Goal: Task Accomplishment & Management: Use online tool/utility

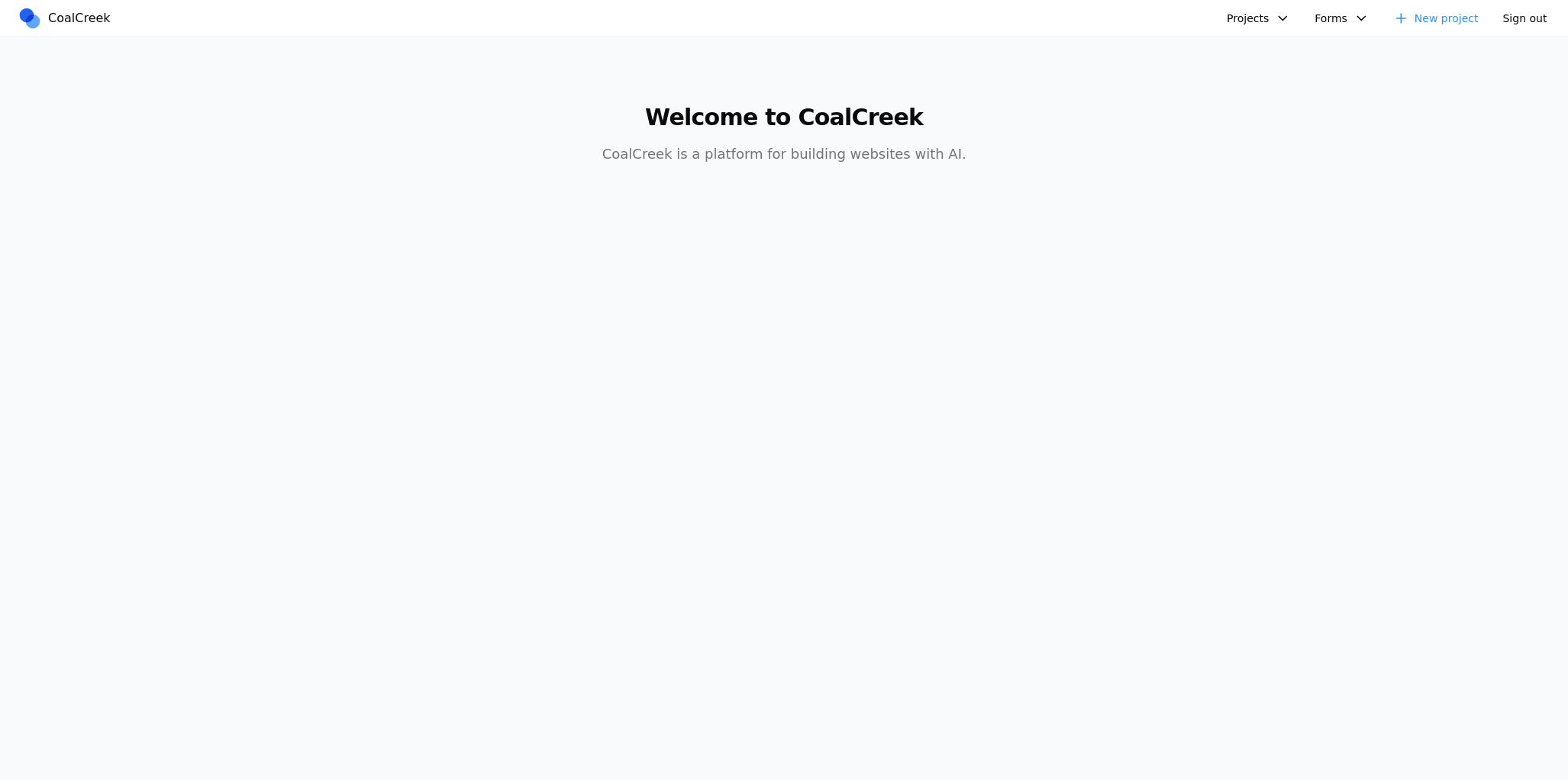
click at [1256, 77] on main "Welcome to CoalCreek CoalCreek is a platform for building websites with AI." at bounding box center [784, 125] width 1173 height 177
click at [1286, 20] on button "Projects" at bounding box center [1258, 18] width 82 height 22
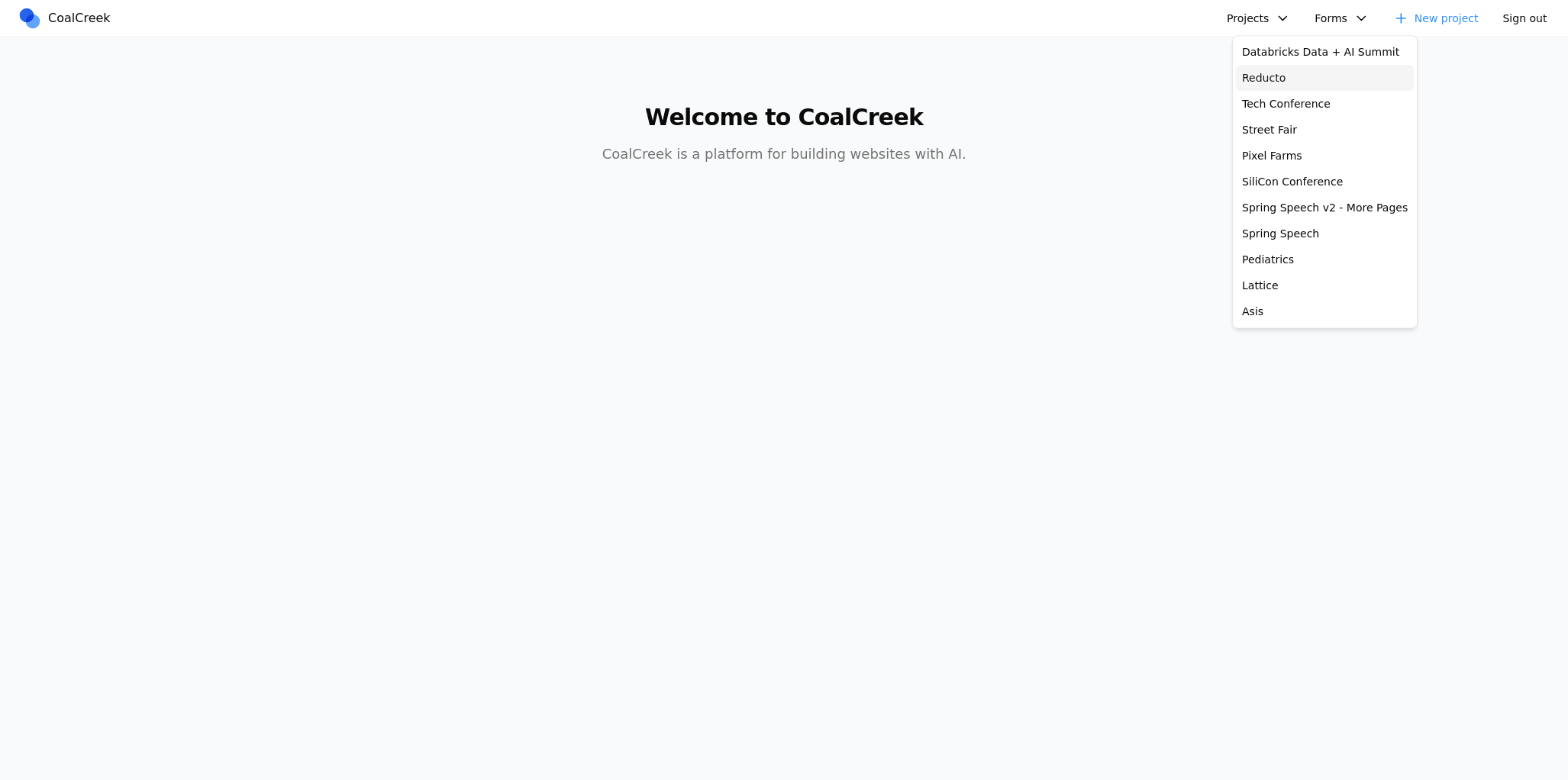
click at [1303, 77] on link "Reducto" at bounding box center [1325, 77] width 178 height 26
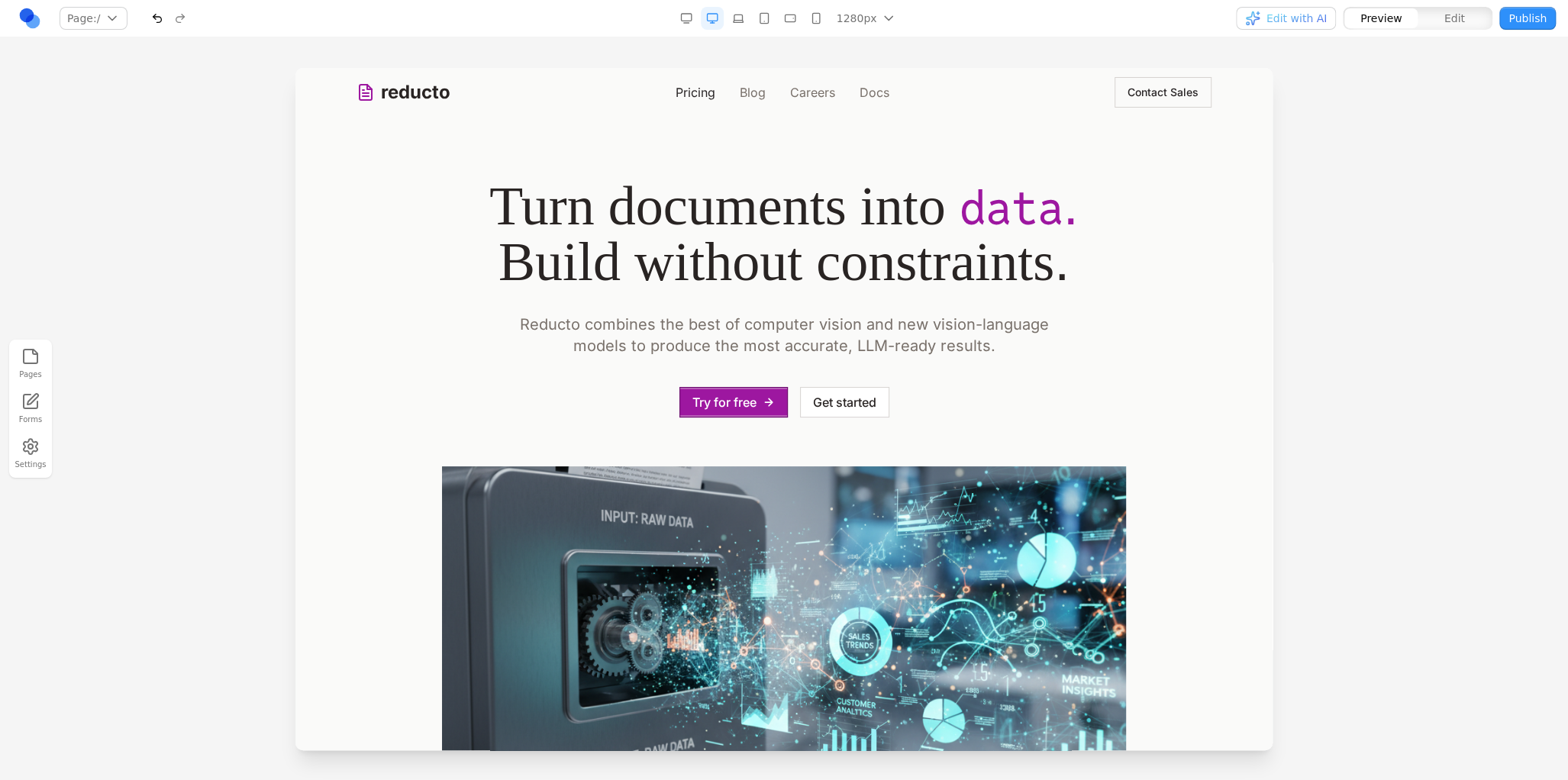
click at [690, 85] on link "Pricing" at bounding box center [696, 92] width 40 height 18
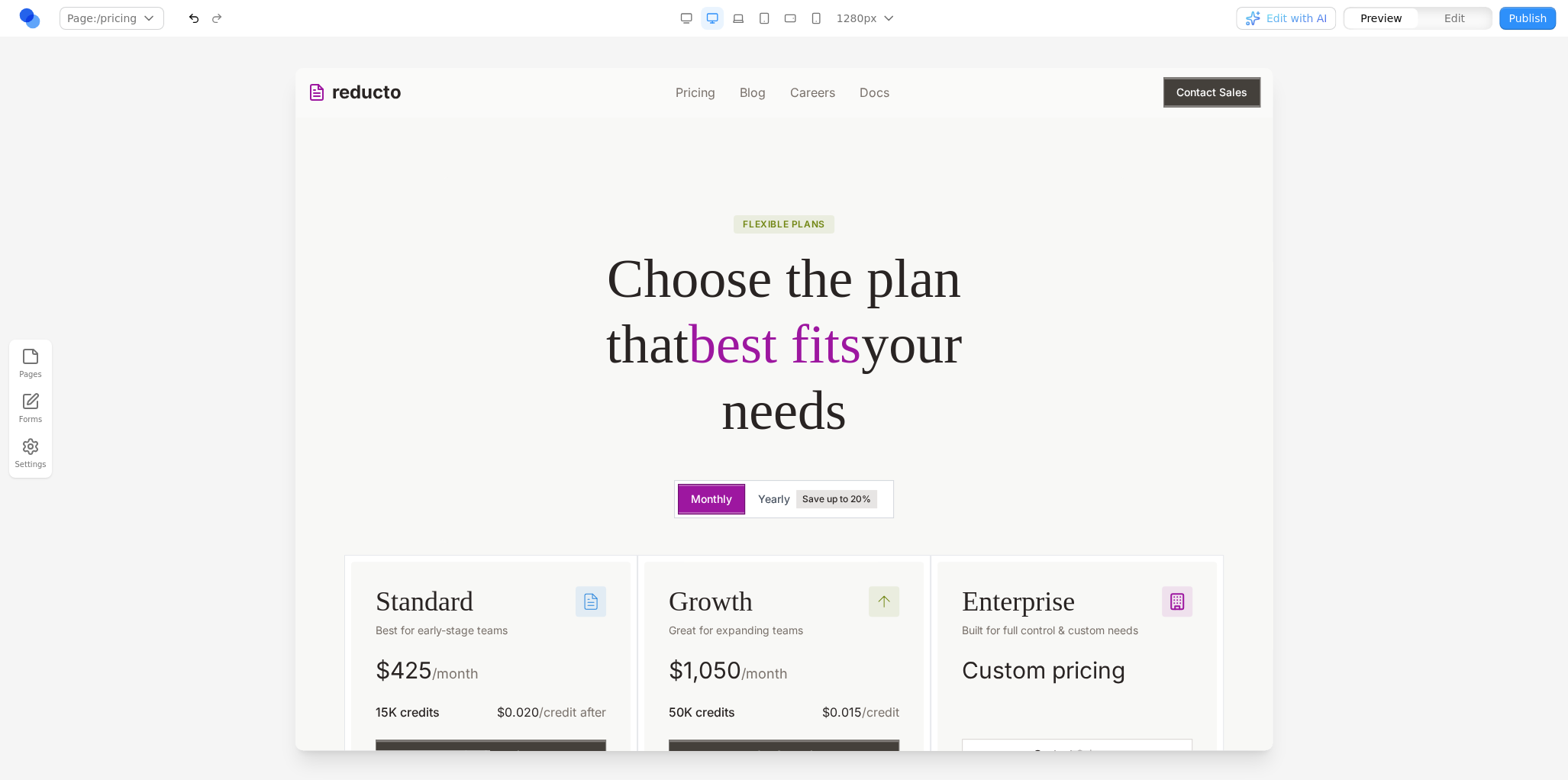
scroll to position [305, 0]
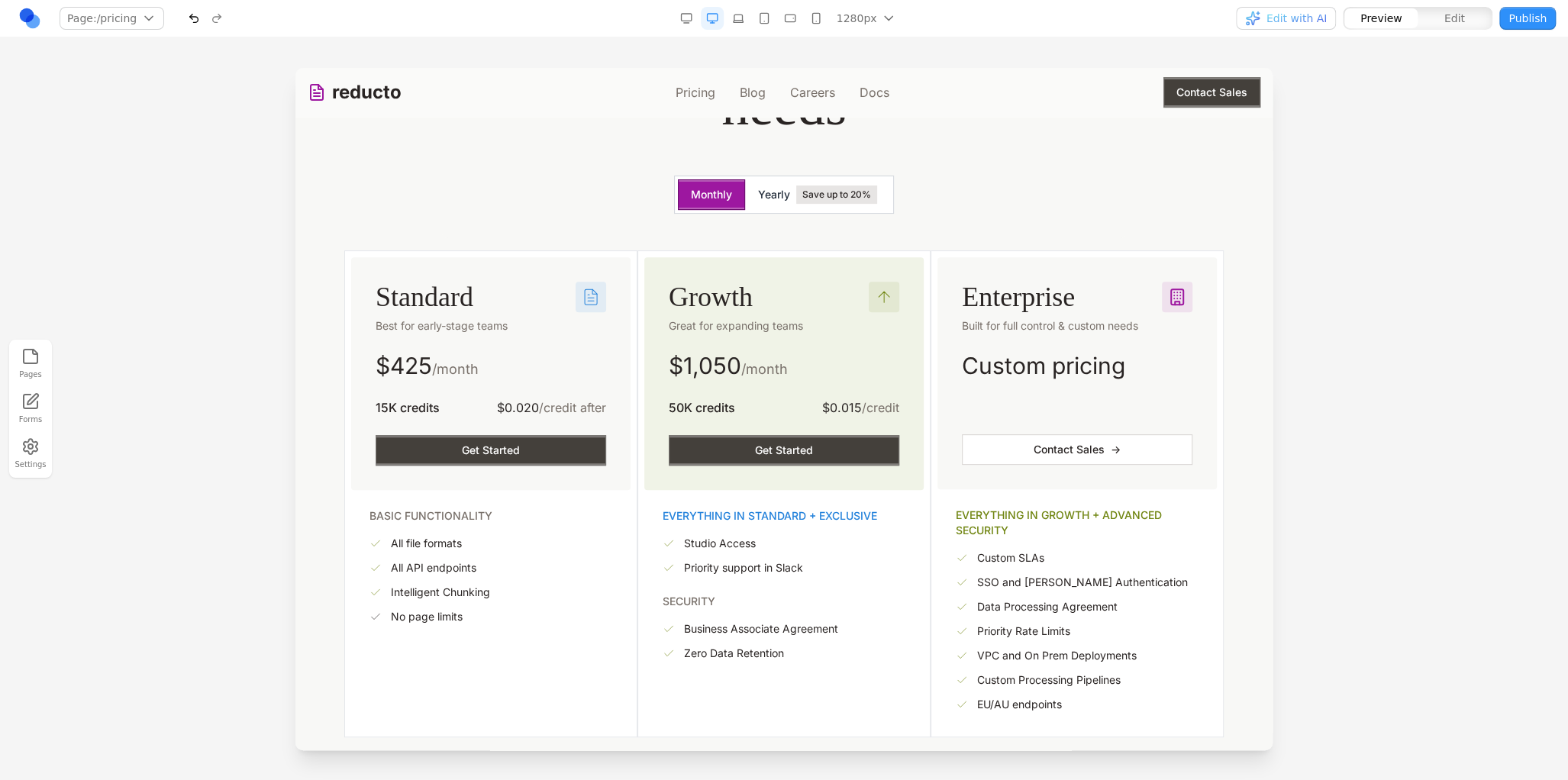
click at [781, 203] on button "Yearly Save up to 20%" at bounding box center [817, 194] width 145 height 31
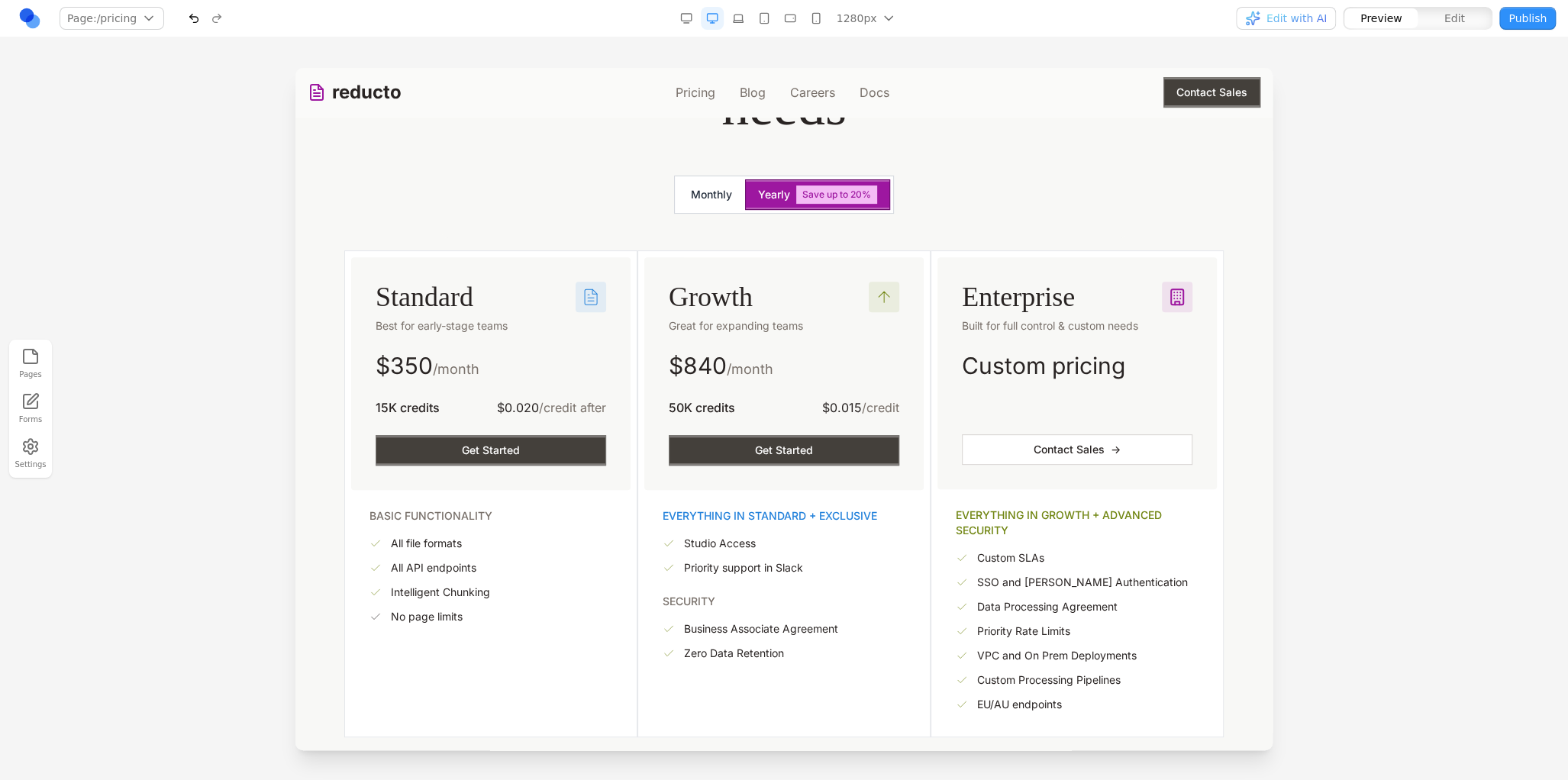
click at [717, 195] on button "Monthly" at bounding box center [711, 194] width 68 height 31
click at [767, 193] on span "Yearly" at bounding box center [774, 194] width 32 height 15
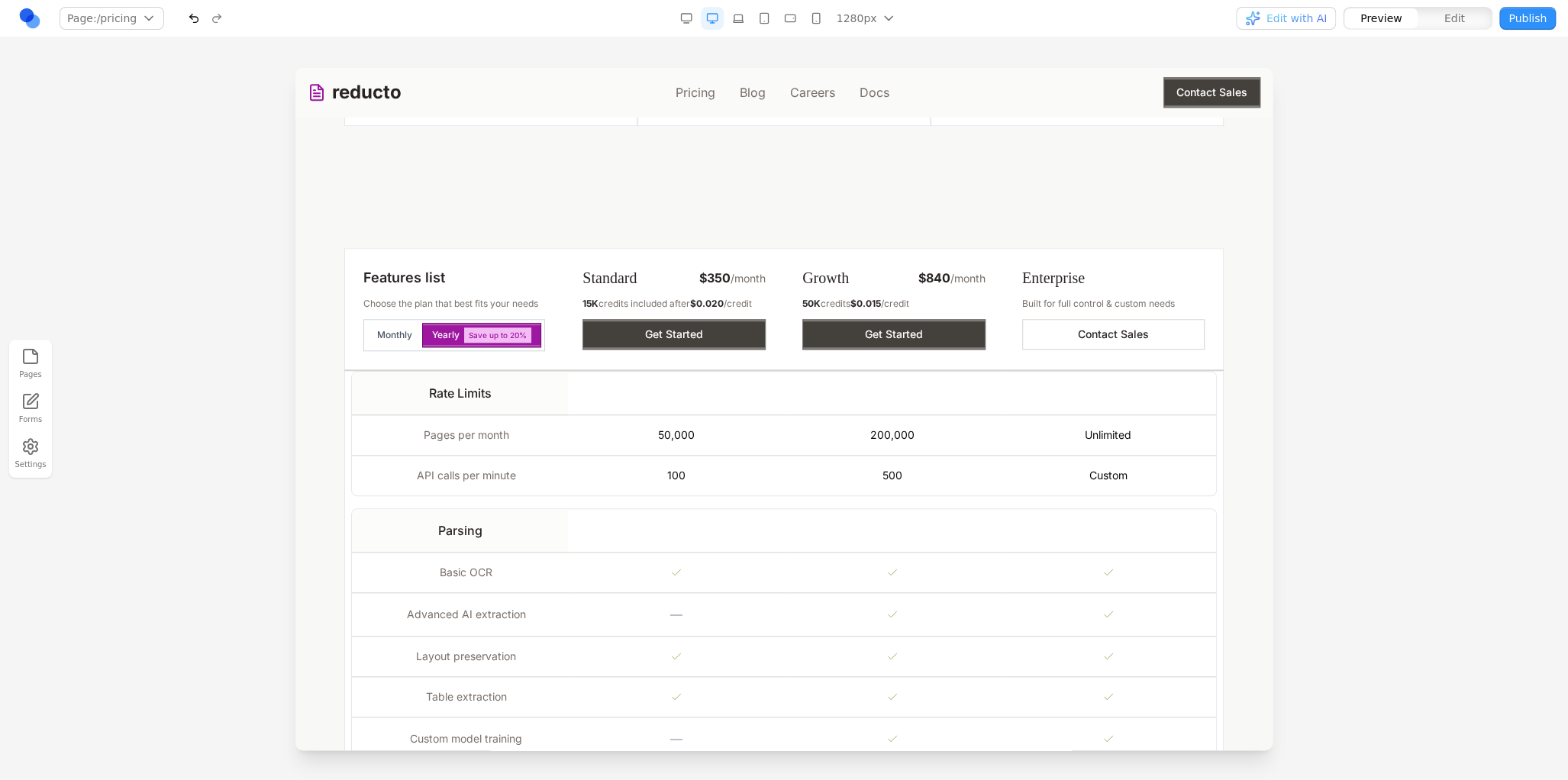
scroll to position [916, 0]
click at [413, 385] on td "Rate Limits" at bounding box center [460, 394] width 216 height 43
click at [555, 404] on td "Rate Limits" at bounding box center [460, 394] width 216 height 43
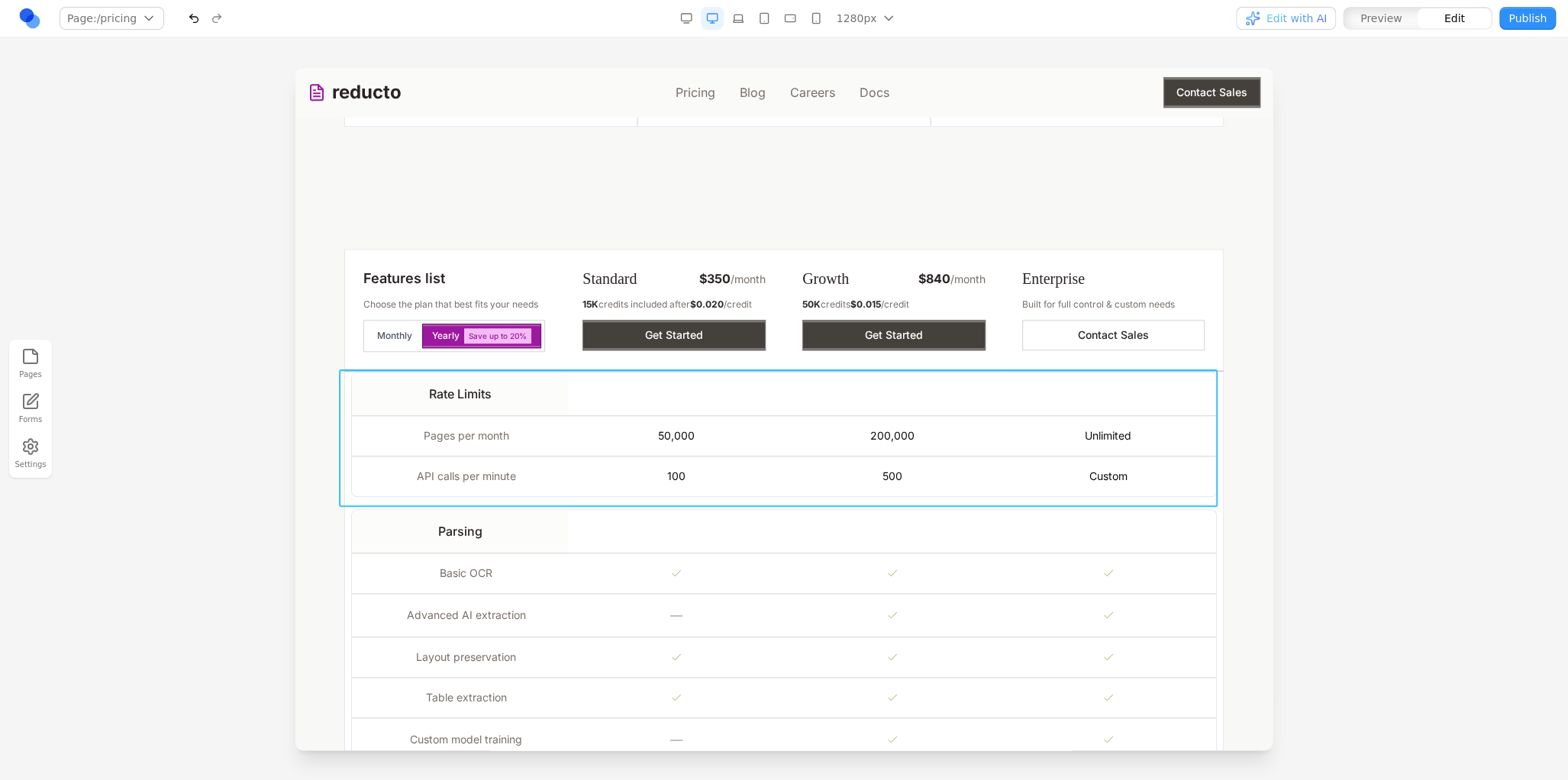
click at [345, 413] on td "Rate Limits Pages per month 50,000 200,000 Unlimited API calls per minute 100 5…" at bounding box center [784, 439] width 879 height 138
click at [693, 339] on icon at bounding box center [688, 345] width 15 height 15
click at [672, 338] on icon at bounding box center [669, 345] width 15 height 15
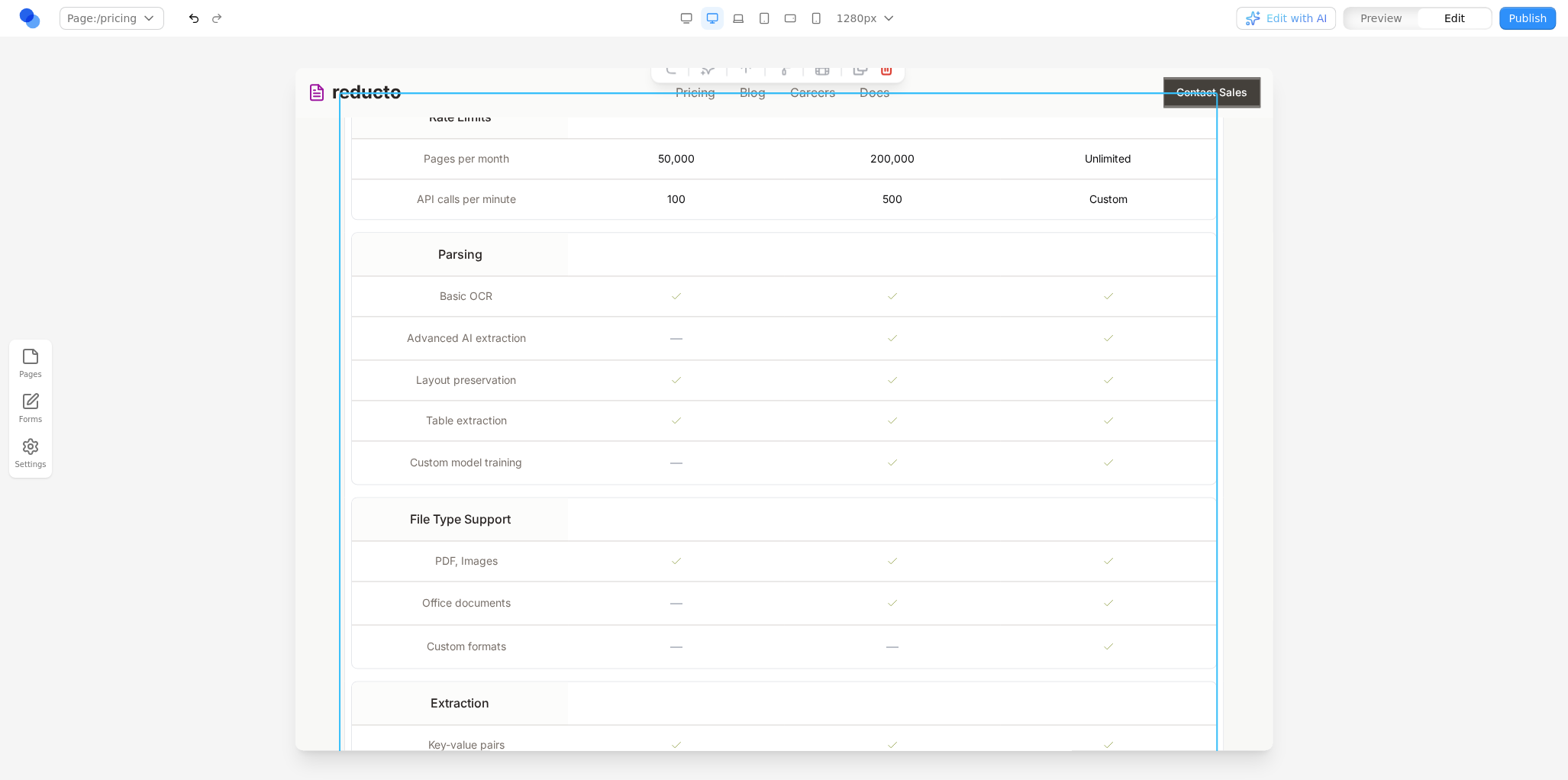
scroll to position [991, 0]
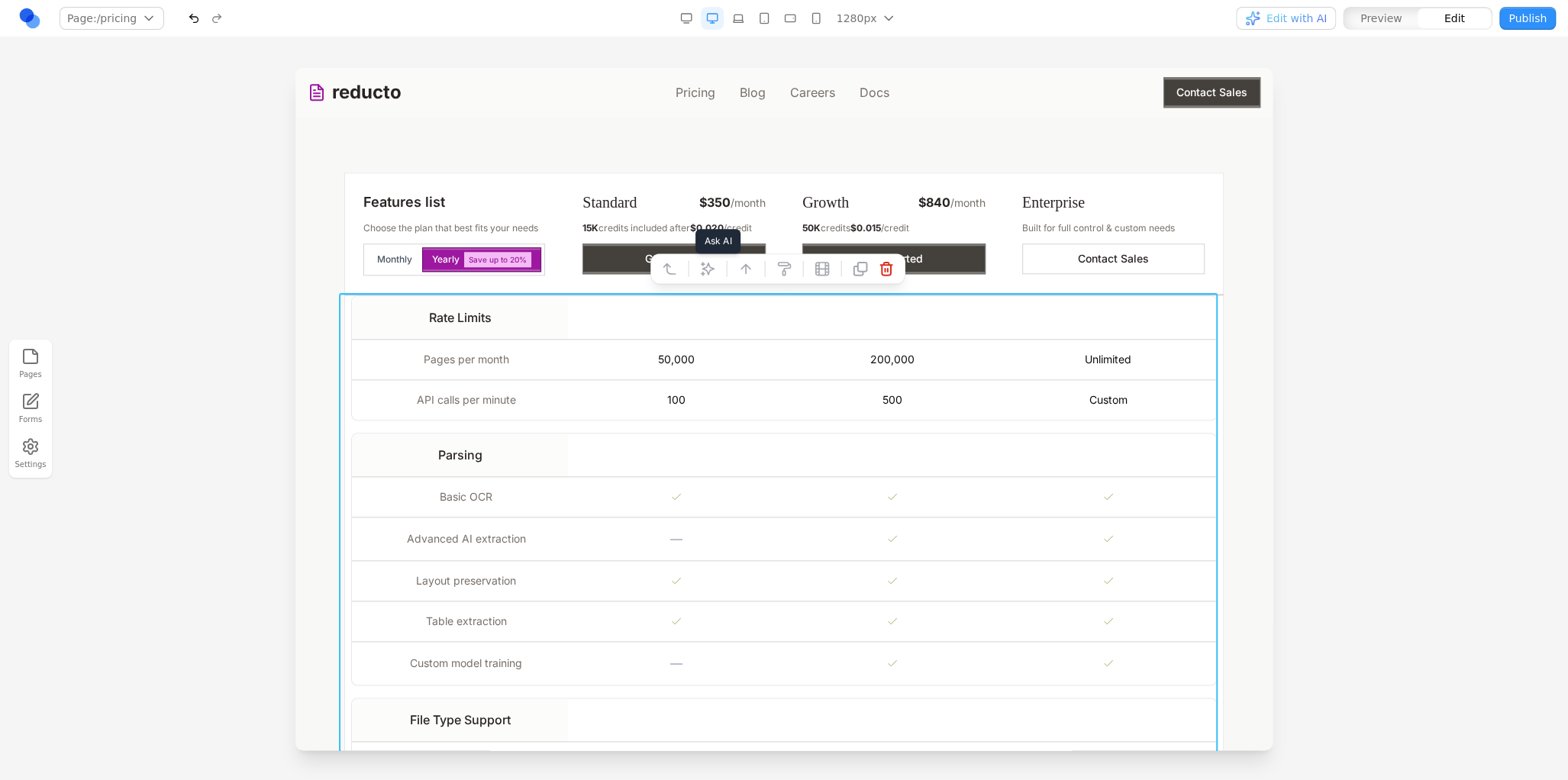
click at [707, 267] on icon at bounding box center [707, 268] width 15 height 15
click at [978, 625] on textarea at bounding box center [1100, 654] width 244 height 76
type textarea "**********"
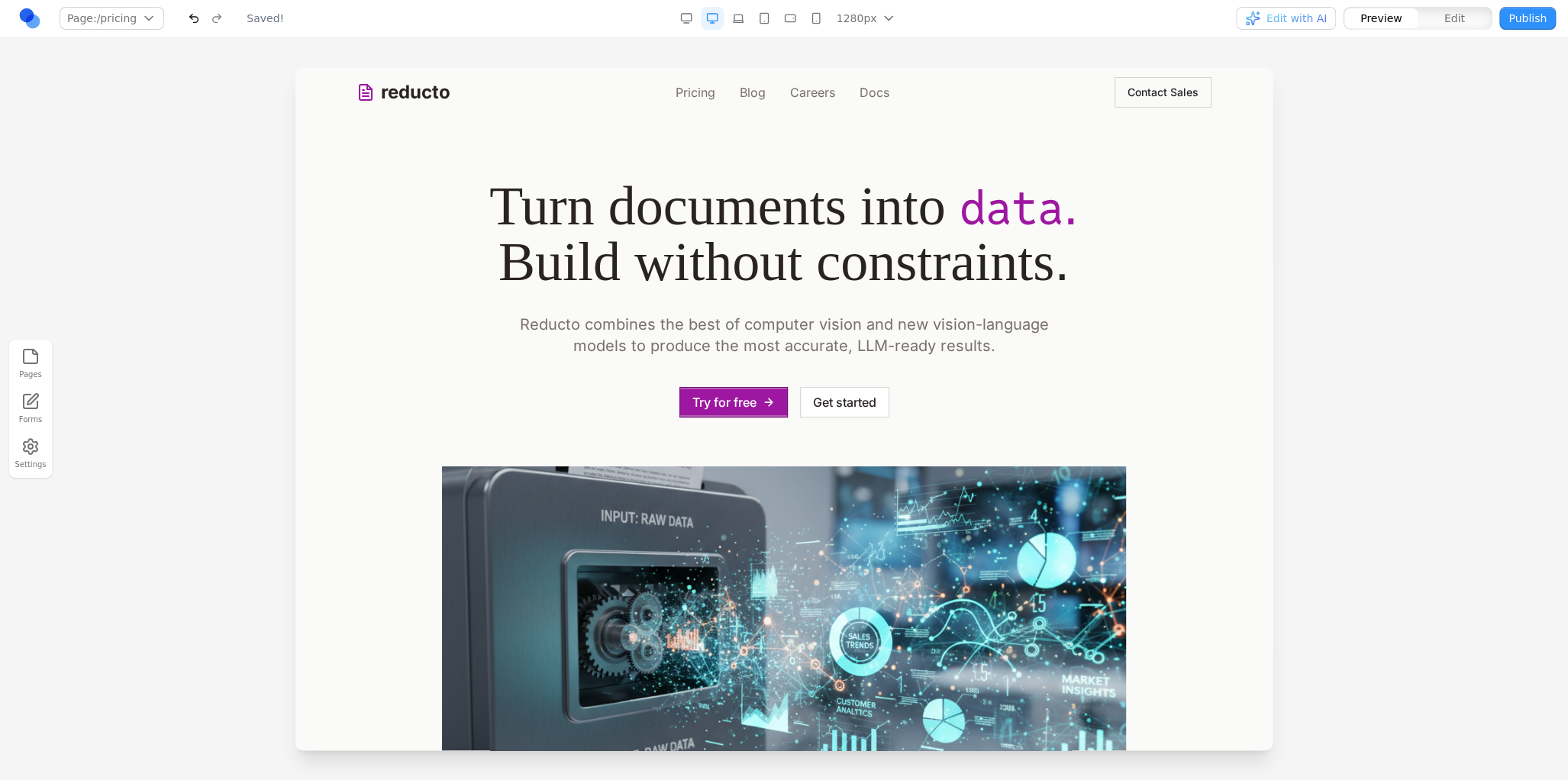
scroll to position [0, 0]
click at [701, 99] on link "Pricing" at bounding box center [696, 92] width 40 height 18
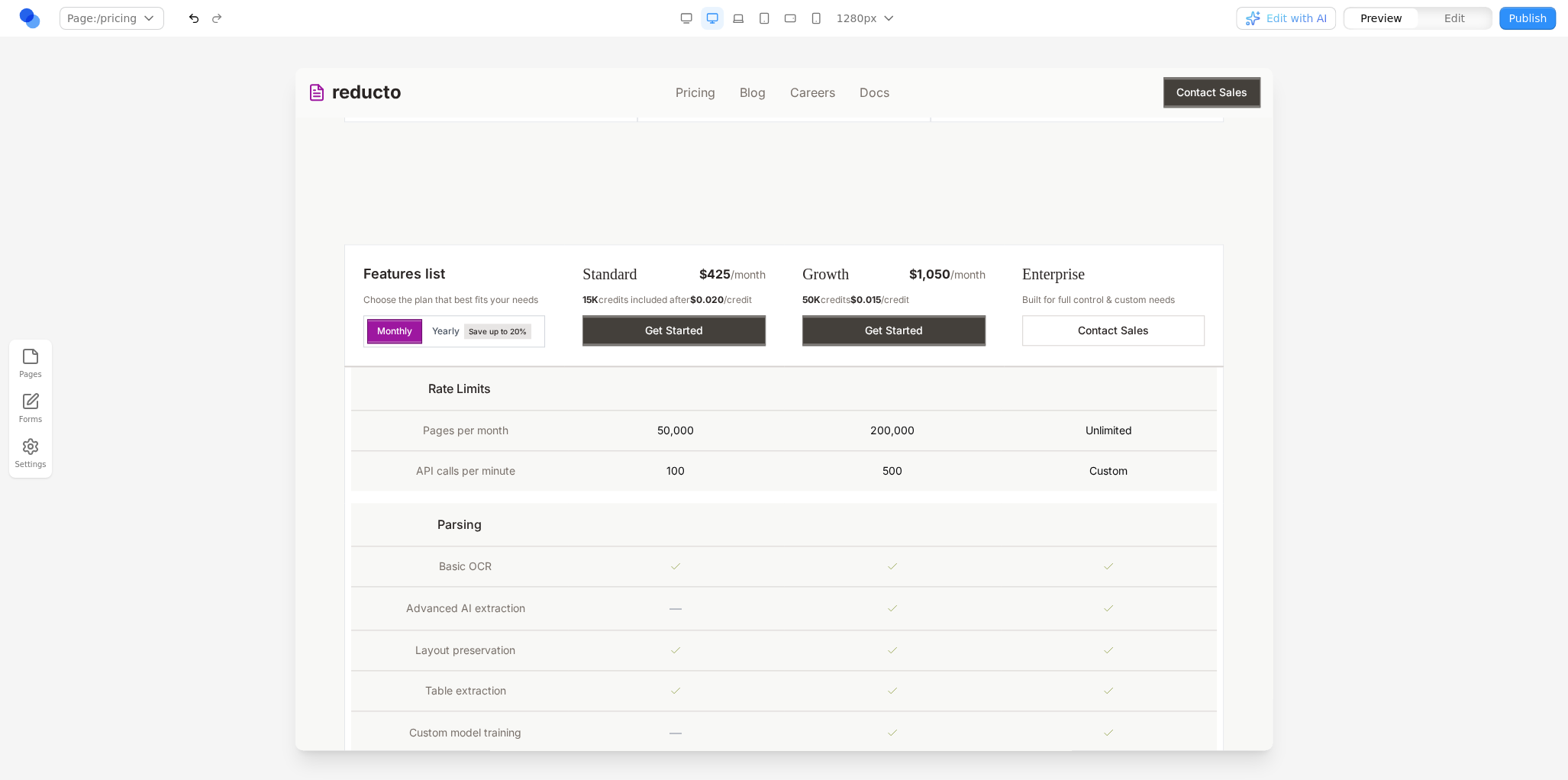
scroll to position [916, 0]
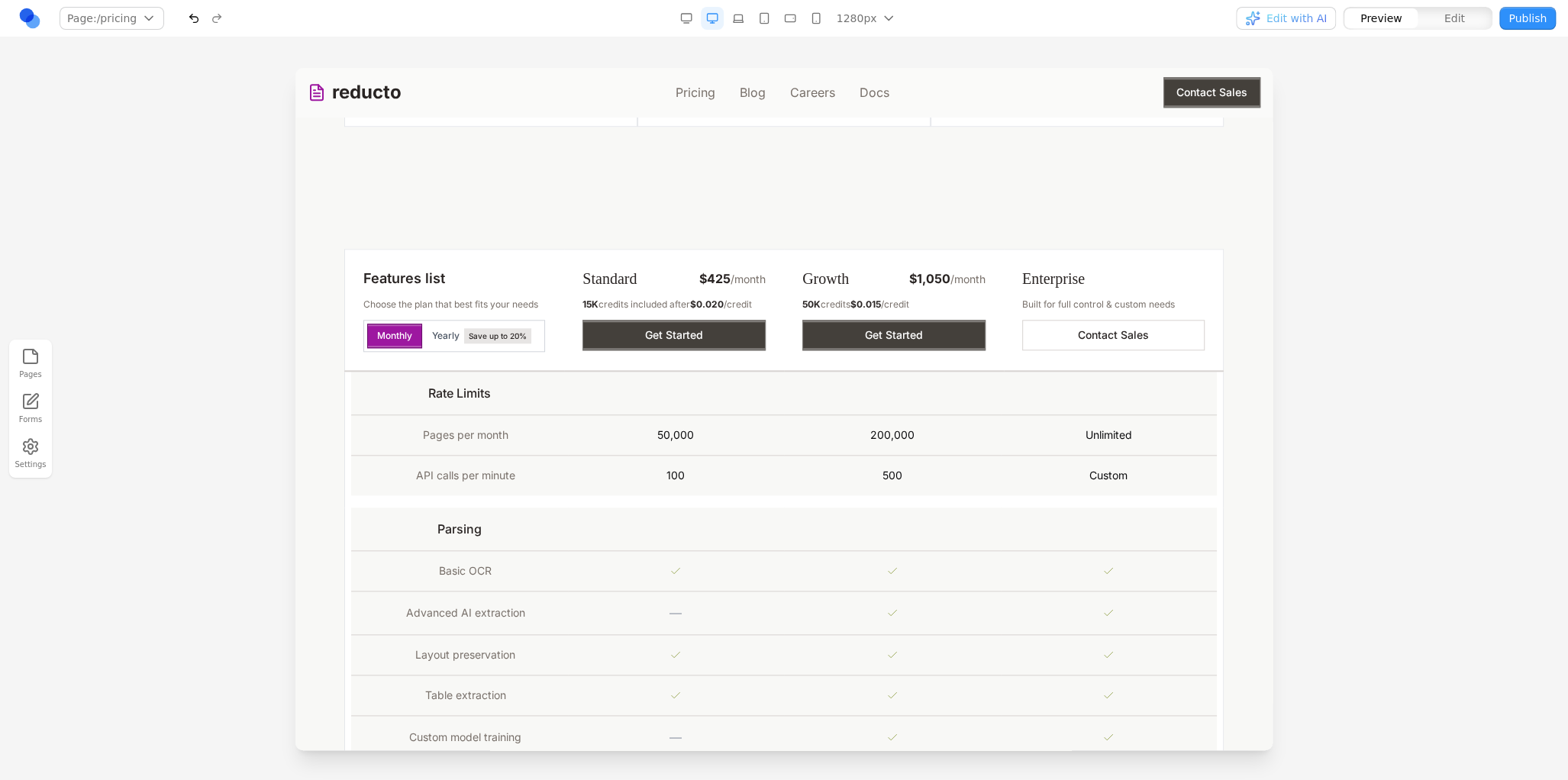
click at [1334, 20] on button "Edit with AI" at bounding box center [1285, 18] width 100 height 22
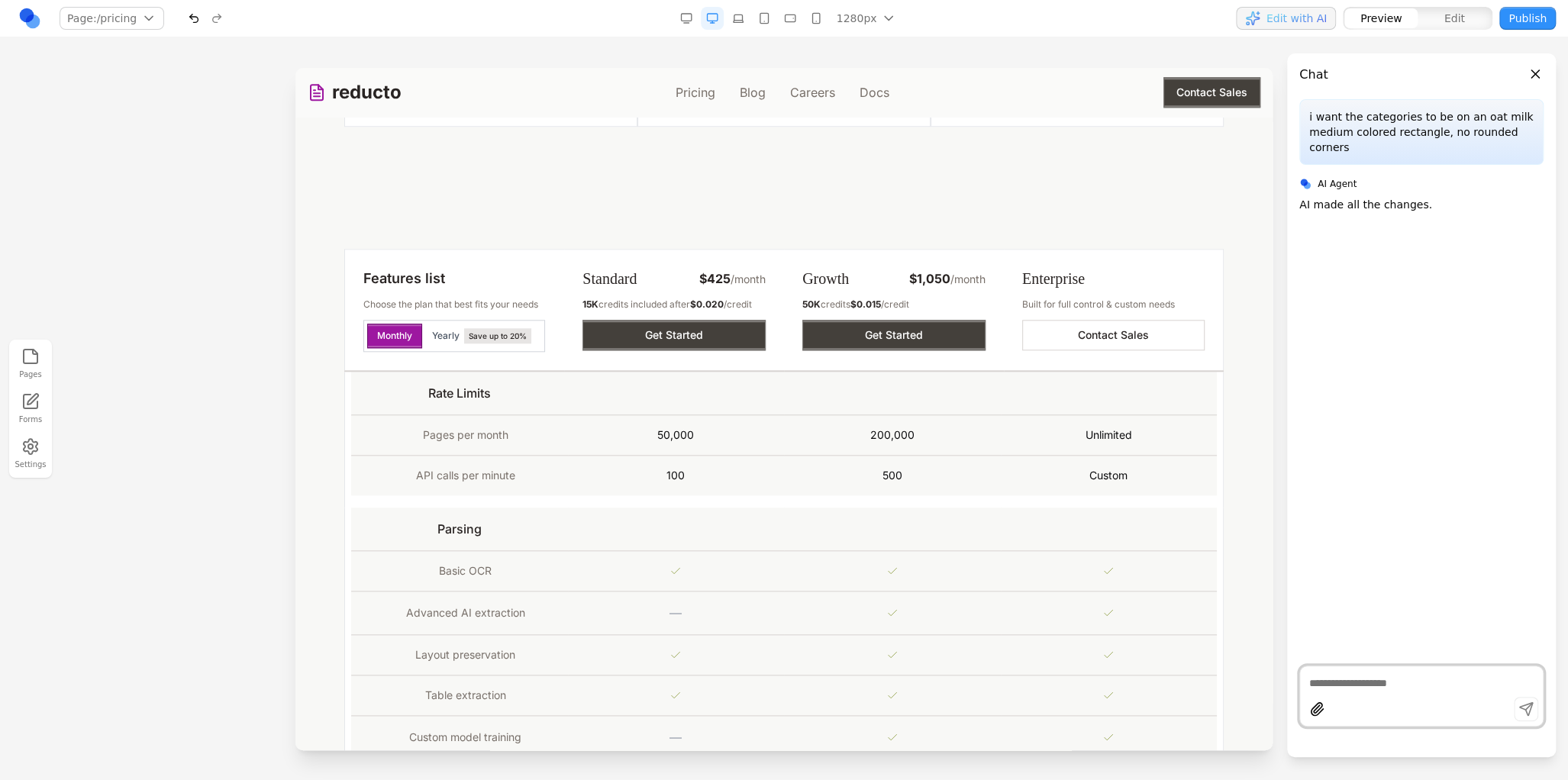
click at [1334, 20] on button "Edit with AI" at bounding box center [1285, 18] width 100 height 22
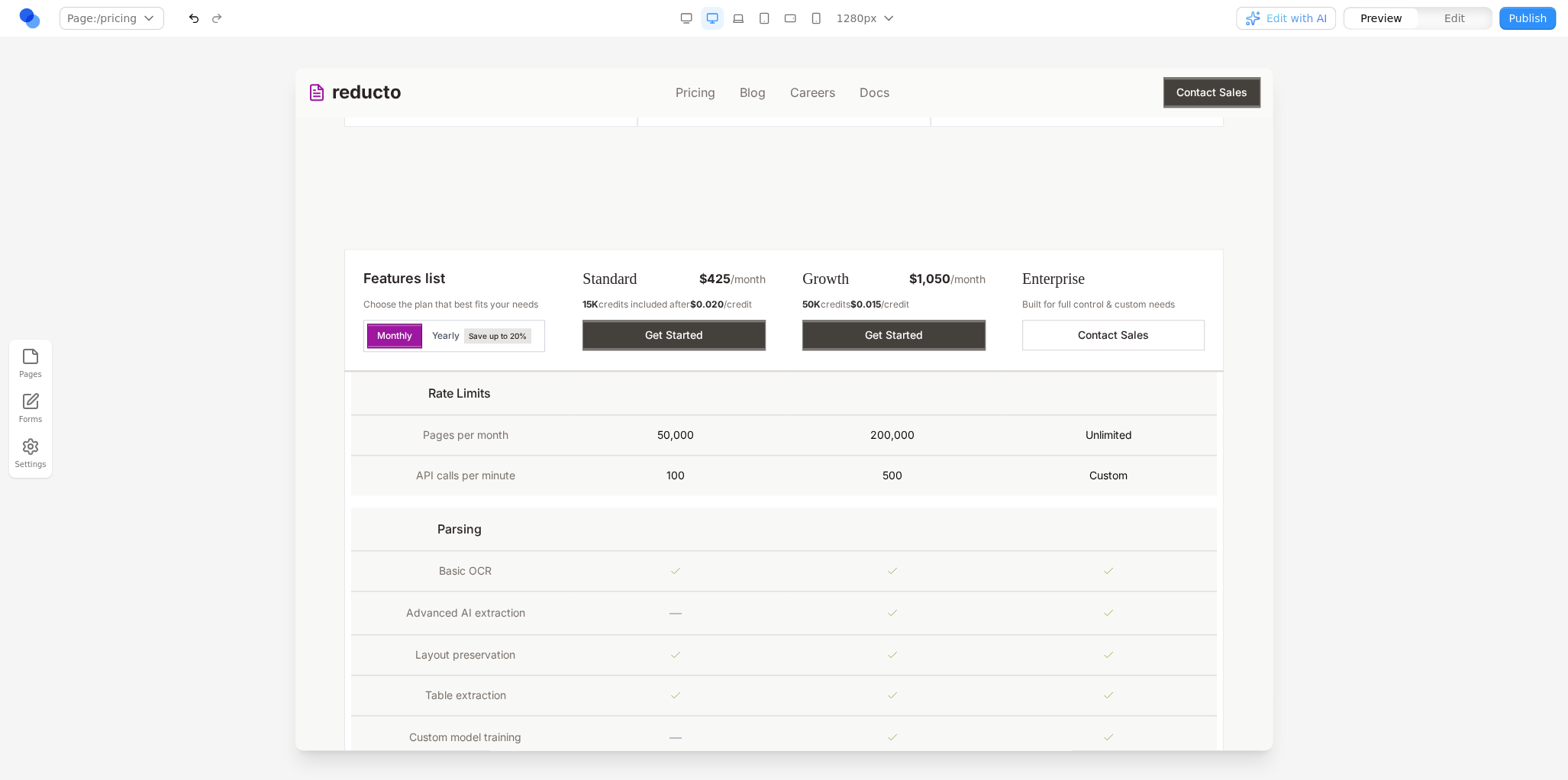
click at [1326, 19] on span "Edit with AI" at bounding box center [1296, 18] width 60 height 15
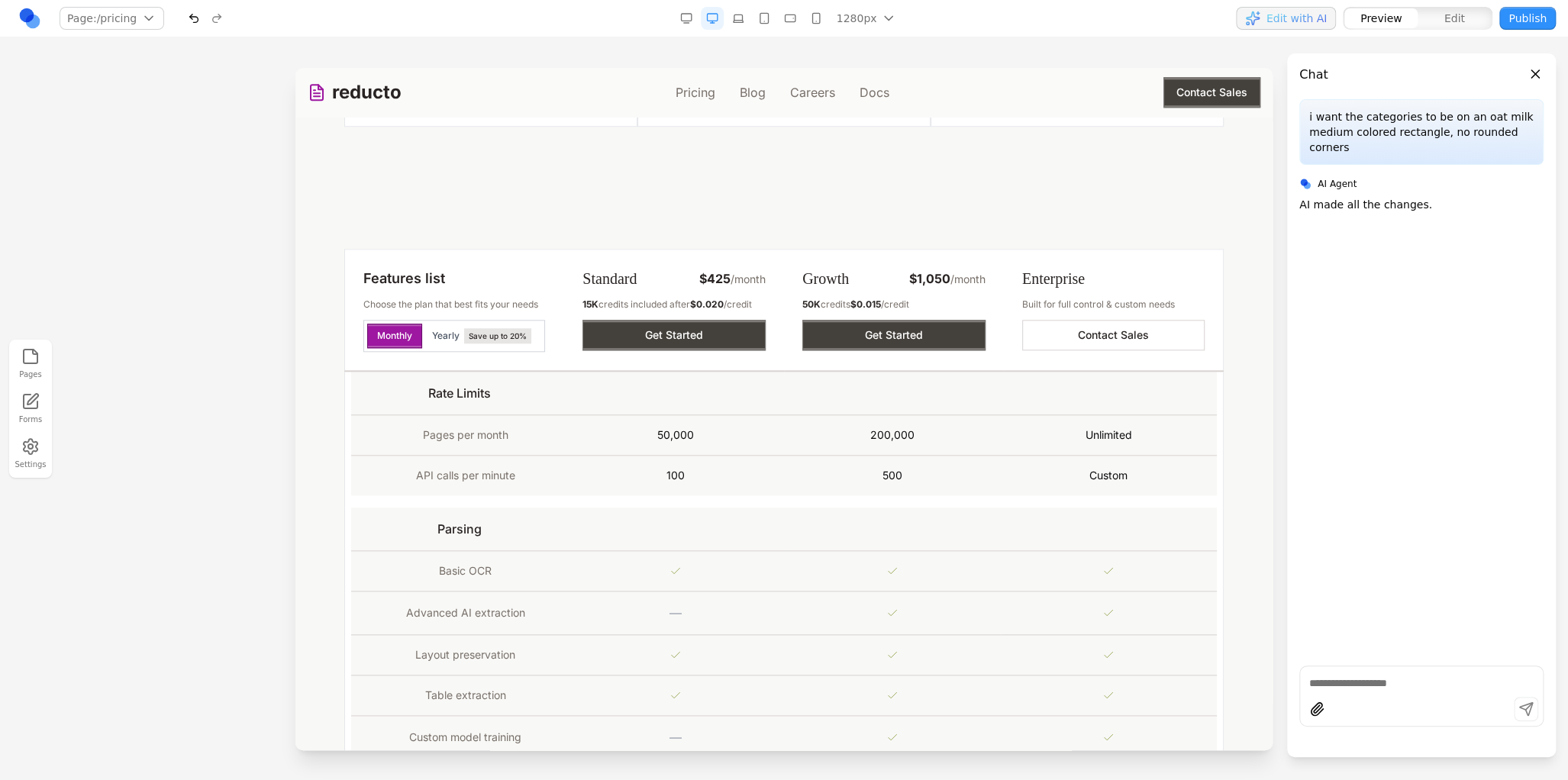
click at [1326, 19] on span "Edit with AI" at bounding box center [1296, 18] width 60 height 15
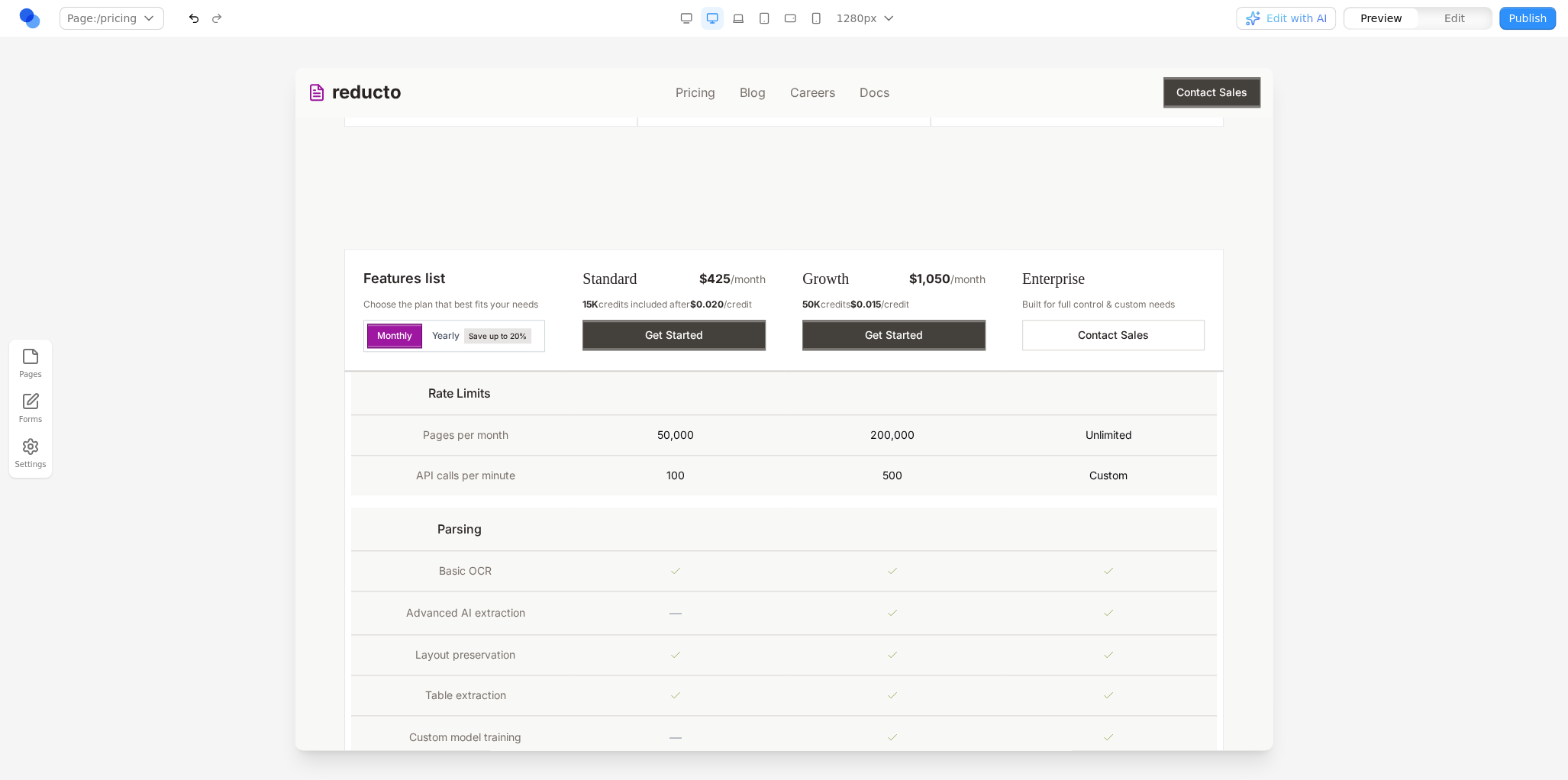
click at [1326, 19] on span "Edit with AI" at bounding box center [1296, 18] width 60 height 15
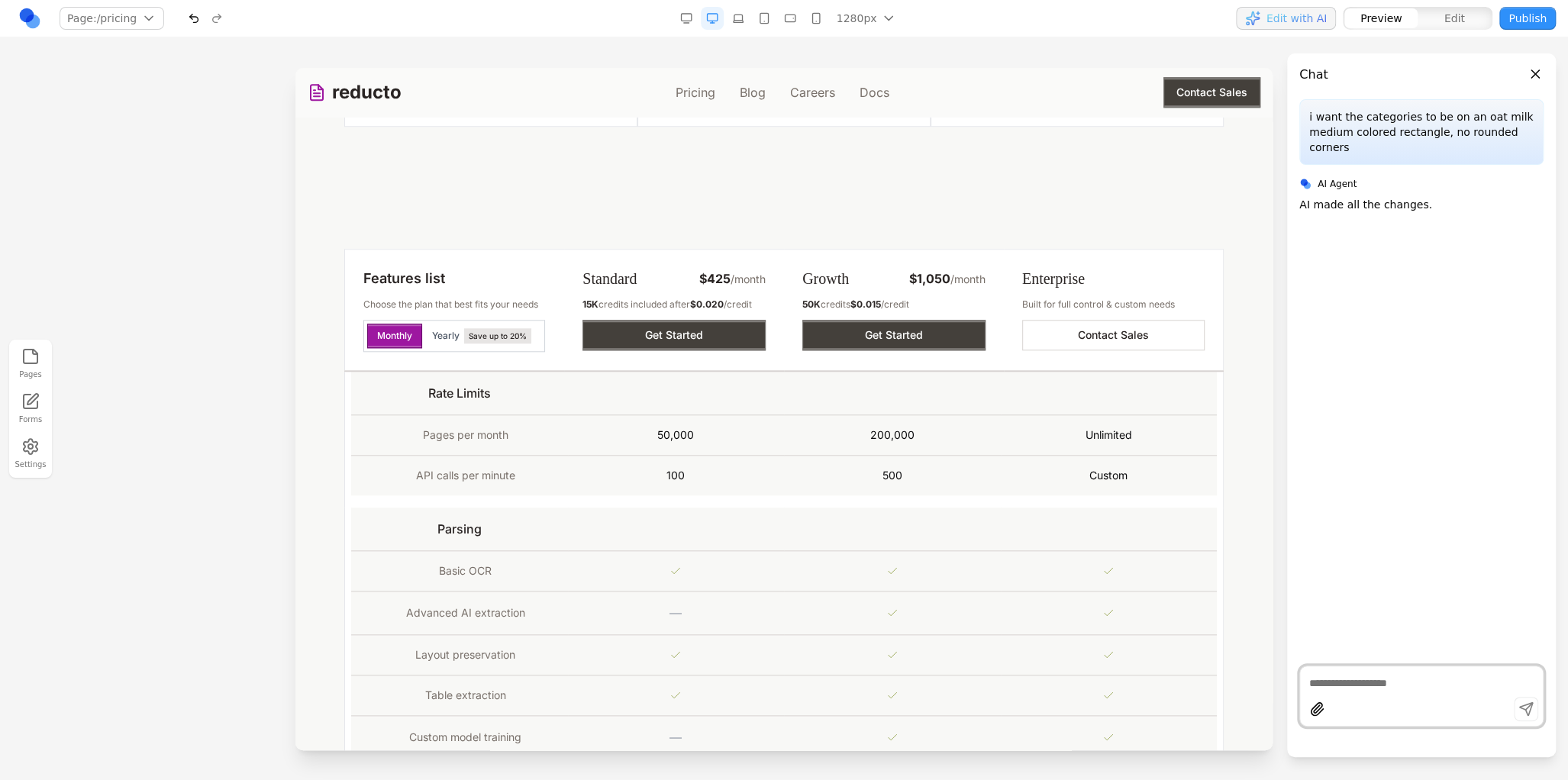
click at [1326, 19] on span "Edit with AI" at bounding box center [1296, 18] width 60 height 15
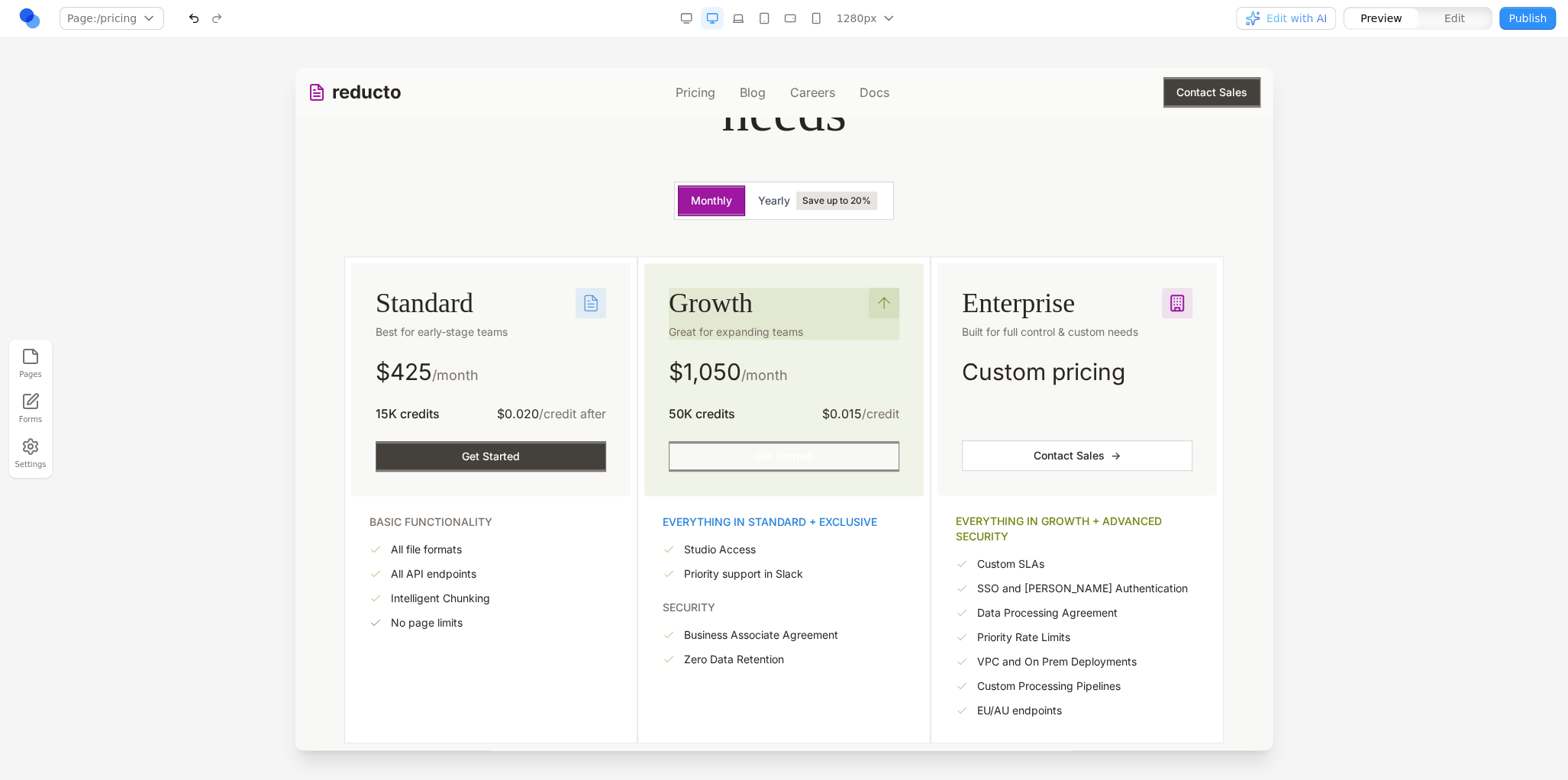
scroll to position [305, 0]
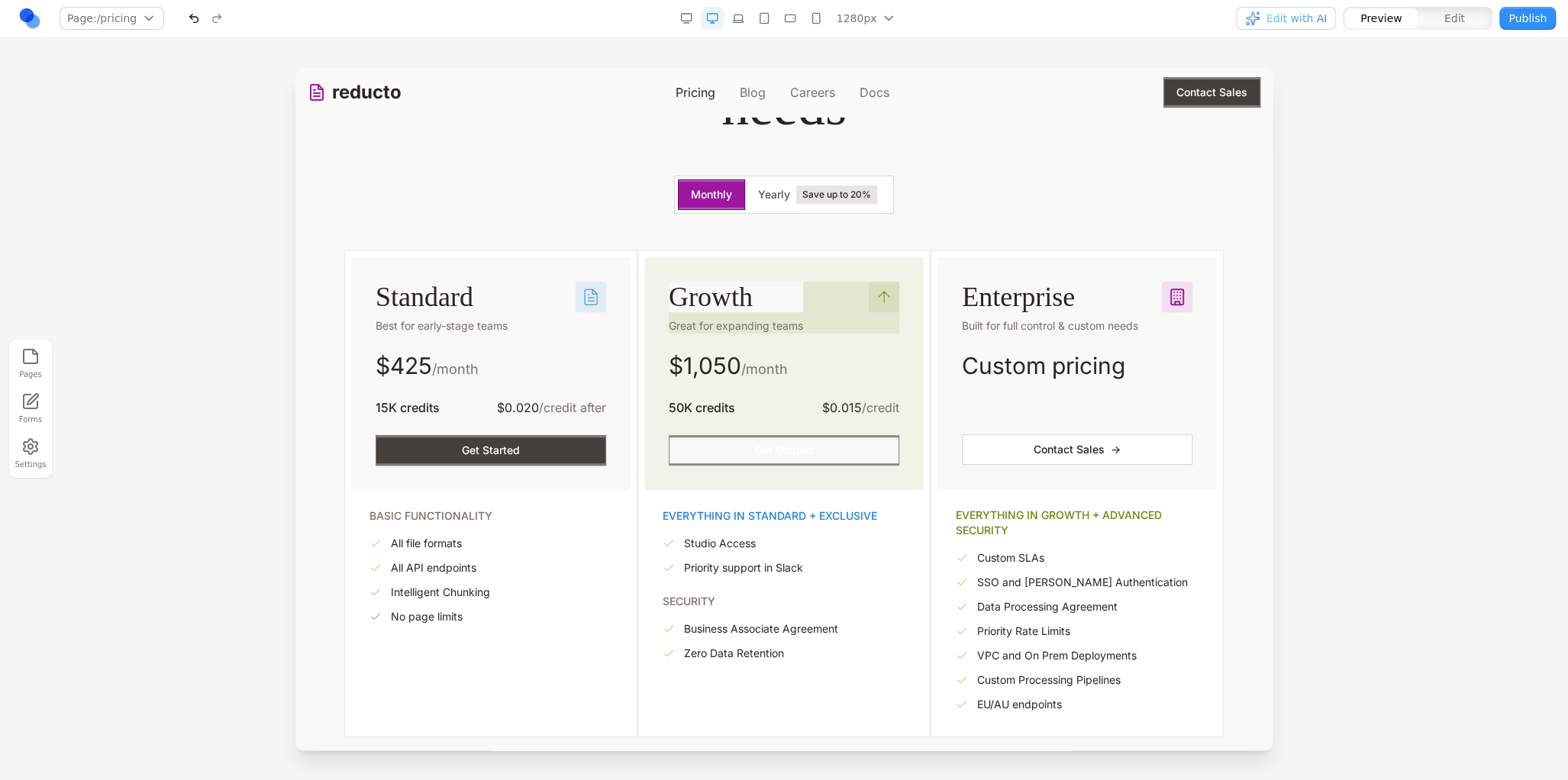
click at [690, 94] on link "Pricing" at bounding box center [696, 92] width 40 height 18
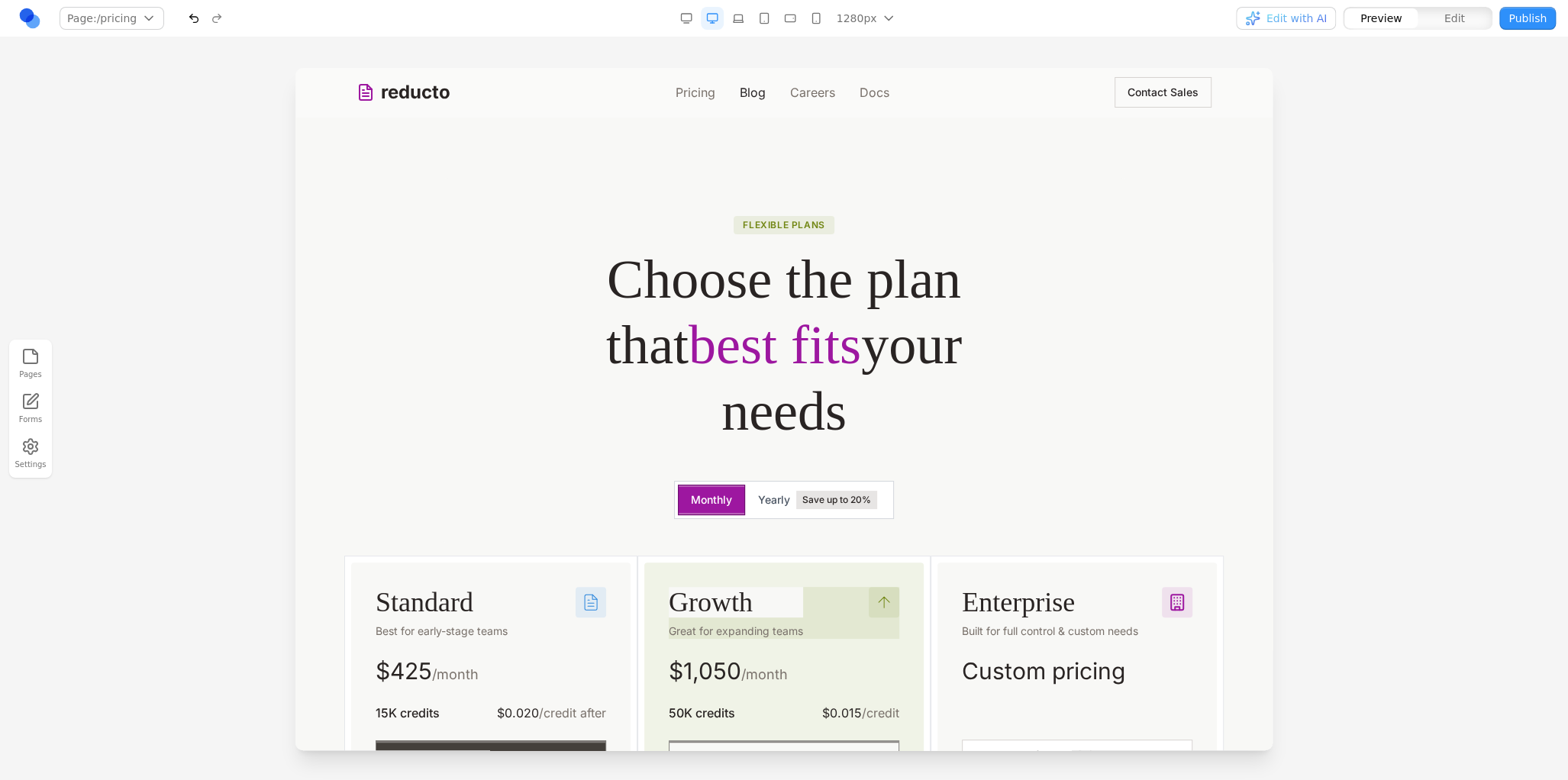
click at [746, 93] on link "Blog" at bounding box center [752, 92] width 26 height 18
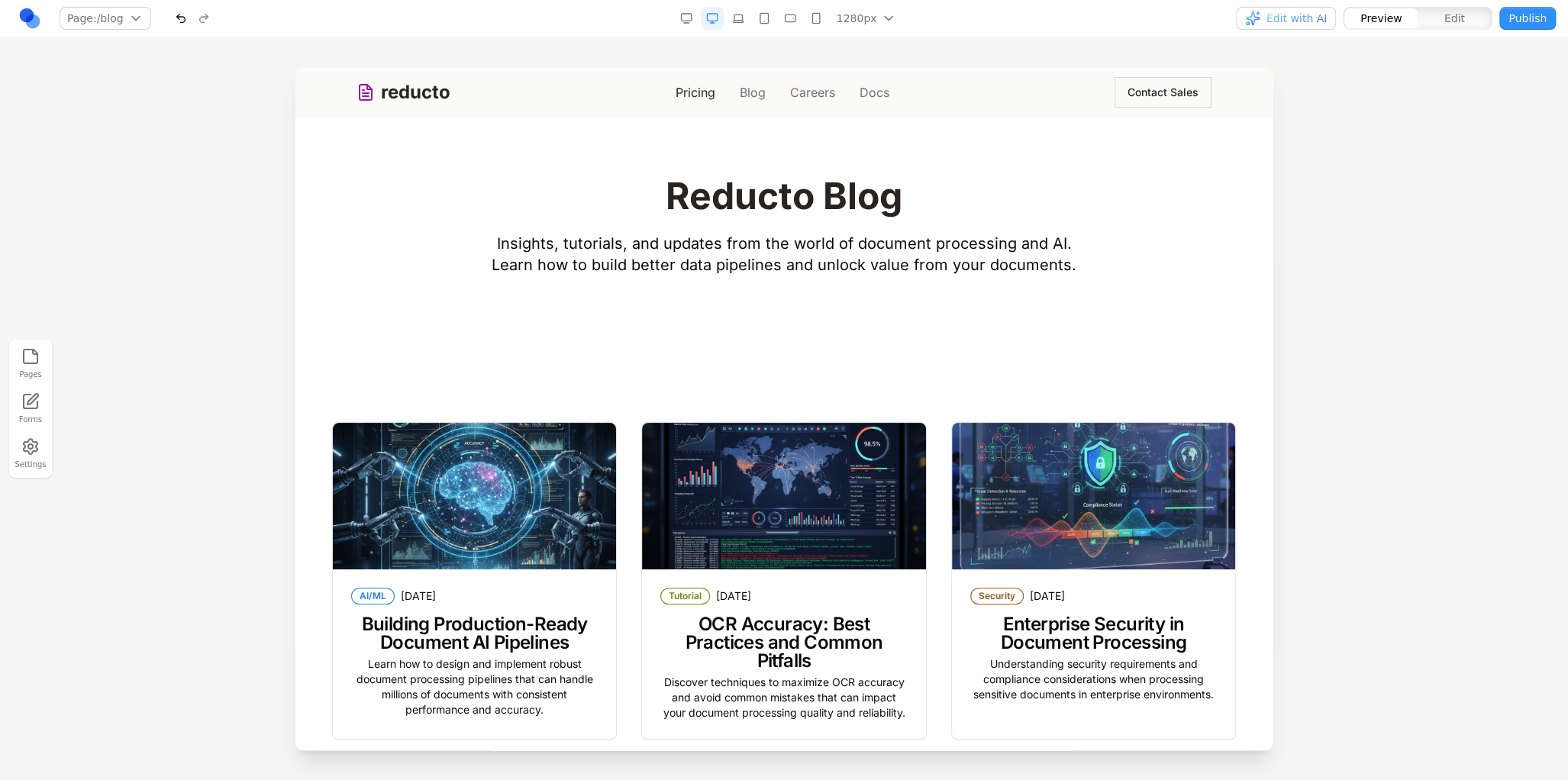
click at [707, 95] on link "Pricing" at bounding box center [696, 92] width 40 height 18
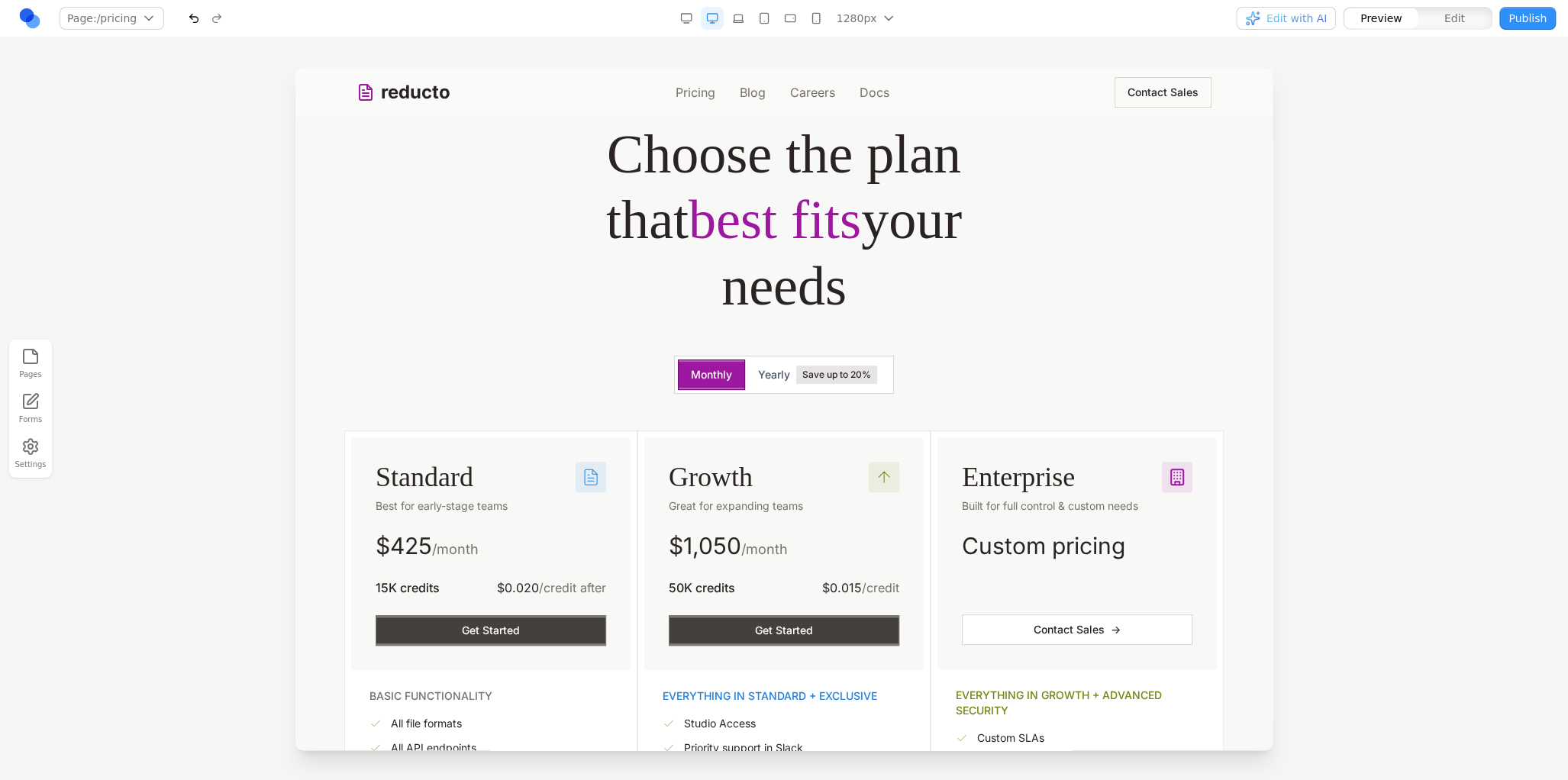
scroll to position [381, 0]
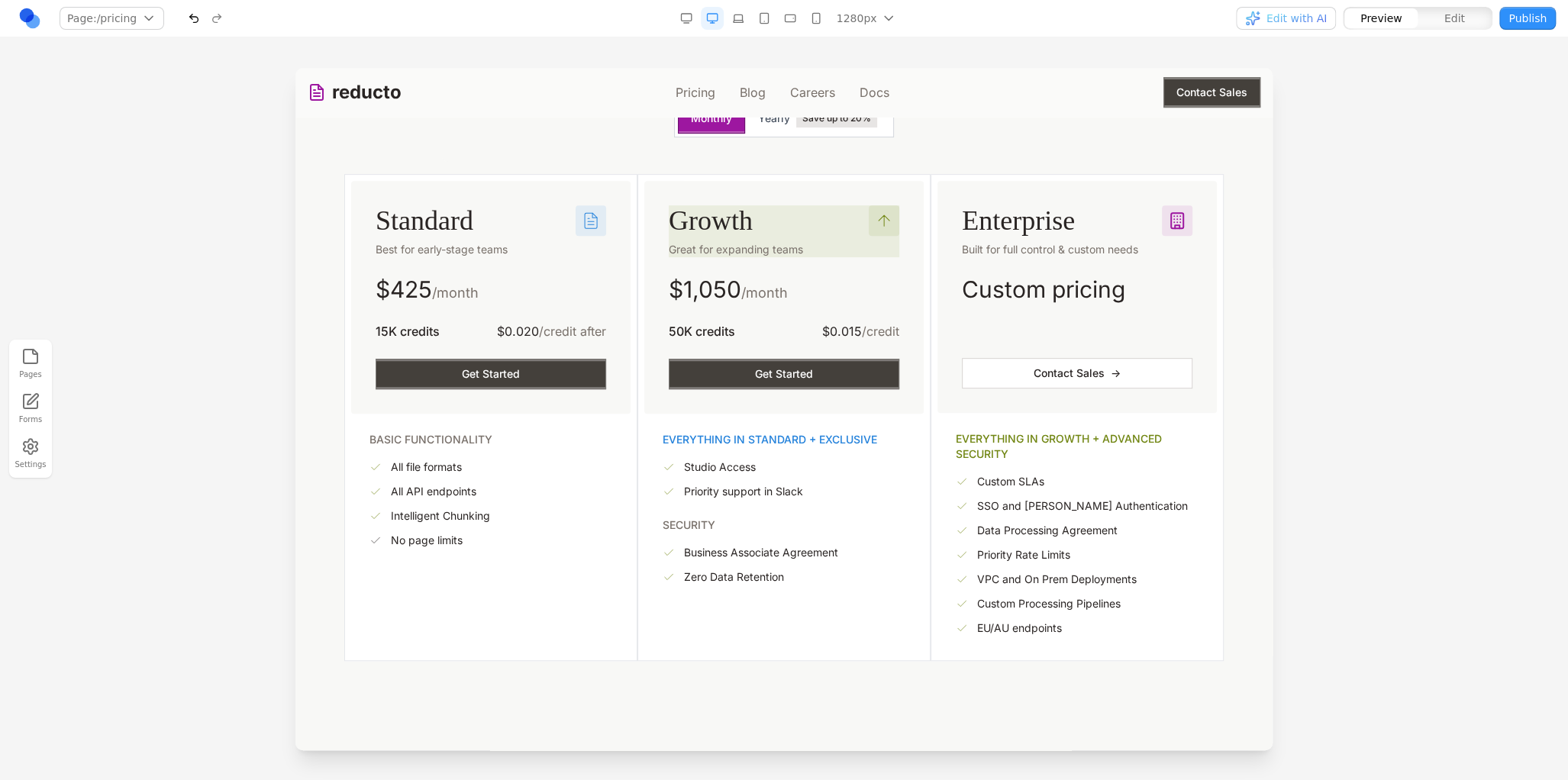
click at [372, 100] on link "reducto" at bounding box center [355, 92] width 94 height 24
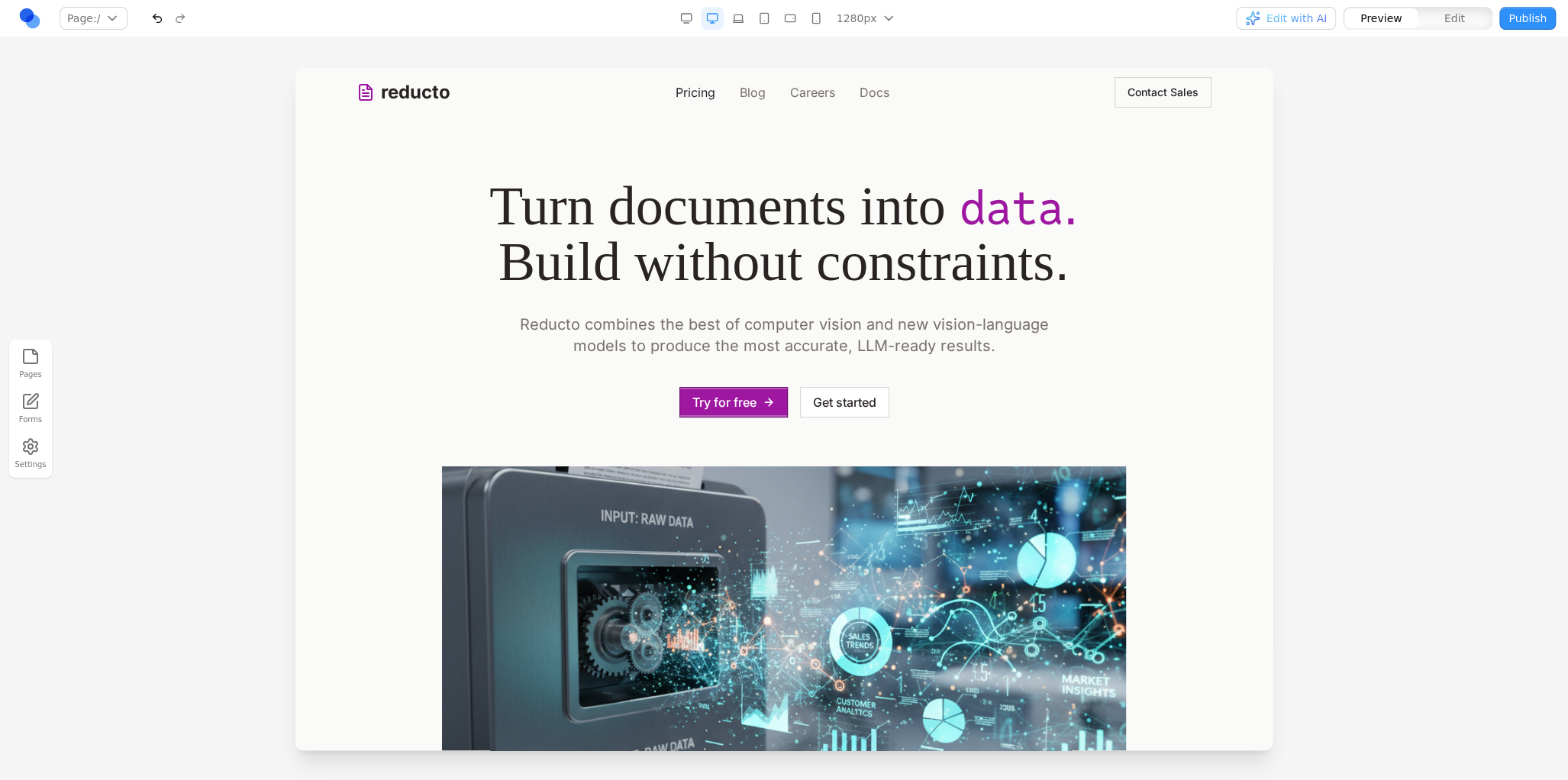
click at [677, 87] on link "Pricing" at bounding box center [696, 92] width 40 height 18
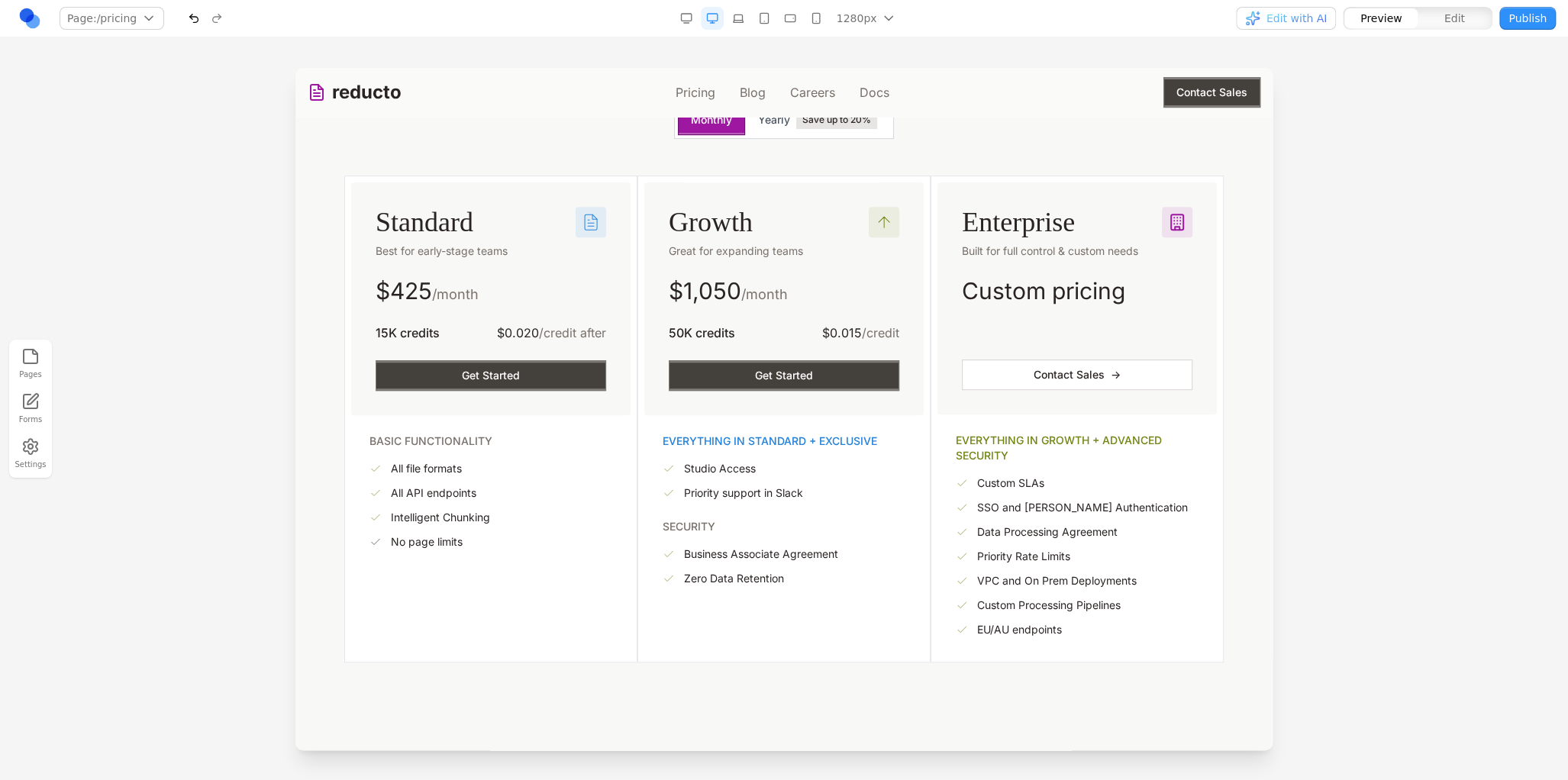
scroll to position [381, 0]
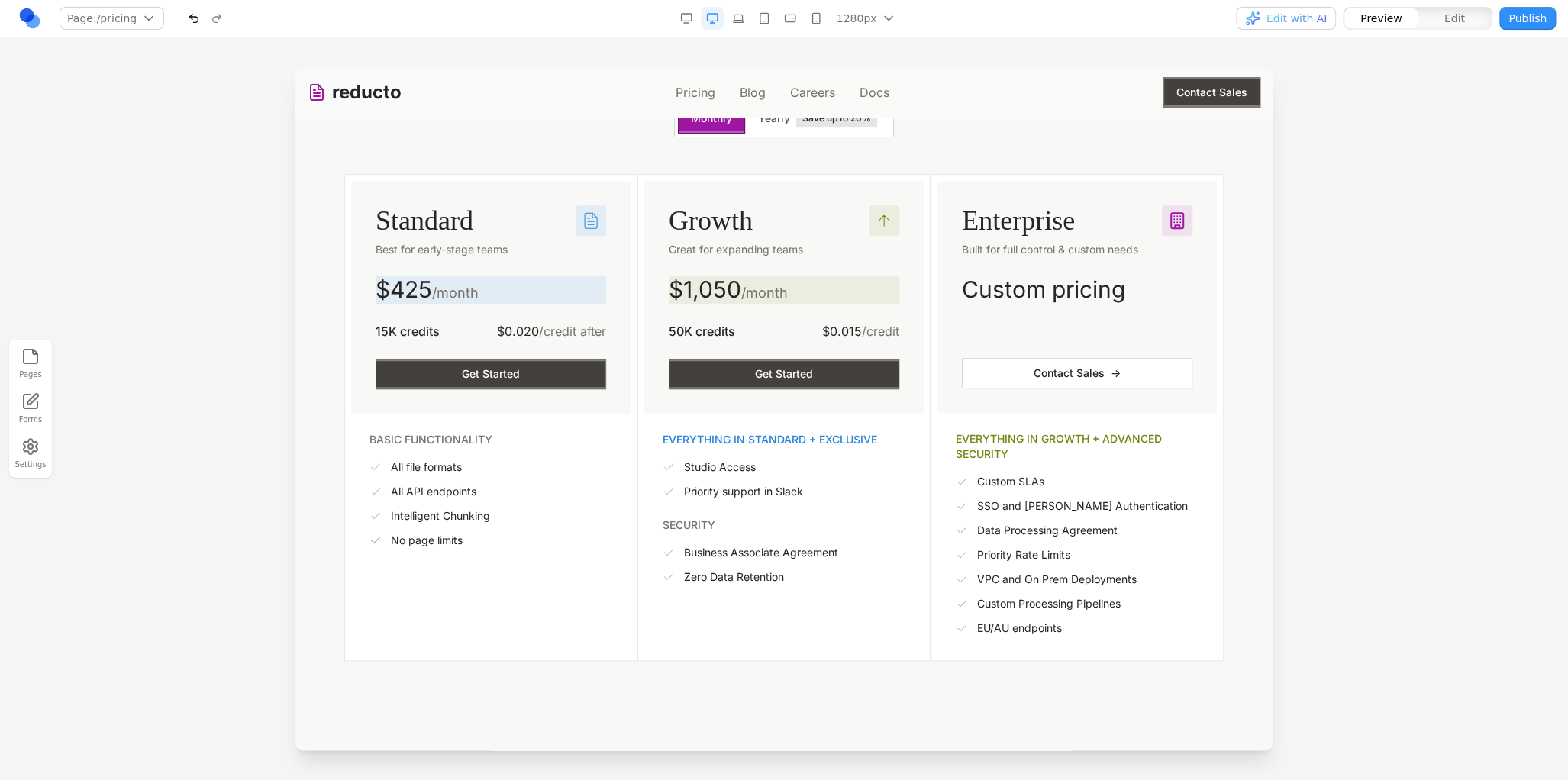
click at [1314, 17] on span "Edit with AI" at bounding box center [1296, 18] width 60 height 15
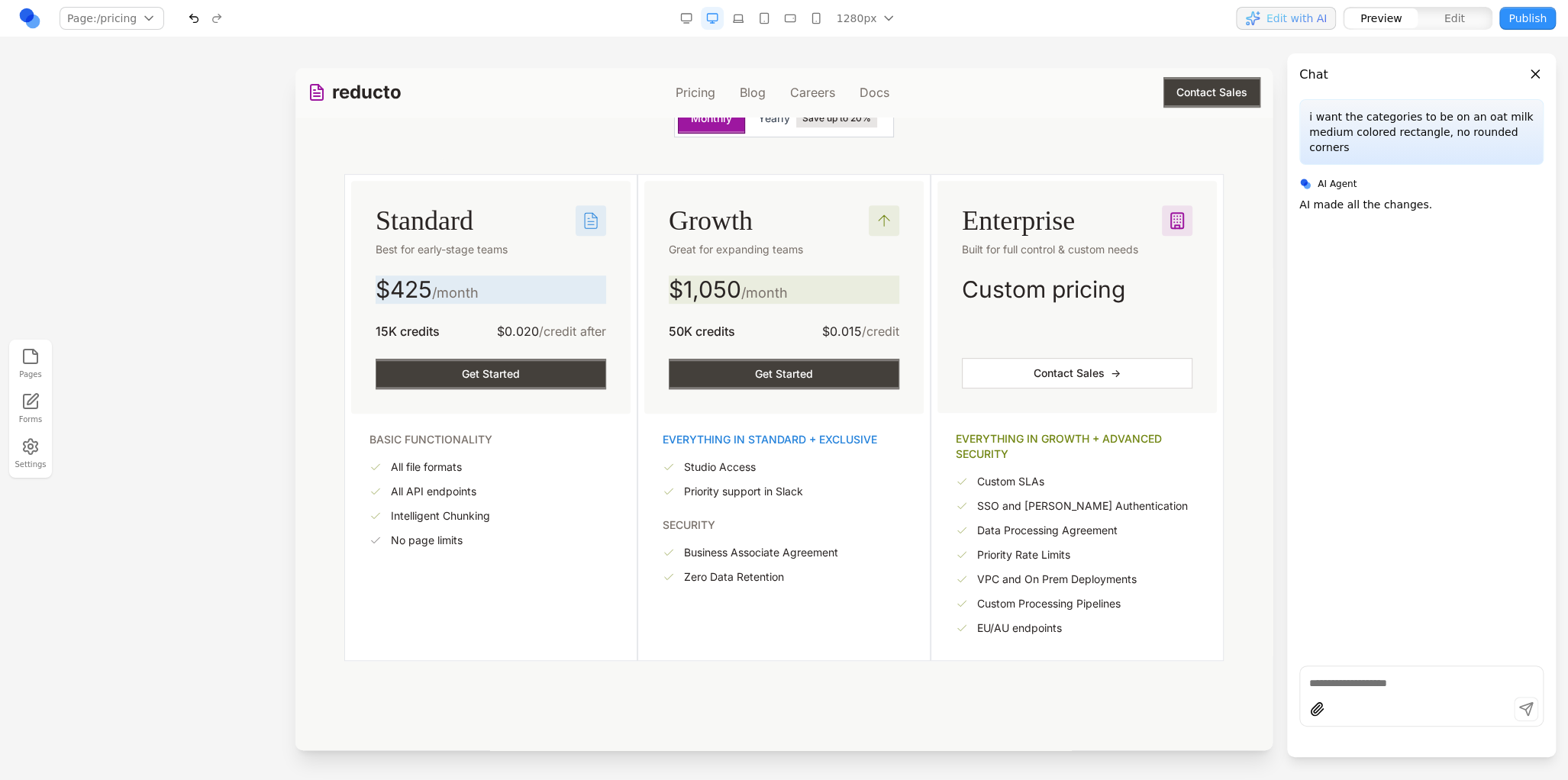
drag, startPoint x: 1360, startPoint y: 700, endPoint x: 1356, endPoint y: 690, distance: 10.8
click at [1360, 703] on div at bounding box center [1421, 711] width 243 height 29
click at [1329, 681] on textarea at bounding box center [1420, 683] width 224 height 15
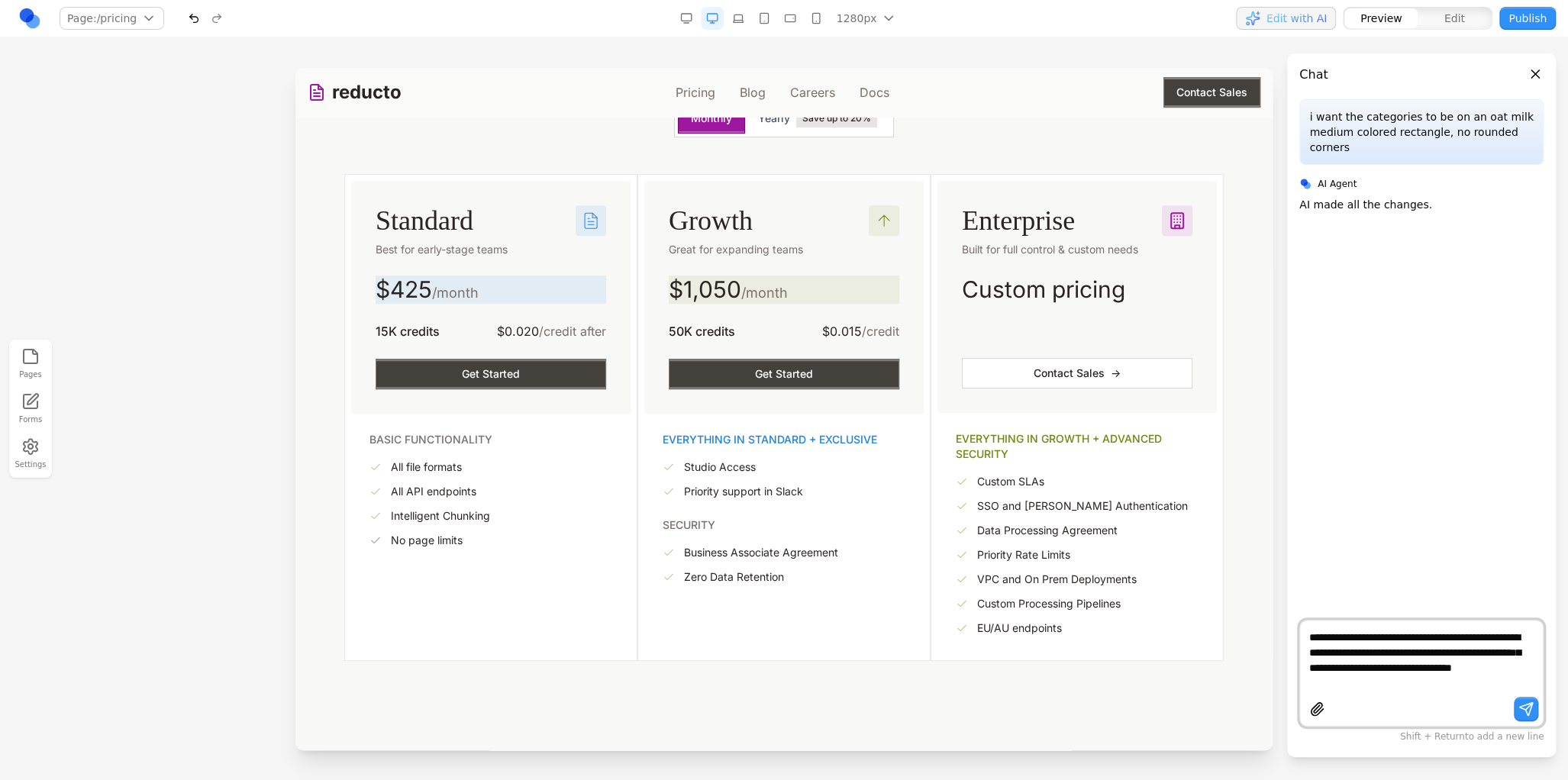
type textarea "**********"
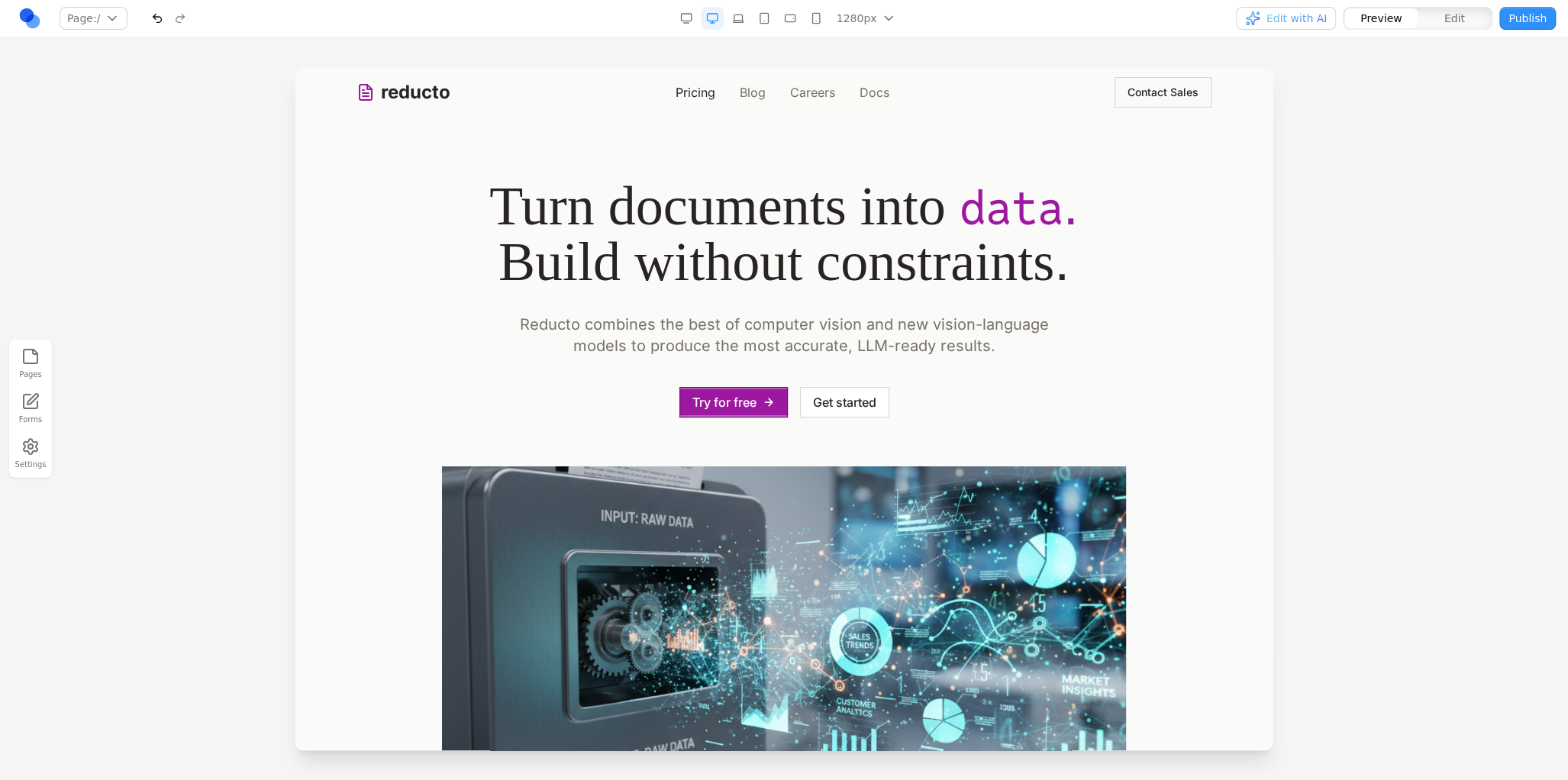
click at [683, 87] on link "Pricing" at bounding box center [696, 92] width 40 height 18
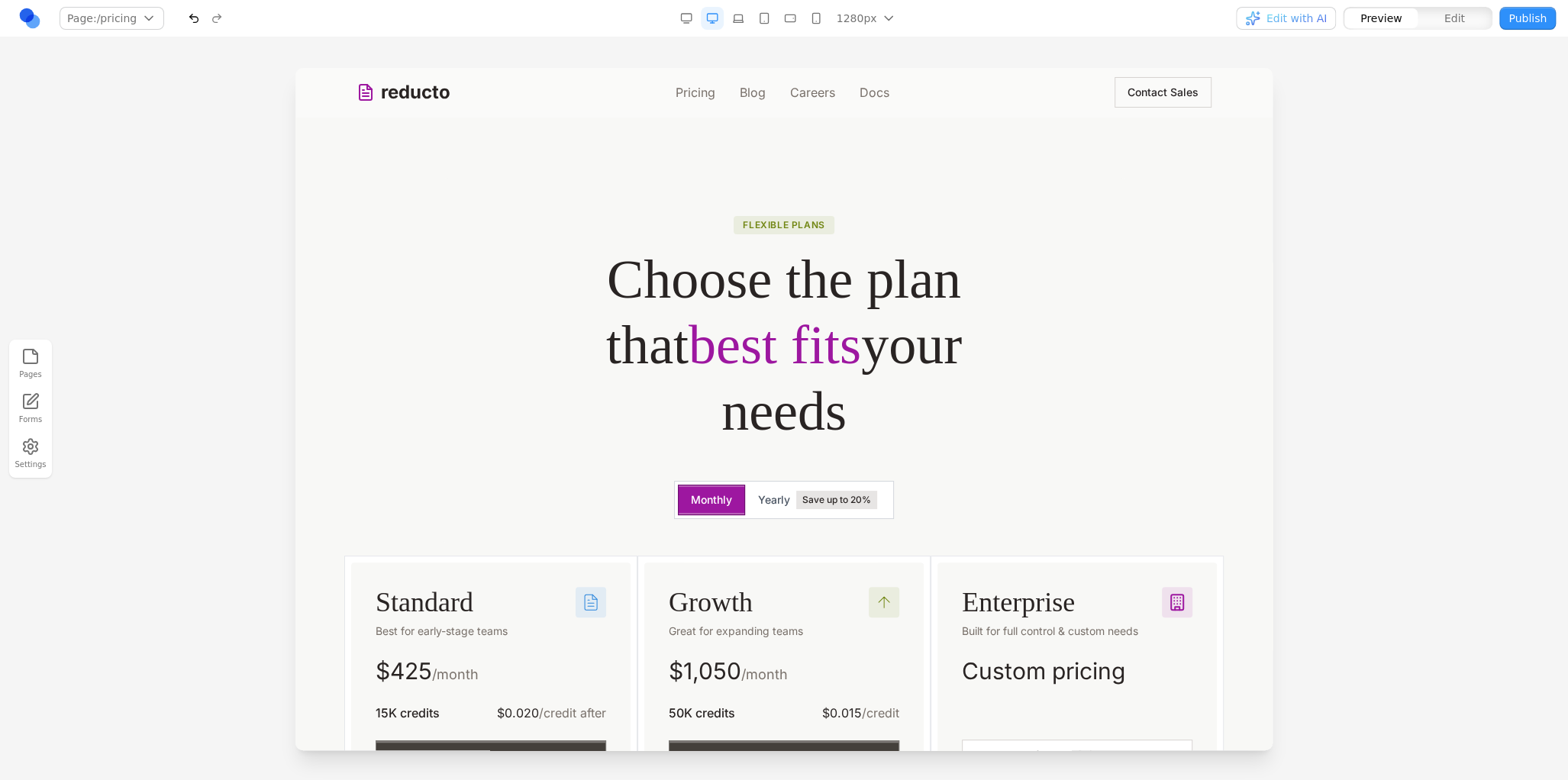
click at [814, 516] on div "Monthly Yearly Save up to 20%" at bounding box center [784, 499] width 220 height 38
click at [812, 498] on span "Save up to 20%" at bounding box center [836, 499] width 81 height 18
drag, startPoint x: 721, startPoint y: 495, endPoint x: 756, endPoint y: 499, distance: 35.2
click at [721, 496] on button "Monthly" at bounding box center [711, 500] width 68 height 31
click at [768, 504] on span "Yearly" at bounding box center [774, 499] width 32 height 15
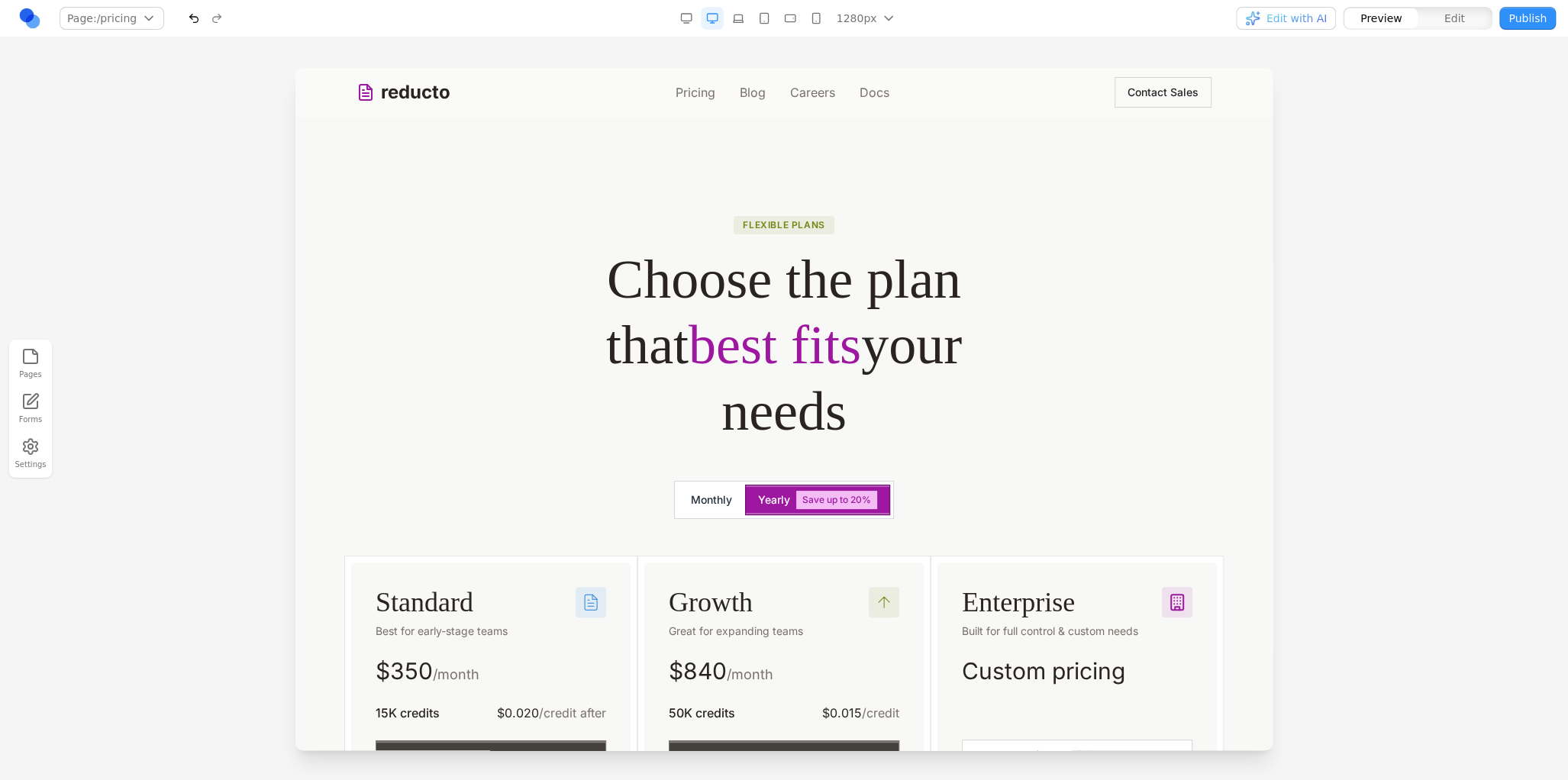
click at [711, 501] on button "Monthly" at bounding box center [711, 500] width 68 height 31
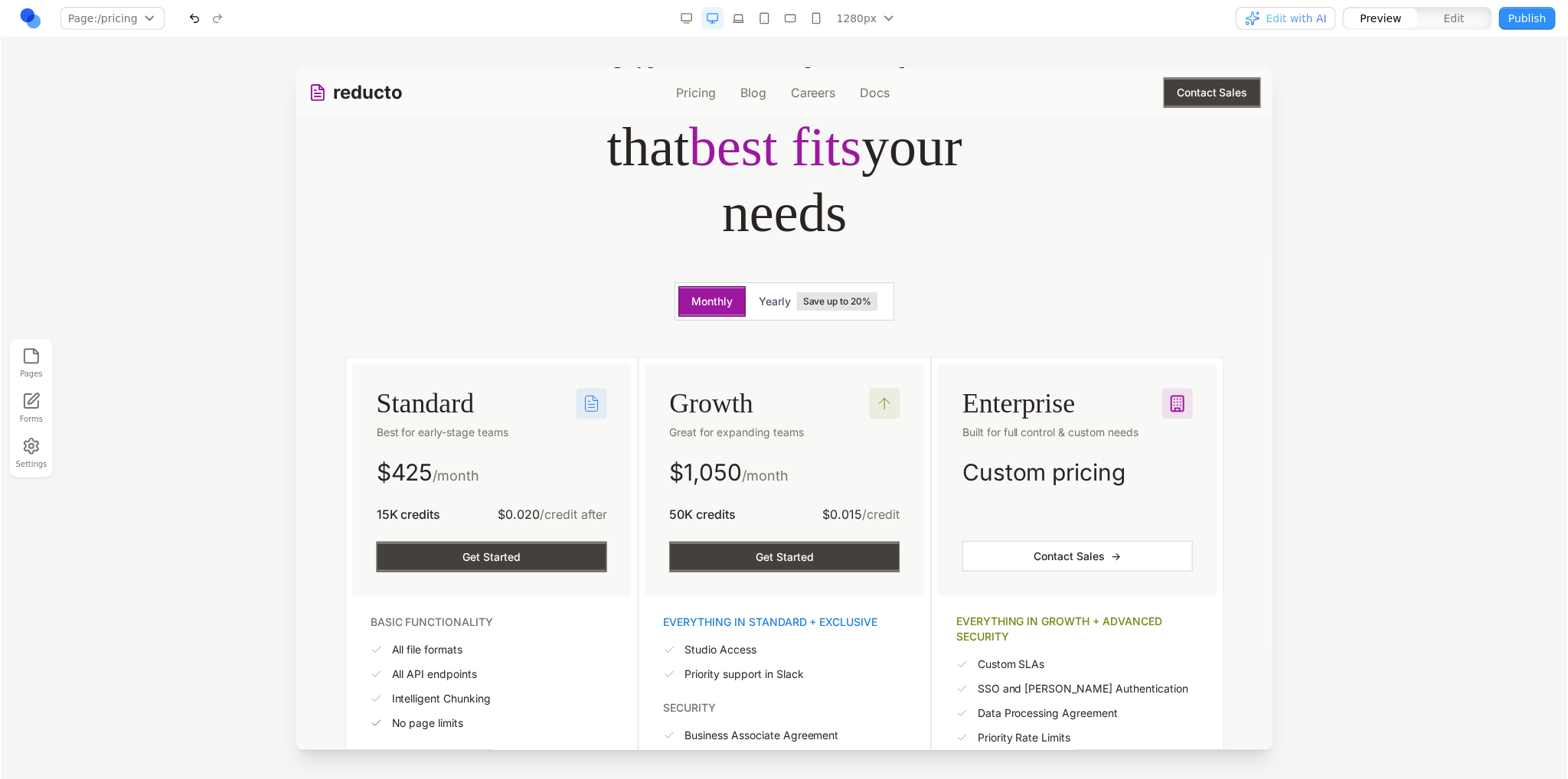
scroll to position [306, 0]
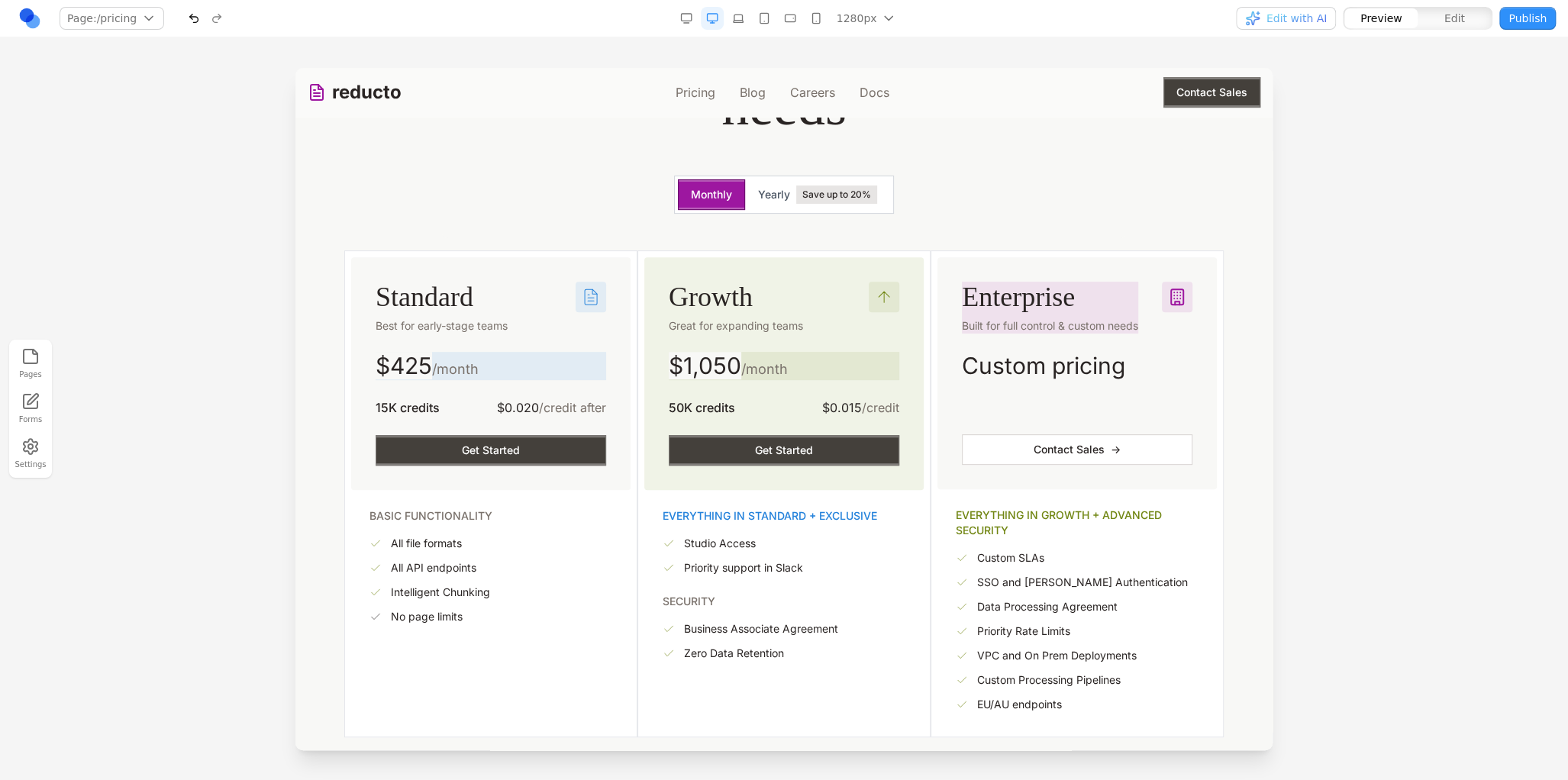
click at [1332, 19] on button "Edit with AI" at bounding box center [1285, 18] width 100 height 22
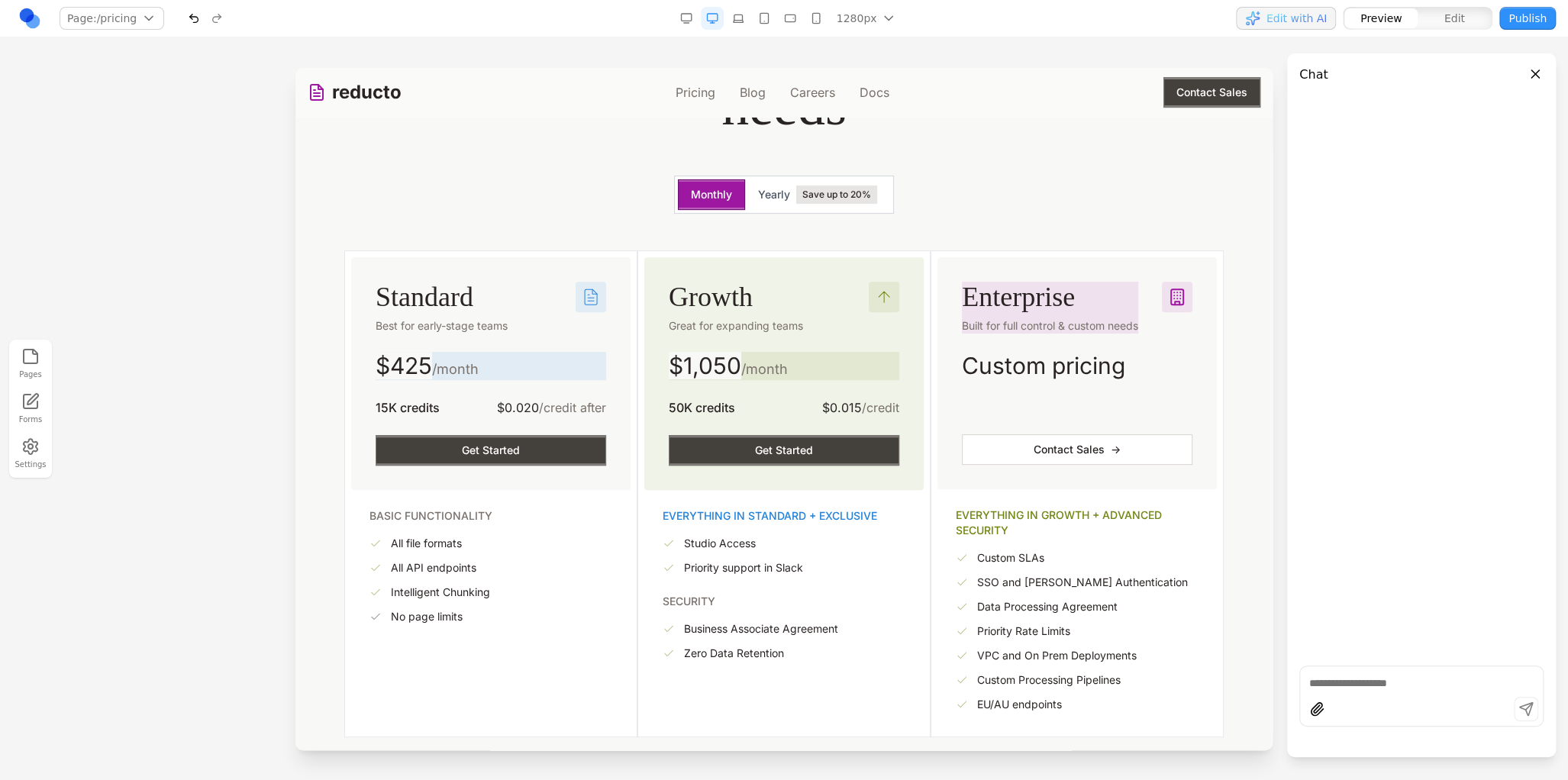
click at [1391, 666] on div at bounding box center [1420, 695] width 244 height 61
click at [1374, 700] on div at bounding box center [1421, 711] width 243 height 29
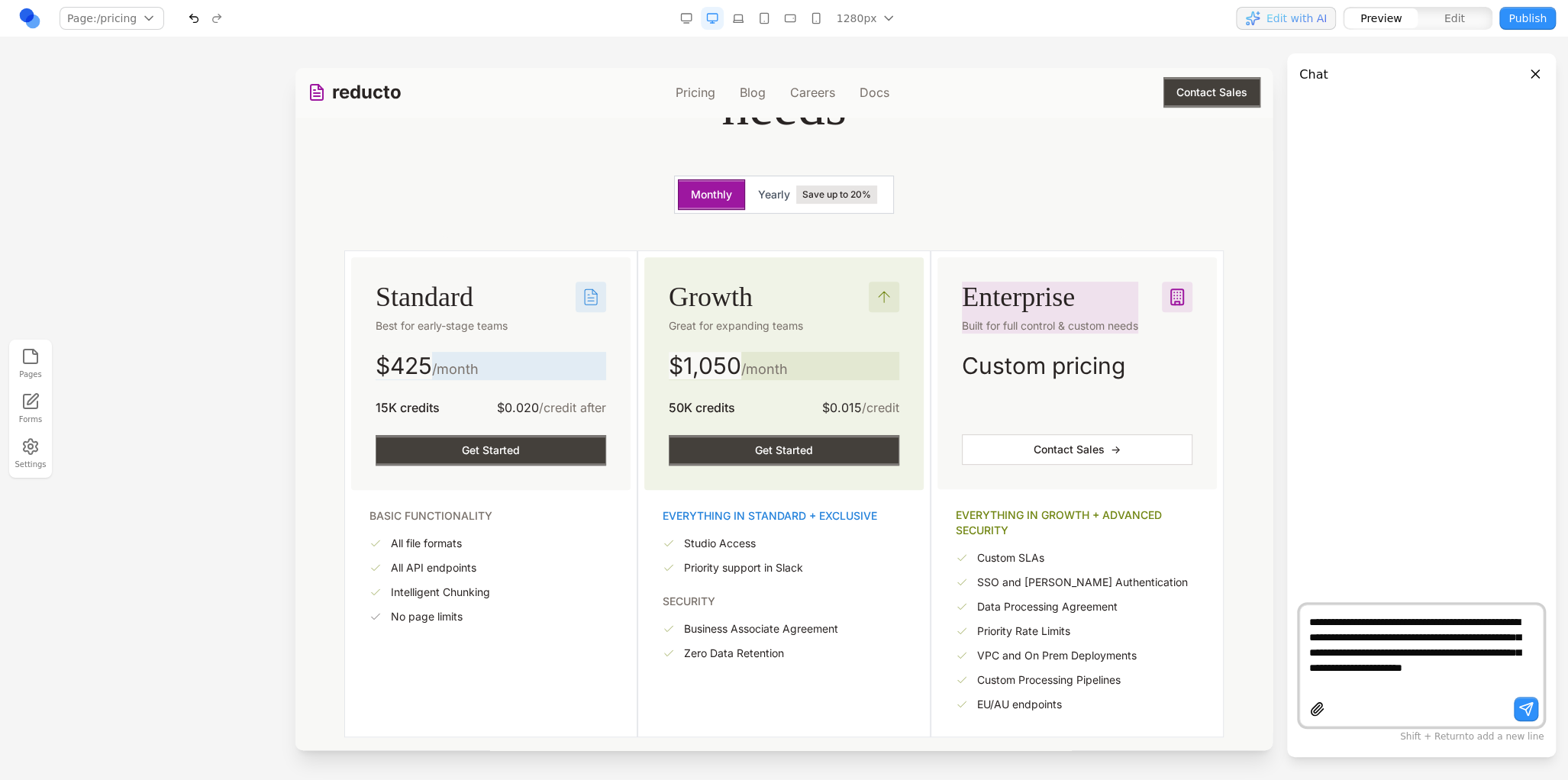
type textarea "**********"
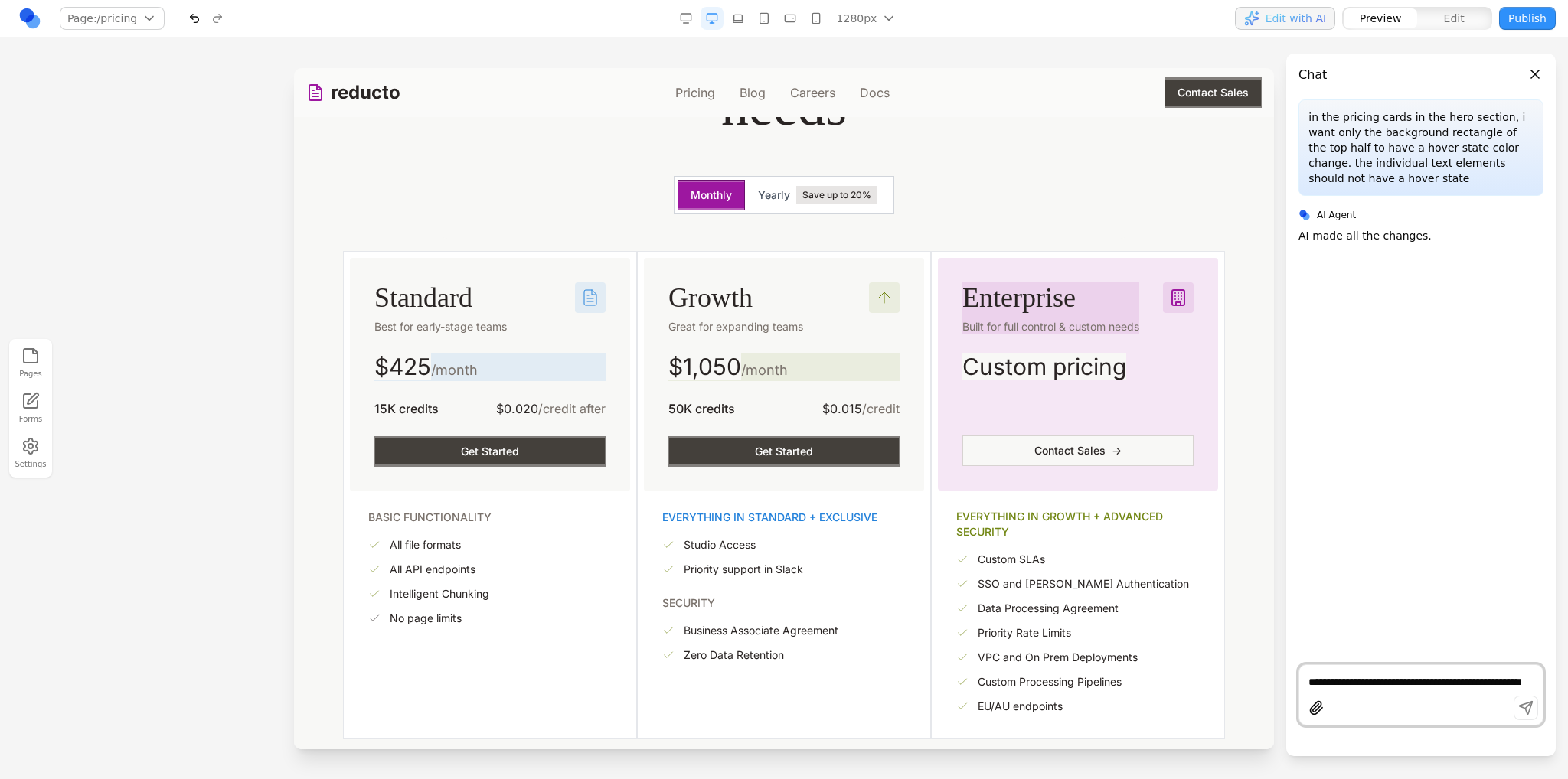
click at [1322, 682] on textarea "**********" at bounding box center [1420, 682] width 225 height 15
type textarea "**********"
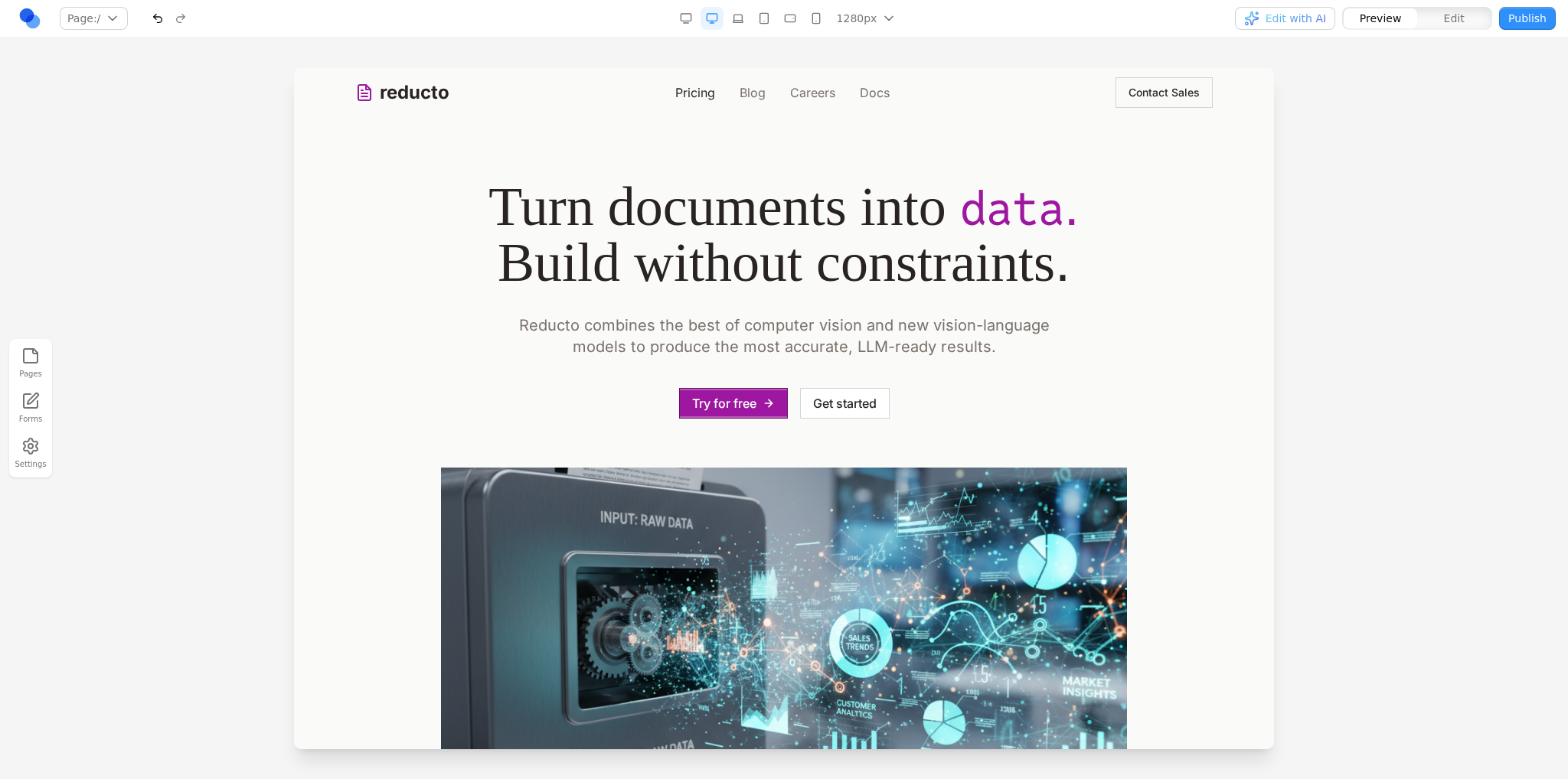
click at [681, 93] on link "Pricing" at bounding box center [695, 92] width 40 height 18
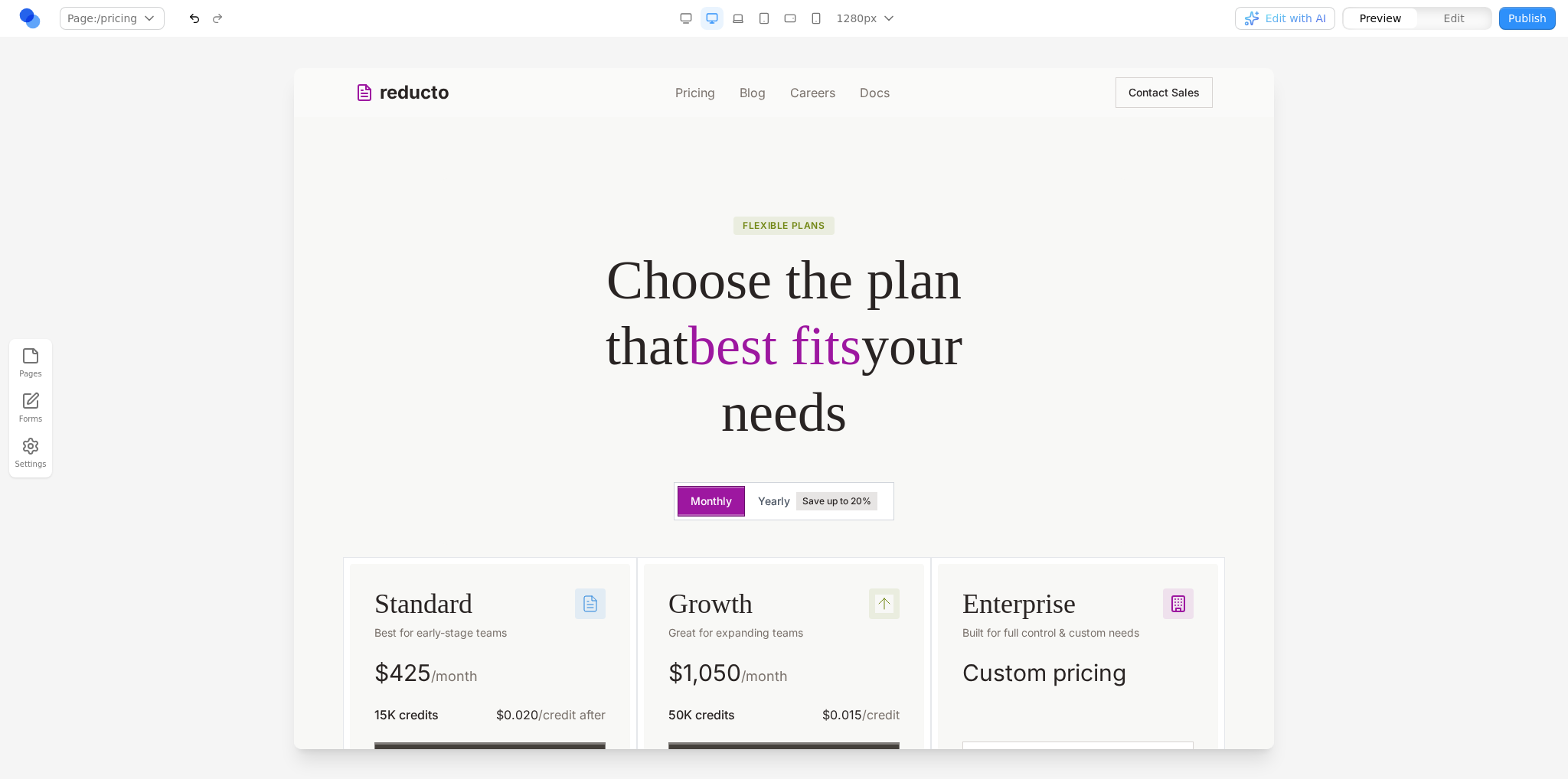
click at [1285, 23] on span "Edit with AI" at bounding box center [1295, 18] width 60 height 15
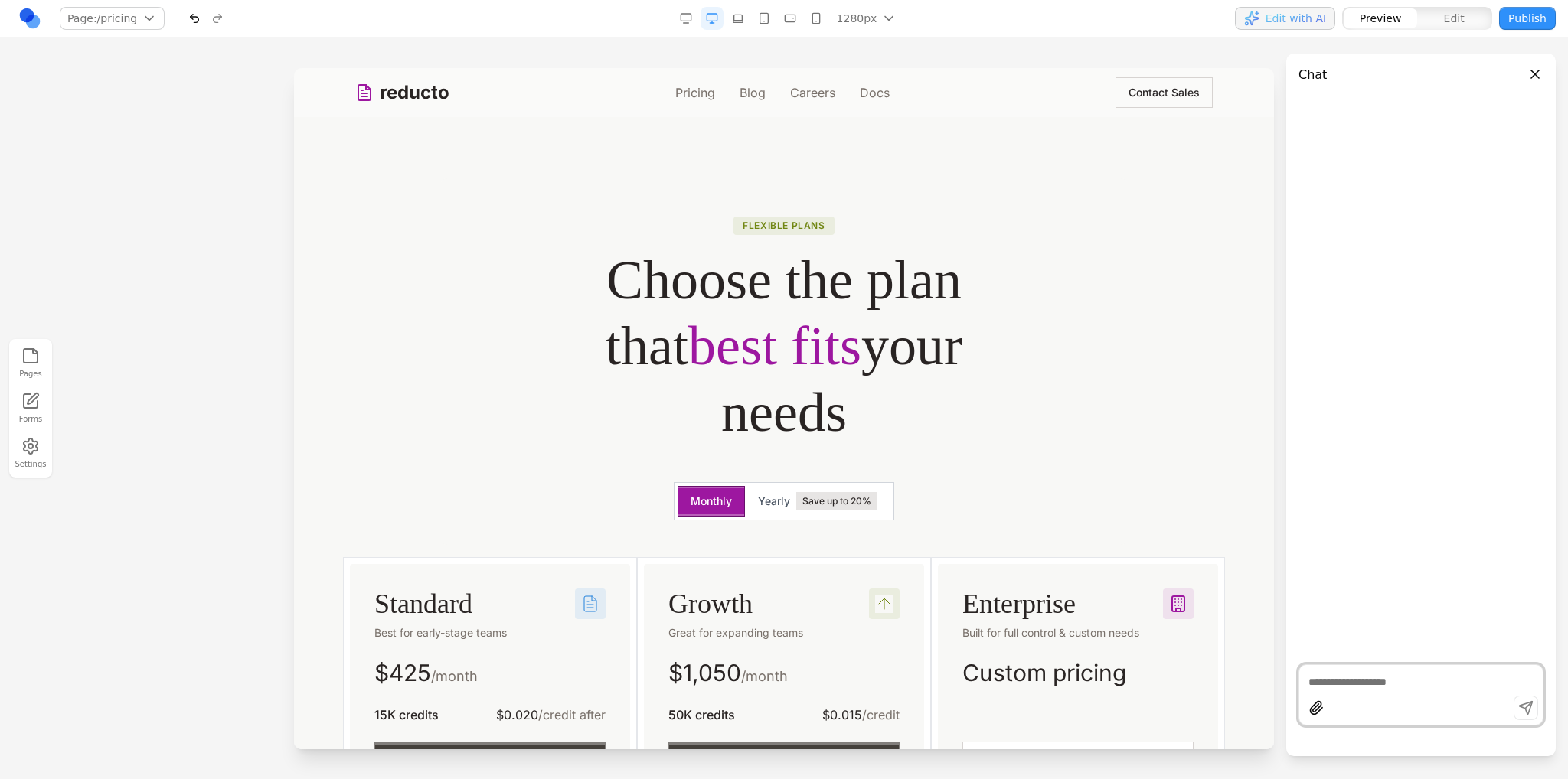
click at [1366, 674] on textarea at bounding box center [1420, 682] width 225 height 15
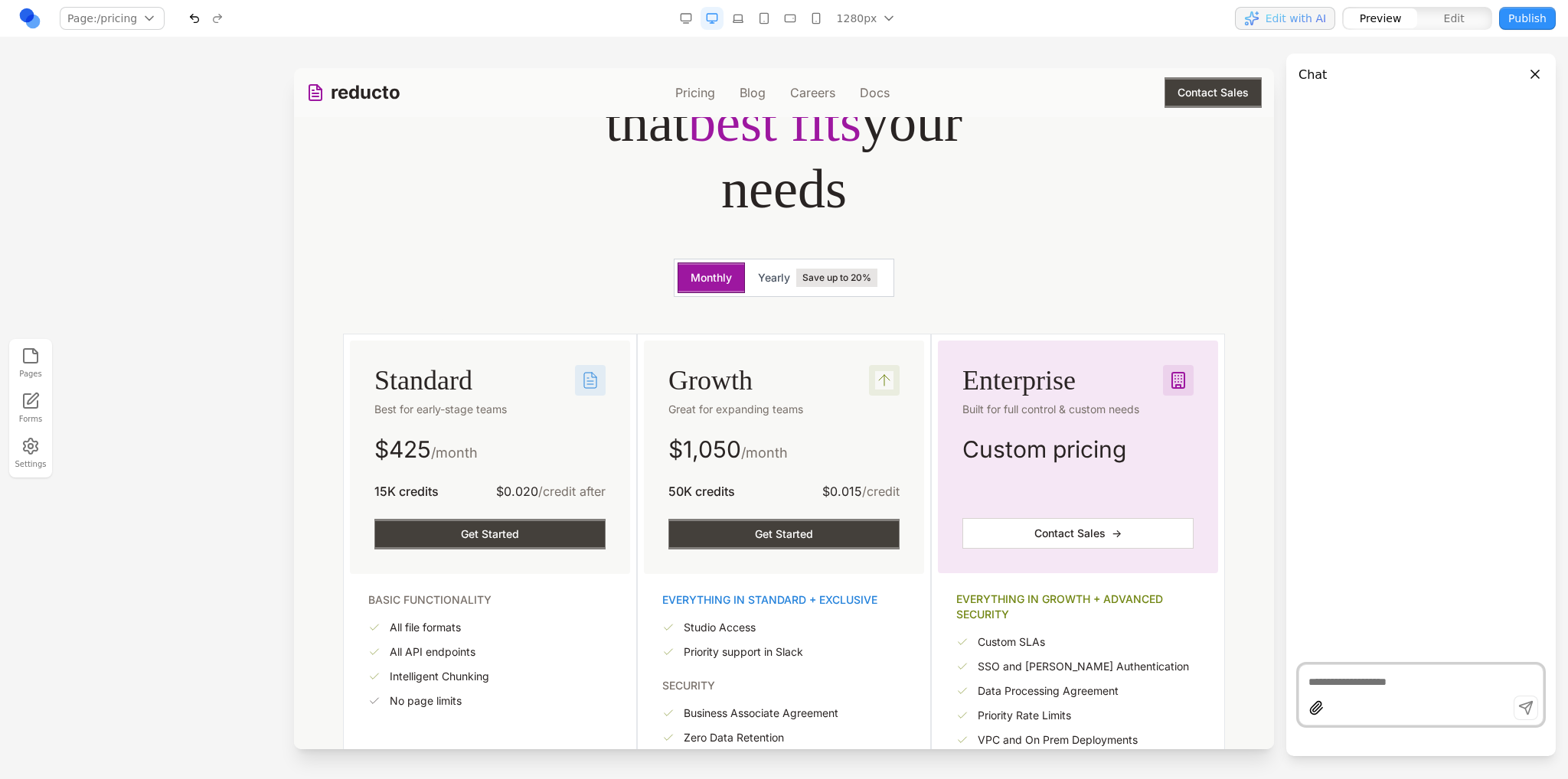
scroll to position [229, 0]
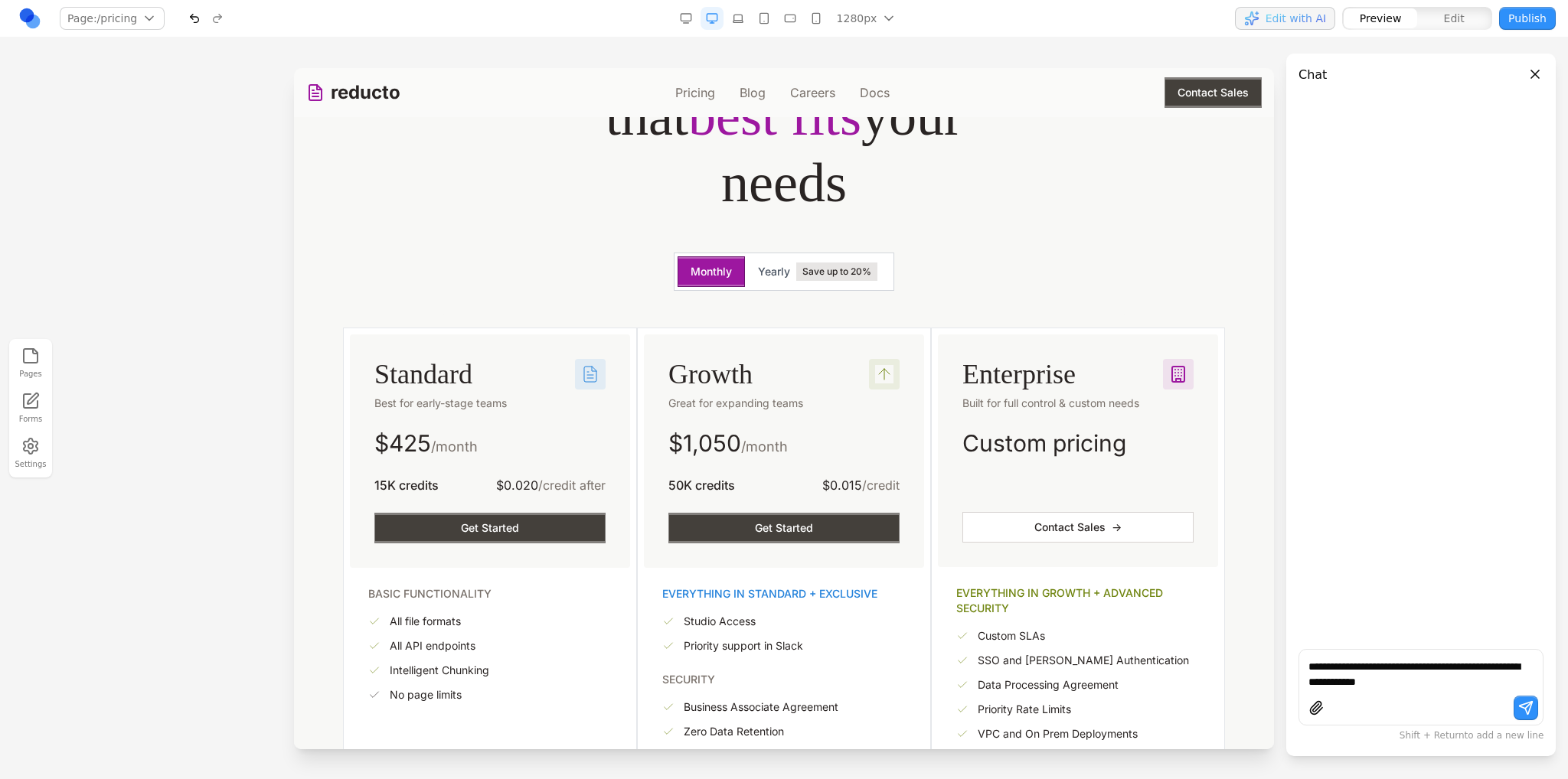
click at [1433, 681] on textarea "**********" at bounding box center [1420, 674] width 225 height 31
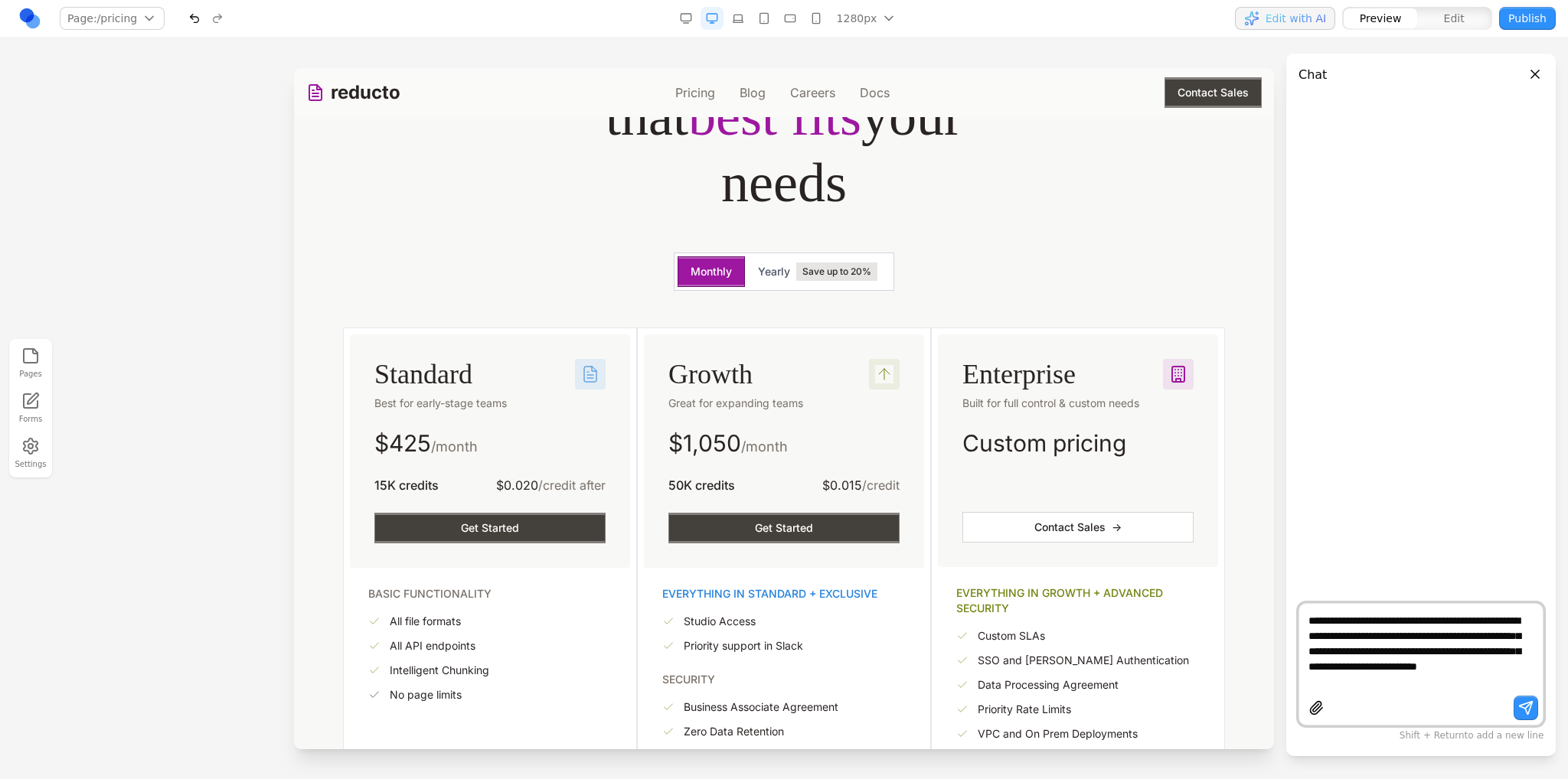
type textarea "**********"
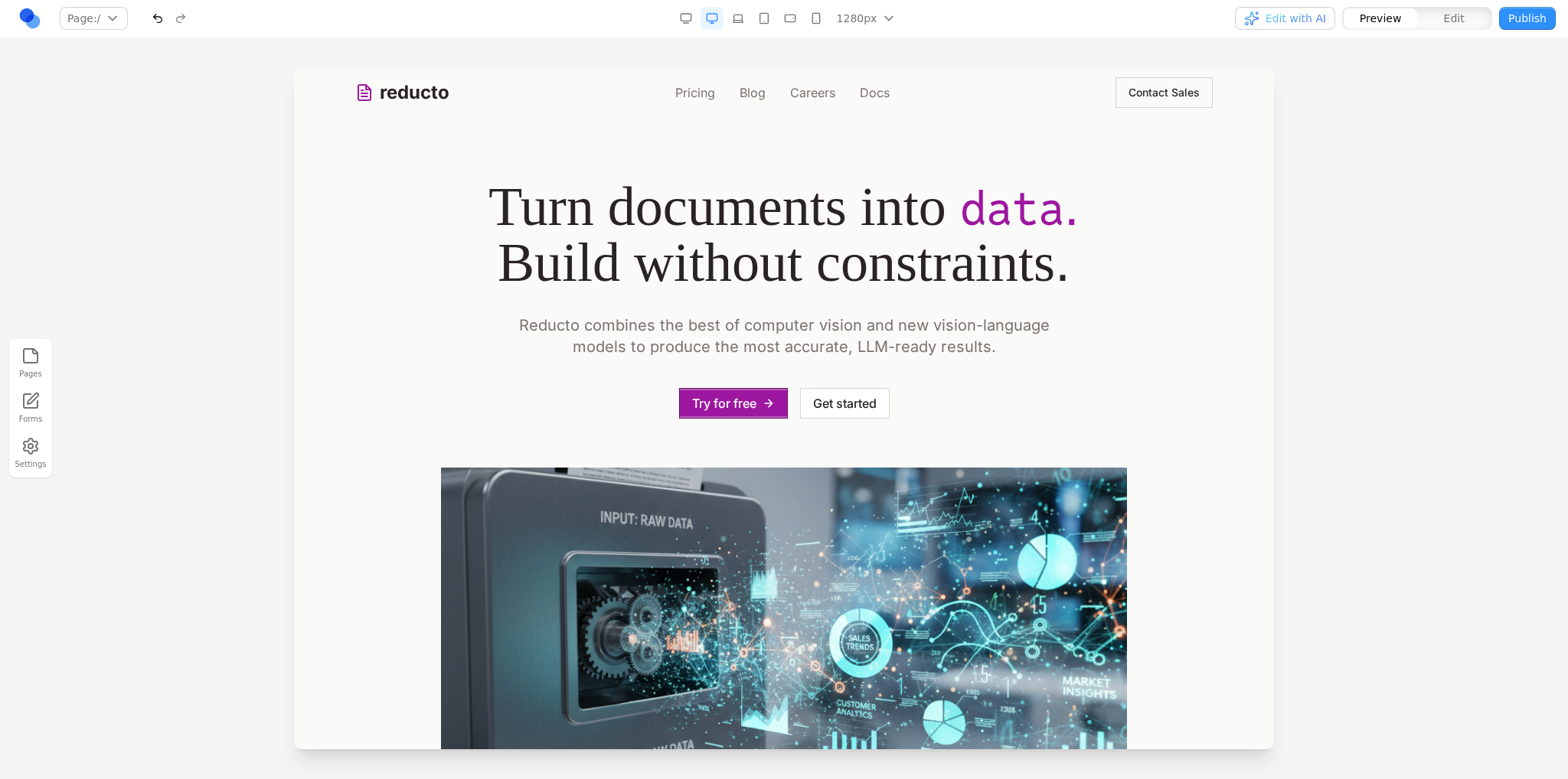
click at [700, 83] on div "reducto Pricing Blog Careers Docs Contact Sales" at bounding box center [784, 92] width 858 height 49
click at [705, 87] on link "Pricing" at bounding box center [695, 92] width 40 height 18
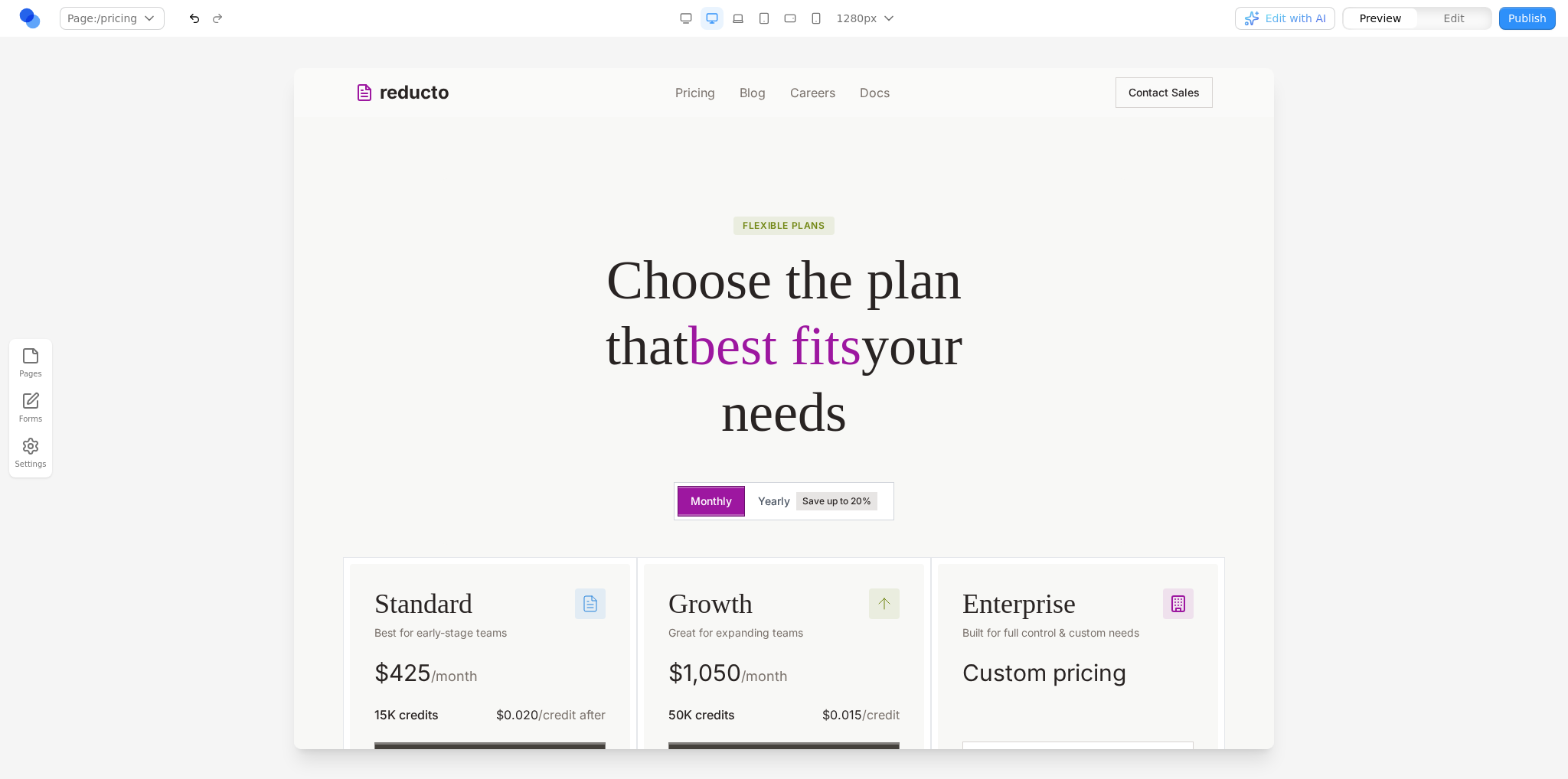
click at [1317, 28] on button "Edit with AI" at bounding box center [1285, 18] width 100 height 23
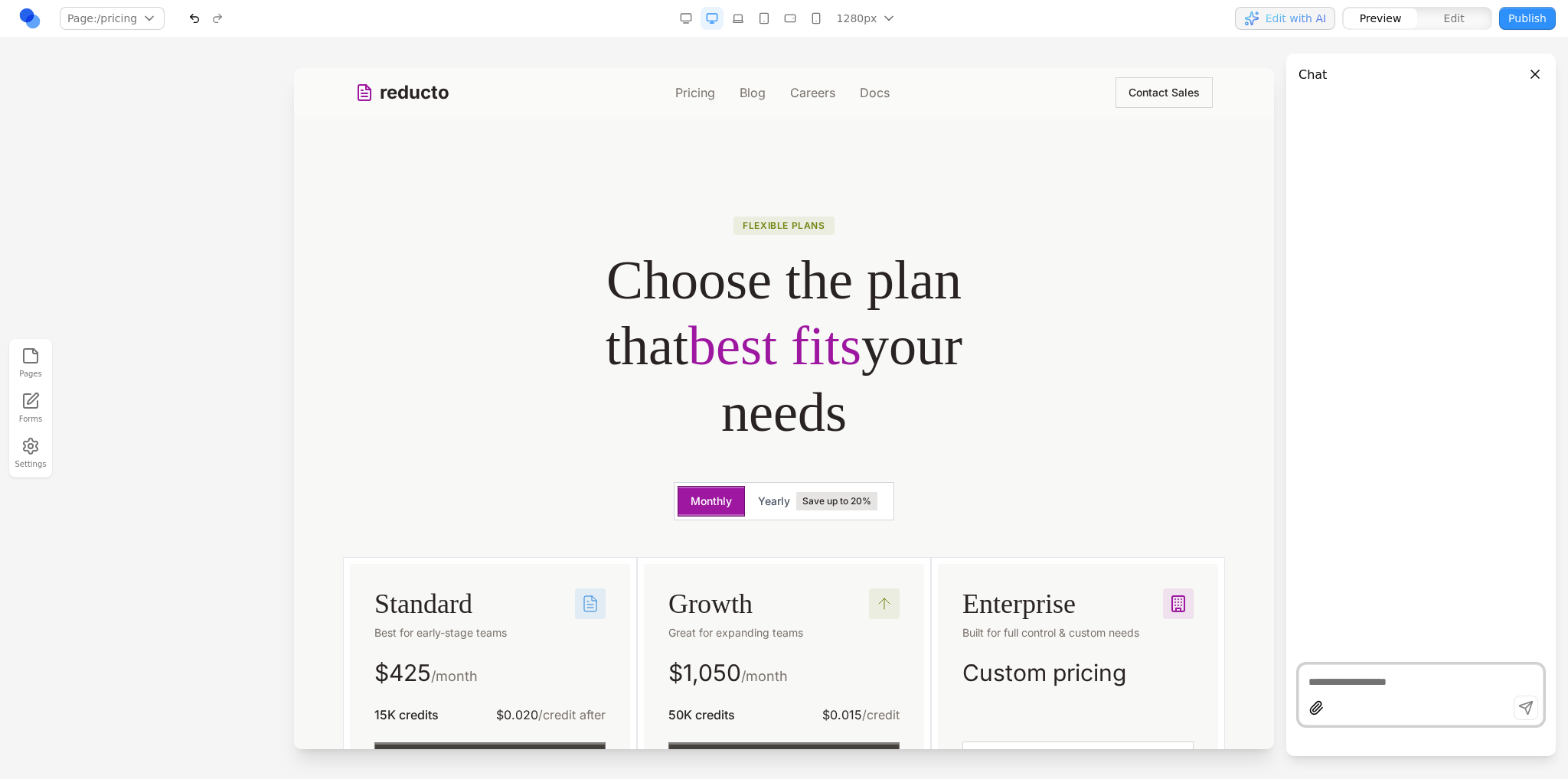
click at [1377, 681] on textarea at bounding box center [1420, 682] width 225 height 15
drag, startPoint x: 1755, startPoint y: 752, endPoint x: 1264, endPoint y: 692, distance: 494.7
type textarea "**********"
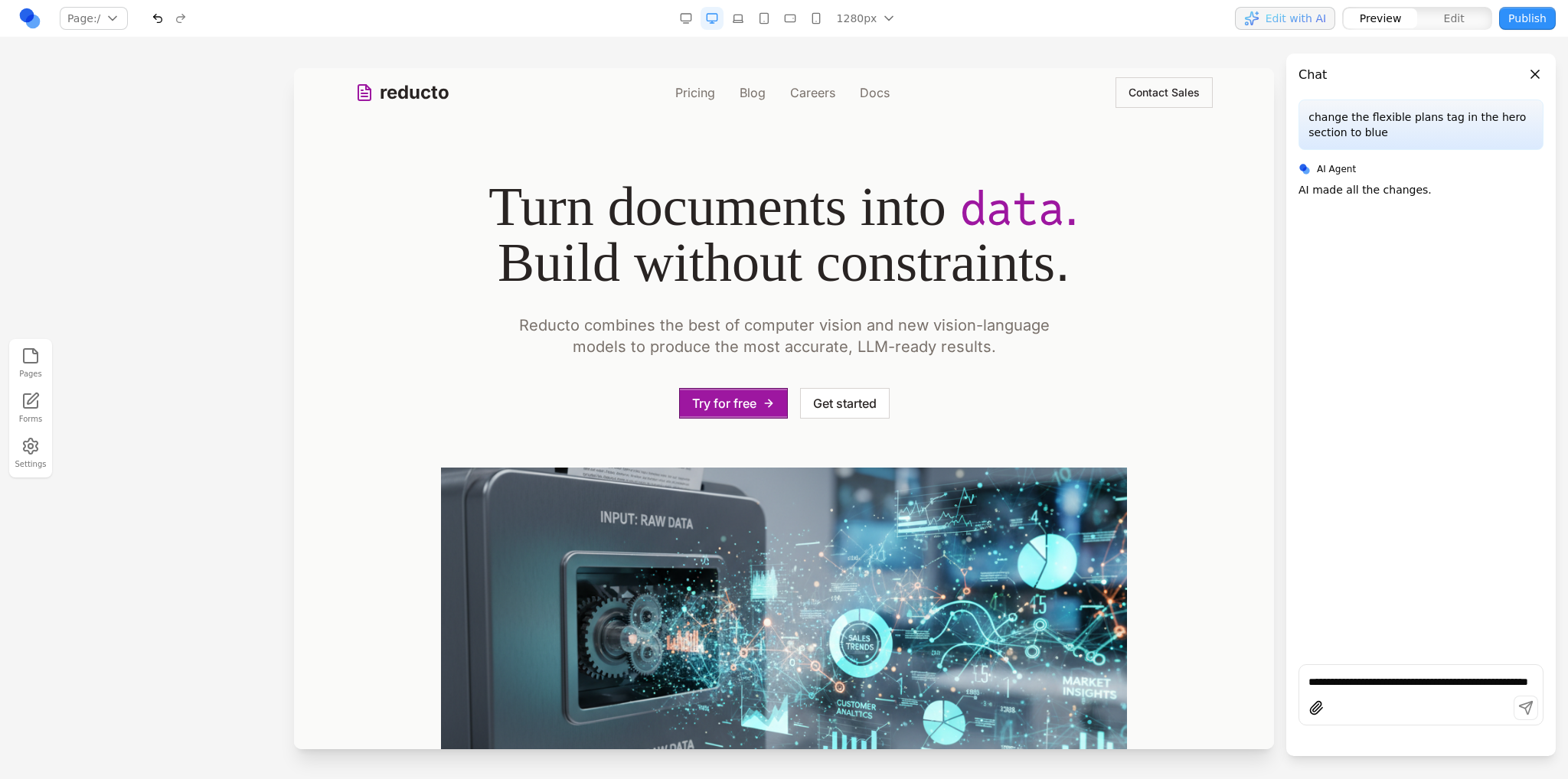
click at [695, 91] on link "Pricing" at bounding box center [695, 92] width 40 height 18
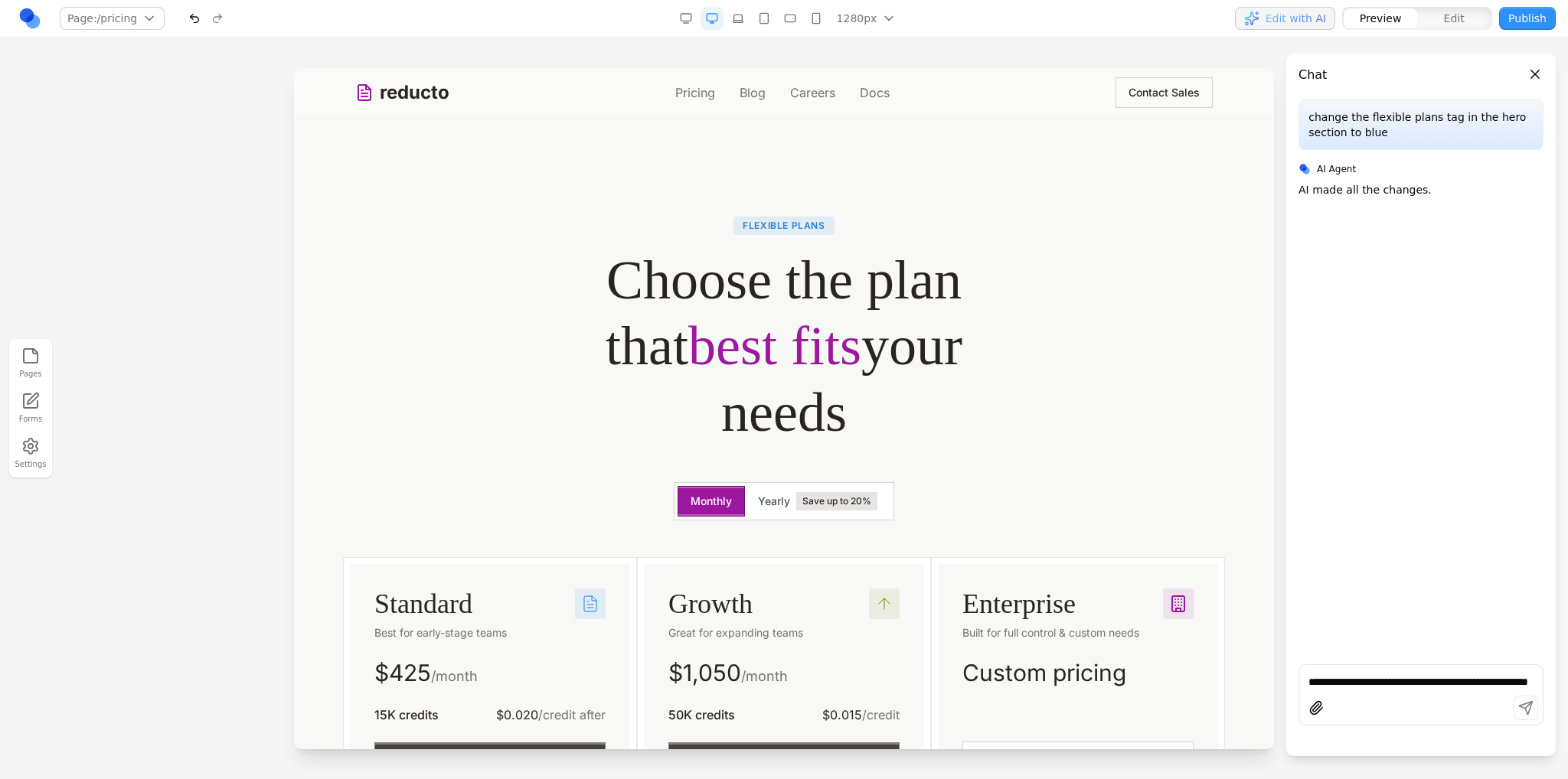
click at [1365, 684] on textarea "**********" at bounding box center [1420, 682] width 225 height 15
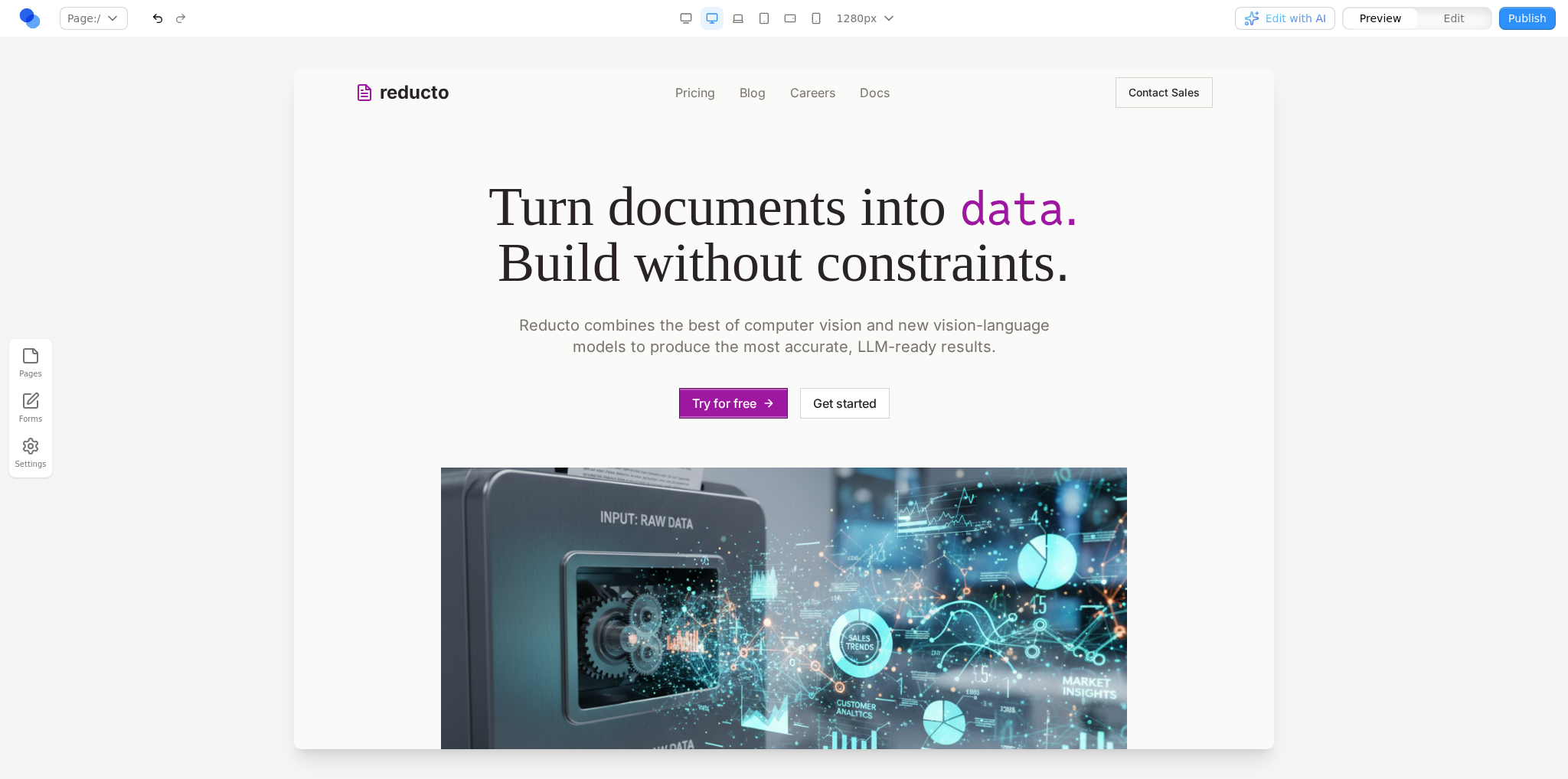
click at [695, 88] on link "Pricing" at bounding box center [695, 92] width 40 height 18
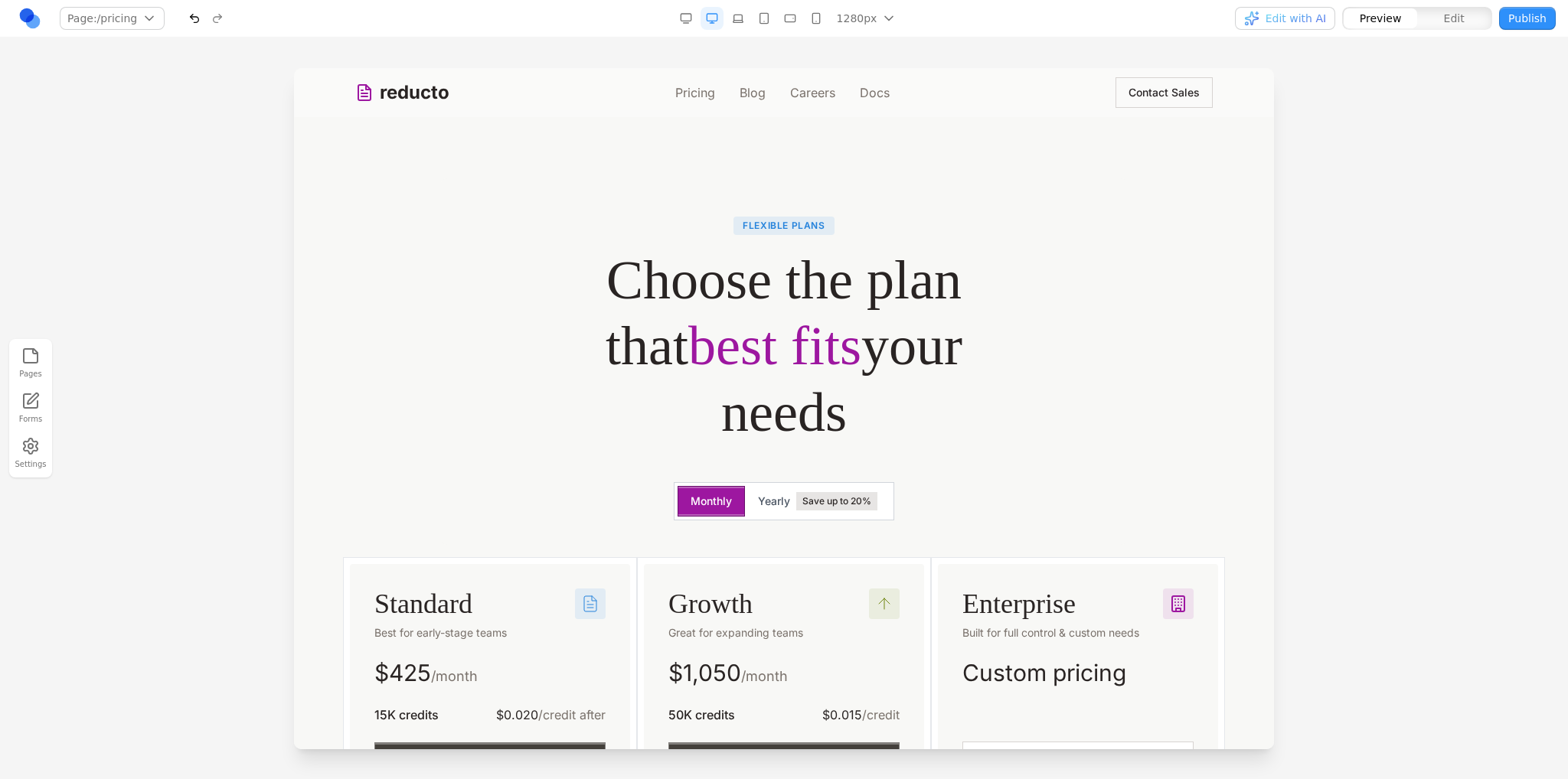
click at [183, 24] on button "button" at bounding box center [194, 18] width 23 height 23
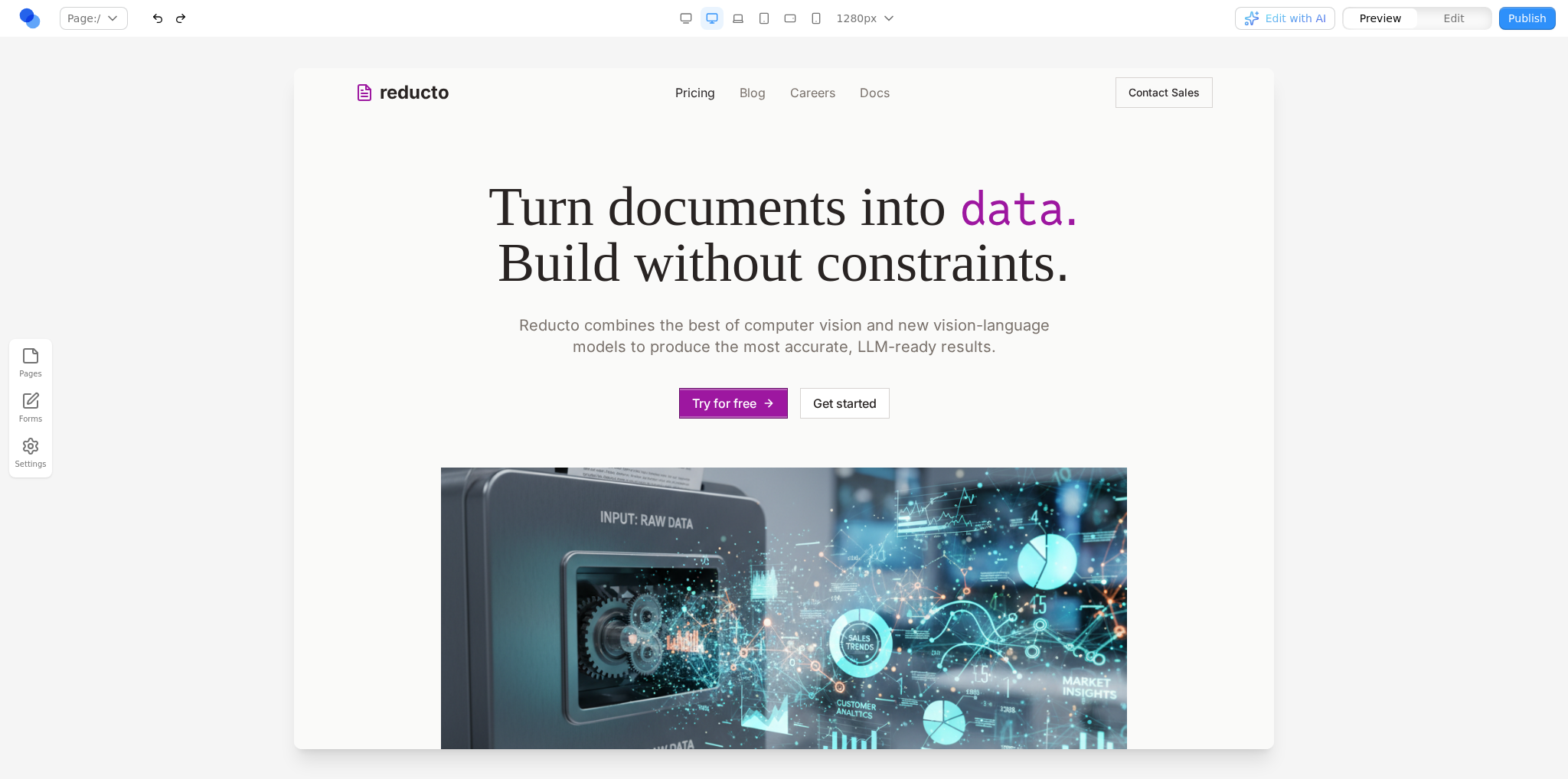
click at [701, 95] on link "Pricing" at bounding box center [695, 92] width 40 height 18
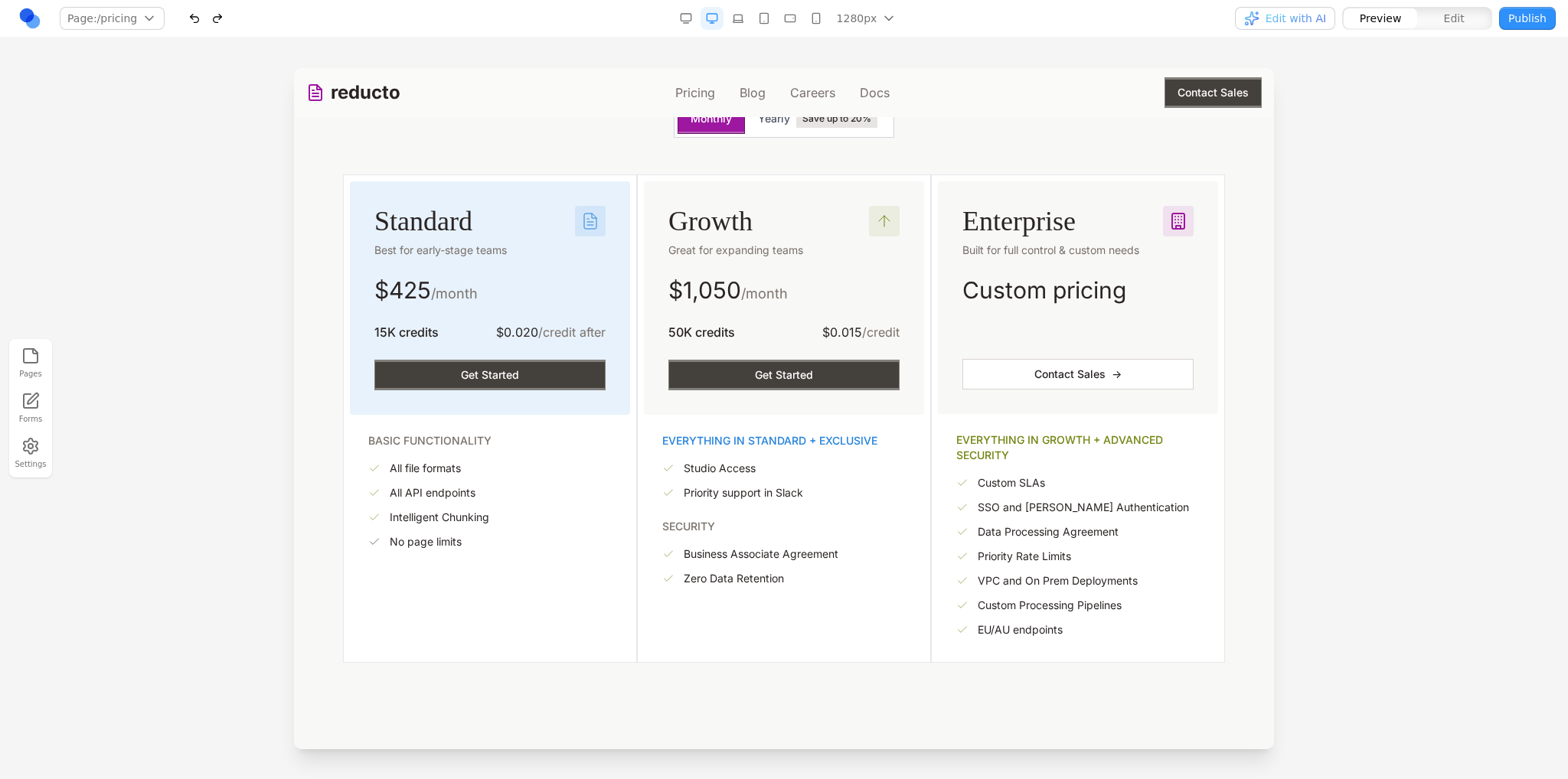
scroll to position [306, 0]
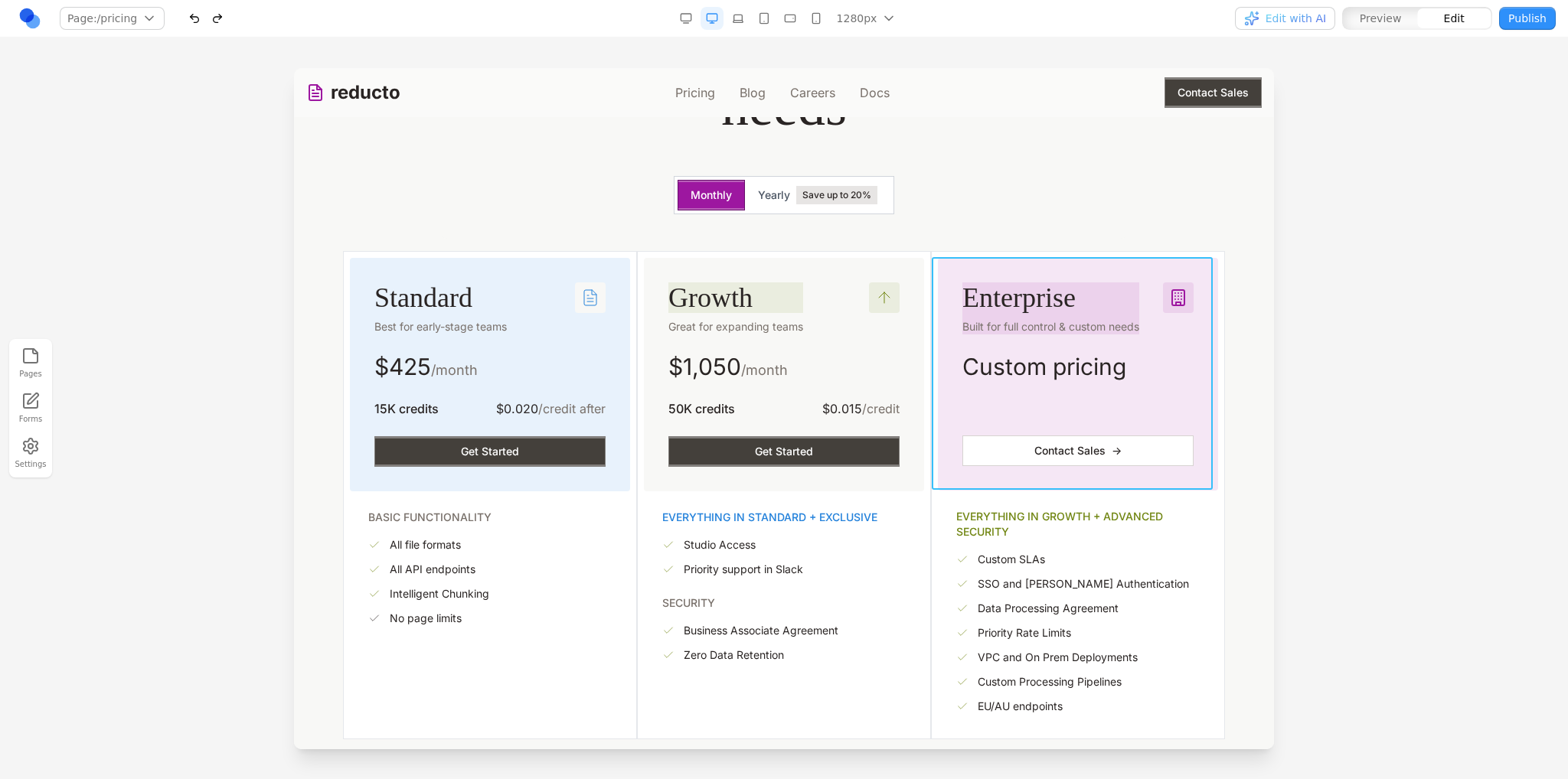
click at [938, 340] on div "Enterprise Built for full control & custom needs Custom pricing Placeholder Pla…" at bounding box center [1078, 375] width 280 height 233
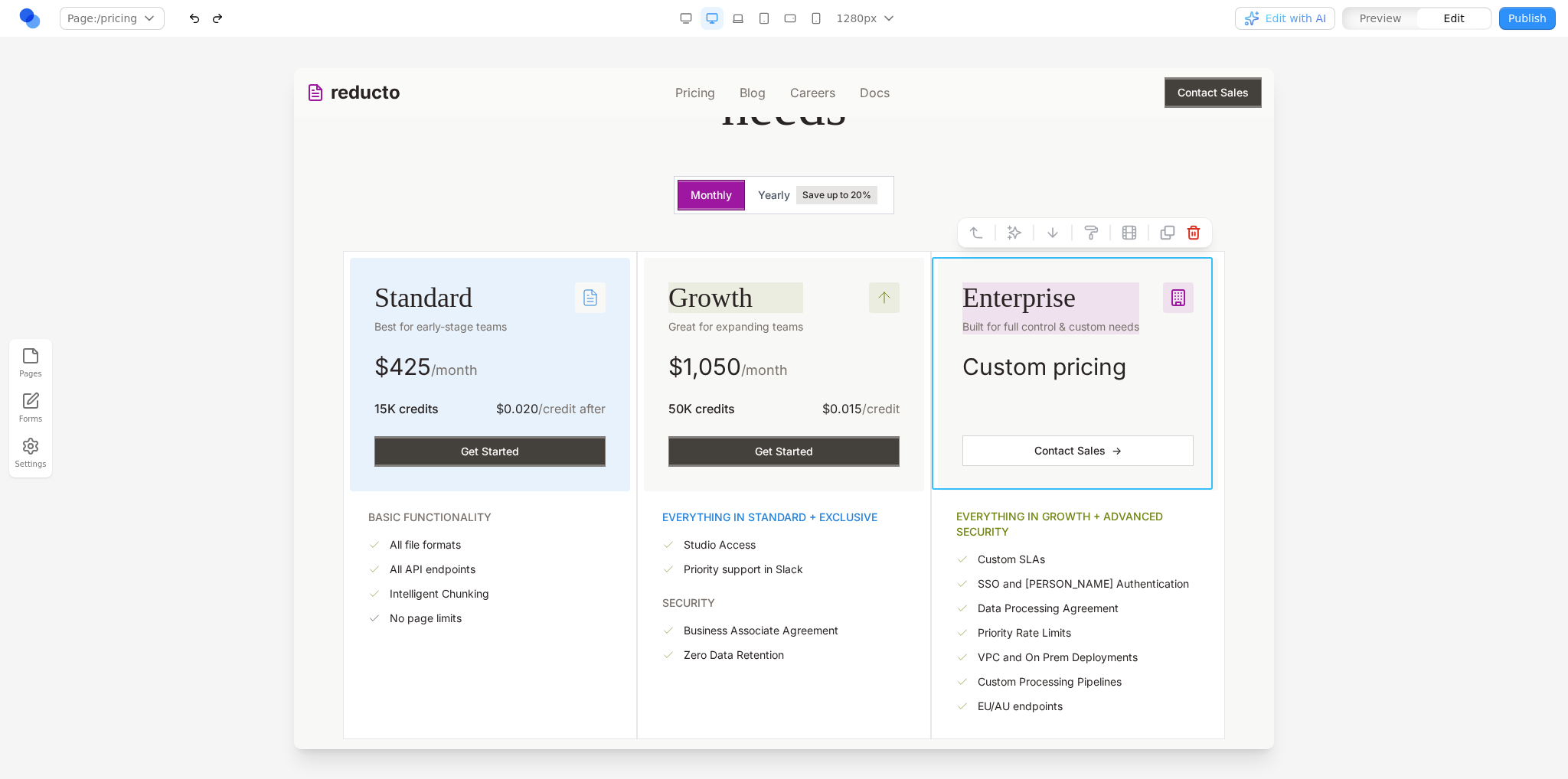
click at [969, 233] on icon at bounding box center [976, 232] width 15 height 15
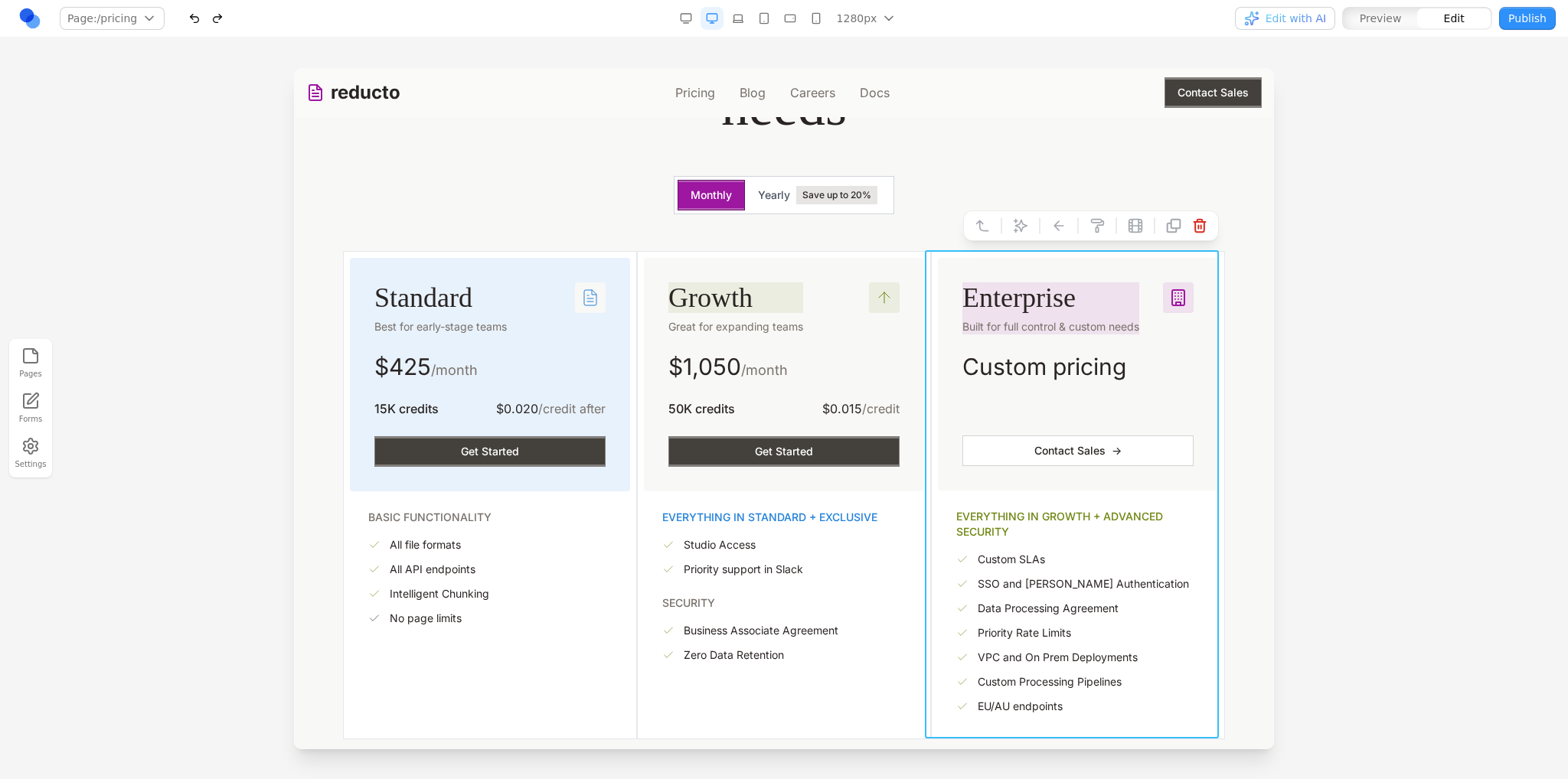
click at [975, 223] on icon at bounding box center [982, 226] width 15 height 15
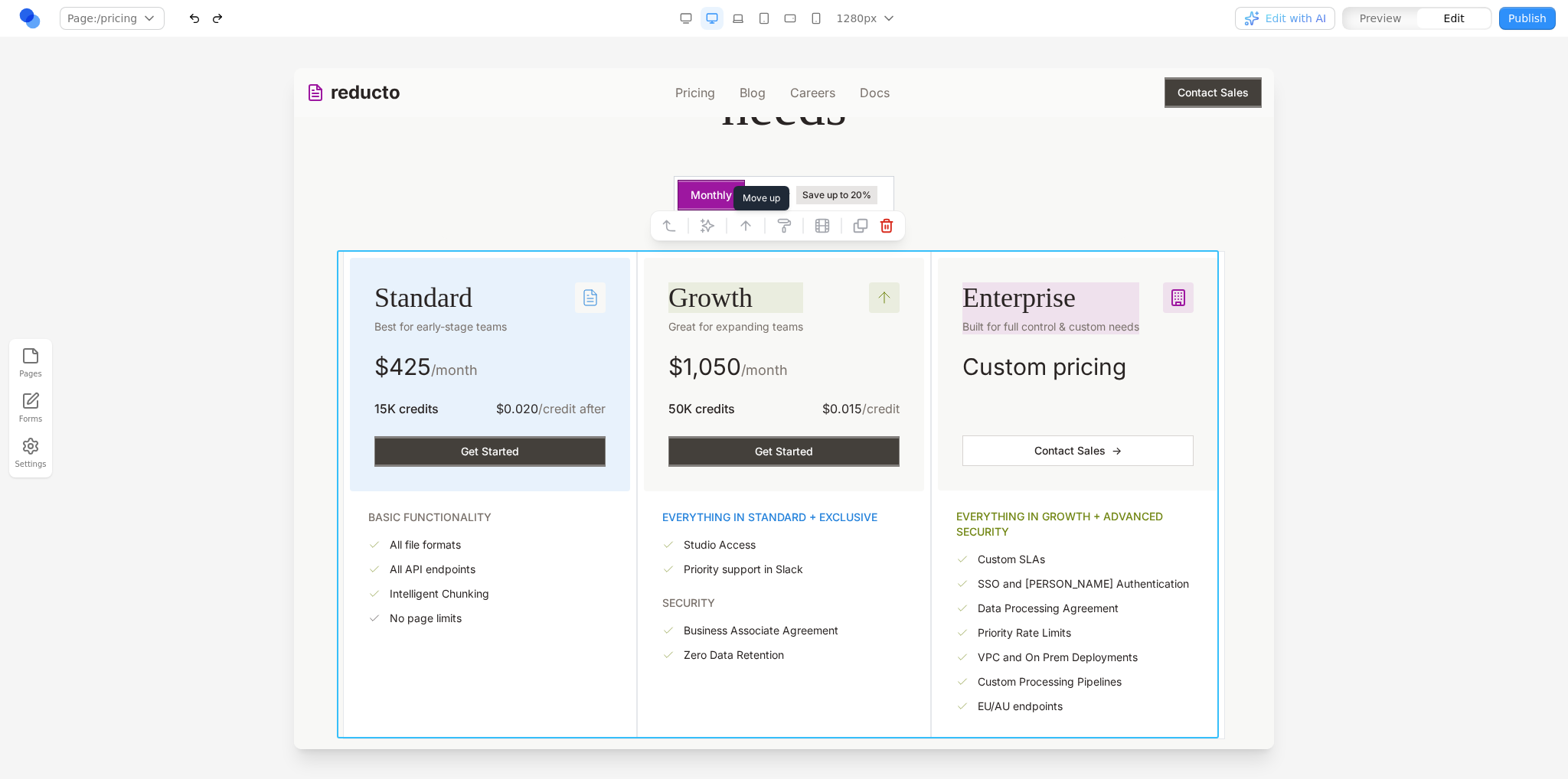
click at [710, 219] on icon at bounding box center [707, 226] width 15 height 15
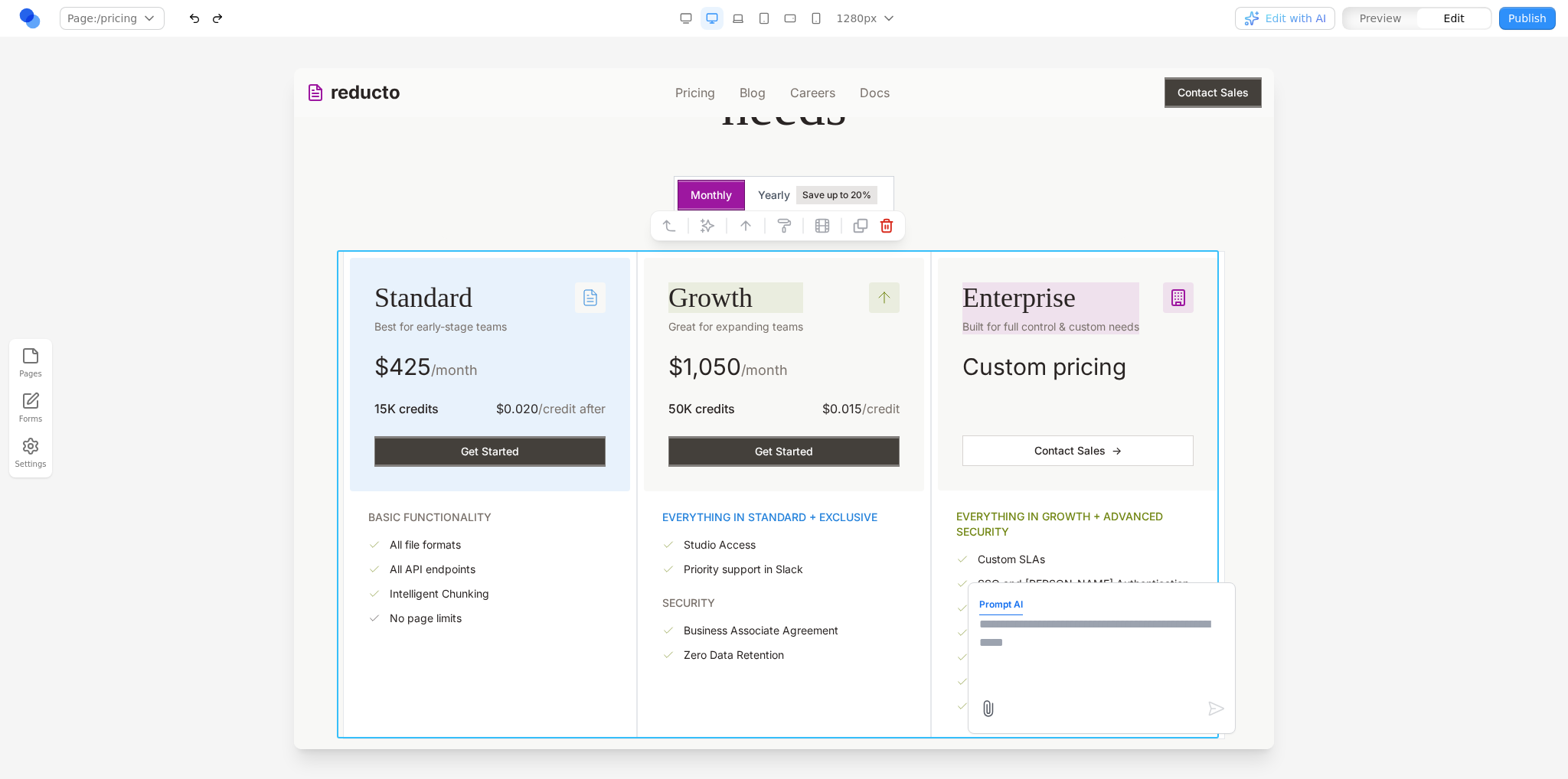
click at [1002, 661] on textarea at bounding box center [1101, 654] width 245 height 77
type textarea "**********"
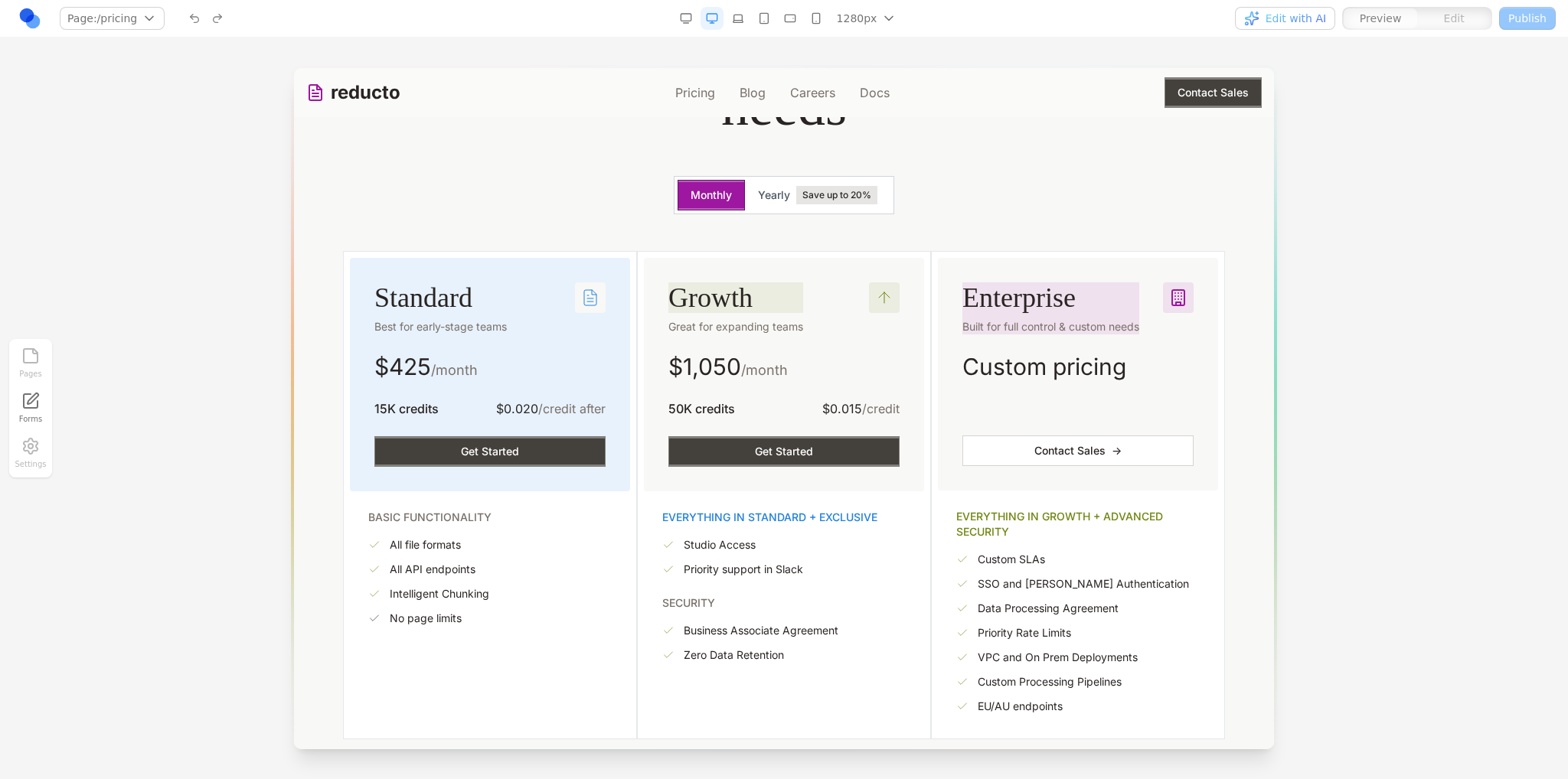
click at [1275, 30] on div "Edit with AI Preview Edit Publish" at bounding box center [1303, 18] width 505 height 24
click at [1275, 23] on span "Edit with AI" at bounding box center [1295, 18] width 60 height 15
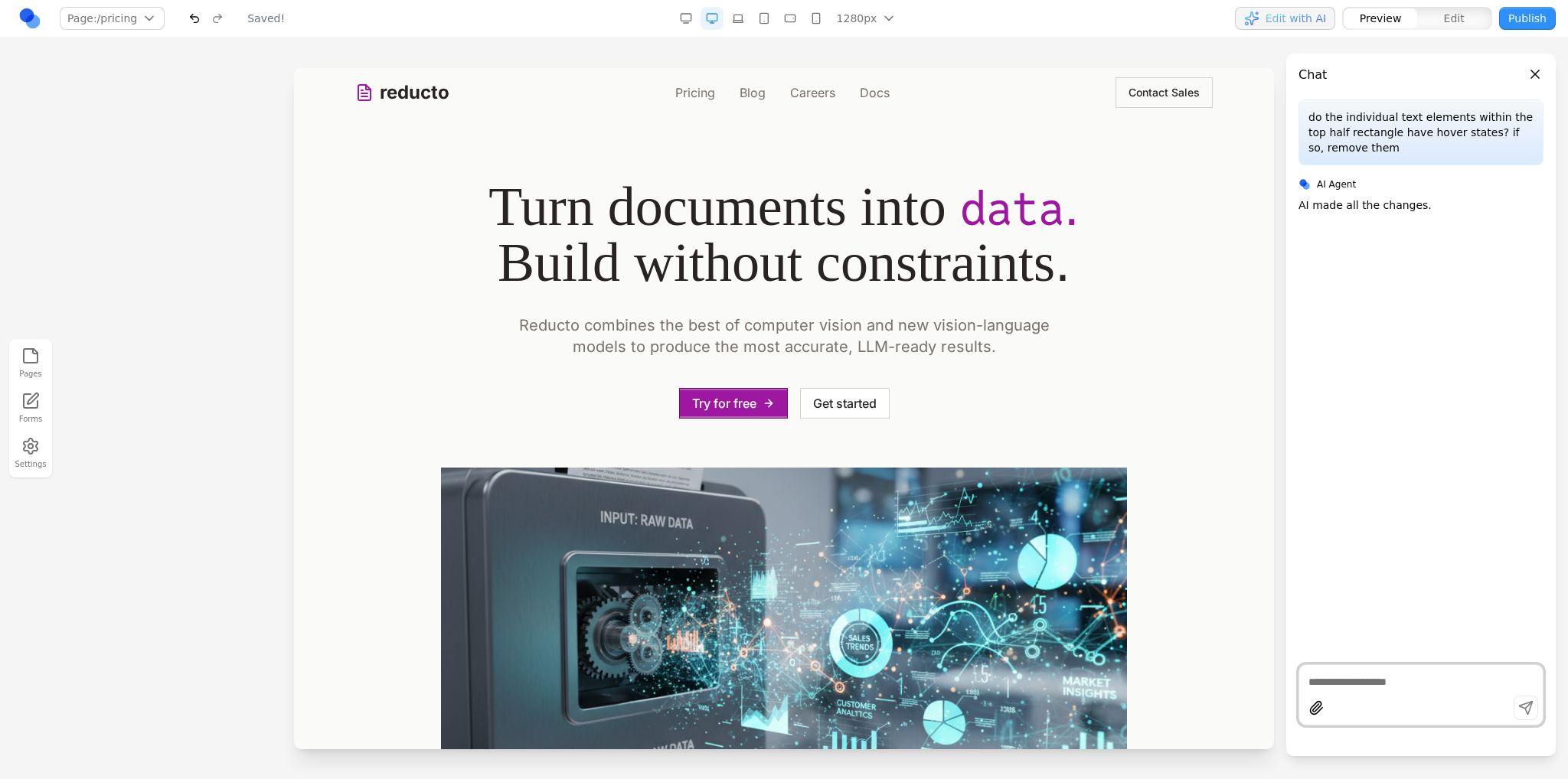
scroll to position [0, 0]
click at [698, 92] on link "Pricing" at bounding box center [695, 92] width 40 height 18
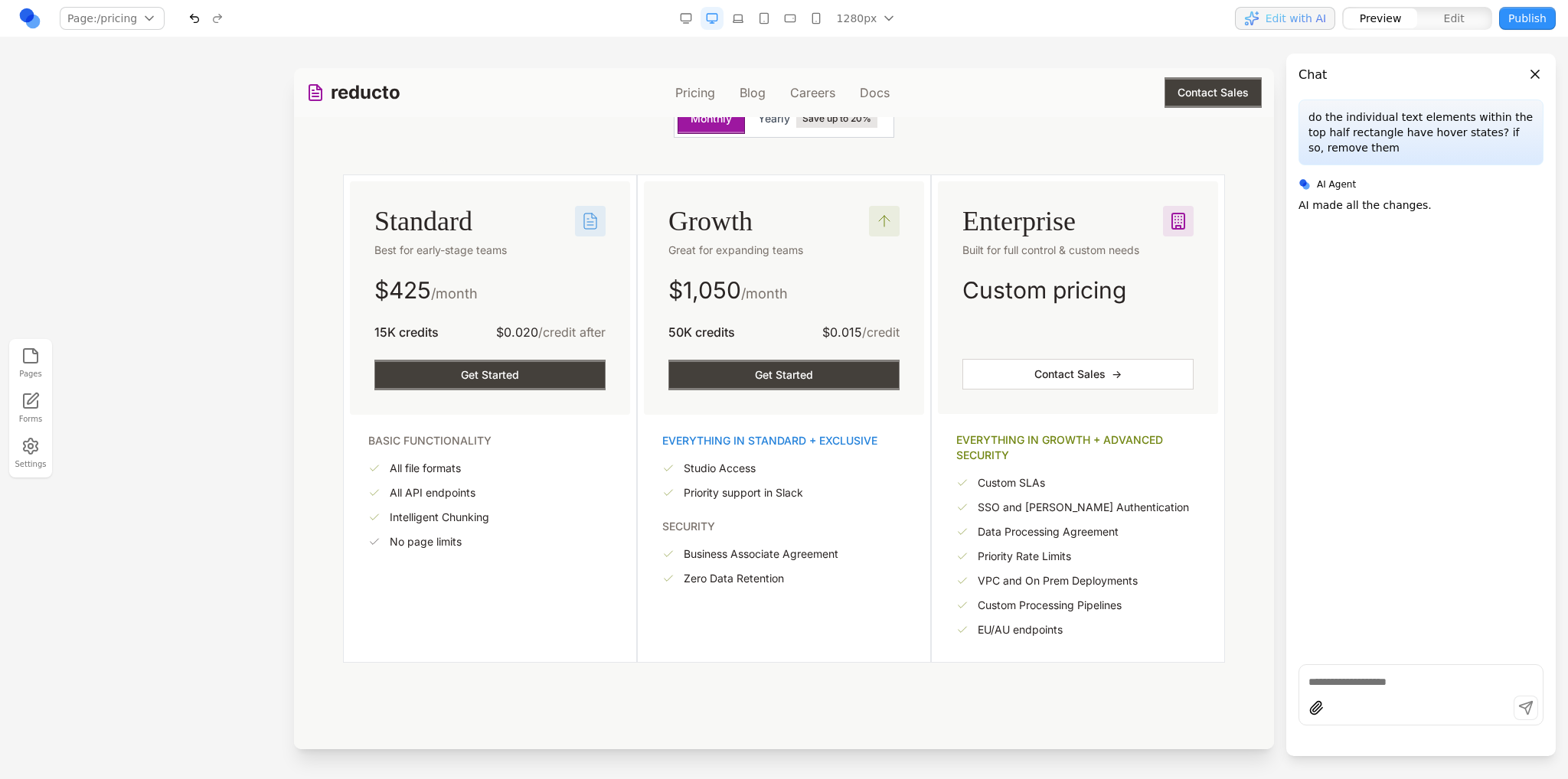
scroll to position [306, 0]
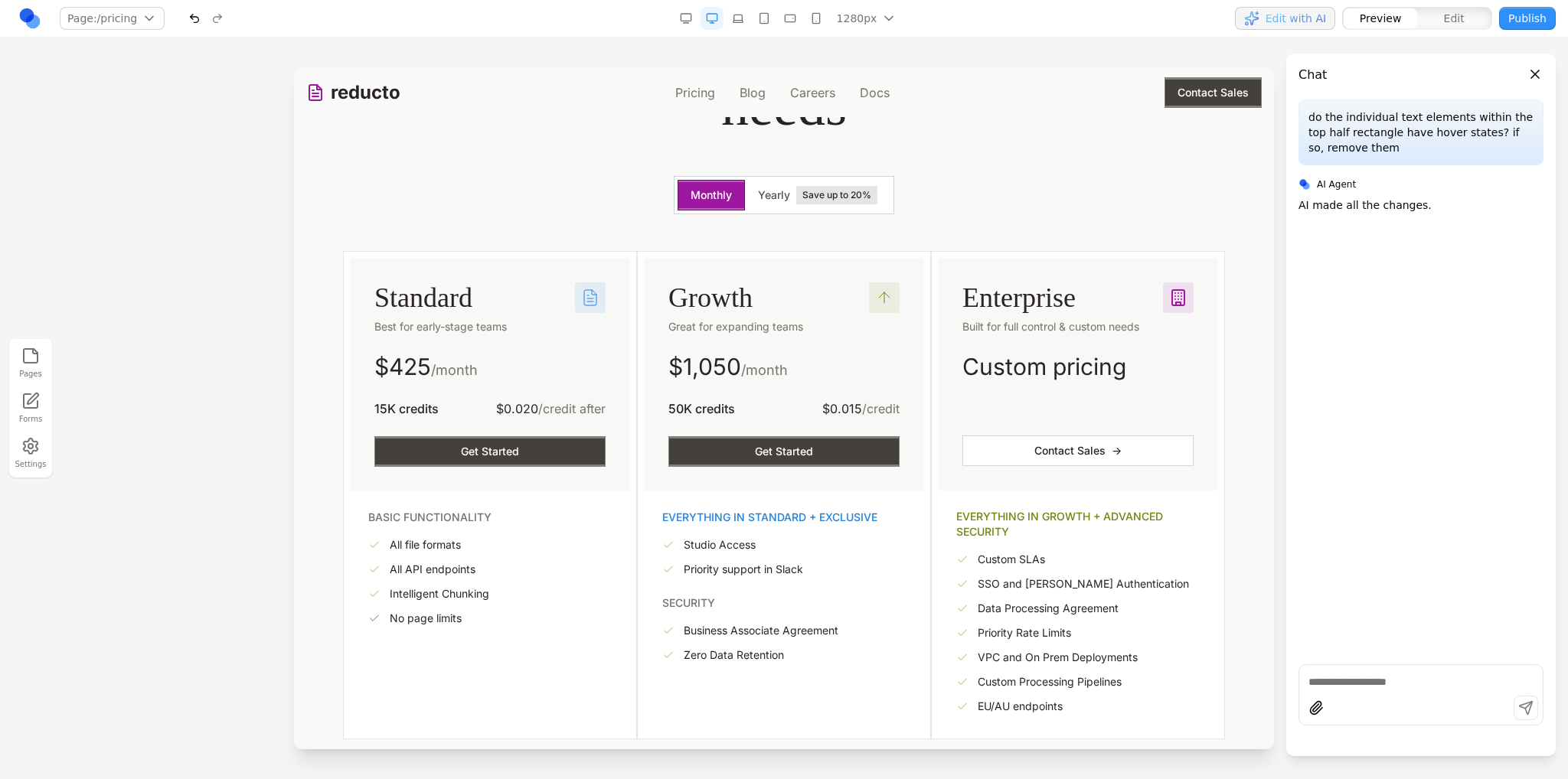
click at [956, 215] on div "Flexible plans Choose the plan that best fits your needs Monthly Yearly Save up…" at bounding box center [784, 55] width 686 height 366
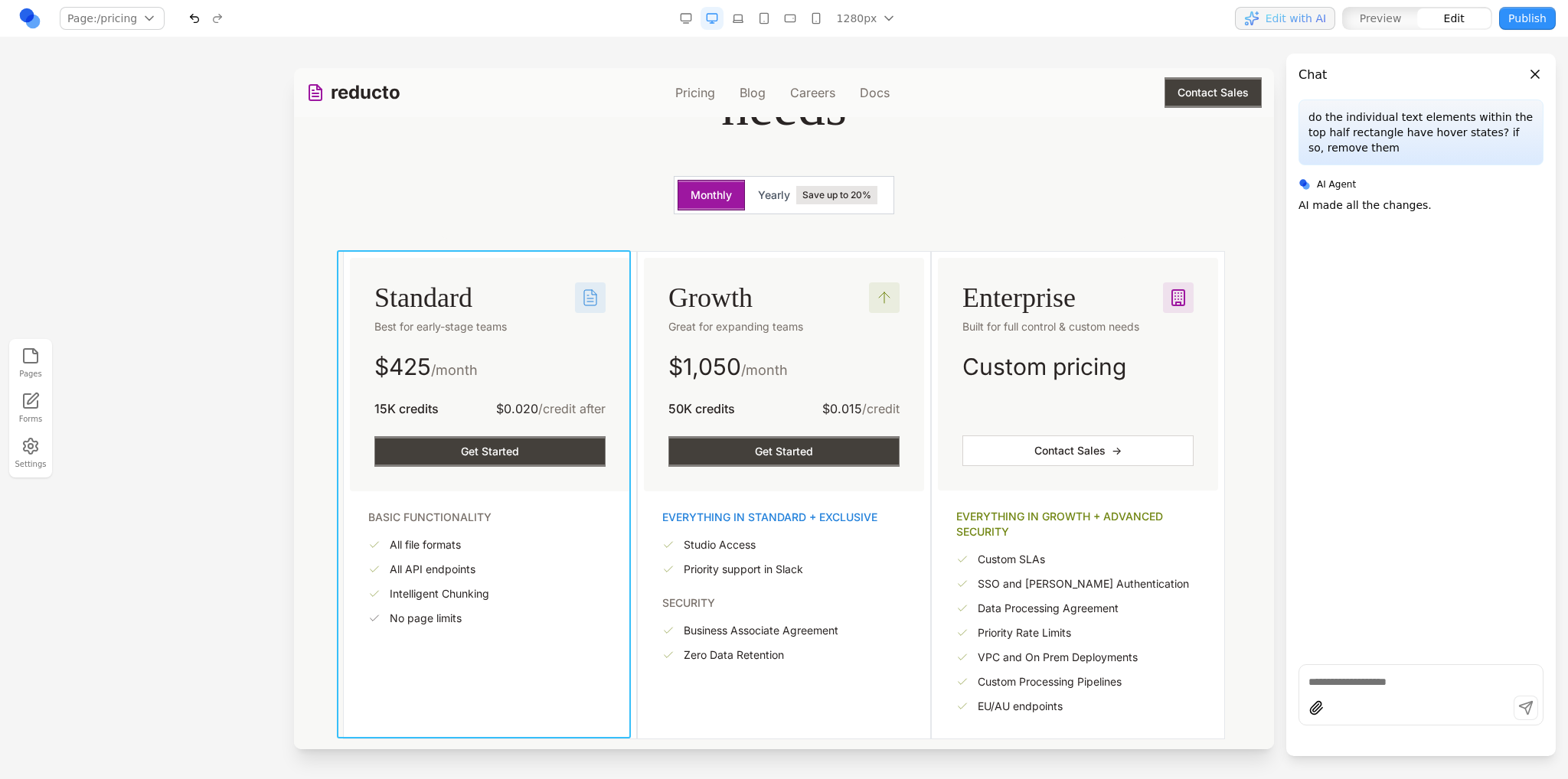
click at [627, 259] on div "Standard Best for early-stage teams $ 425 /month 15K credits $0.020 /credit aft…" at bounding box center [490, 495] width 294 height 488
click at [359, 224] on icon at bounding box center [356, 226] width 15 height 15
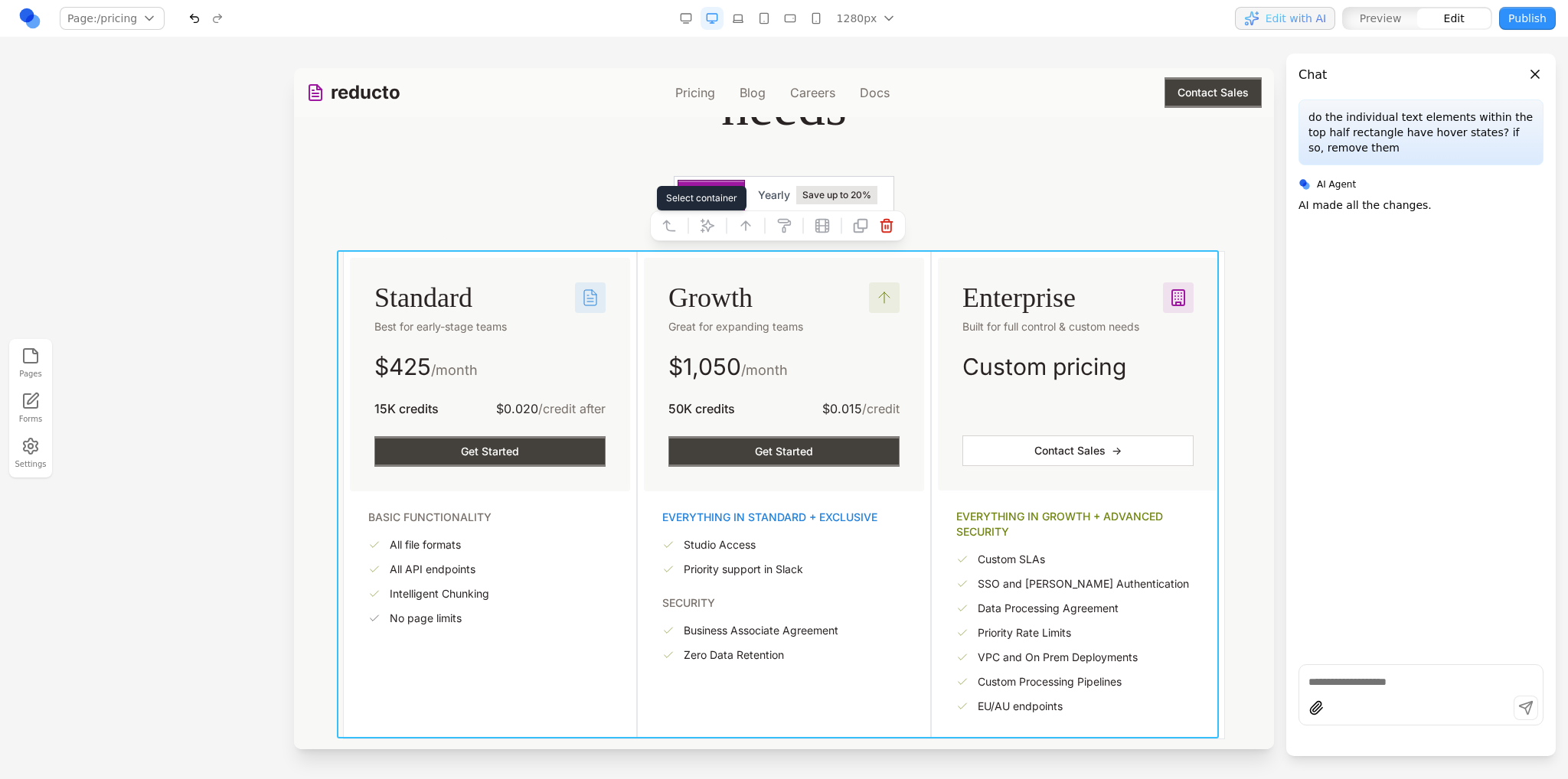
click at [704, 226] on icon at bounding box center [707, 226] width 15 height 15
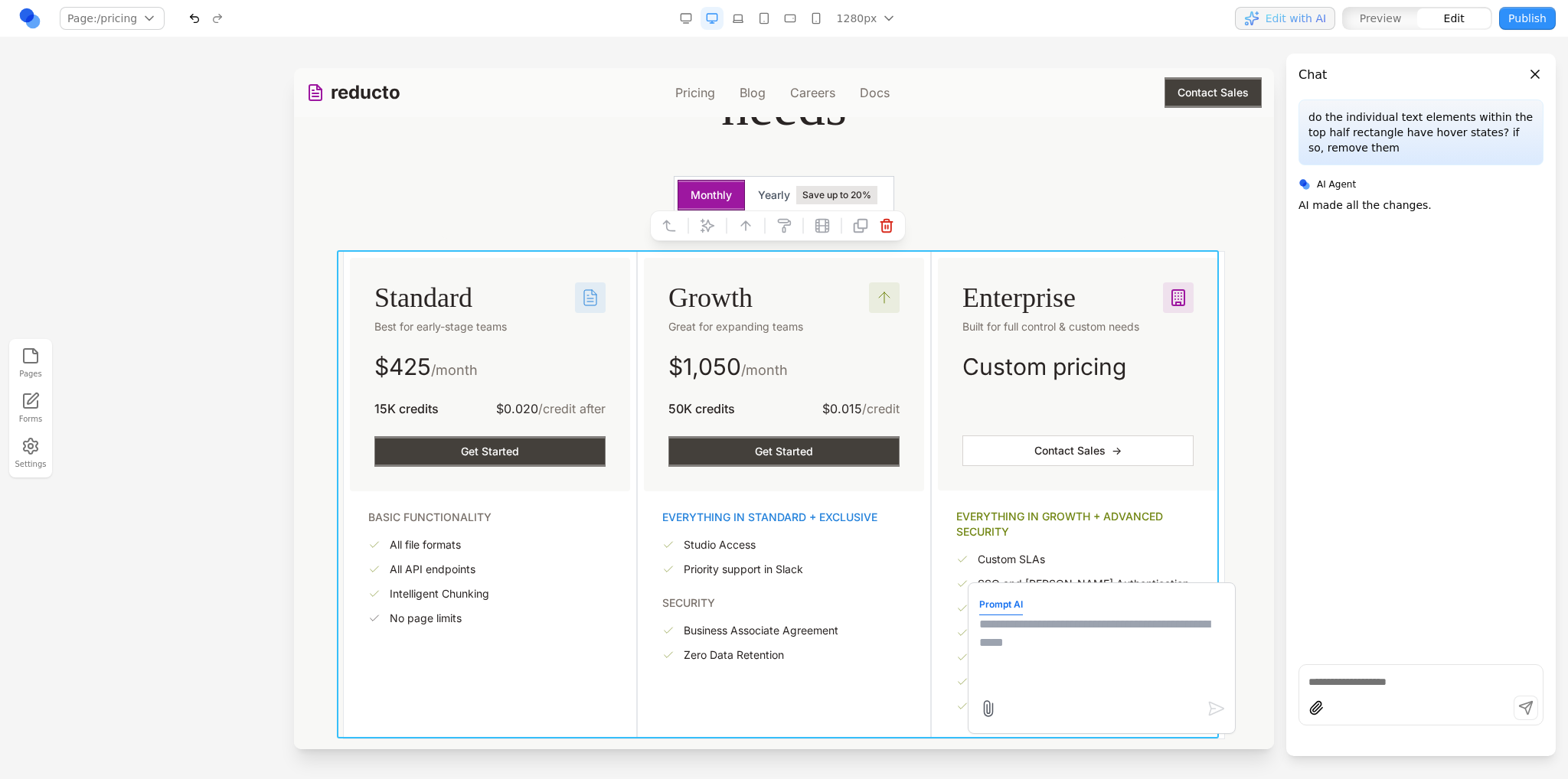
click at [1025, 599] on form "Prompt AI" at bounding box center [1101, 658] width 245 height 128
click at [1025, 637] on textarea at bounding box center [1101, 654] width 245 height 77
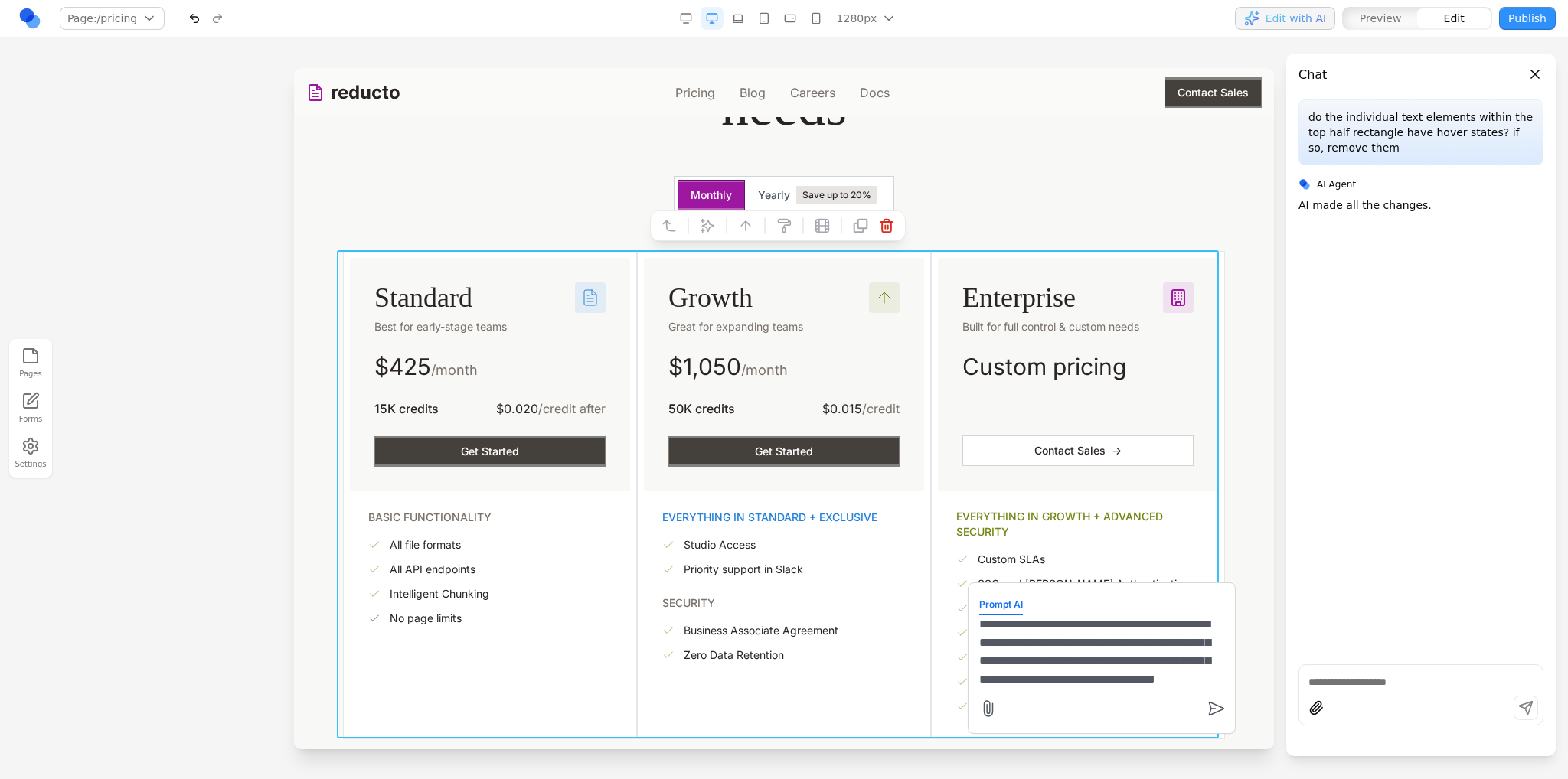
click at [1120, 665] on textarea "**********" at bounding box center [1101, 654] width 245 height 77
type textarea "**********"
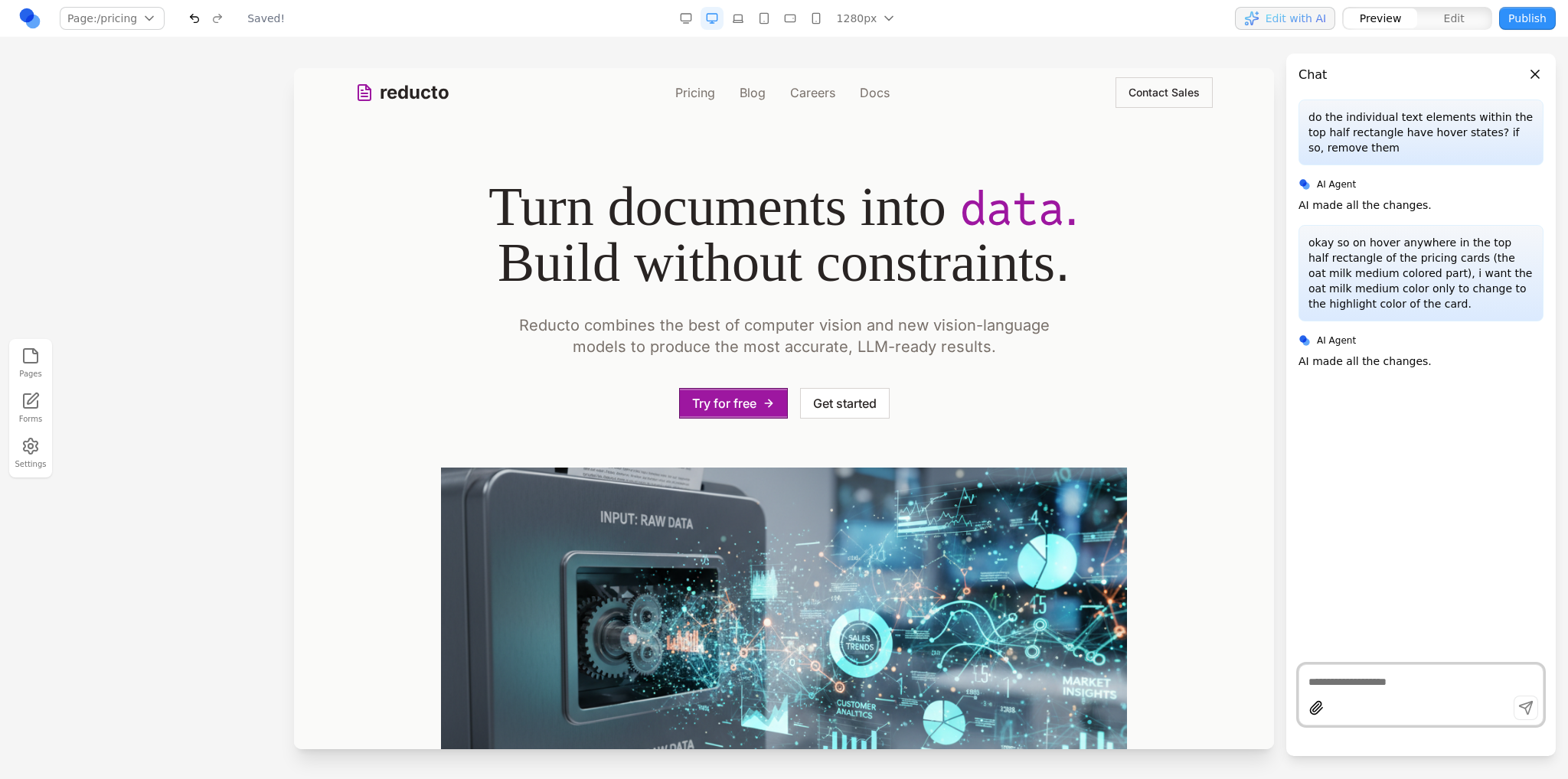
scroll to position [0, 0]
click at [701, 93] on link "Pricing" at bounding box center [695, 92] width 40 height 18
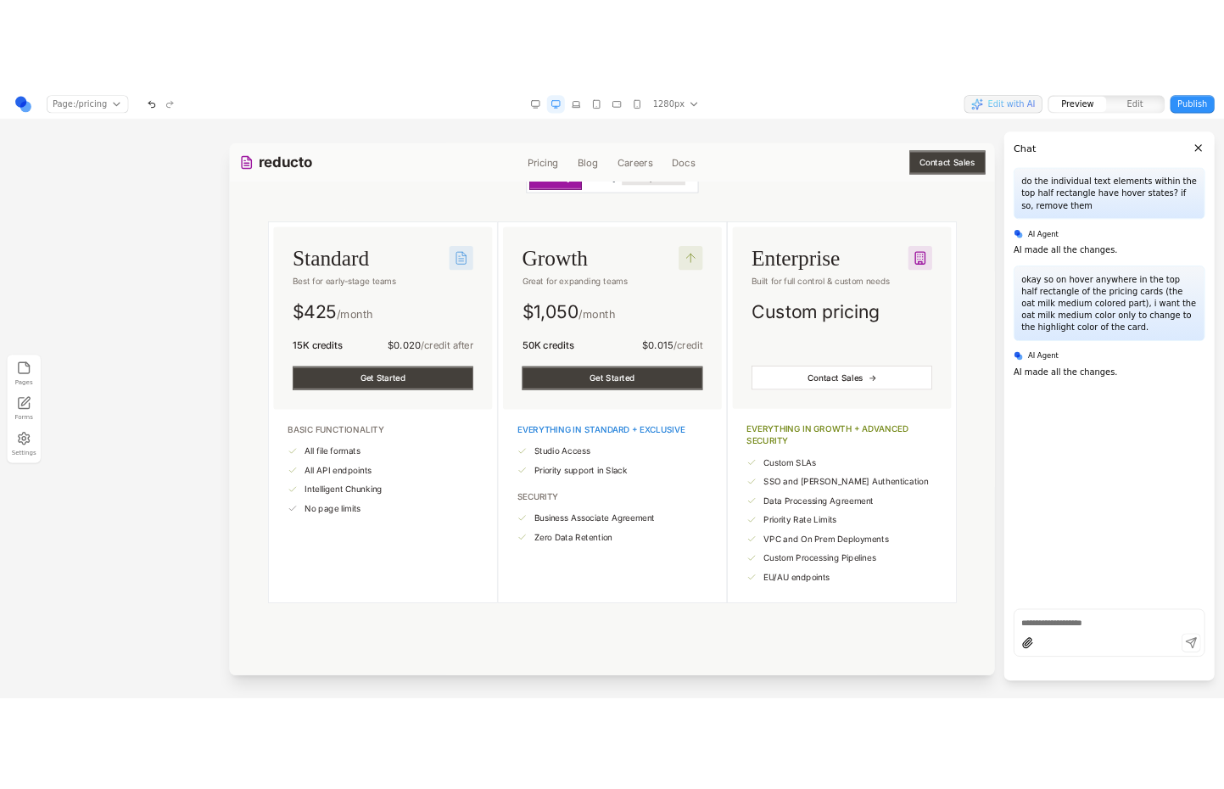
scroll to position [254, 0]
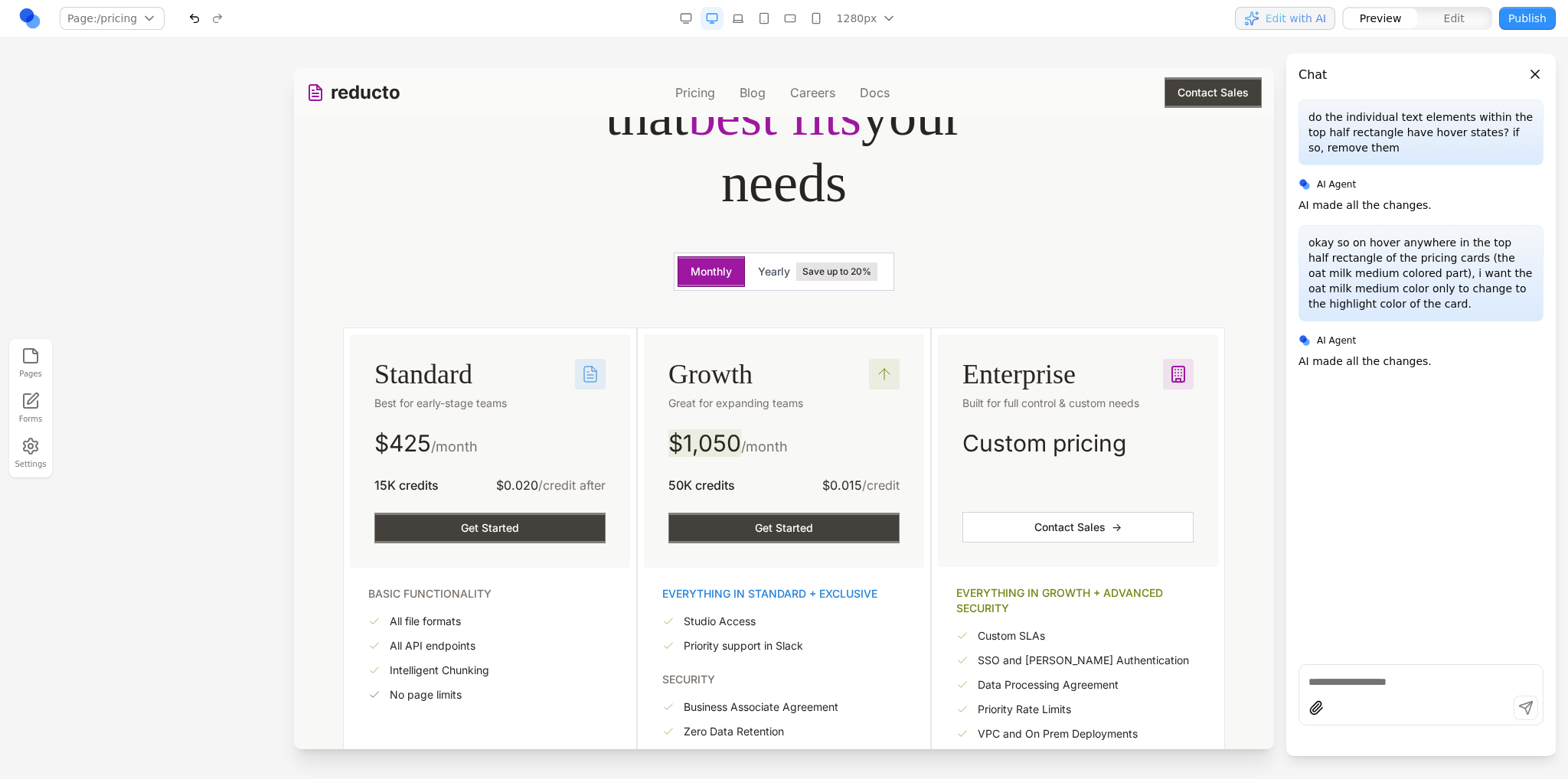
click at [1526, 16] on button "Publish" at bounding box center [1526, 18] width 57 height 23
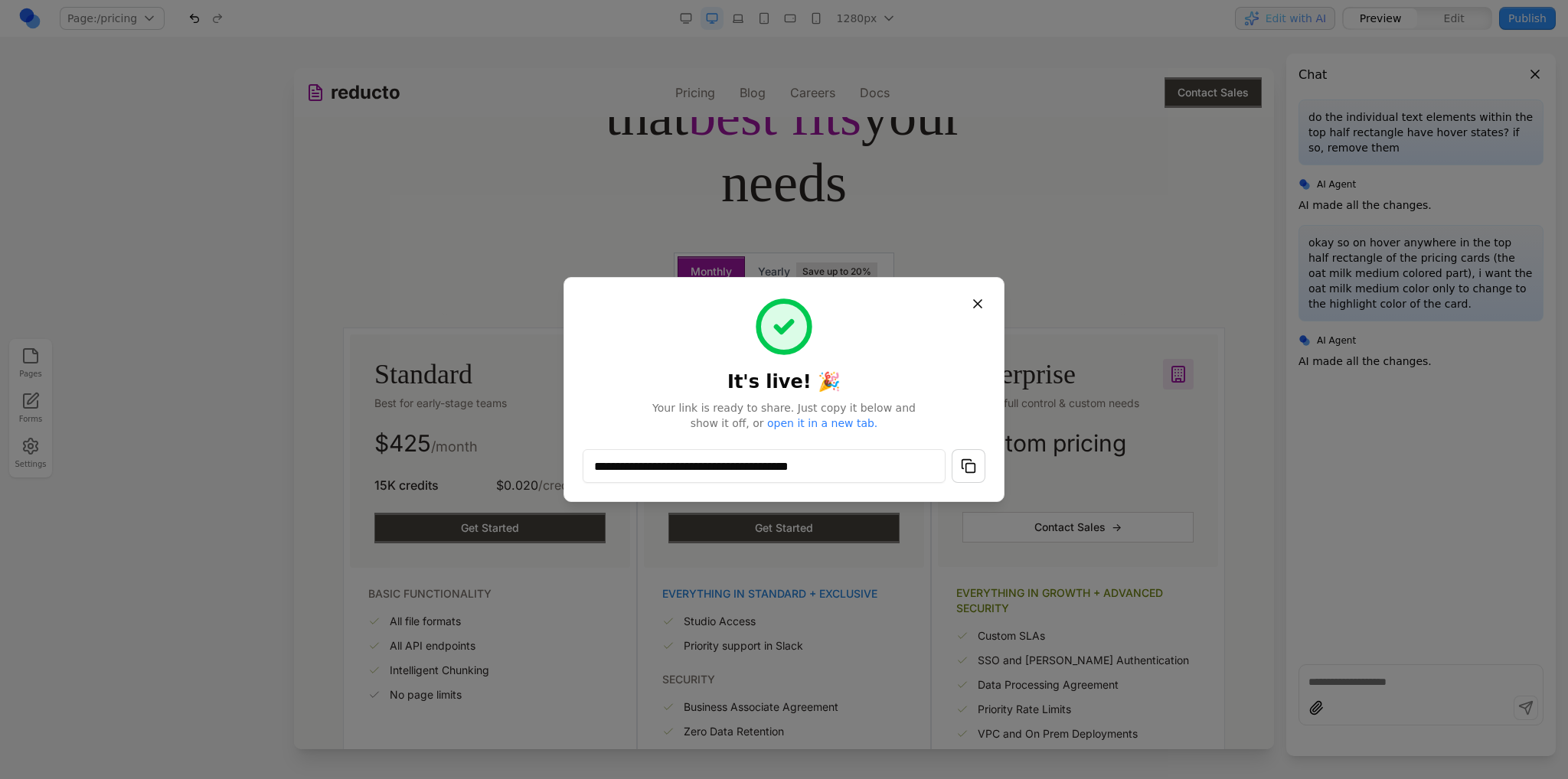
click at [963, 465] on button "button" at bounding box center [968, 466] width 33 height 33
click at [980, 307] on button "Close" at bounding box center [978, 303] width 28 height 28
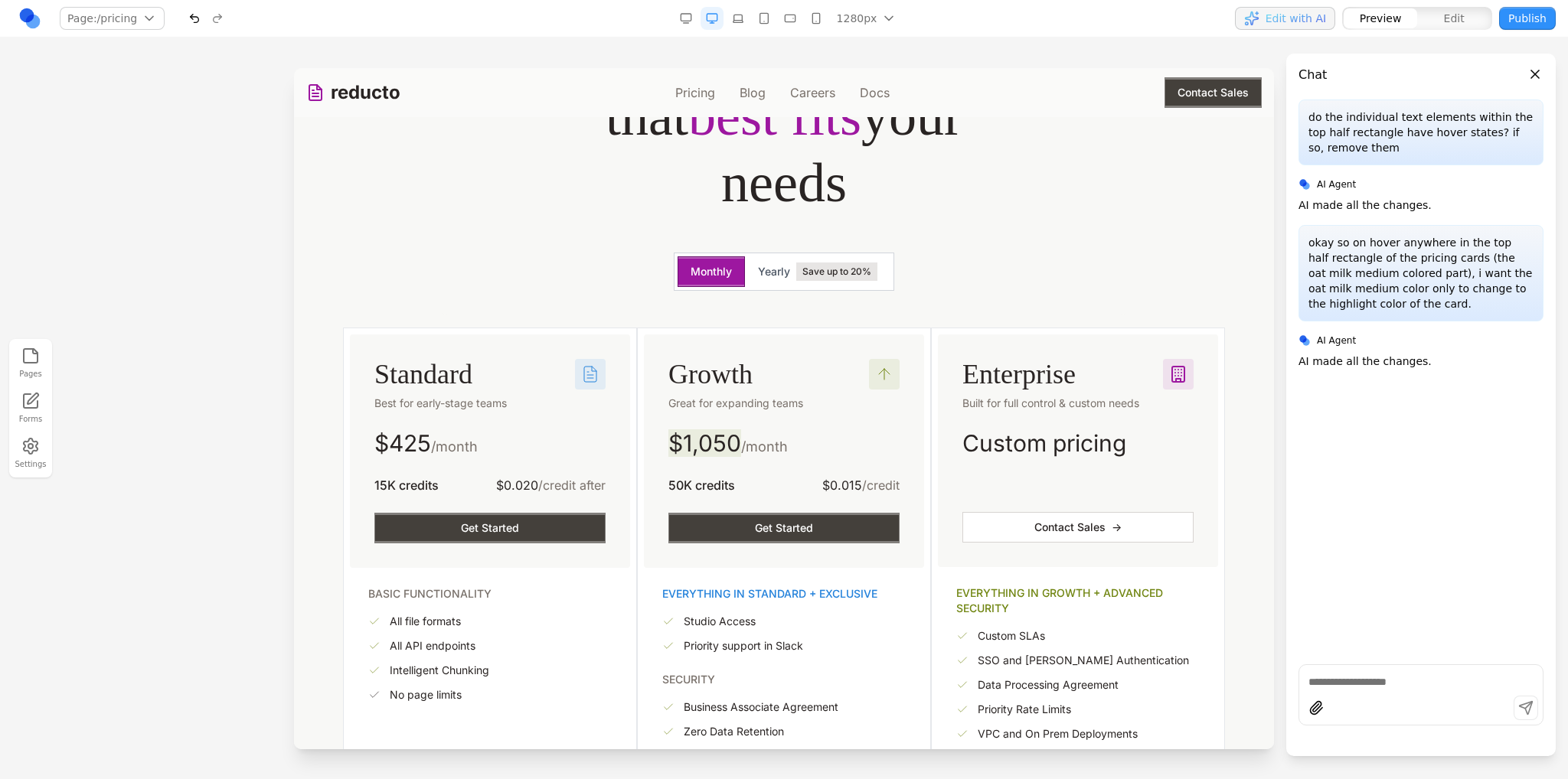
click at [642, 271] on div "Monthly Yearly Save up to 20%" at bounding box center [784, 272] width 612 height 38
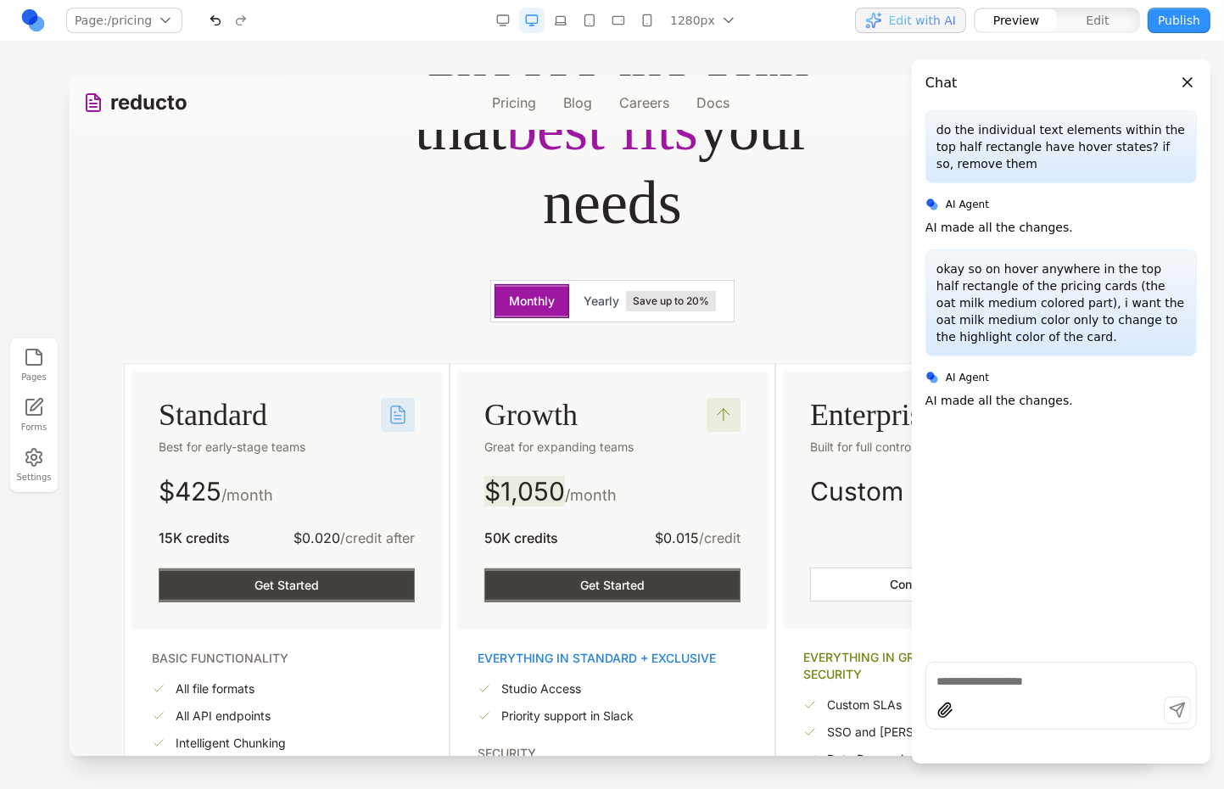
click at [508, 95] on link "Pricing" at bounding box center [513, 102] width 44 height 20
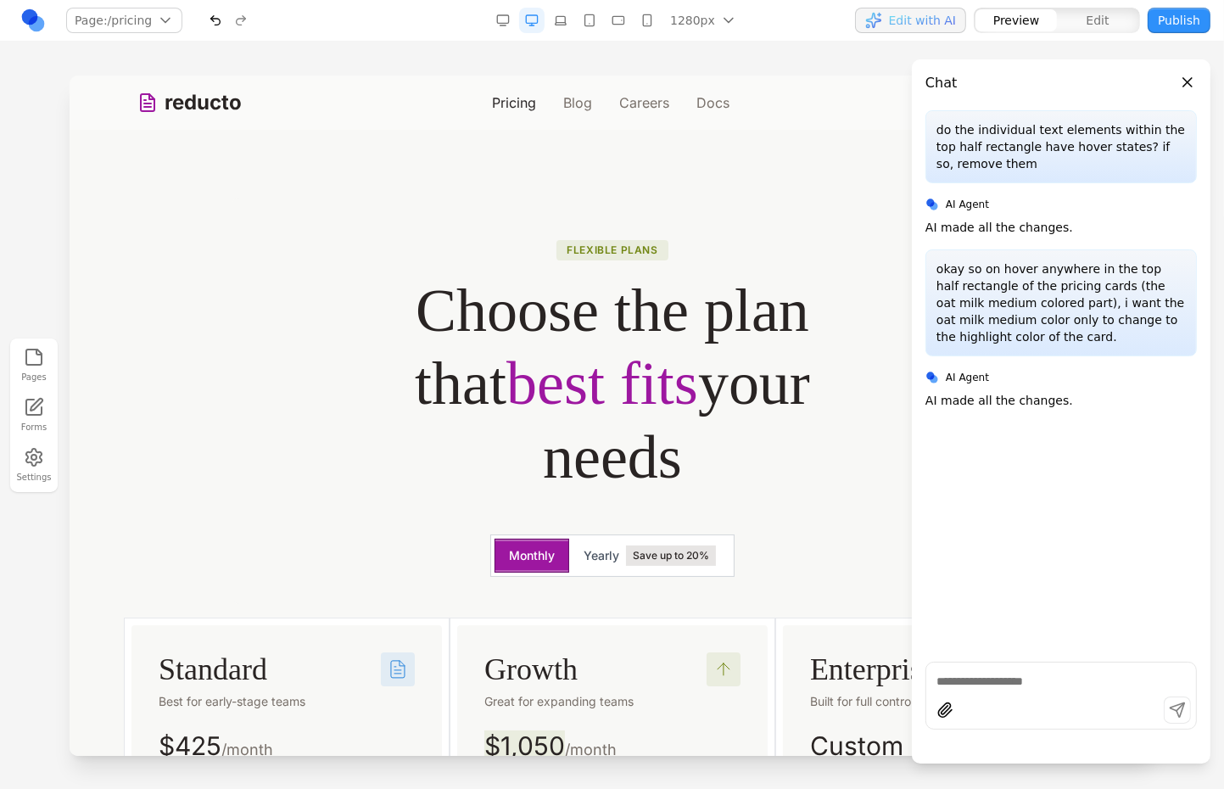
click at [562, 98] on link "Blog" at bounding box center [576, 102] width 29 height 20
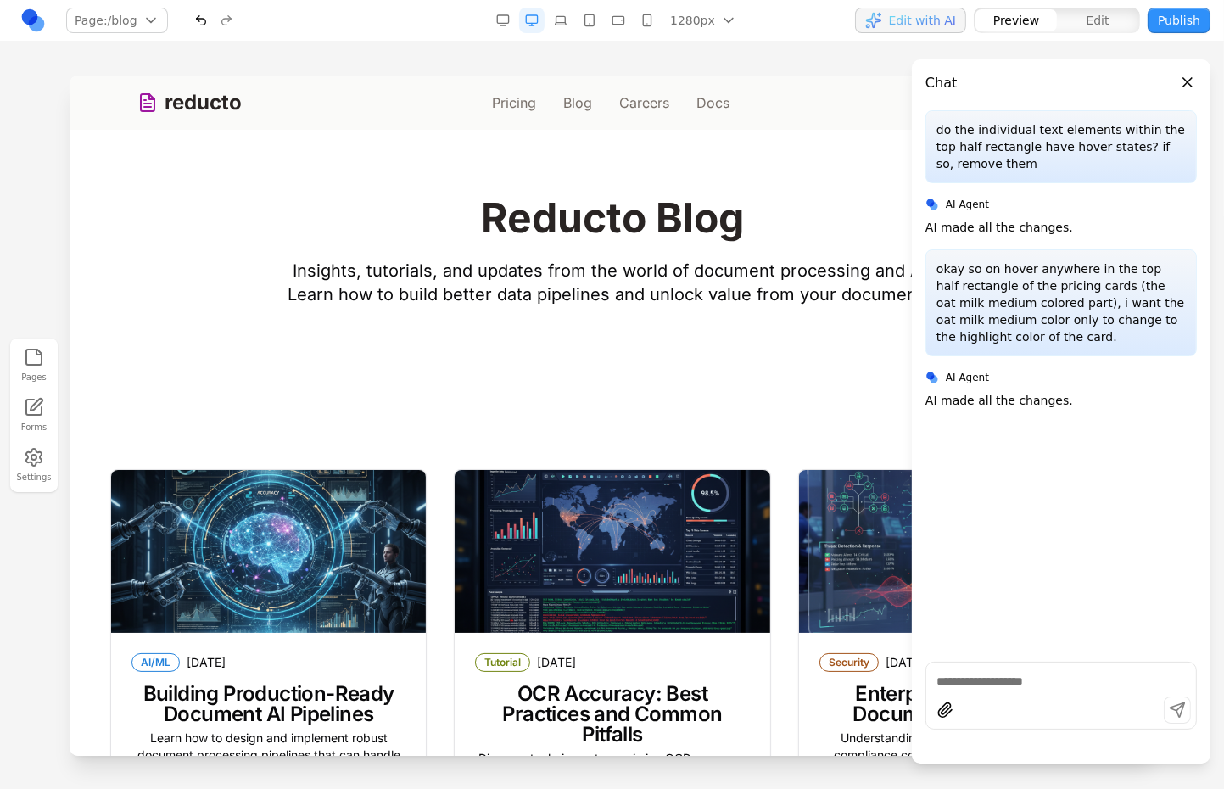
click at [508, 98] on link "Pricing" at bounding box center [513, 102] width 44 height 20
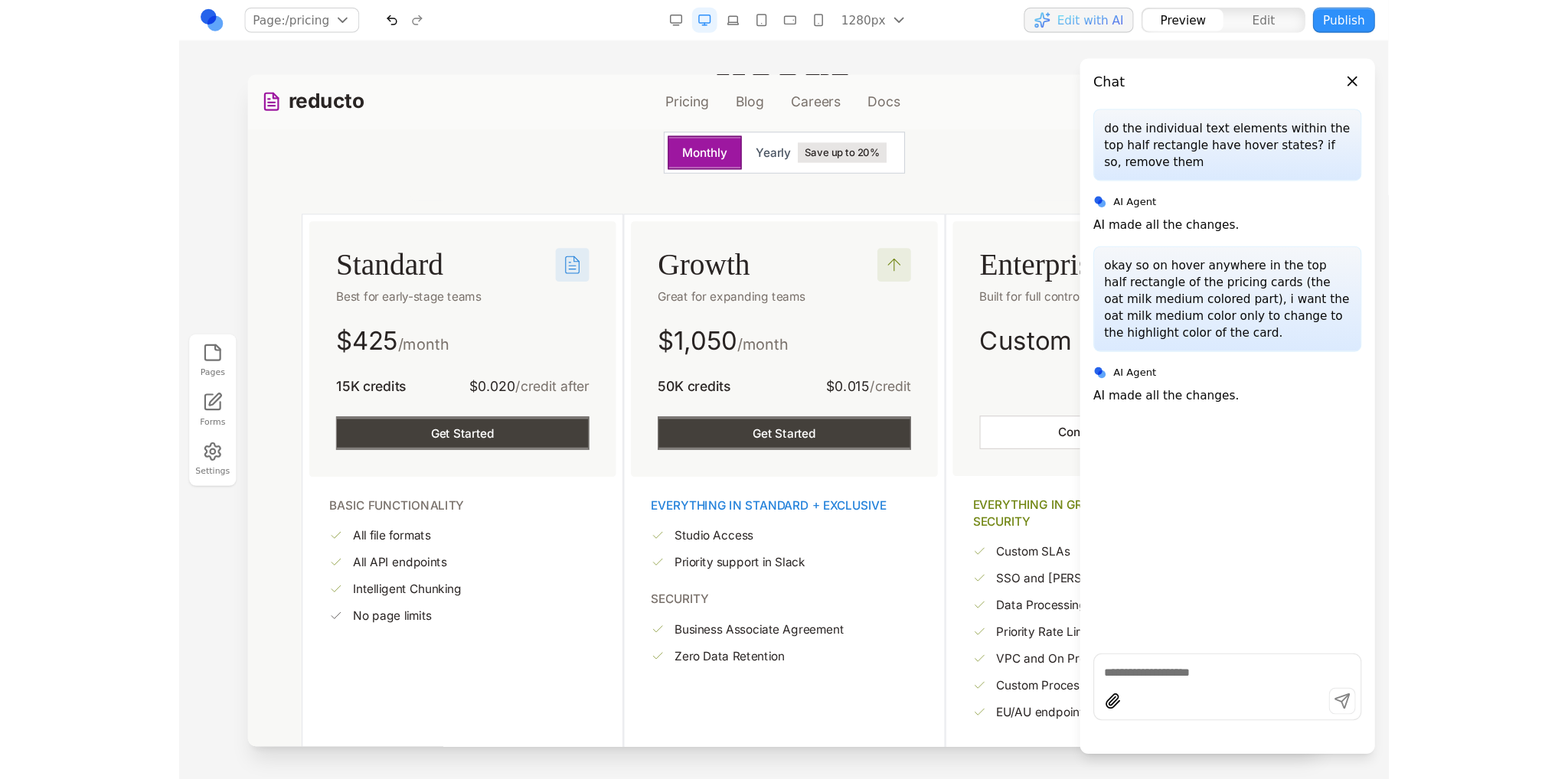
scroll to position [383, 0]
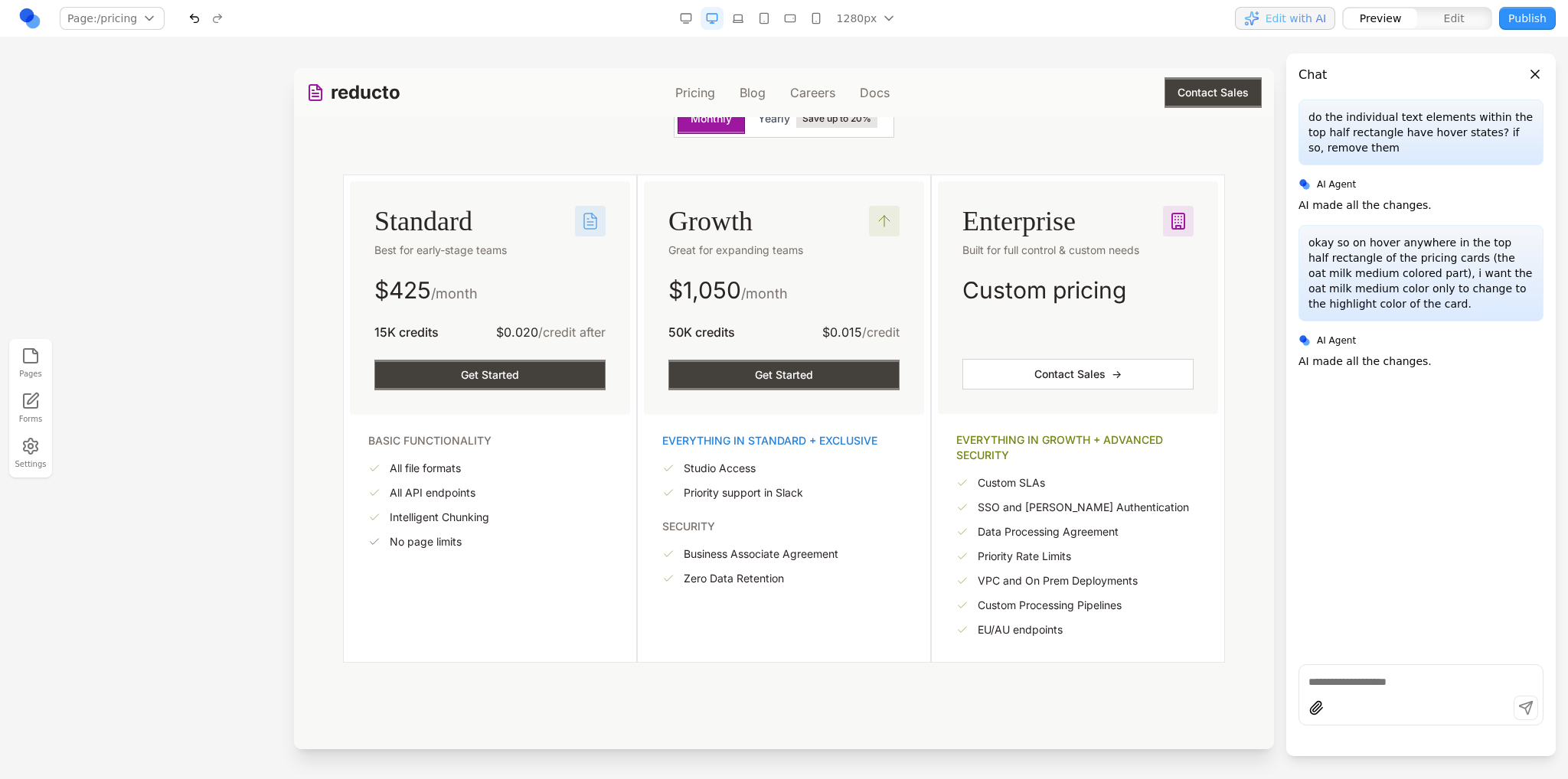
click at [1531, 79] on button "Close panel" at bounding box center [1535, 74] width 17 height 17
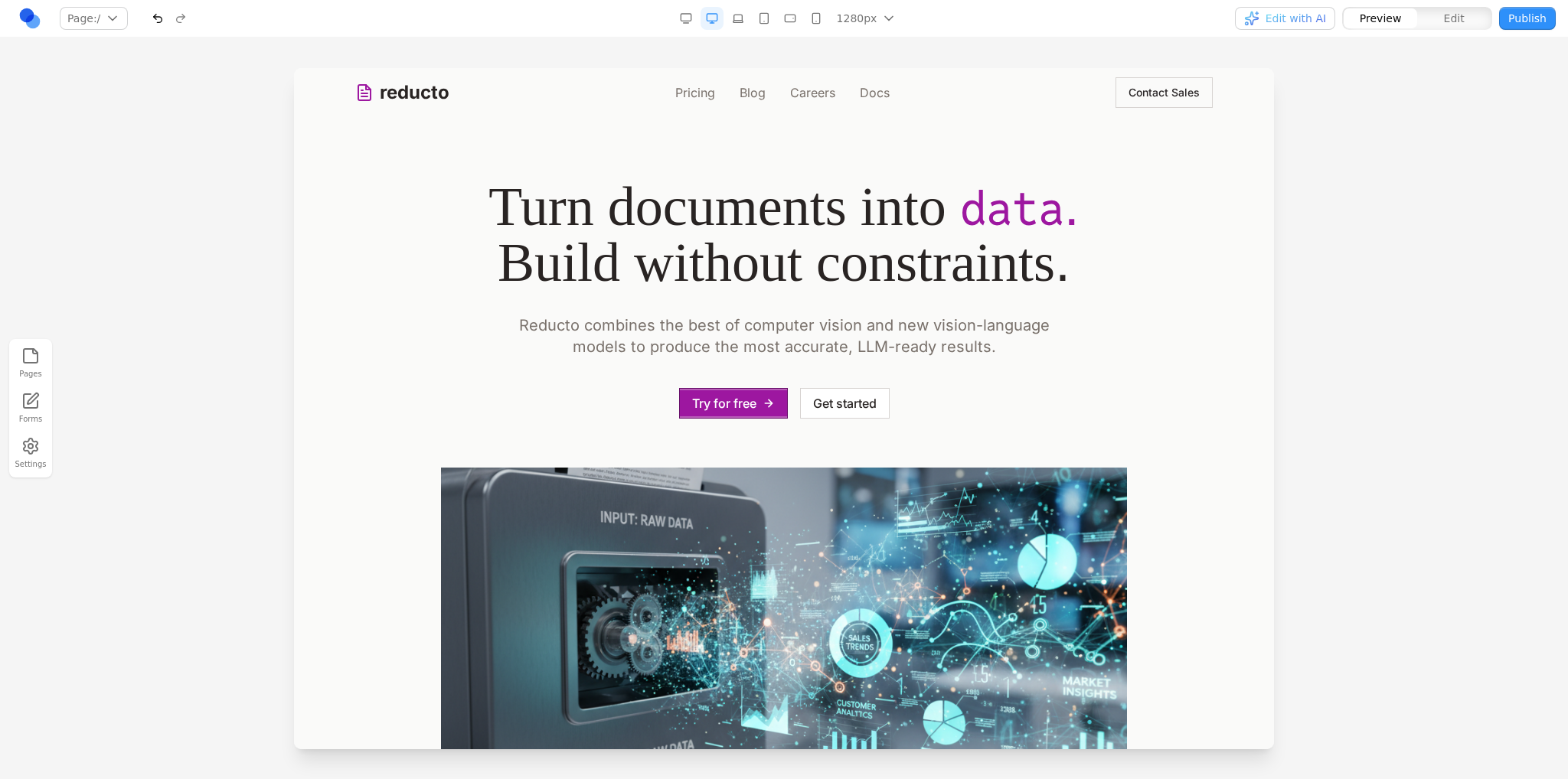
click at [701, 96] on link "Pricing" at bounding box center [695, 92] width 40 height 18
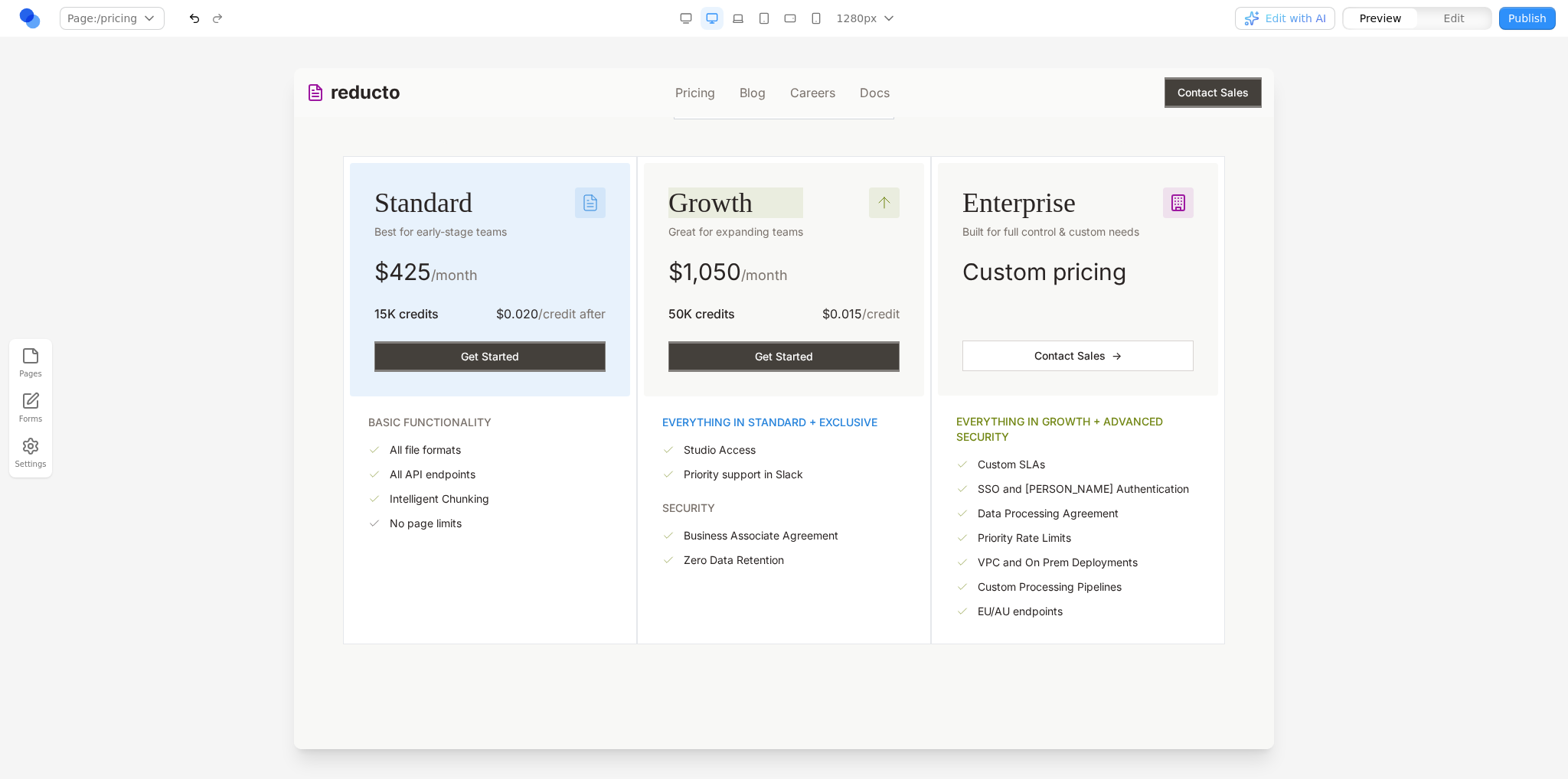
scroll to position [306, 0]
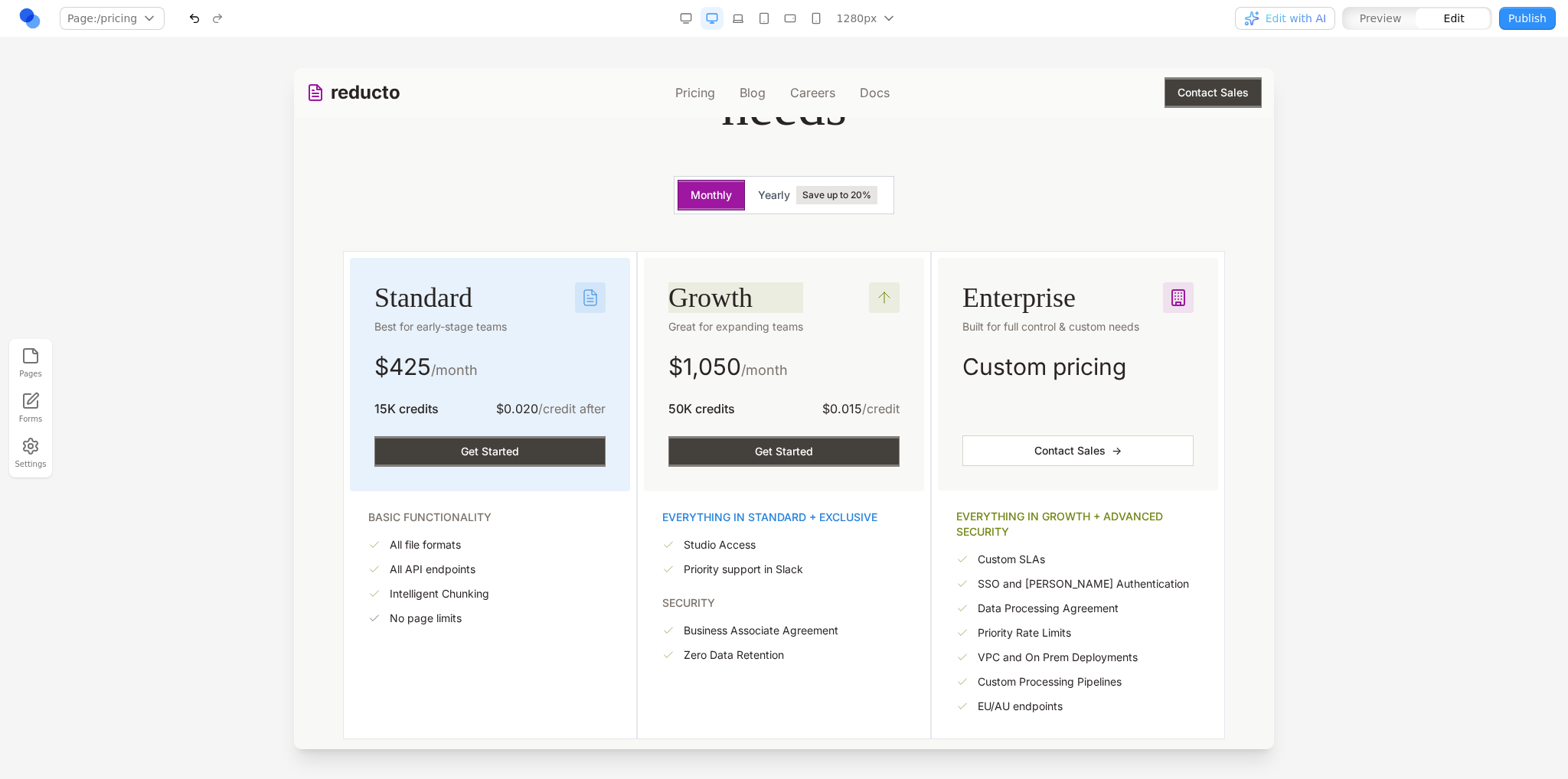
click at [627, 307] on div "Standard Best for early-stage teams $ 425 /month 15K credits $0.020 /credit aft…" at bounding box center [490, 495] width 294 height 488
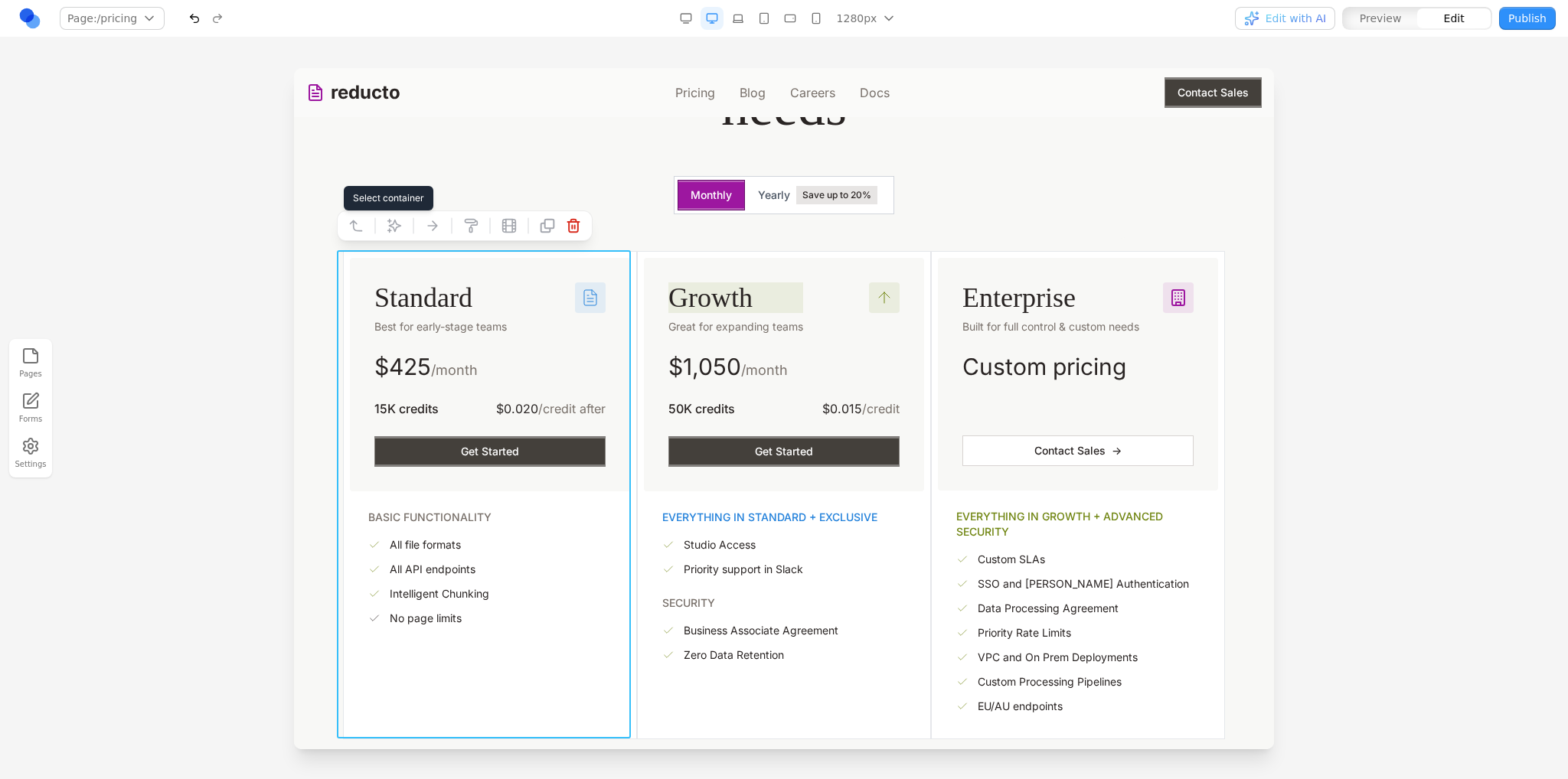
click at [355, 230] on icon at bounding box center [356, 226] width 12 height 10
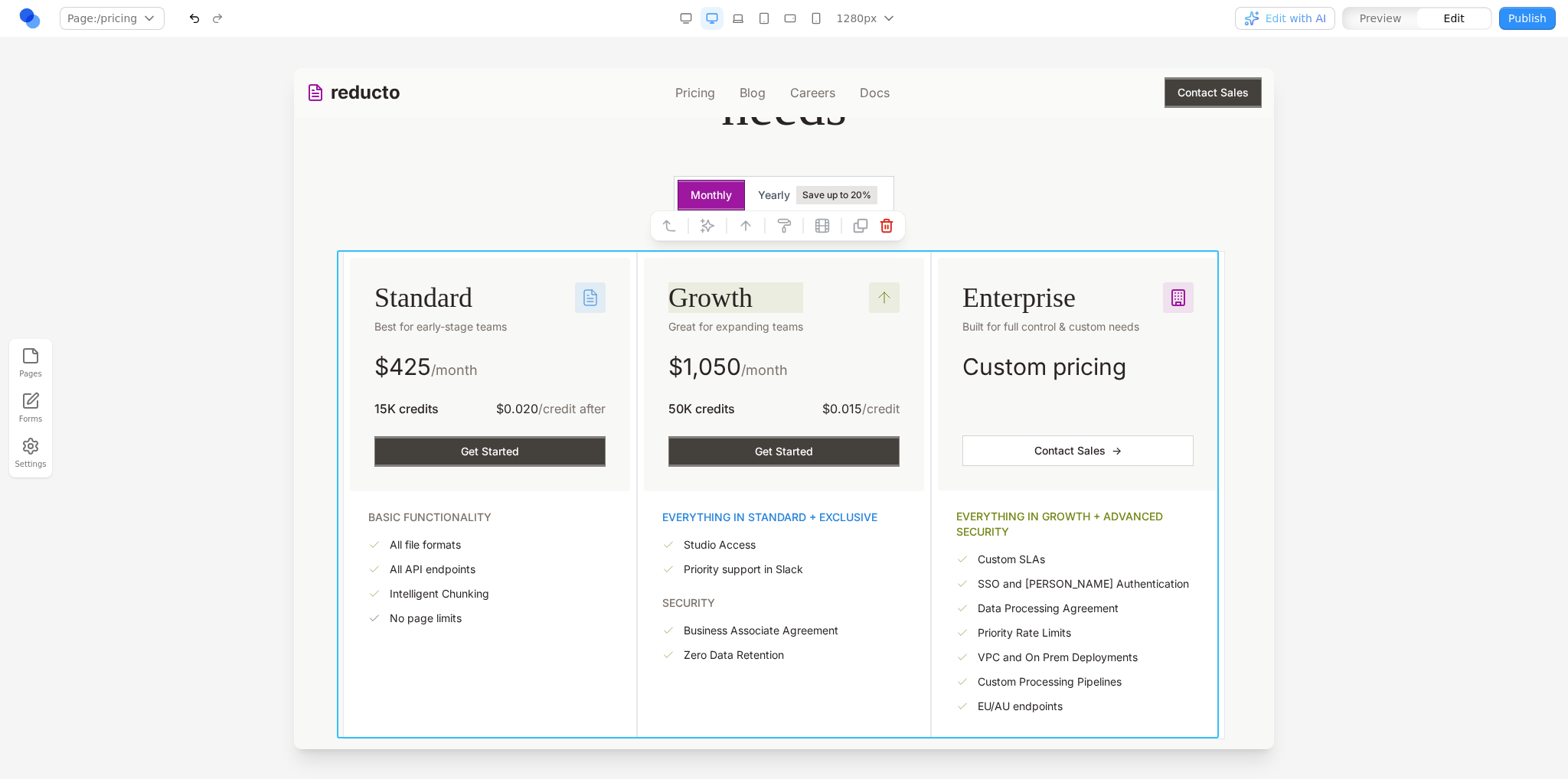
click at [700, 227] on button at bounding box center [707, 226] width 24 height 24
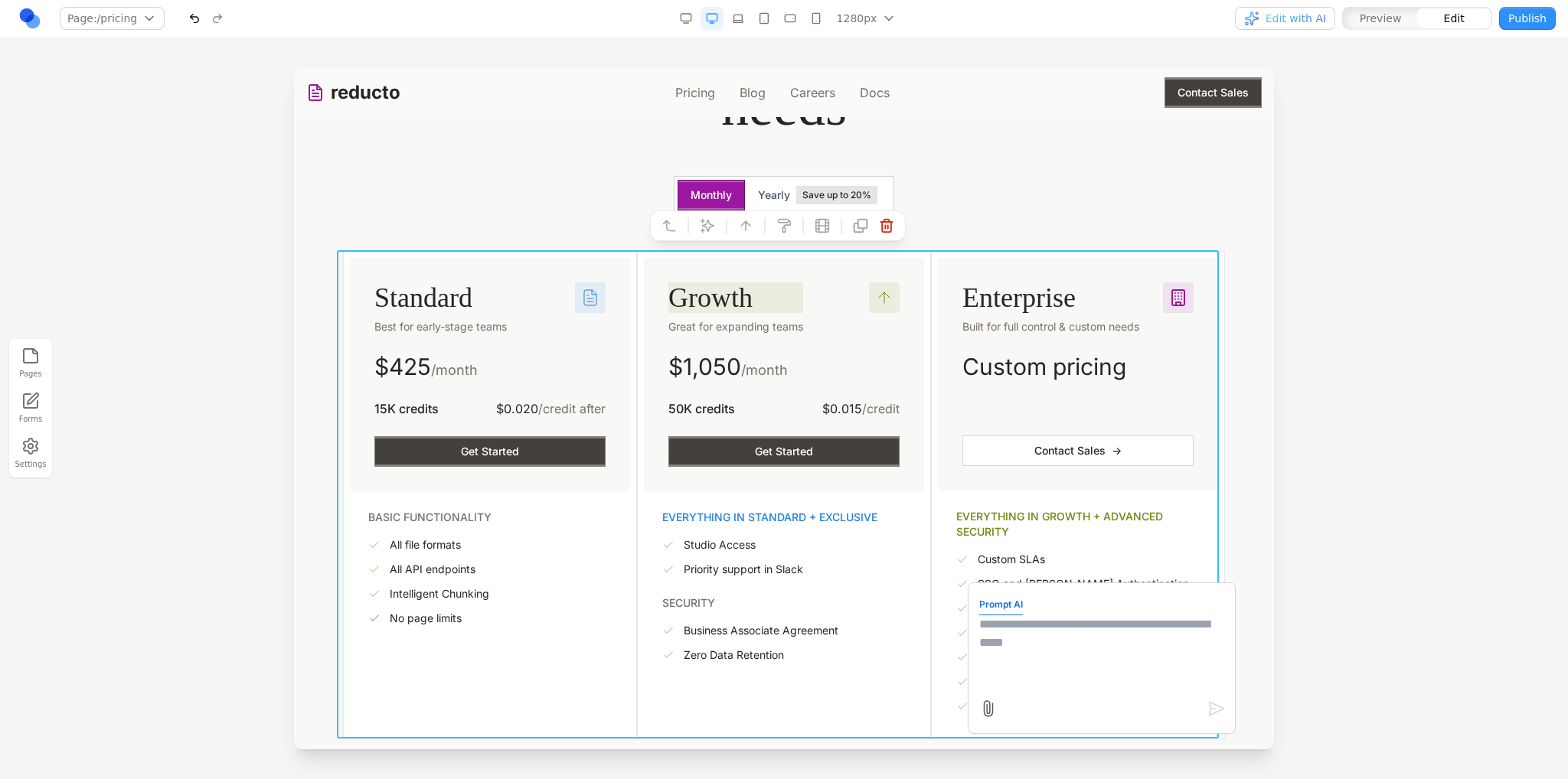
click at [1041, 640] on textarea at bounding box center [1101, 654] width 245 height 77
type textarea "**********"
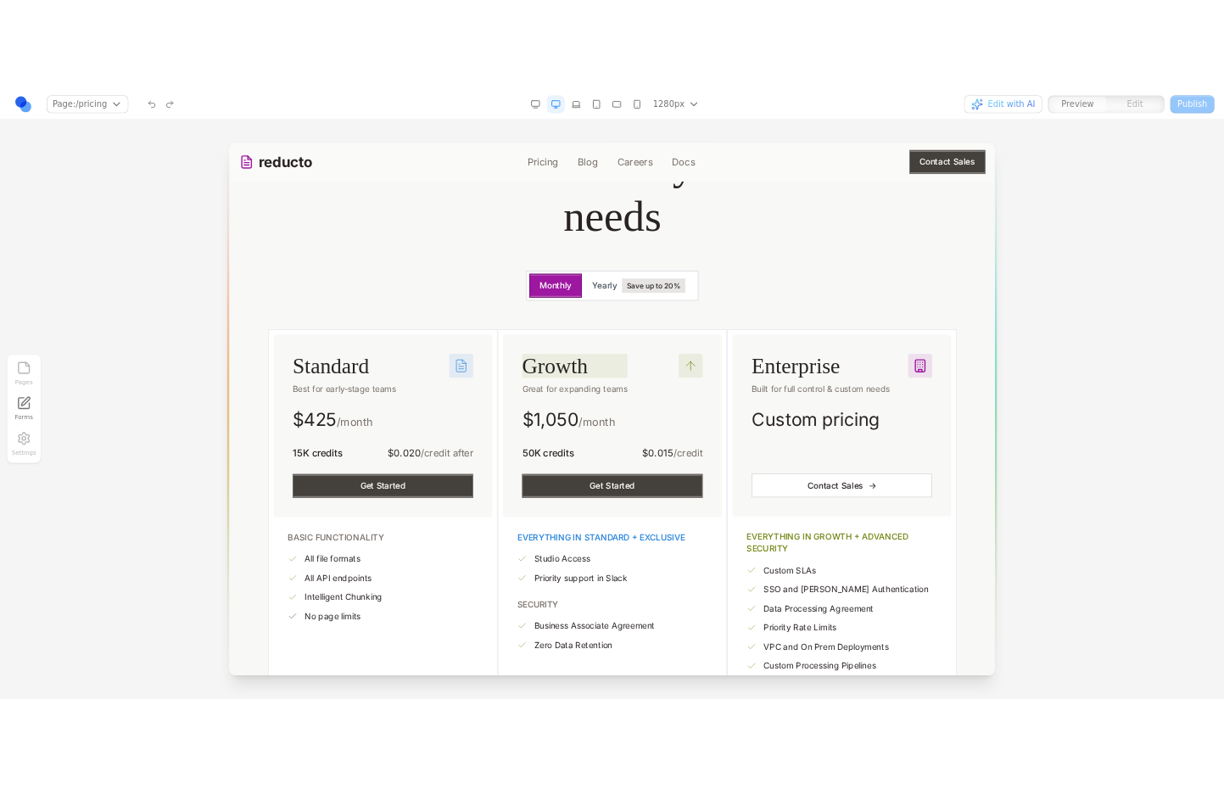
scroll to position [254, 0]
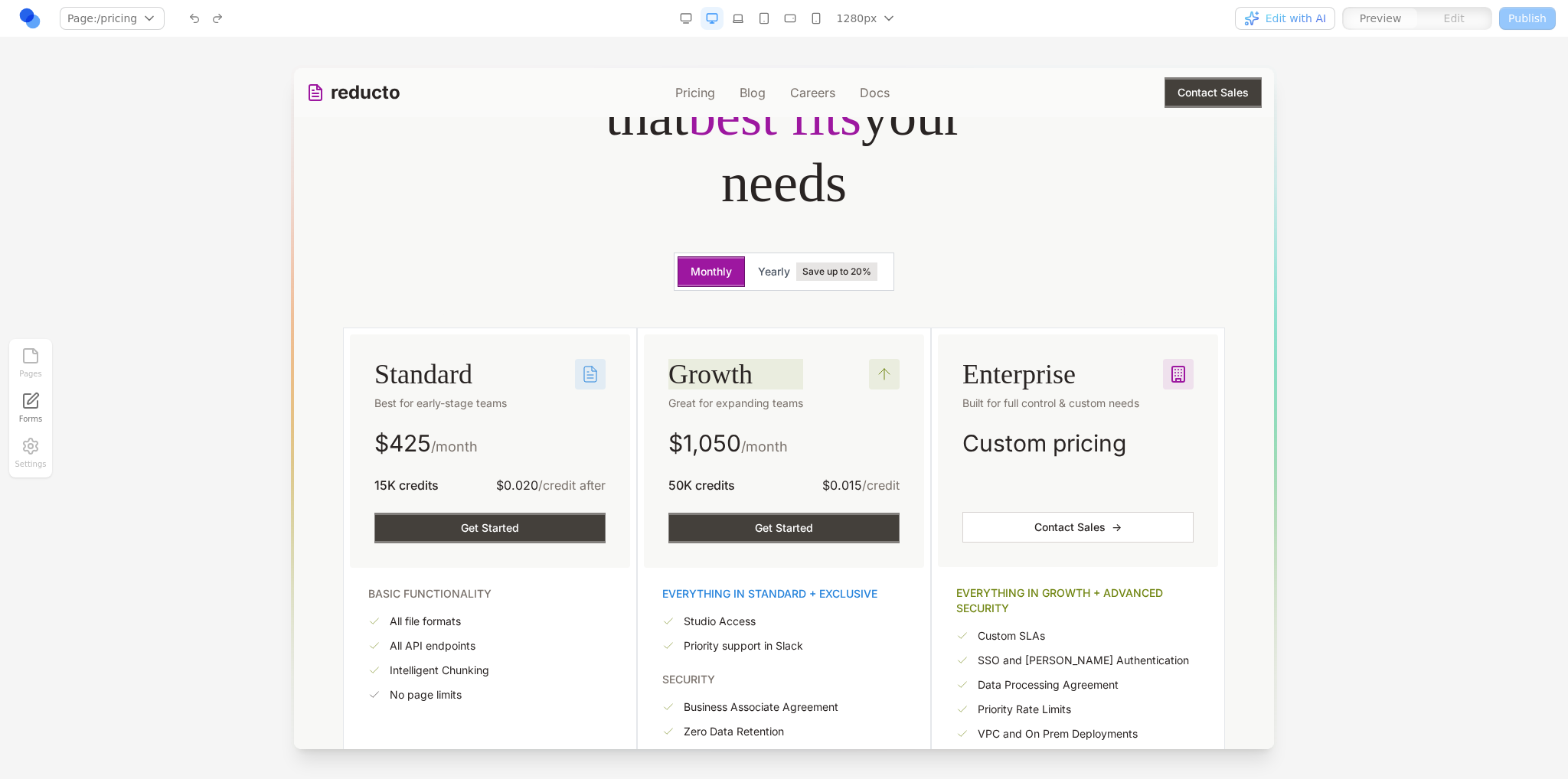
click at [1309, 24] on span "Edit with AI" at bounding box center [1295, 18] width 60 height 15
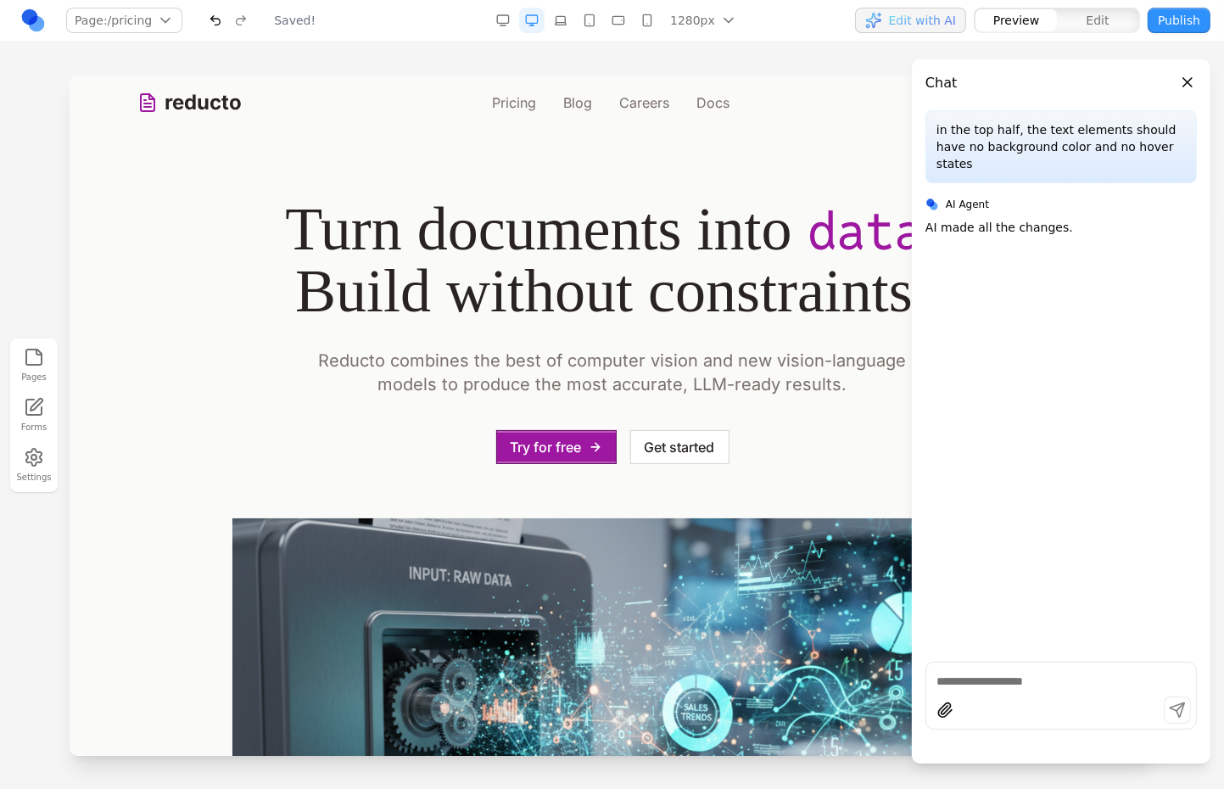
scroll to position [0, 0]
click at [539, 110] on nav "Pricing Blog Careers Docs" at bounding box center [609, 102] width 237 height 20
click at [507, 103] on link "Pricing" at bounding box center [513, 102] width 44 height 20
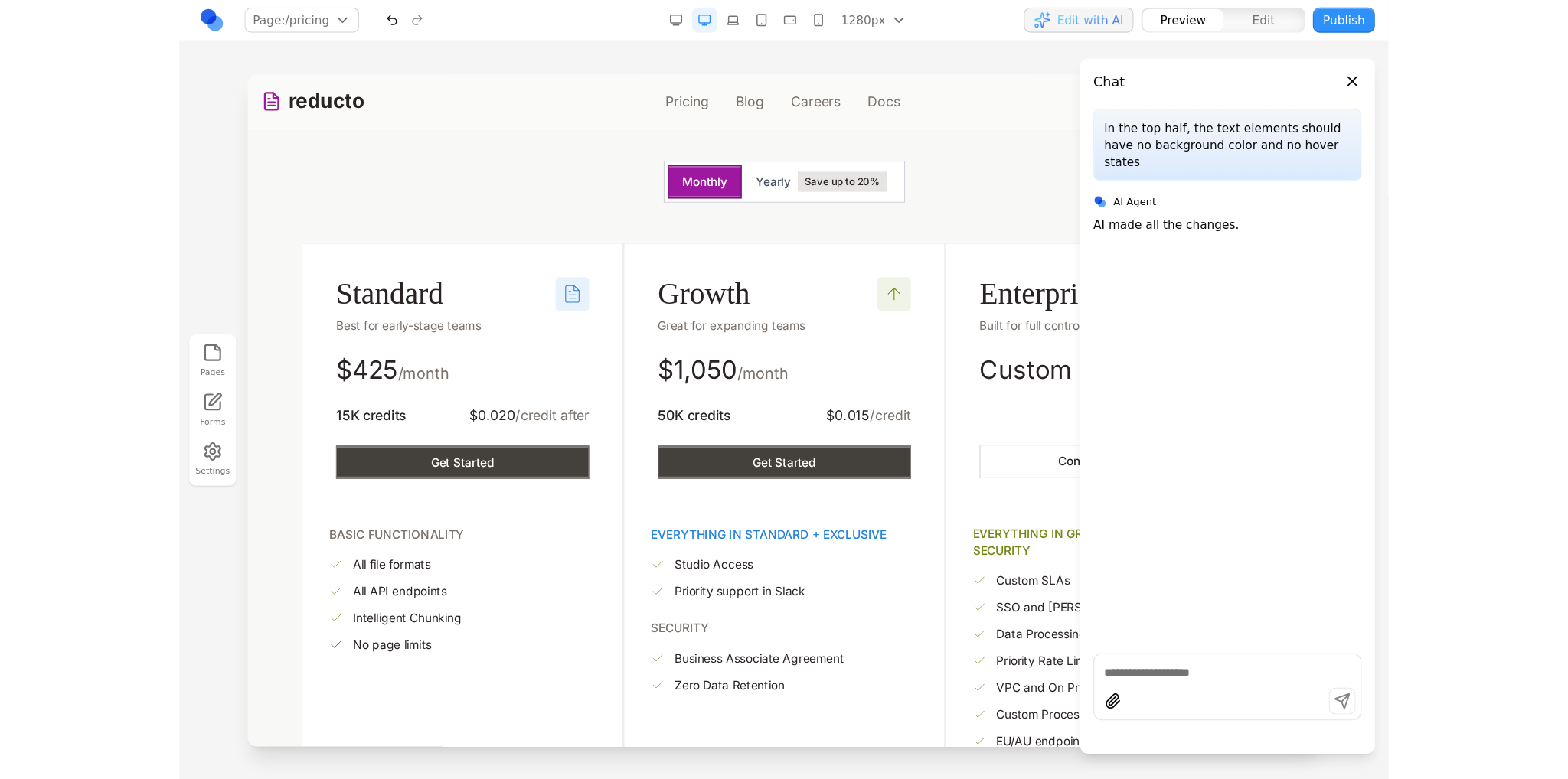
scroll to position [306, 0]
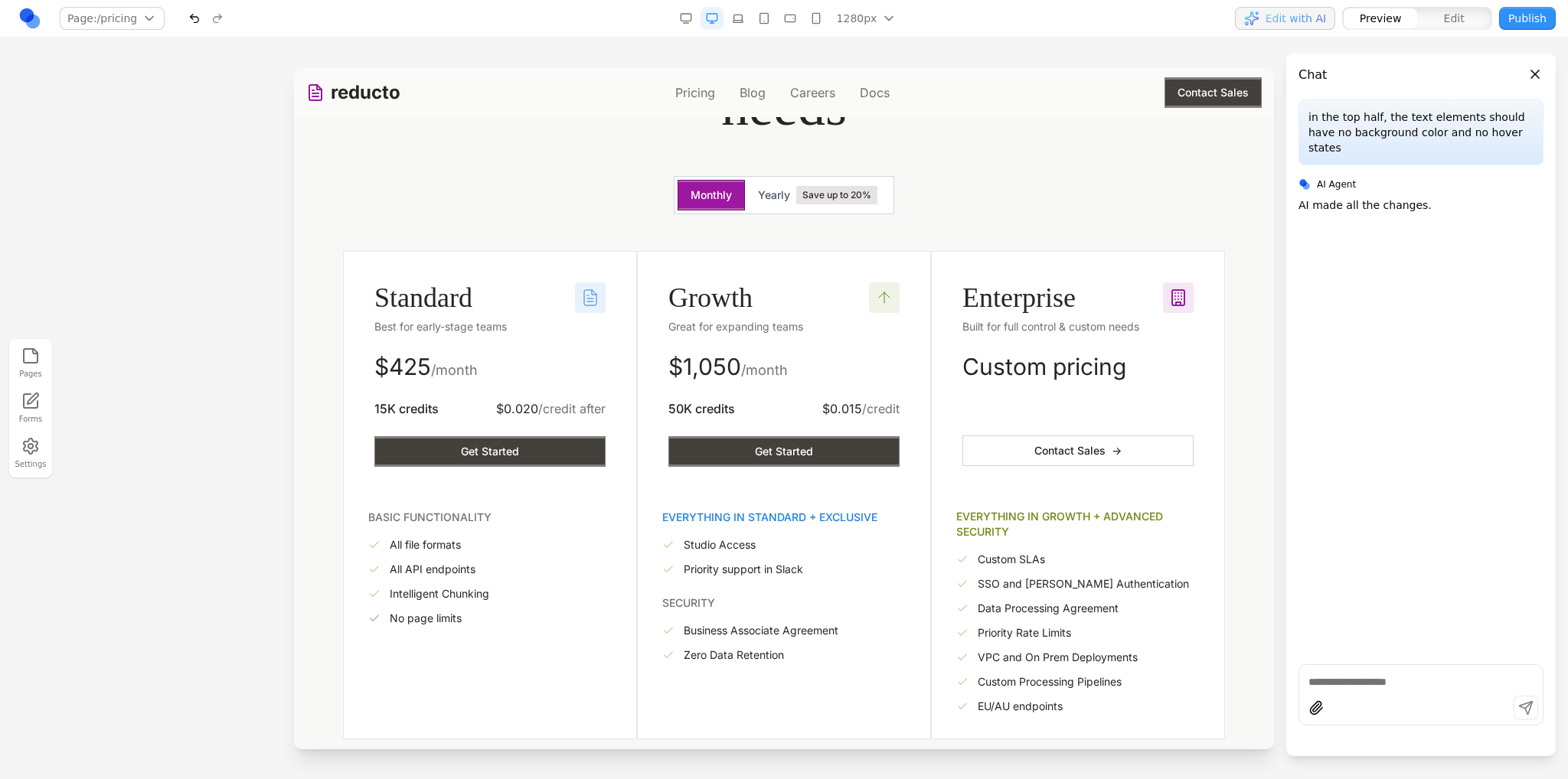
click at [1534, 74] on button "Close panel" at bounding box center [1535, 74] width 17 height 17
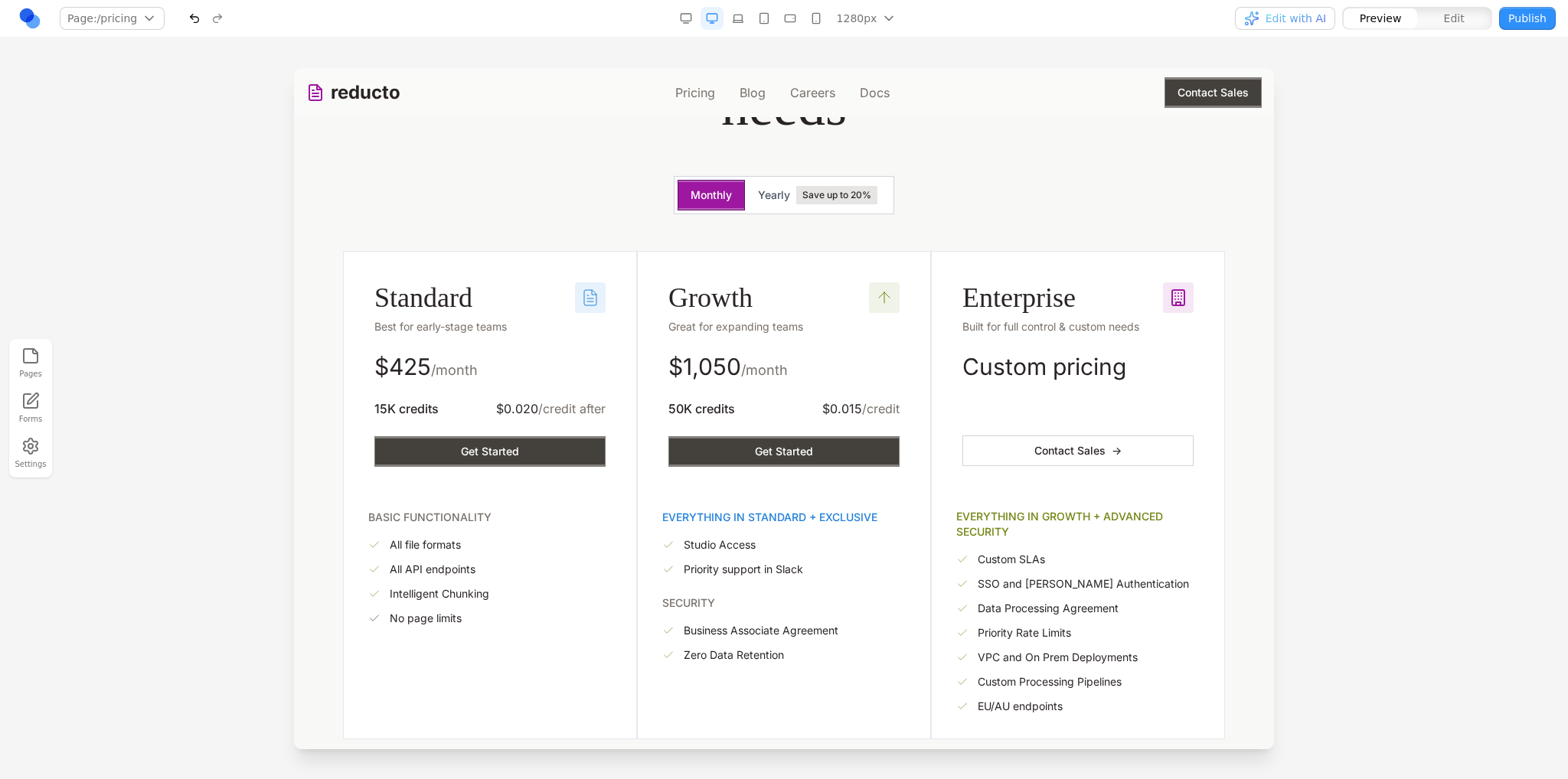
click at [1433, 19] on button "Edit" at bounding box center [1453, 18] width 73 height 20
click at [1384, 23] on span "Preview" at bounding box center [1380, 18] width 42 height 15
type button "preview"
click at [355, 264] on div "Standard Best for early-stage teams $ 425 /month 15K credits $0.020 /credit aft…" at bounding box center [490, 375] width 280 height 234
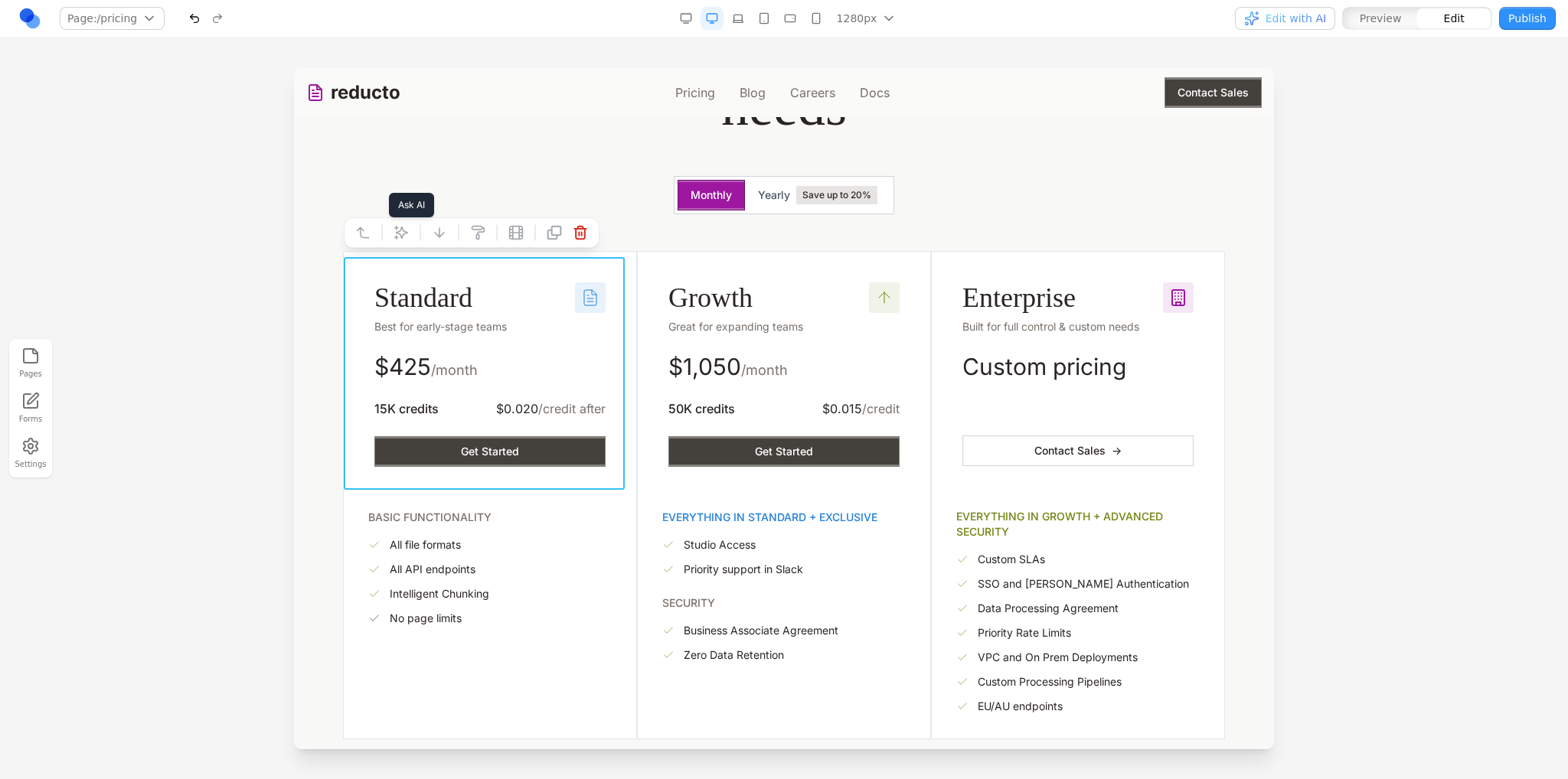
click at [395, 234] on icon at bounding box center [401, 232] width 15 height 15
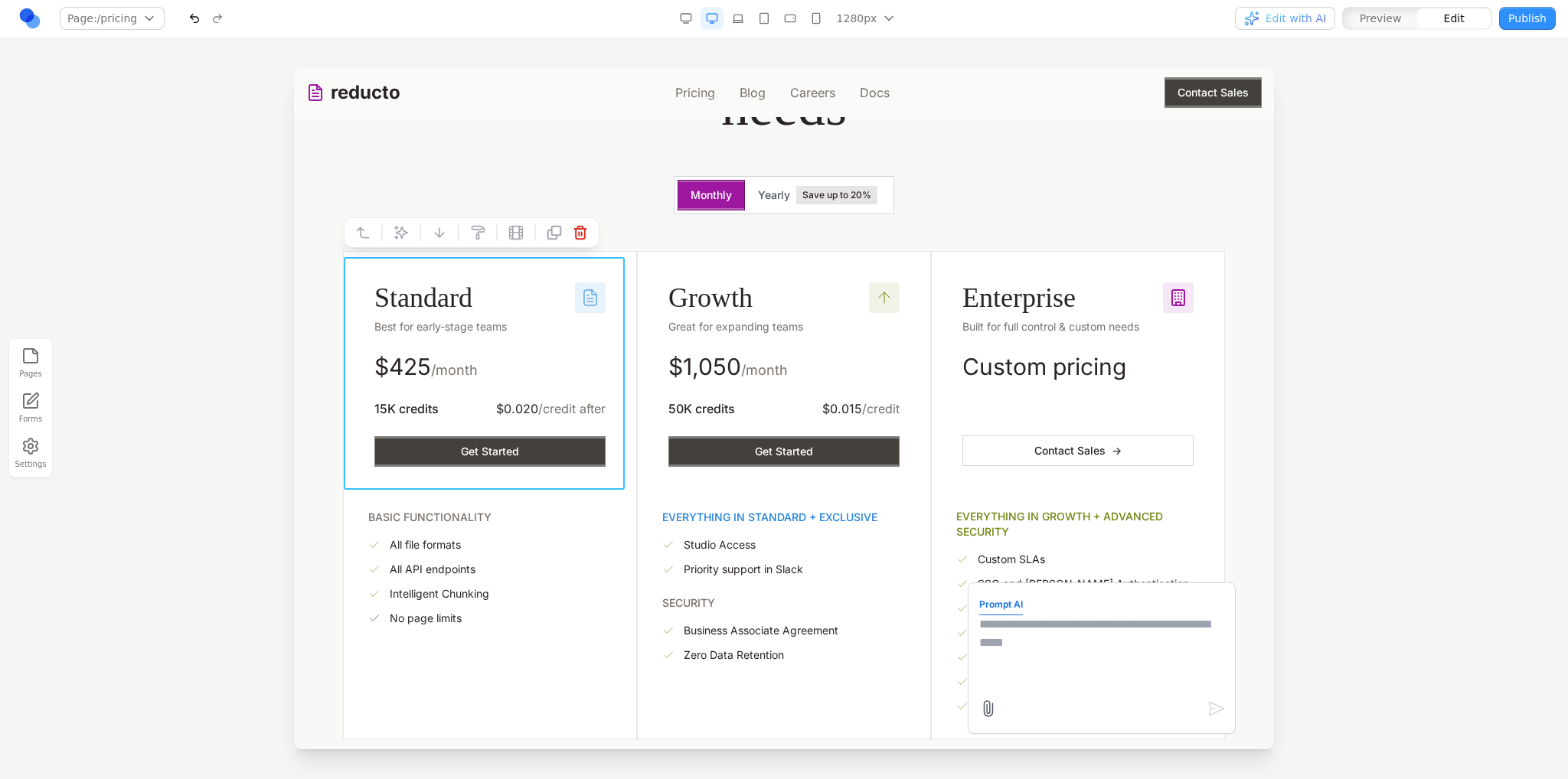
click at [1084, 622] on textarea at bounding box center [1101, 654] width 245 height 77
type textarea "**********"
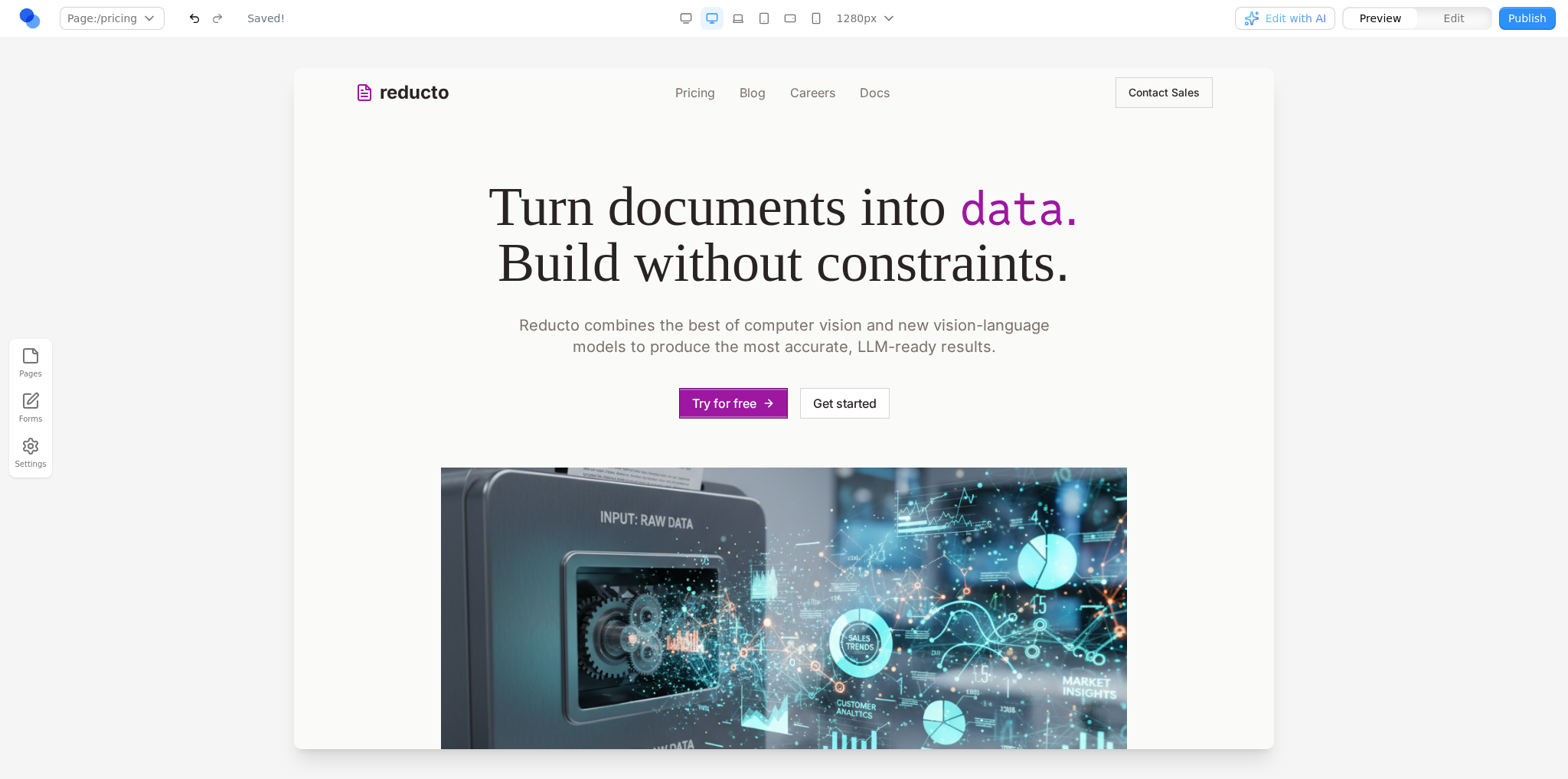
scroll to position [0, 0]
click at [694, 79] on div "reducto Pricing Blog Careers Docs Contact Sales" at bounding box center [784, 92] width 858 height 49
click at [694, 83] on link "Pricing" at bounding box center [695, 92] width 40 height 18
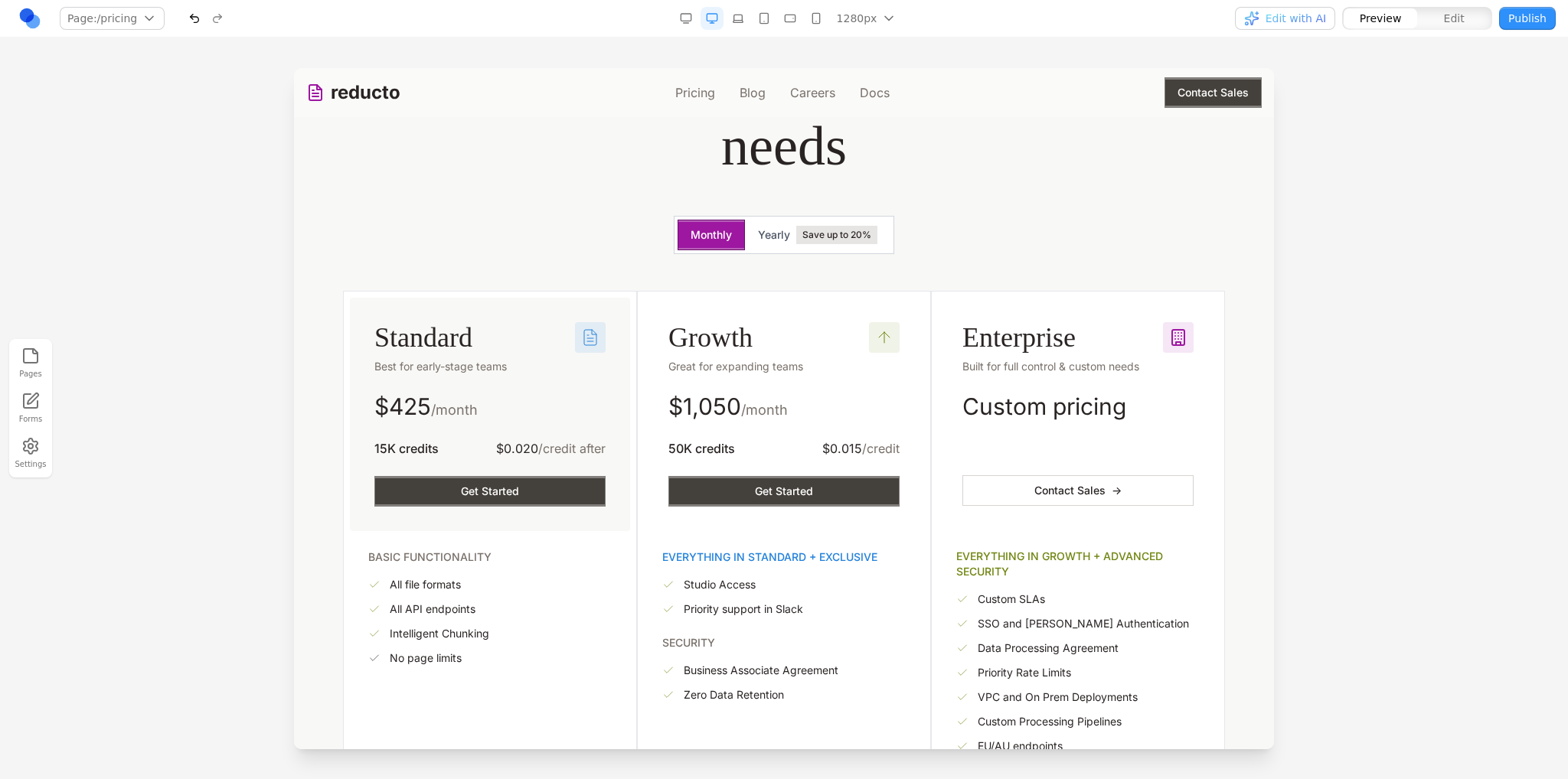
scroll to position [229, 0]
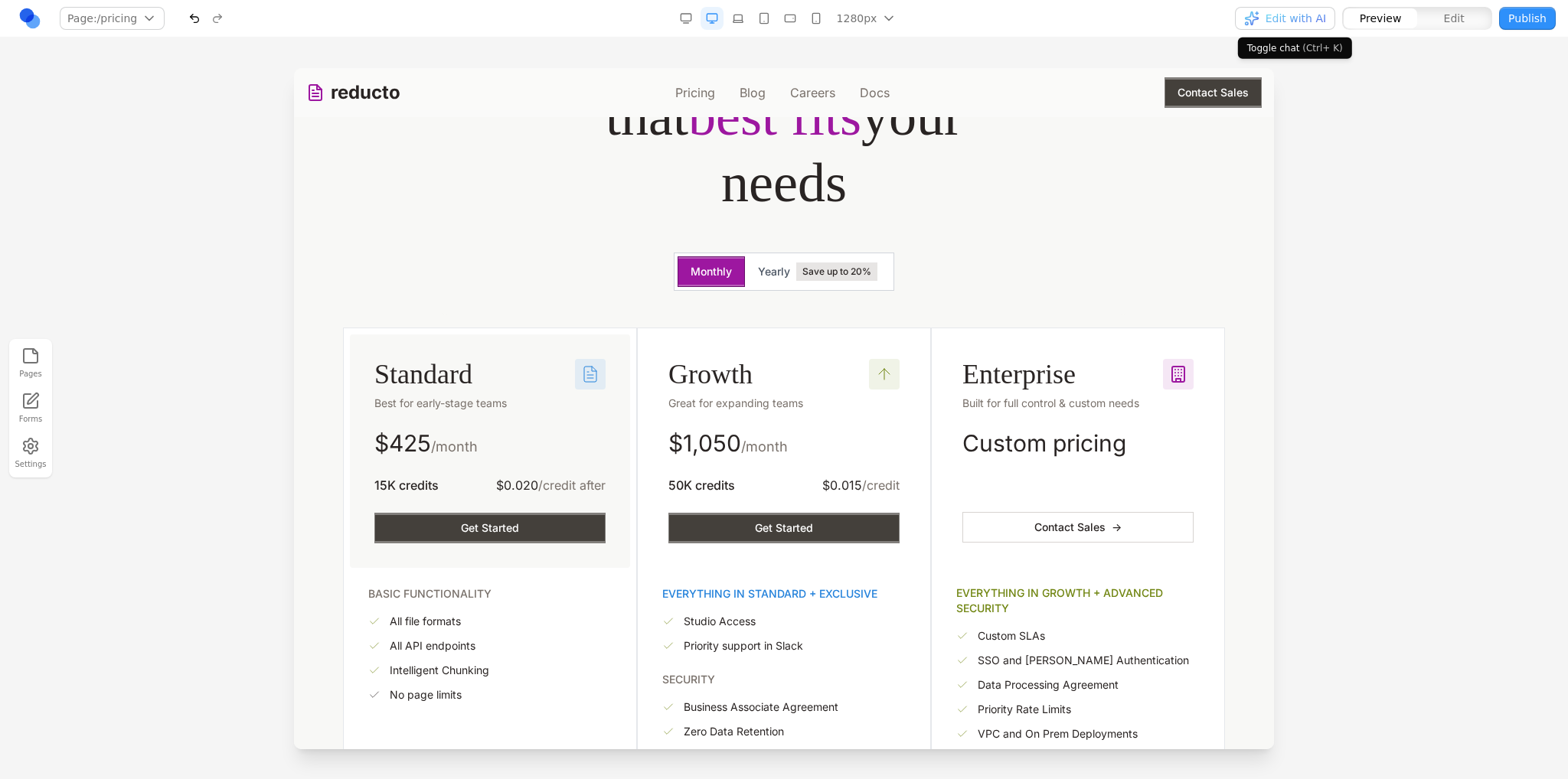
click at [1321, 23] on span "Edit with AI" at bounding box center [1295, 18] width 60 height 15
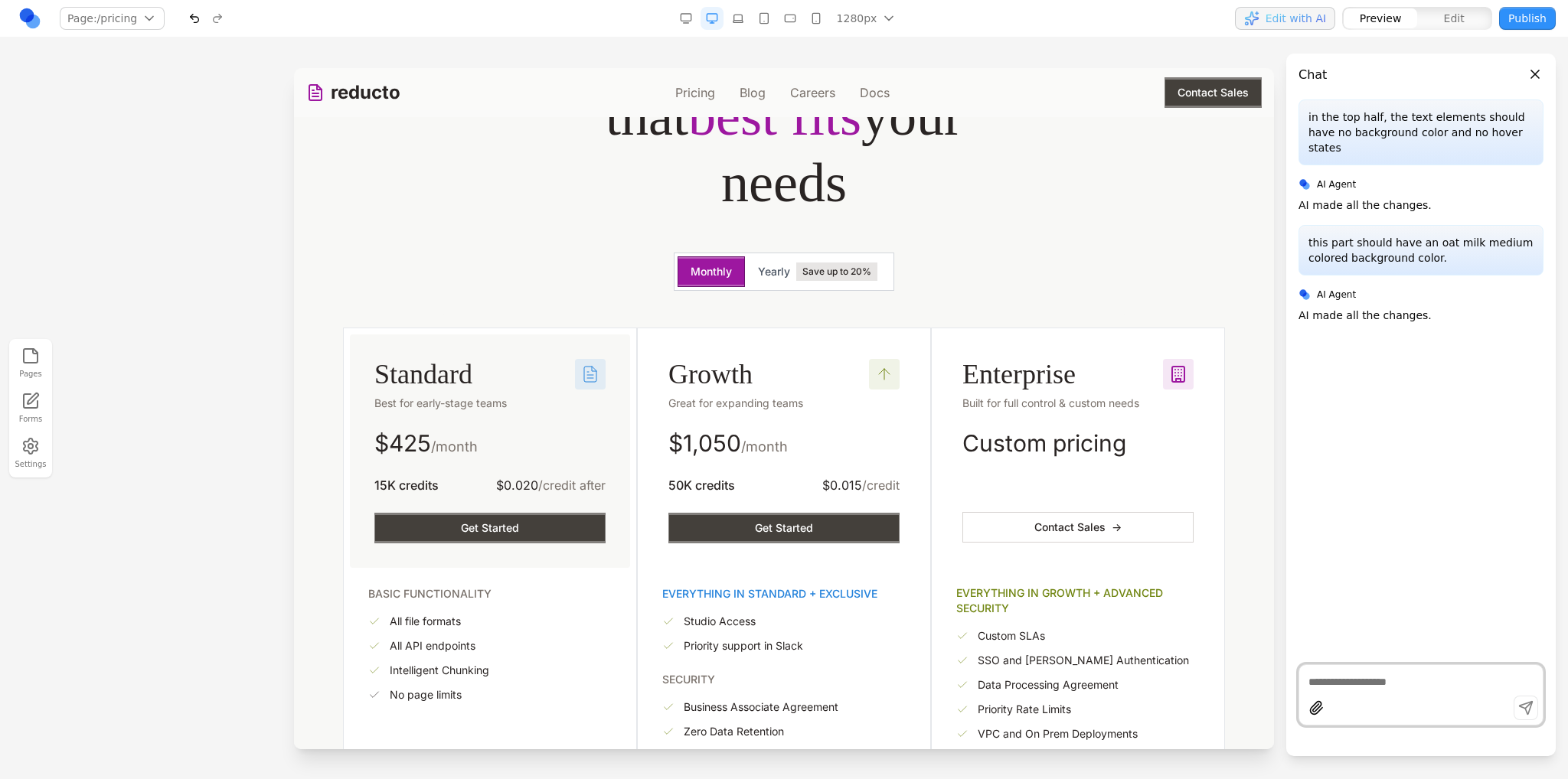
click at [1332, 687] on textarea at bounding box center [1420, 682] width 225 height 15
click at [895, 291] on div "Flexible plans Choose the plan that best fits your needs Monthly Yearly Save up…" at bounding box center [784, 132] width 686 height 366
click at [1543, 70] on button "Close panel" at bounding box center [1535, 74] width 17 height 17
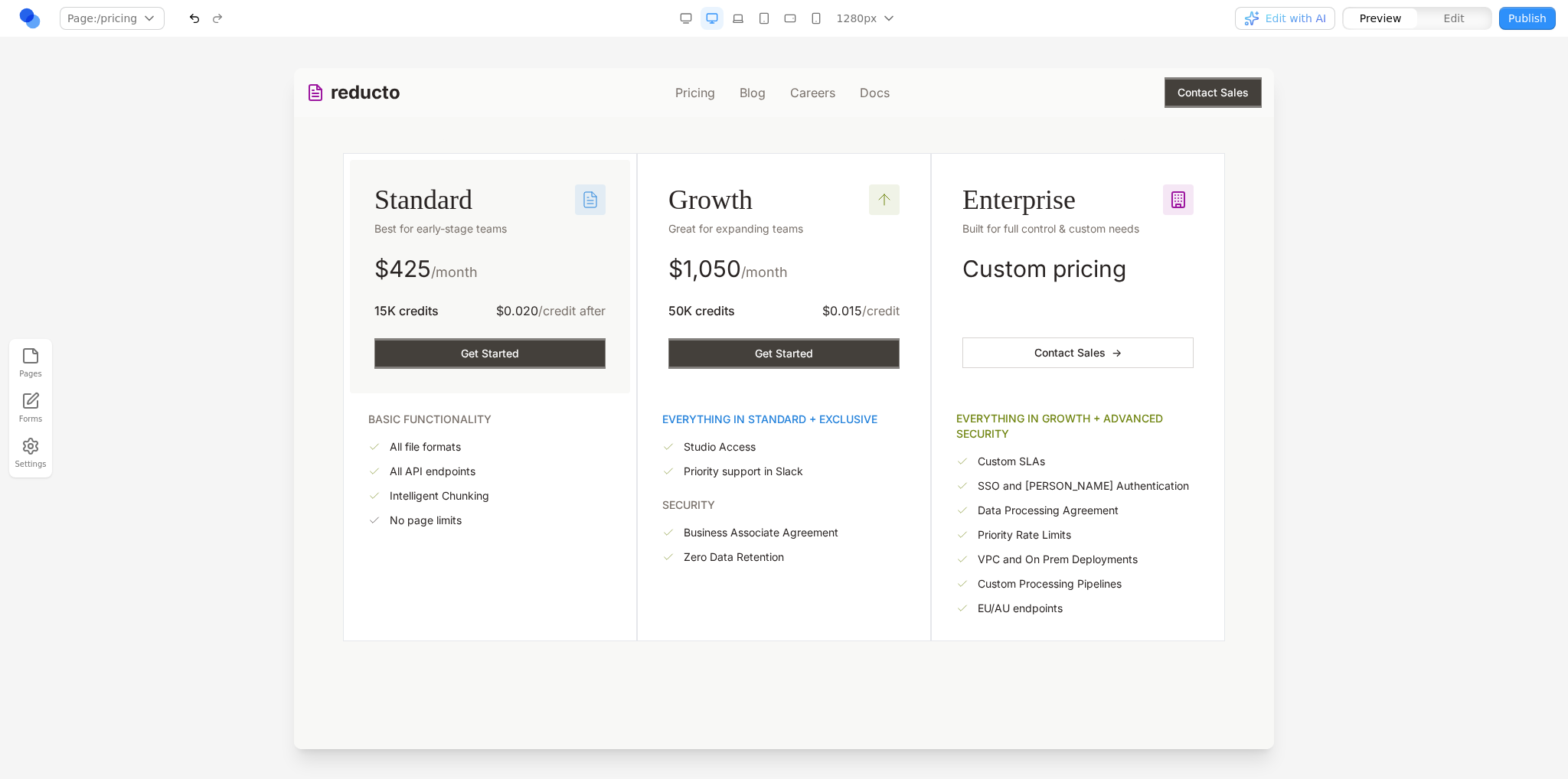
scroll to position [306, 0]
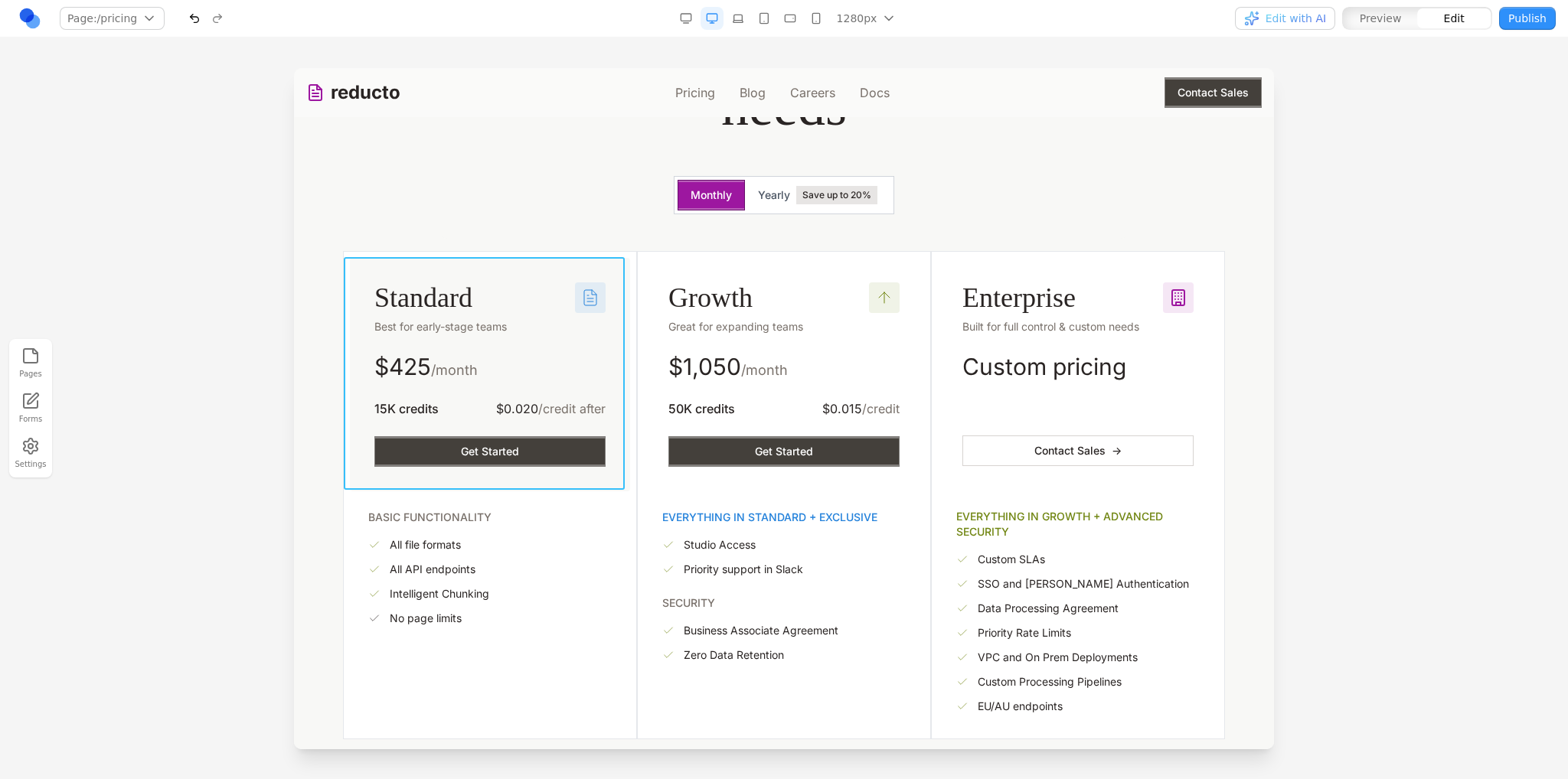
click at [572, 265] on div "Standard Best for early-stage teams $ 425 /month 15K credits $0.020 /credit aft…" at bounding box center [490, 375] width 280 height 234
click at [403, 236] on icon at bounding box center [402, 233] width 13 height 13
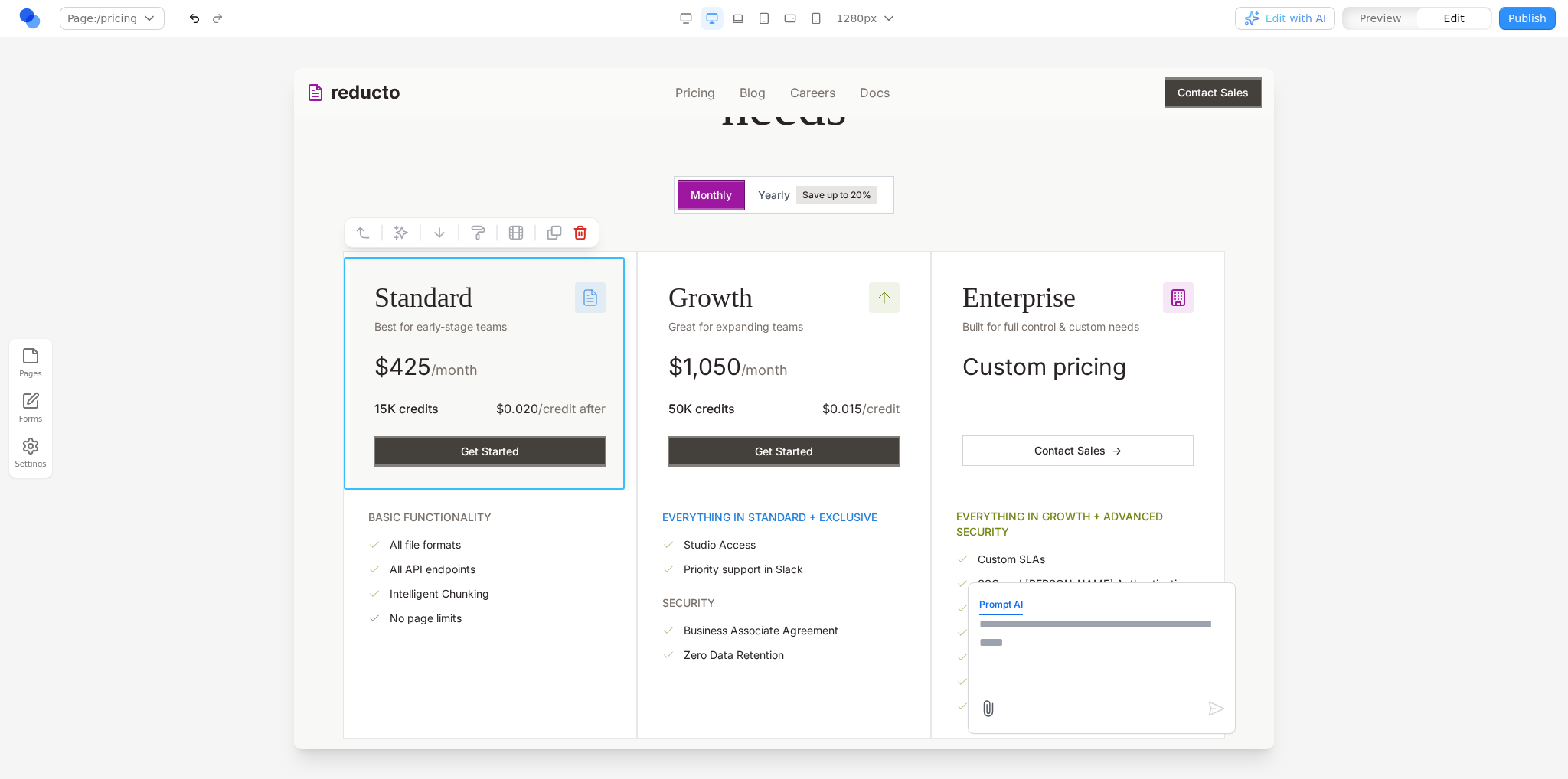
click at [991, 645] on textarea at bounding box center [1101, 654] width 245 height 77
type textarea "**********"
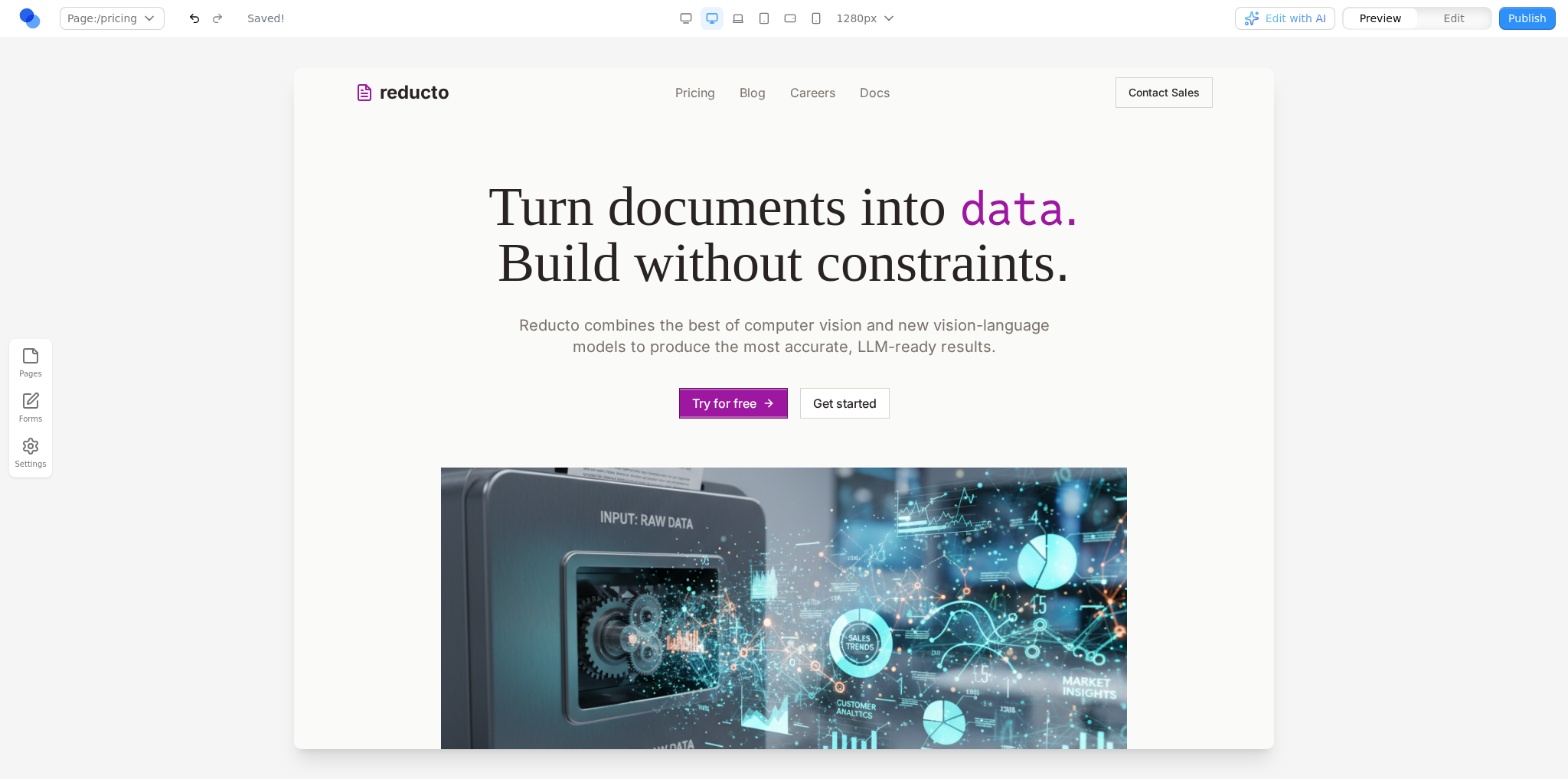
scroll to position [0, 0]
click at [693, 92] on link "Pricing" at bounding box center [695, 92] width 40 height 18
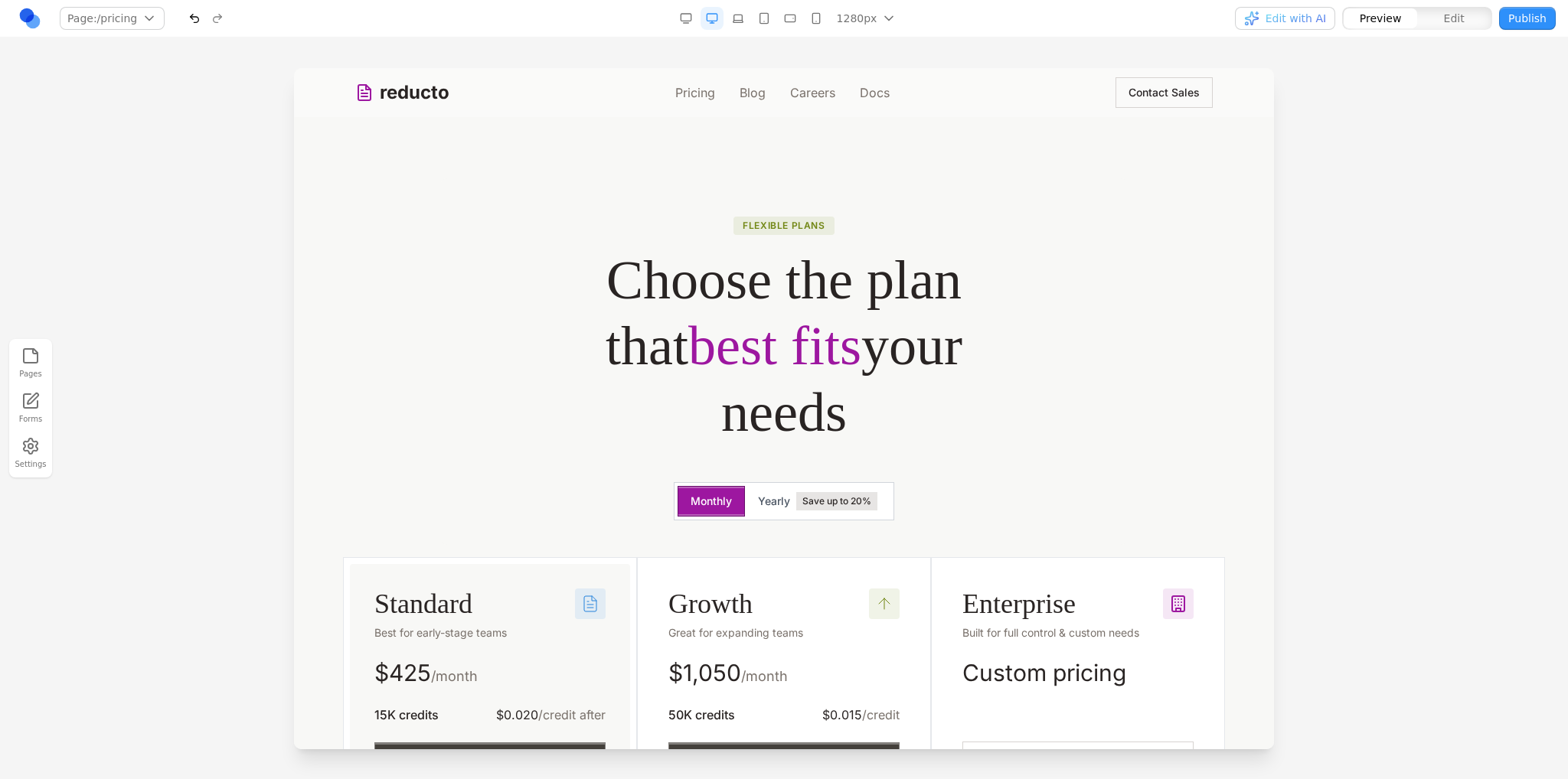
scroll to position [229, 0]
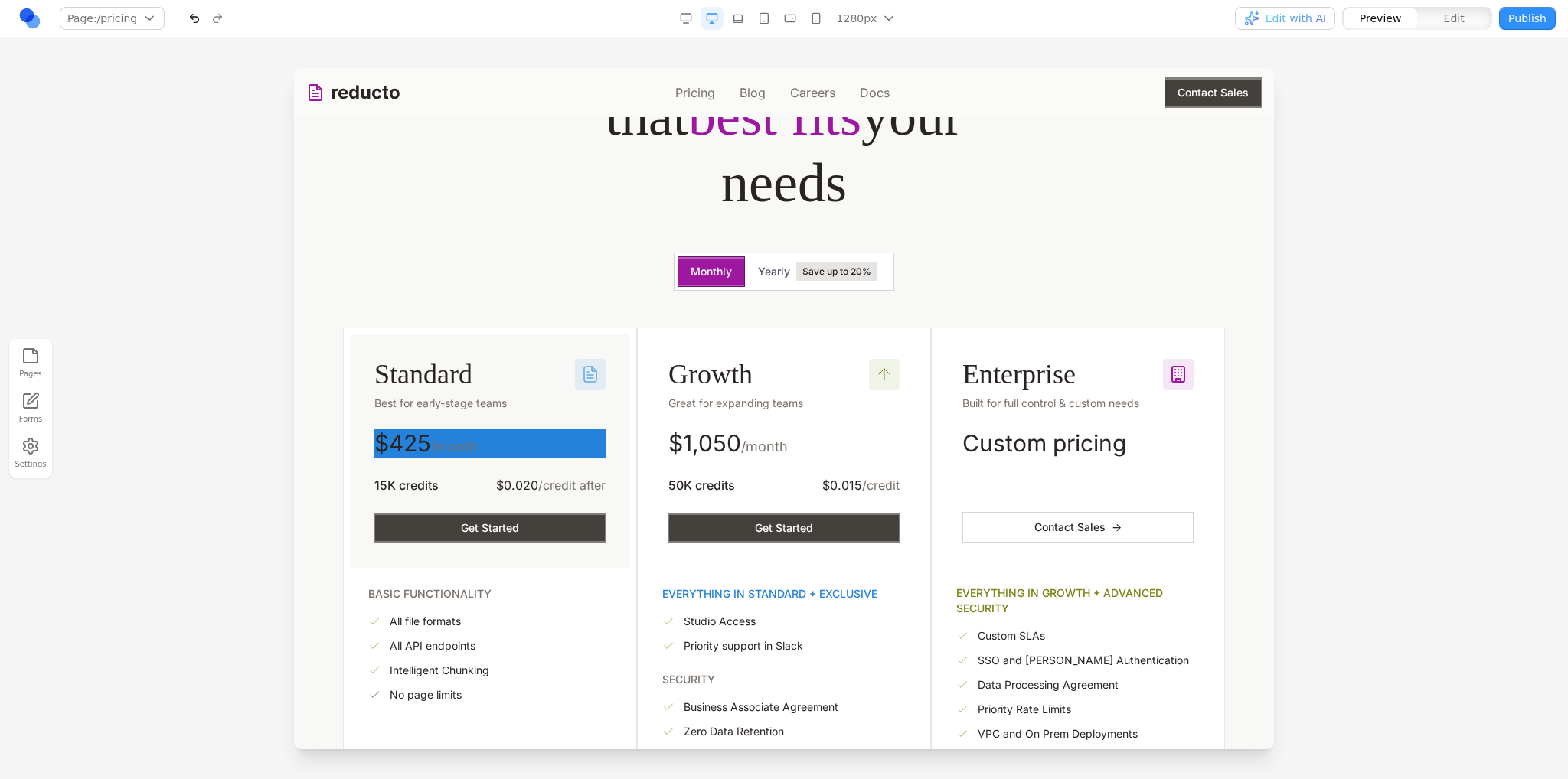
click at [185, 18] on button "button" at bounding box center [194, 18] width 23 height 23
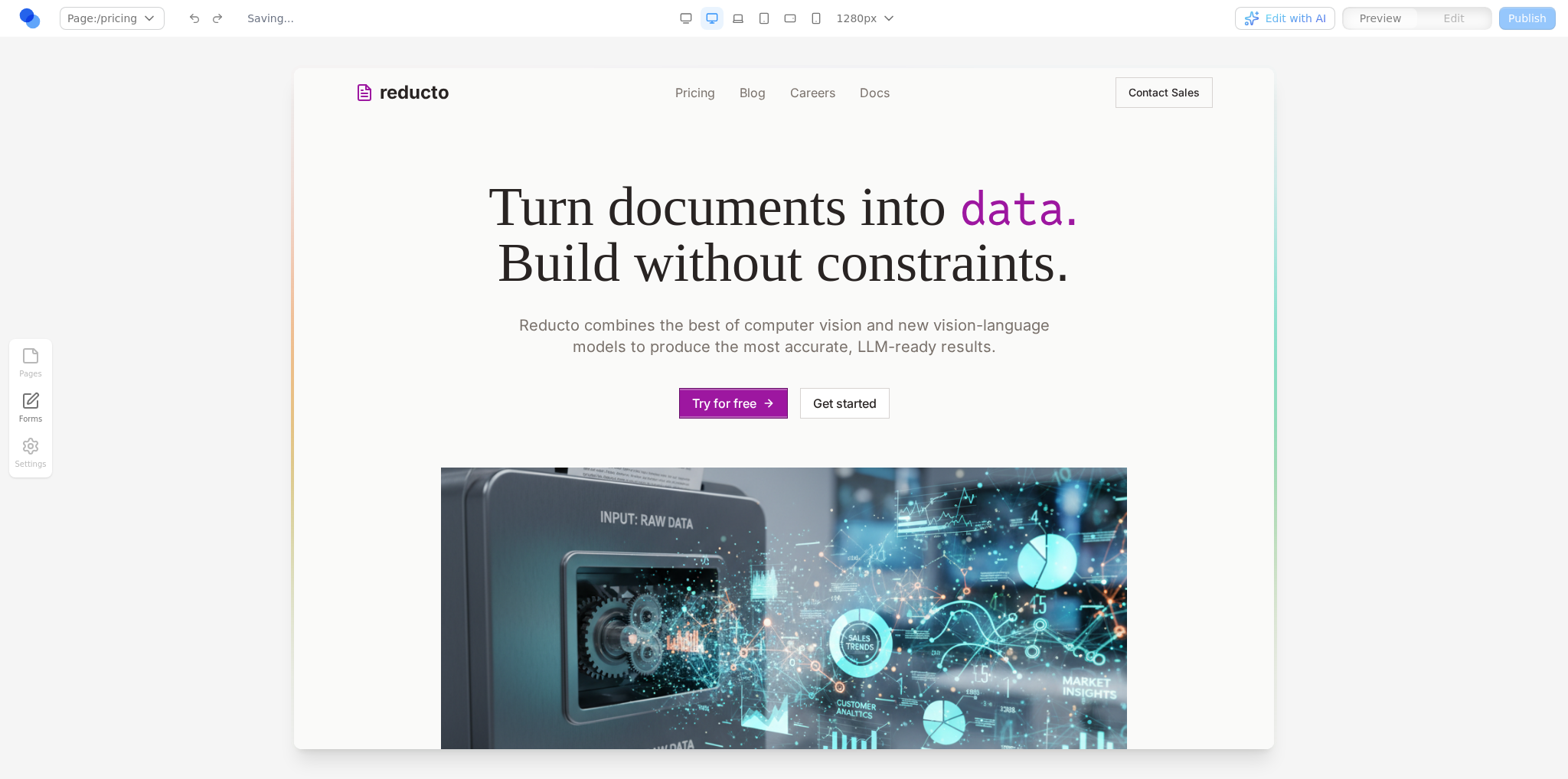
scroll to position [0, 0]
click at [686, 94] on link "Pricing" at bounding box center [695, 92] width 40 height 18
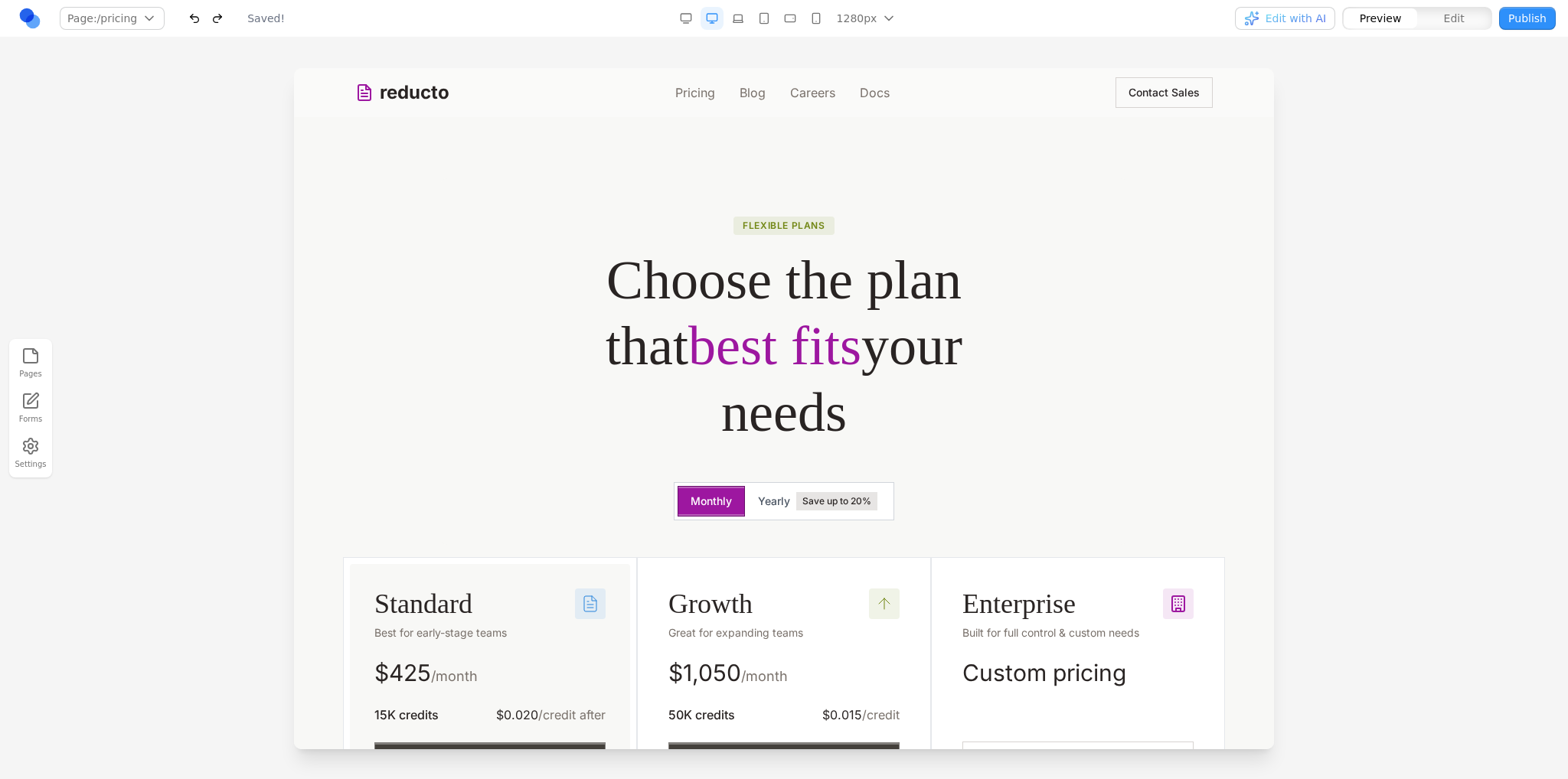
click at [1280, 28] on button "Edit with AI" at bounding box center [1285, 18] width 100 height 23
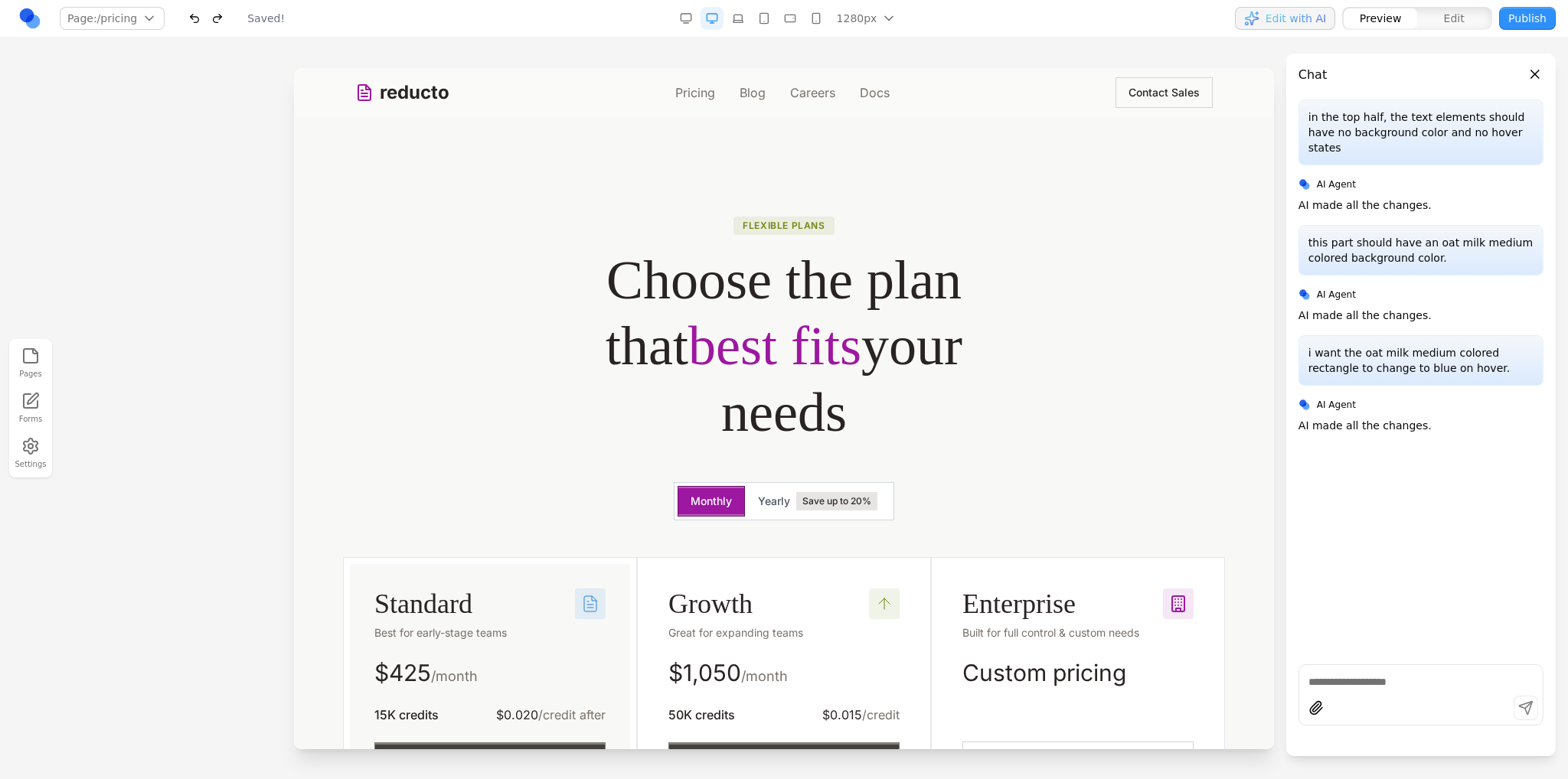
click at [1280, 26] on button "Edit with AI" at bounding box center [1285, 18] width 100 height 23
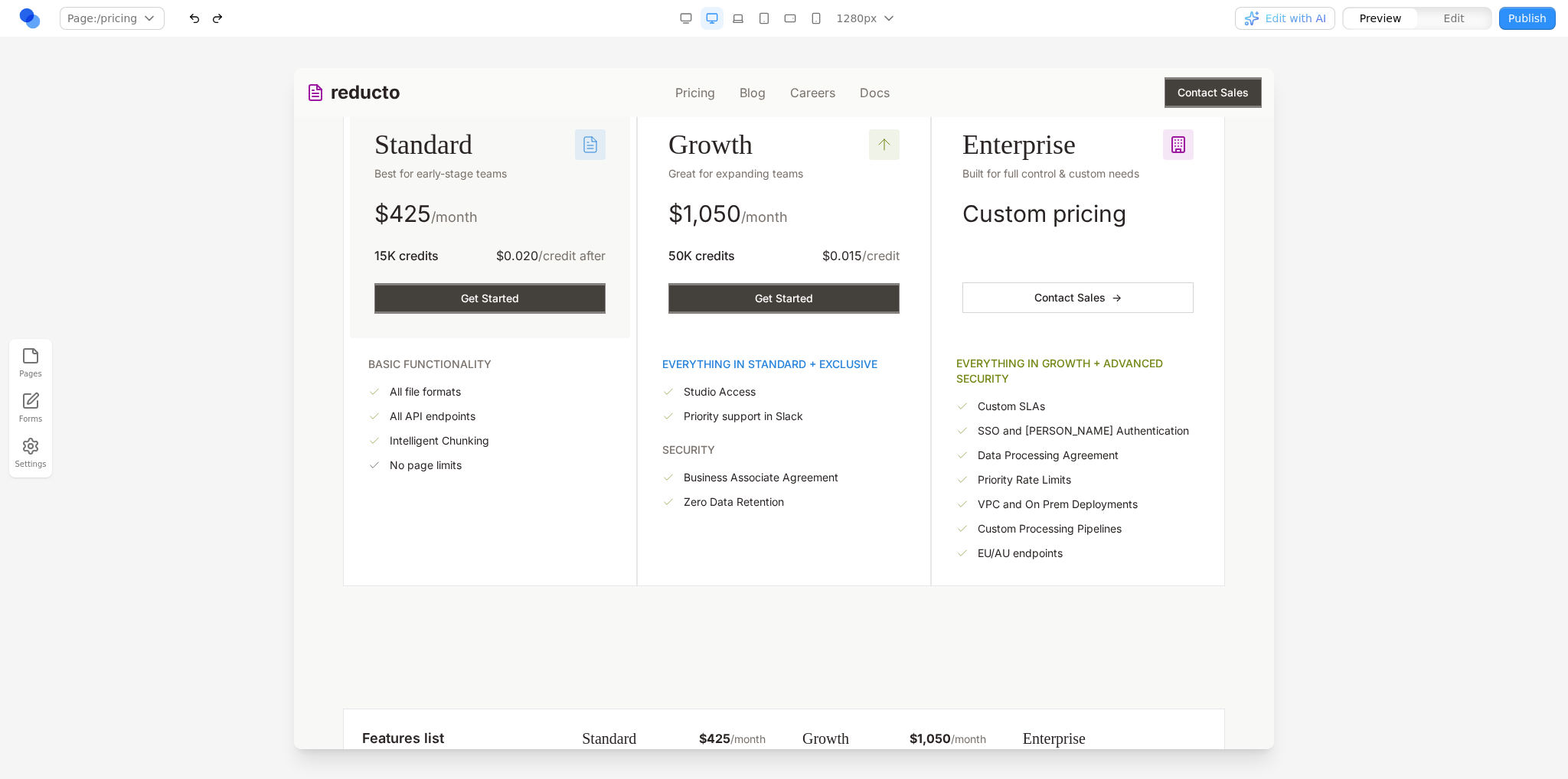
scroll to position [306, 0]
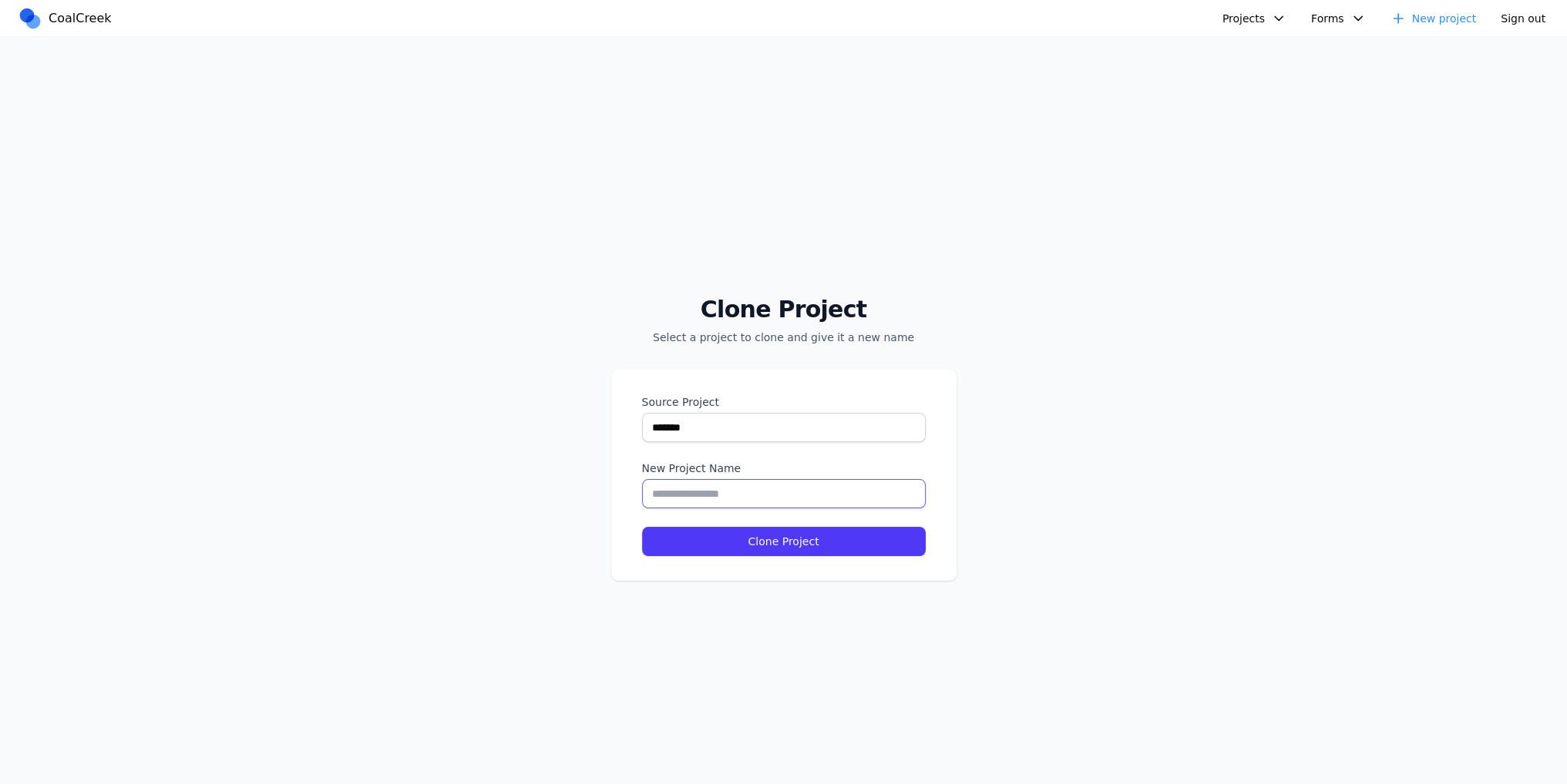
click at [707, 488] on input "New Project Name" at bounding box center [784, 493] width 284 height 29
type input "**********"
click at [797, 543] on button "Clone Project" at bounding box center [784, 541] width 284 height 29
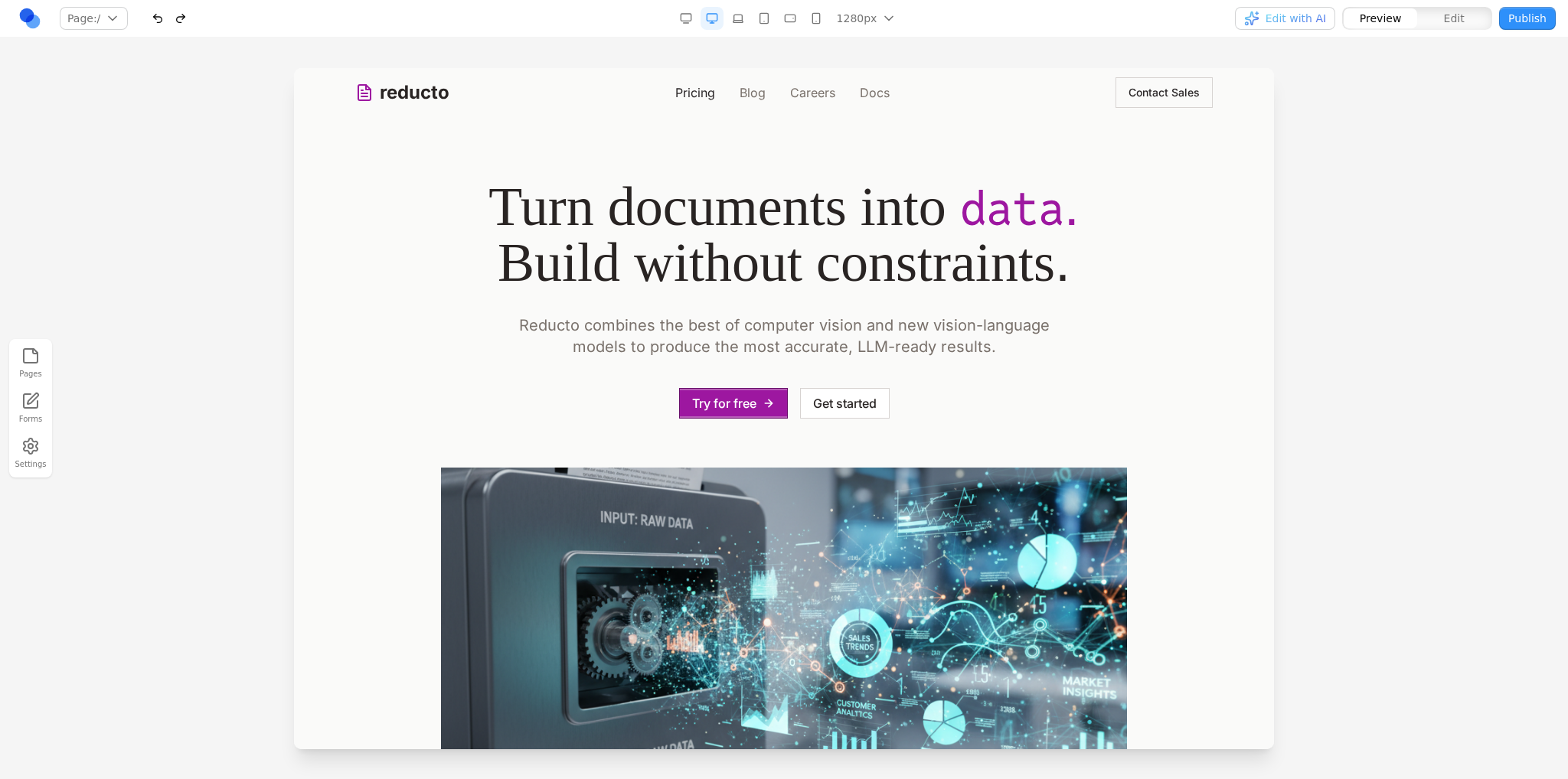
click at [689, 97] on link "Pricing" at bounding box center [695, 92] width 40 height 18
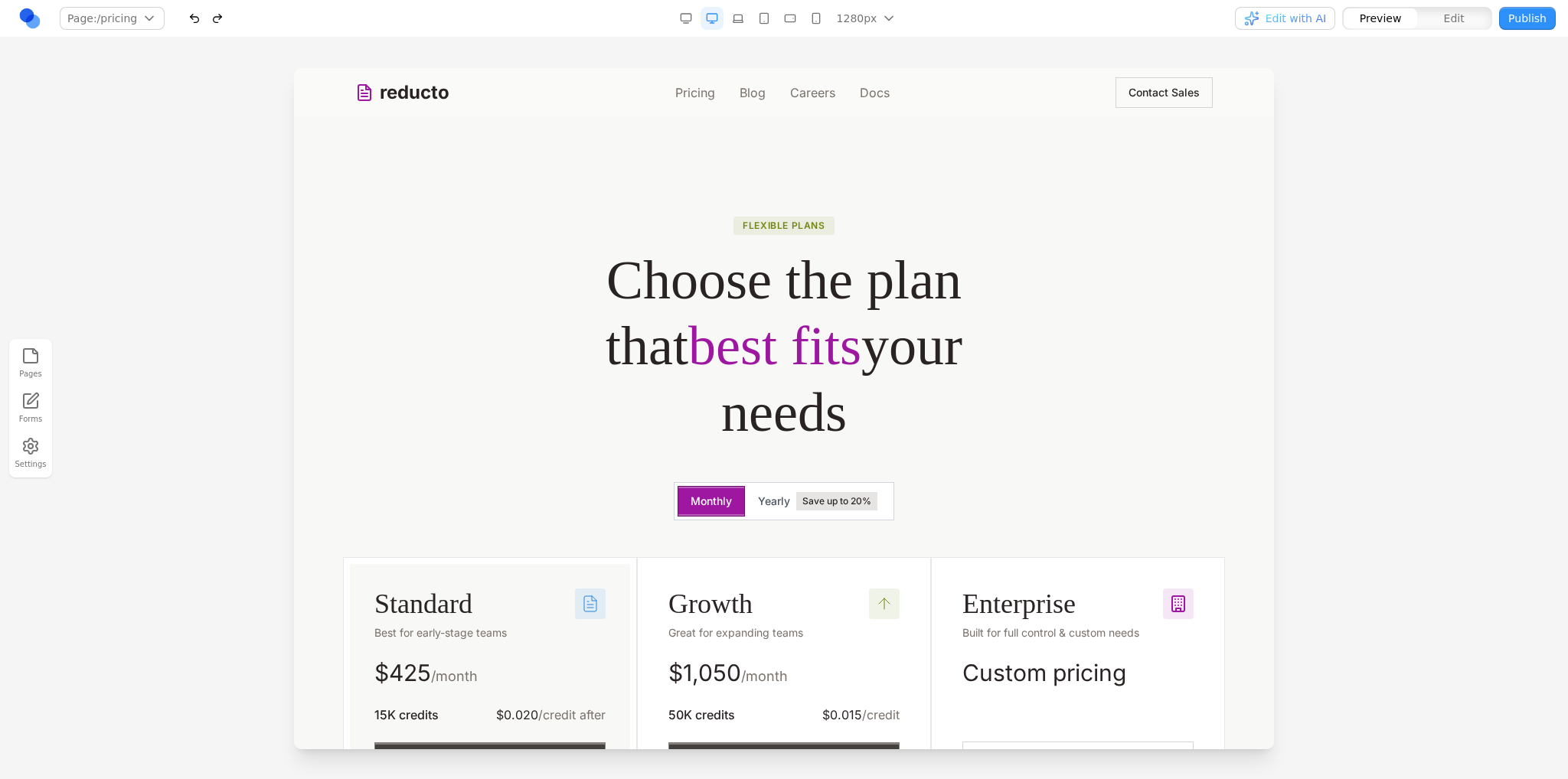
click at [35, 23] on link at bounding box center [29, 18] width 23 height 23
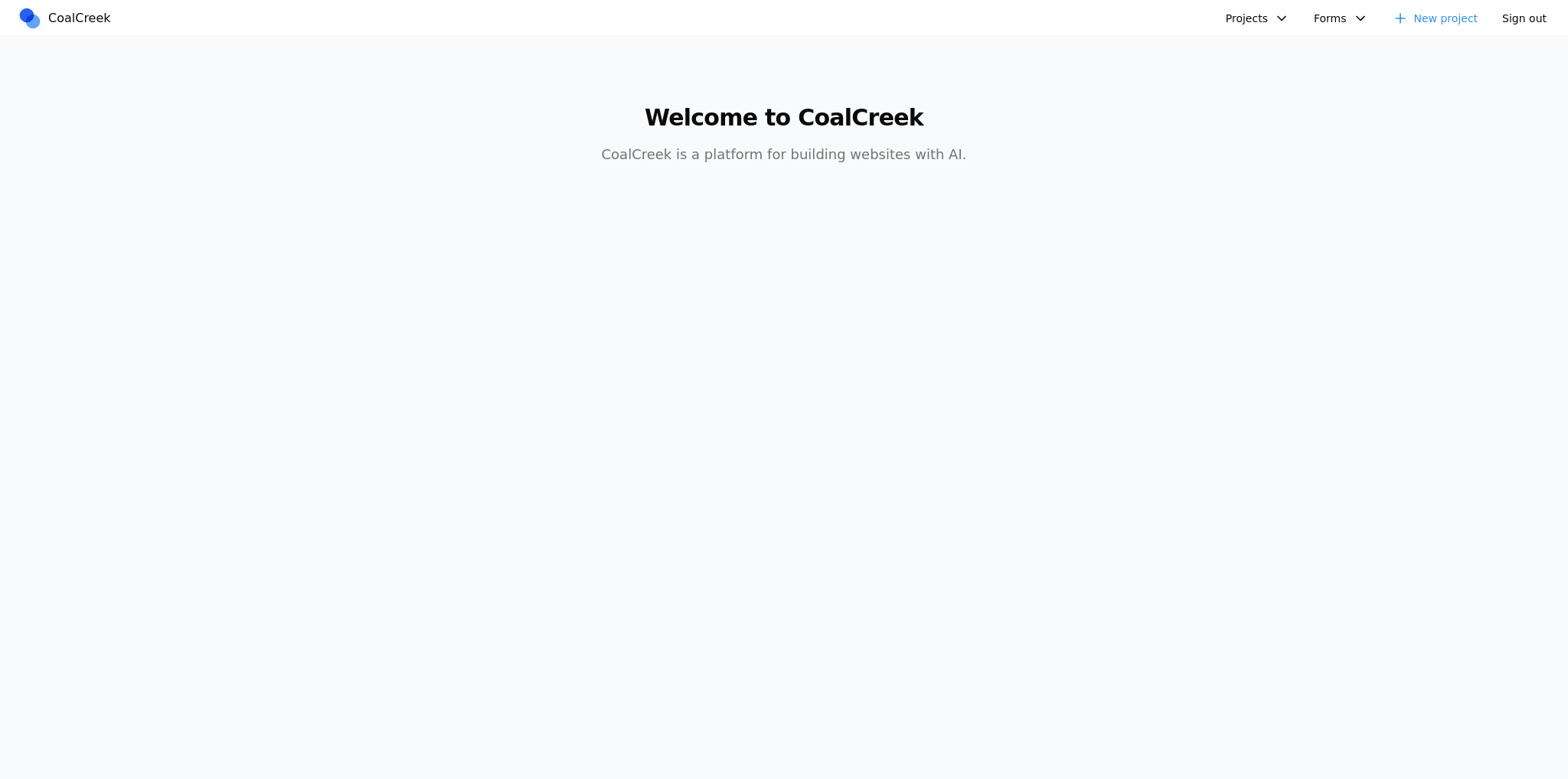
click at [1298, 19] on button "Projects" at bounding box center [1257, 18] width 82 height 23
click at [1277, 21] on button "Projects" at bounding box center [1257, 18] width 82 height 23
click at [1258, 20] on button "Projects" at bounding box center [1257, 18] width 82 height 23
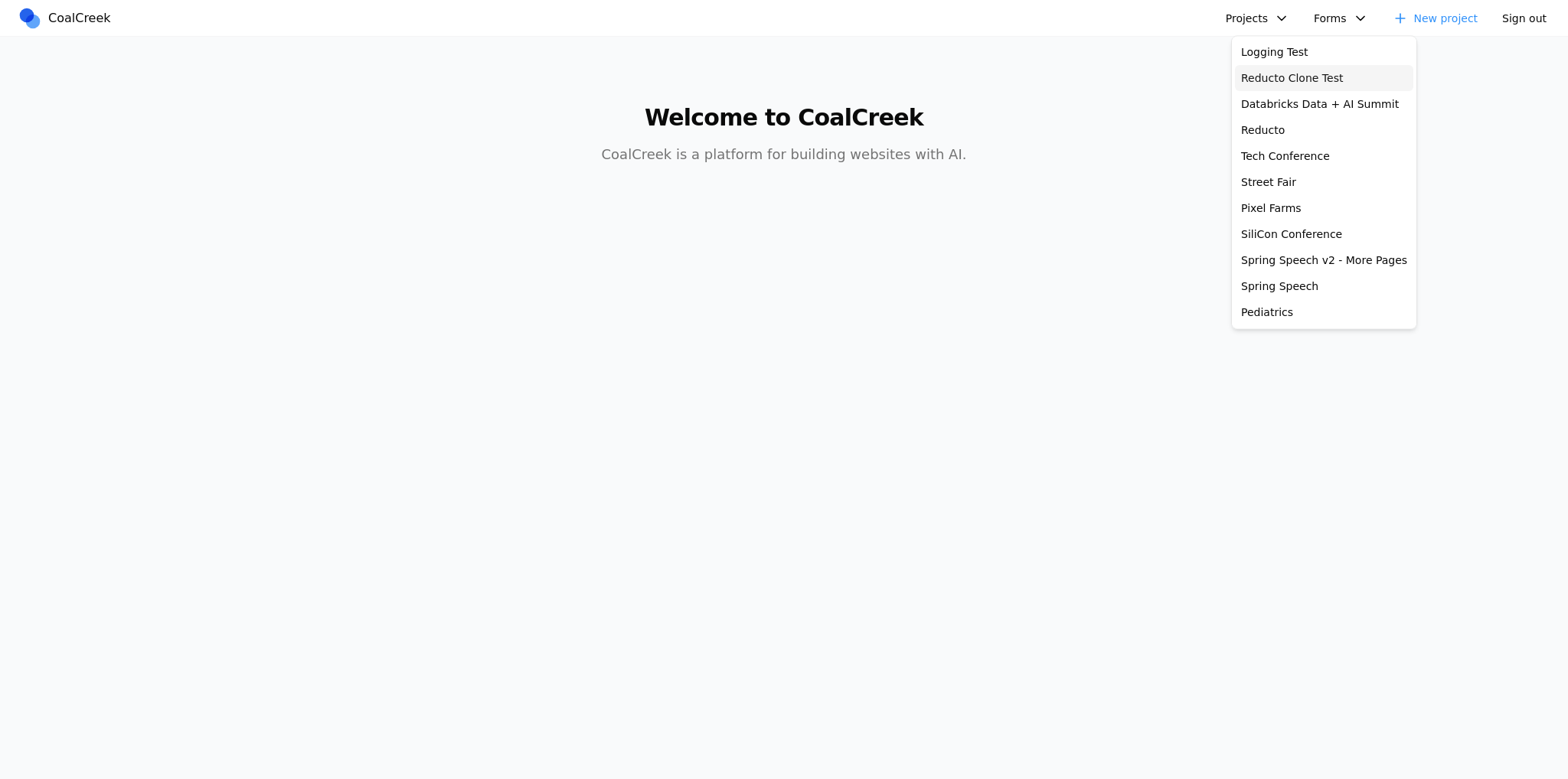
click at [1299, 76] on link "Reducto Clone Test" at bounding box center [1324, 78] width 179 height 26
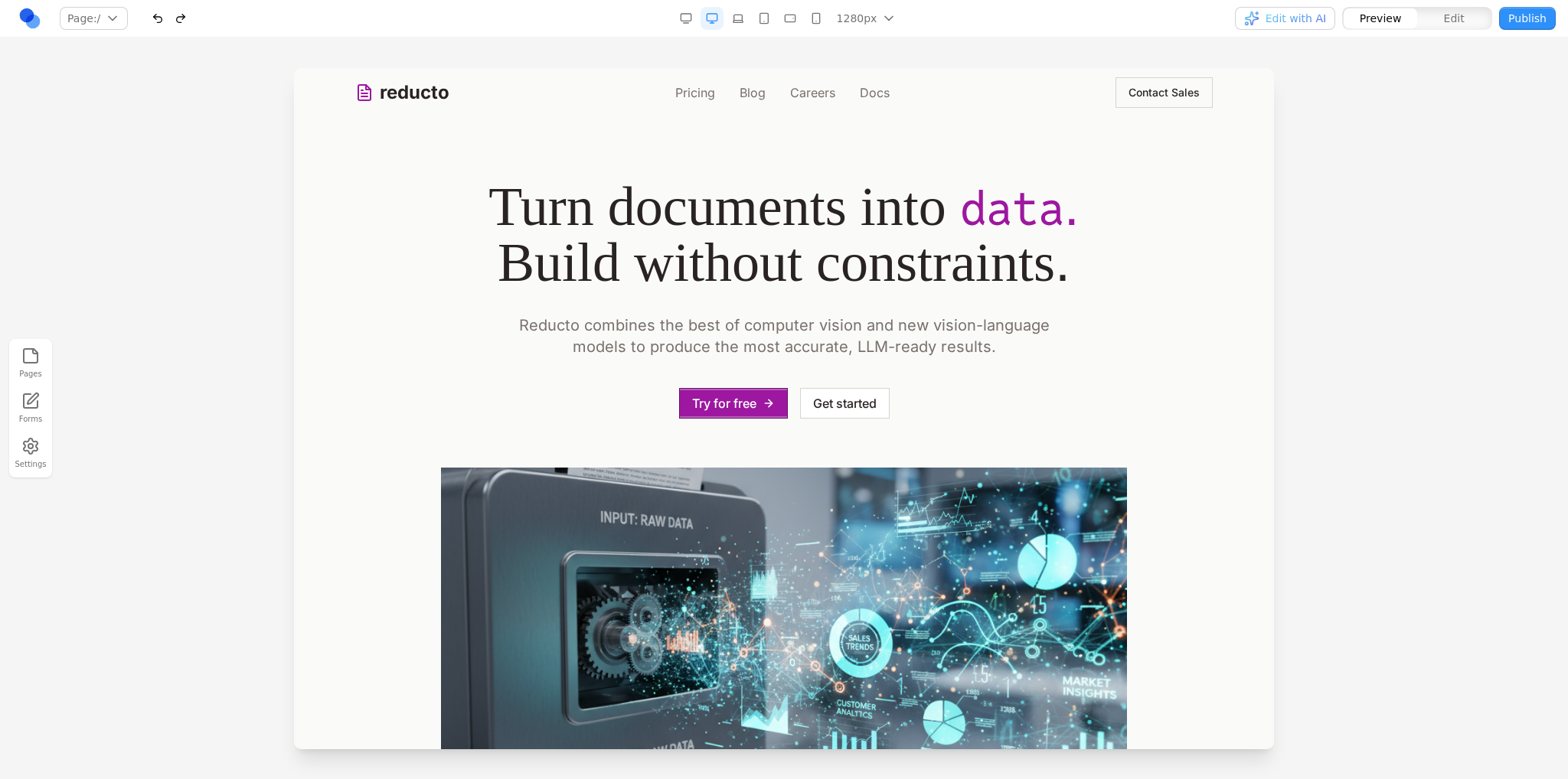
click at [682, 85] on link "Pricing" at bounding box center [695, 92] width 40 height 18
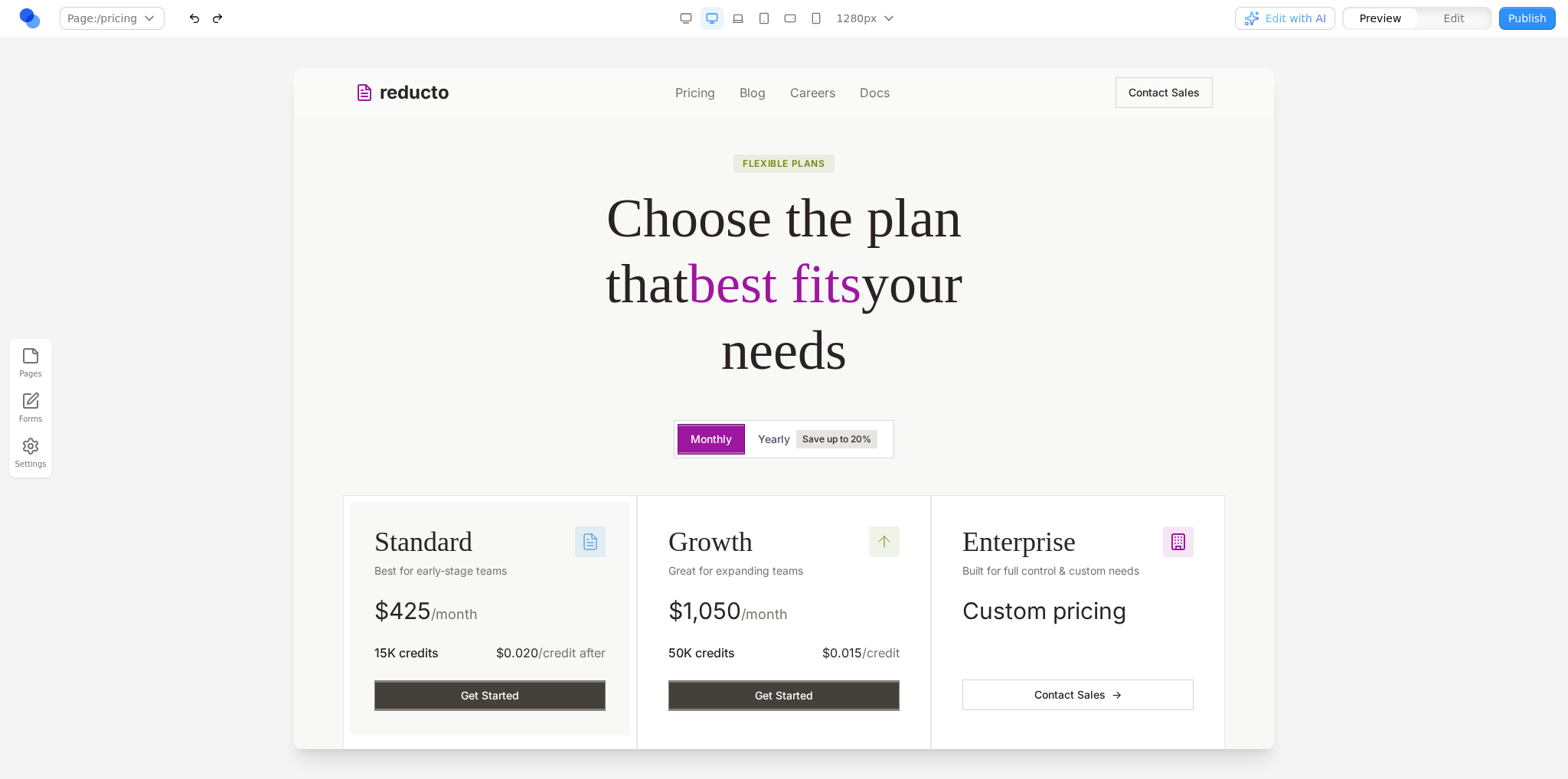
scroll to position [153, 0]
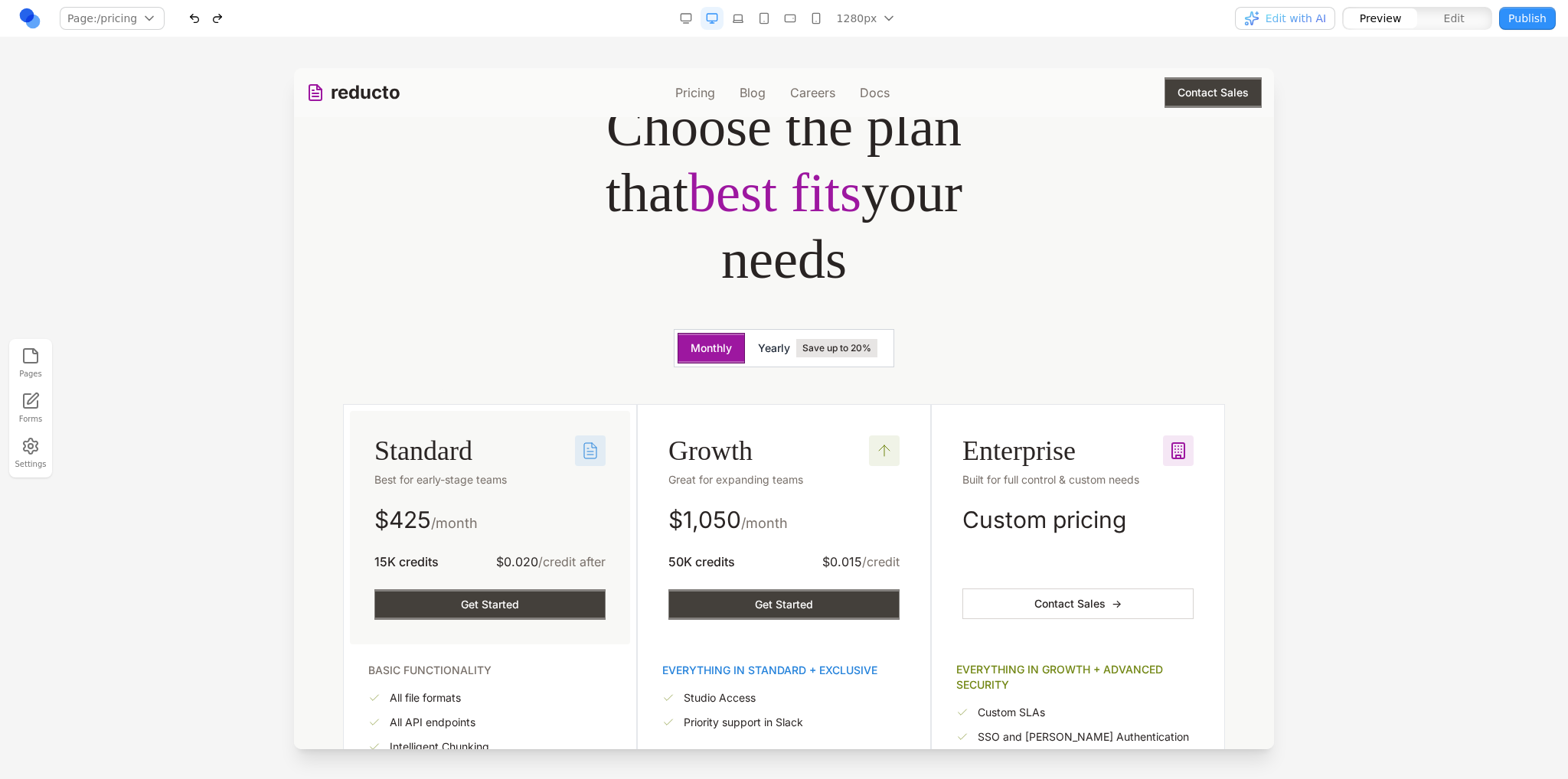
click at [771, 354] on span "Yearly" at bounding box center [775, 348] width 32 height 15
click at [701, 345] on button "Monthly" at bounding box center [711, 348] width 68 height 31
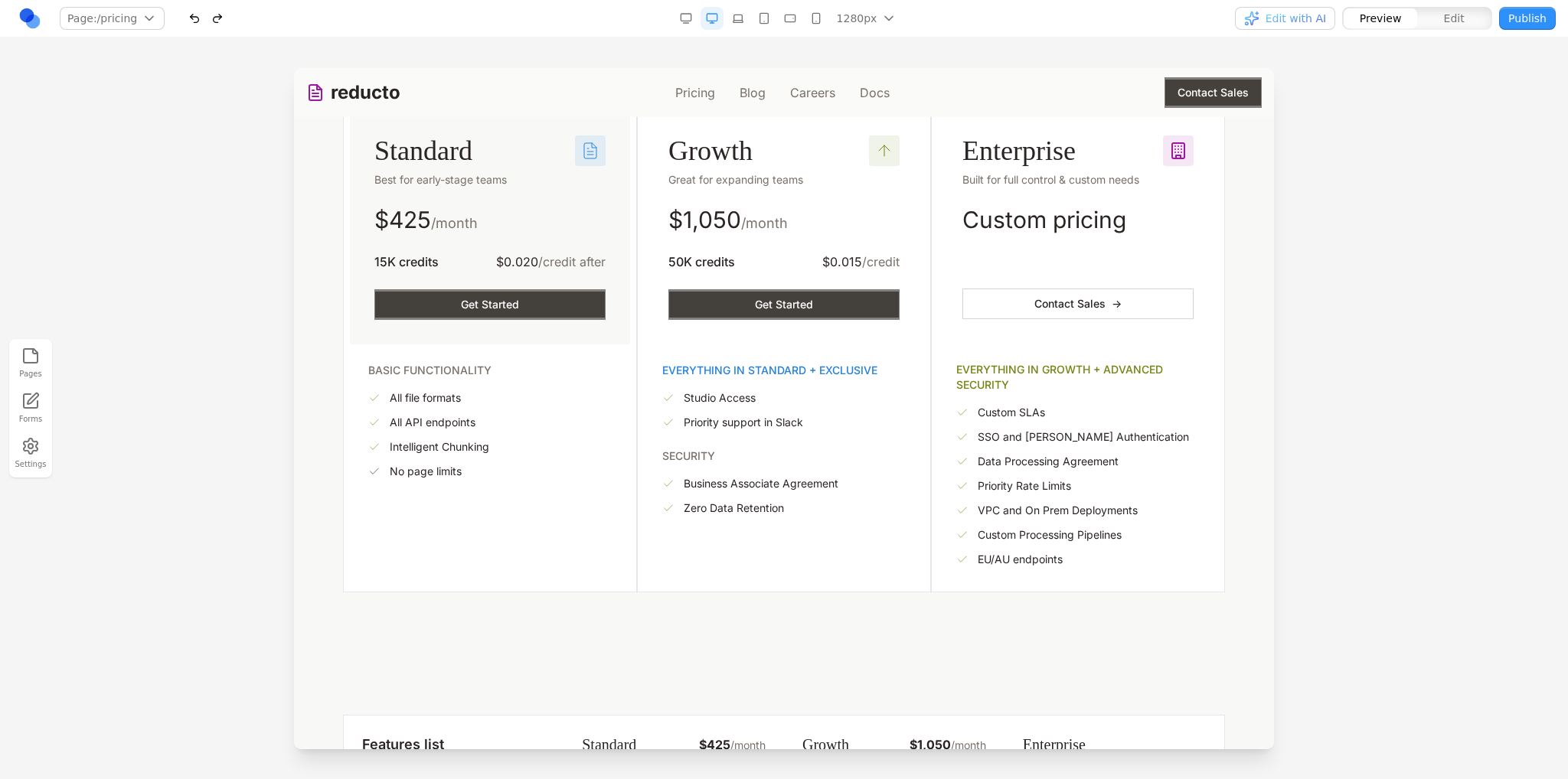
scroll to position [383, 0]
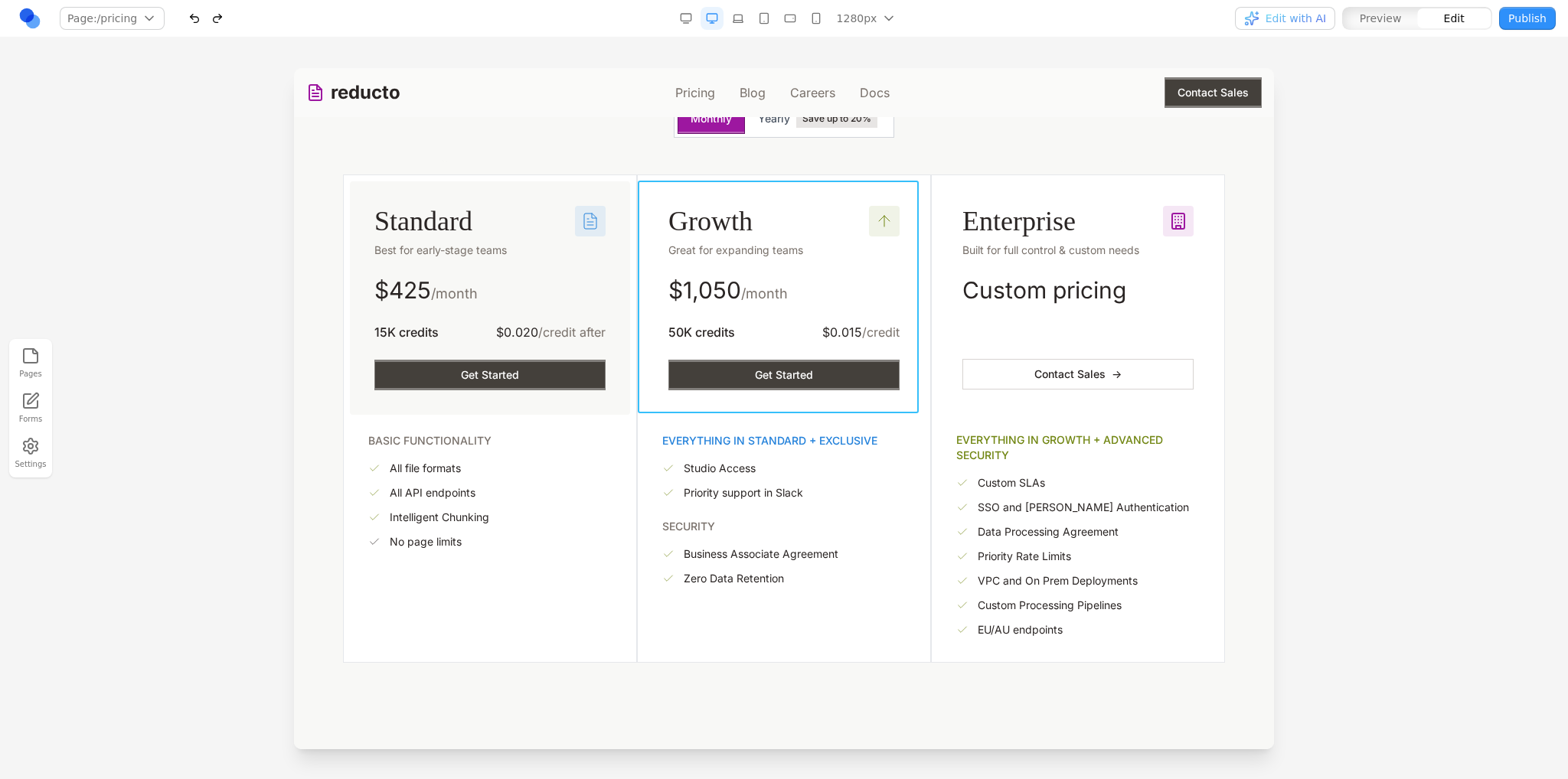
click at [815, 193] on div "Growth Great for expanding teams $ 1,050 /month 50K credits $0.015 /credit Get …" at bounding box center [784, 298] width 280 height 234
click at [705, 162] on icon at bounding box center [707, 156] width 15 height 15
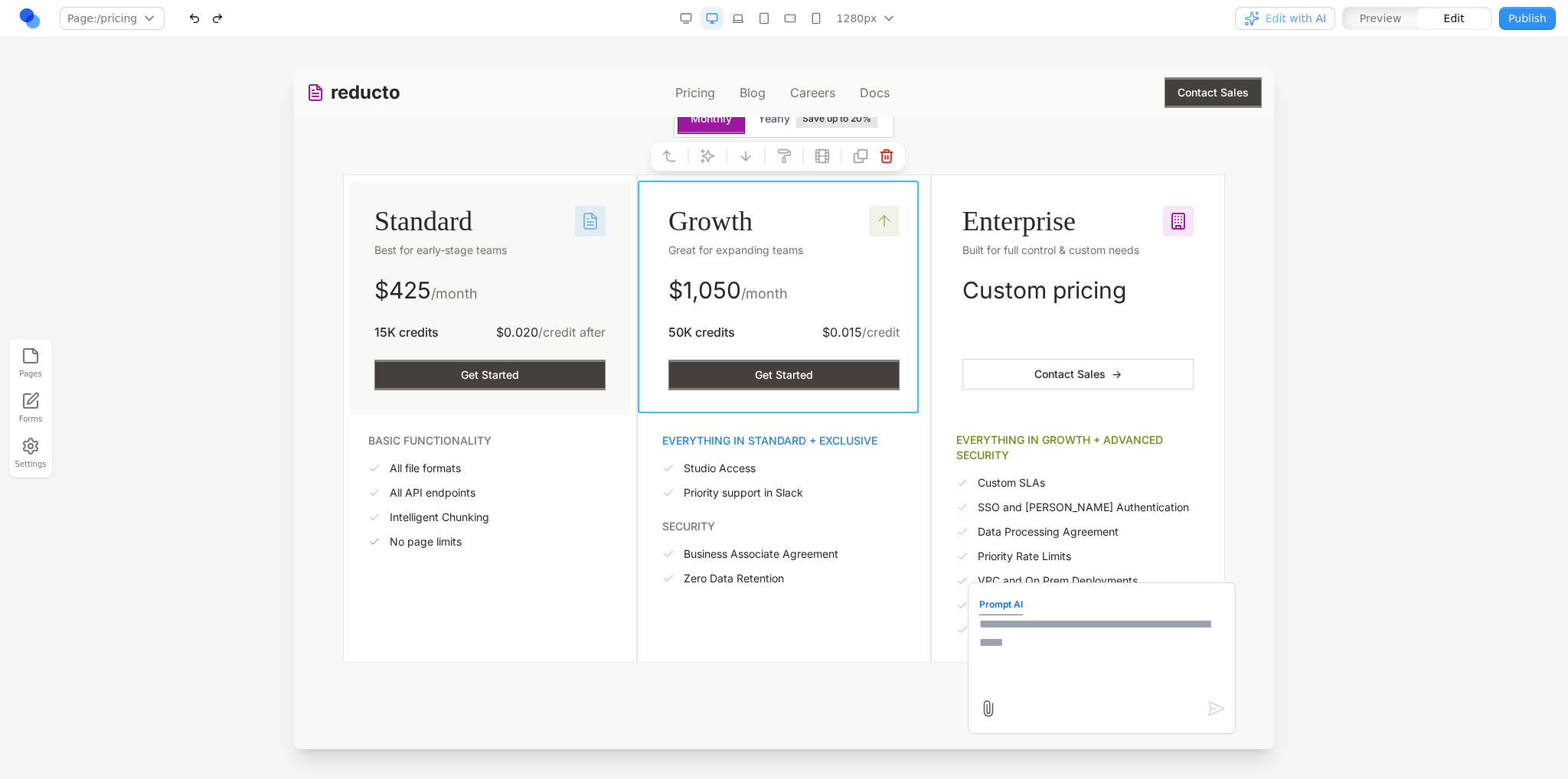
click at [1035, 660] on textarea at bounding box center [1101, 654] width 245 height 77
type textarea "********"
click at [752, 657] on div "Growth Great for expanding teams $ 1,050 /month 50K credits $0.015 /credit Get …" at bounding box center [784, 418] width 294 height 488
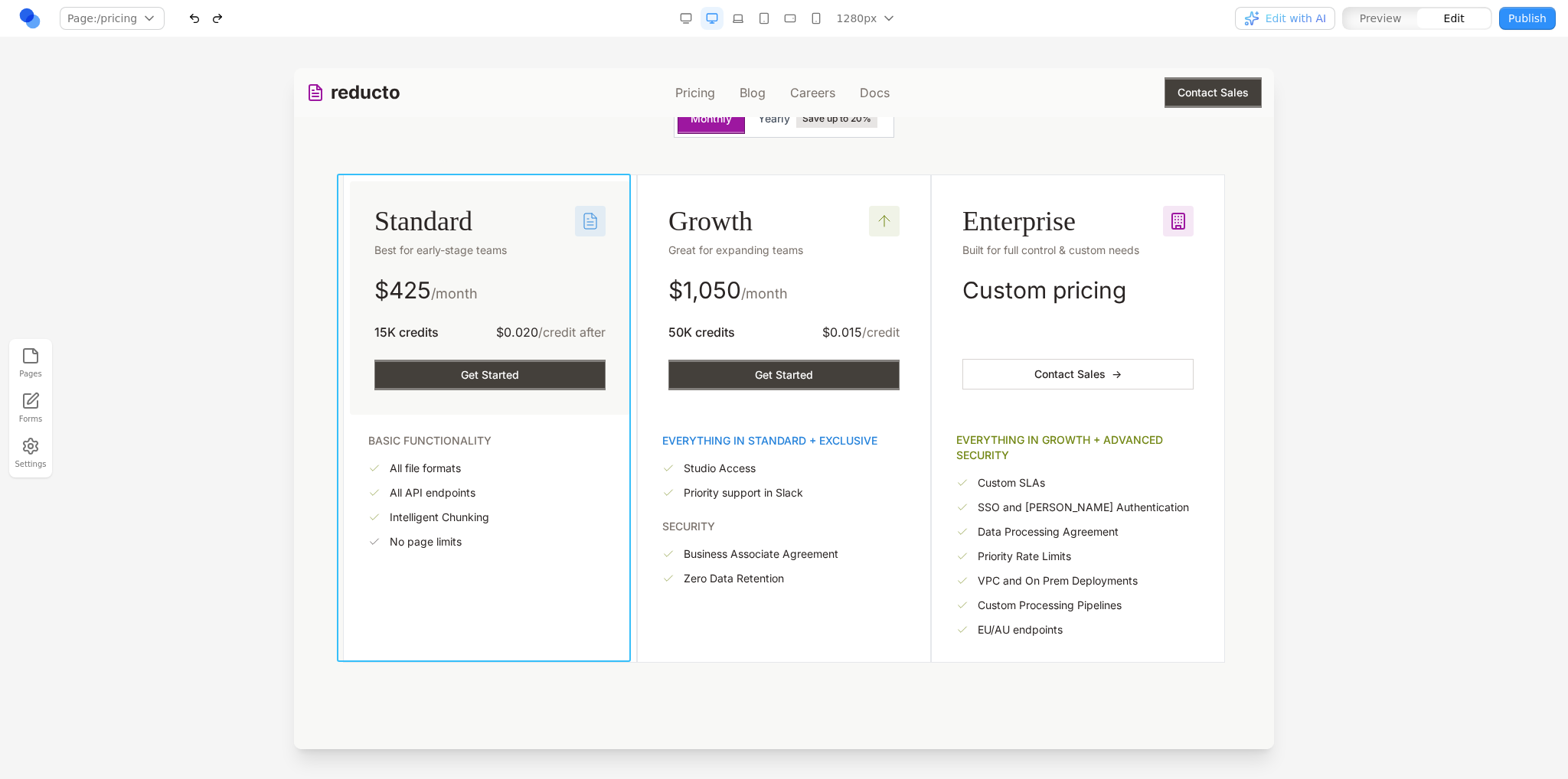
click at [561, 647] on div "Standard Best for early-stage teams $ 425 /month 15K credits $0.020 /credit aft…" at bounding box center [490, 418] width 294 height 488
click at [345, 149] on button at bounding box center [356, 149] width 24 height 24
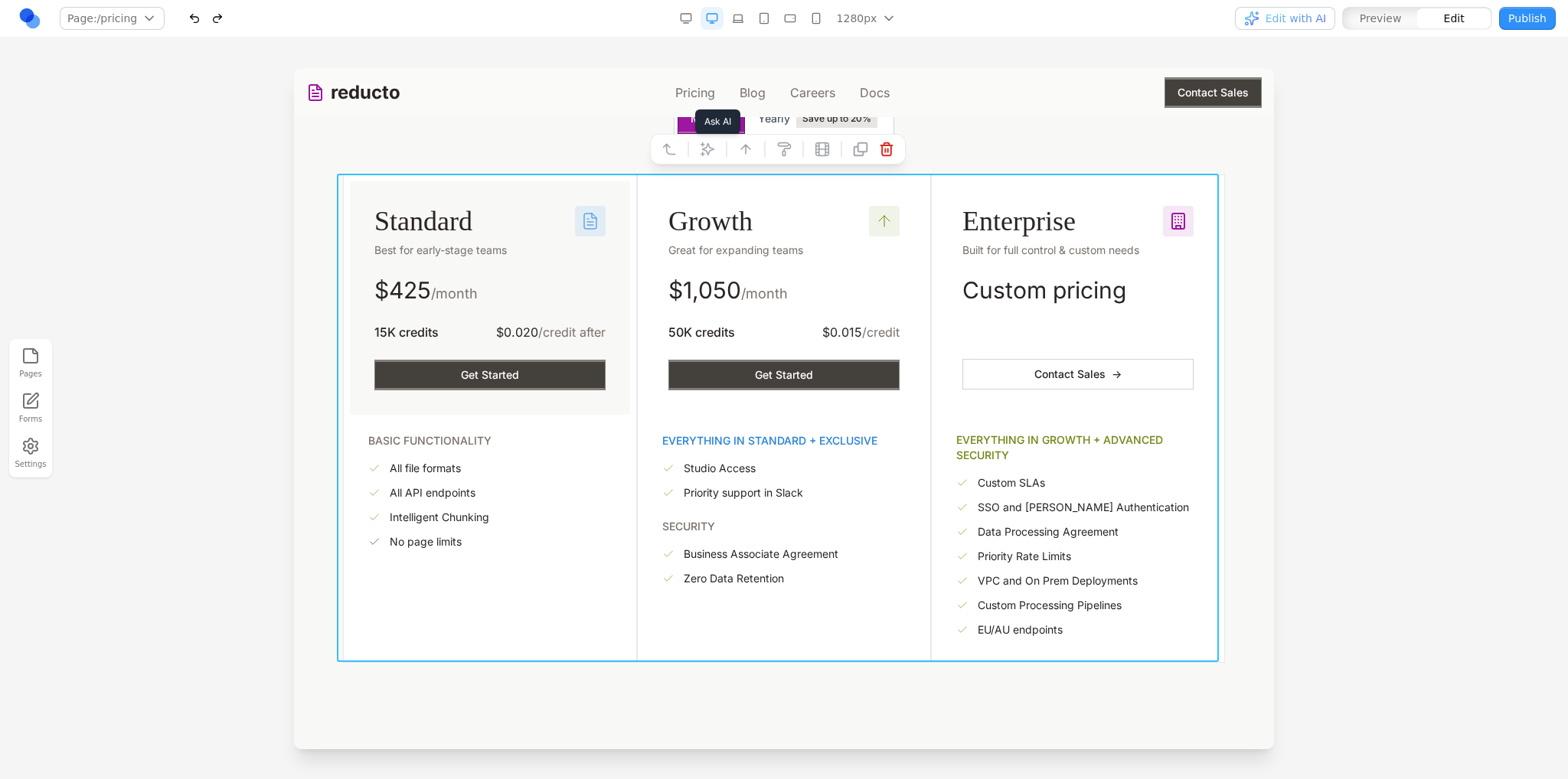
click at [698, 157] on button at bounding box center [707, 149] width 24 height 24
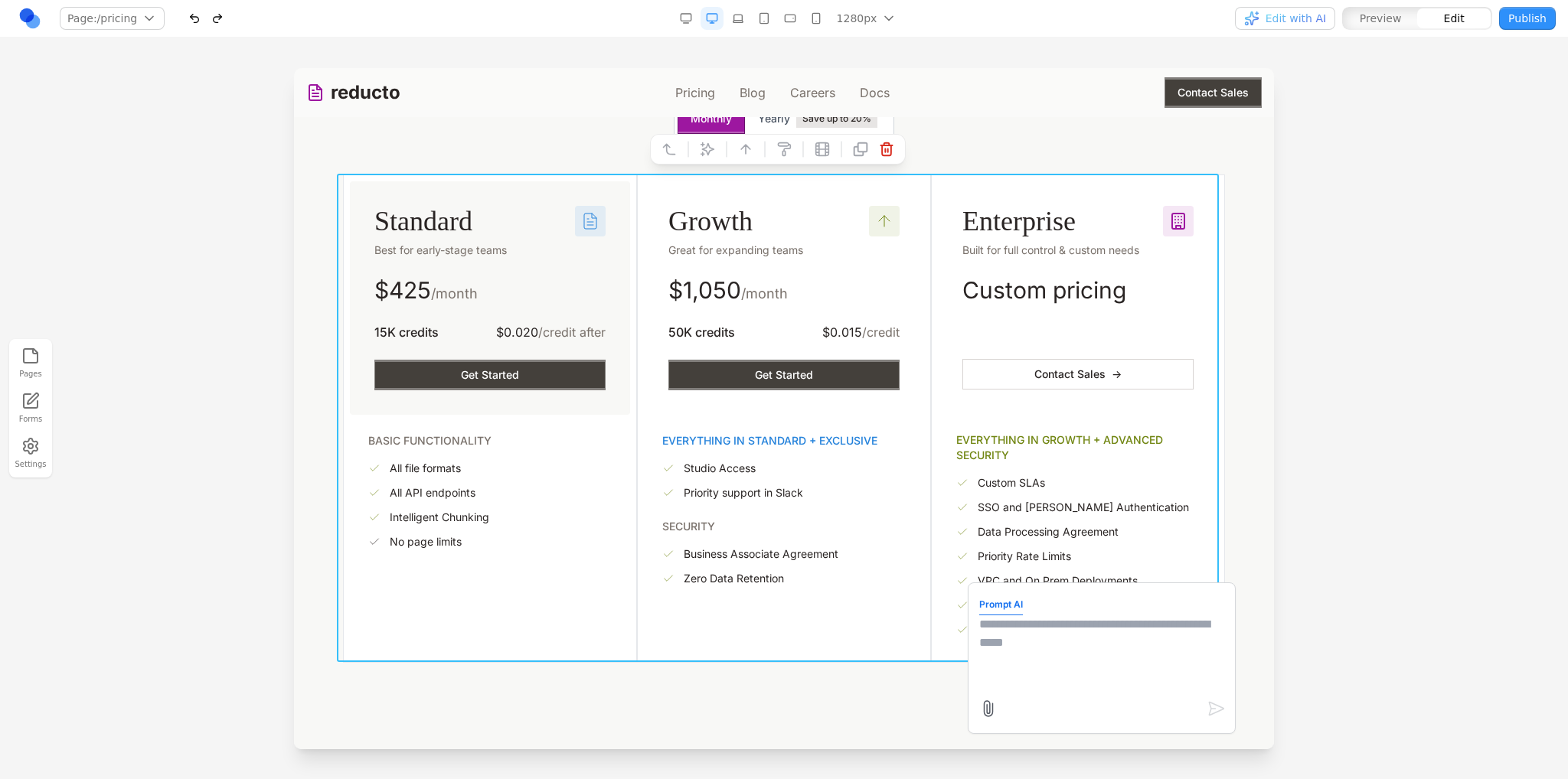
click at [1060, 620] on textarea at bounding box center [1101, 654] width 245 height 77
click at [1014, 627] on textarea "**********" at bounding box center [1101, 654] width 245 height 77
type textarea "**********"
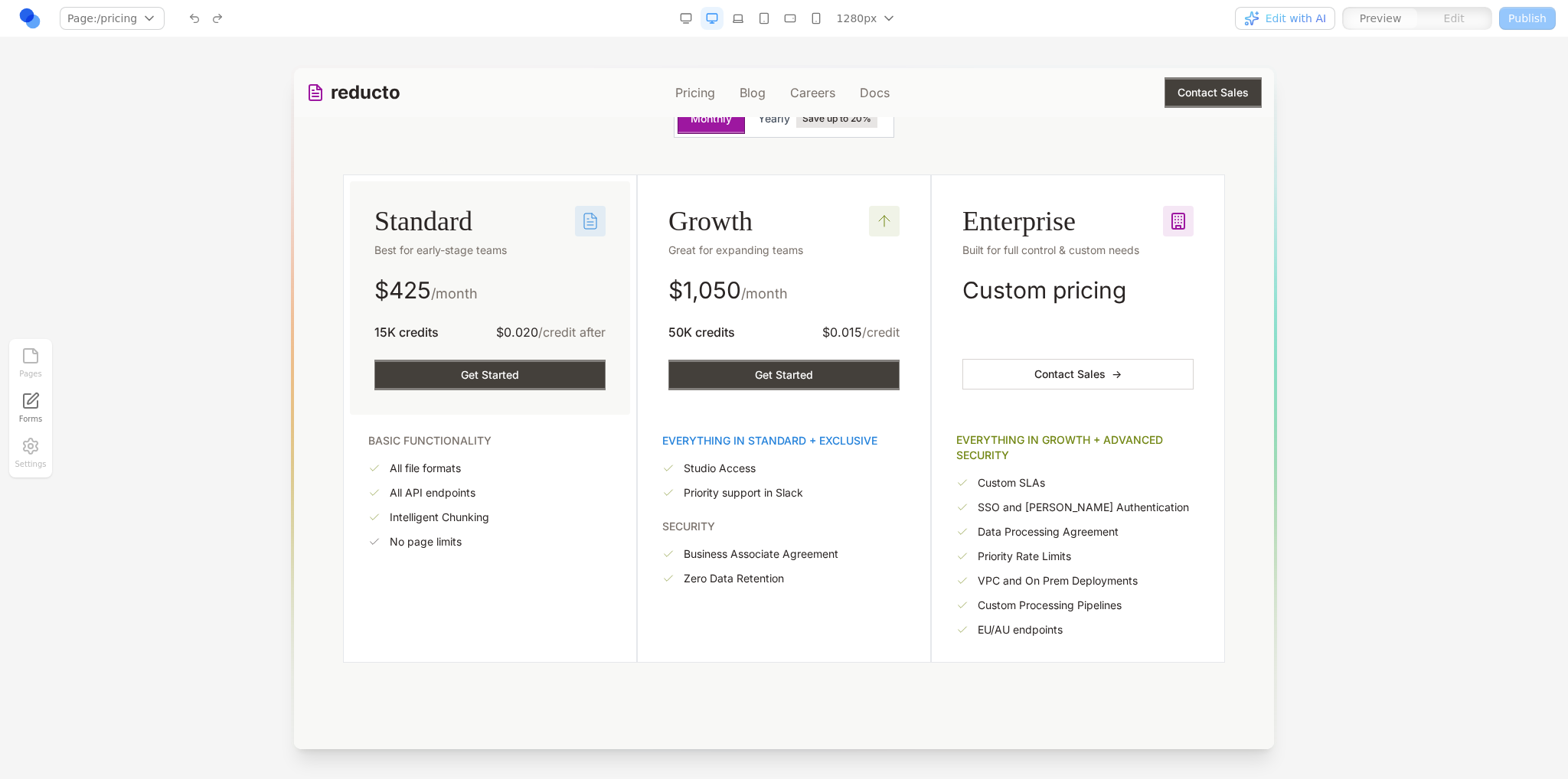
click at [479, 18] on div "Page: /pricing / /pricing /blog /careers /docs Manage pages" at bounding box center [270, 18] width 505 height 24
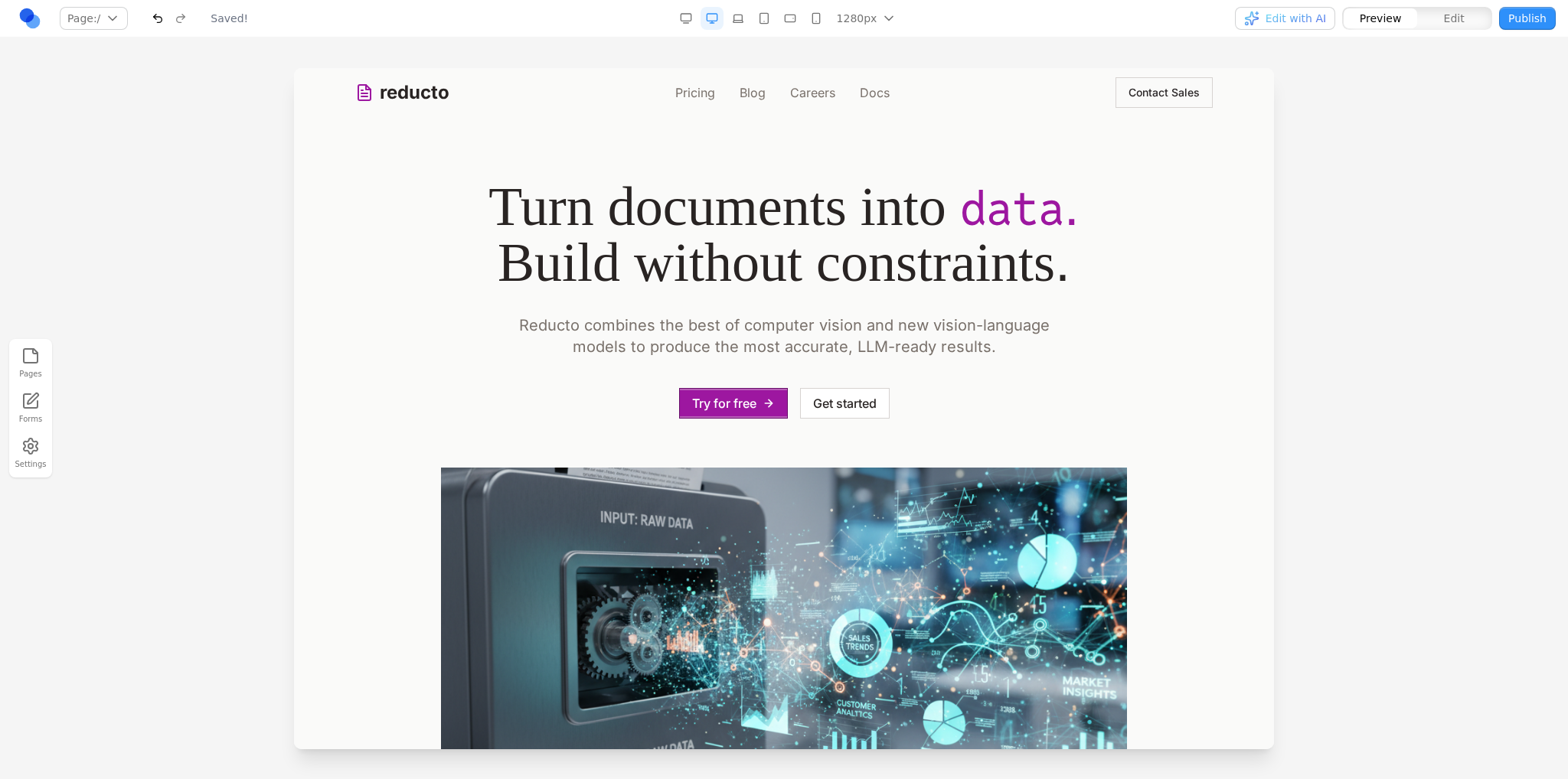
scroll to position [0, 0]
click at [704, 105] on div "reducto Pricing Blog Careers Docs Contact Sales" at bounding box center [784, 92] width 858 height 49
click at [691, 93] on link "Pricing" at bounding box center [695, 92] width 40 height 18
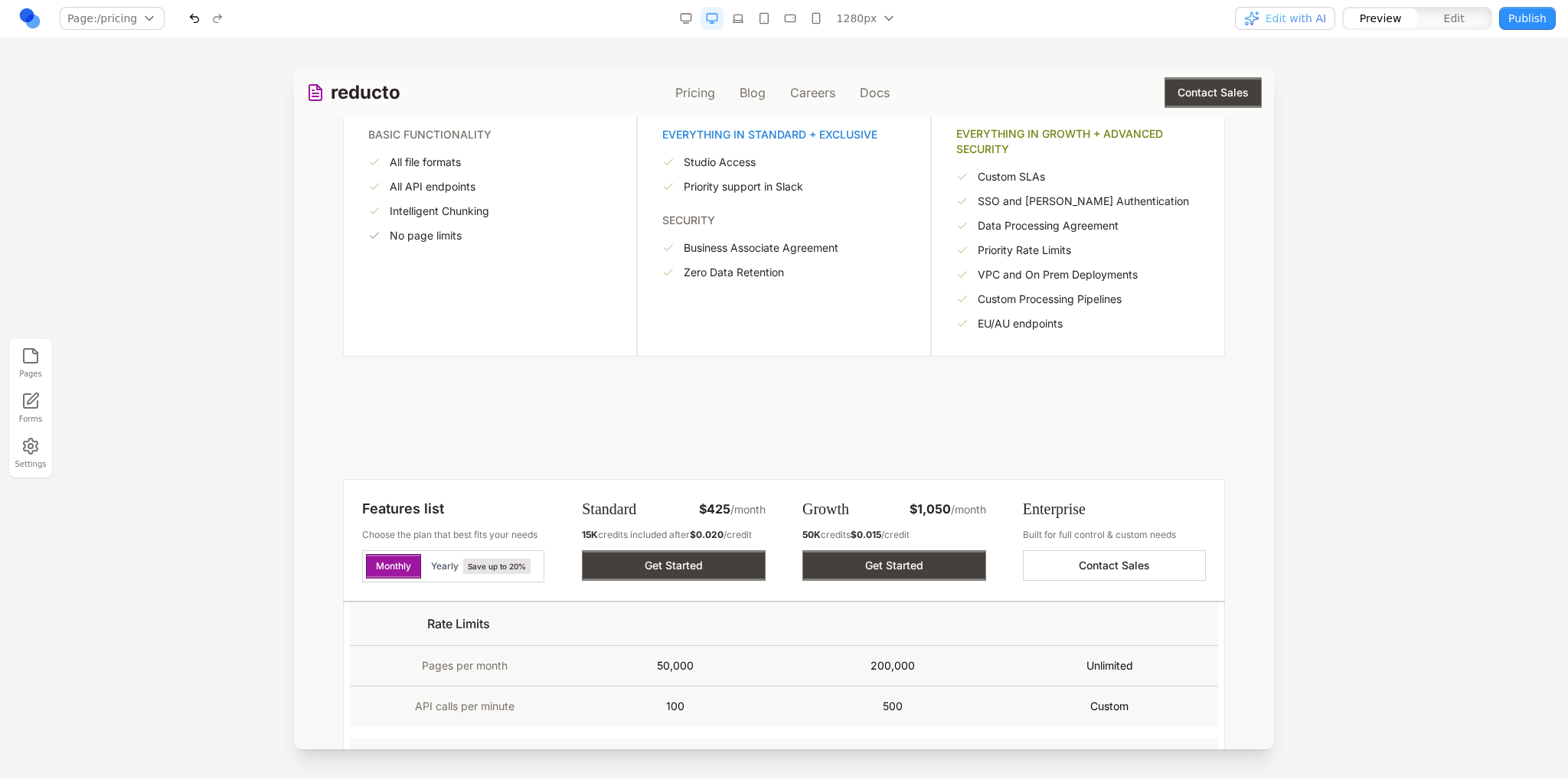
scroll to position [995, 0]
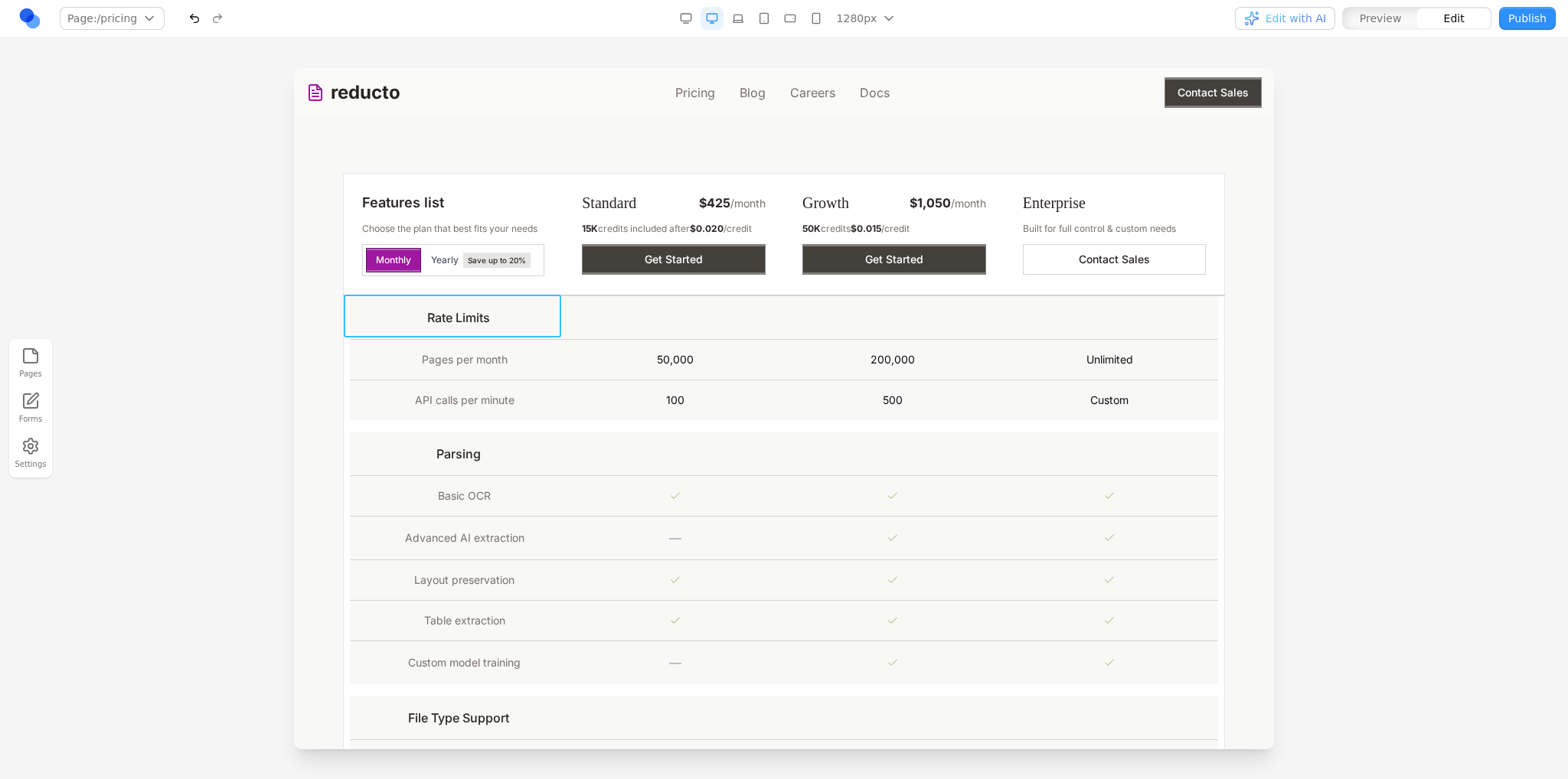
click at [385, 309] on td "Rate Limits" at bounding box center [459, 318] width 218 height 43
drag, startPoint x: 352, startPoint y: 274, endPoint x: 361, endPoint y: 274, distance: 9.0
click at [352, 274] on button at bounding box center [362, 270] width 24 height 24
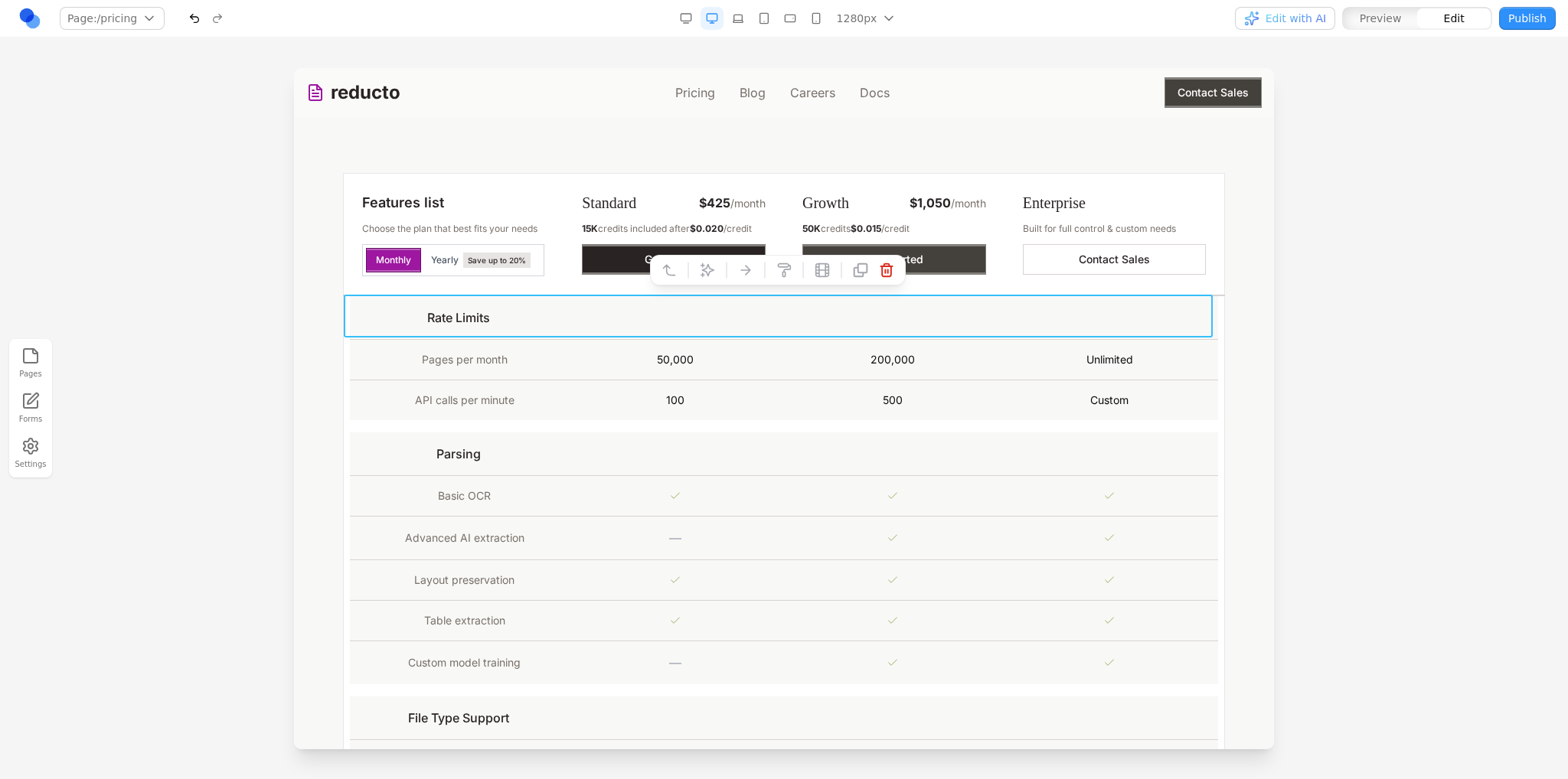
click at [663, 264] on icon at bounding box center [669, 270] width 15 height 15
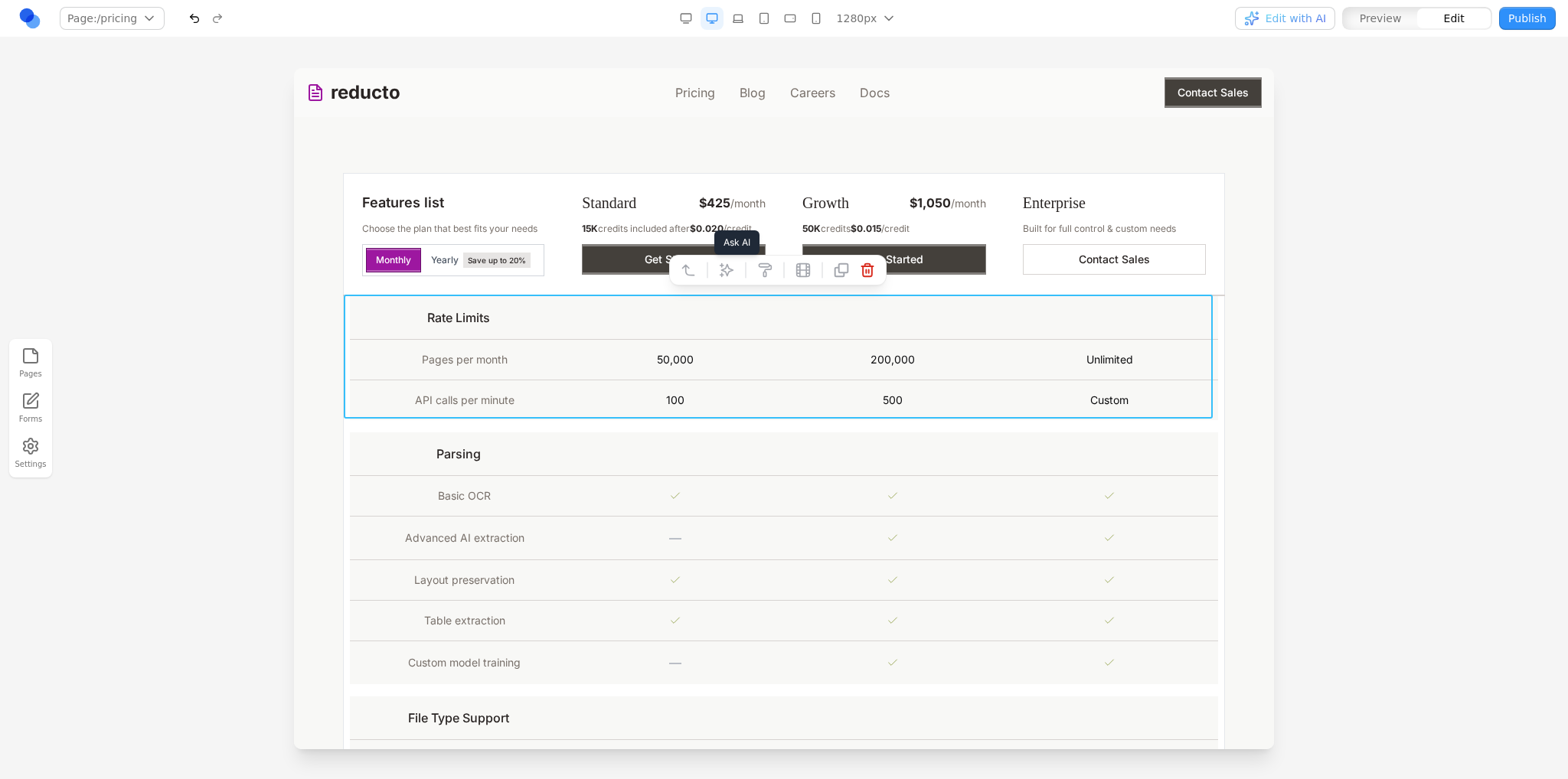
click at [714, 270] on button at bounding box center [726, 270] width 24 height 24
drag, startPoint x: 974, startPoint y: 653, endPoint x: 961, endPoint y: 645, distance: 15.3
click at [979, 653] on textarea at bounding box center [1101, 654] width 245 height 77
type textarea "**********"
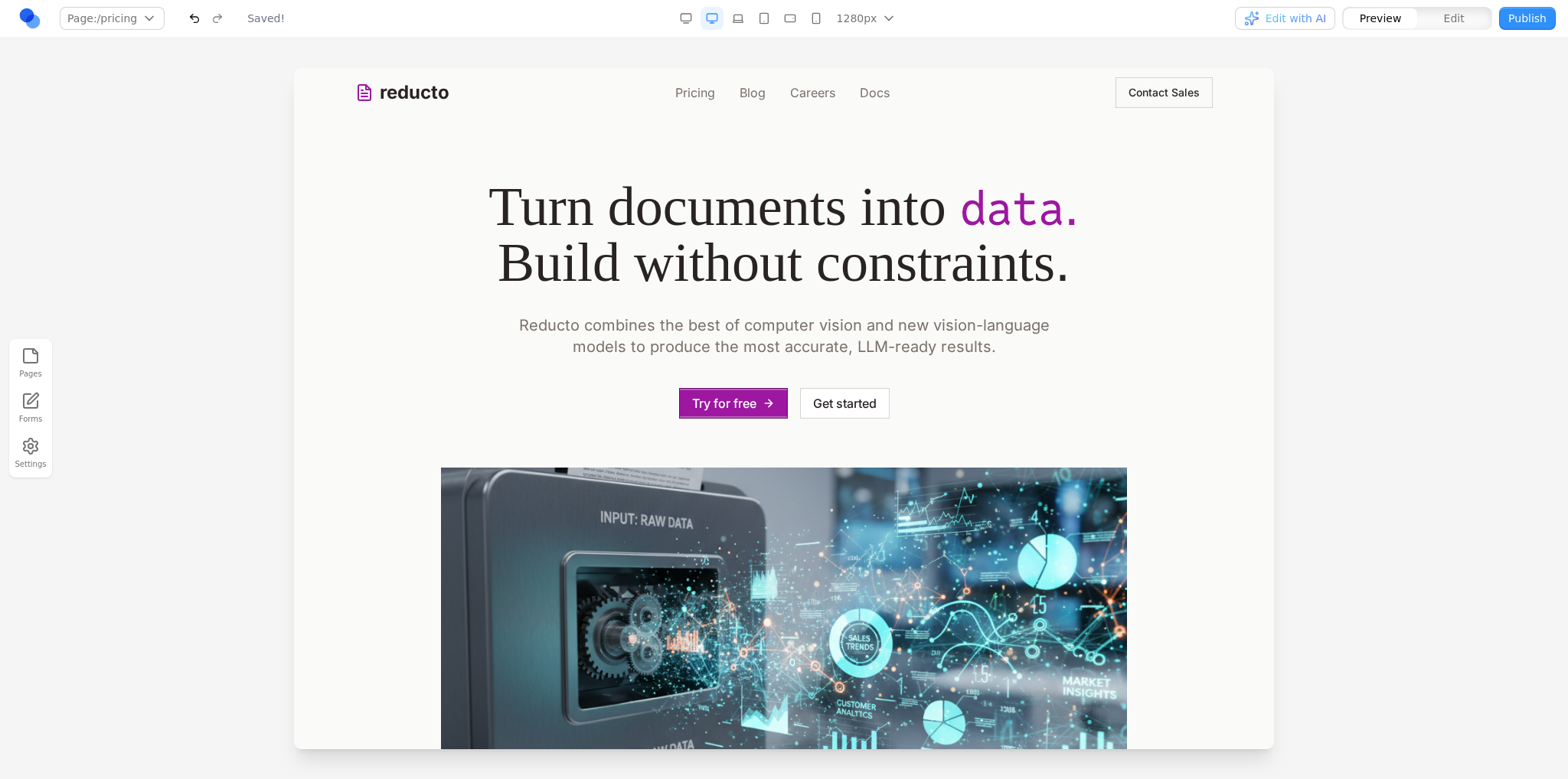
scroll to position [0, 0]
click at [696, 89] on link "Pricing" at bounding box center [695, 92] width 40 height 18
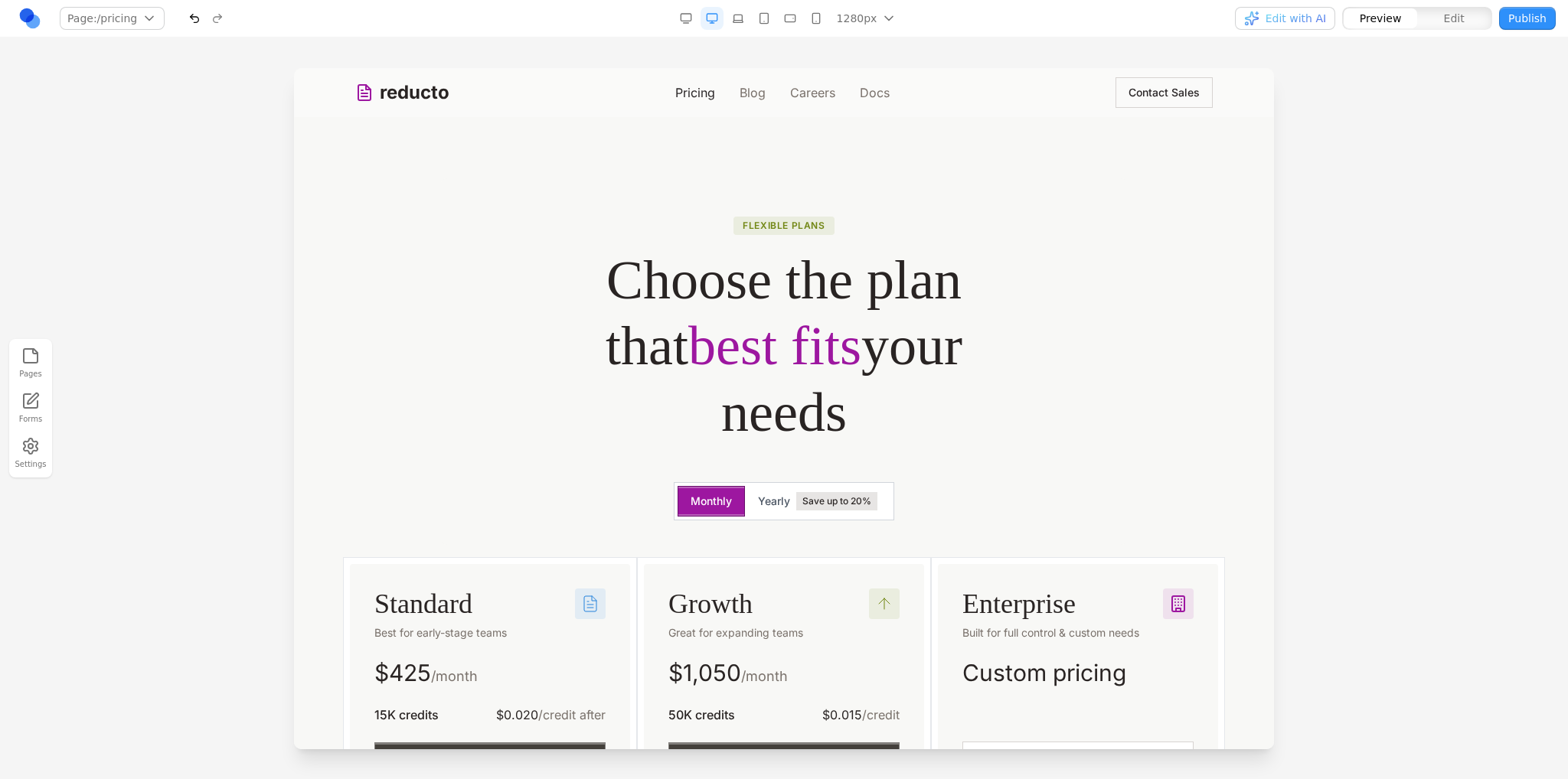
click at [702, 94] on link "Pricing" at bounding box center [695, 92] width 40 height 18
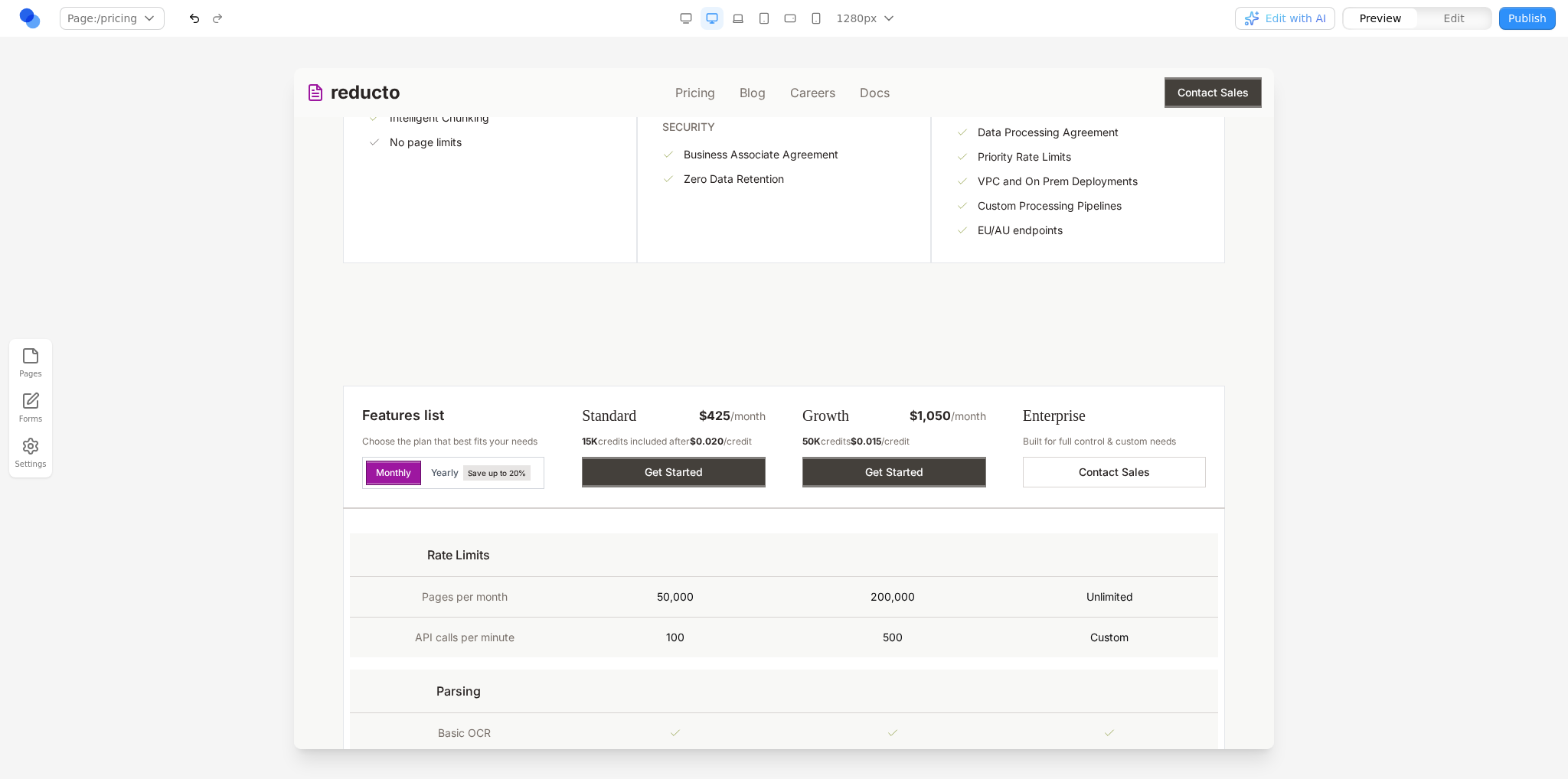
scroll to position [842, 0]
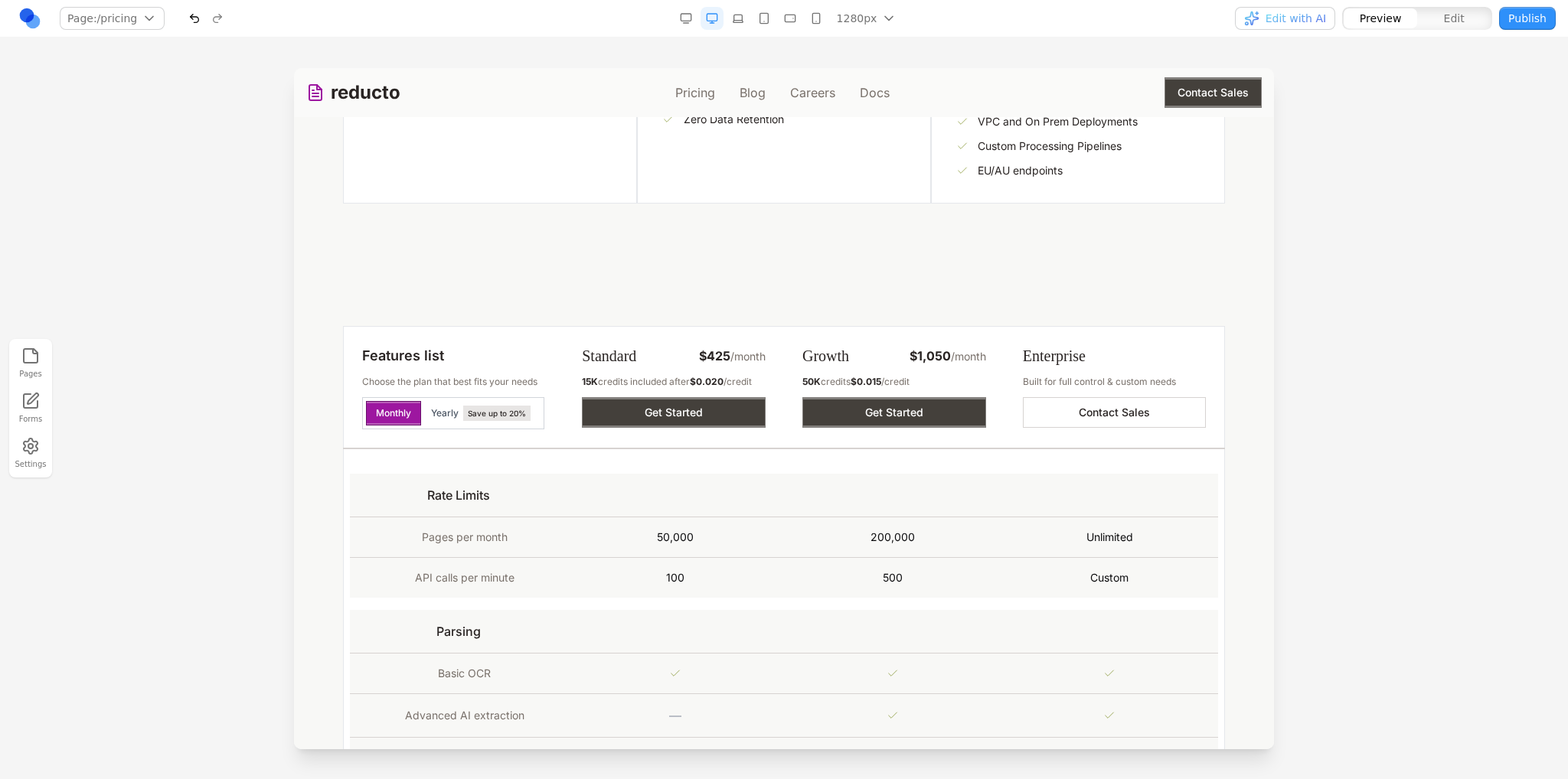
click at [358, 89] on link "reducto" at bounding box center [353, 92] width 94 height 24
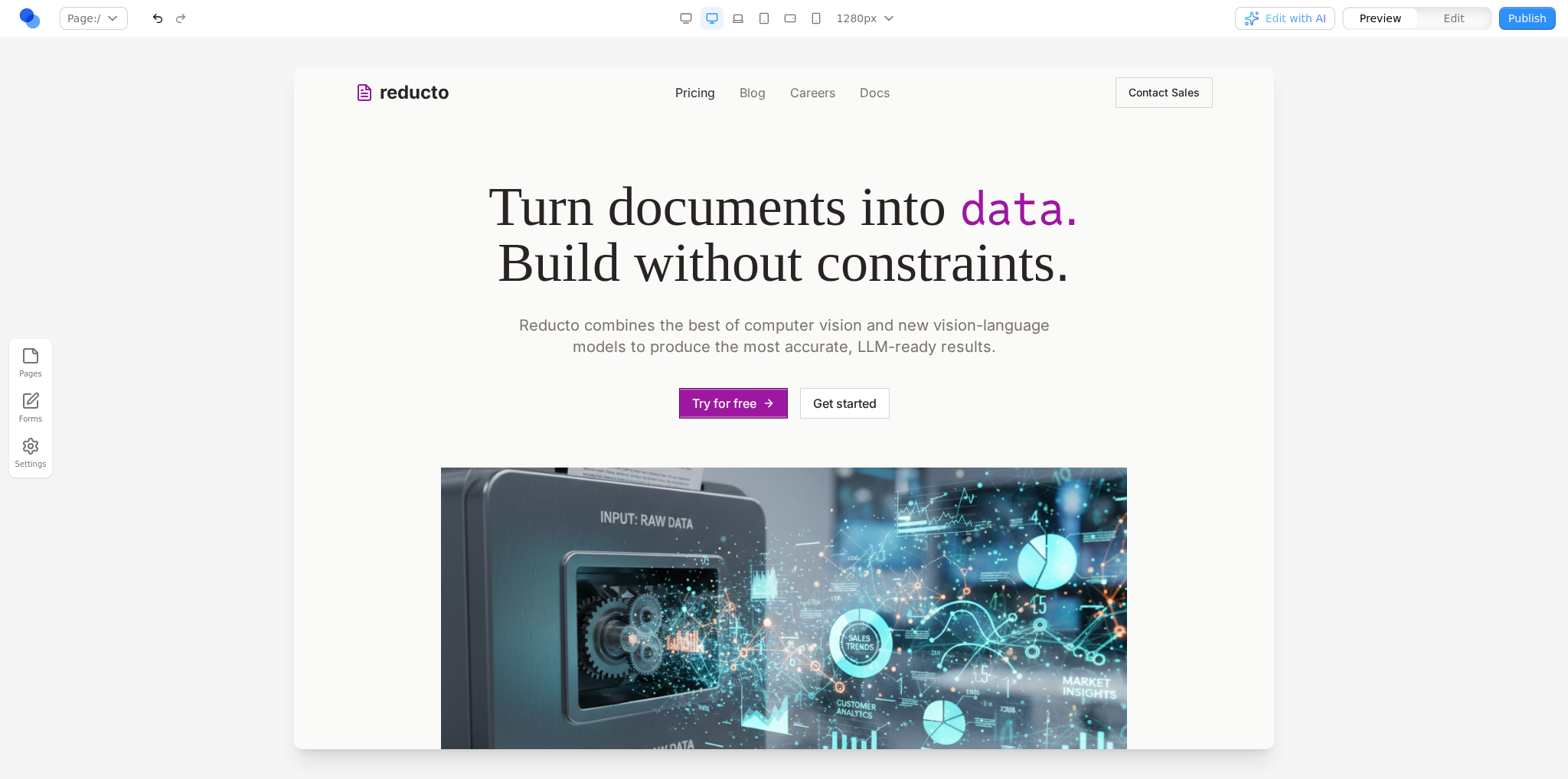
click at [686, 97] on link "Pricing" at bounding box center [695, 92] width 40 height 18
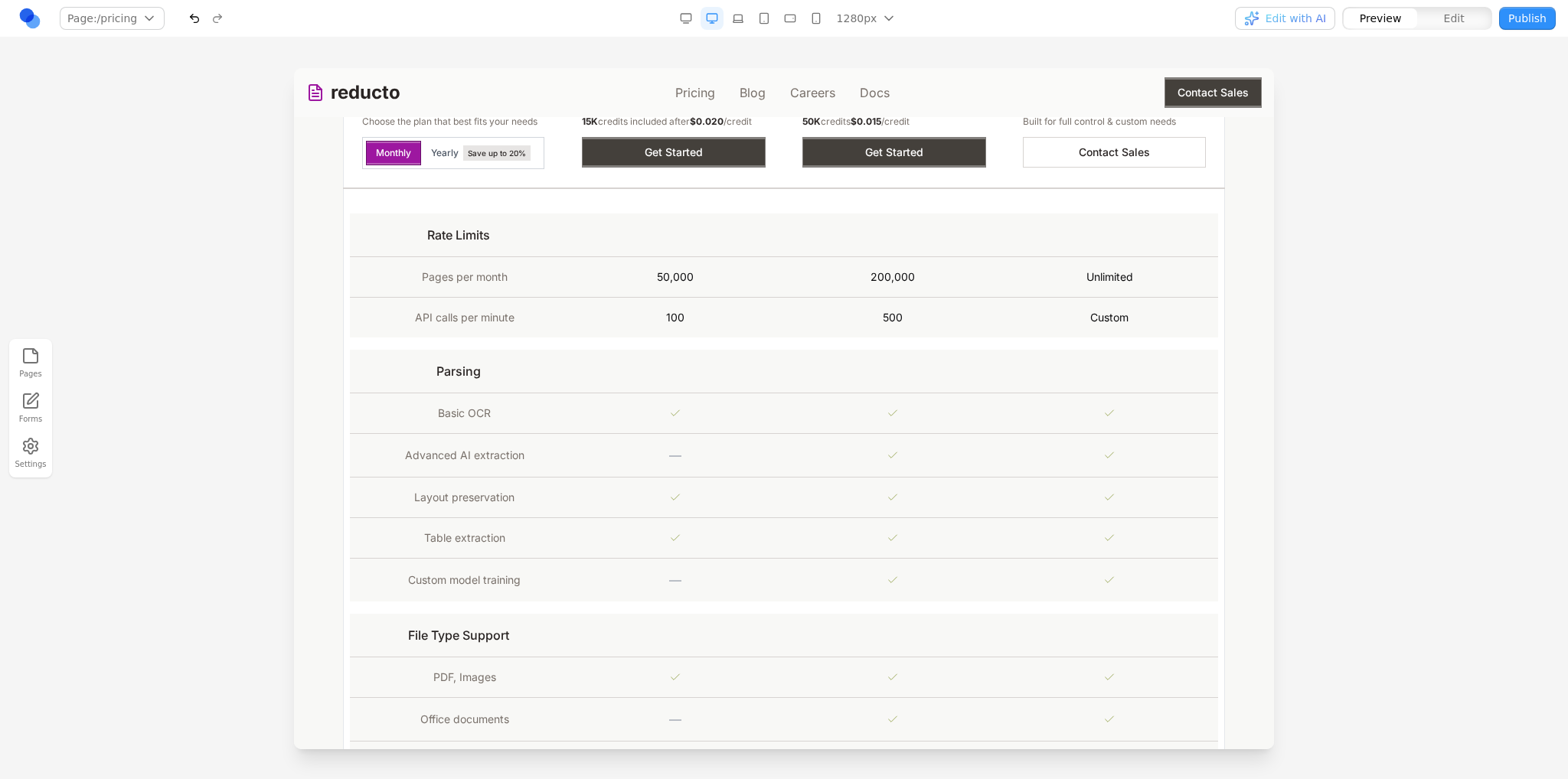
scroll to position [919, 0]
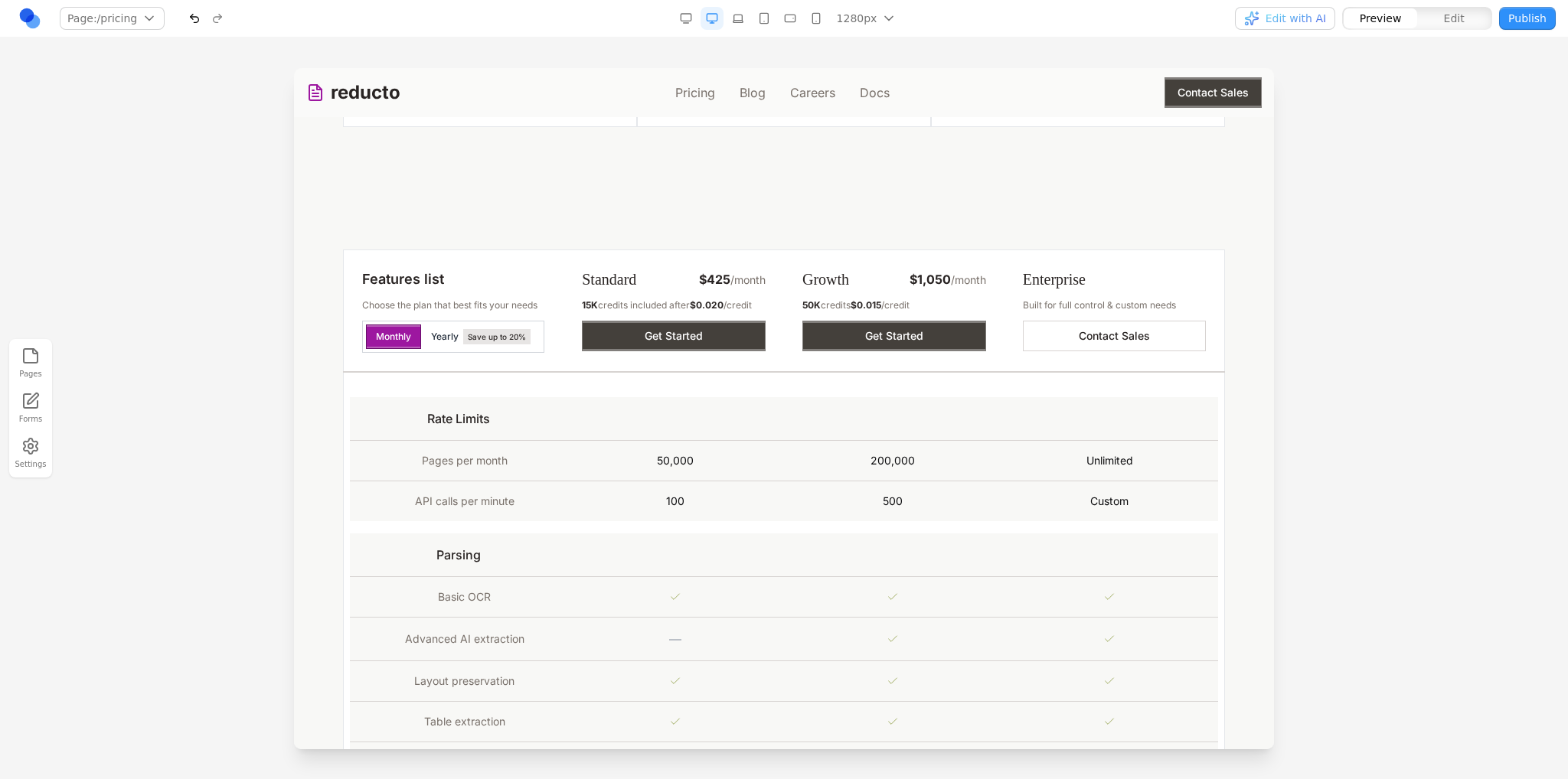
click at [463, 338] on span "Save up to 20%" at bounding box center [496, 337] width 68 height 15
click at [376, 325] on button "Monthly" at bounding box center [393, 337] width 55 height 24
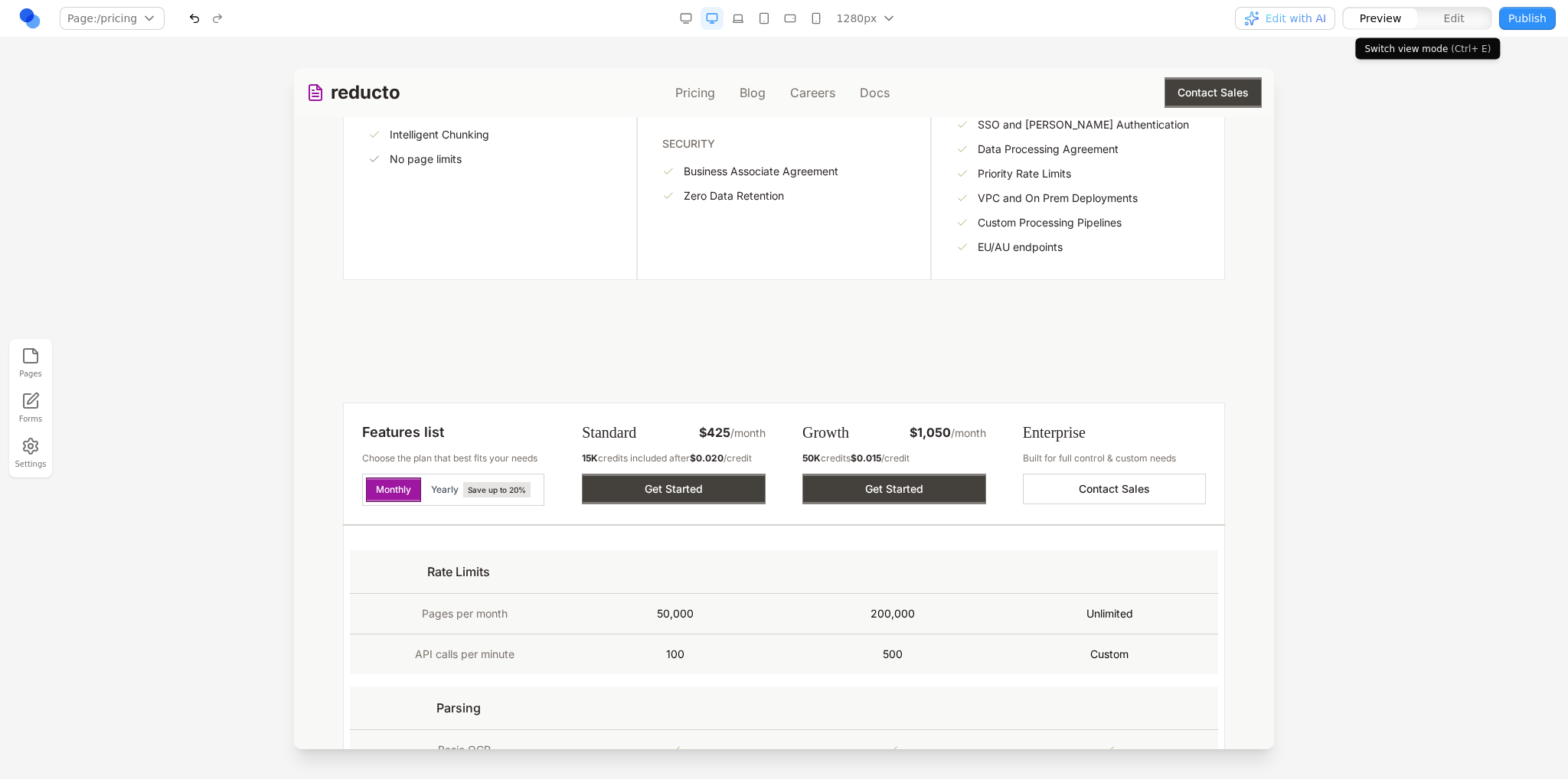
click at [1442, 25] on button "Edit" at bounding box center [1453, 18] width 73 height 20
click at [25, 22] on link at bounding box center [29, 18] width 23 height 23
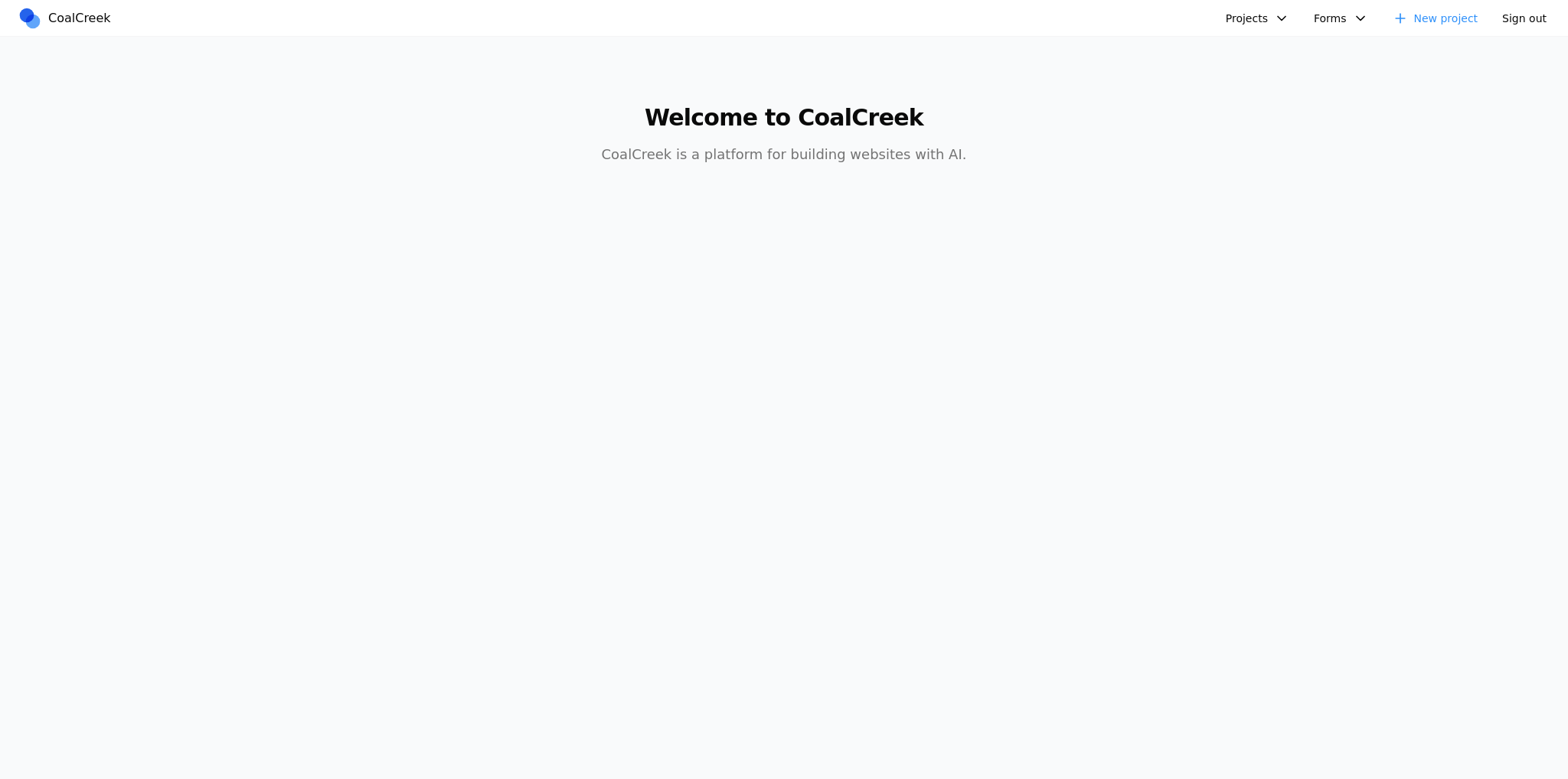
click at [1265, 25] on button "Projects" at bounding box center [1257, 18] width 82 height 23
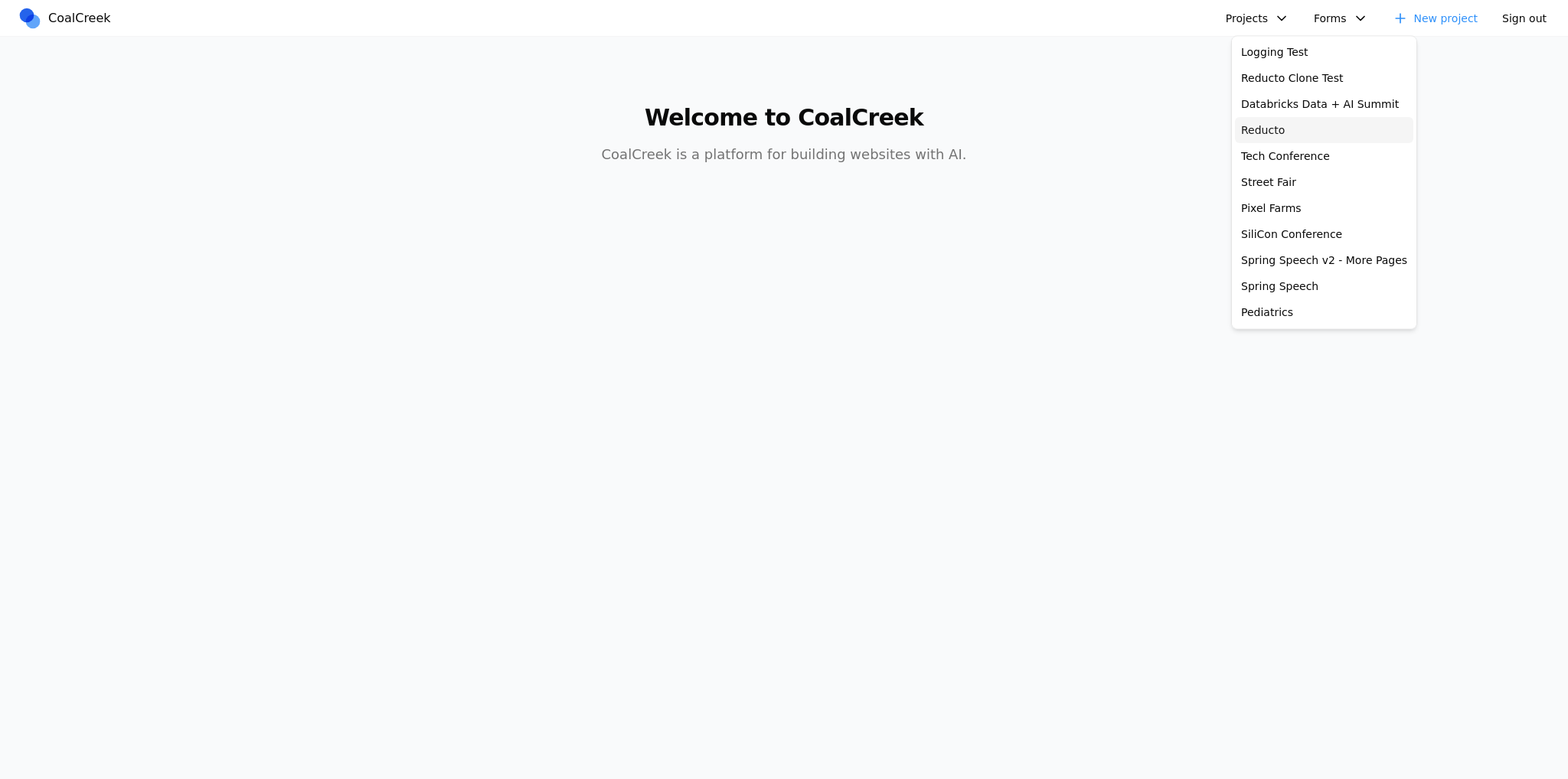
click at [1283, 128] on link "Reducto" at bounding box center [1324, 130] width 179 height 26
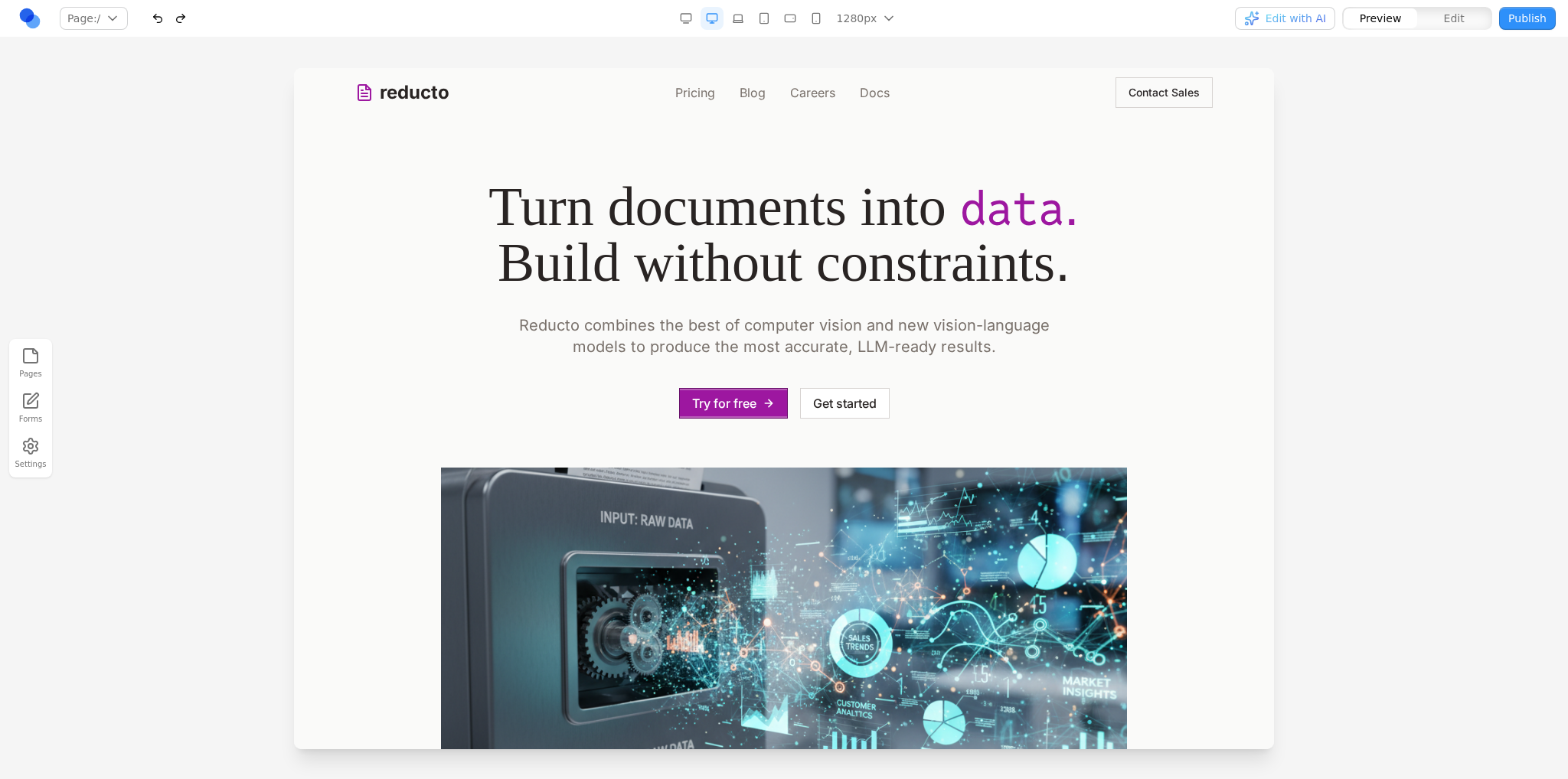
click at [329, 25] on div "Page: / / /pricing /blog /careers /docs Manage pages" at bounding box center [270, 18] width 505 height 24
click at [689, 97] on link "Pricing" at bounding box center [695, 92] width 40 height 18
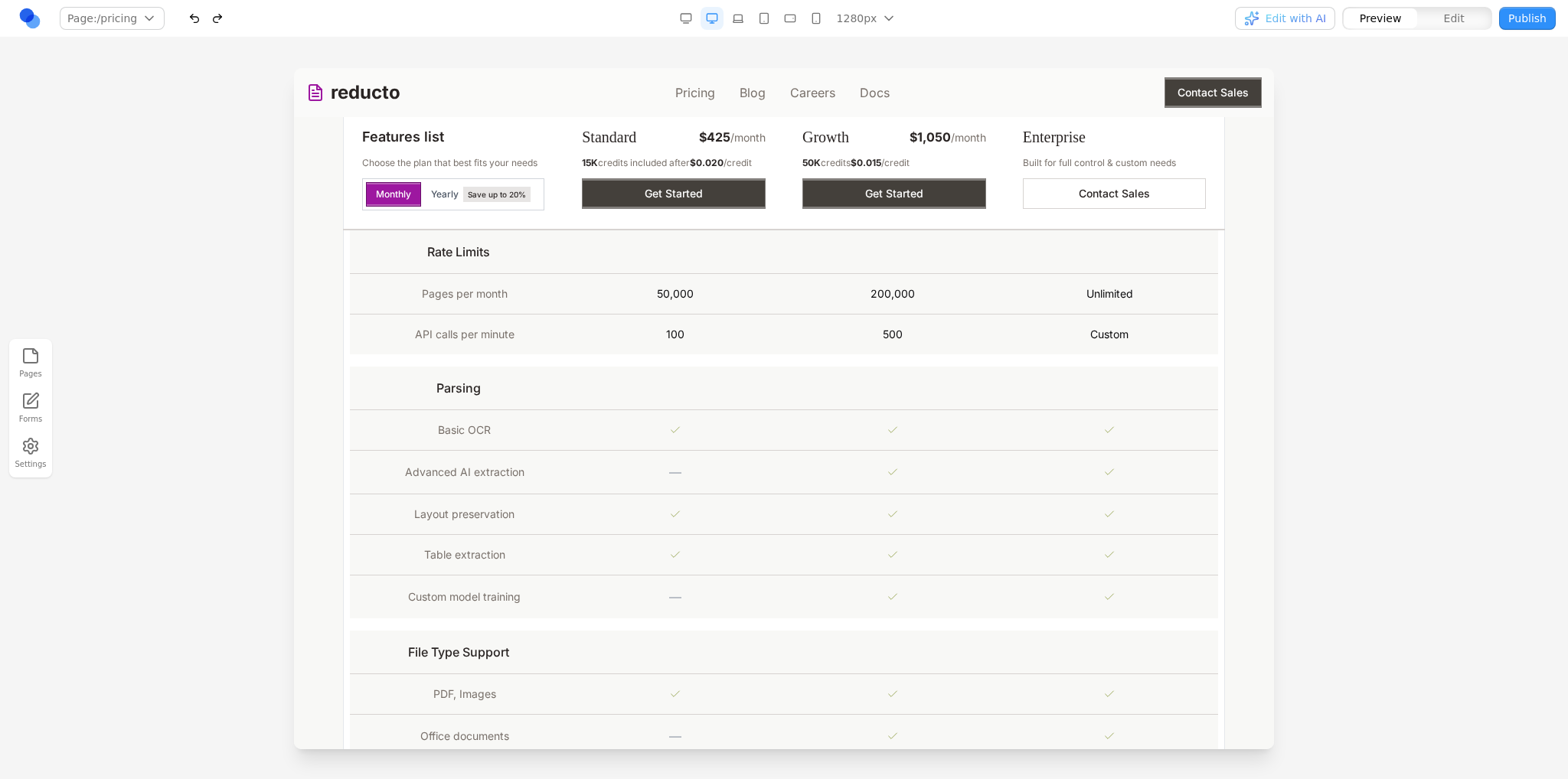
scroll to position [1071, 0]
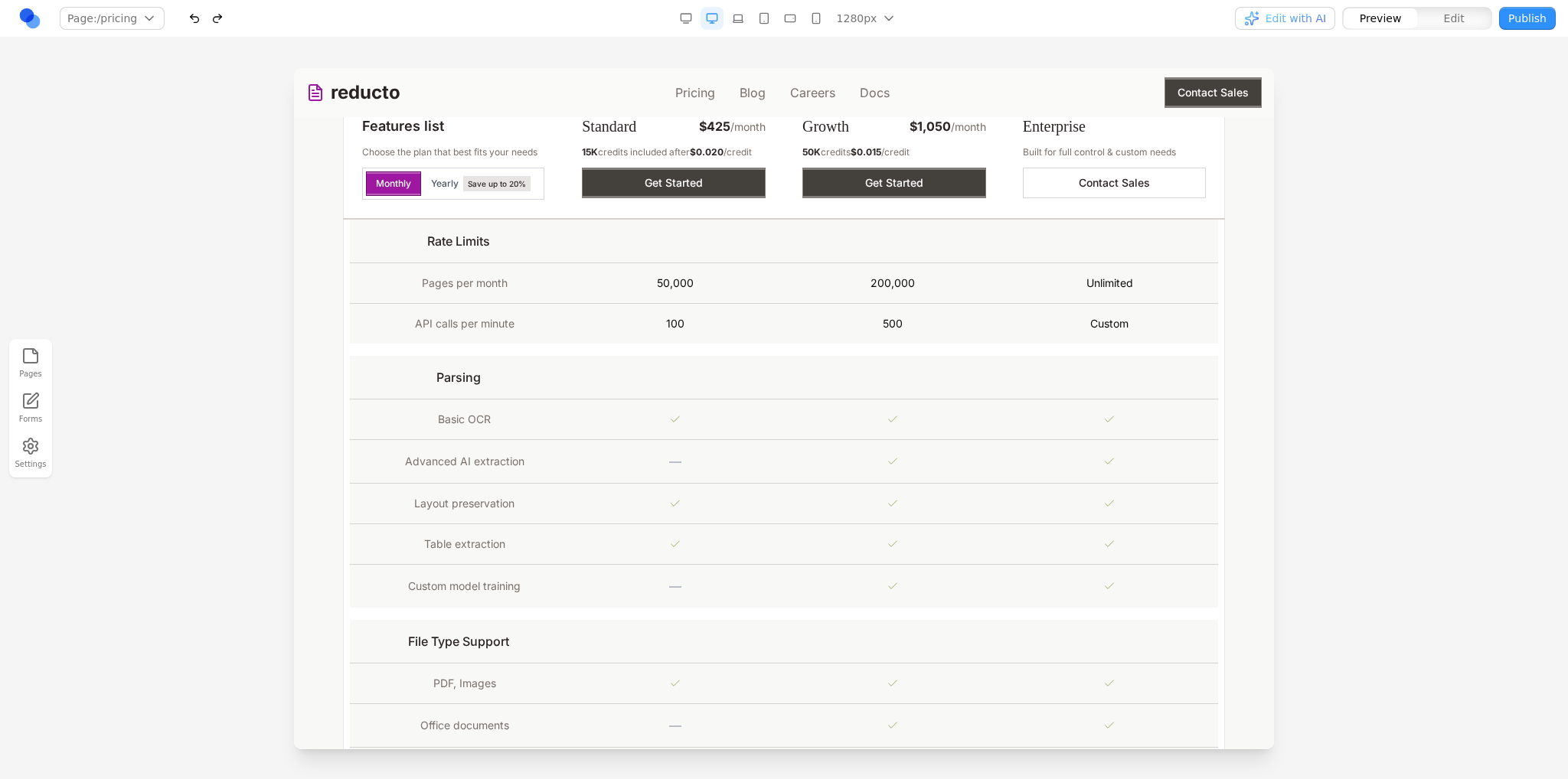
click at [1297, 23] on span "Edit with AI" at bounding box center [1295, 18] width 60 height 15
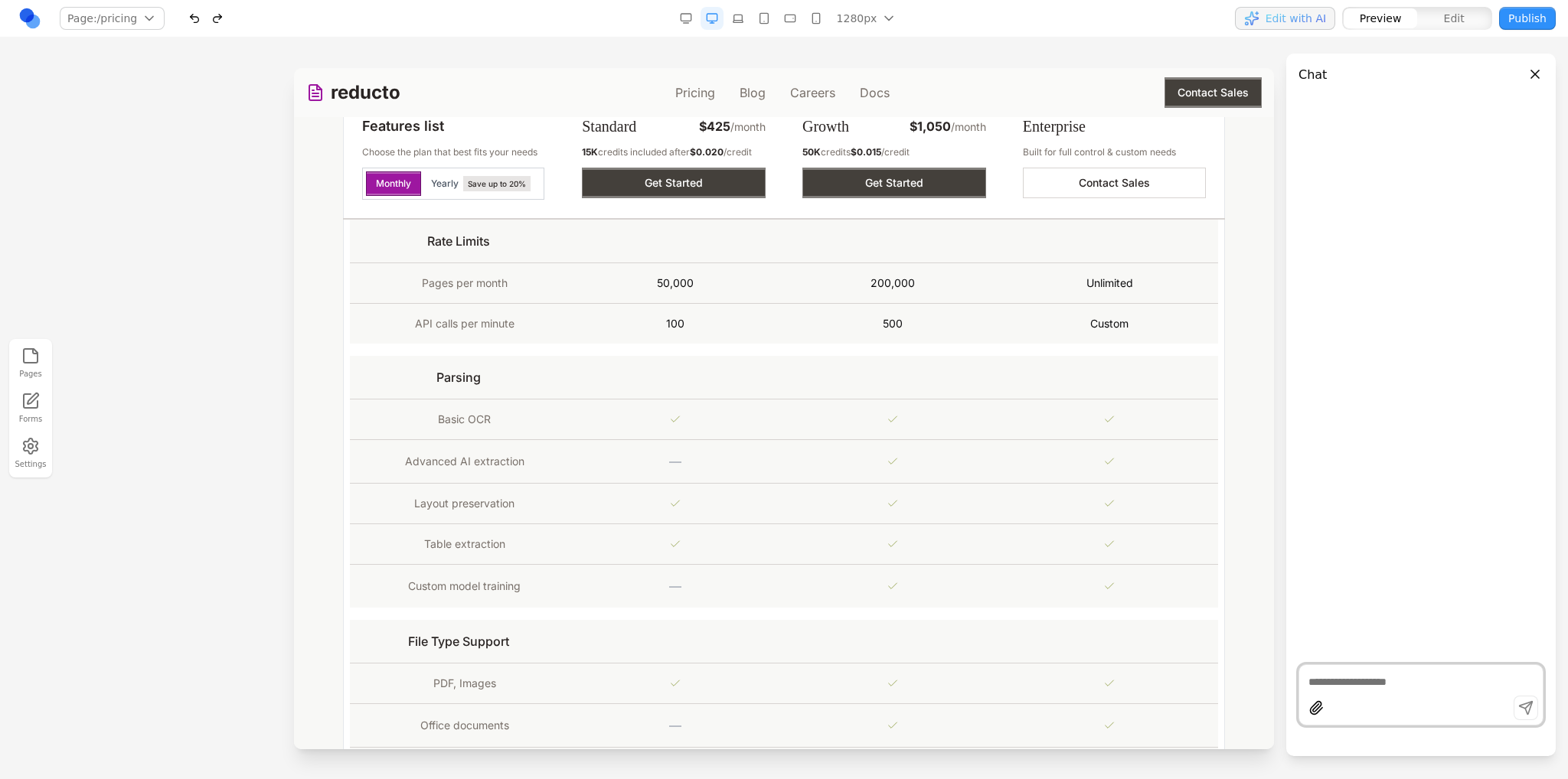
click at [1297, 23] on span "Edit with AI" at bounding box center [1295, 18] width 60 height 15
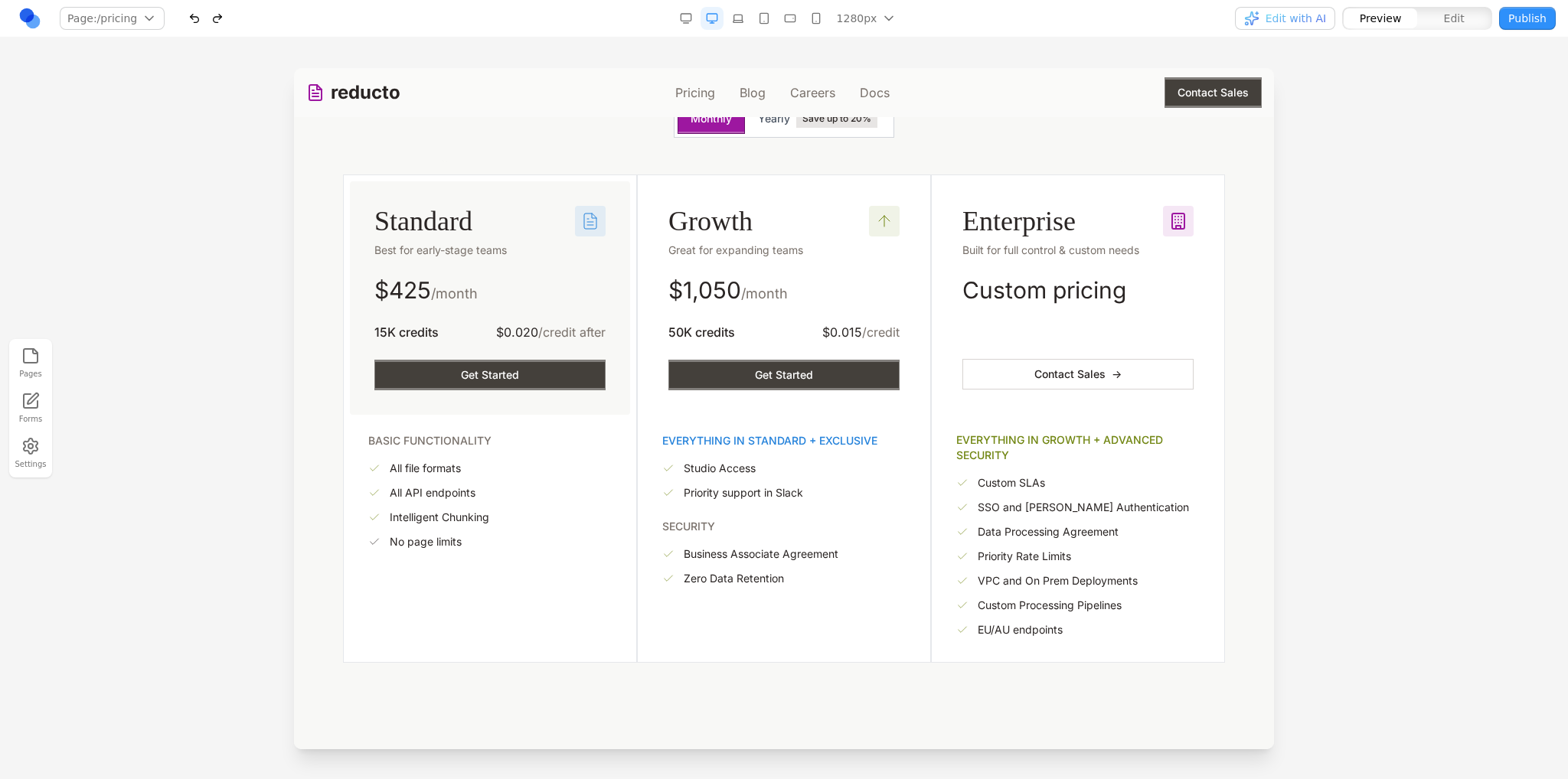
scroll to position [383, 0]
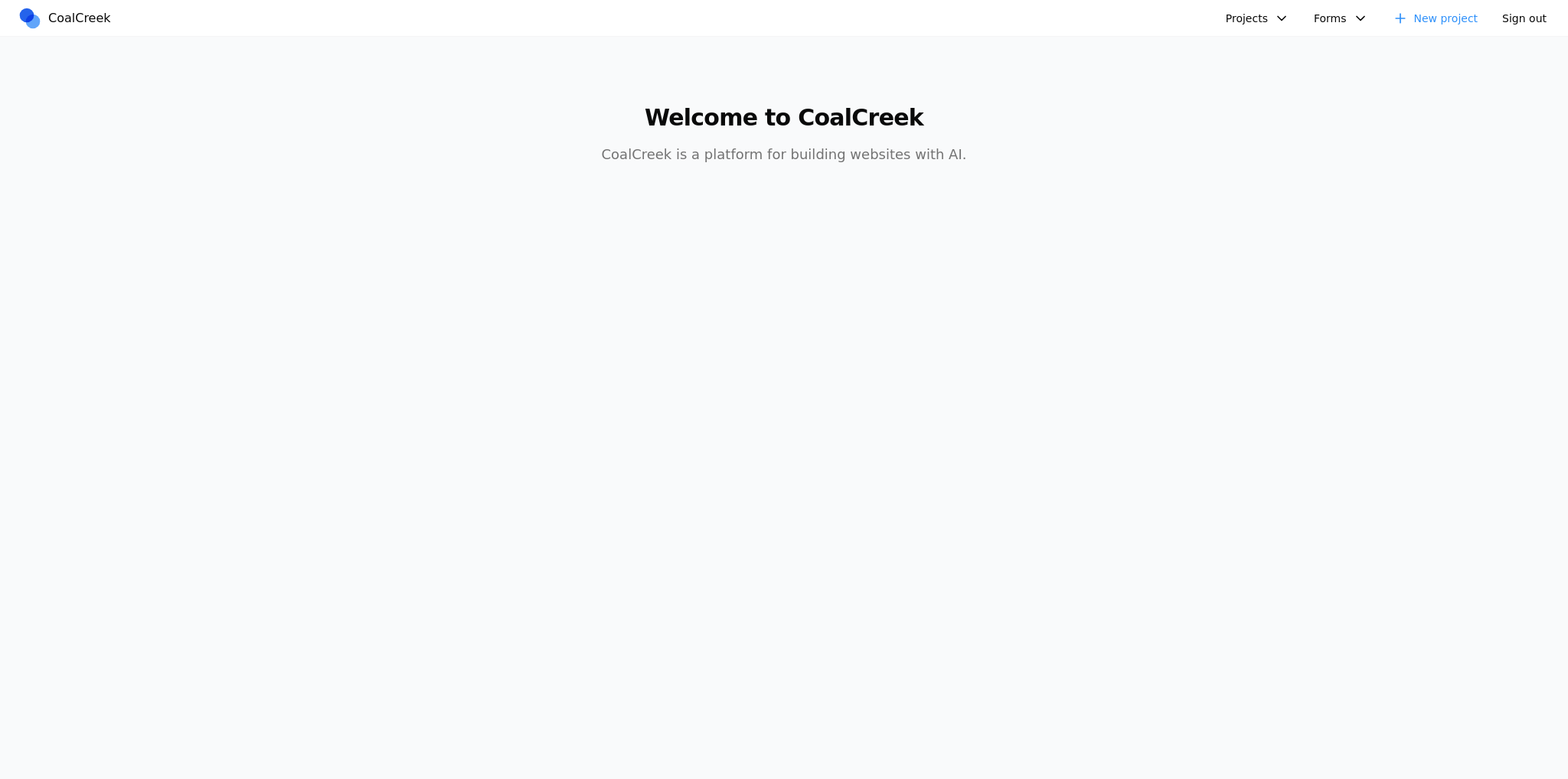
click at [1256, 13] on button "Projects" at bounding box center [1257, 18] width 82 height 23
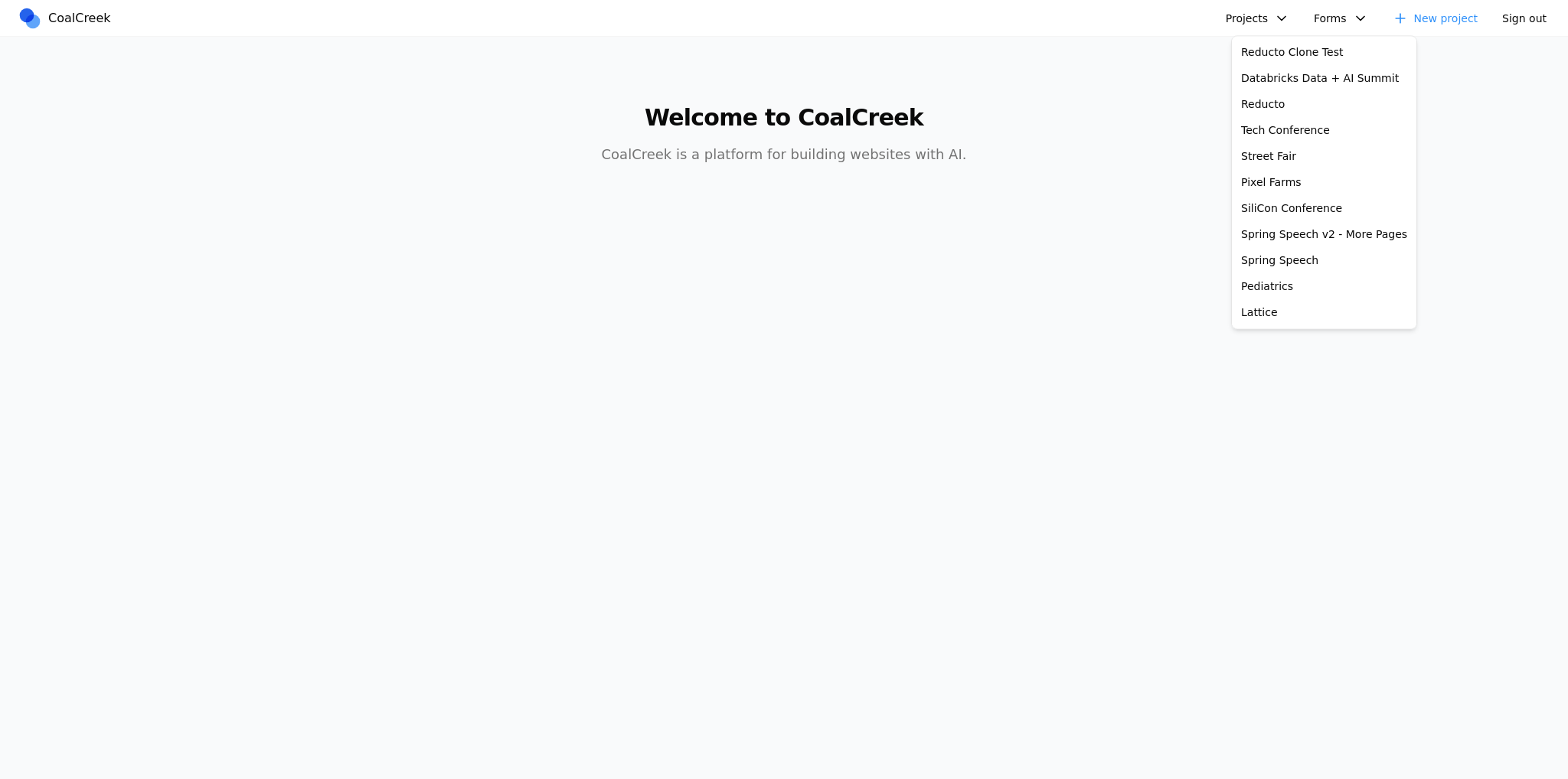
click at [1461, 17] on link "New project" at bounding box center [1434, 18] width 104 height 23
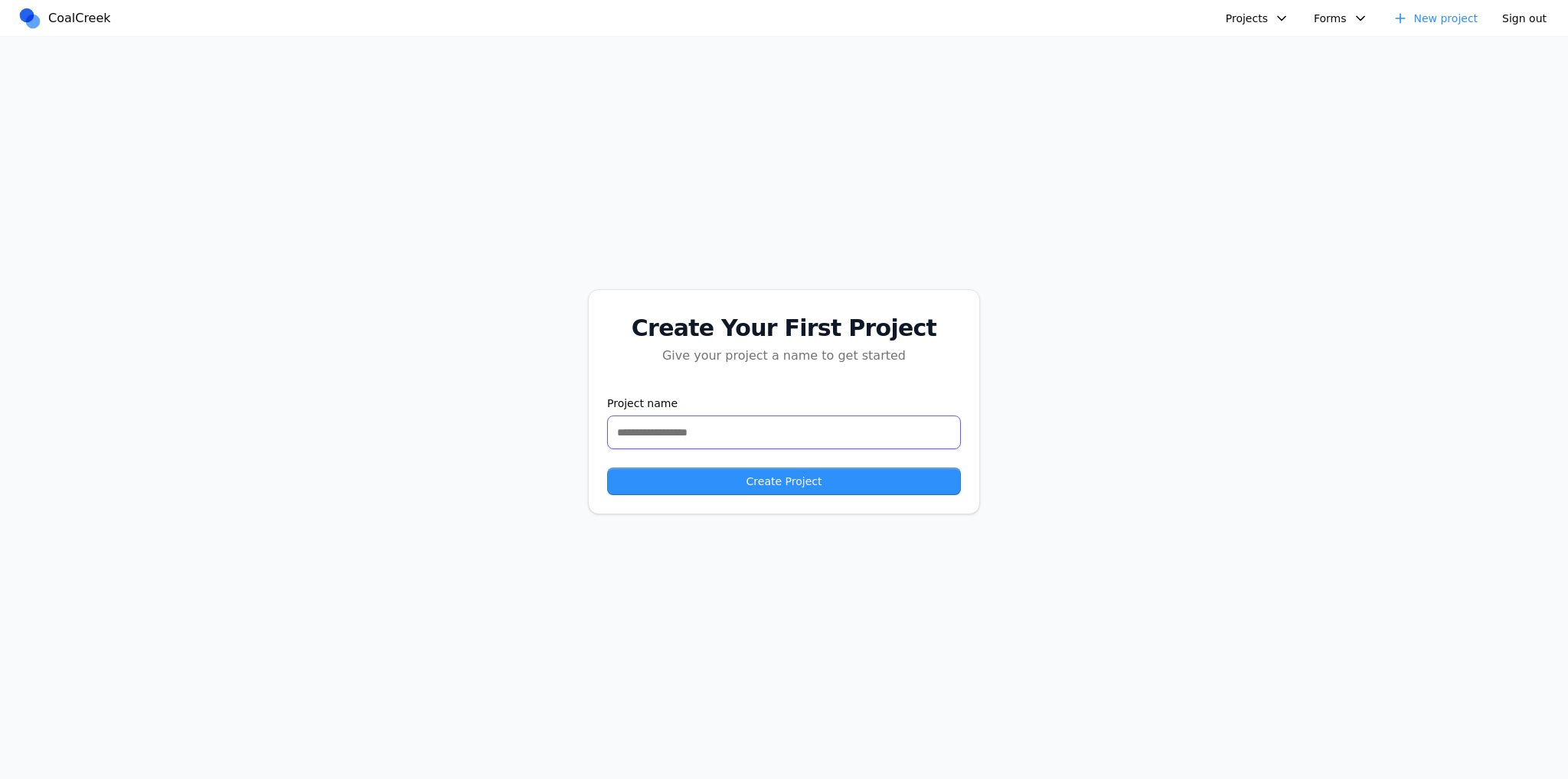
click at [756, 415] on input "text" at bounding box center [784, 431] width 354 height 33
click at [1018, 394] on div "Create Your First Project Give your project a name to get started Project name …" at bounding box center [784, 402] width 1568 height 730
click at [834, 421] on input "text" at bounding box center [784, 431] width 354 height 33
type input "**********"
click at [885, 470] on button "Create Project" at bounding box center [784, 481] width 354 height 28
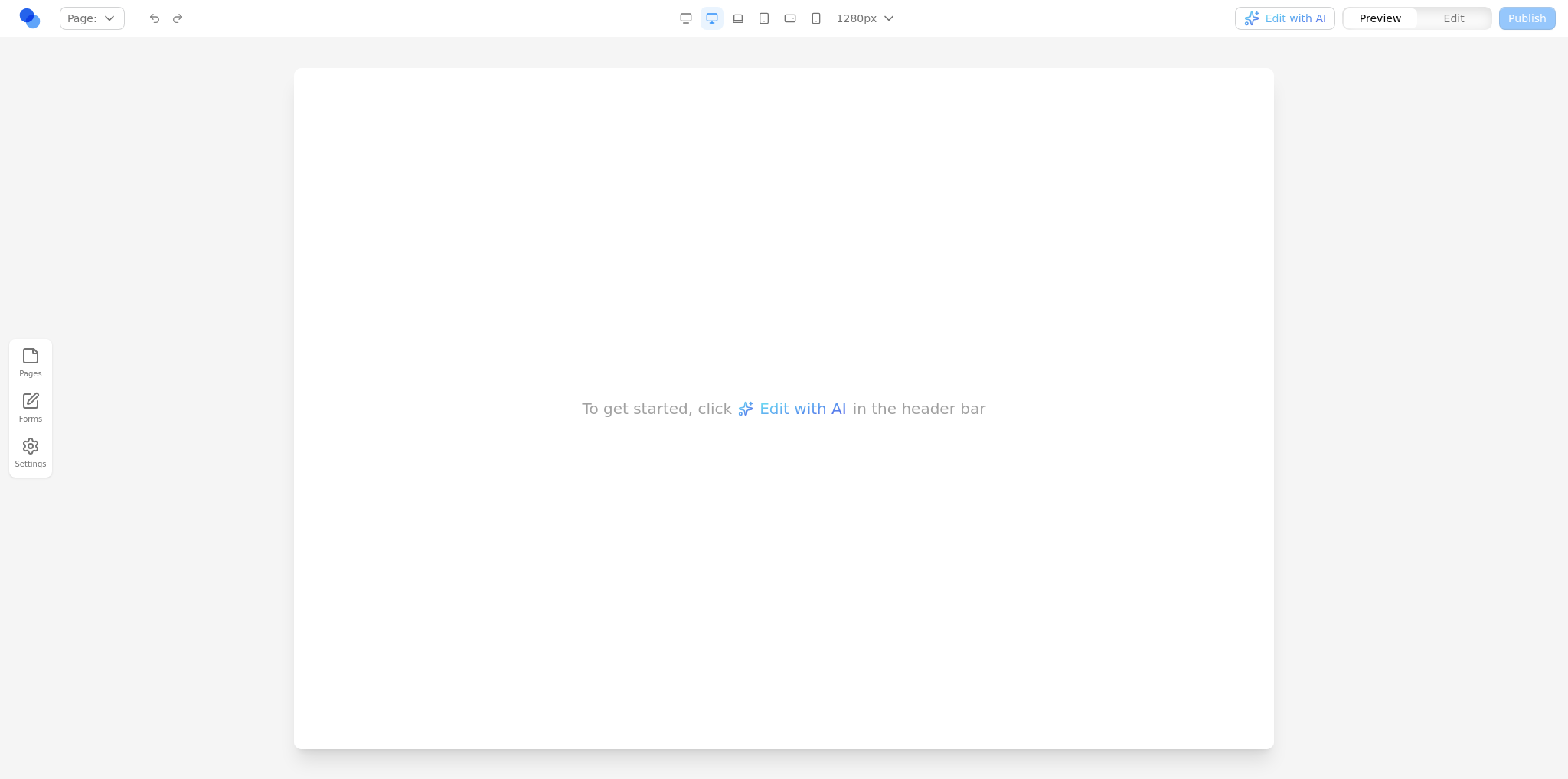
click at [1292, 15] on span "Edit with AI" at bounding box center [1295, 18] width 60 height 15
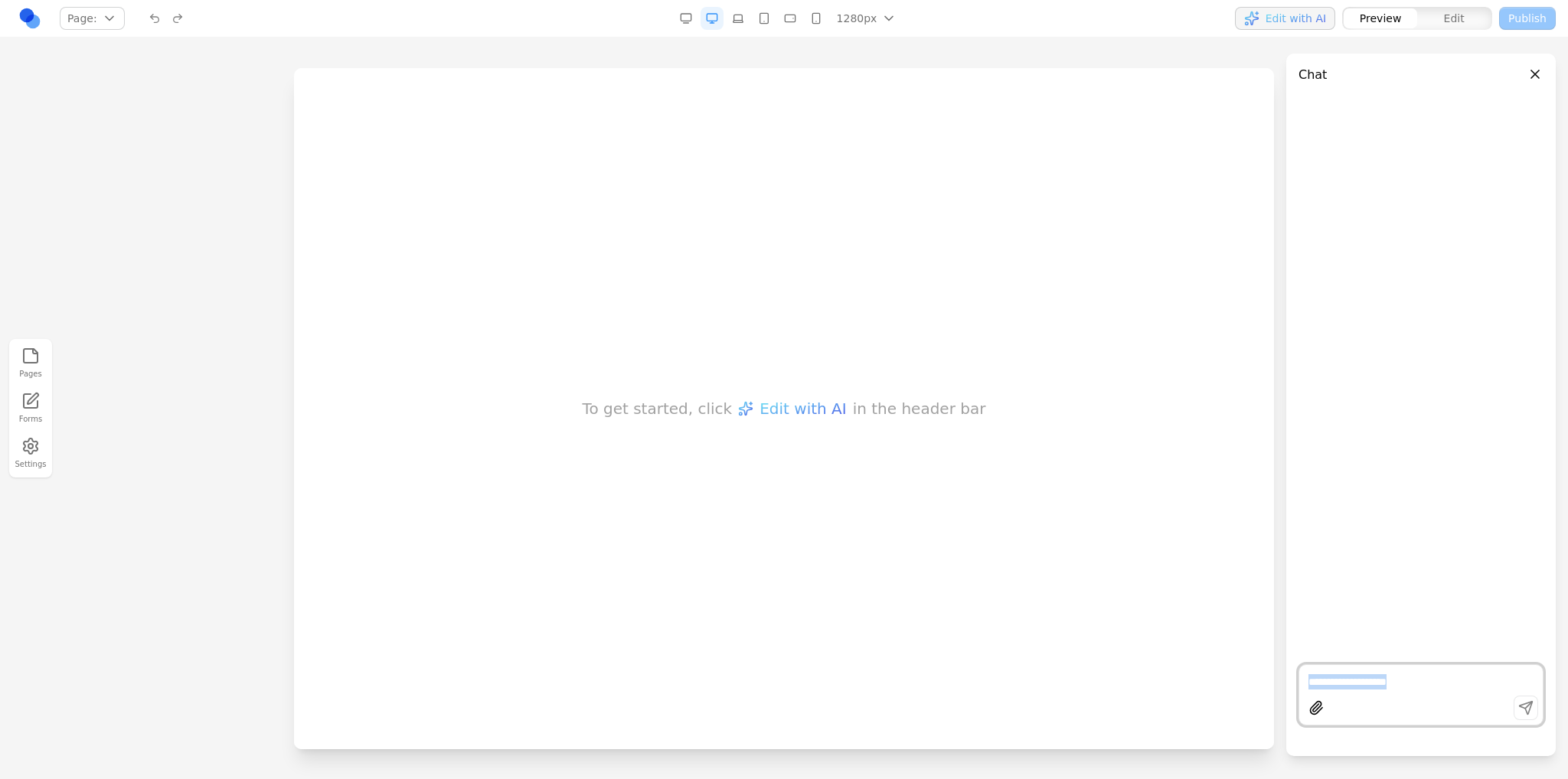
click at [1338, 677] on div at bounding box center [1420, 695] width 245 height 61
drag, startPoint x: 1338, startPoint y: 676, endPoint x: 1341, endPoint y: 665, distance: 11.4
click at [1338, 674] on textarea at bounding box center [1420, 682] width 225 height 15
type textarea "**********"
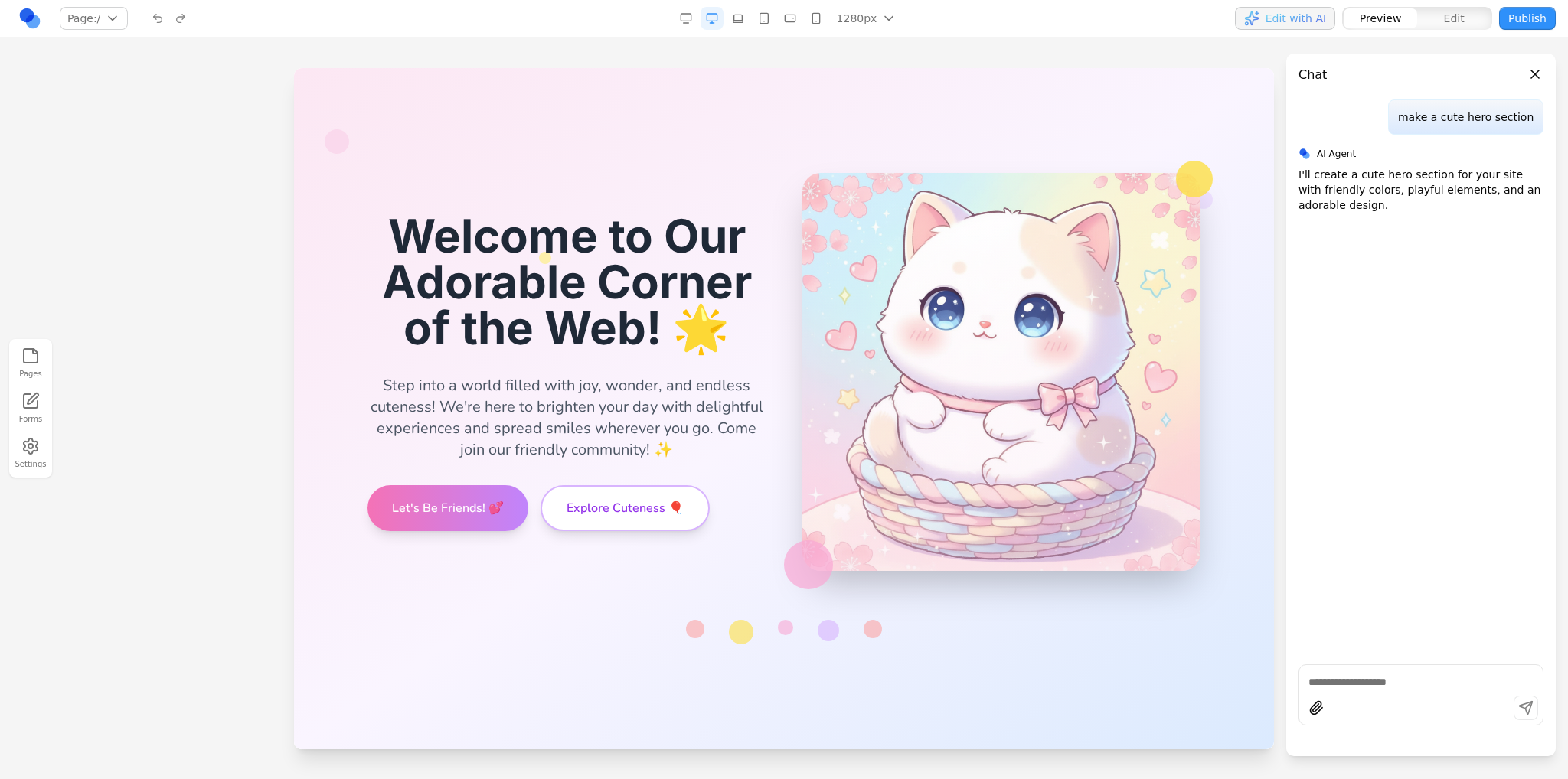
click at [643, 98] on section "Welcome to Our Adorable Corner of the Web! 🌟 Step into a world filled with joy,…" at bounding box center [784, 408] width 979 height 682
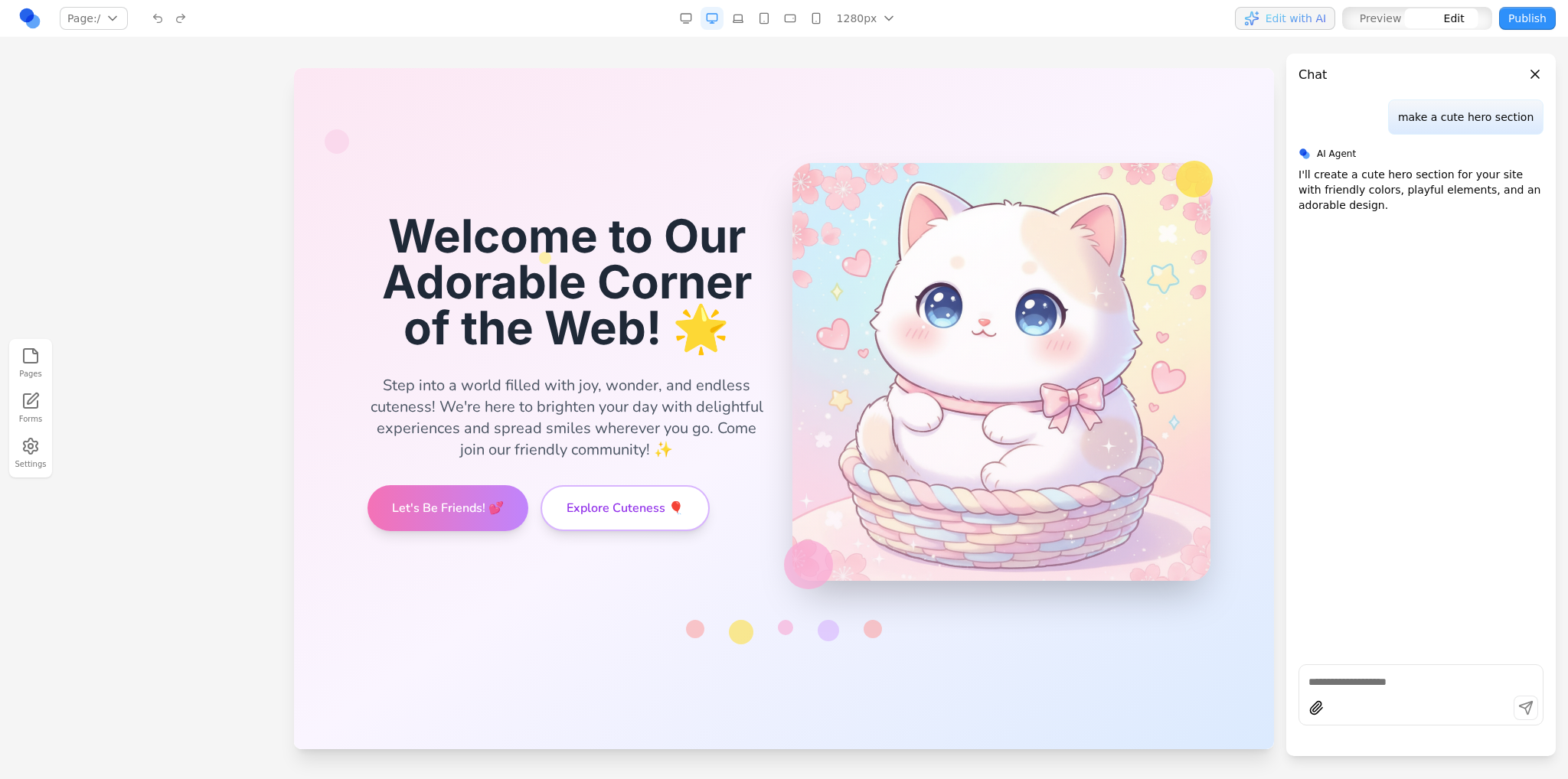
click at [1052, 517] on div at bounding box center [1001, 372] width 418 height 418
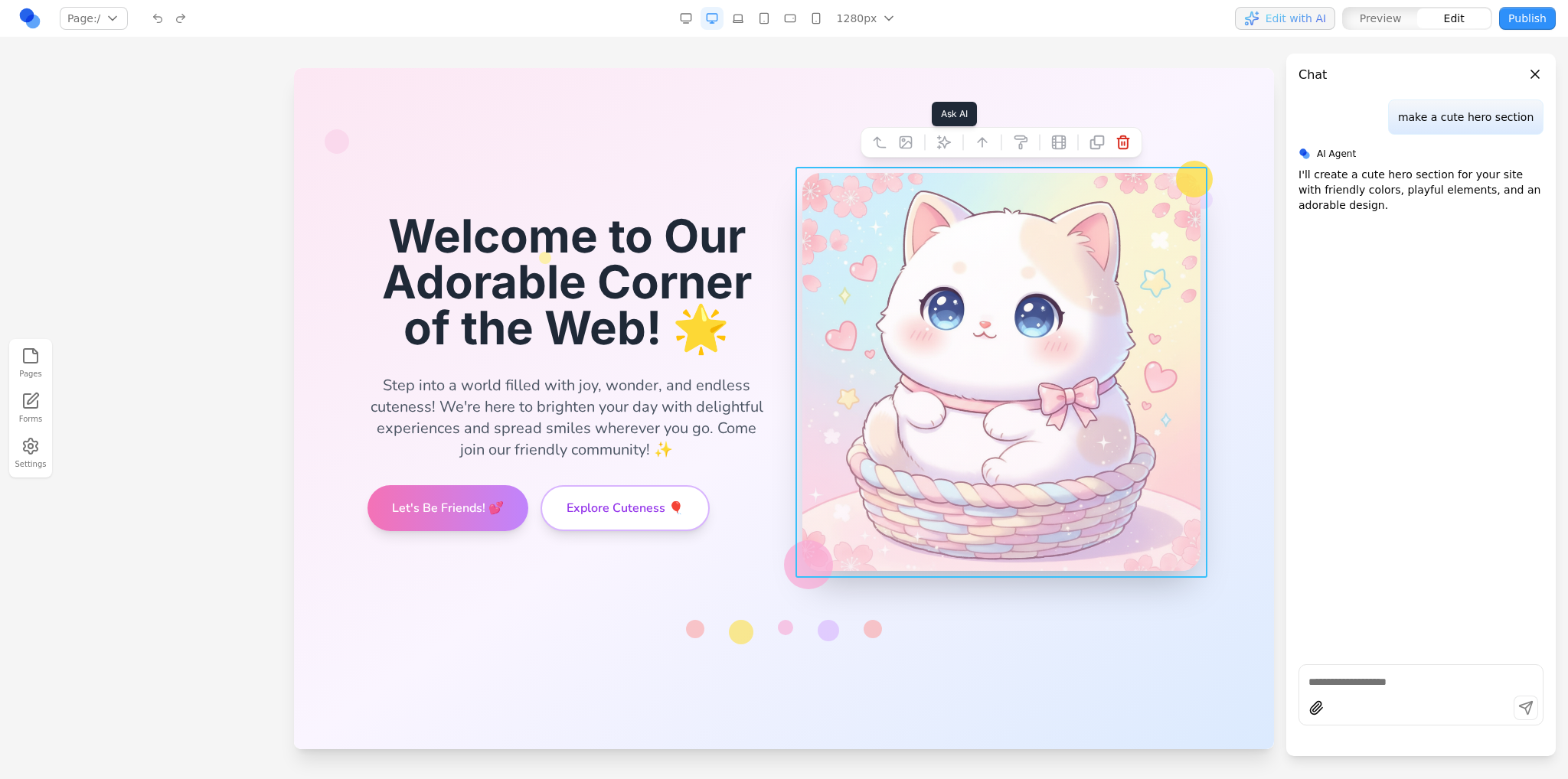
click at [946, 133] on button at bounding box center [943, 142] width 24 height 24
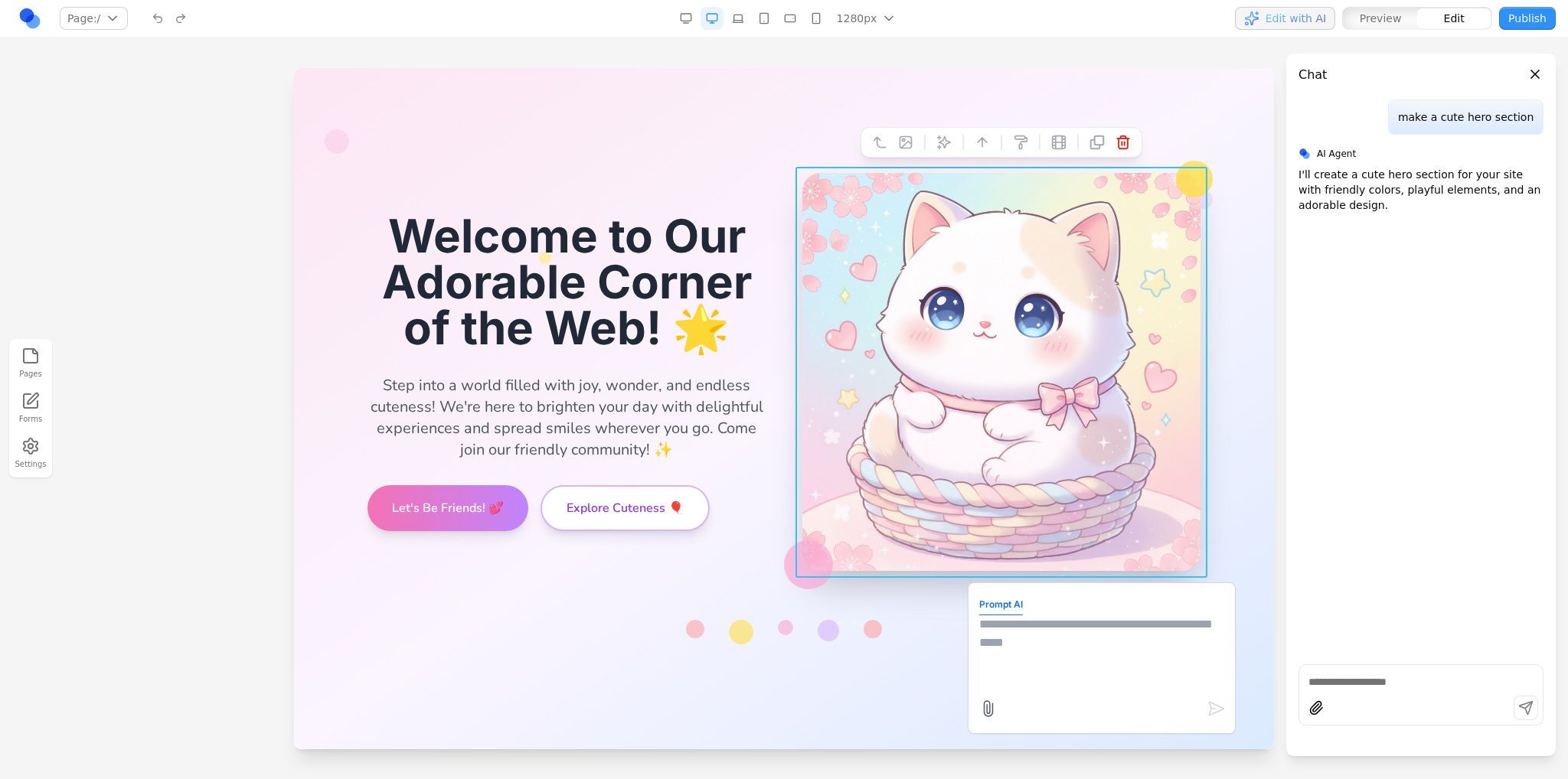
click at [1075, 646] on textarea at bounding box center [1101, 654] width 245 height 77
type textarea "**********"
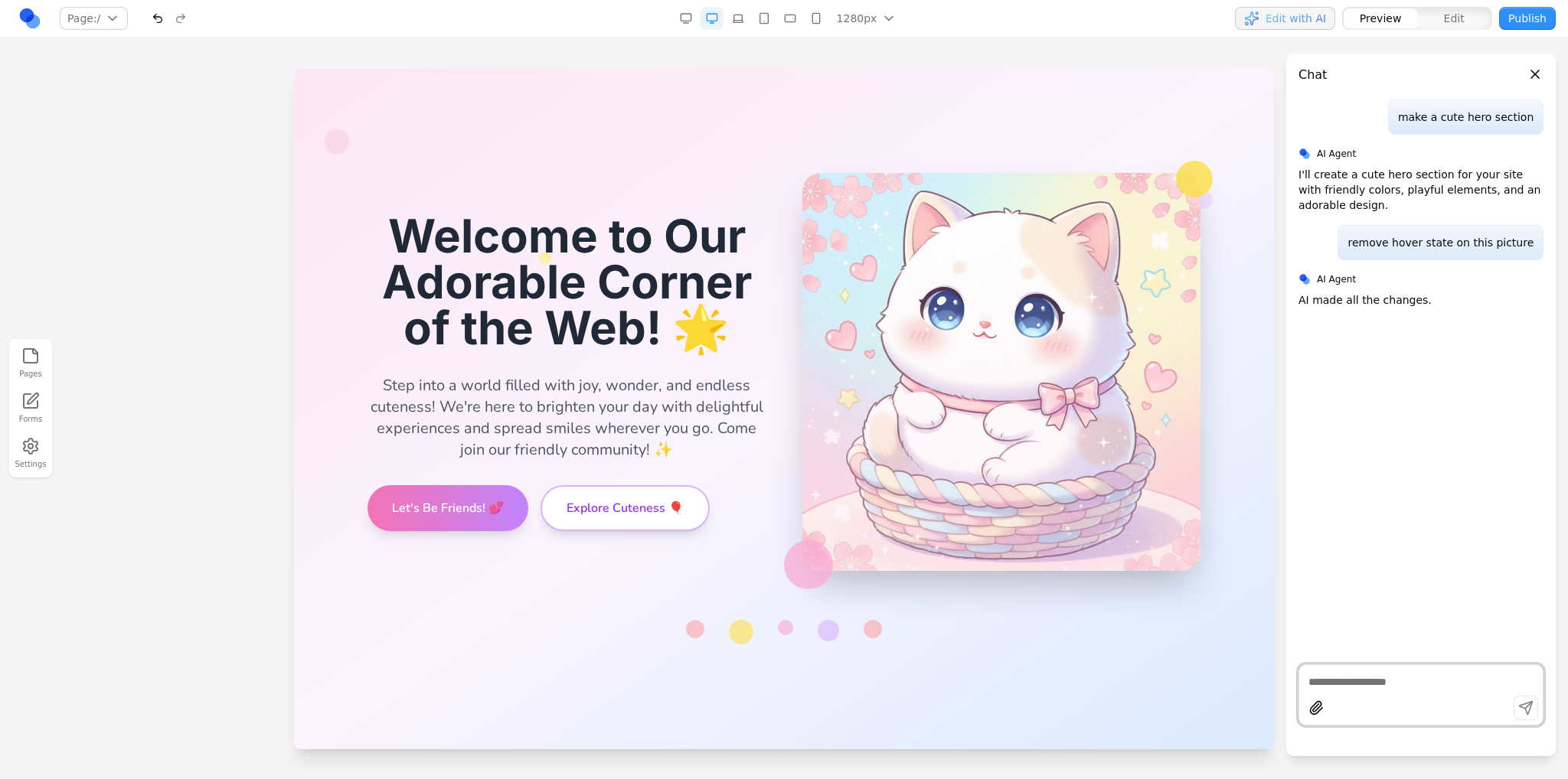
click at [32, 23] on link at bounding box center [29, 18] width 23 height 23
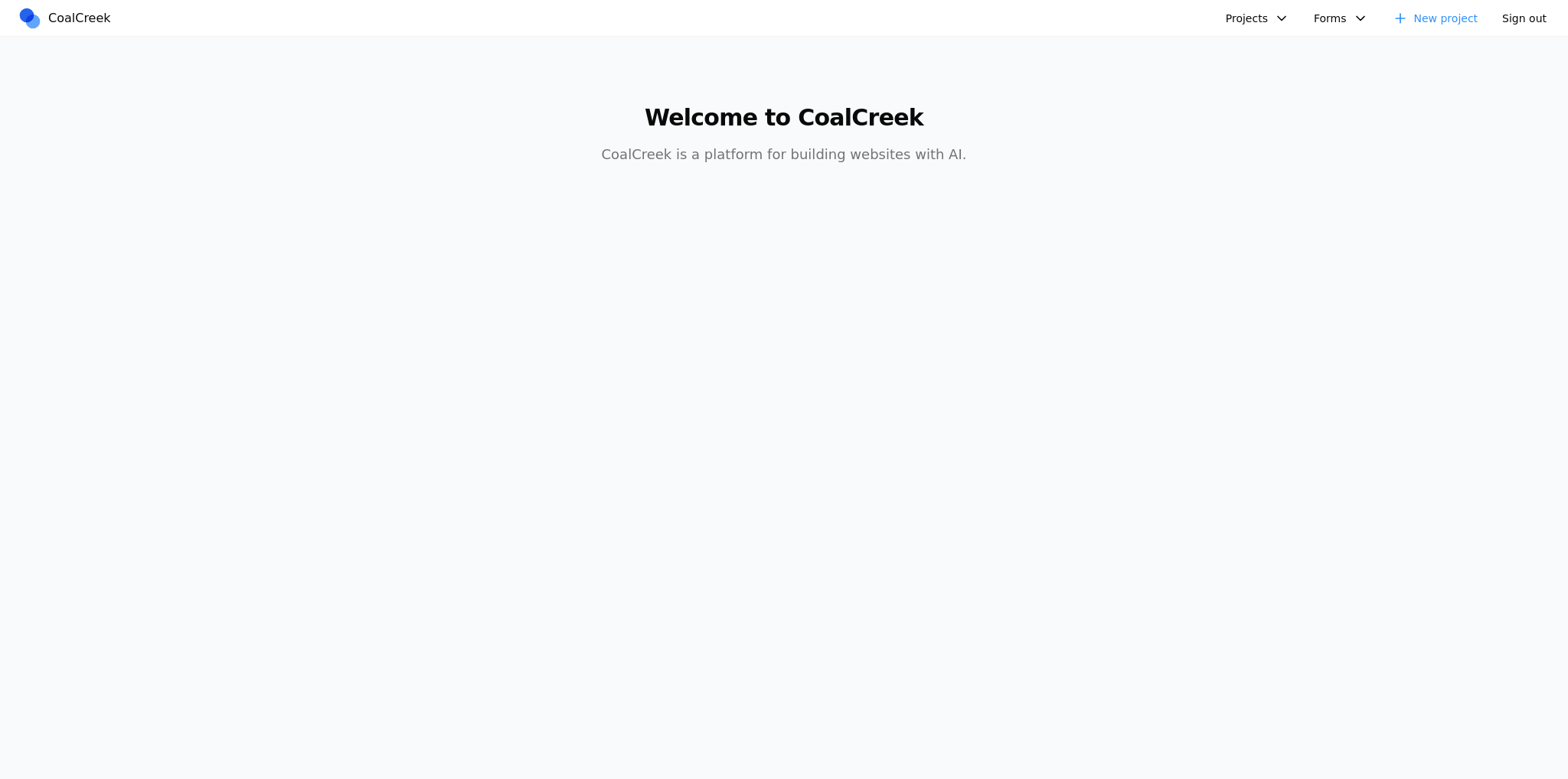
click at [1273, 23] on button "Projects" at bounding box center [1257, 18] width 82 height 23
click at [1268, 25] on button "Projects" at bounding box center [1257, 18] width 82 height 23
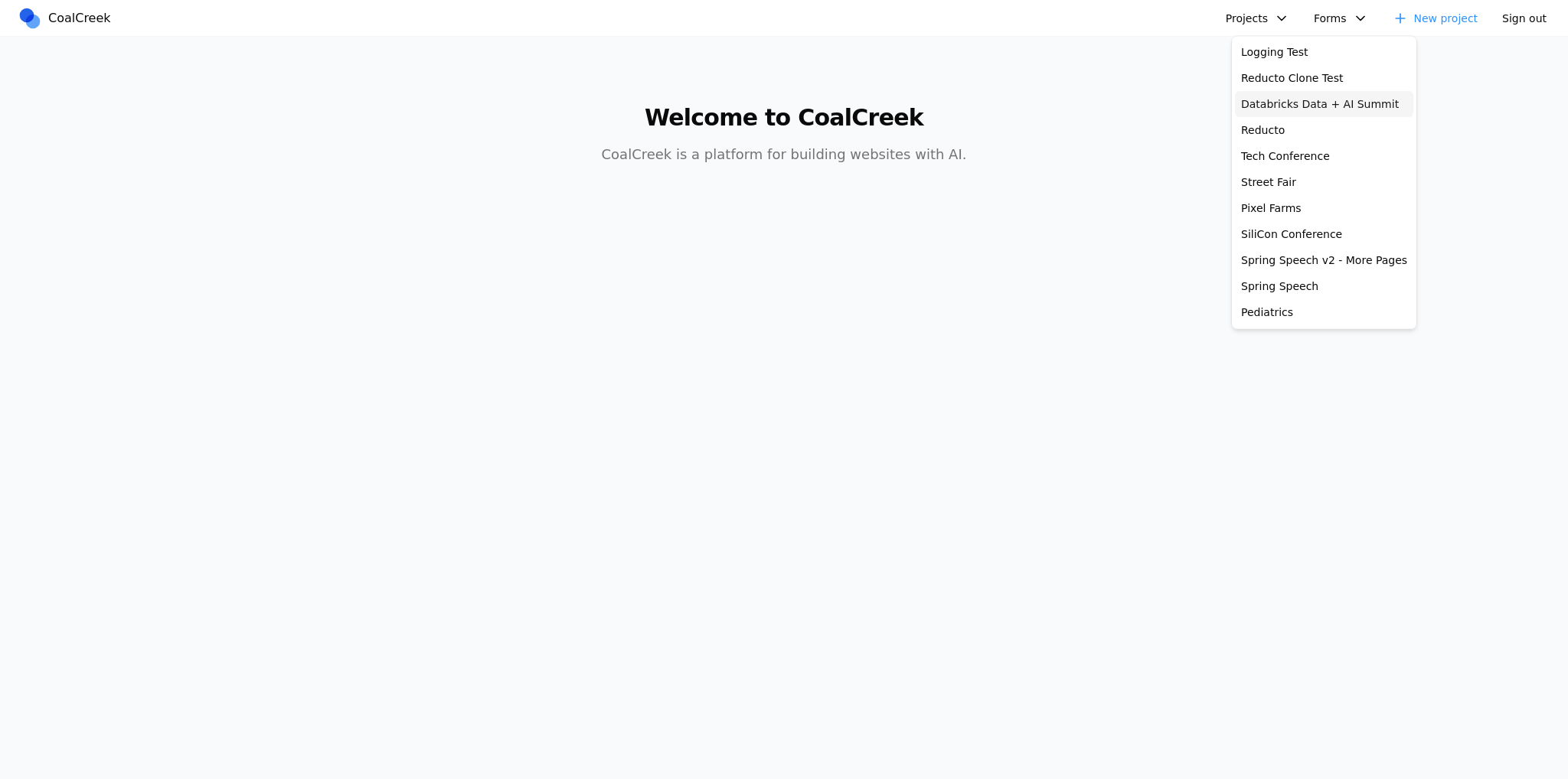
click at [1265, 98] on link "Databricks Data + AI Summit" at bounding box center [1324, 104] width 179 height 26
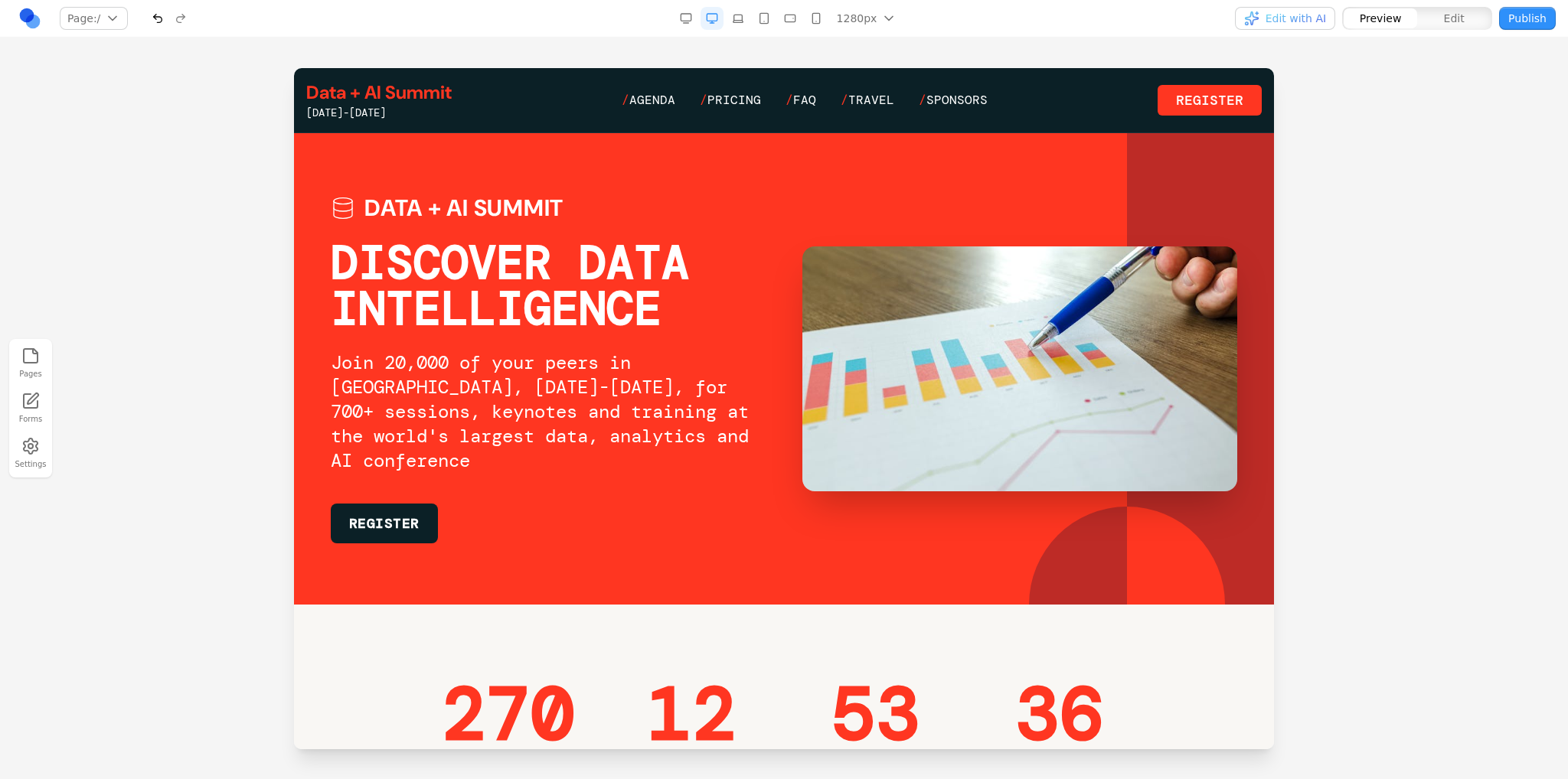
drag, startPoint x: 508, startPoint y: 59, endPoint x: 211, endPoint y: 0, distance: 302.8
click at [508, 59] on div "Pages Forms Settings" at bounding box center [784, 409] width 1568 height 742
click at [657, 99] on span "Agenda" at bounding box center [652, 100] width 46 height 16
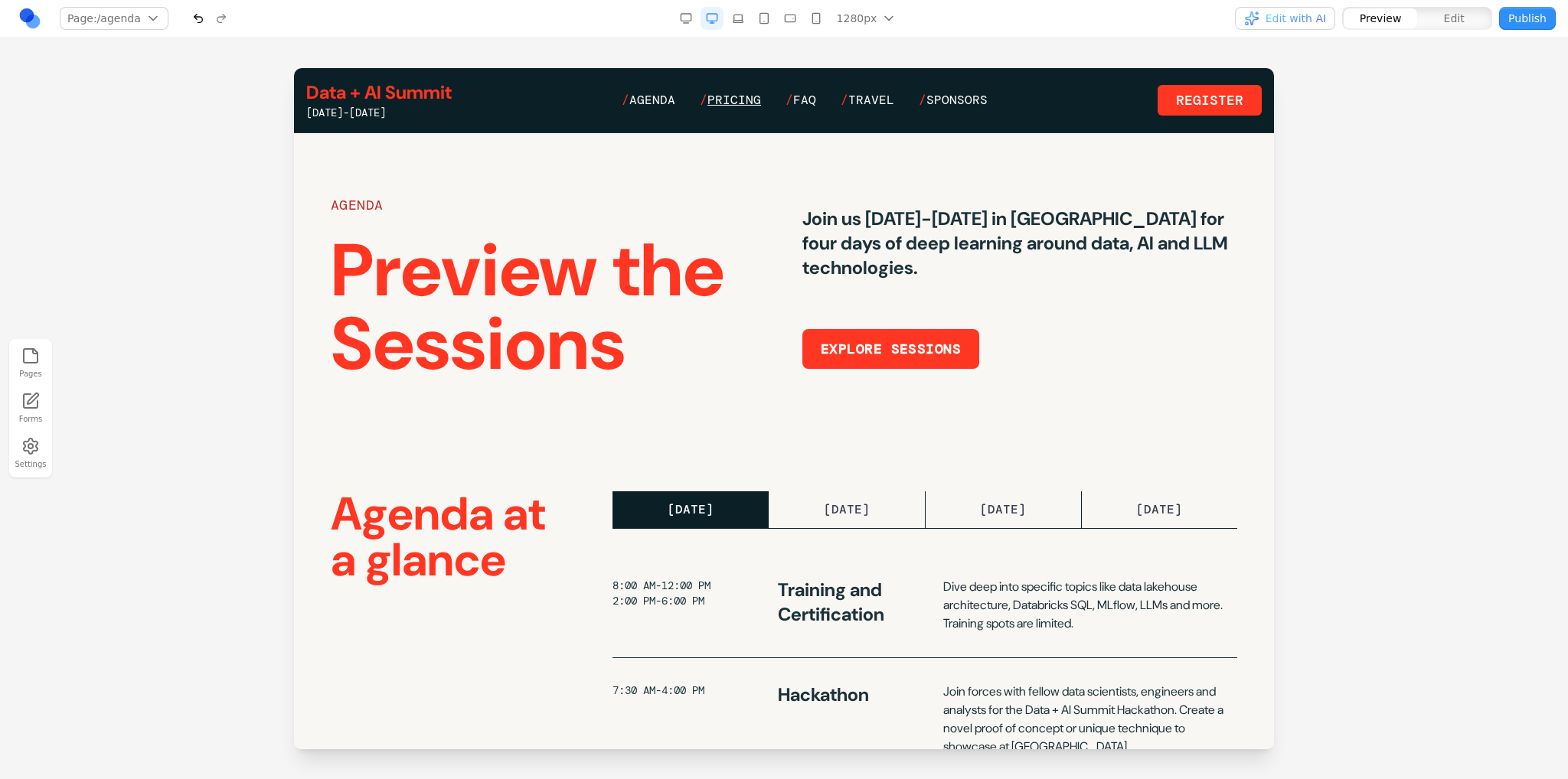
click at [721, 104] on span "Pricing" at bounding box center [734, 100] width 53 height 16
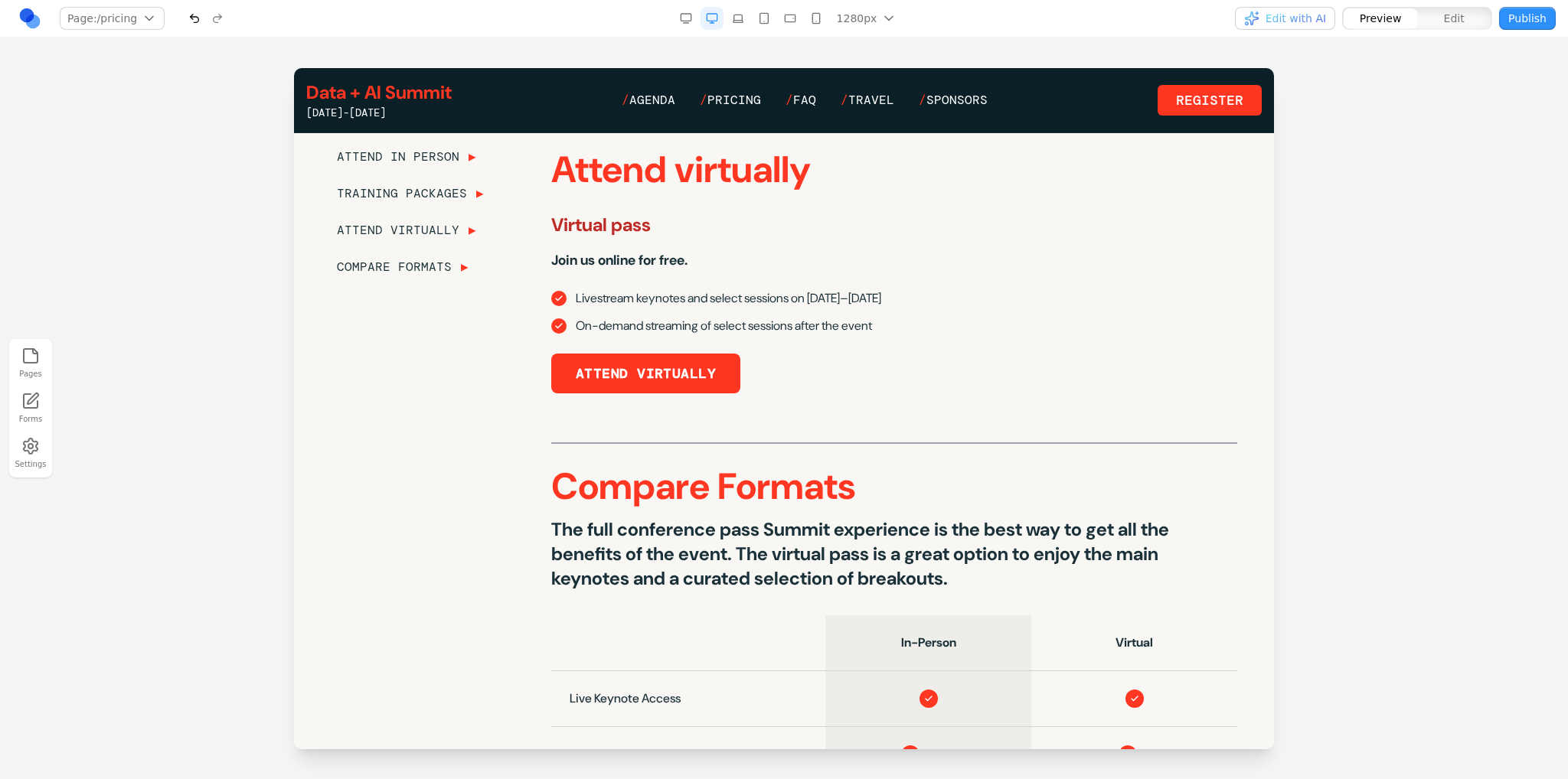
scroll to position [1614, 0]
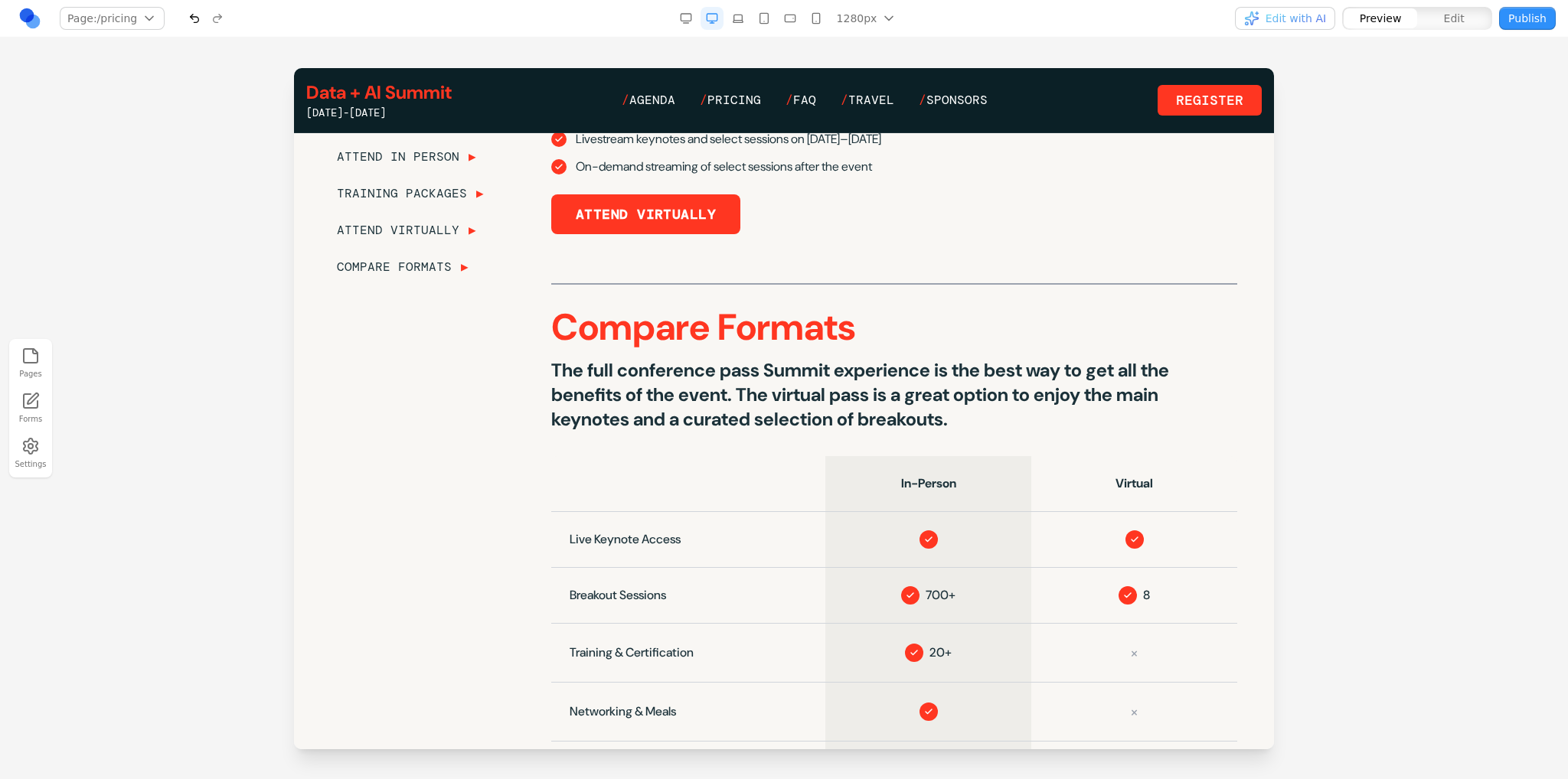
click at [663, 91] on link "/ Agenda" at bounding box center [648, 100] width 53 height 18
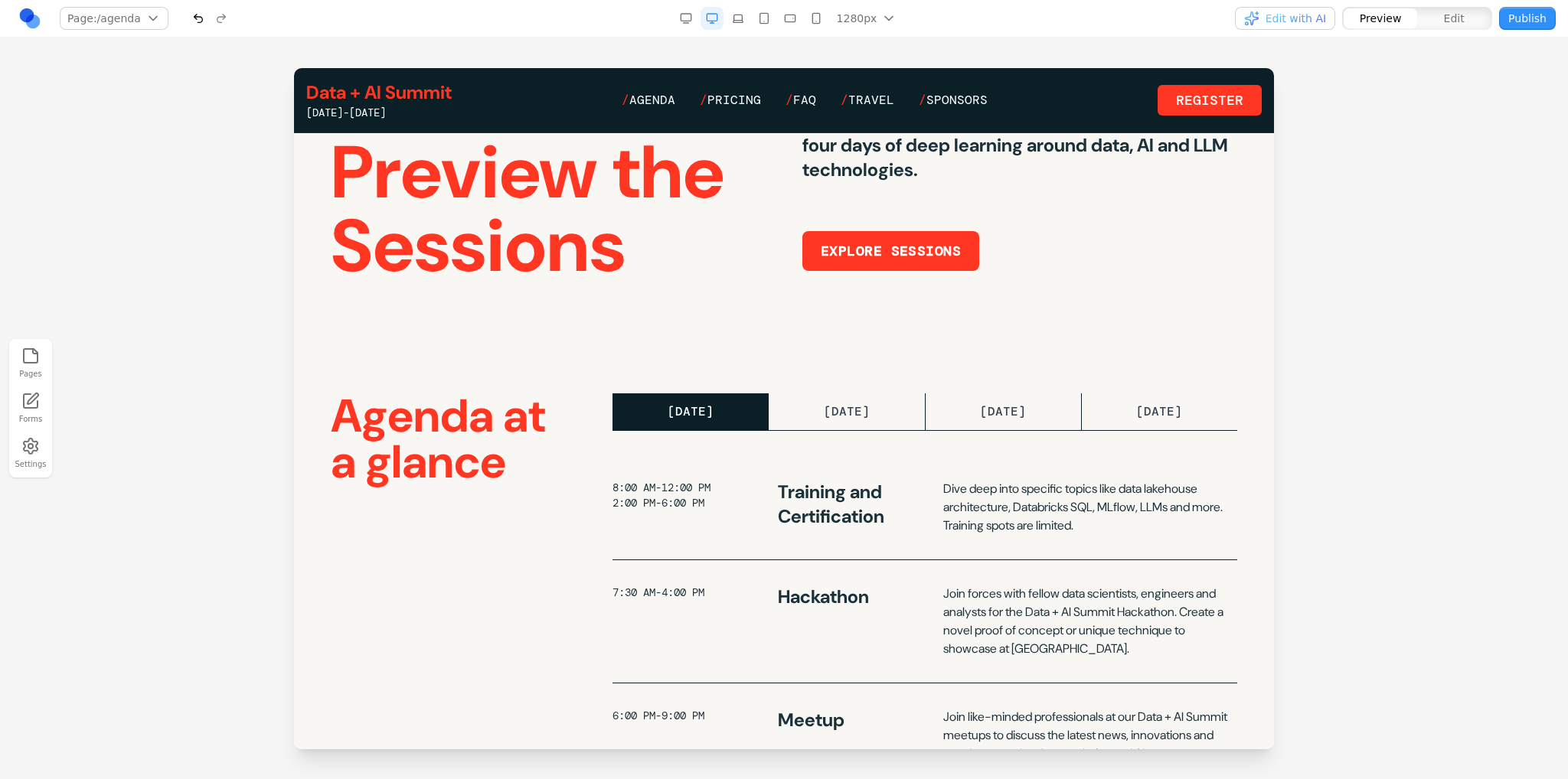
scroll to position [0, 0]
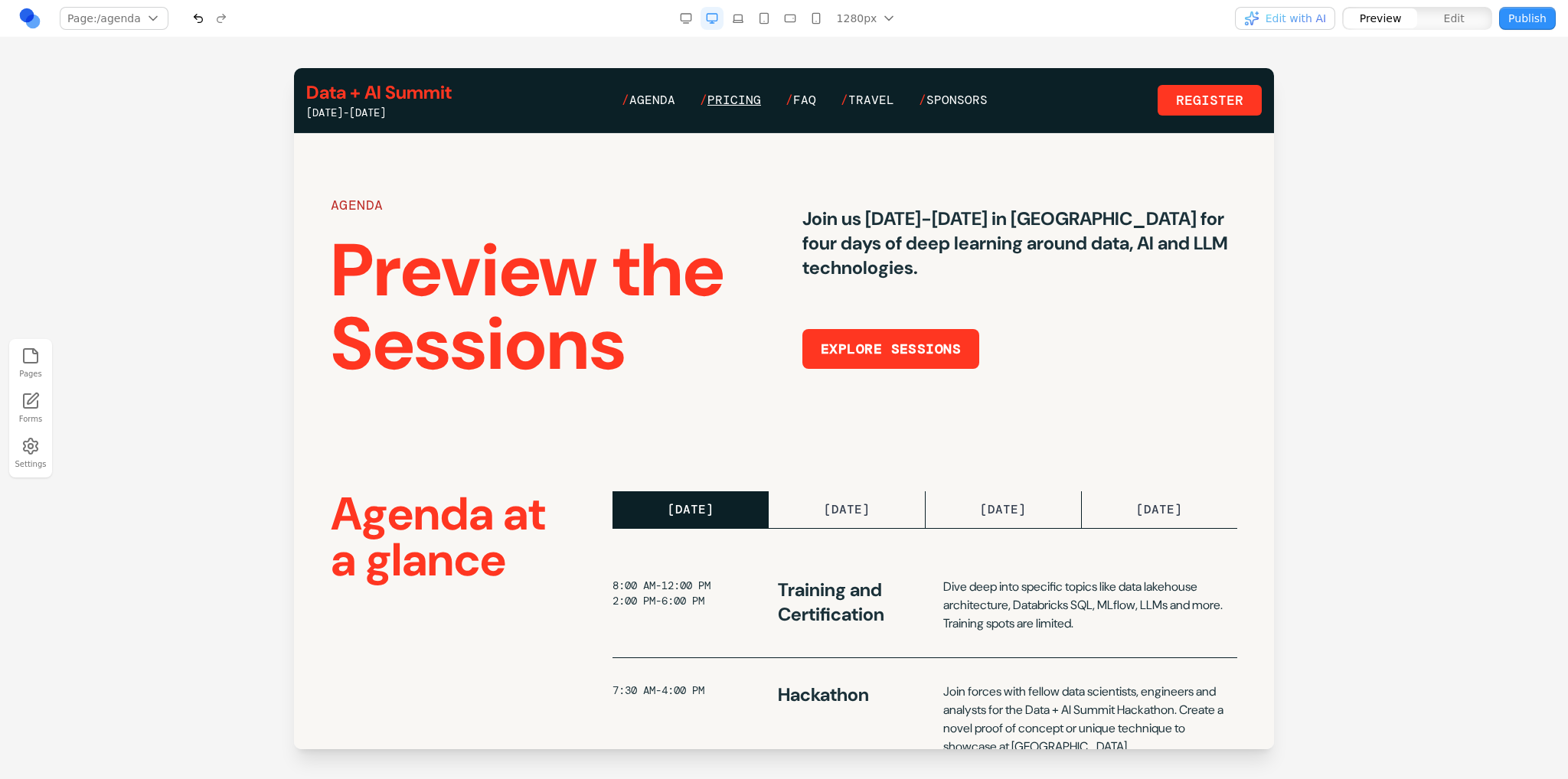
drag, startPoint x: 737, startPoint y: 89, endPoint x: 743, endPoint y: 98, distance: 10.8
click at [743, 98] on div "Data + AI Summit [DATE]-[DATE] / Agenda / Pricing / FAQ / Travel / Sponsors Reg…" at bounding box center [784, 100] width 955 height 40
click at [744, 100] on span "Pricing" at bounding box center [734, 100] width 53 height 16
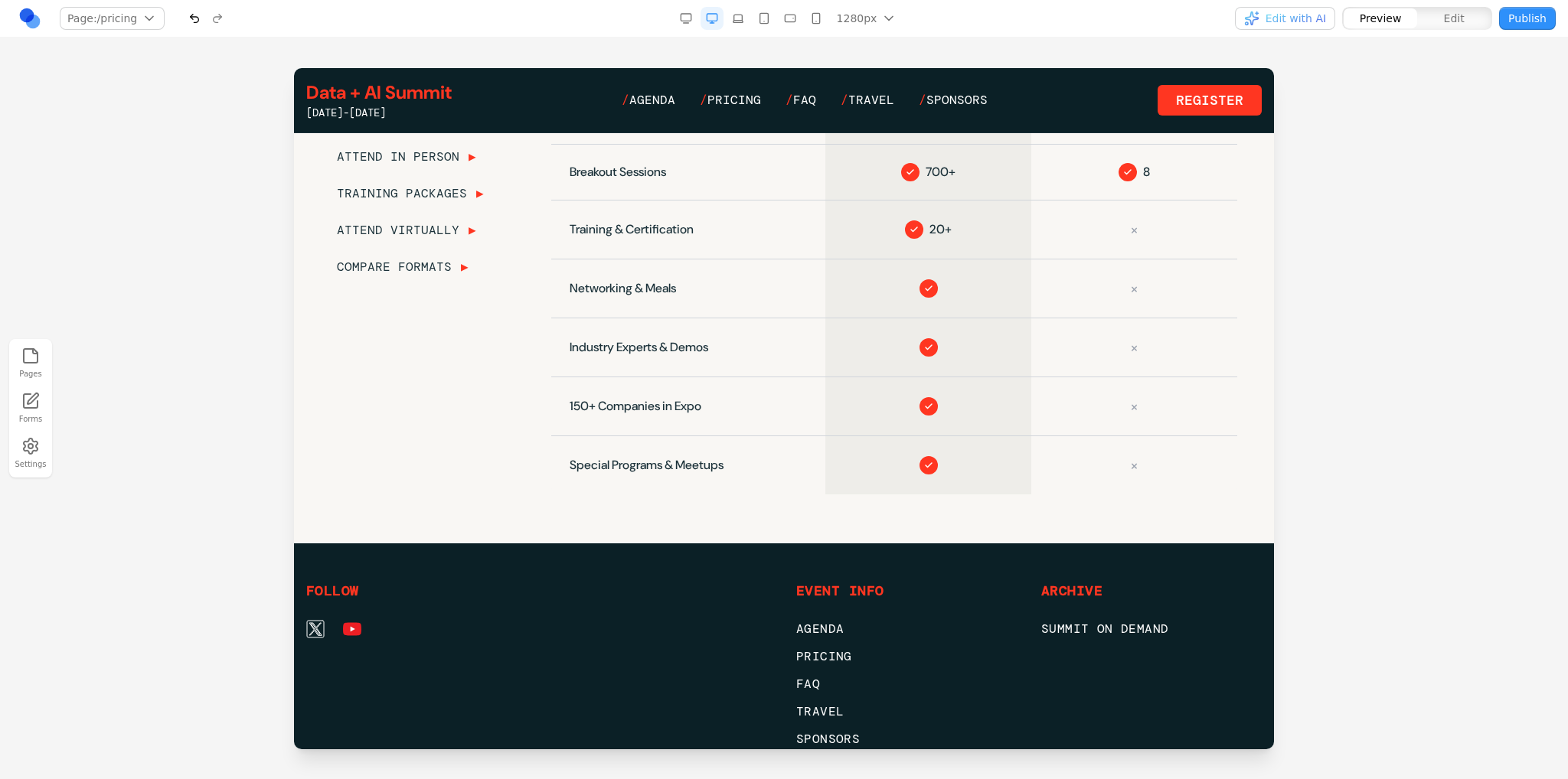
scroll to position [1760, 0]
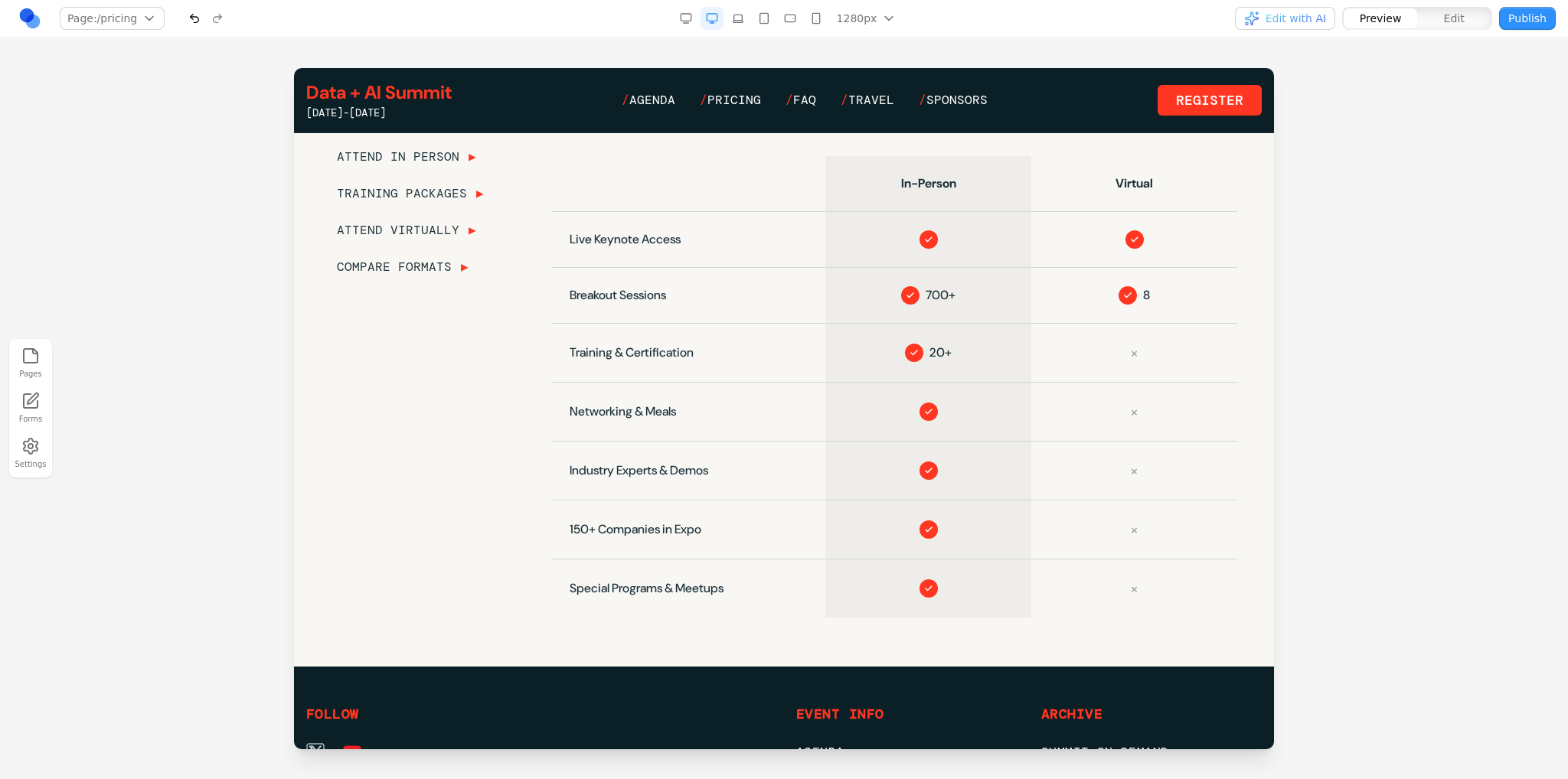
click at [793, 10] on button "button" at bounding box center [789, 18] width 23 height 23
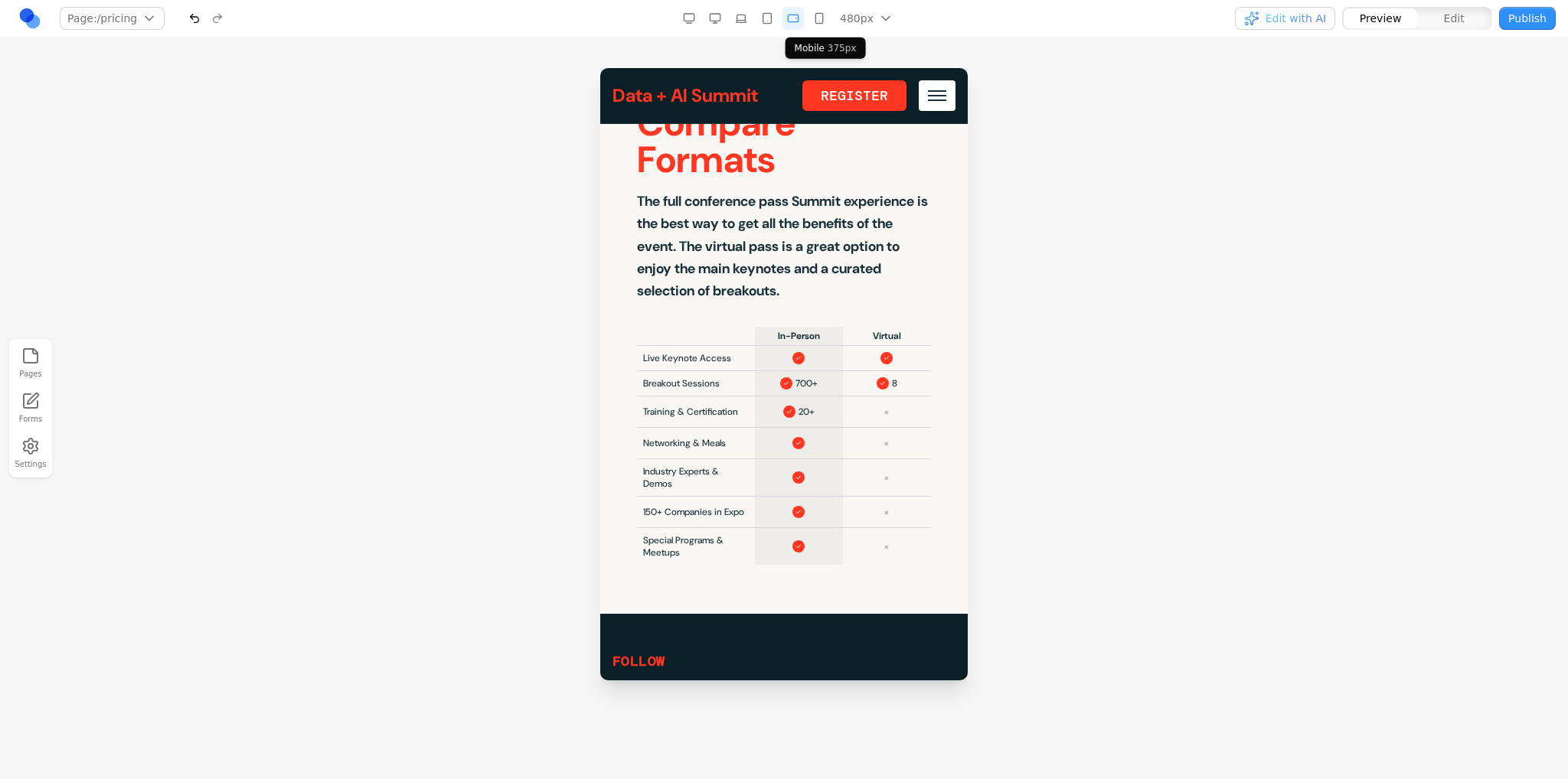
click at [818, 14] on icon "button" at bounding box center [820, 19] width 13 height 13
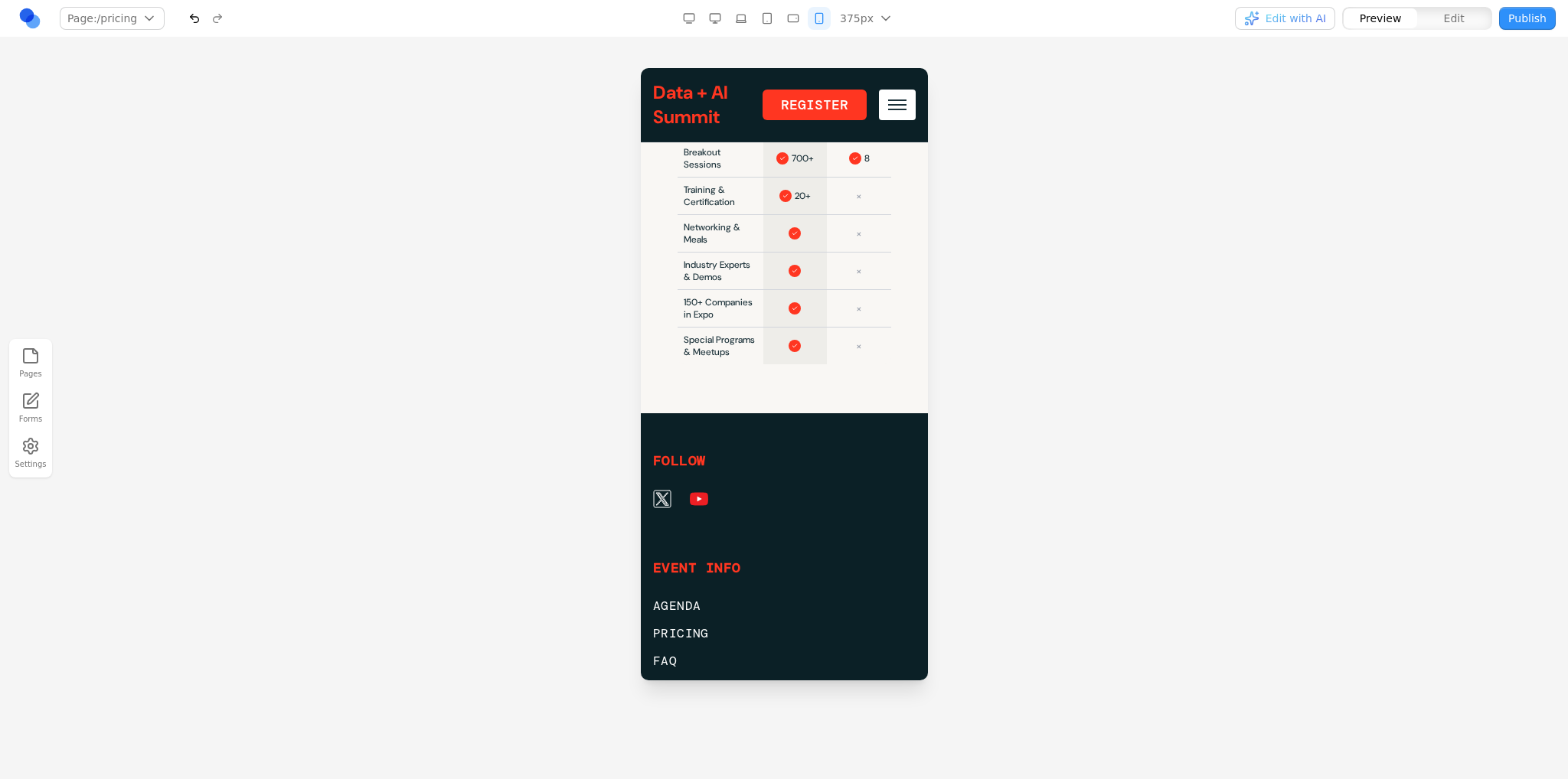
click at [790, 19] on rect "button" at bounding box center [793, 18] width 10 height 7
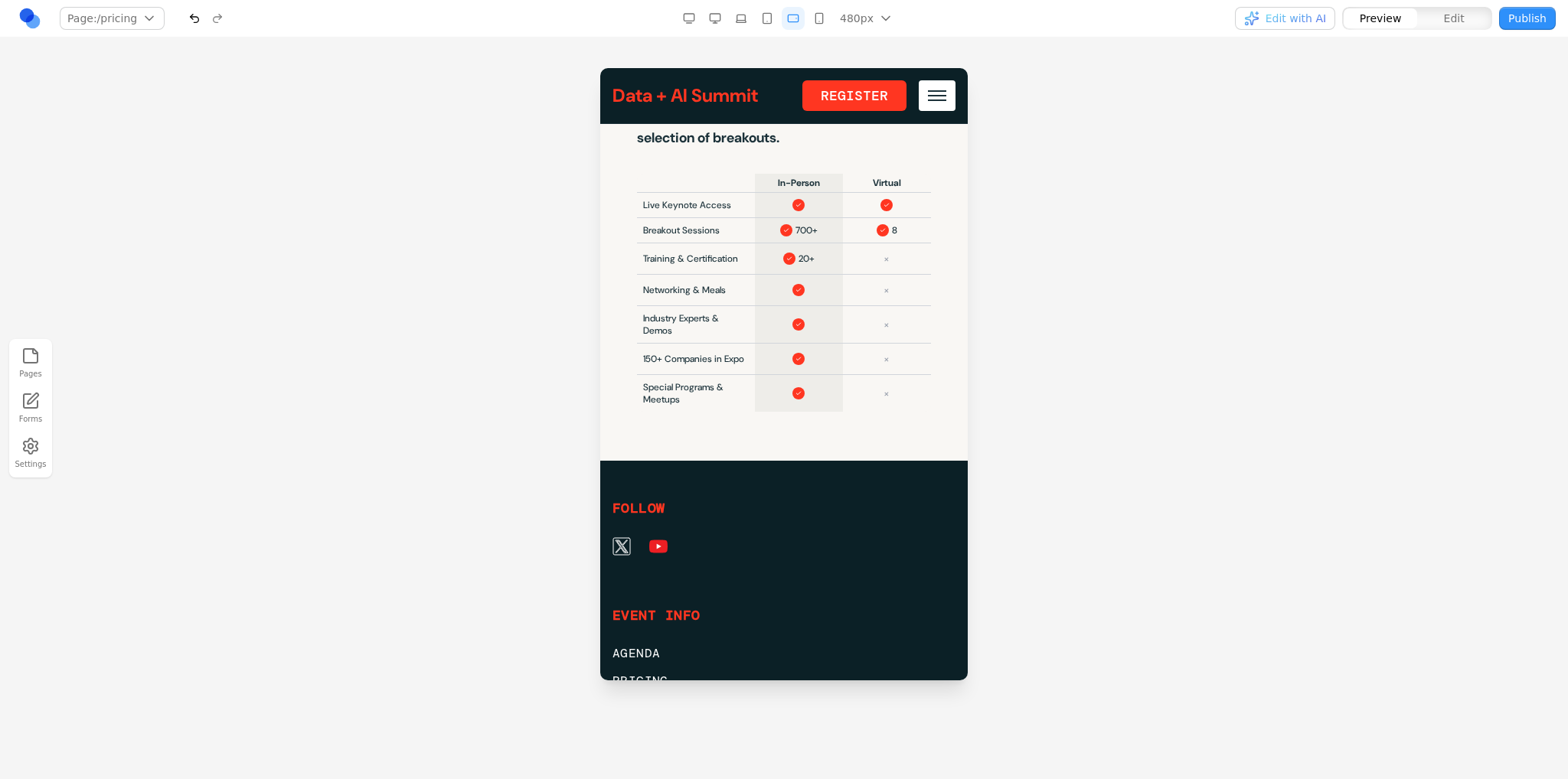
click at [769, 11] on button "button" at bounding box center [766, 18] width 23 height 23
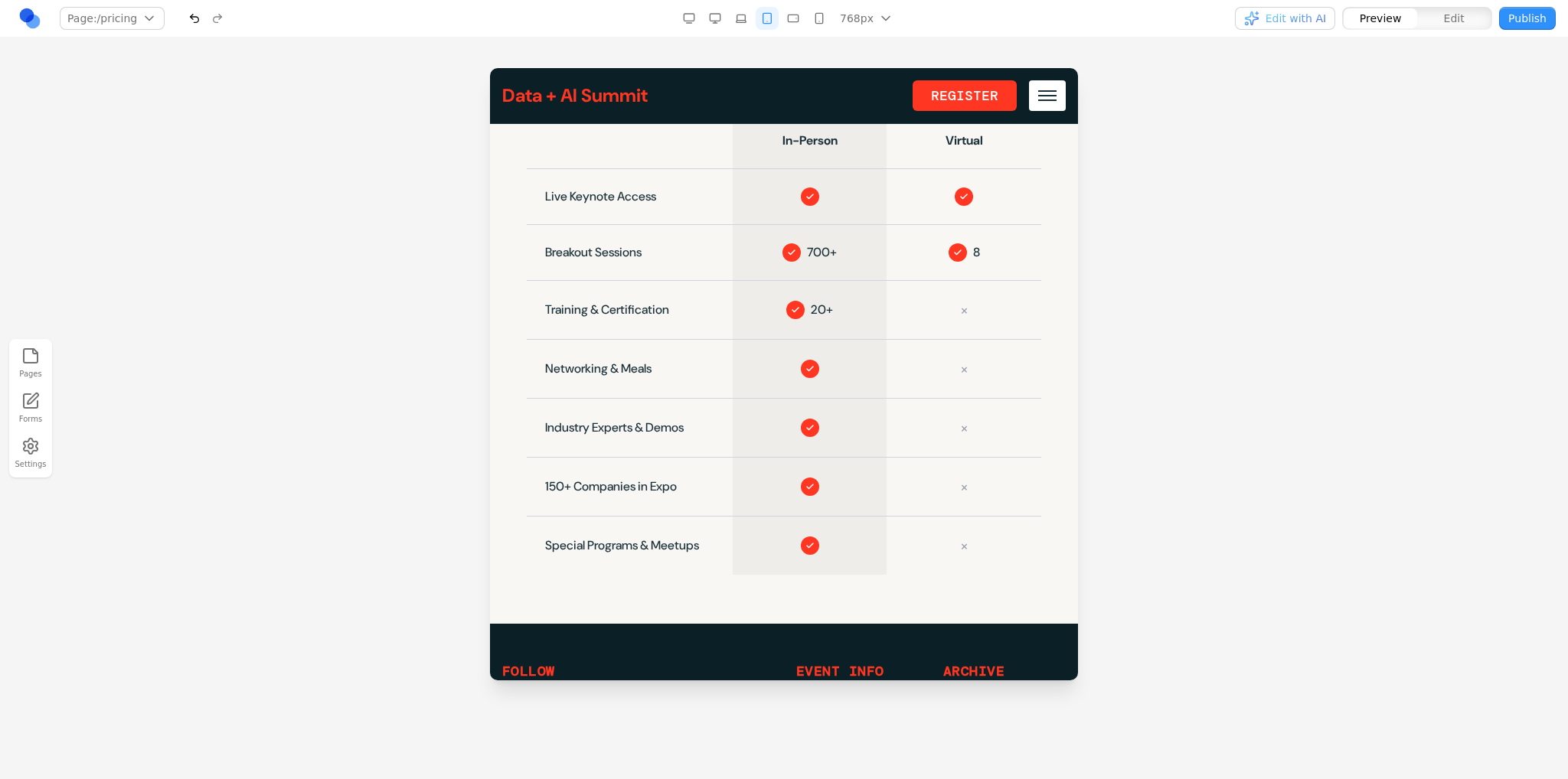
click at [740, 14] on icon "button" at bounding box center [741, 18] width 10 height 7
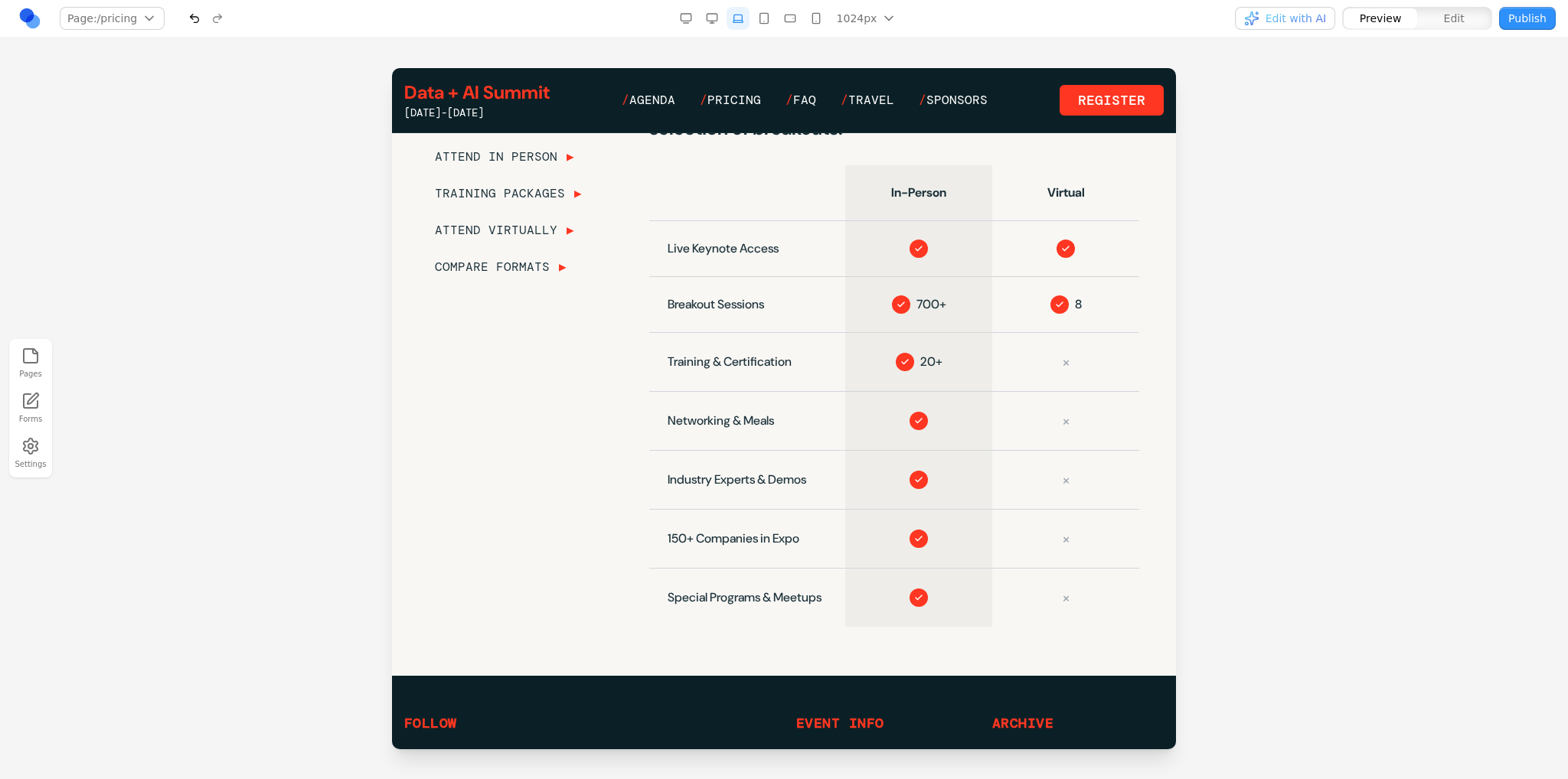
click at [719, 11] on button "button" at bounding box center [711, 18] width 23 height 23
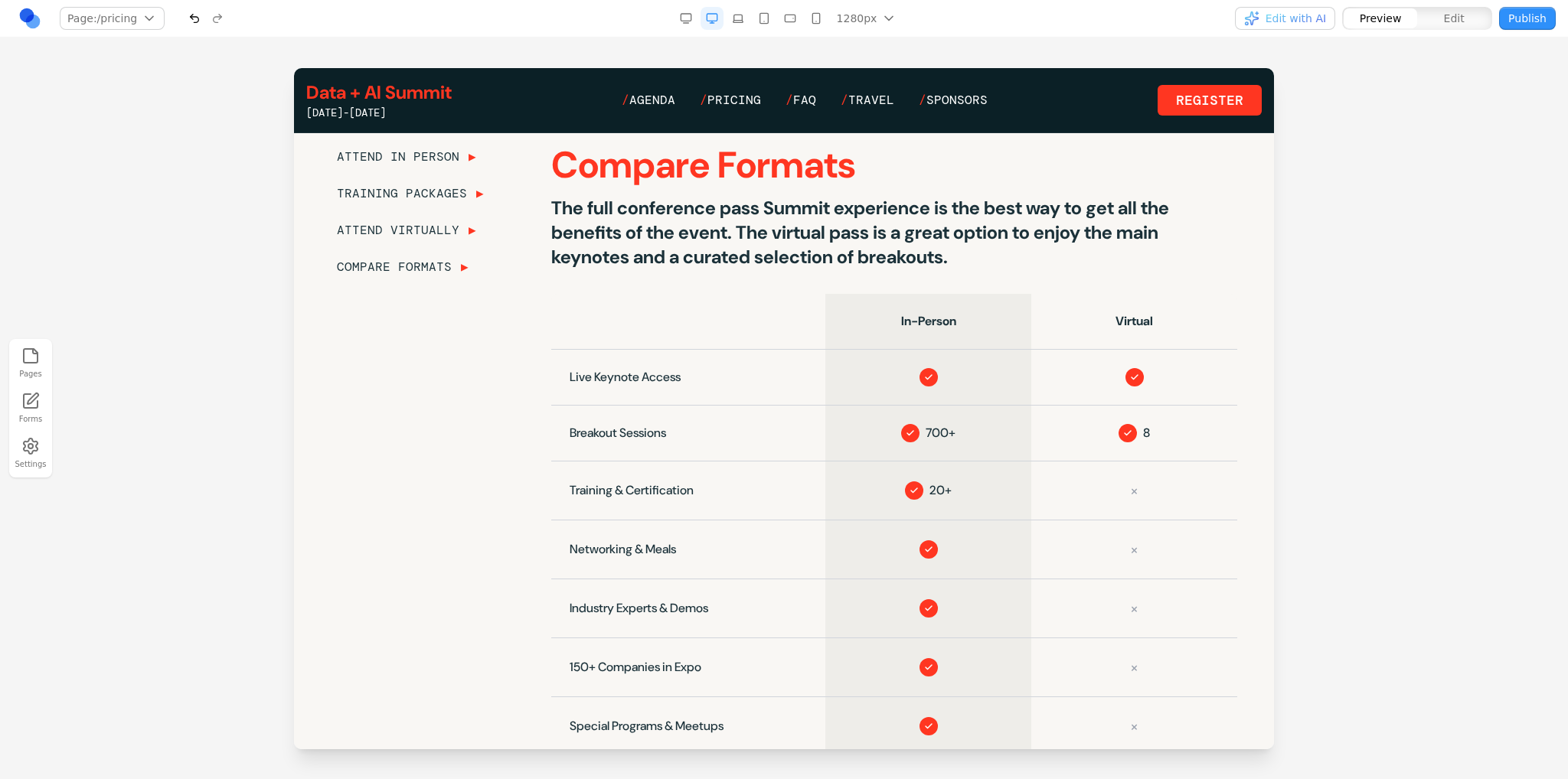
click at [794, 16] on icon "button" at bounding box center [790, 19] width 13 height 13
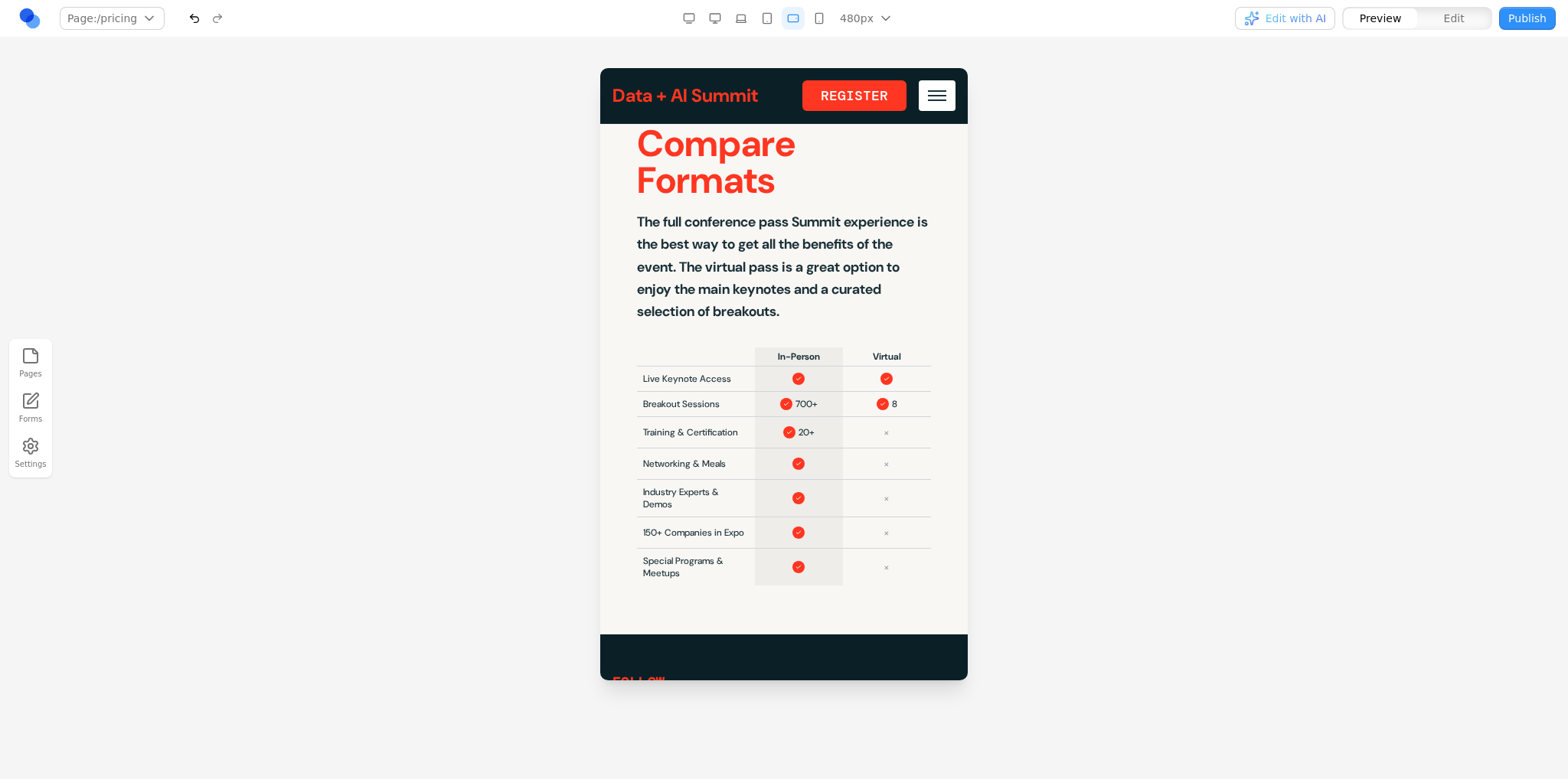
scroll to position [2370, 0]
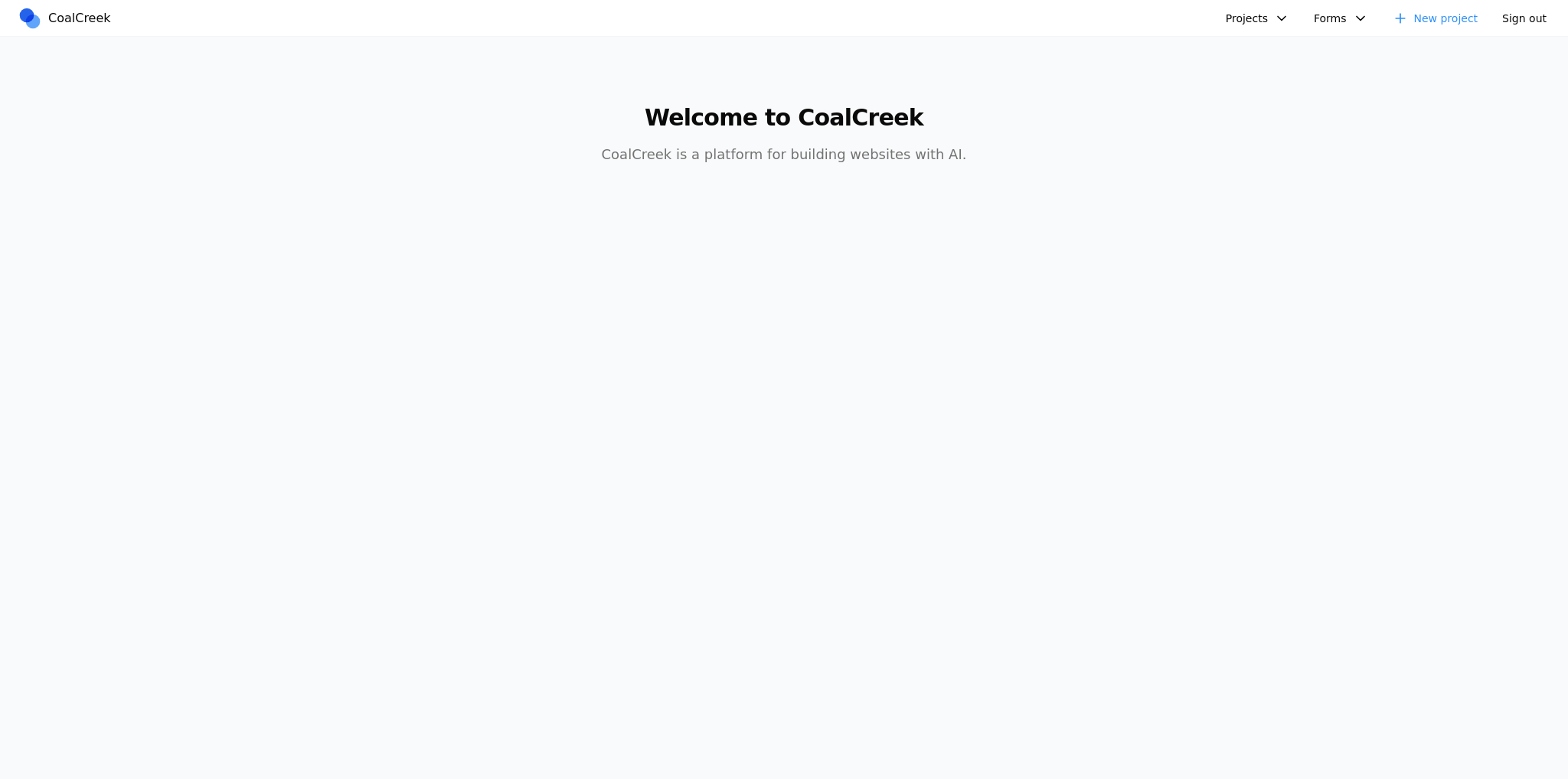
click at [1237, 32] on nav "CoalCreek Projects Logging Test Reducto Clone Test Databricks Data + AI Summit …" at bounding box center [784, 18] width 1568 height 37
click at [1251, 19] on button "Projects" at bounding box center [1257, 18] width 82 height 23
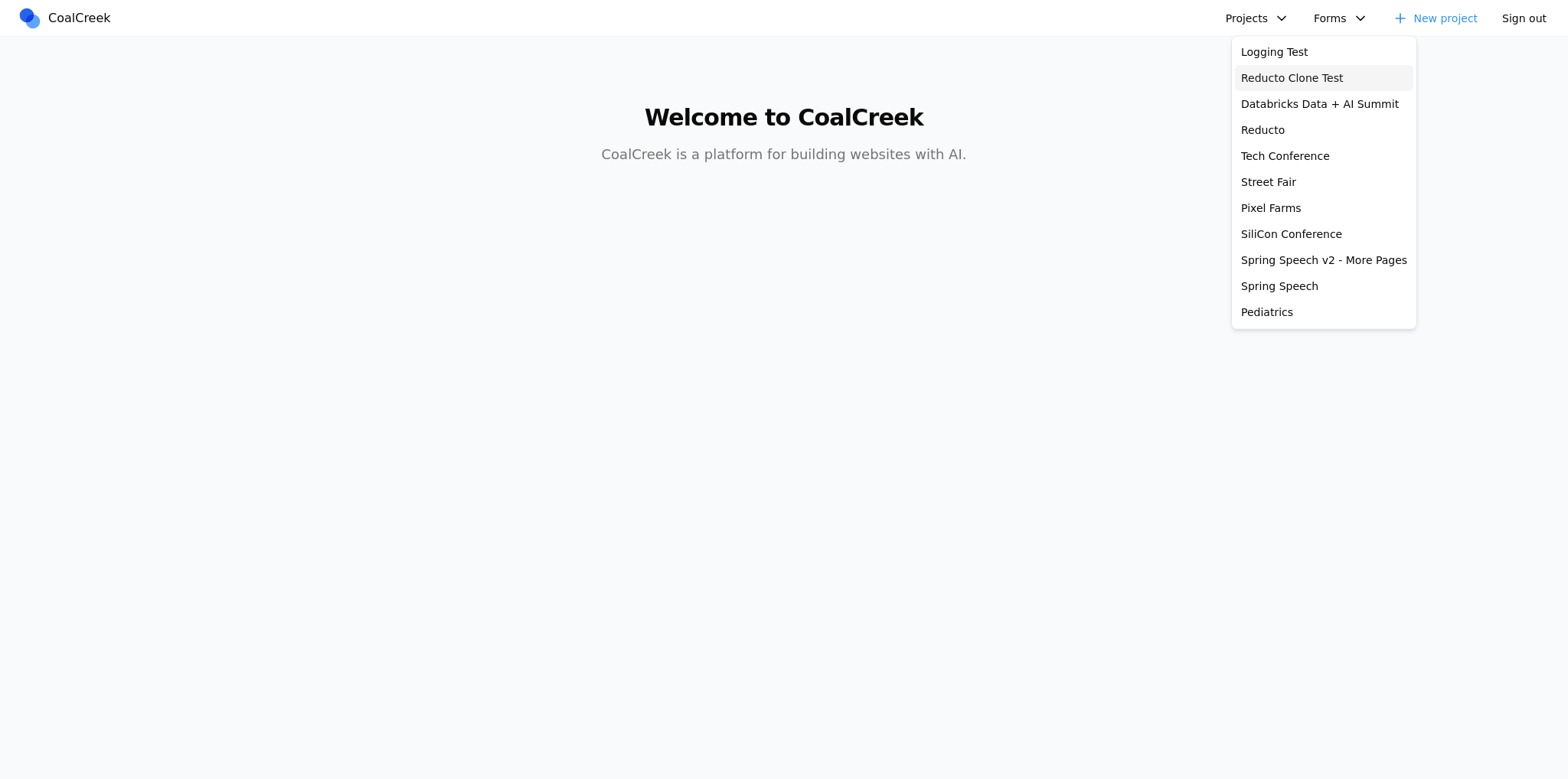
click at [1278, 79] on link "Reducto Clone Test" at bounding box center [1324, 78] width 179 height 26
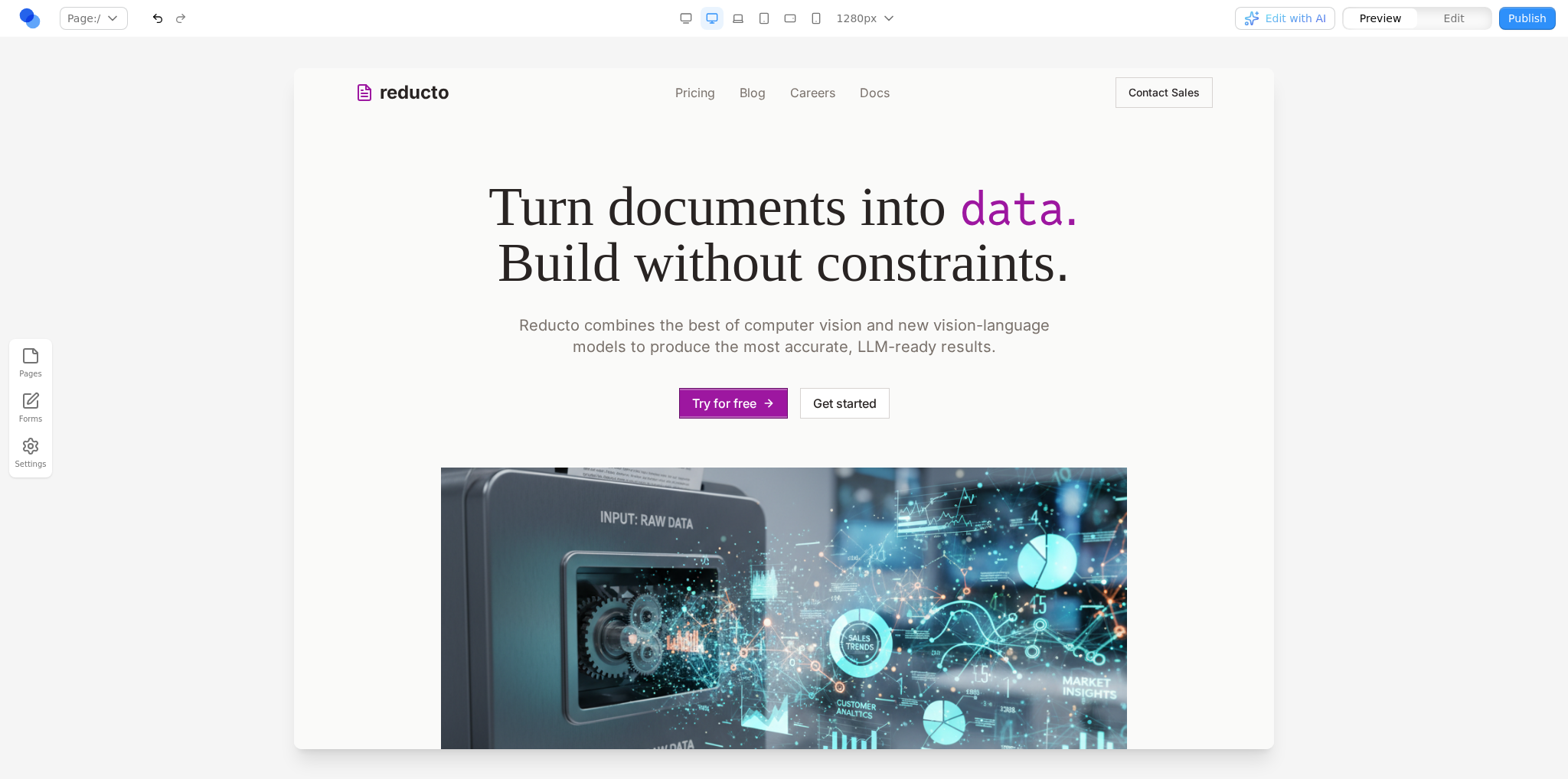
click at [40, 451] on button "Settings" at bounding box center [30, 453] width 33 height 39
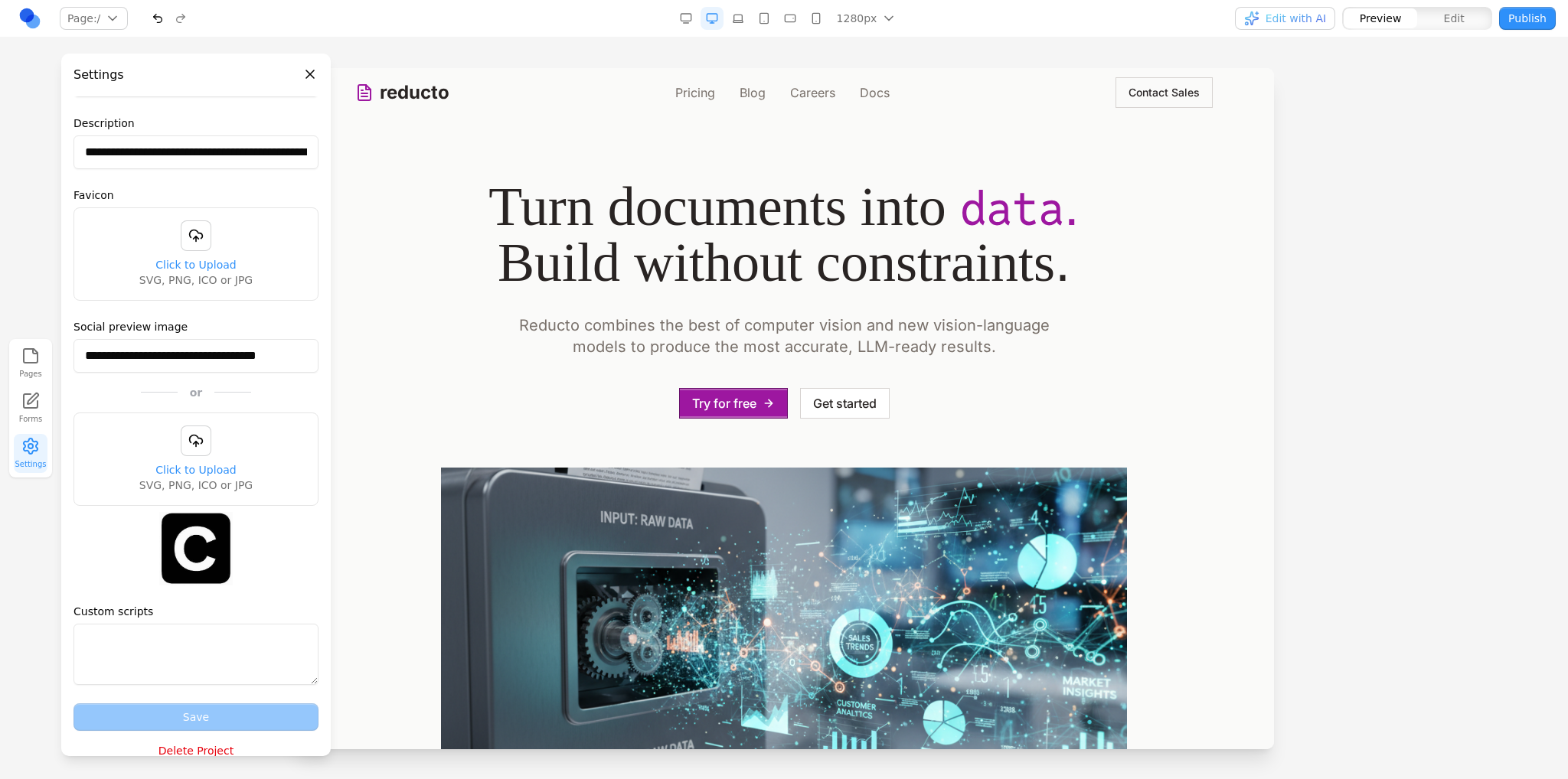
scroll to position [77, 0]
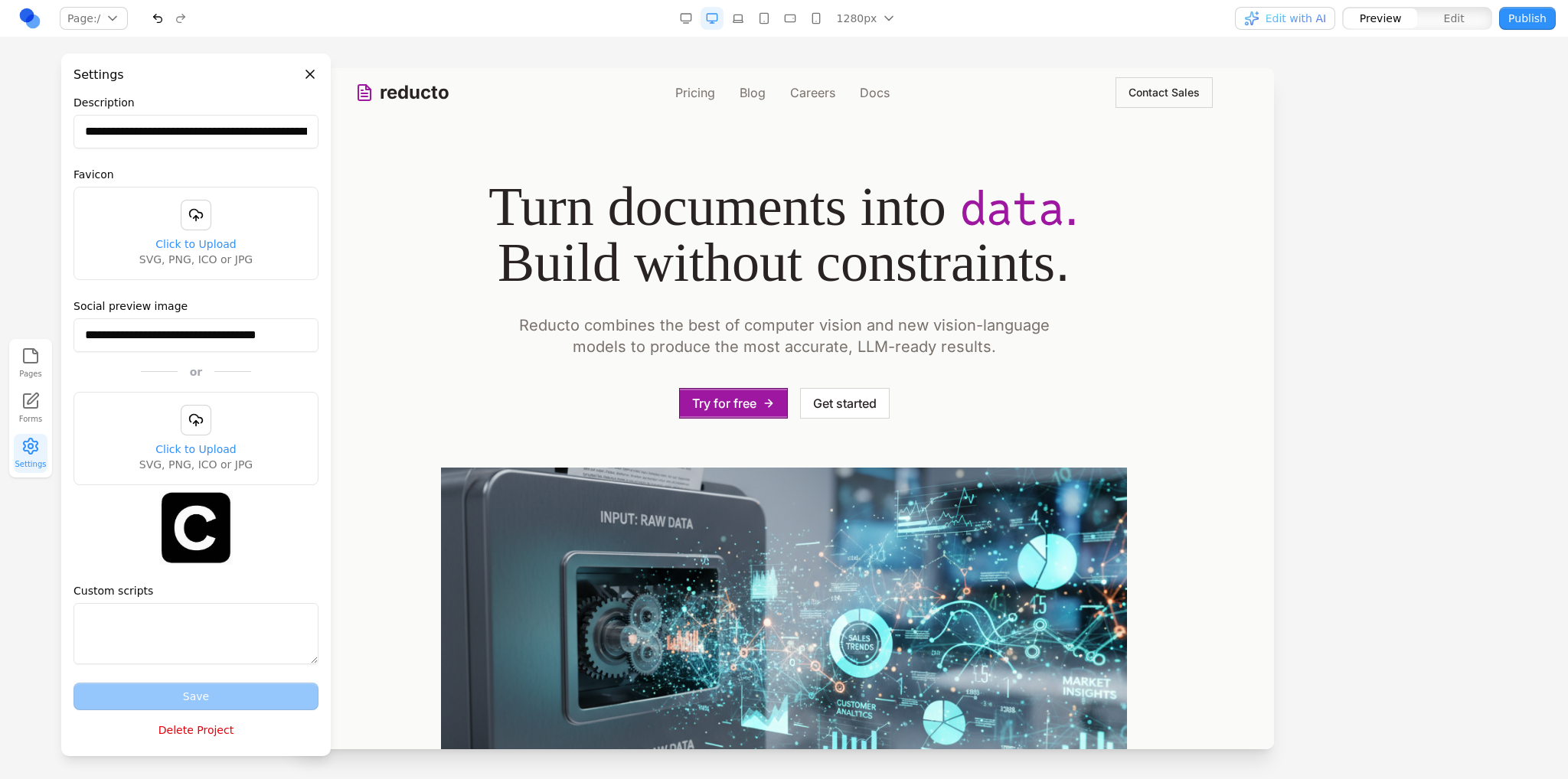
click at [197, 728] on button "Delete Project" at bounding box center [195, 730] width 245 height 28
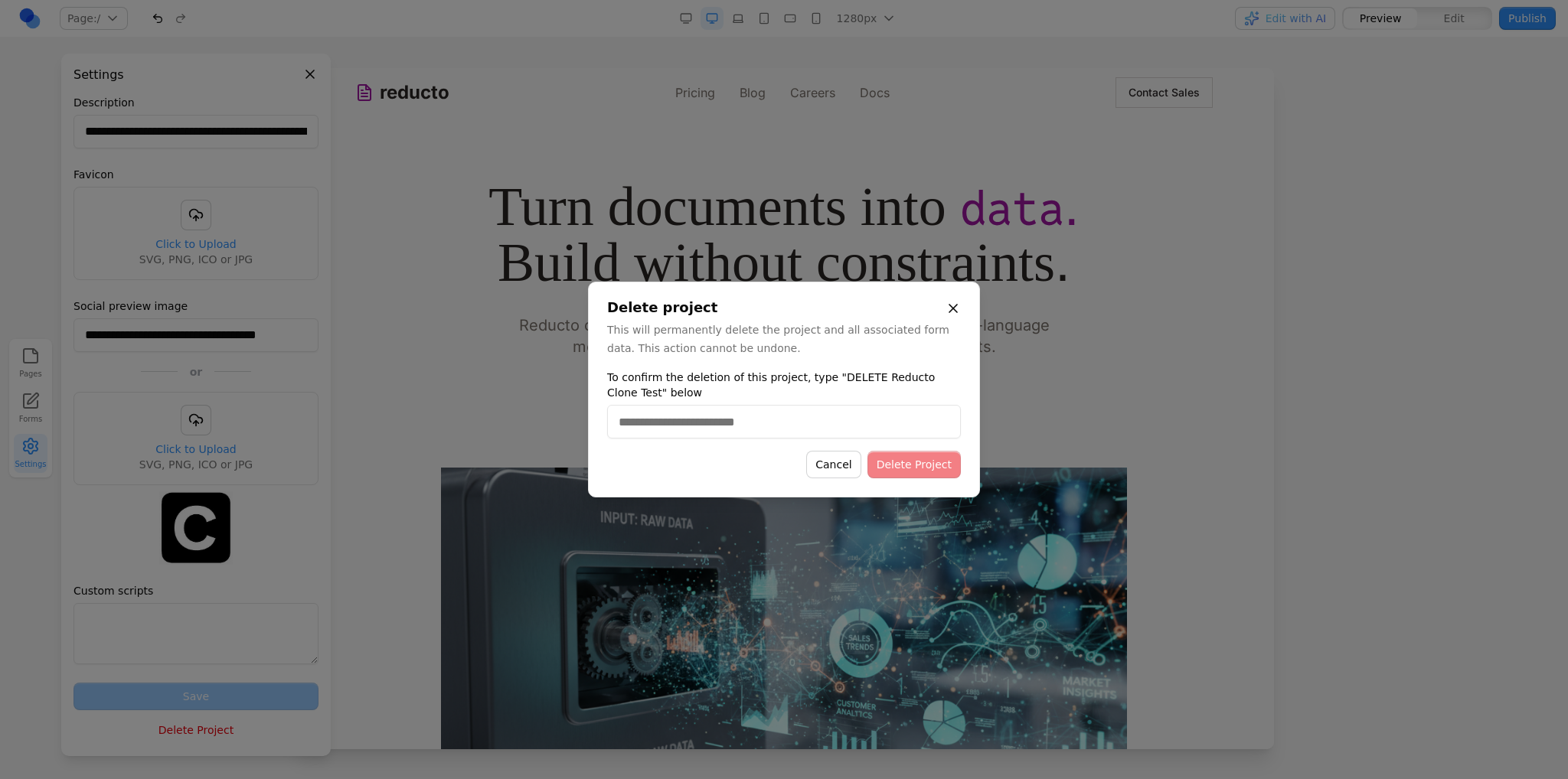
click at [844, 423] on input "To confirm the deletion of this project, type "DELETE Reducto Clone Test" below" at bounding box center [784, 422] width 354 height 33
type input "**********"
click at [915, 471] on button "Delete Project" at bounding box center [914, 464] width 93 height 28
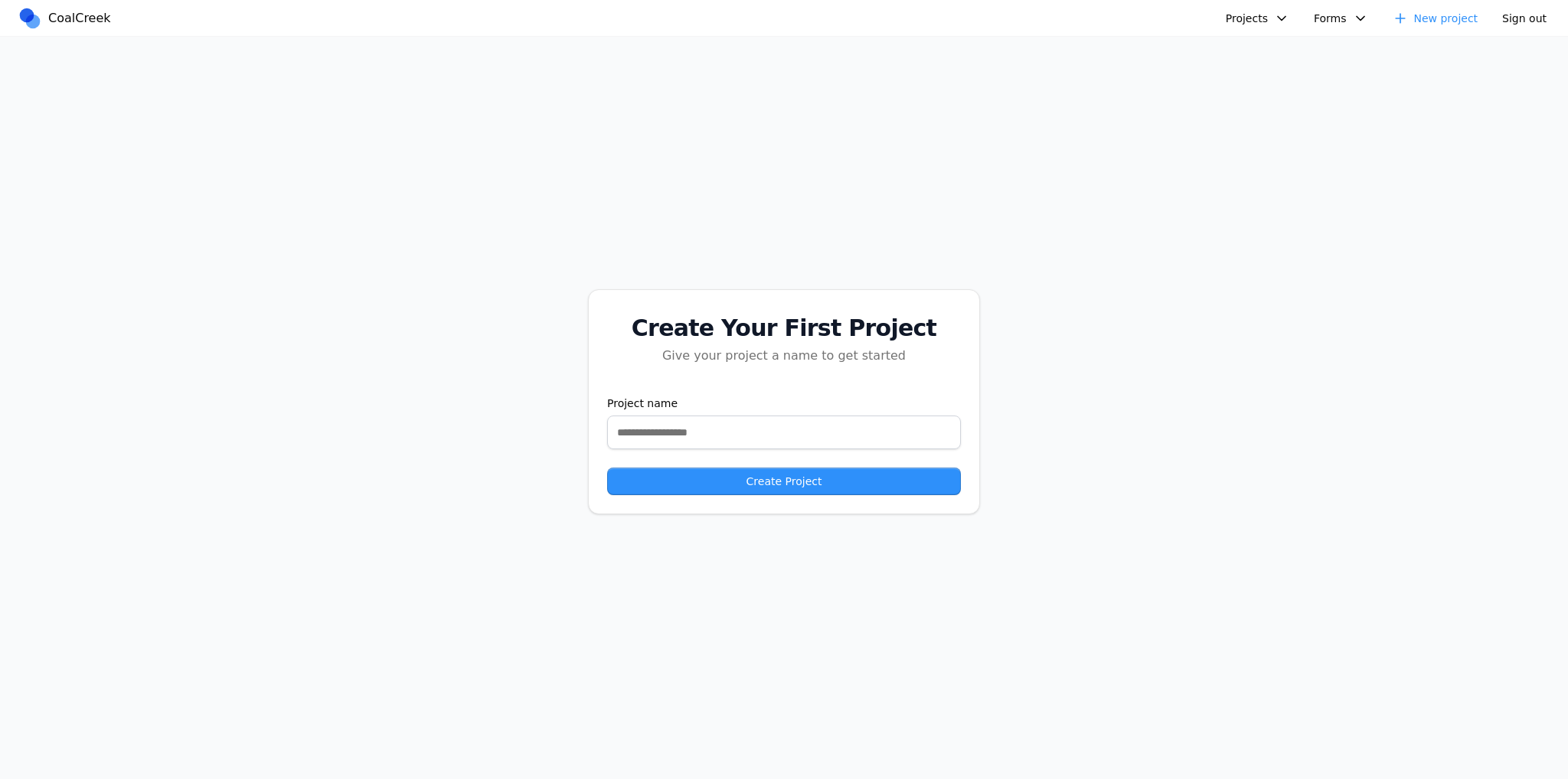
click at [1265, 13] on button "Projects" at bounding box center [1257, 18] width 82 height 23
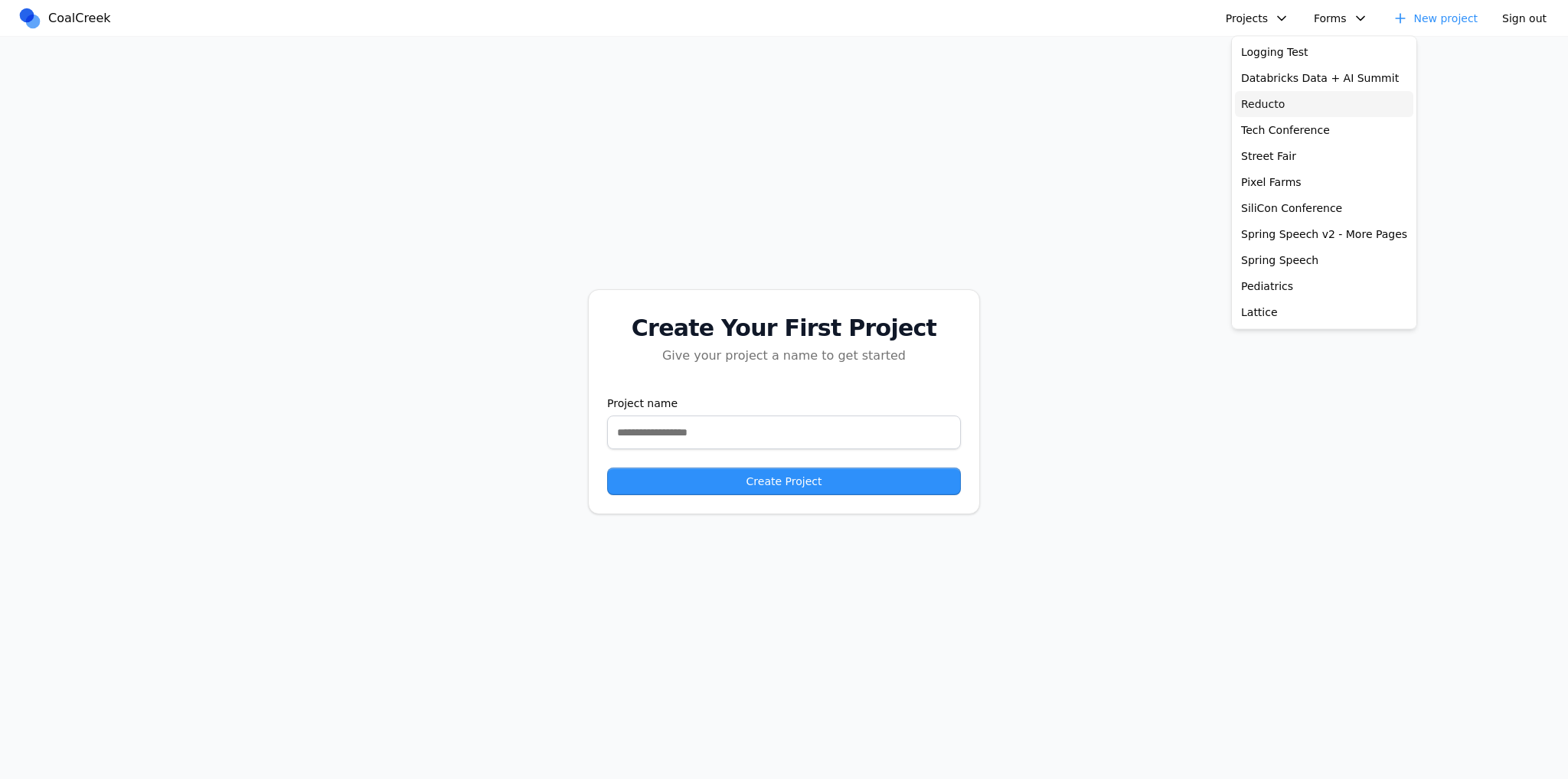
click at [1287, 98] on link "Reducto" at bounding box center [1324, 104] width 179 height 26
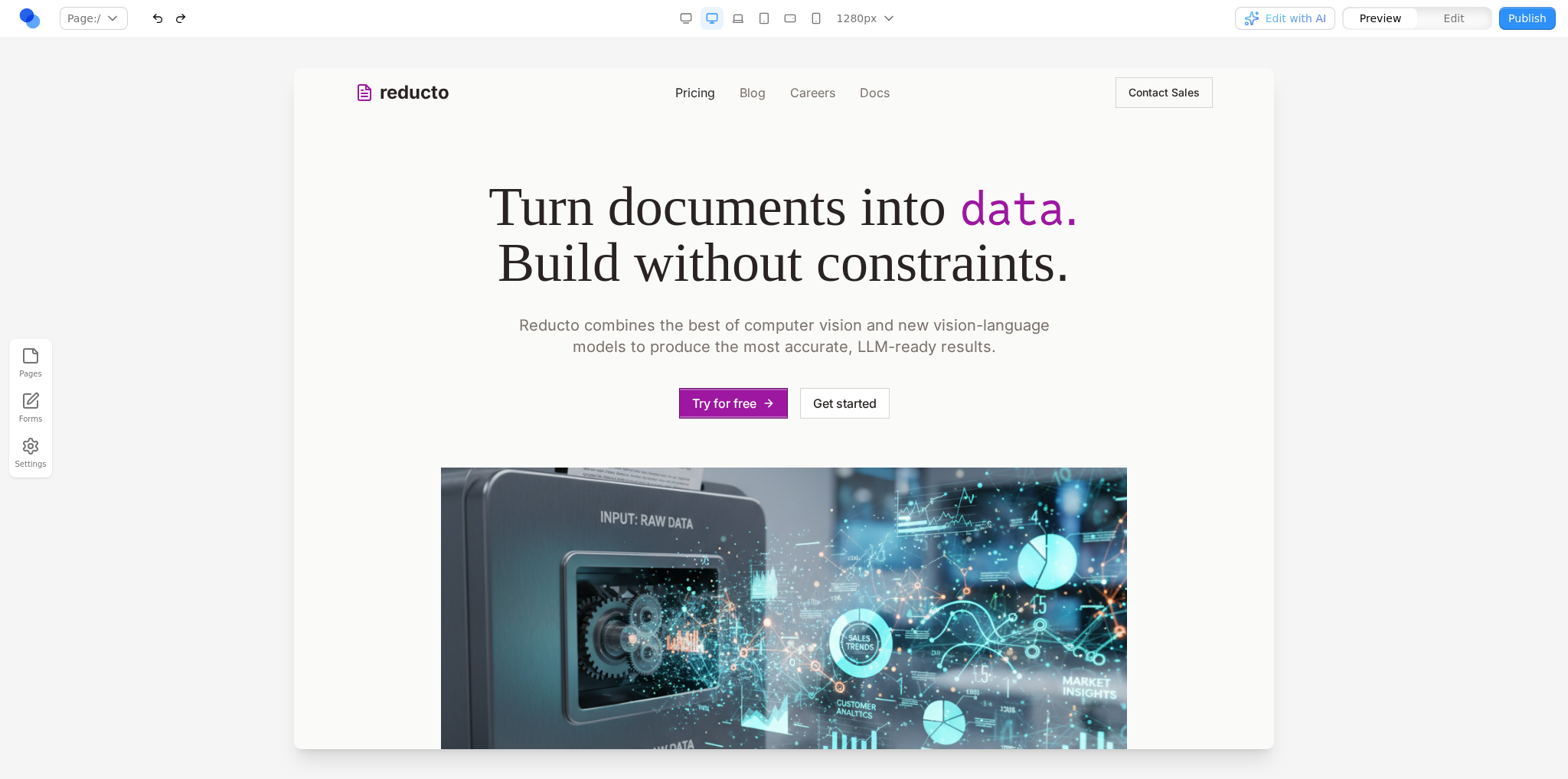
click at [678, 93] on link "Pricing" at bounding box center [695, 92] width 40 height 18
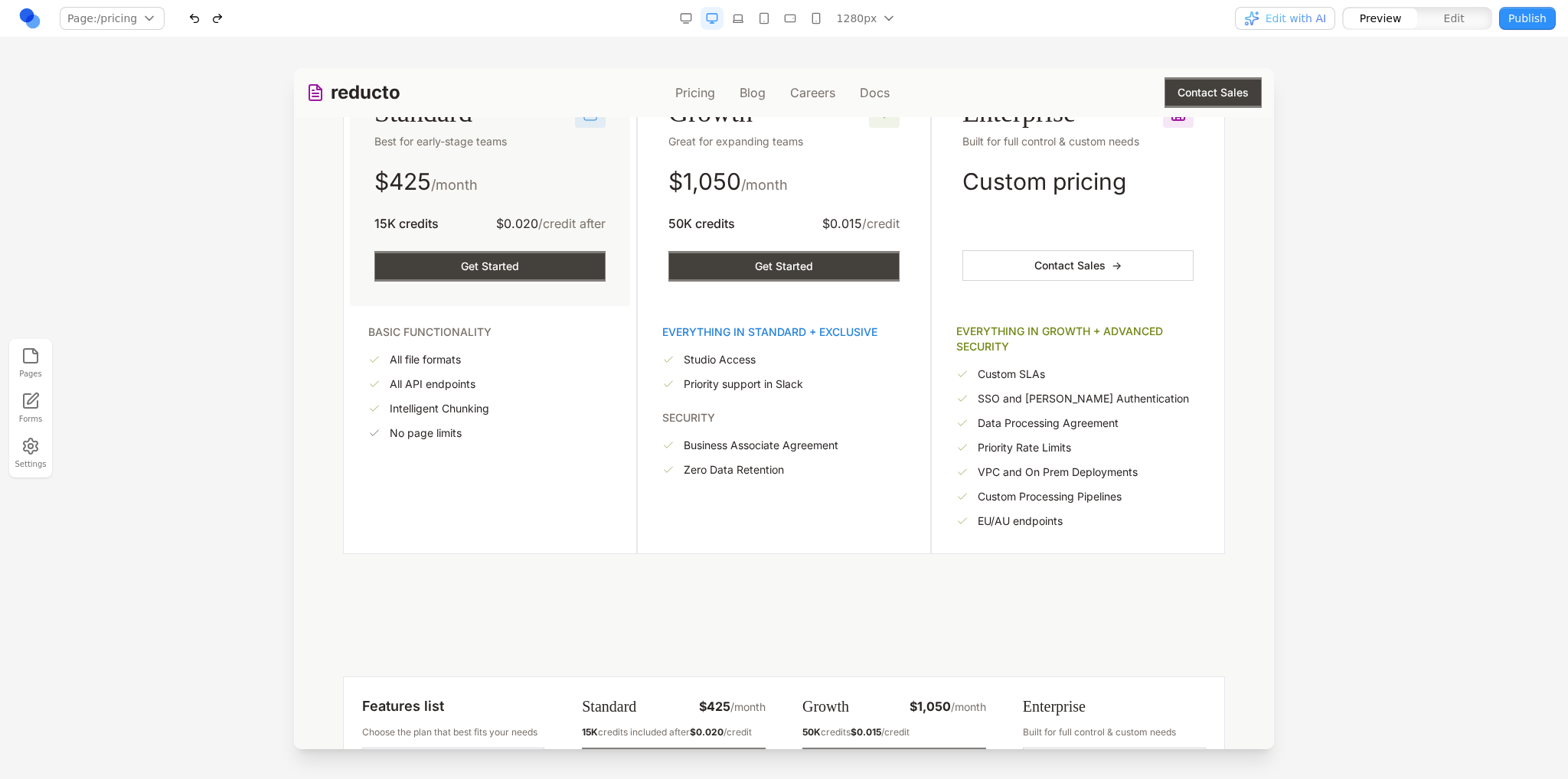
scroll to position [383, 0]
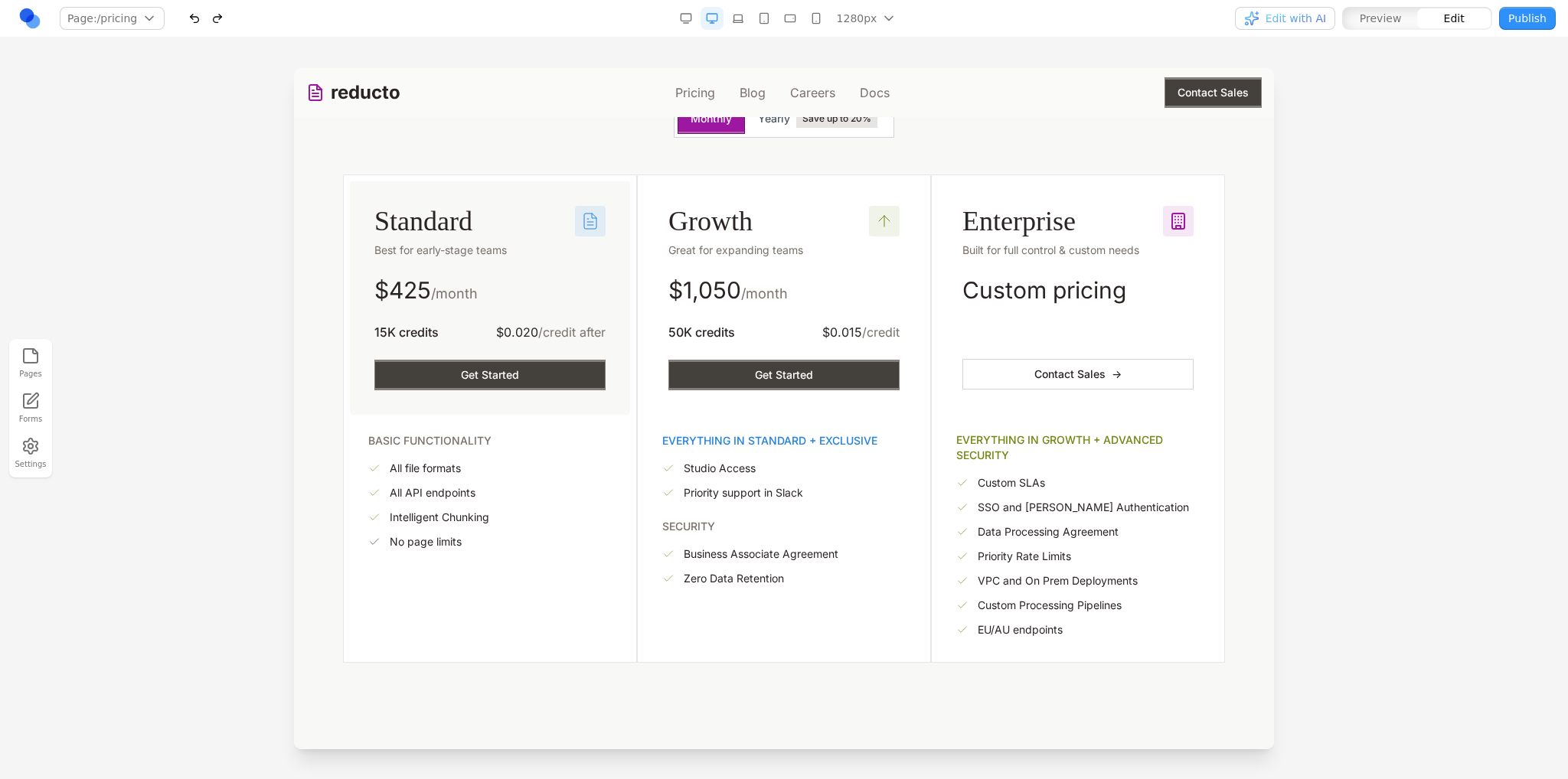
click at [829, 203] on div "Growth Great for expanding teams $ 1,050 /month 50K credits $0.015 /credit Get …" at bounding box center [784, 298] width 280 height 234
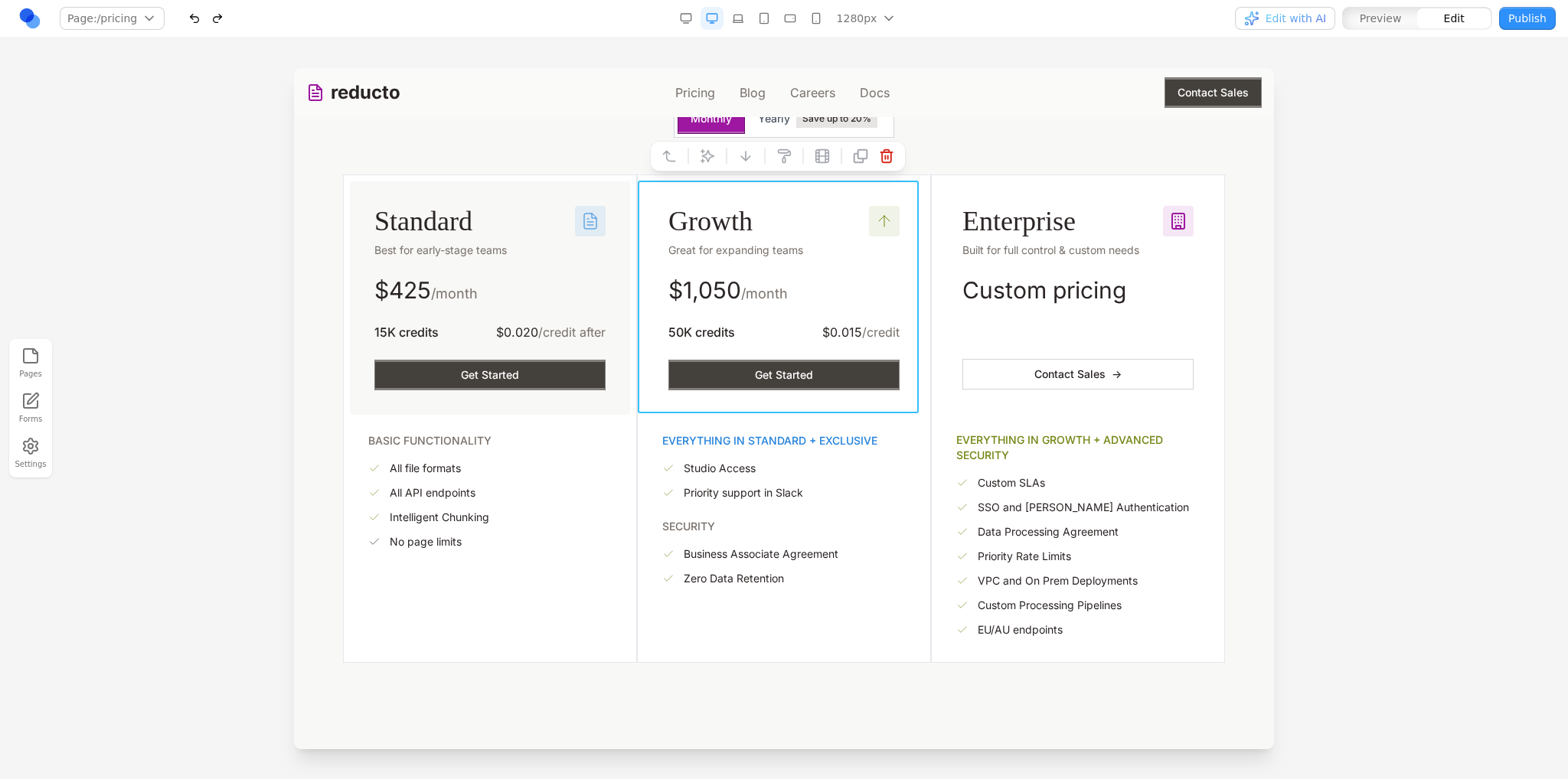
click at [507, 218] on div "Standard Best for early-stage teams" at bounding box center [490, 232] width 231 height 52
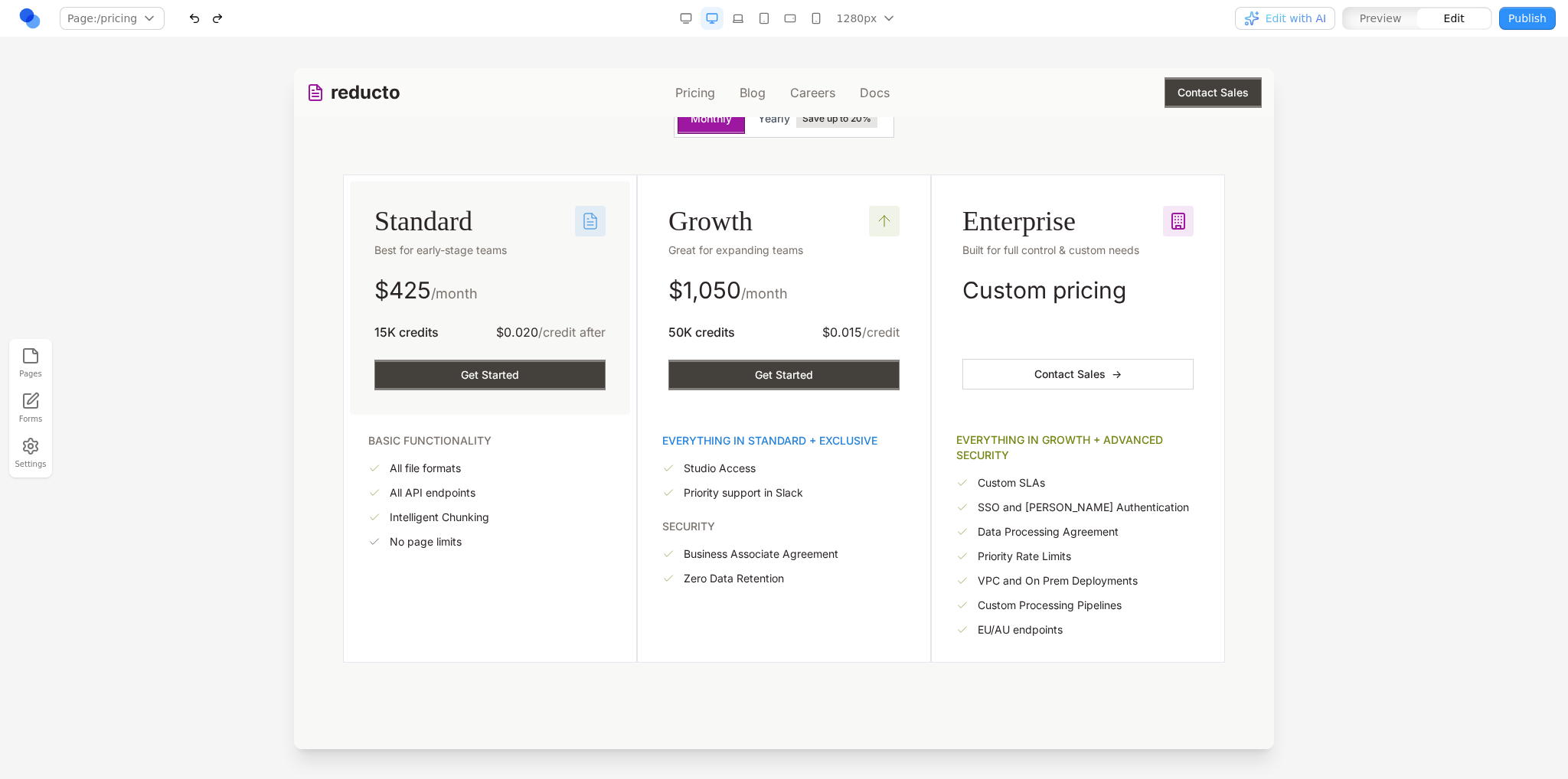
click at [533, 190] on div "Standard Best for early-stage teams $ 425 /month 15K credits $0.020 /credit aft…" at bounding box center [490, 298] width 280 height 234
click at [536, 191] on div "Standard Best for early-stage teams $ 425 /month 15K credits $0.020 /credit aft…" at bounding box center [490, 298] width 280 height 234
click at [430, 219] on h3 "Standard" at bounding box center [441, 221] width 133 height 31
click at [288, 218] on div at bounding box center [784, 422] width 1568 height 710
click at [609, 306] on div "Standard Best for early-stage teams $ 425 /month 15K credits $0.020 /credit aft…" at bounding box center [490, 298] width 280 height 234
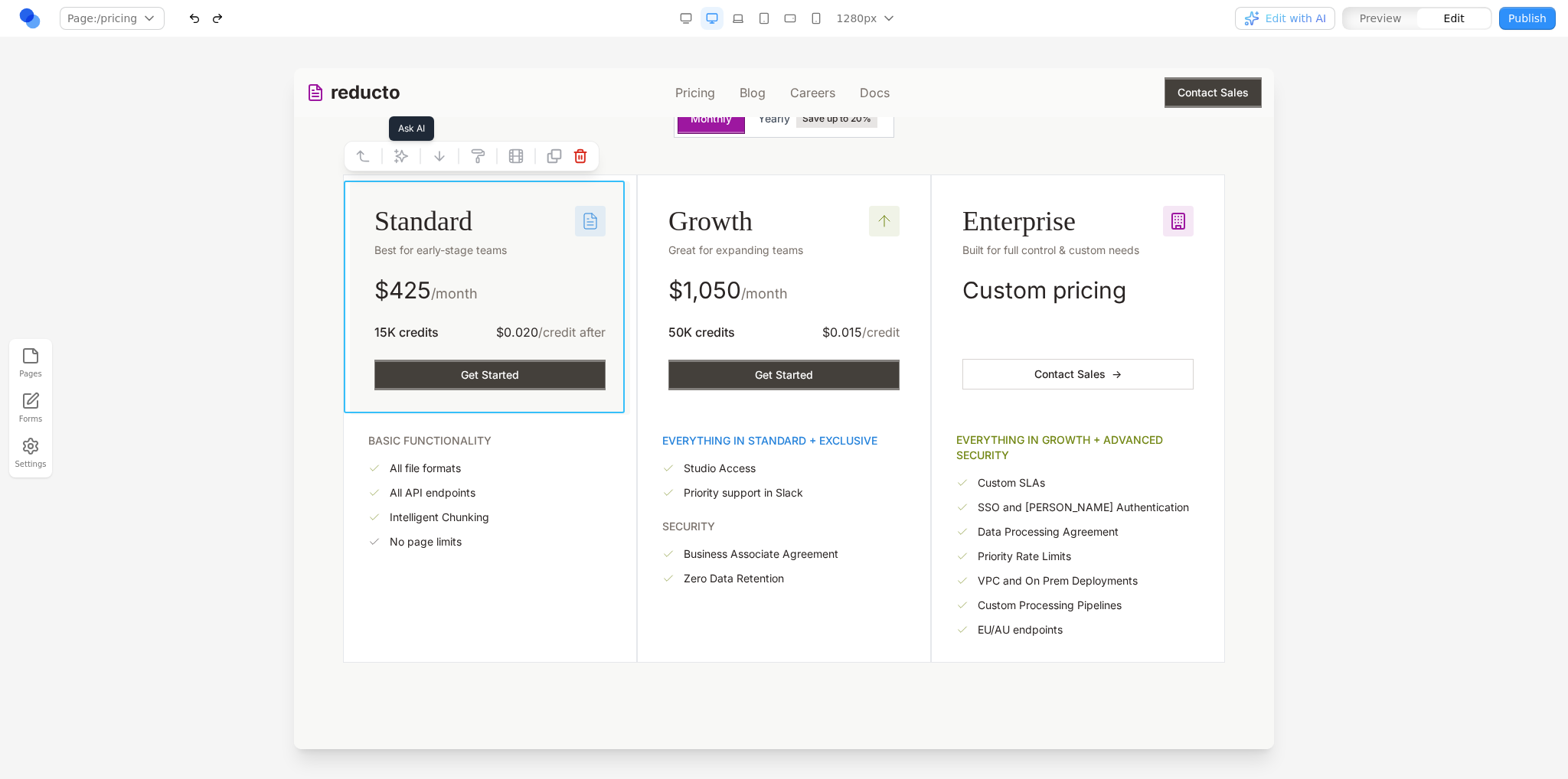
click at [401, 151] on icon at bounding box center [401, 156] width 15 height 15
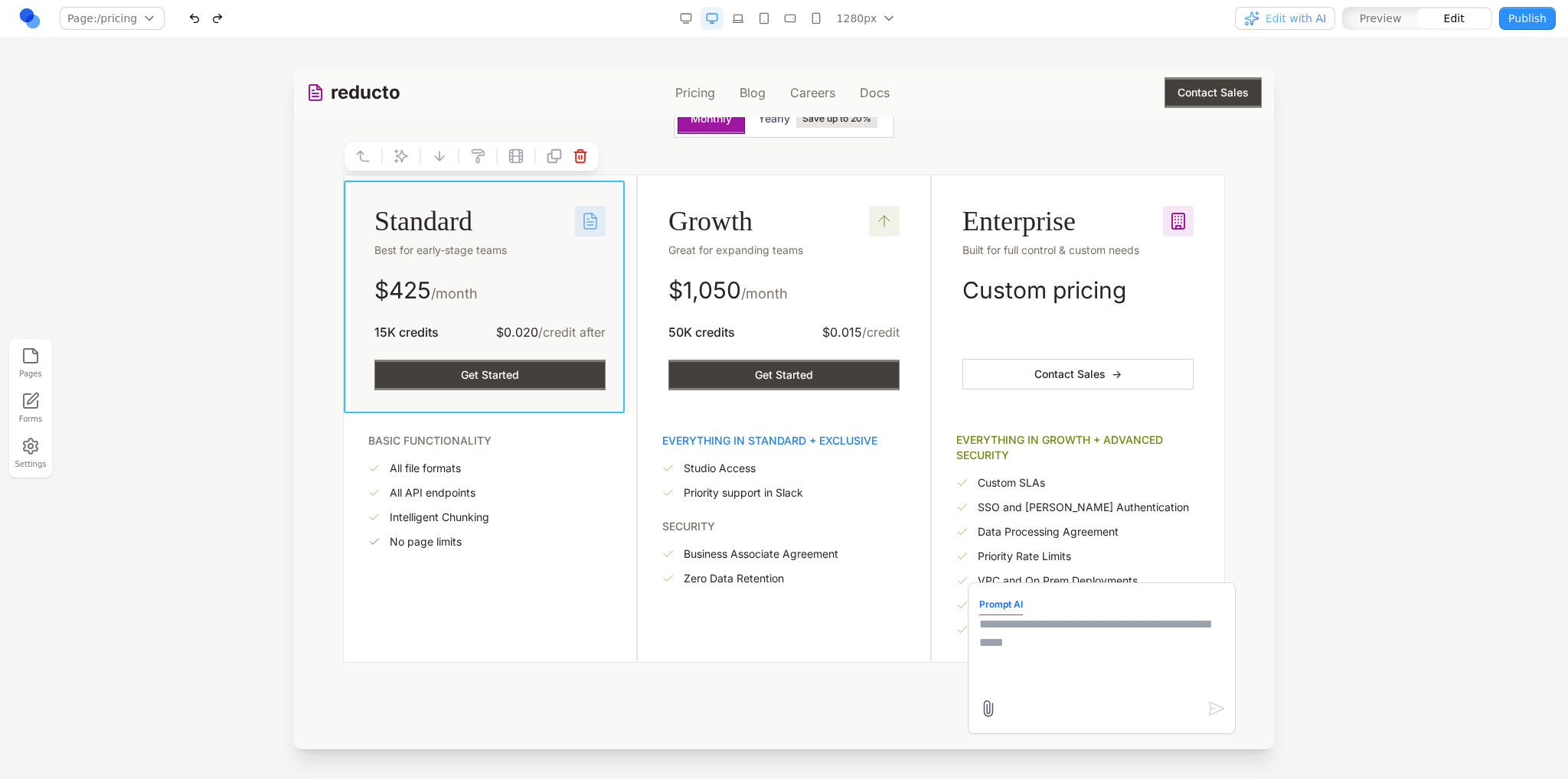
click at [1018, 657] on textarea at bounding box center [1101, 654] width 245 height 77
type textarea "**********"
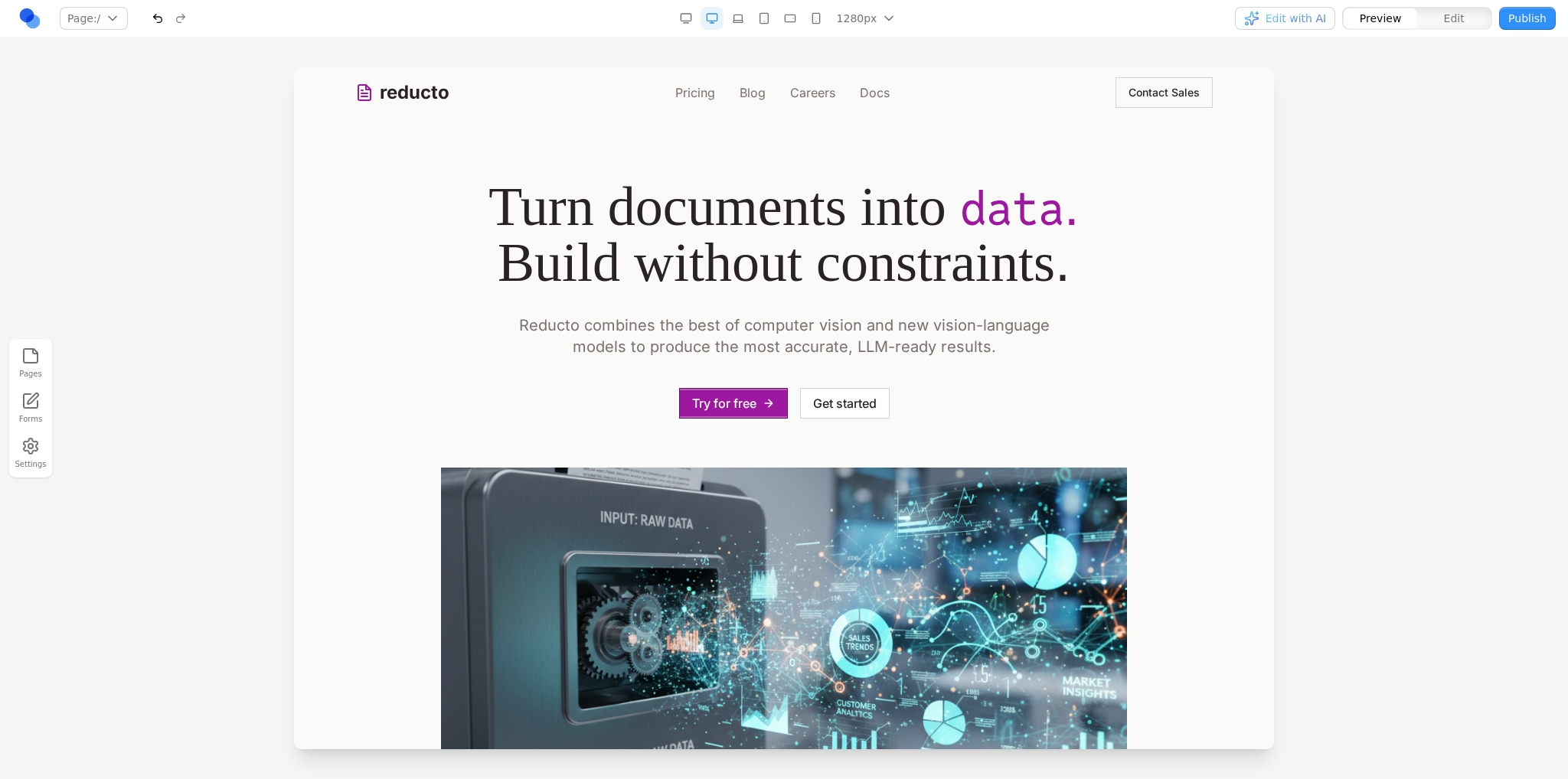
scroll to position [0, 0]
click at [679, 96] on link "Pricing" at bounding box center [695, 92] width 40 height 18
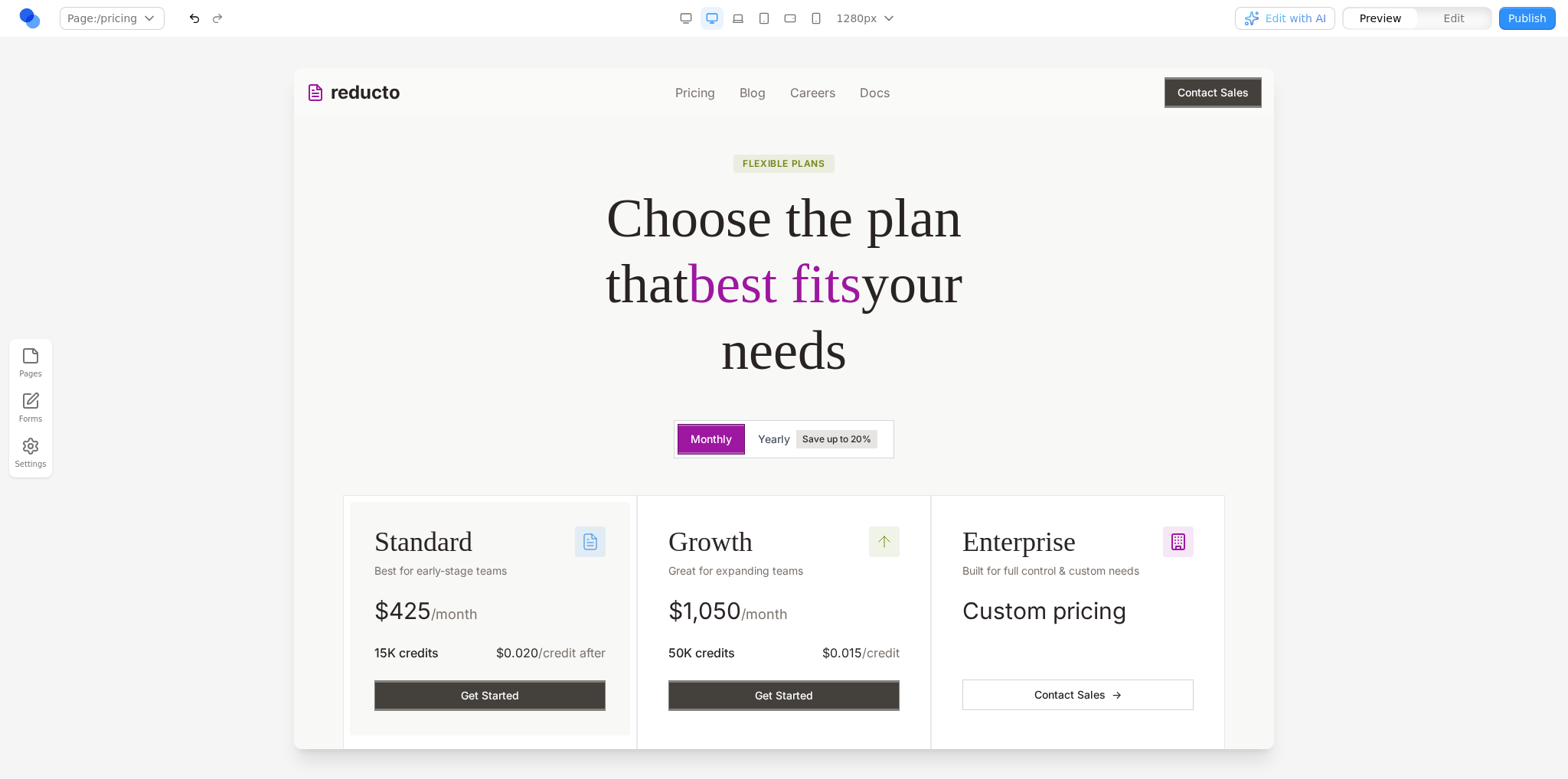
scroll to position [306, 0]
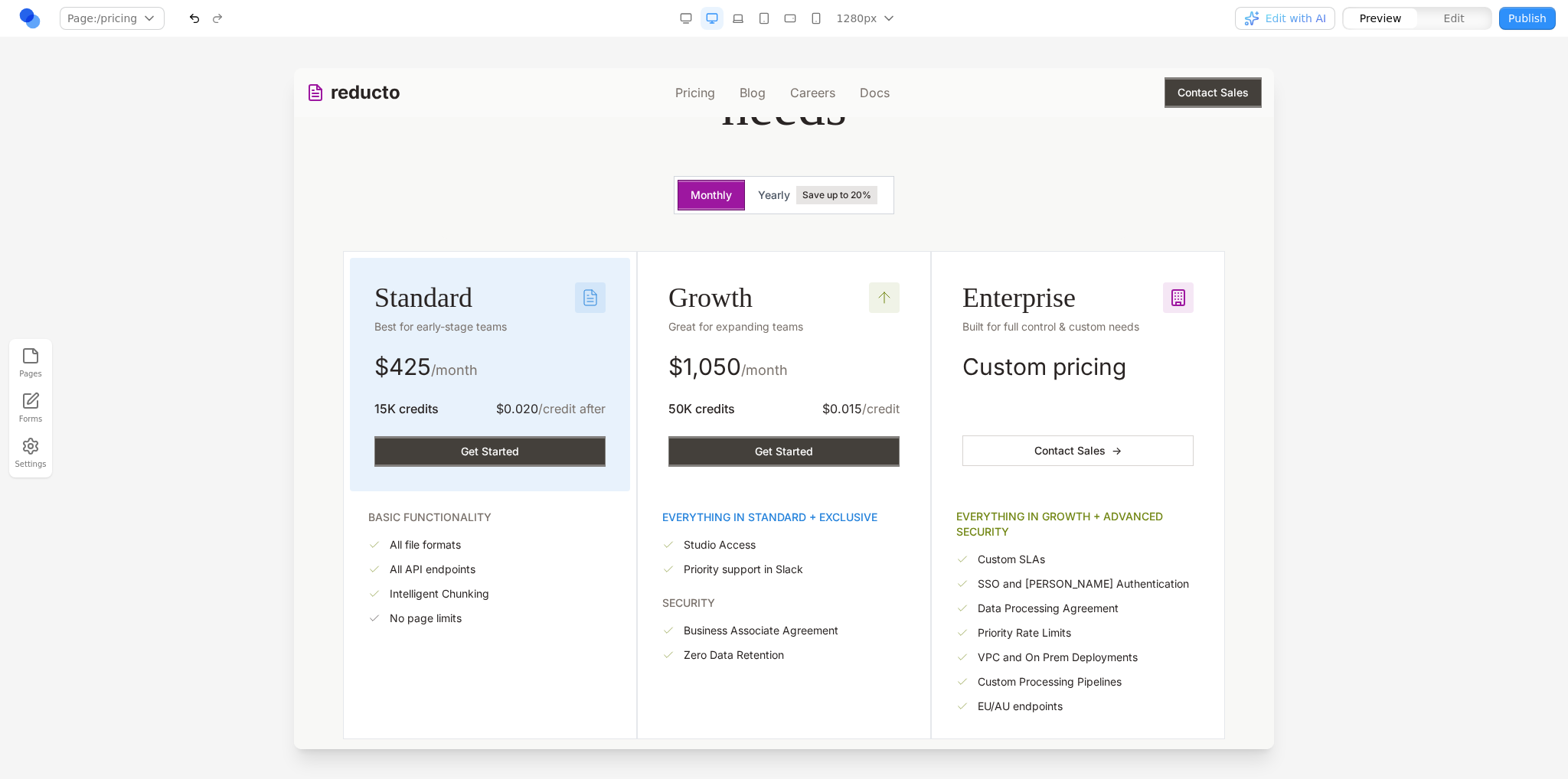
click at [581, 292] on icon at bounding box center [590, 298] width 18 height 18
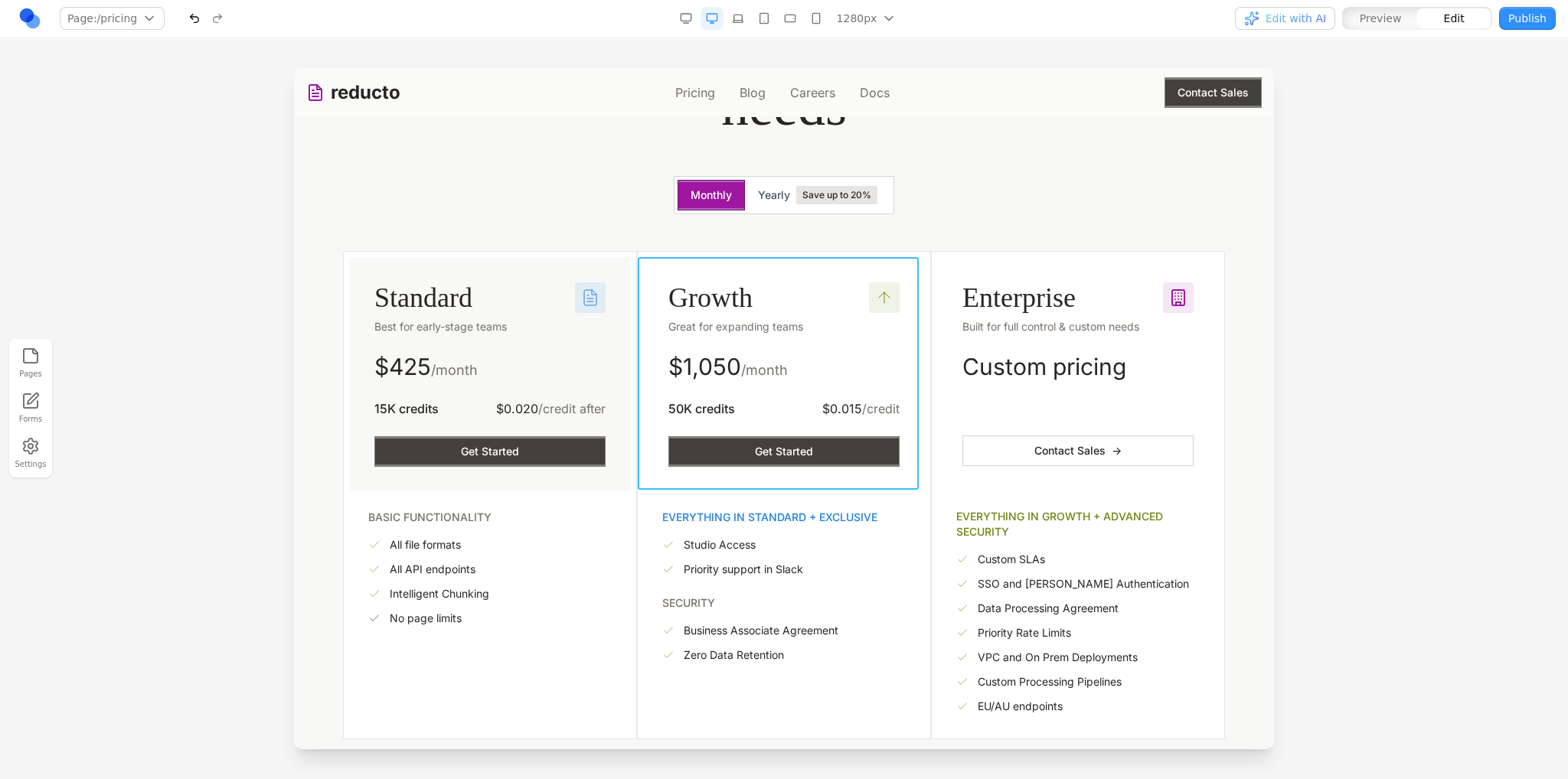
click at [801, 274] on div "Growth Great for expanding teams $ 1,050 /month 50K credits $0.015 /credit Get …" at bounding box center [784, 375] width 280 height 234
click at [699, 231] on button at bounding box center [707, 232] width 24 height 24
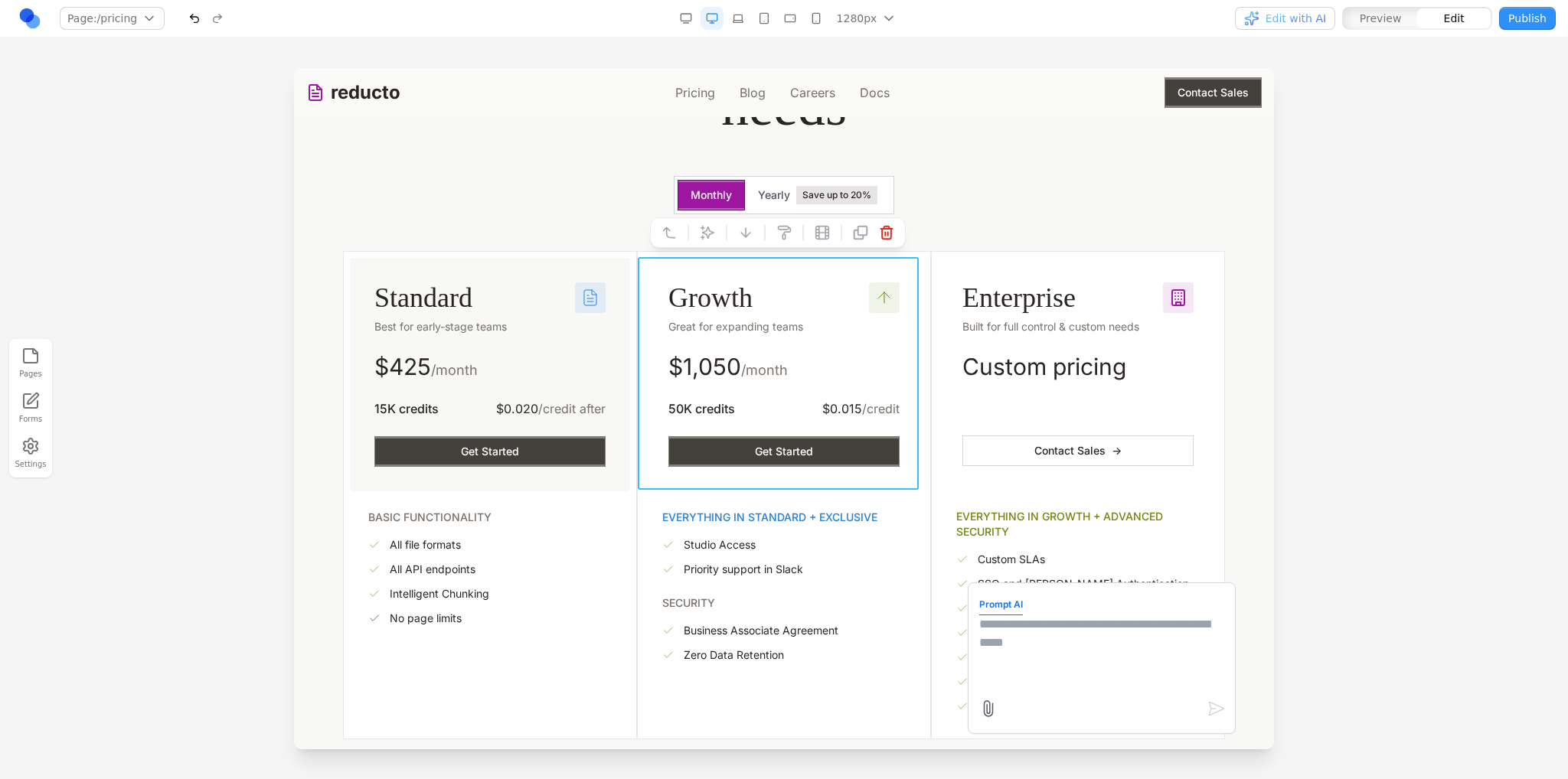
click at [1024, 598] on form "Prompt AI" at bounding box center [1101, 658] width 245 height 128
click at [1029, 626] on textarea at bounding box center [1101, 654] width 245 height 77
click at [1287, 16] on span "Edit with AI" at bounding box center [1295, 18] width 60 height 15
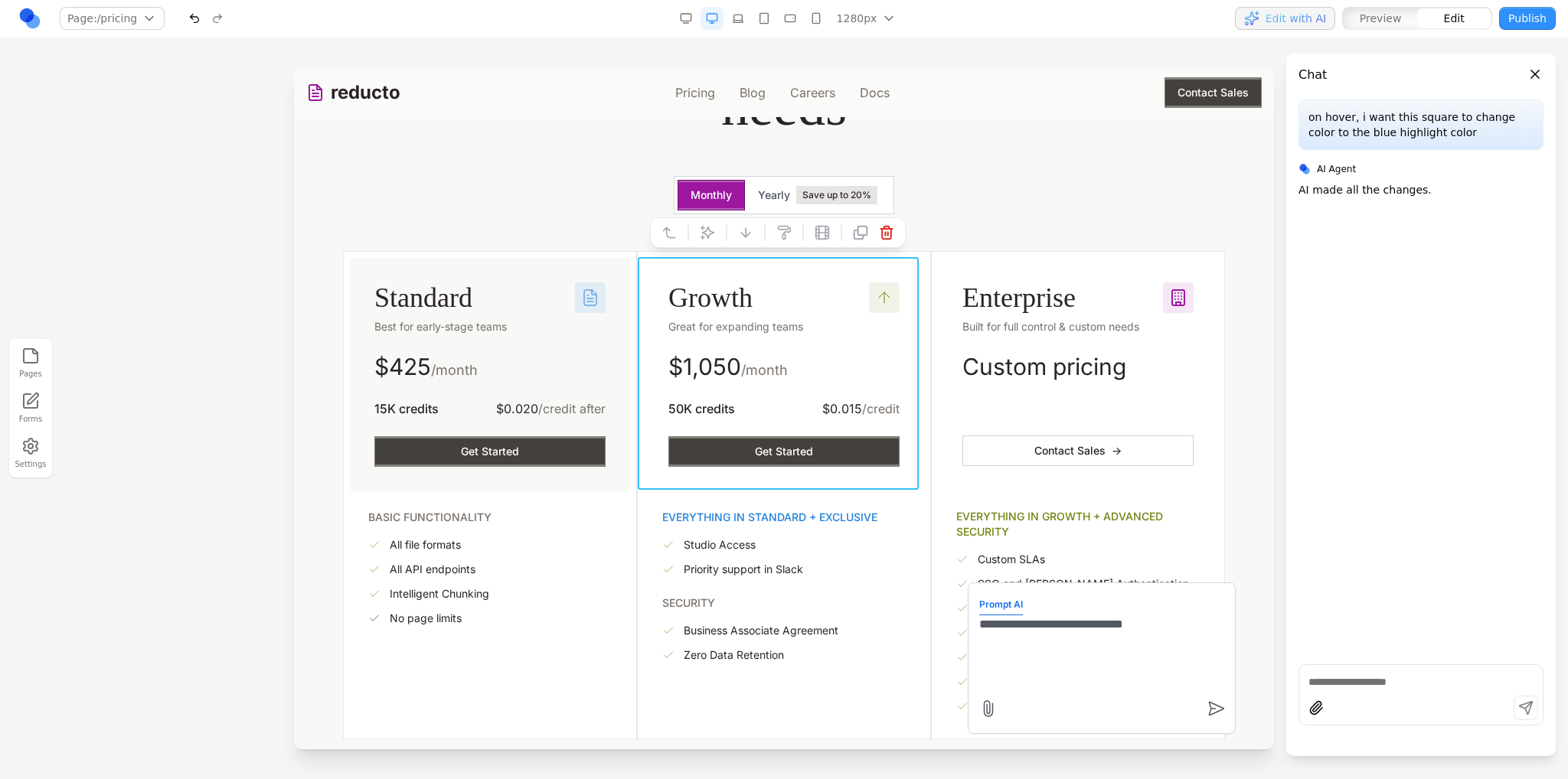
drag, startPoint x: 1287, startPoint y: 16, endPoint x: 956, endPoint y: 146, distance: 355.6
click at [1287, 16] on span "Edit with AI" at bounding box center [1295, 18] width 60 height 15
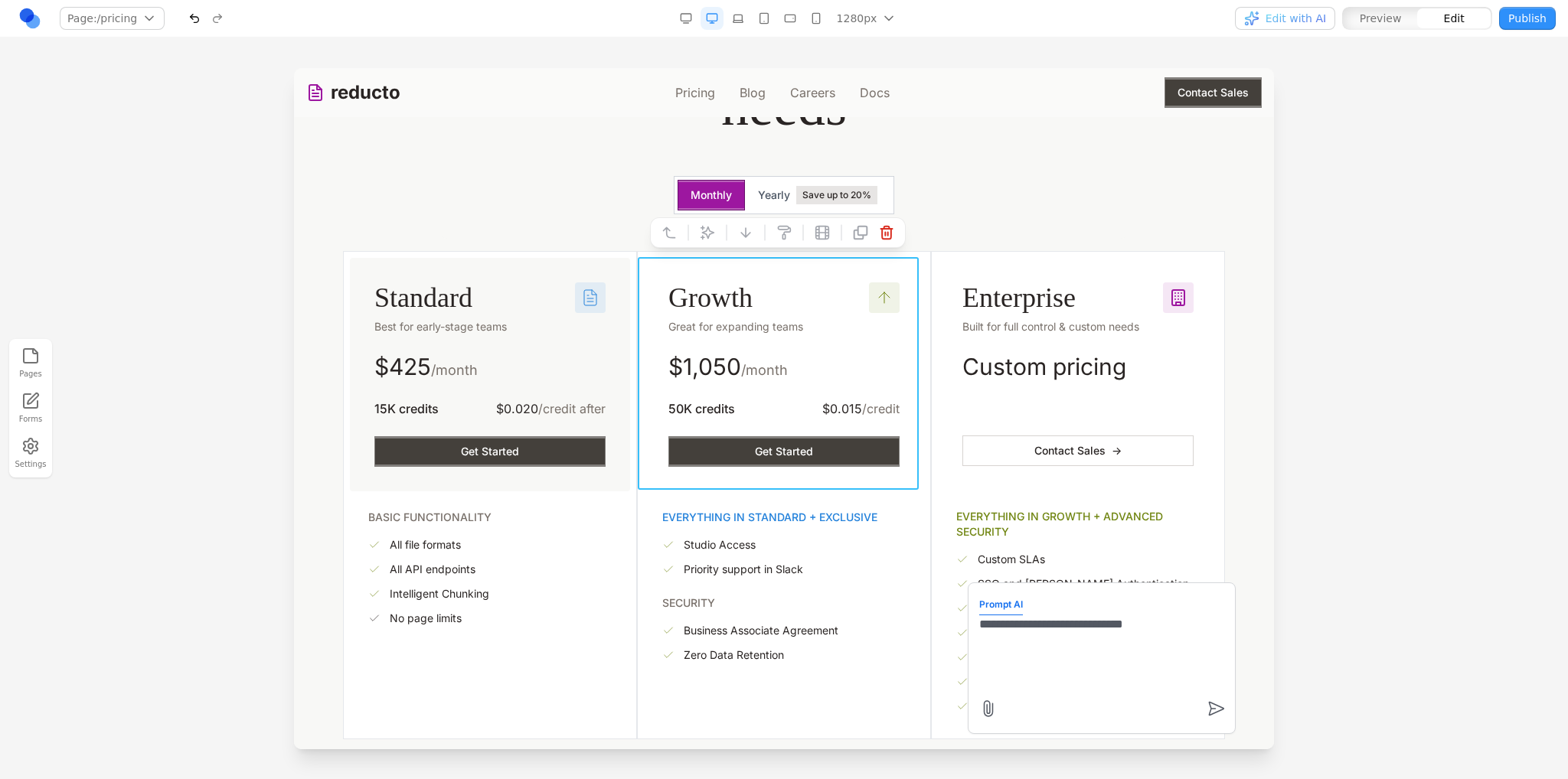
drag, startPoint x: 1186, startPoint y: 626, endPoint x: 934, endPoint y: 621, distance: 252.0
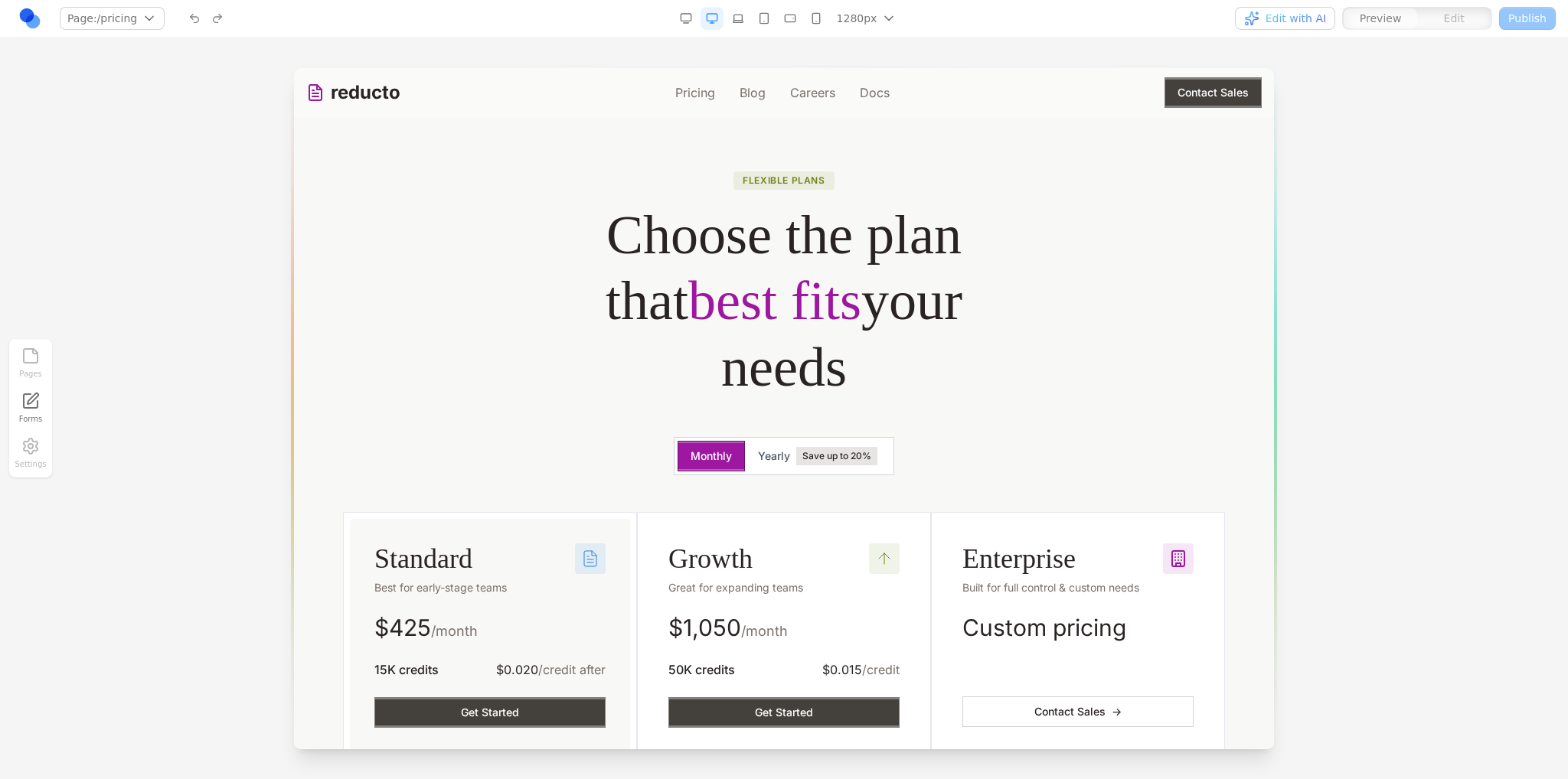
scroll to position [0, 0]
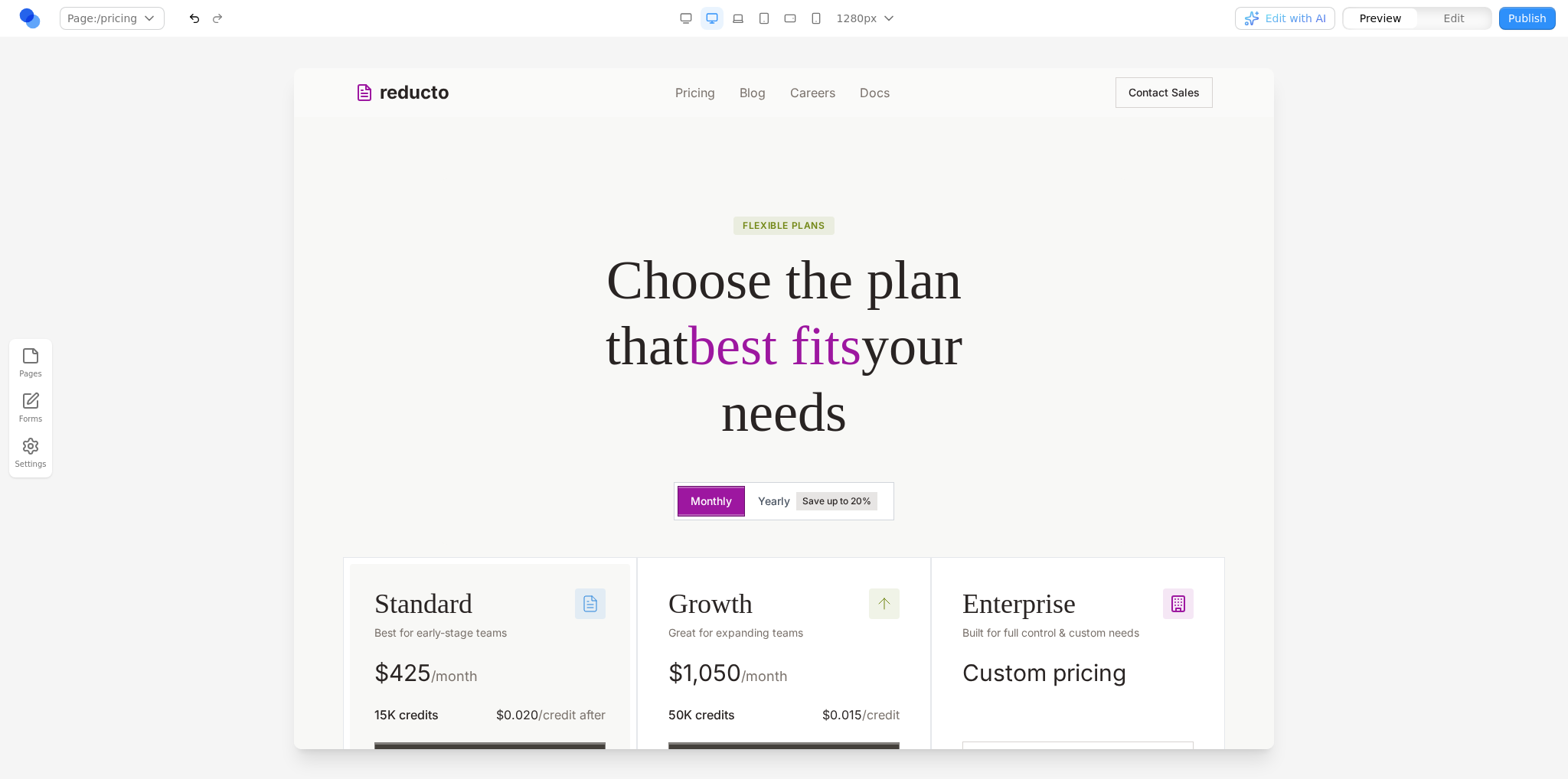
click at [695, 15] on button "button" at bounding box center [685, 18] width 23 height 23
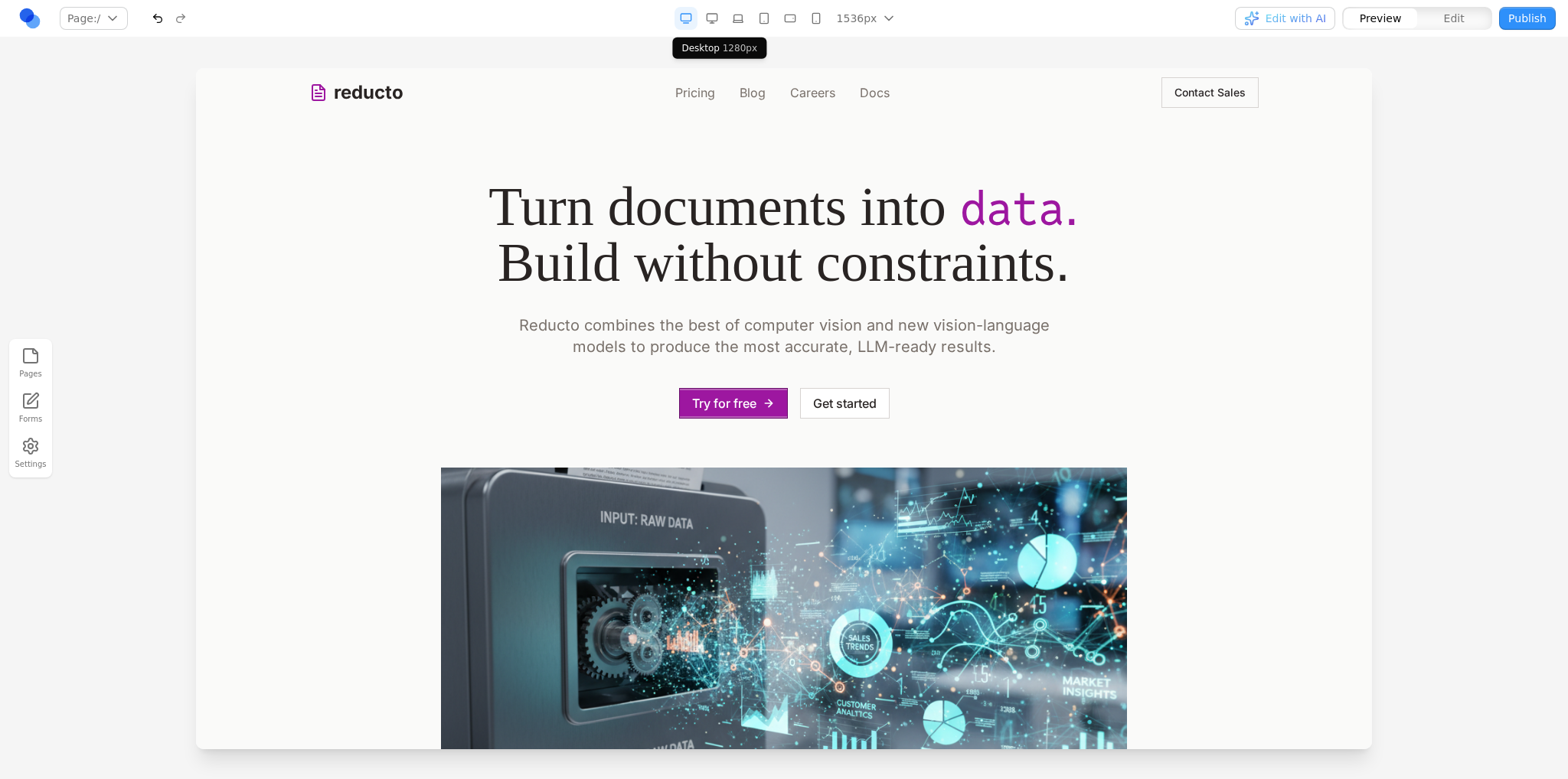
click at [717, 21] on rect "button" at bounding box center [711, 17] width 10 height 7
click at [691, 96] on link "Pricing" at bounding box center [695, 92] width 40 height 18
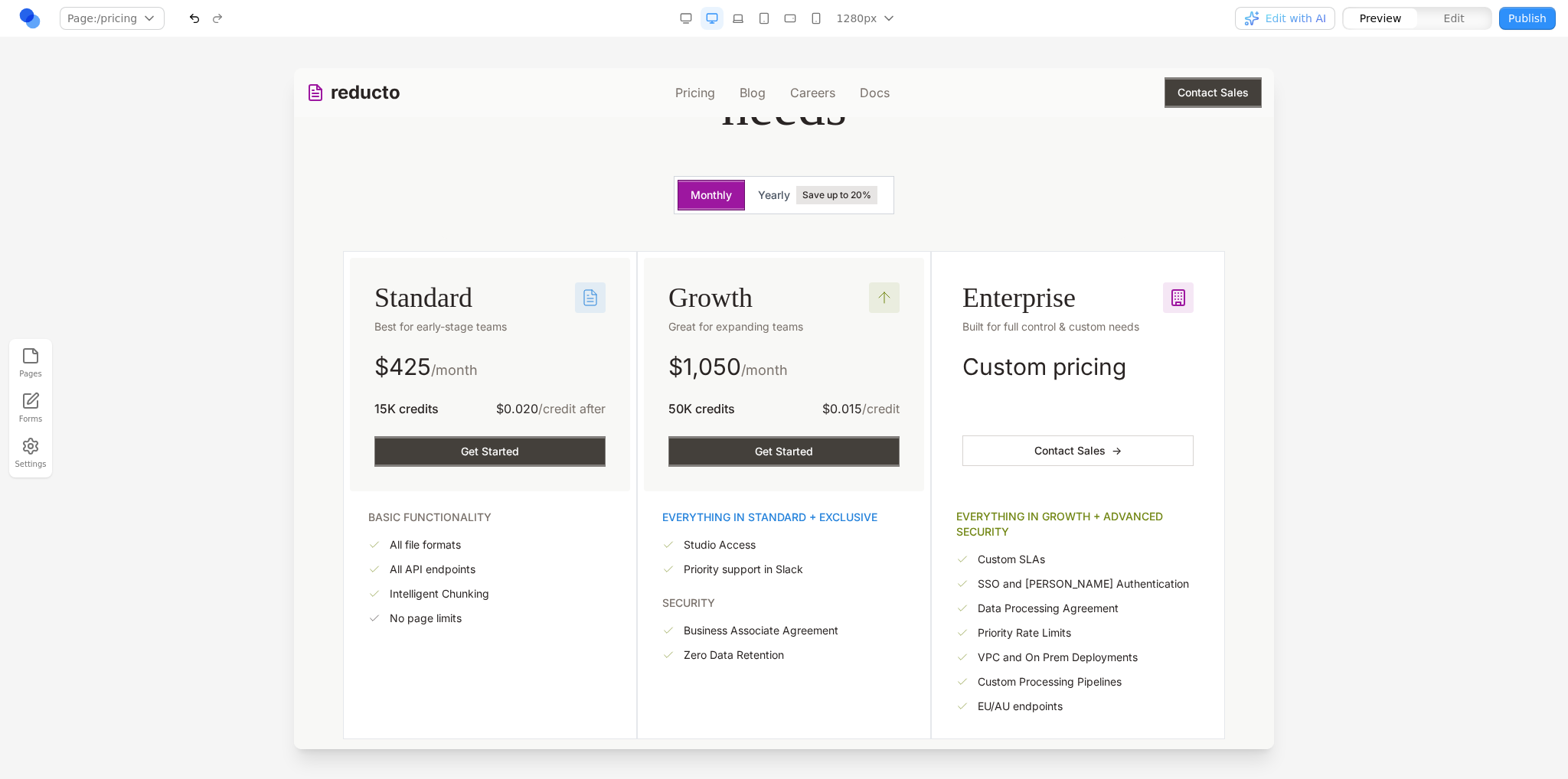
scroll to position [383, 0]
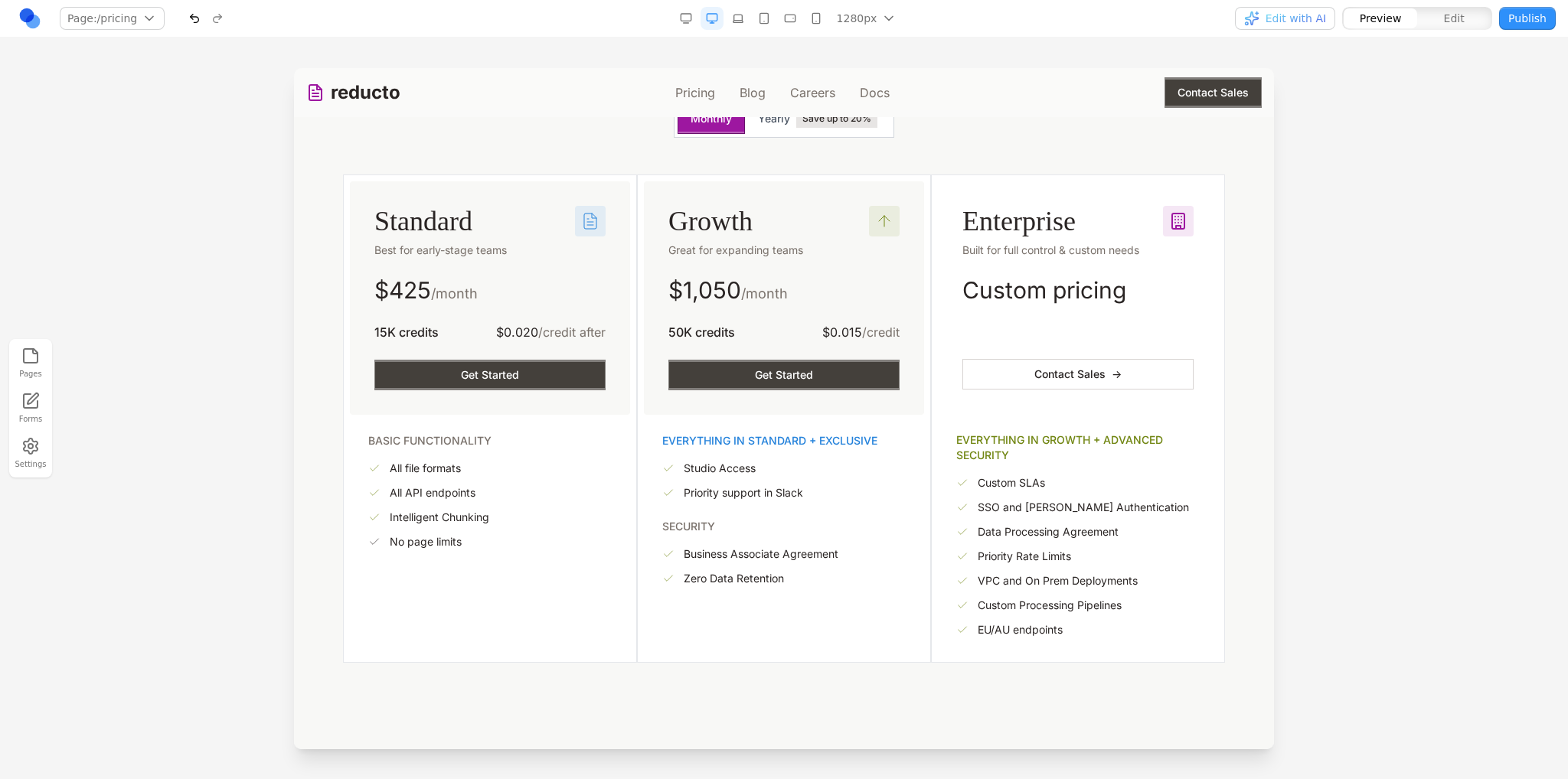
click at [895, 115] on div "reducto Pricing Blog Careers Docs Contact Sales" at bounding box center [784, 92] width 955 height 49
drag, startPoint x: 858, startPoint y: 226, endPoint x: 811, endPoint y: 194, distance: 56.9
click at [811, 194] on div "Growth Great for expanding teams $ 1,050 /month 50K credits $0.015 /credit Get …" at bounding box center [784, 298] width 280 height 234
click at [814, 194] on div "Growth Great for expanding teams $ 1,050 /month 50K credits $0.015 /credit Get …" at bounding box center [784, 298] width 280 height 234
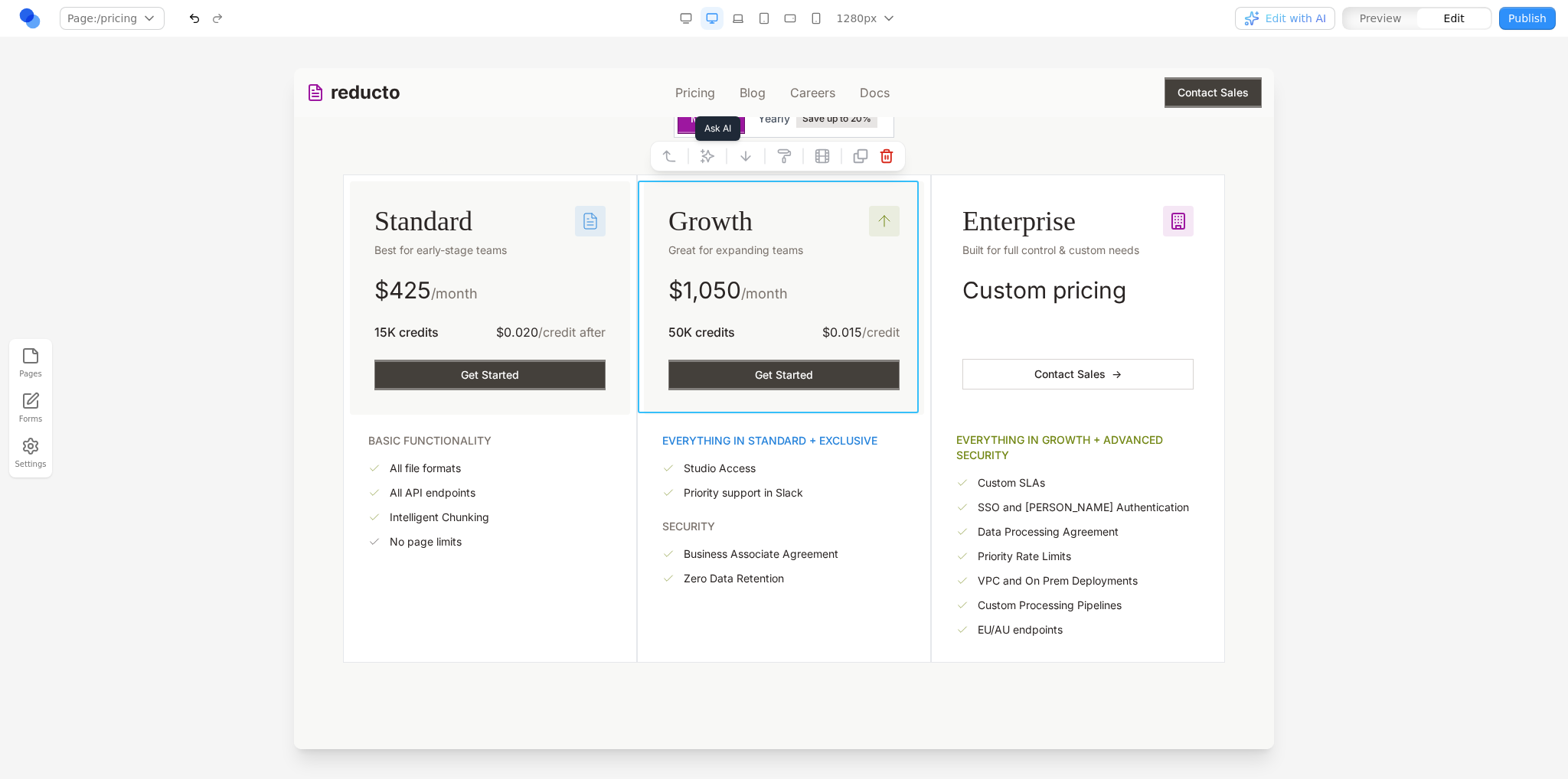
click at [712, 158] on icon at bounding box center [707, 156] width 15 height 15
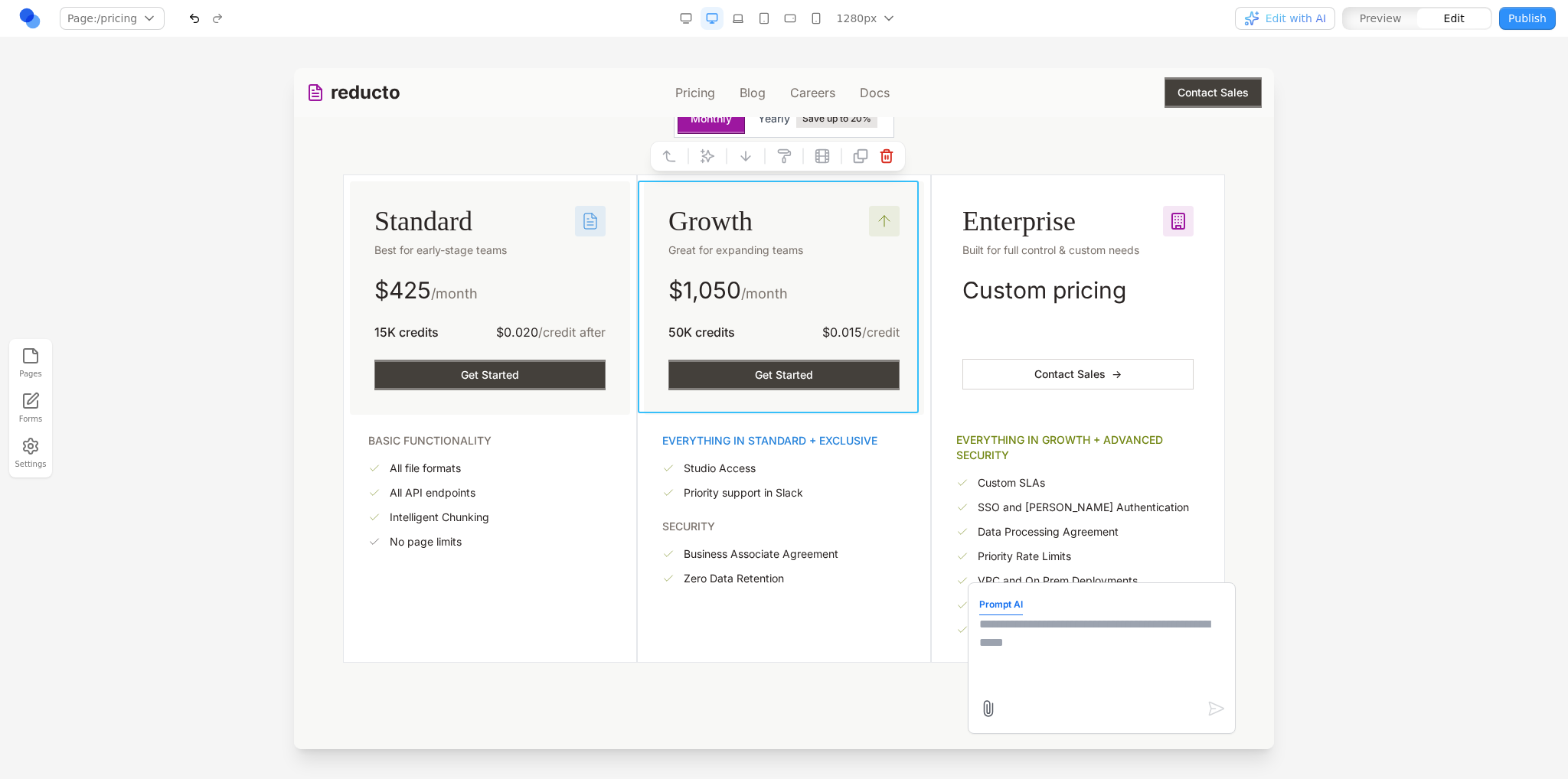
click at [1039, 620] on textarea at bounding box center [1101, 654] width 245 height 77
click at [1062, 638] on textarea at bounding box center [1101, 654] width 245 height 77
click at [1151, 660] on textarea at bounding box center [1101, 654] width 245 height 77
click at [1046, 650] on textarea at bounding box center [1101, 654] width 245 height 77
type textarea "*"
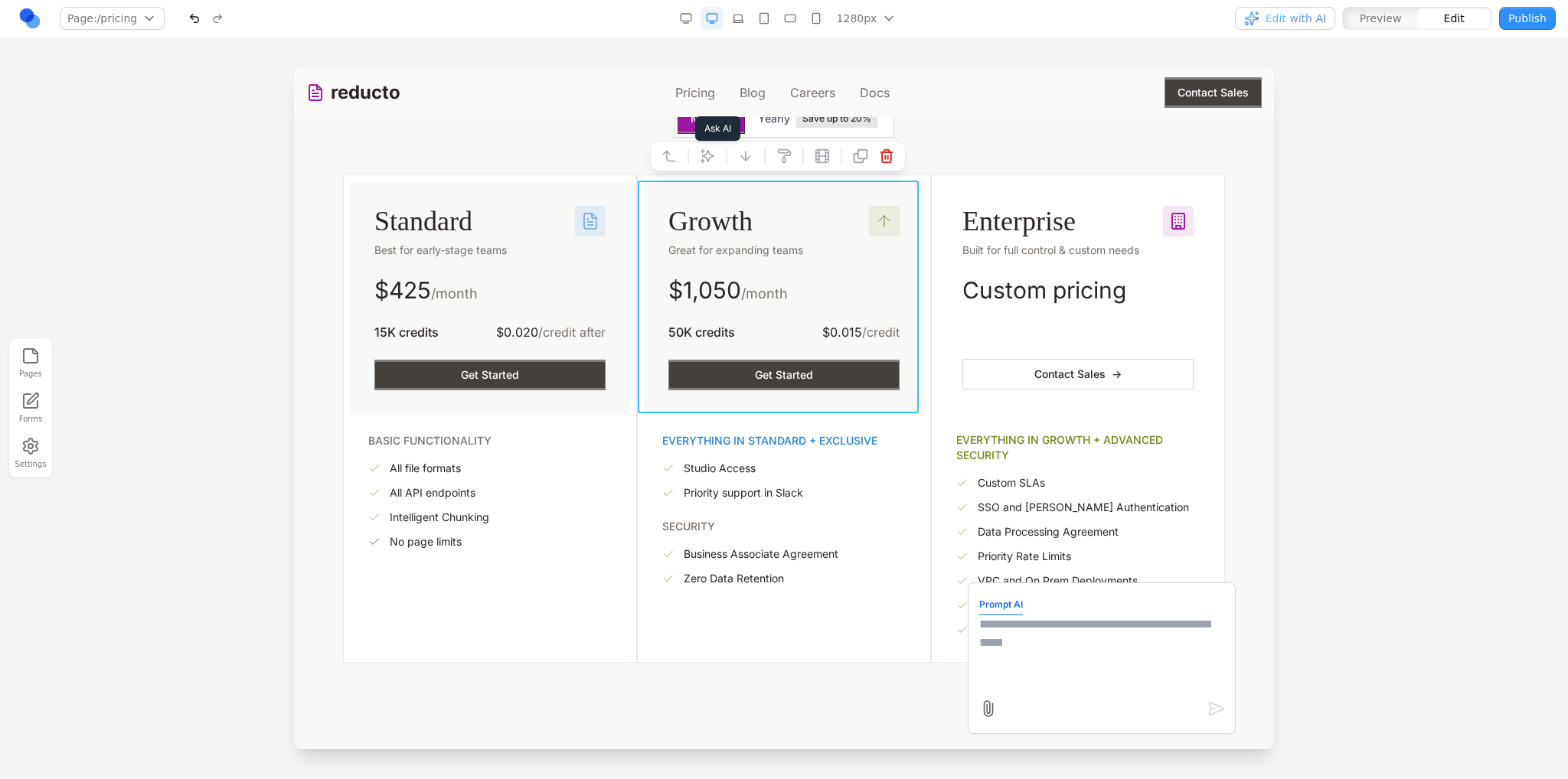
click at [702, 149] on icon at bounding box center [707, 156] width 15 height 15
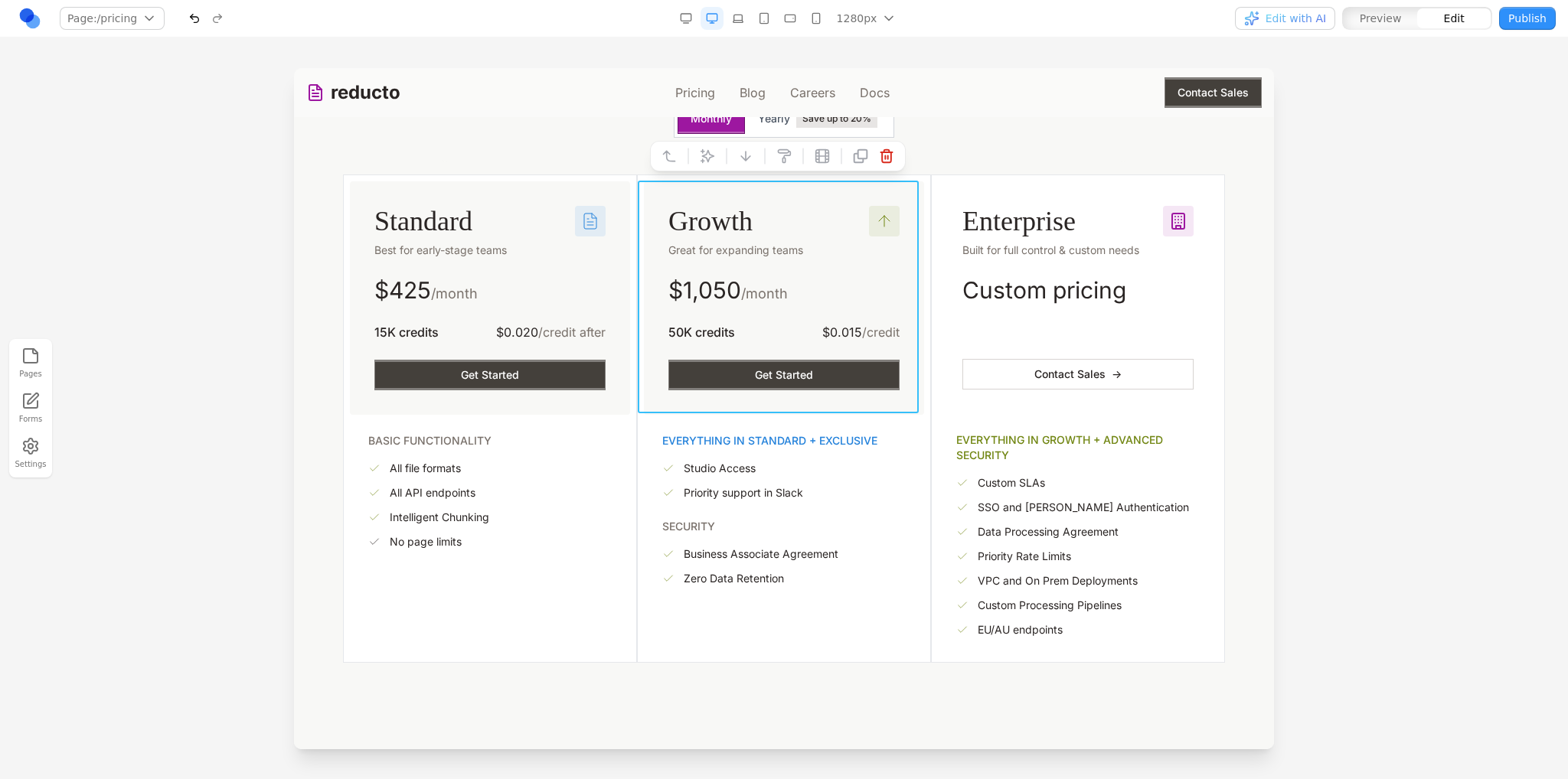
click at [710, 159] on icon at bounding box center [707, 156] width 15 height 15
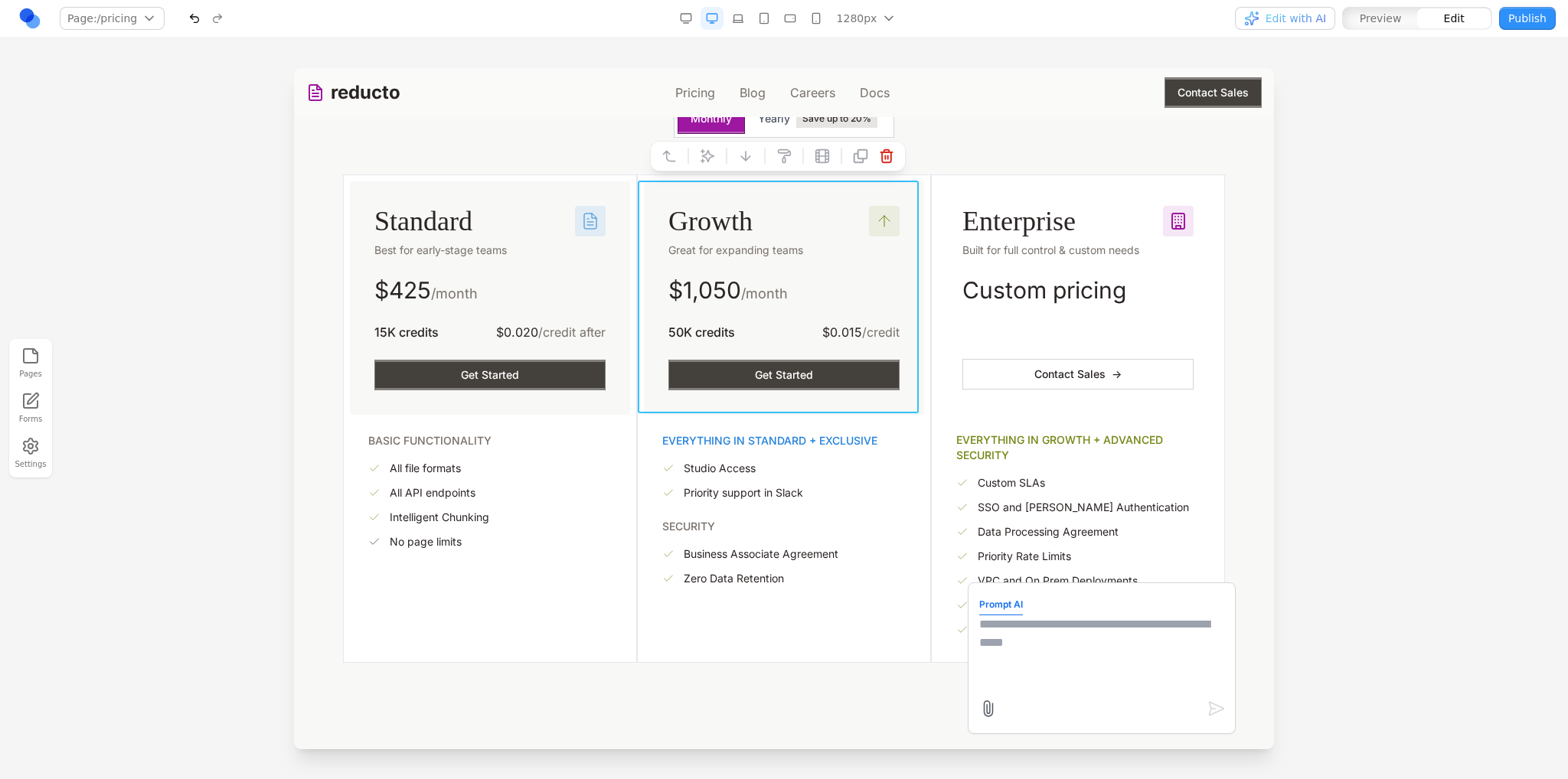
click at [1061, 646] on textarea at bounding box center [1101, 654] width 245 height 77
type textarea "**********"
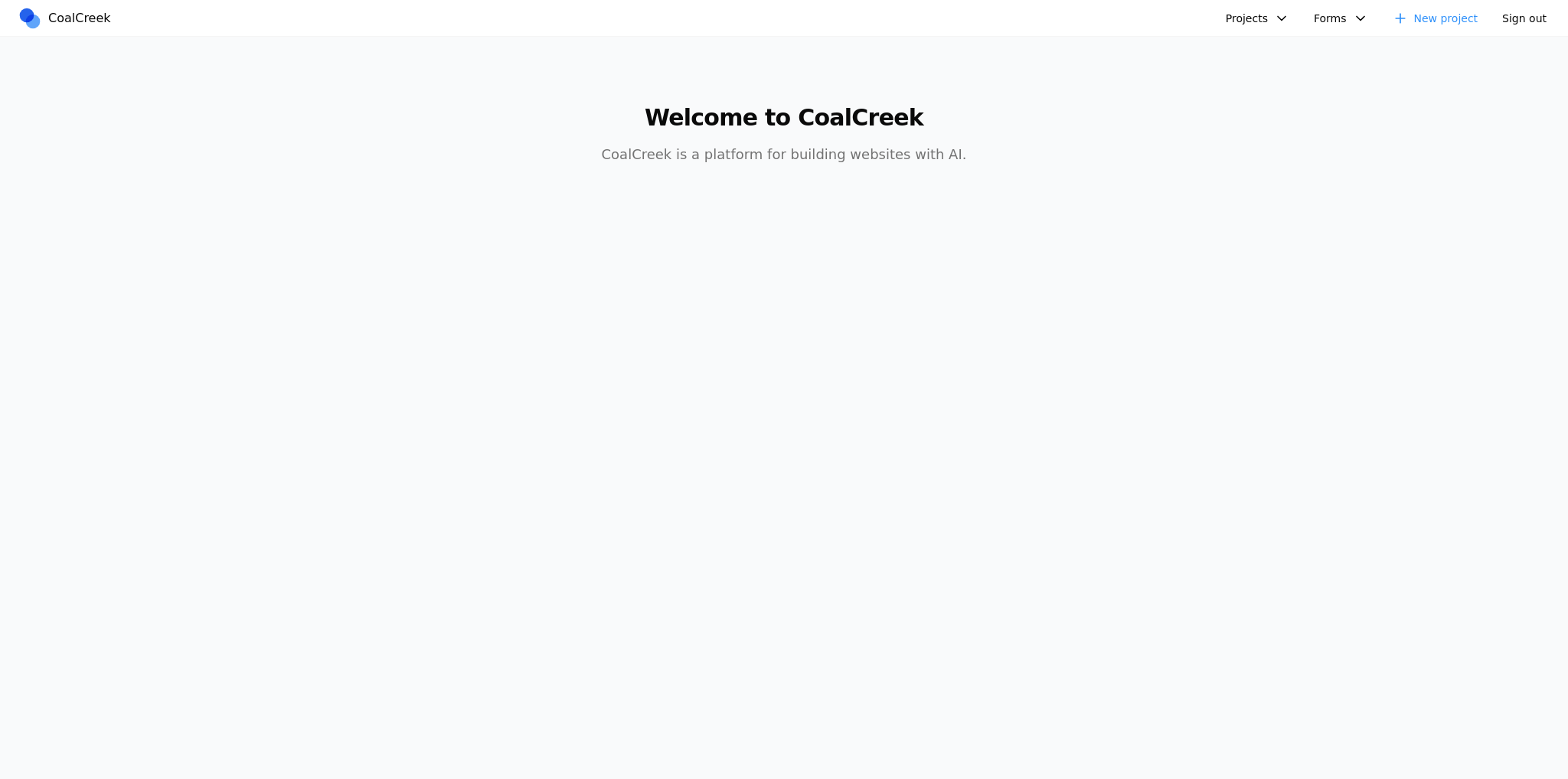
click at [1248, 23] on button "Projects" at bounding box center [1257, 18] width 82 height 23
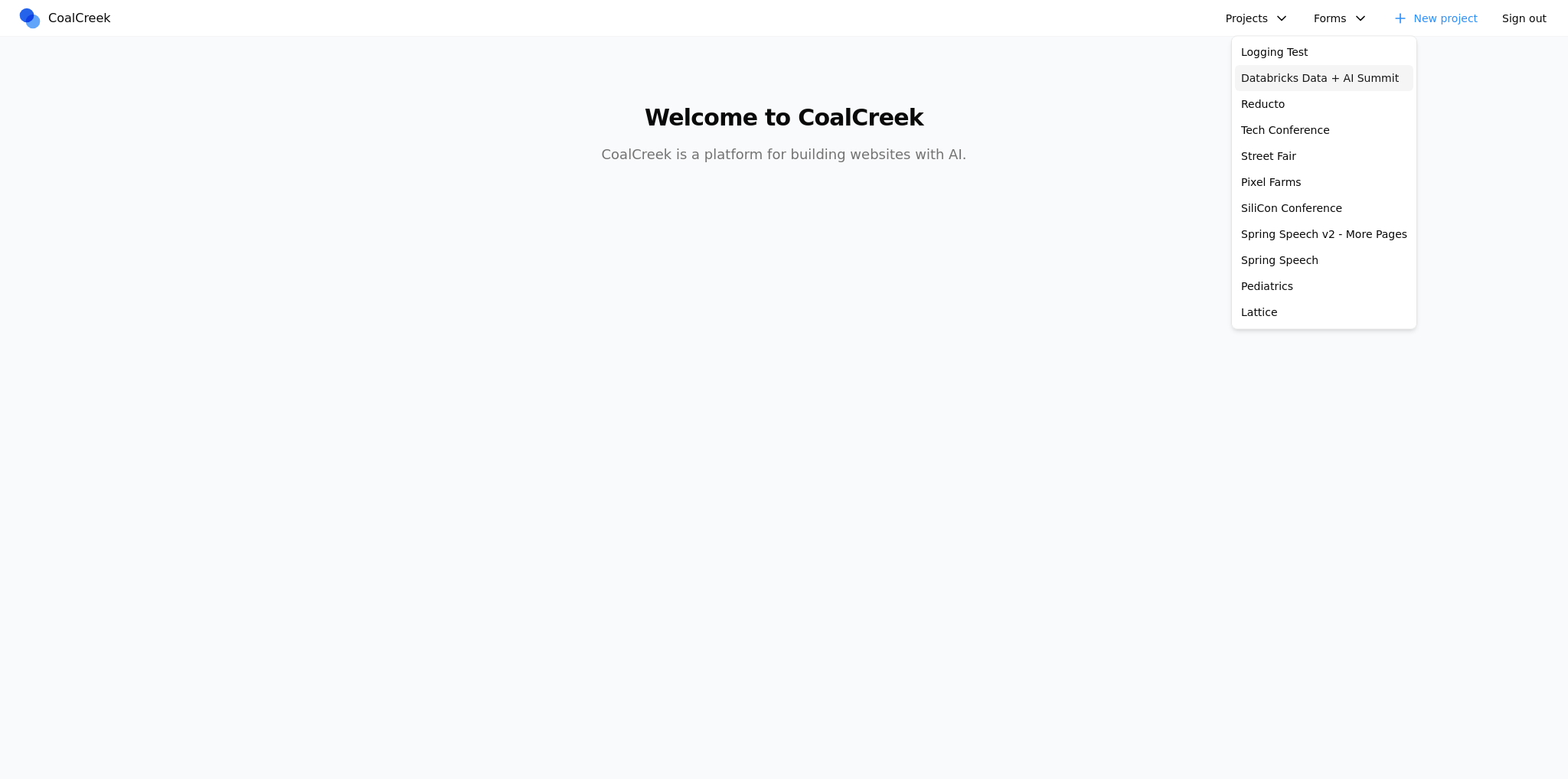
click at [1277, 81] on link "Databricks Data + AI Summit" at bounding box center [1324, 78] width 179 height 26
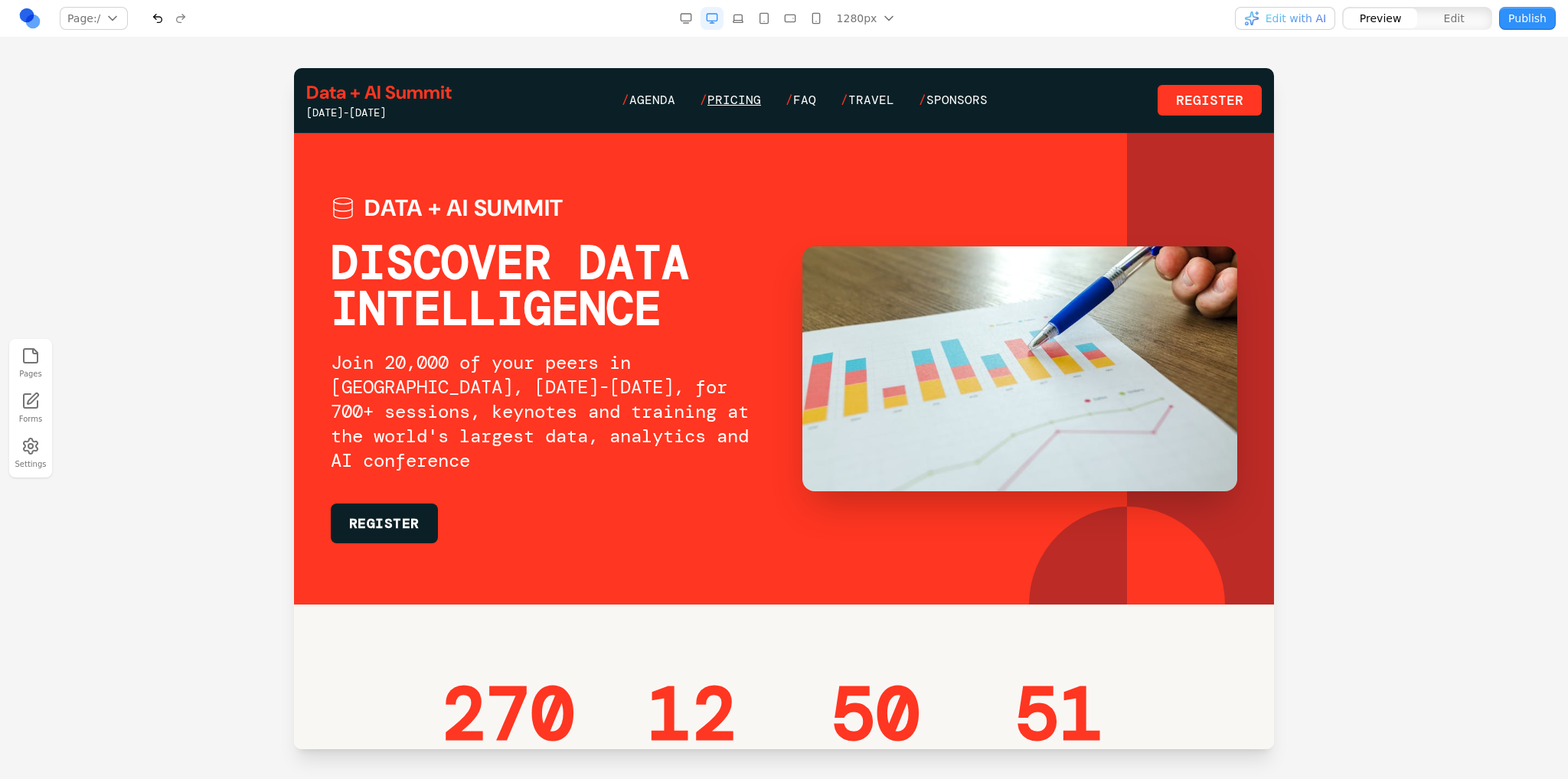
click at [718, 98] on span "Pricing" at bounding box center [734, 100] width 53 height 16
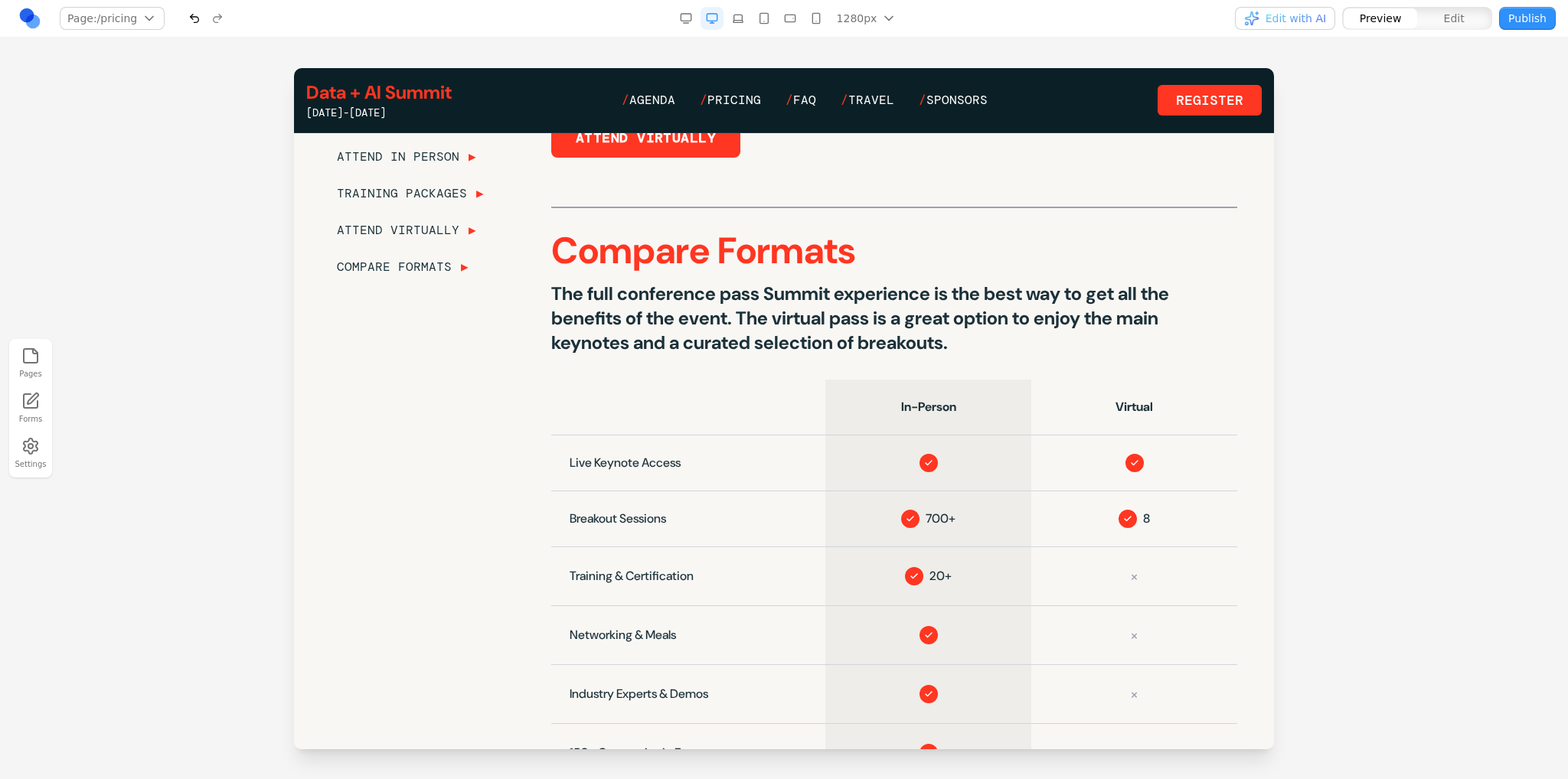
scroll to position [1843, 0]
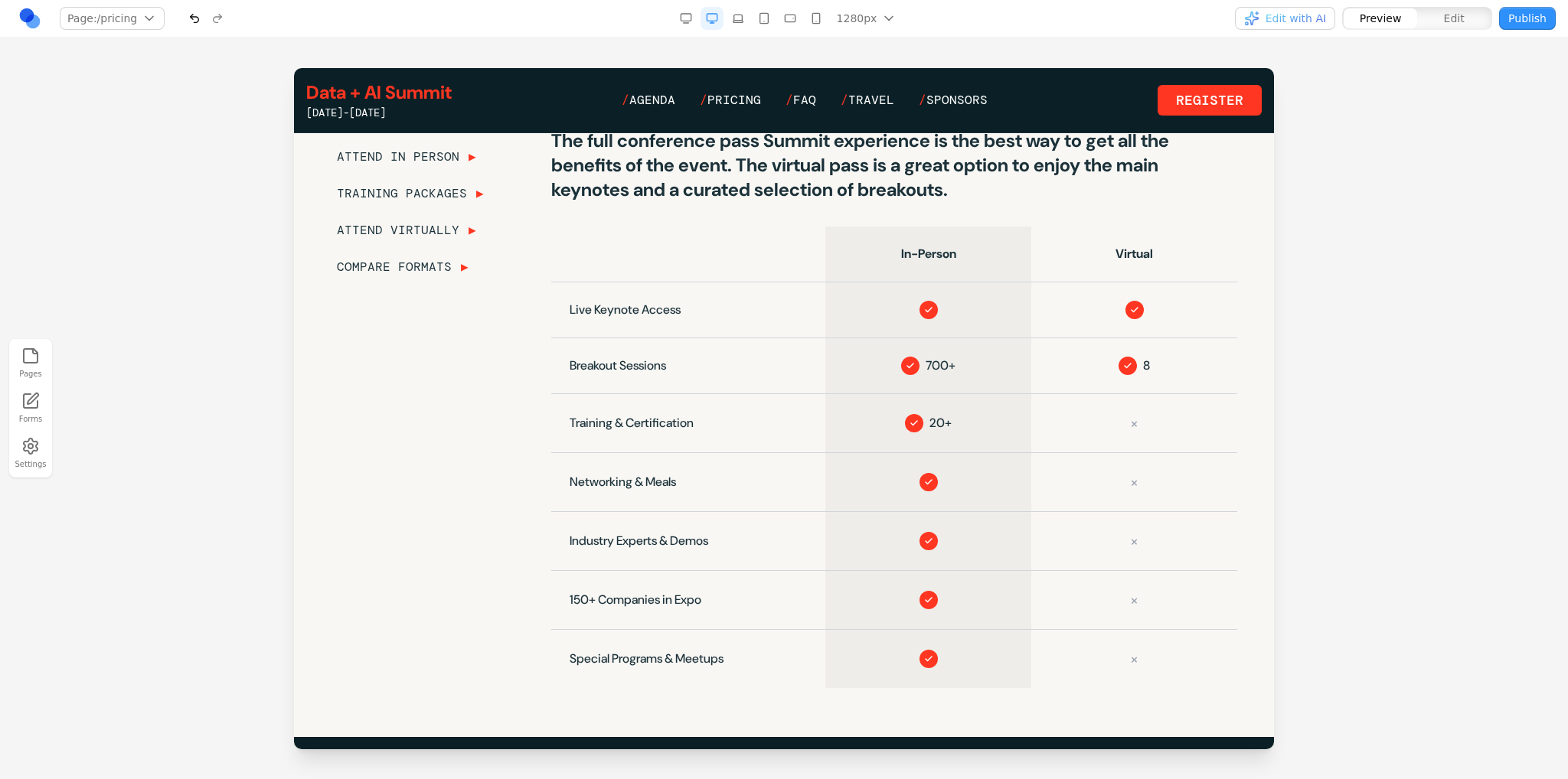
click at [816, 16] on icon "button" at bounding box center [816, 19] width 13 height 13
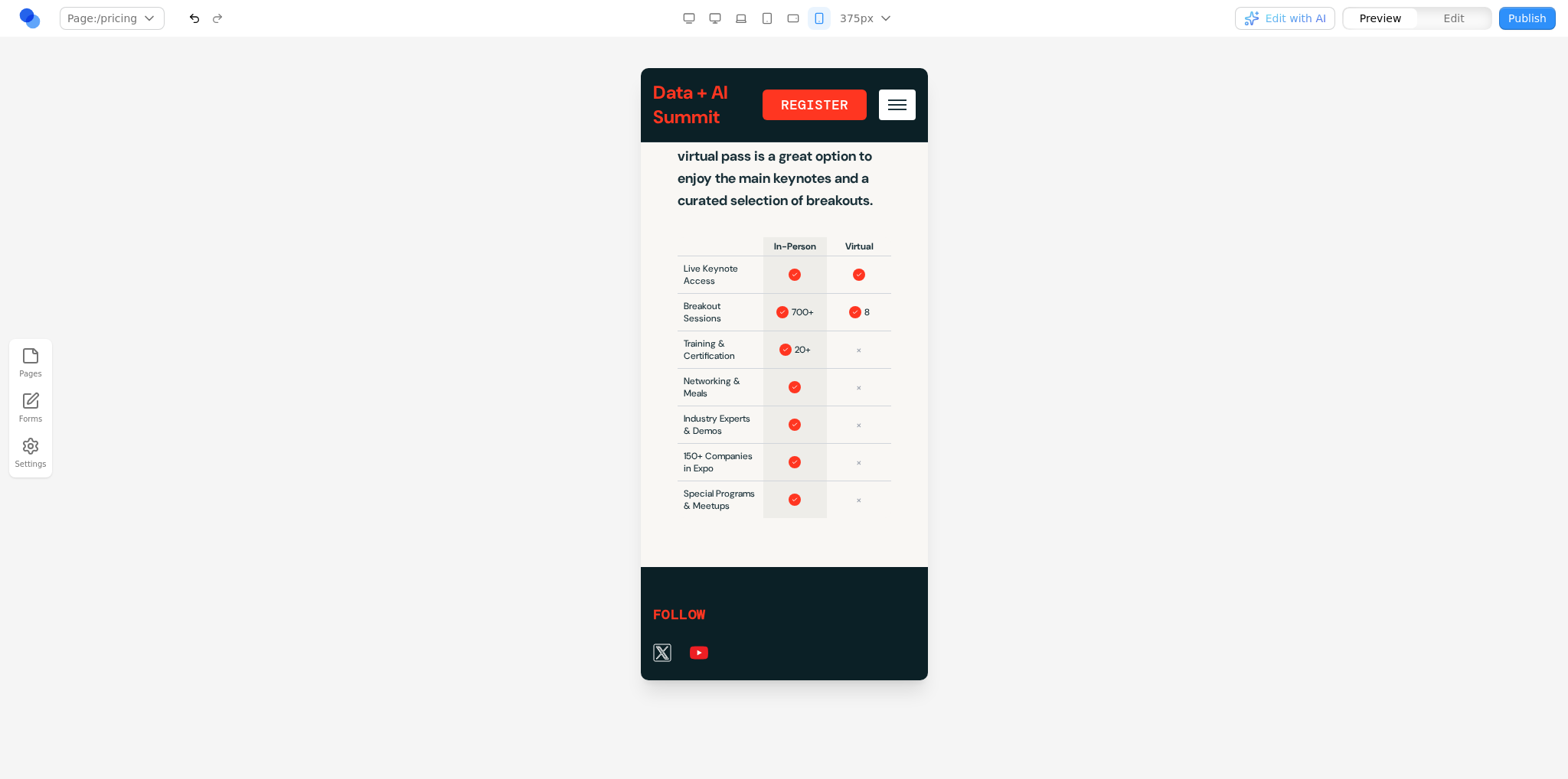
scroll to position [2881, 0]
click at [790, 22] on rect "button" at bounding box center [793, 18] width 10 height 7
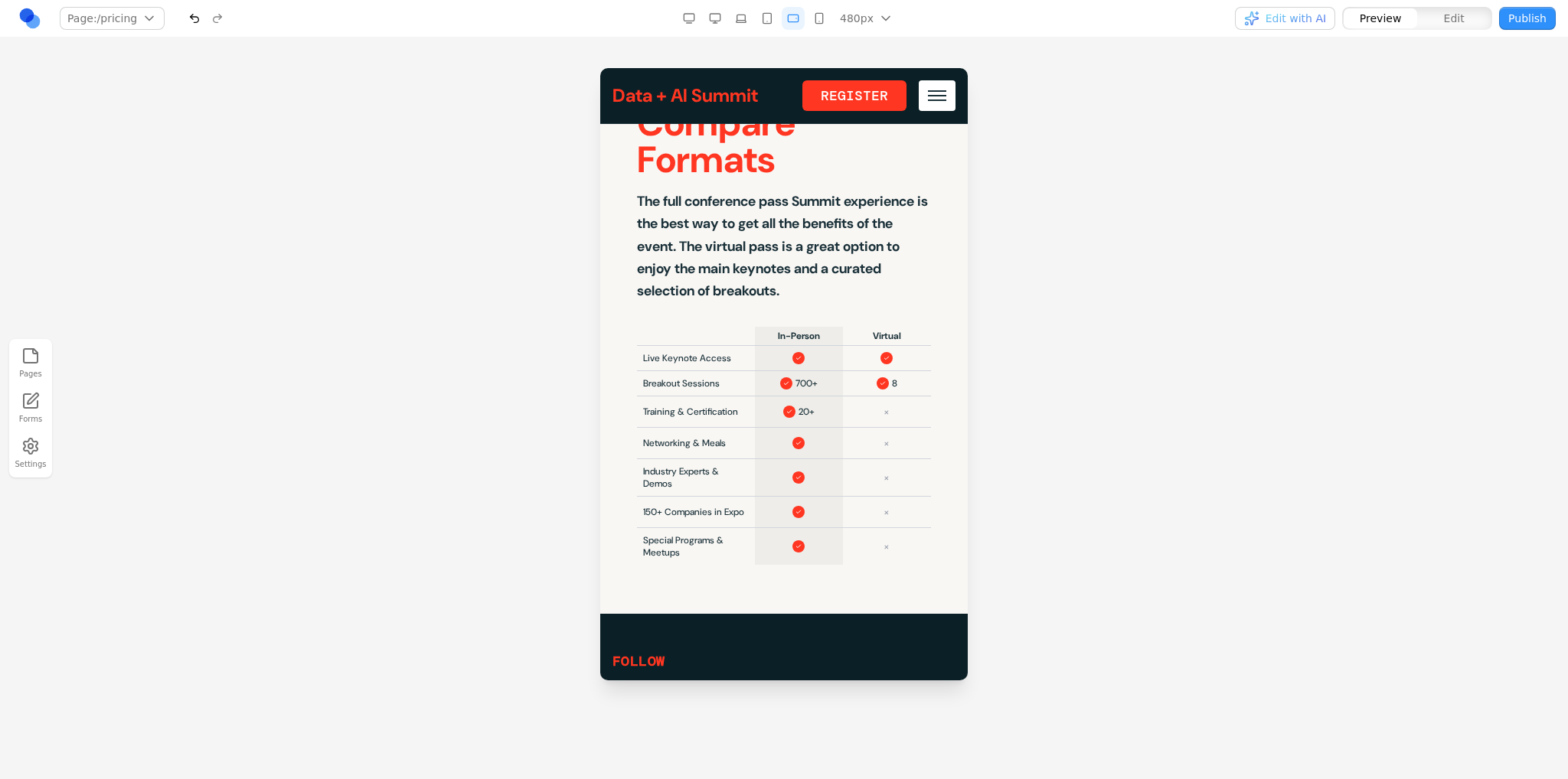
click at [768, 19] on icon "button" at bounding box center [767, 19] width 13 height 13
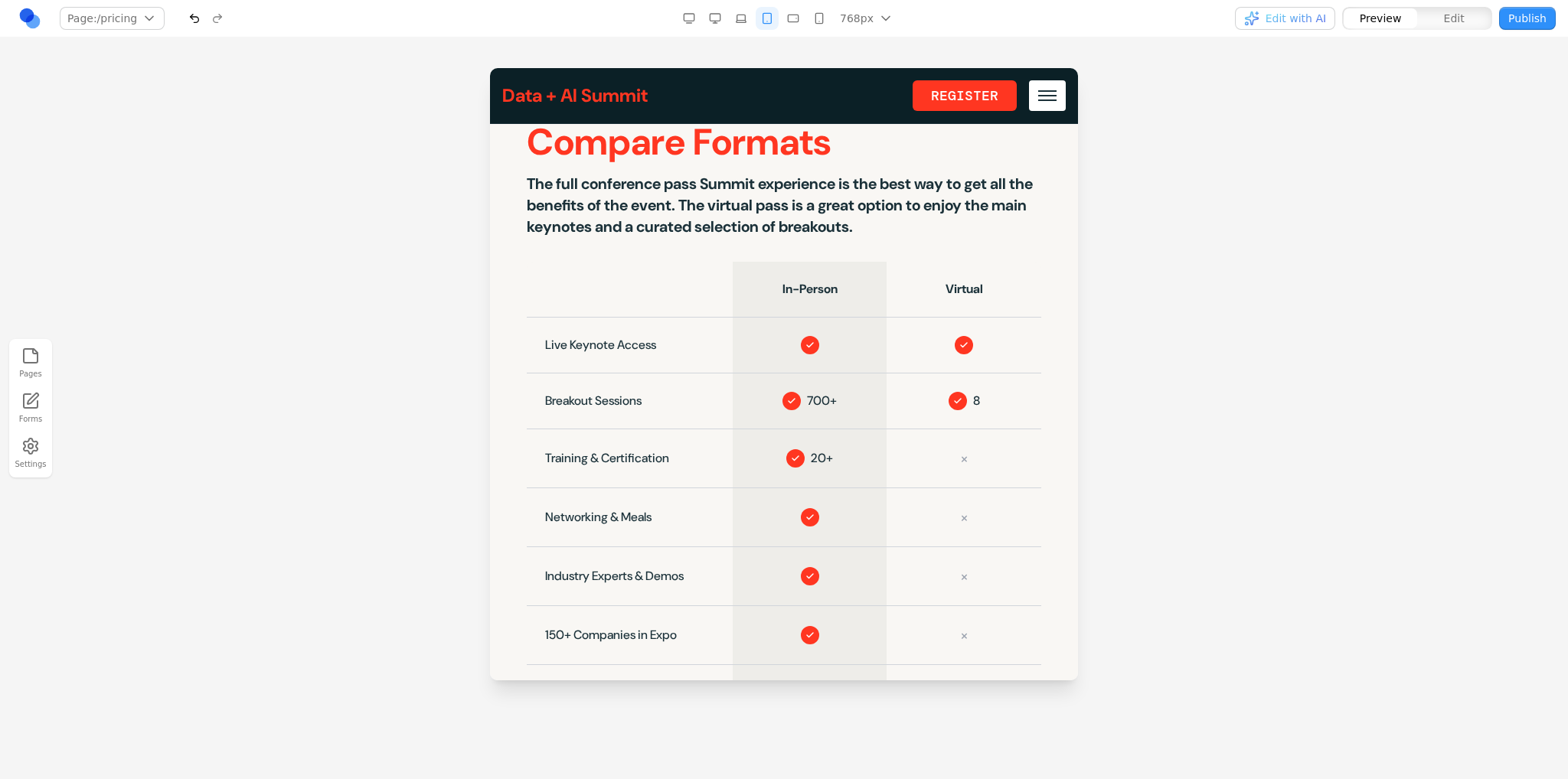
scroll to position [2052, 0]
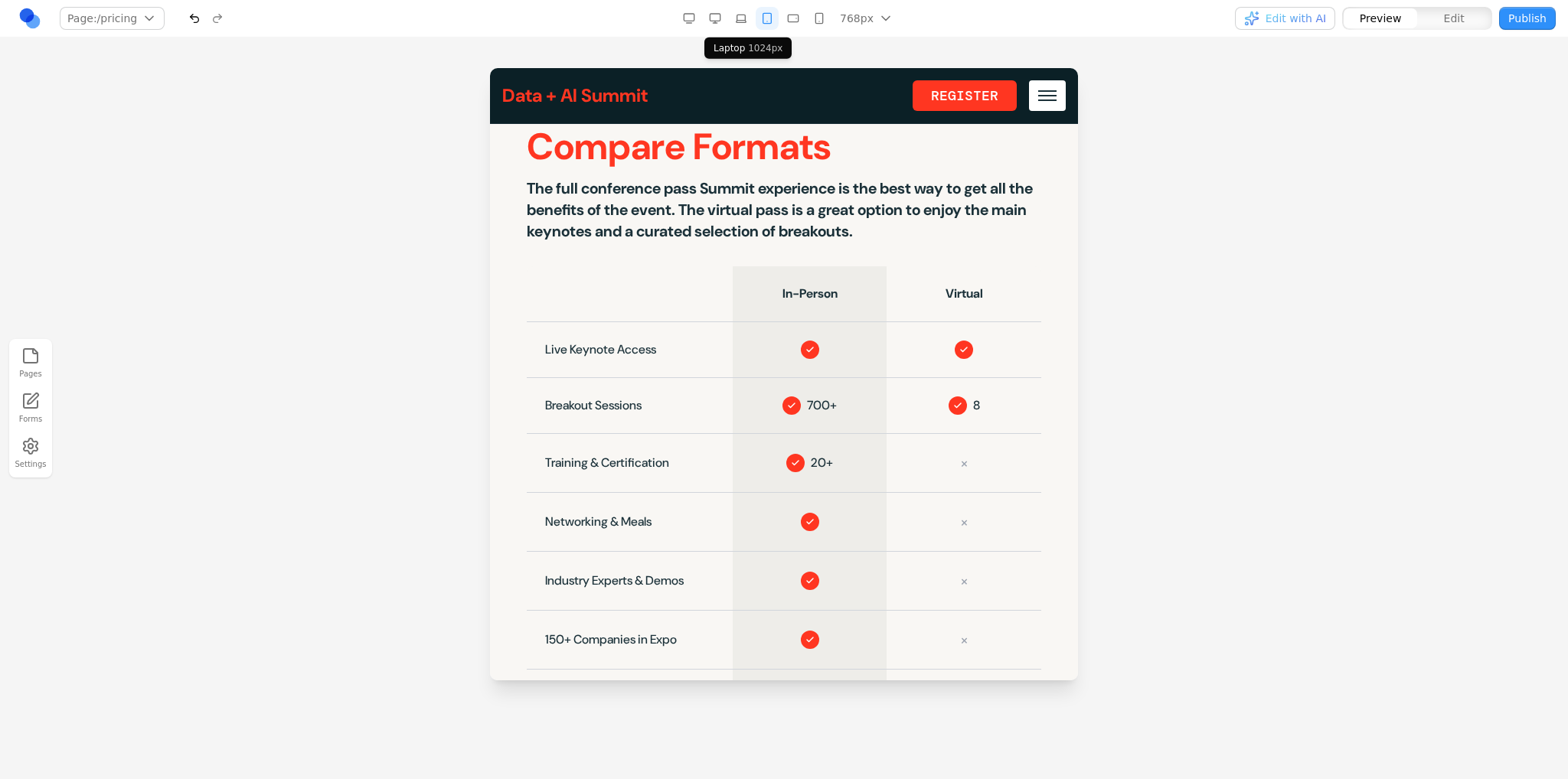
click at [746, 14] on icon "button" at bounding box center [741, 19] width 13 height 13
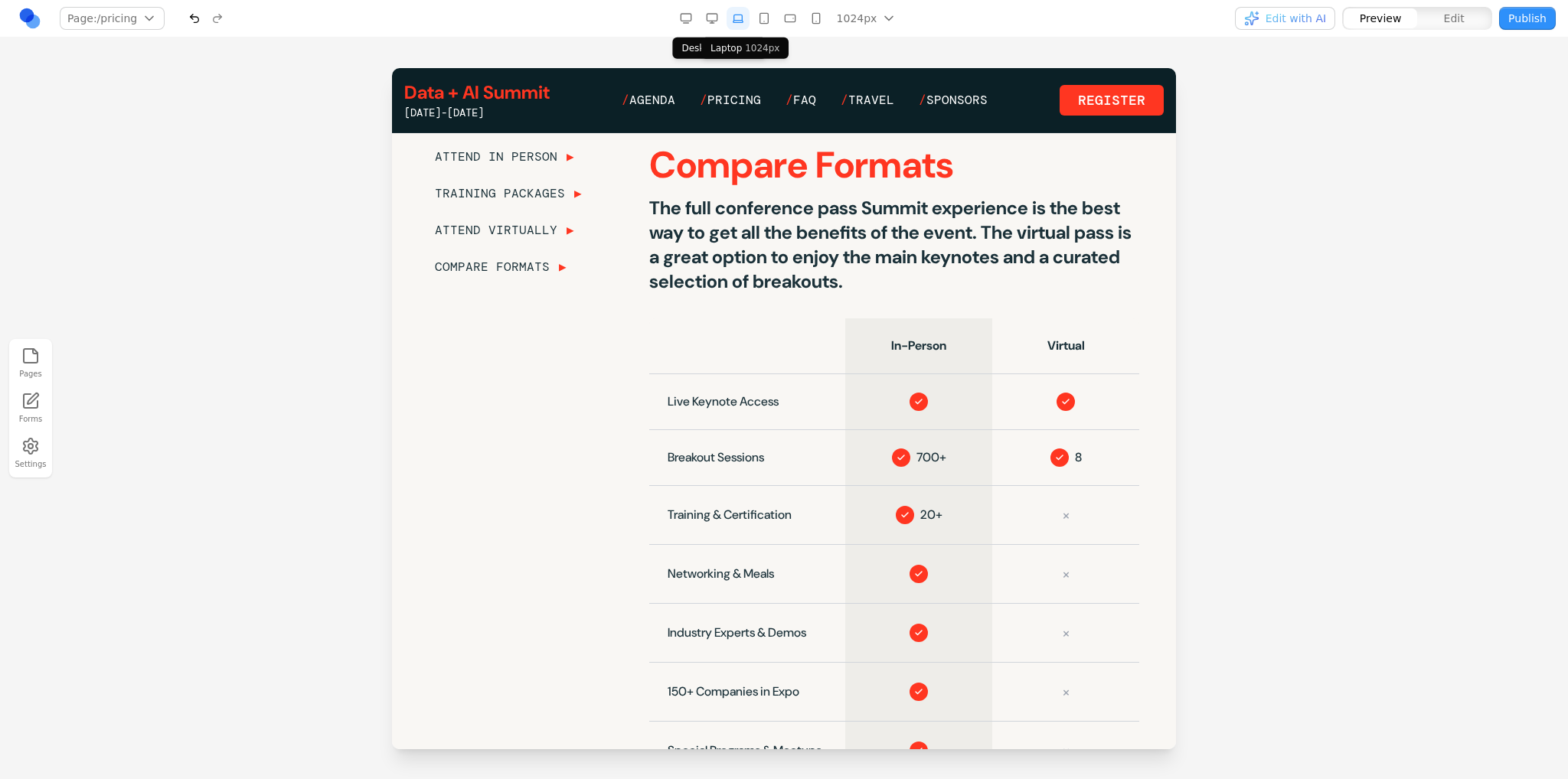
scroll to position [1932, 0]
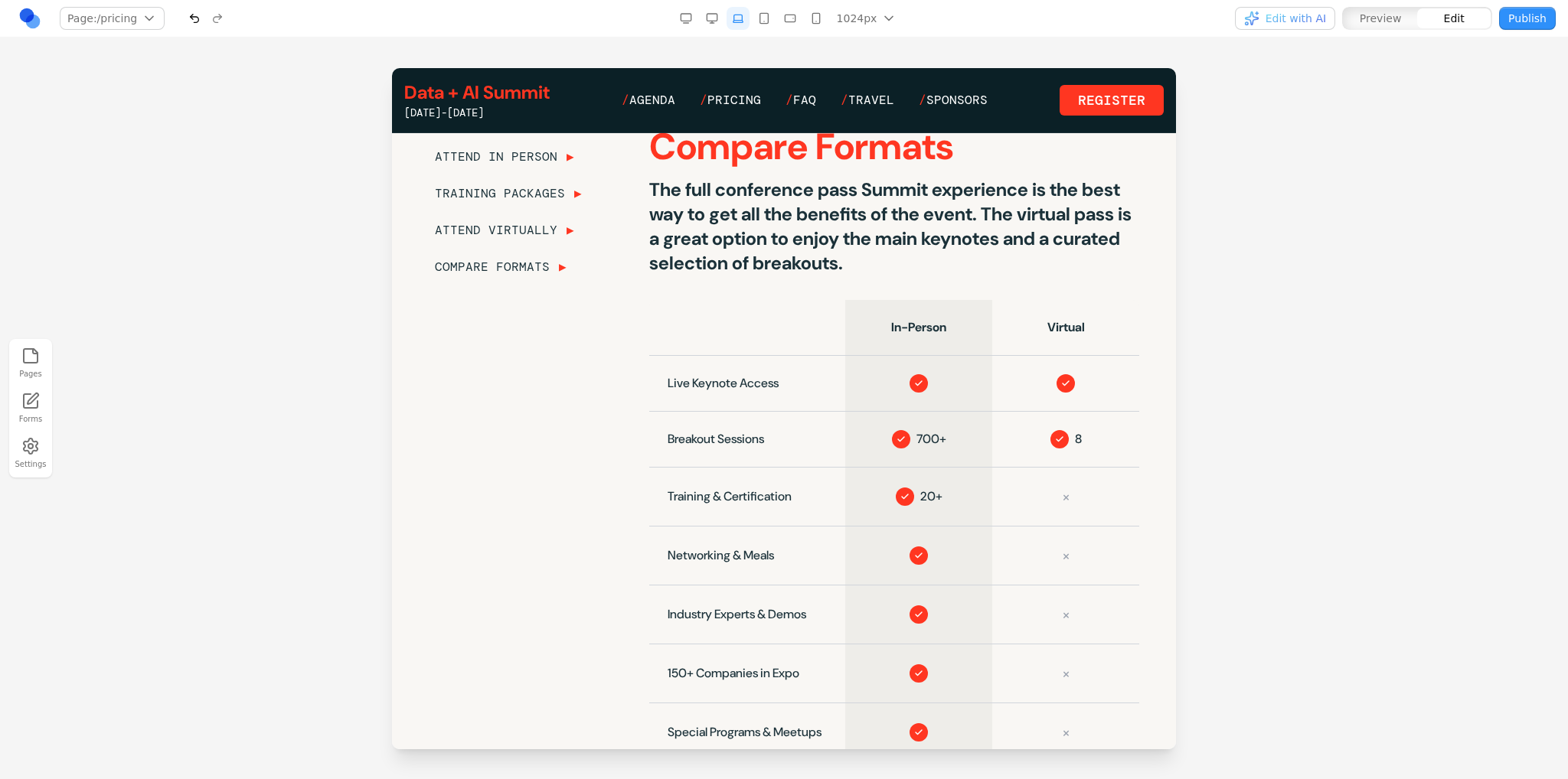
click at [820, 24] on button "button" at bounding box center [815, 18] width 23 height 23
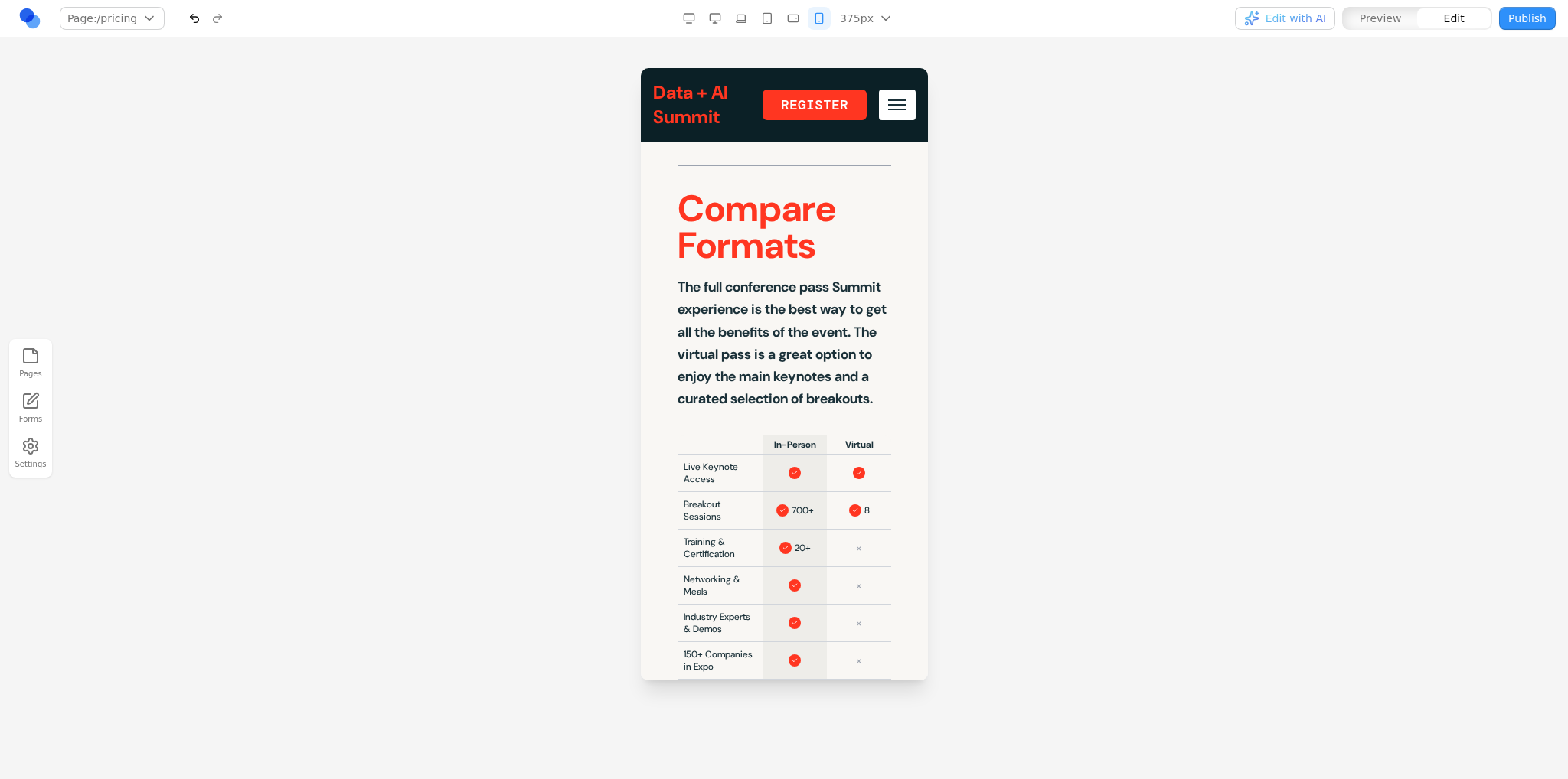
scroll to position [2881, 0]
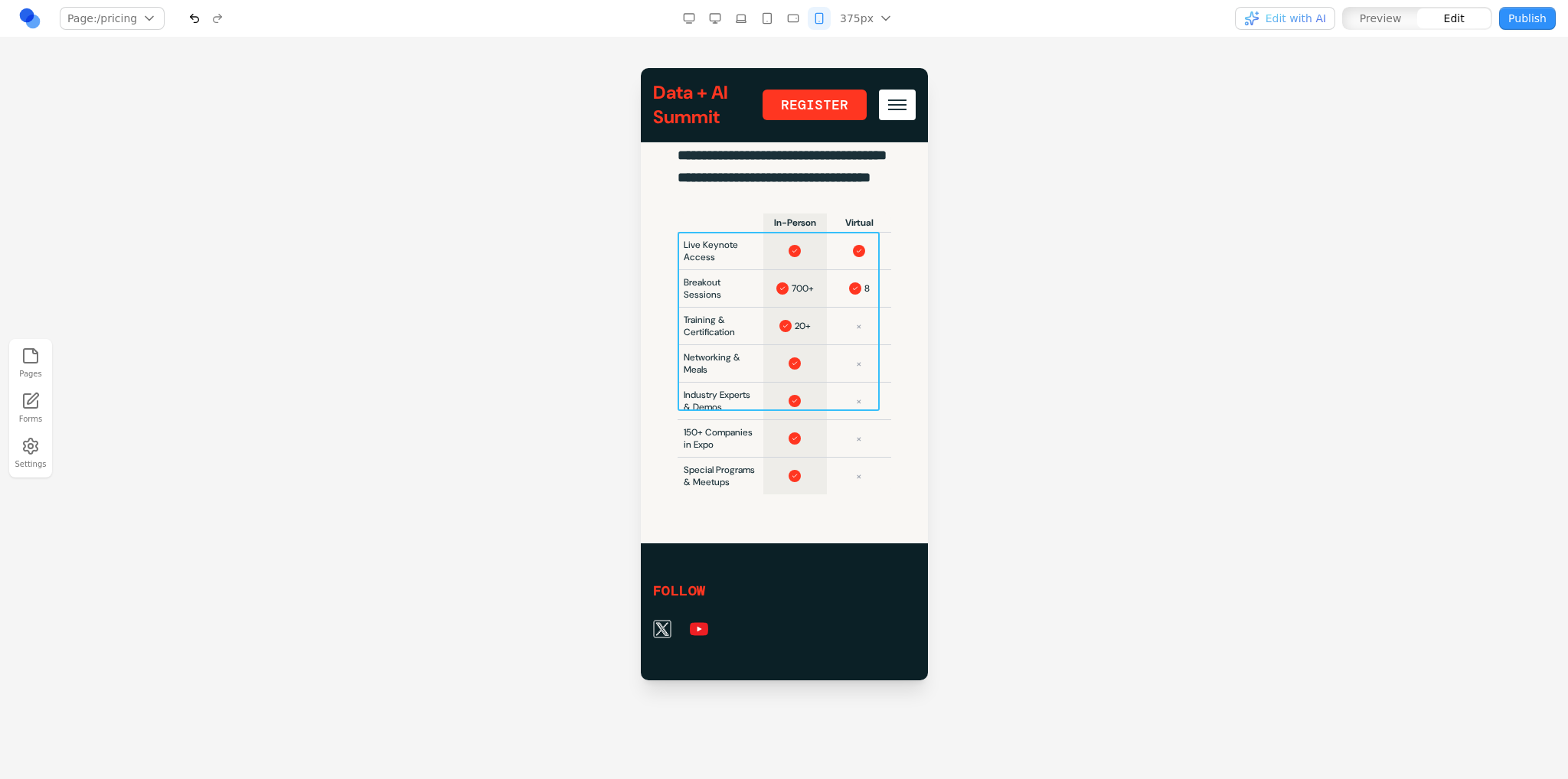
click at [824, 189] on p "**********" at bounding box center [784, 134] width 214 height 112
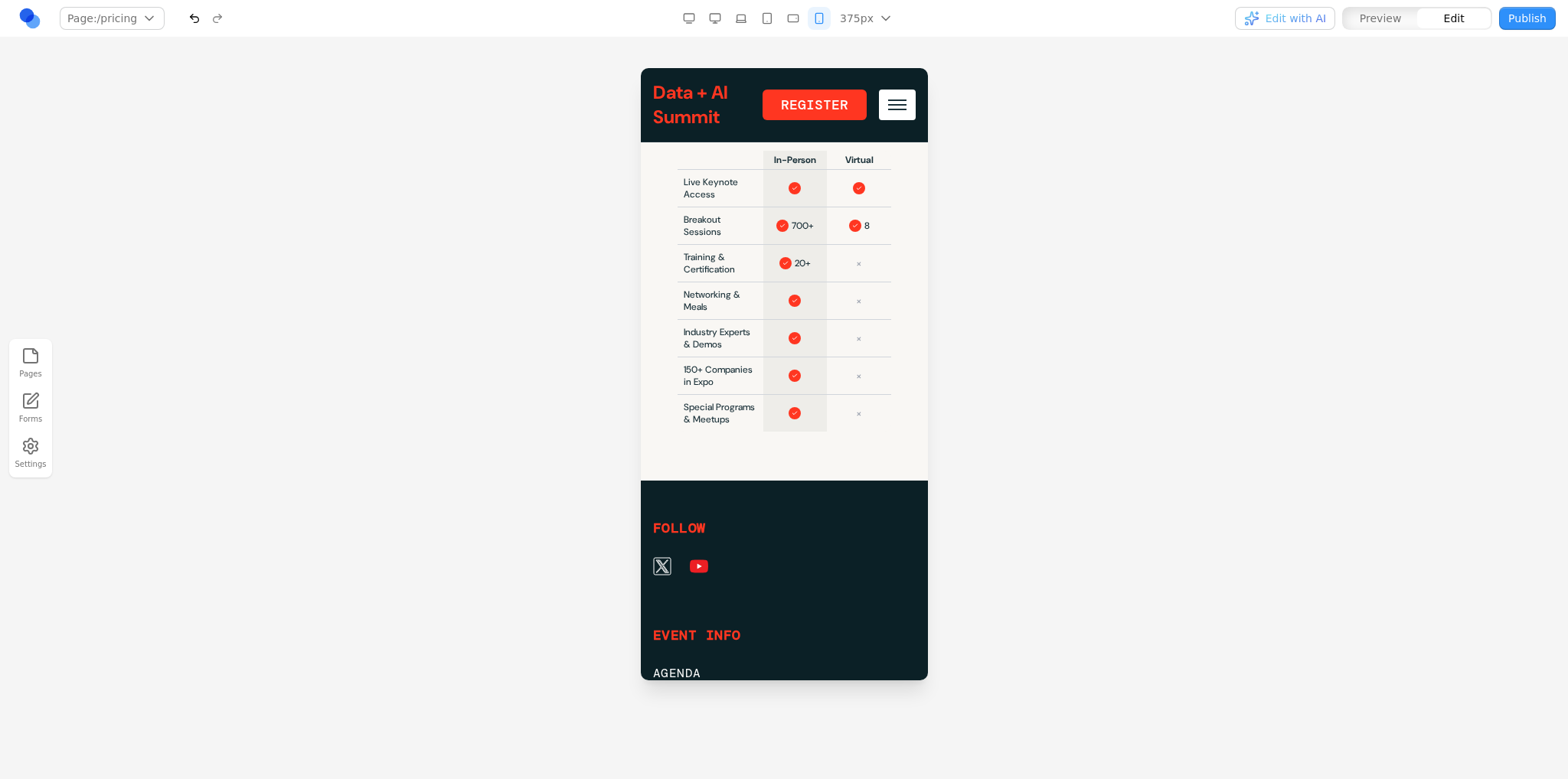
scroll to position [2958, 0]
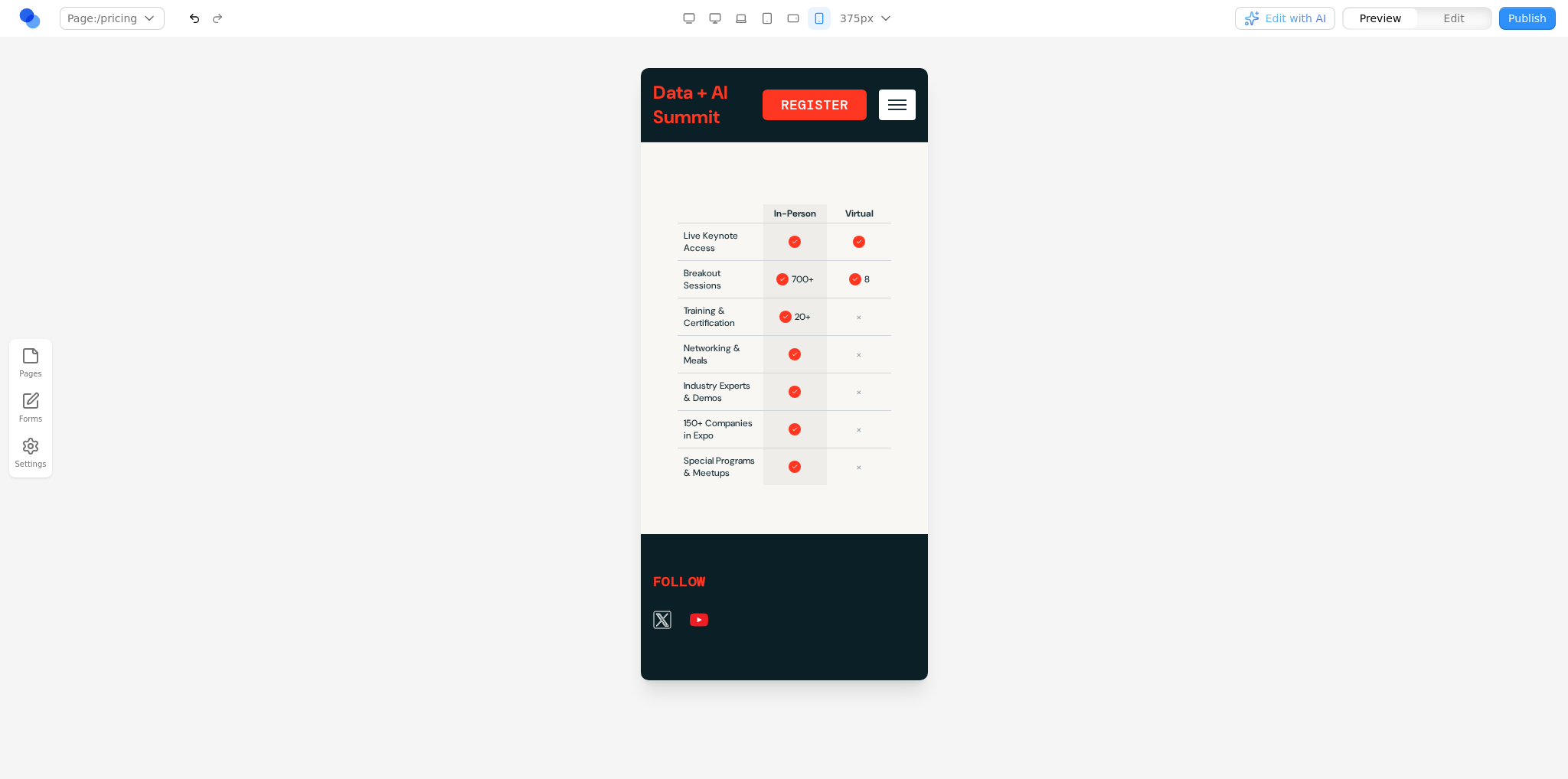
click at [794, 23] on icon "button" at bounding box center [793, 19] width 13 height 13
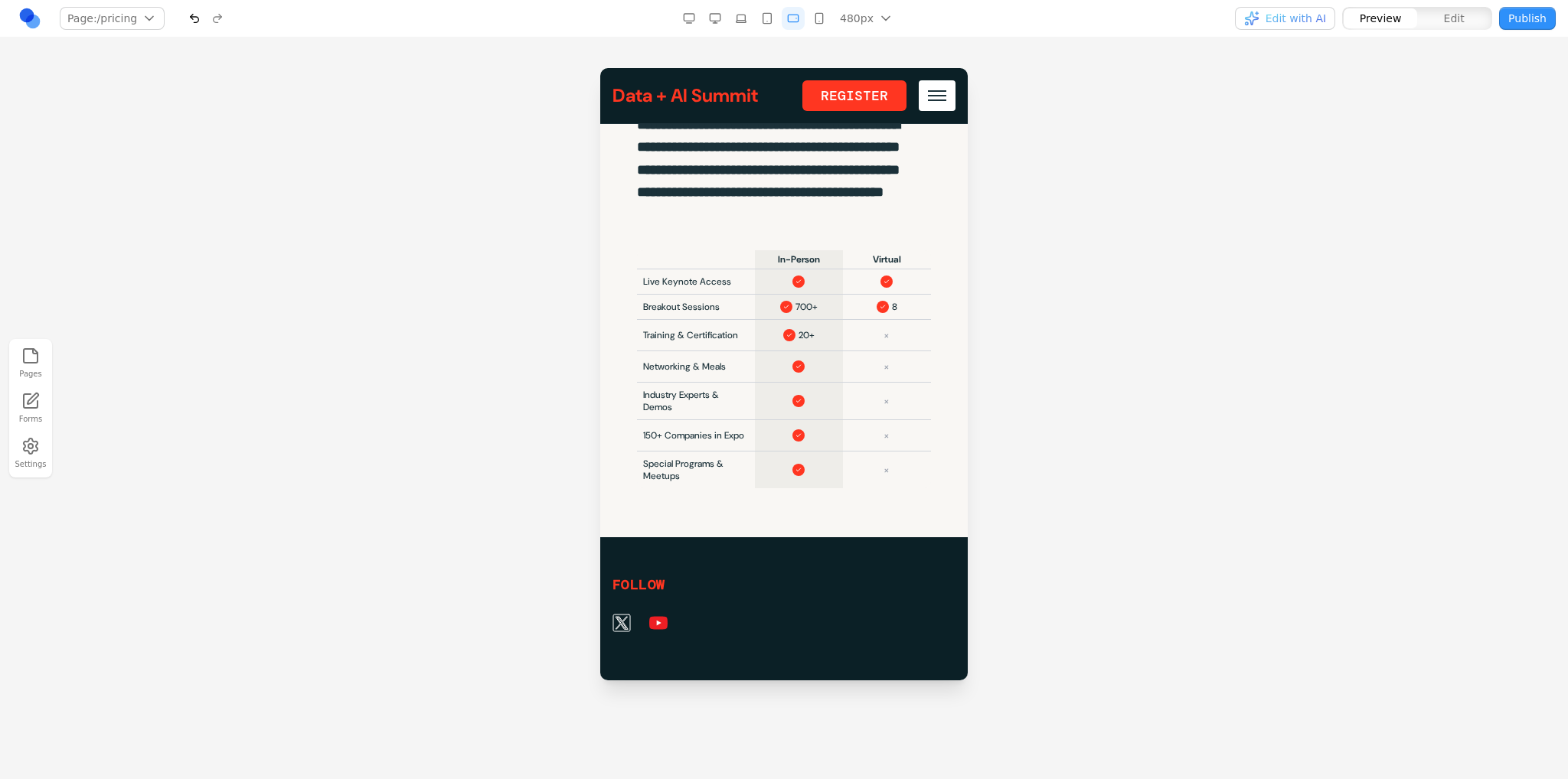
click at [775, 15] on button "button" at bounding box center [766, 18] width 23 height 23
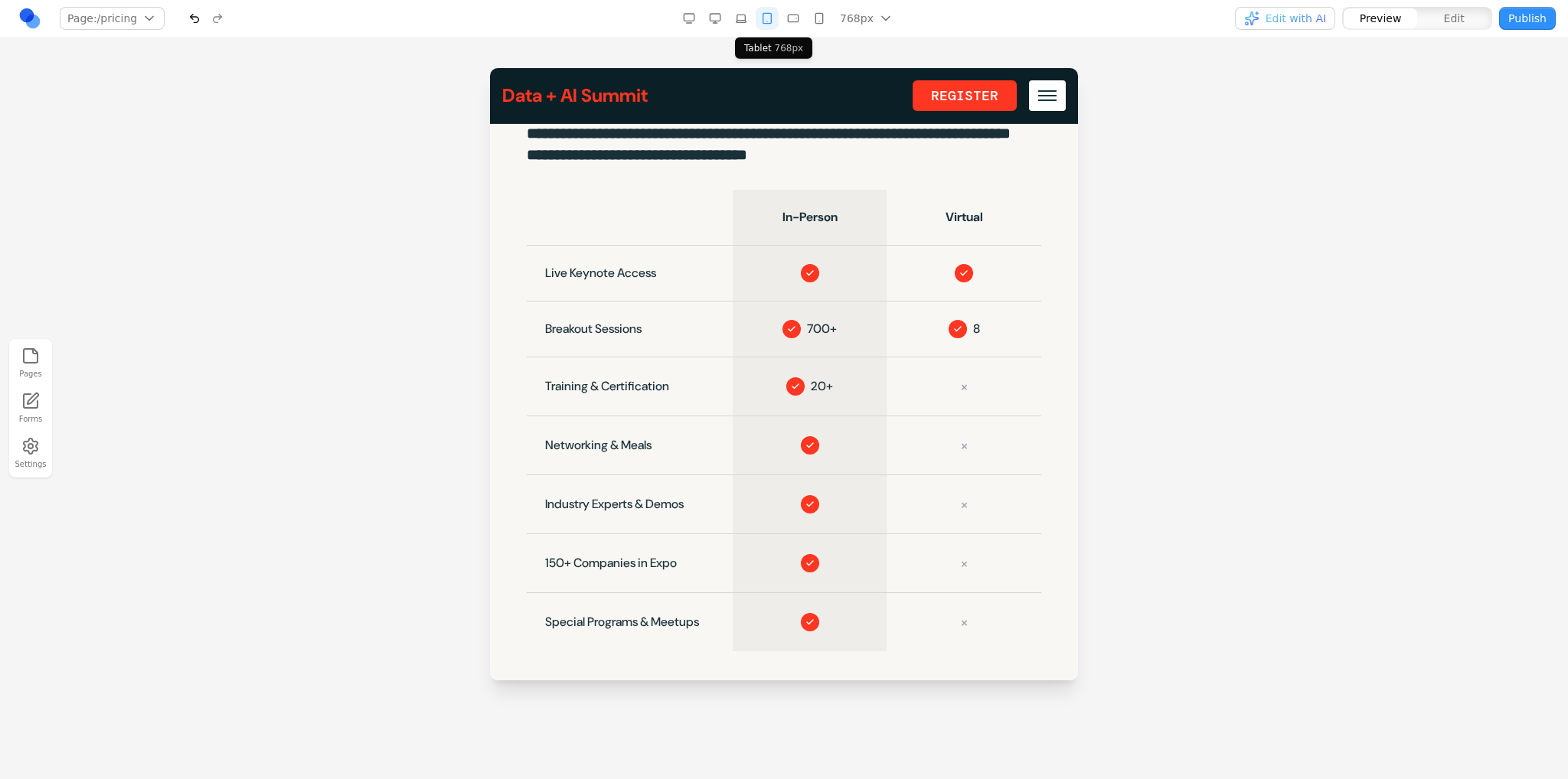
click at [760, 19] on button "button" at bounding box center [766, 18] width 23 height 23
click at [736, 12] on button "button" at bounding box center [740, 18] width 23 height 23
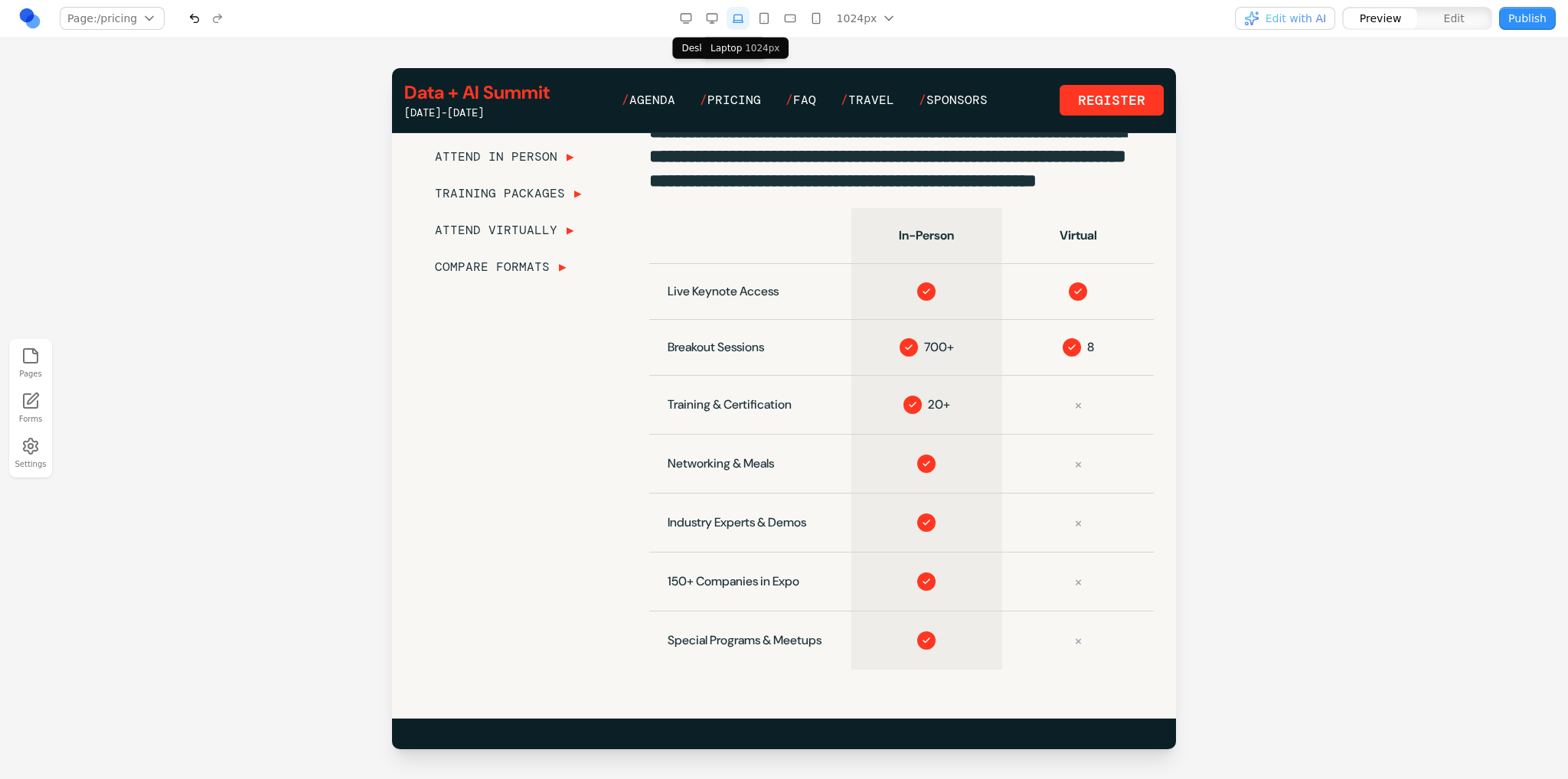
click at [713, 13] on icon "button" at bounding box center [712, 19] width 13 height 13
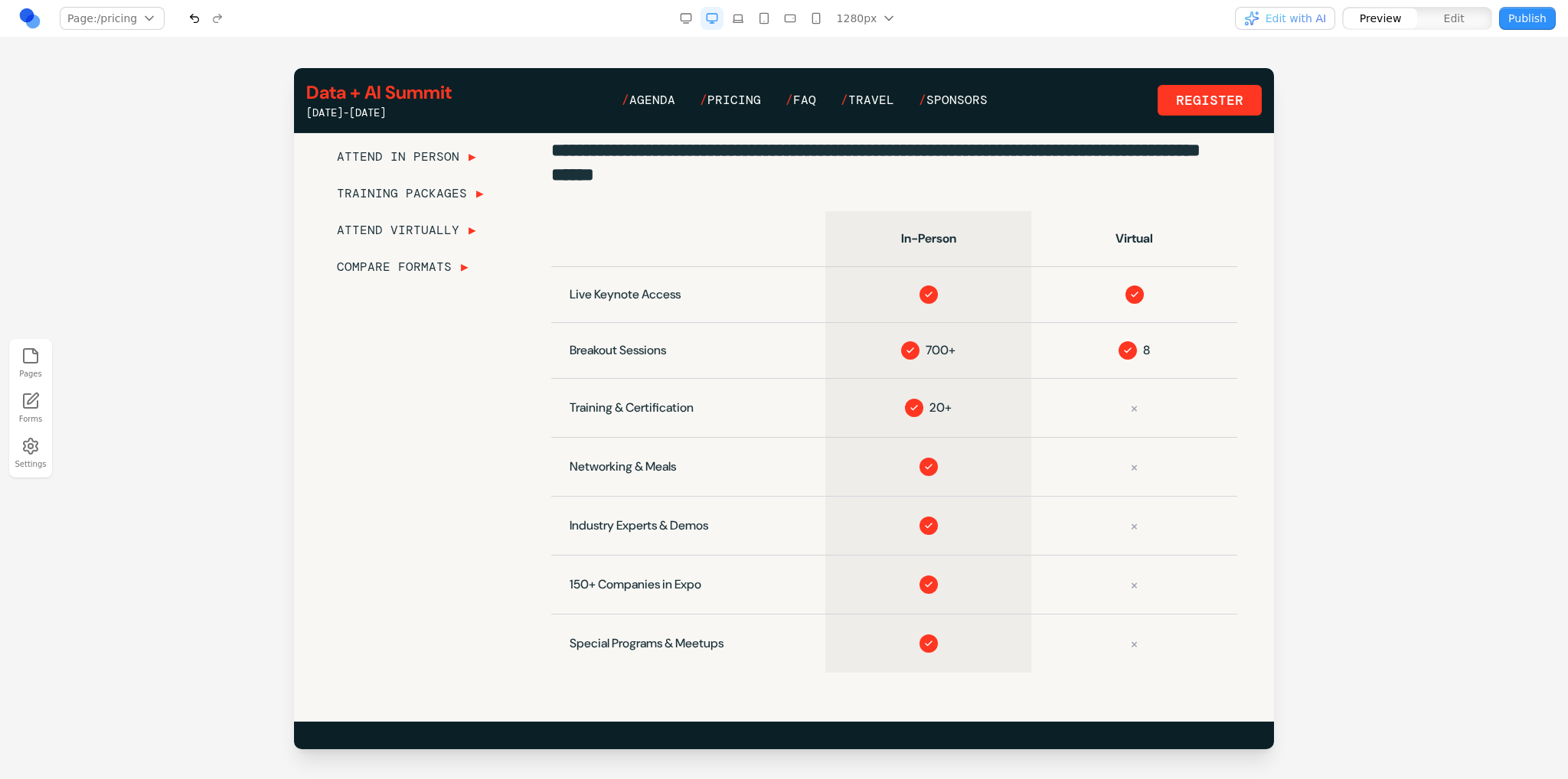
scroll to position [1852, 0]
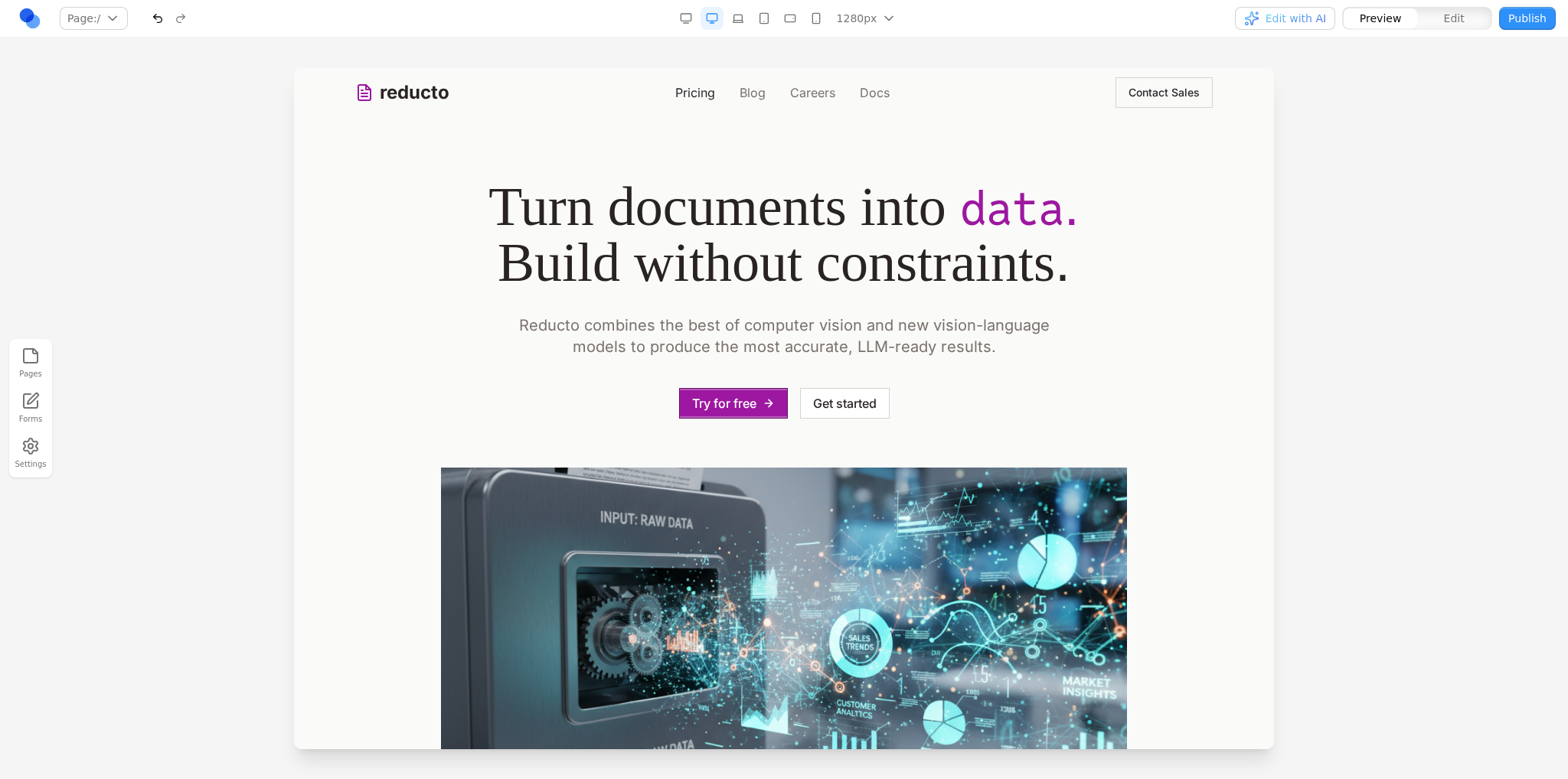
click at [686, 93] on link "Pricing" at bounding box center [695, 92] width 40 height 18
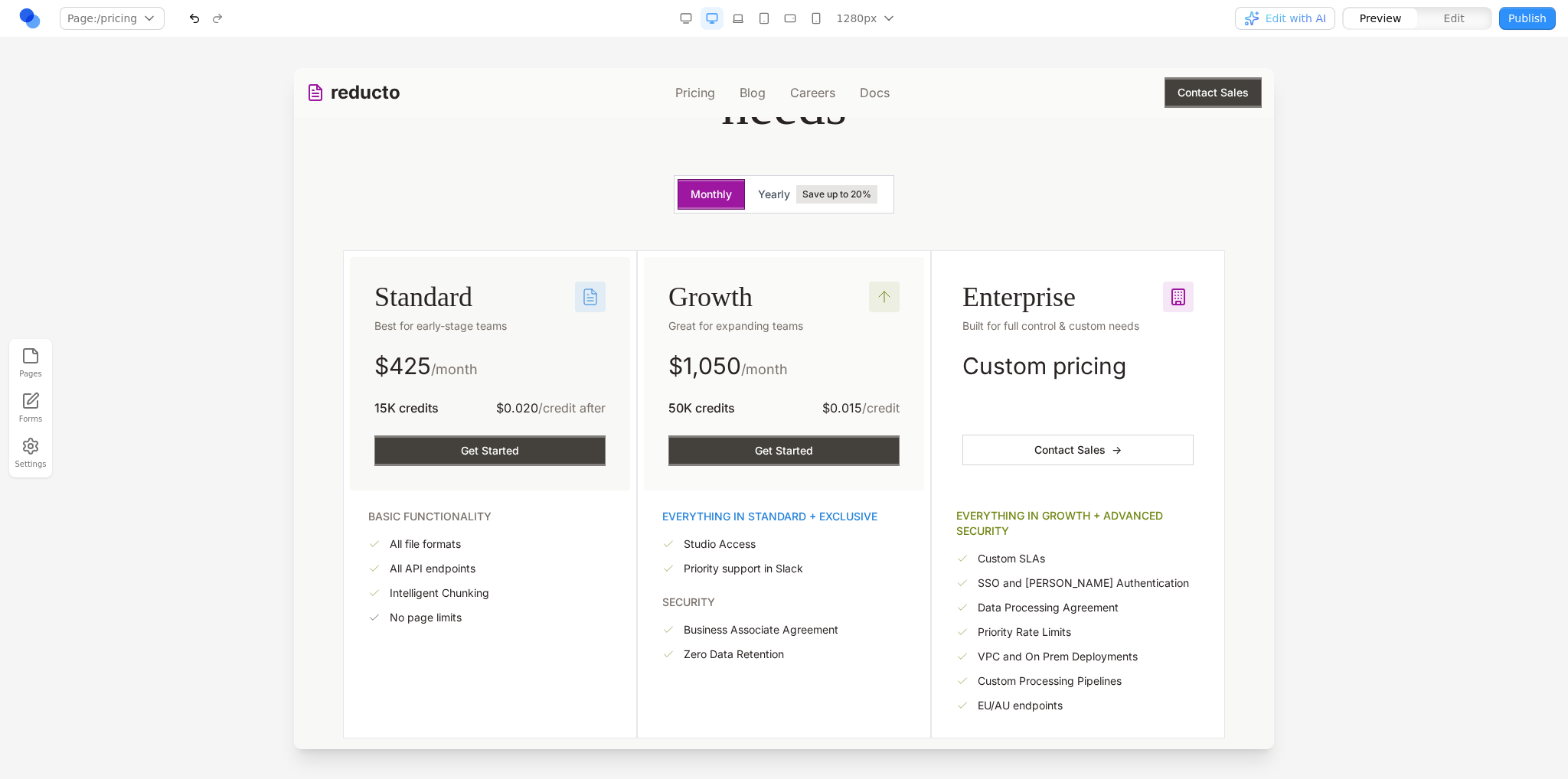
scroll to position [306, 0]
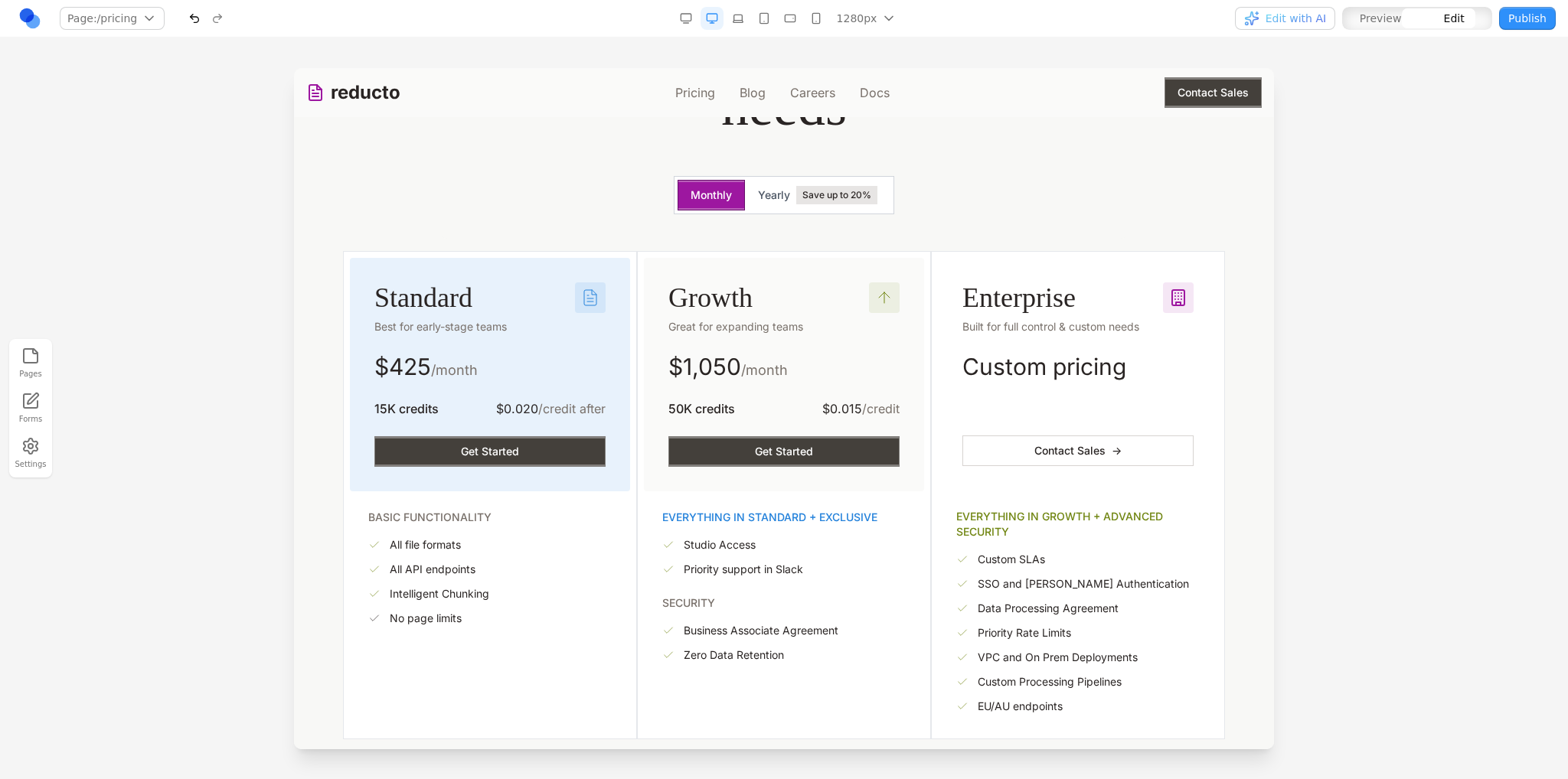
click at [524, 290] on div "Standard Best for early-stage teams" at bounding box center [490, 309] width 231 height 52
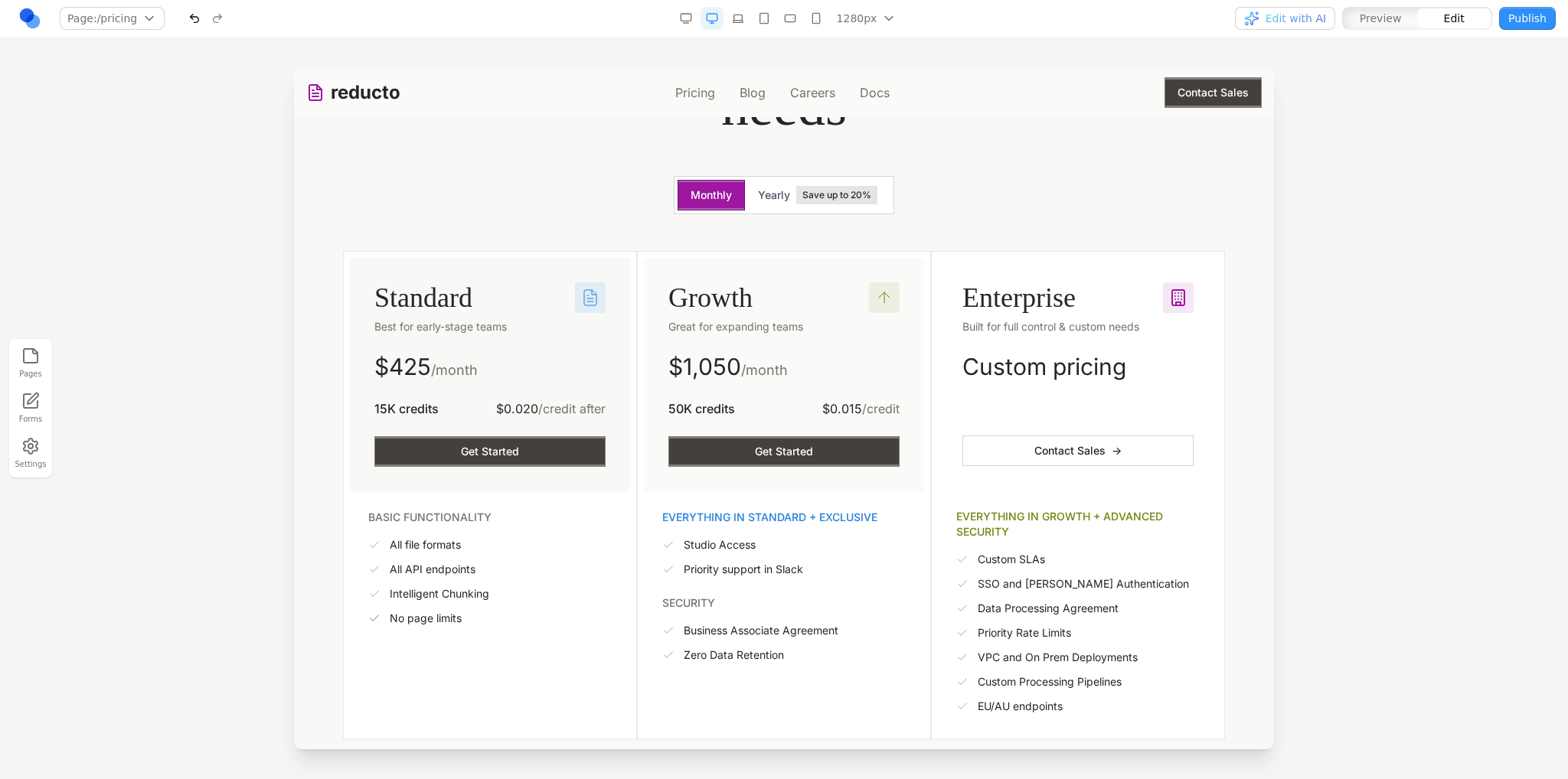
click at [214, 247] on div at bounding box center [784, 422] width 1568 height 710
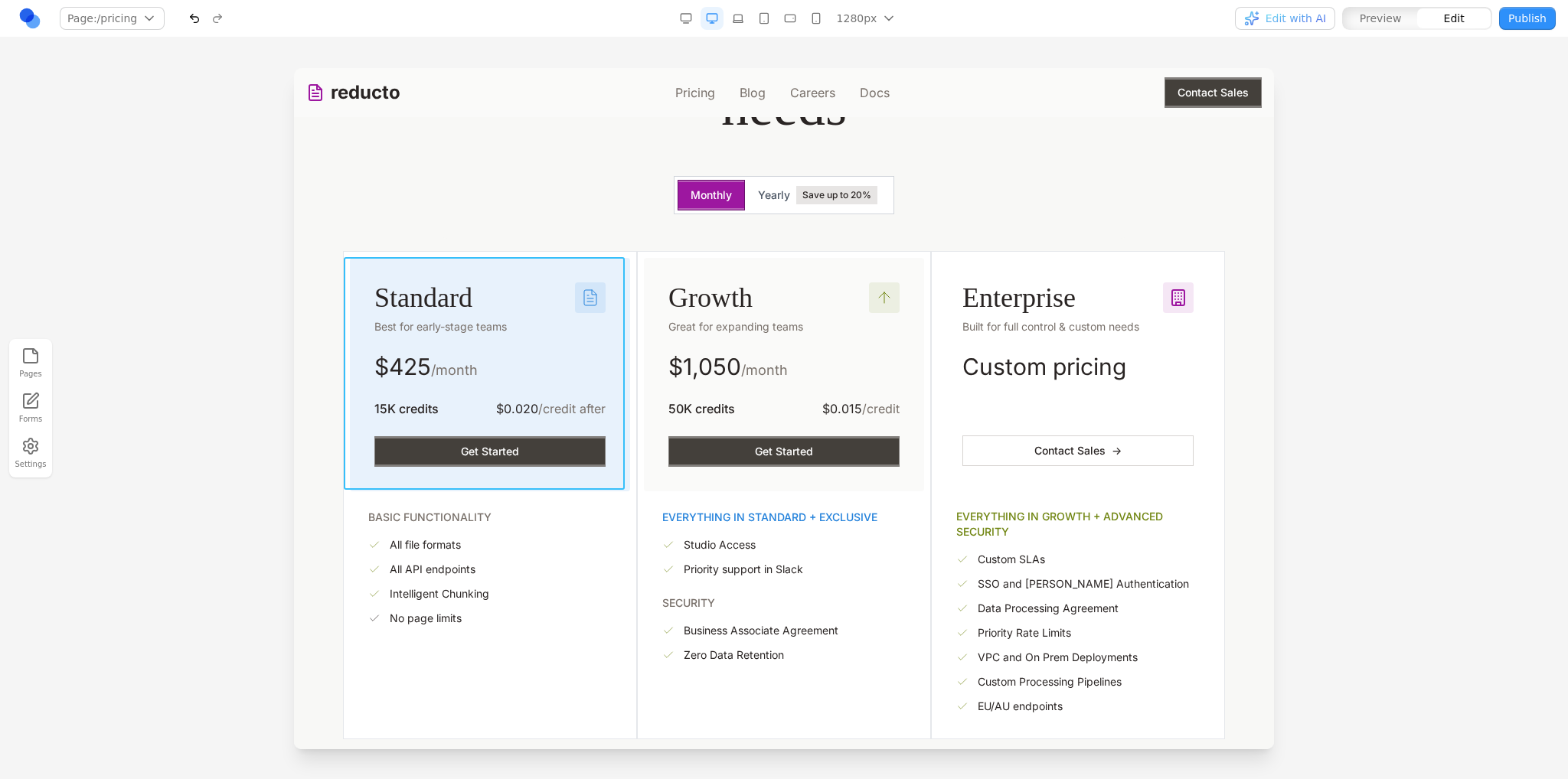
click at [360, 267] on div "Standard Best for early-stage teams $ 425 /month 15K credits $0.020 /credit aft…" at bounding box center [490, 375] width 280 height 234
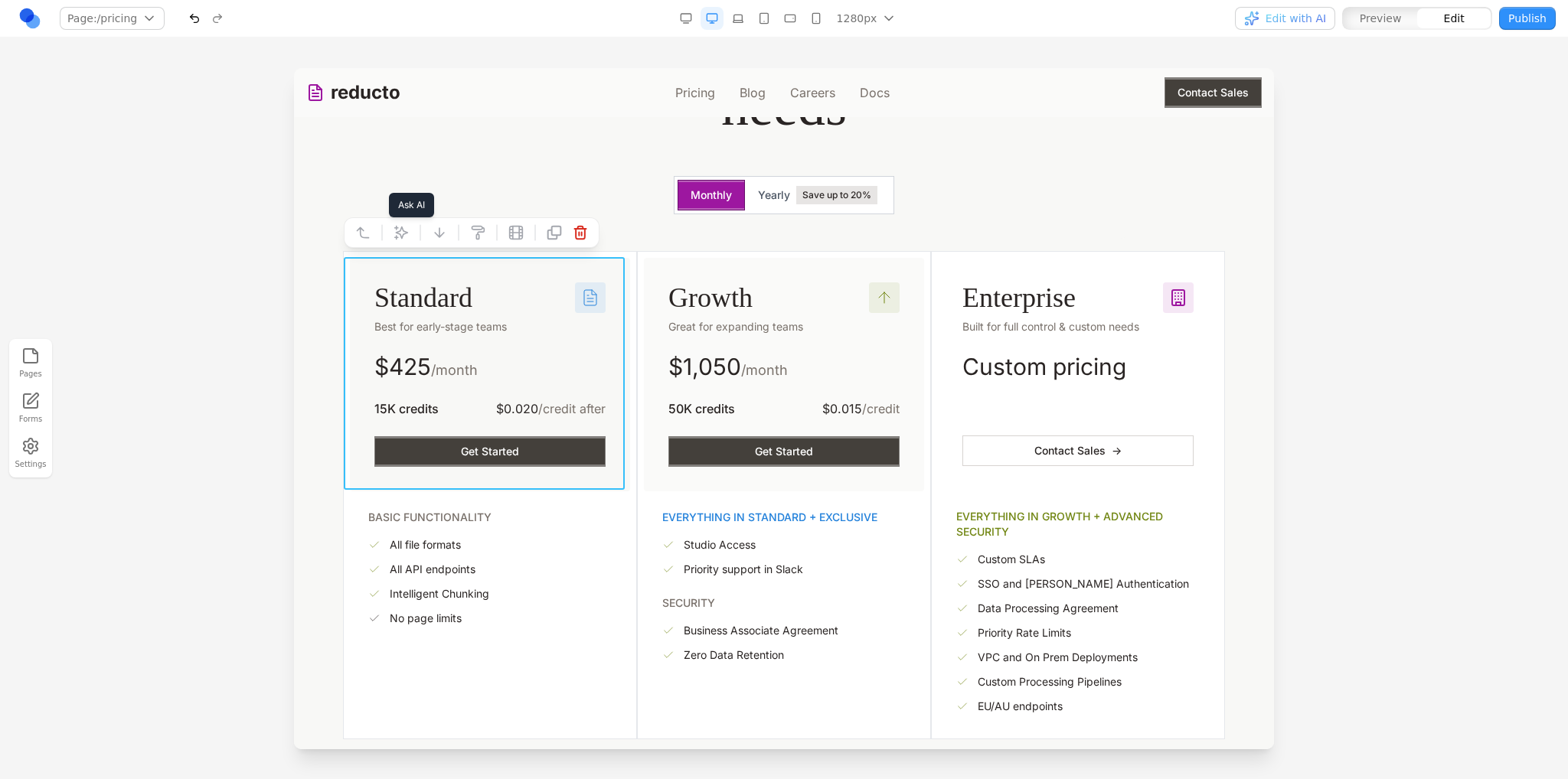
click at [404, 224] on button at bounding box center [401, 232] width 24 height 24
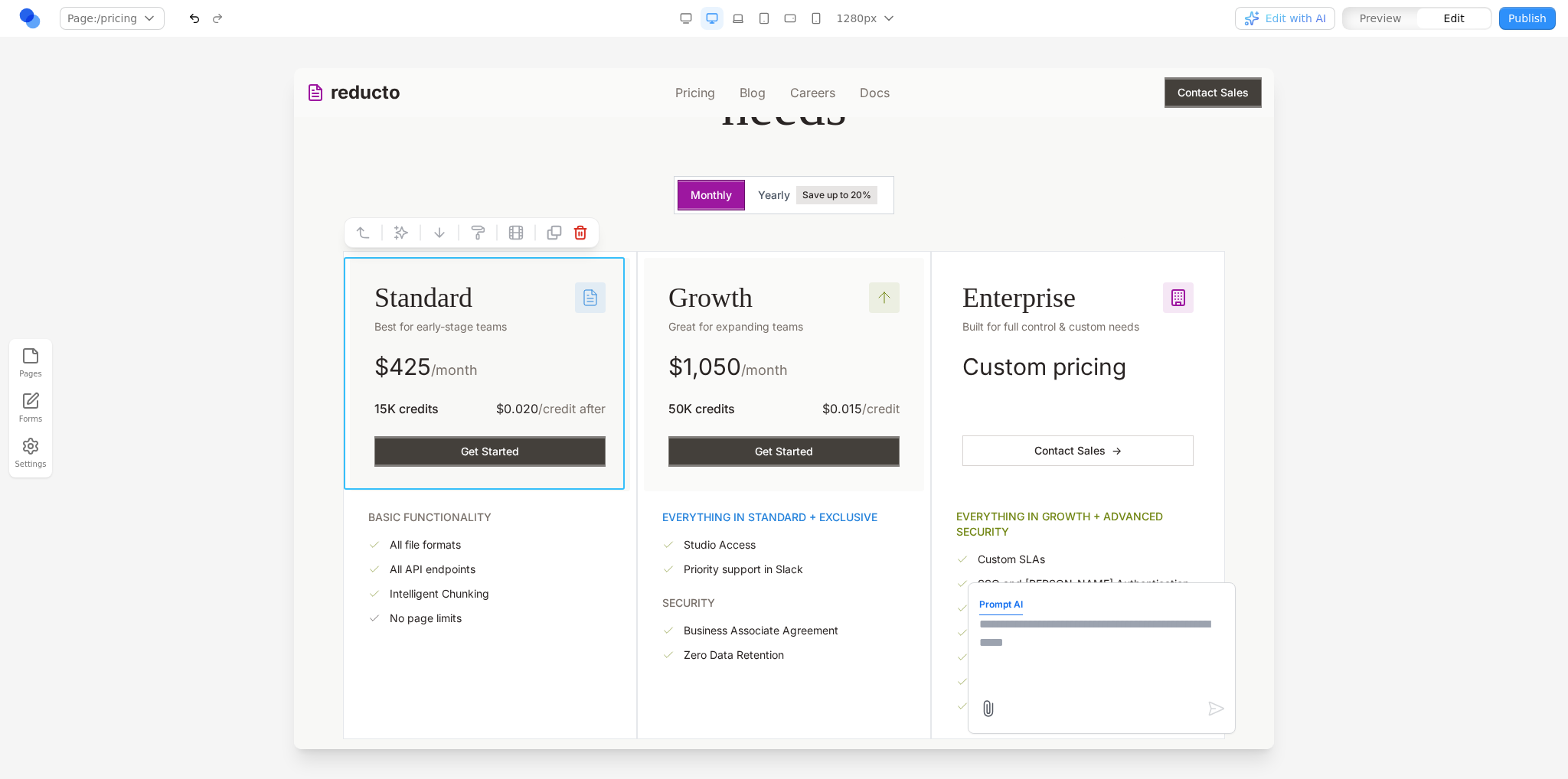
click at [1029, 641] on textarea at bounding box center [1101, 654] width 245 height 77
type textarea "**********"
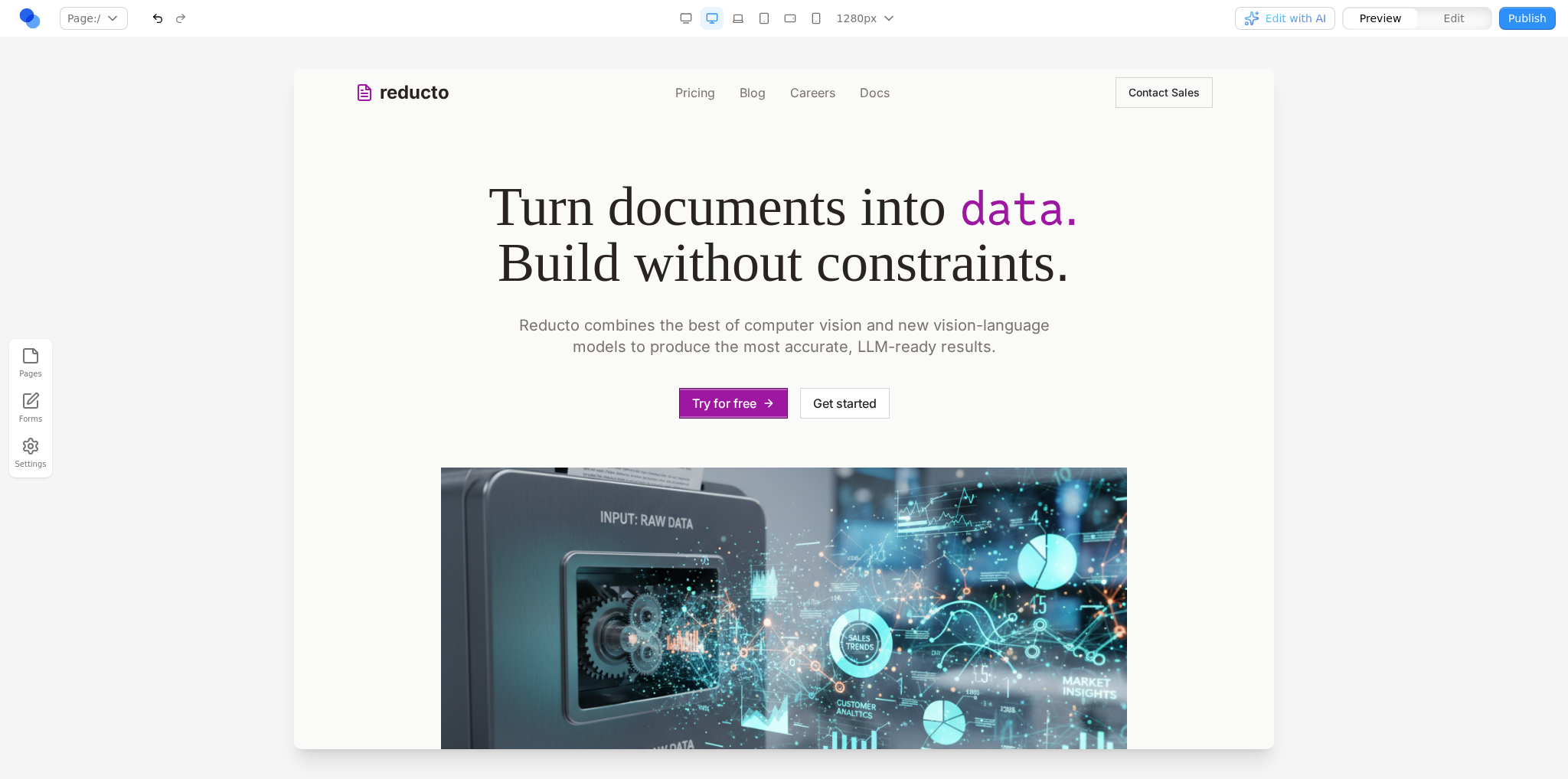
scroll to position [0, 0]
click at [682, 98] on link "Pricing" at bounding box center [695, 92] width 40 height 18
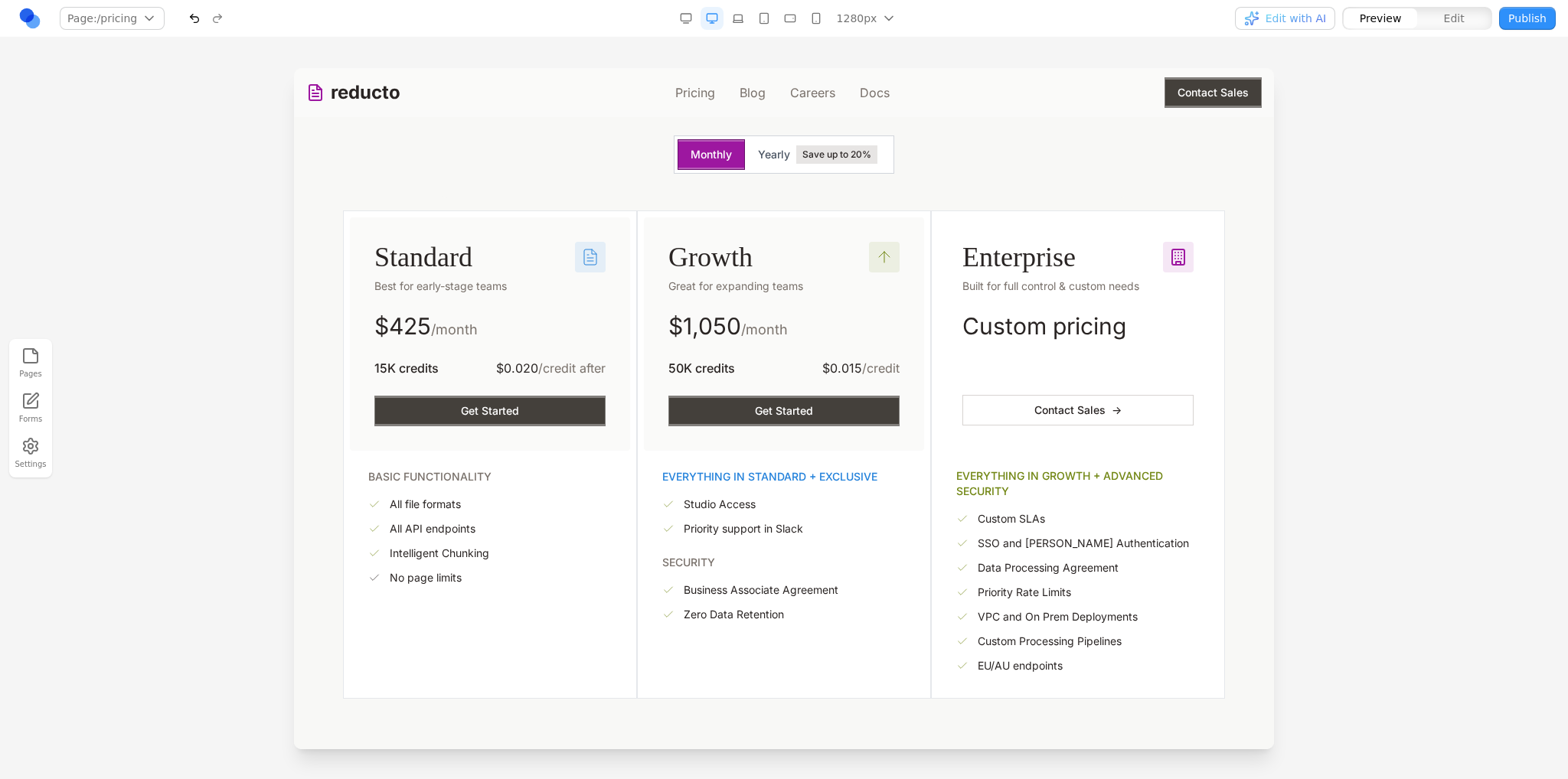
scroll to position [229, 0]
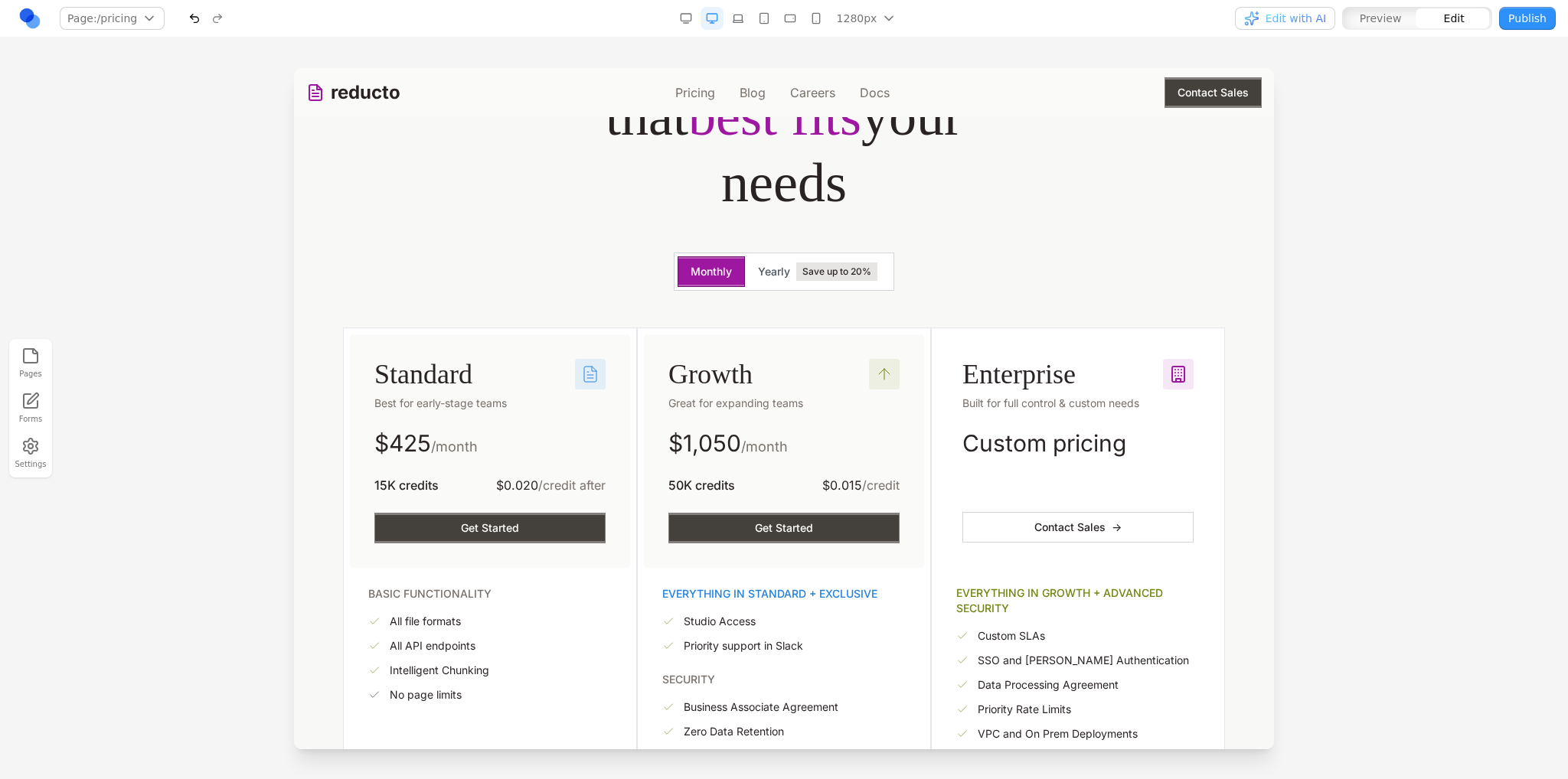
click at [942, 343] on div "Enterprise Built for full control & custom needs Custom pricing Placeholder Pla…" at bounding box center [1078, 451] width 280 height 233
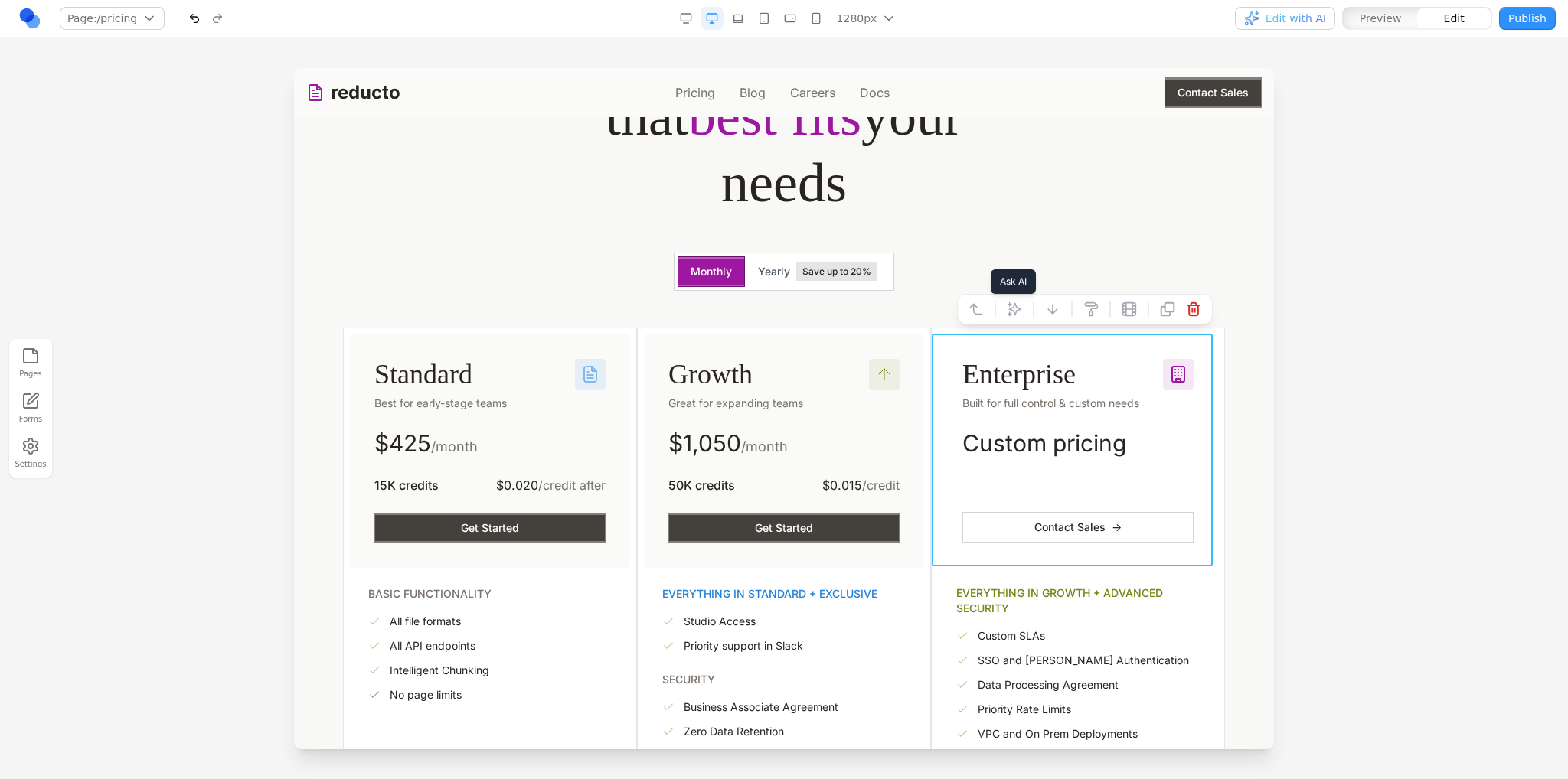
click at [1007, 315] on icon at bounding box center [1014, 309] width 15 height 15
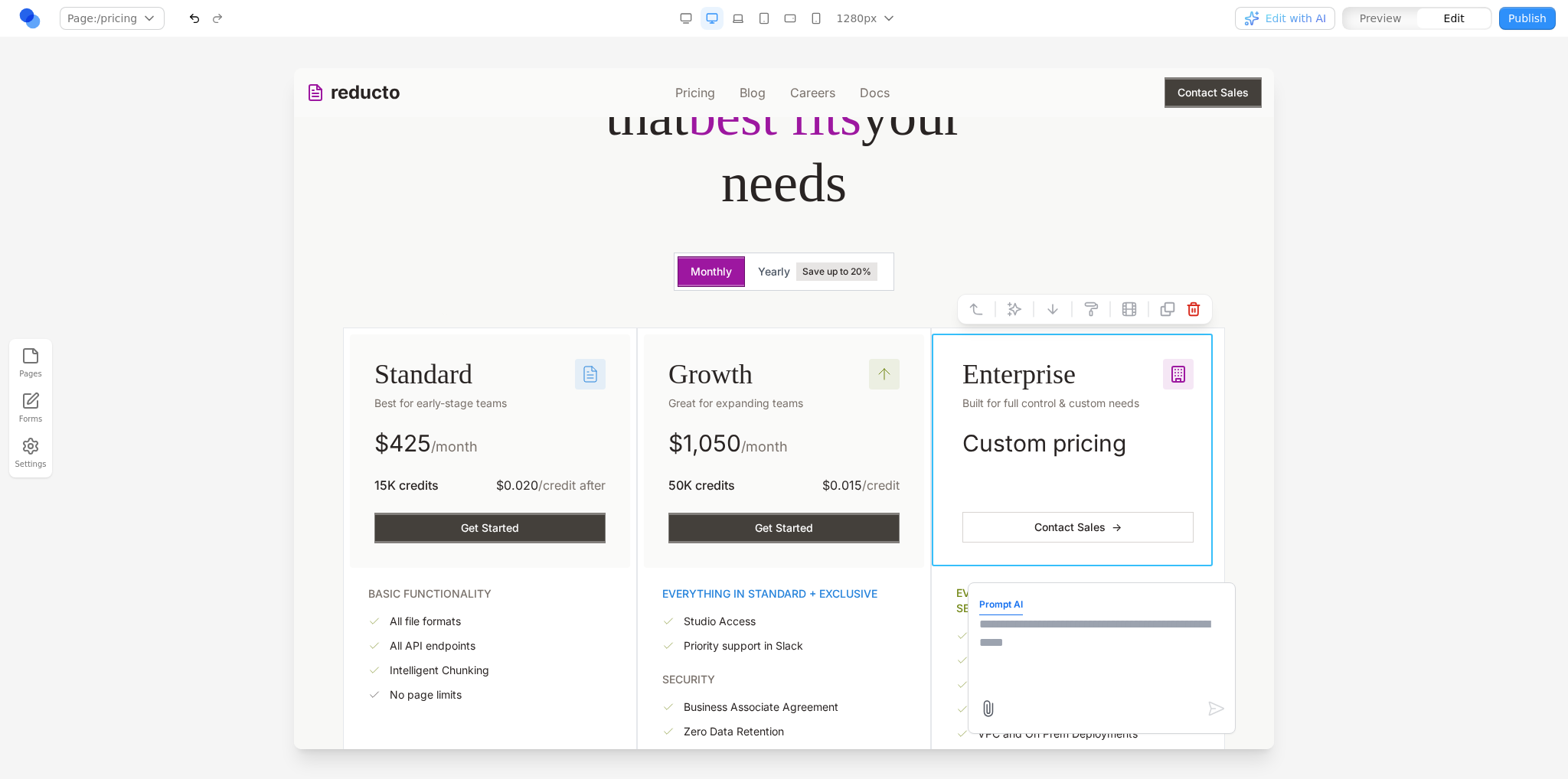
click at [1100, 649] on textarea at bounding box center [1101, 654] width 245 height 77
click at [1129, 627] on textarea "**********" at bounding box center [1101, 654] width 245 height 77
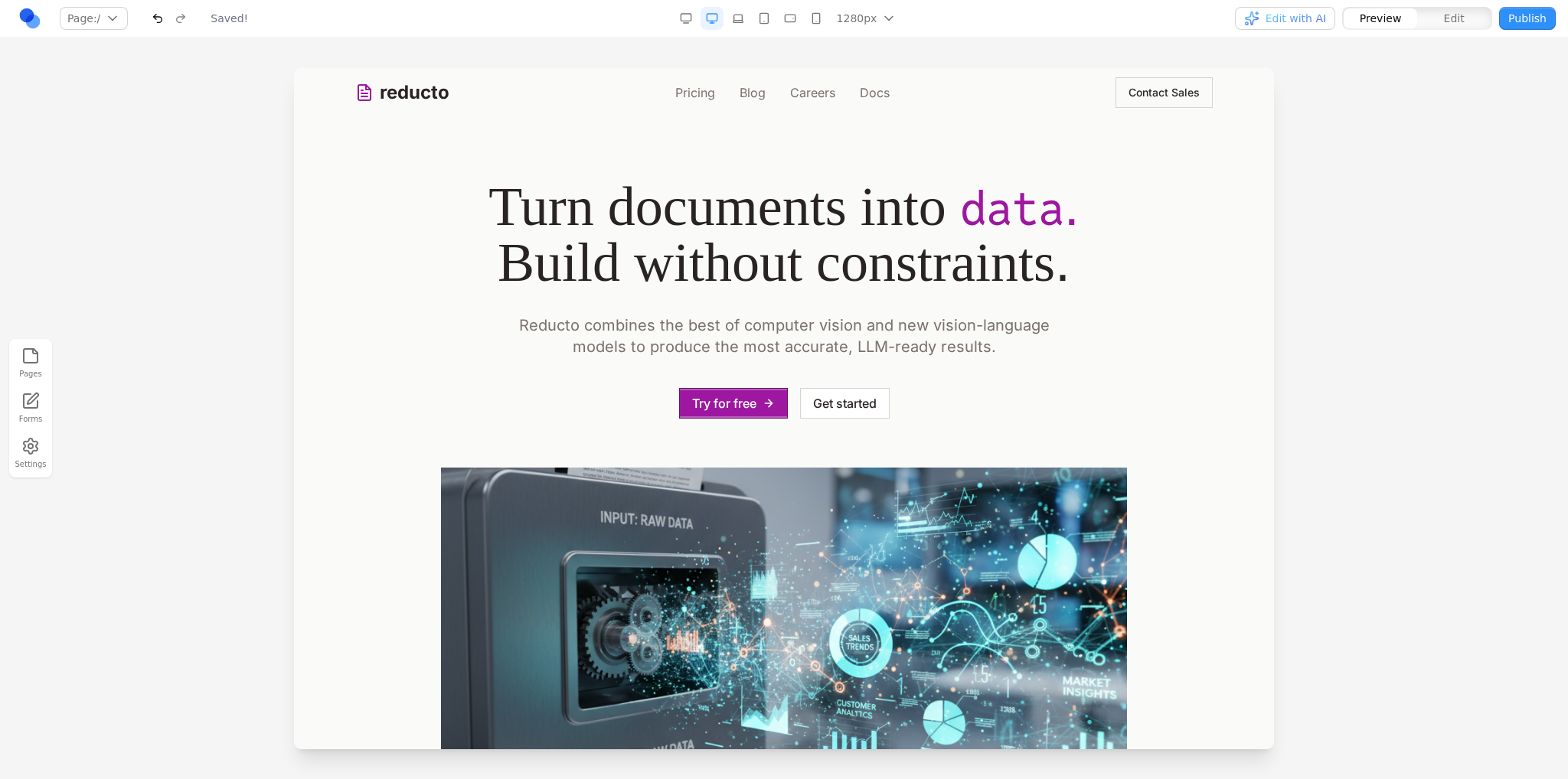
scroll to position [0, 0]
click at [678, 88] on link "Pricing" at bounding box center [695, 92] width 40 height 18
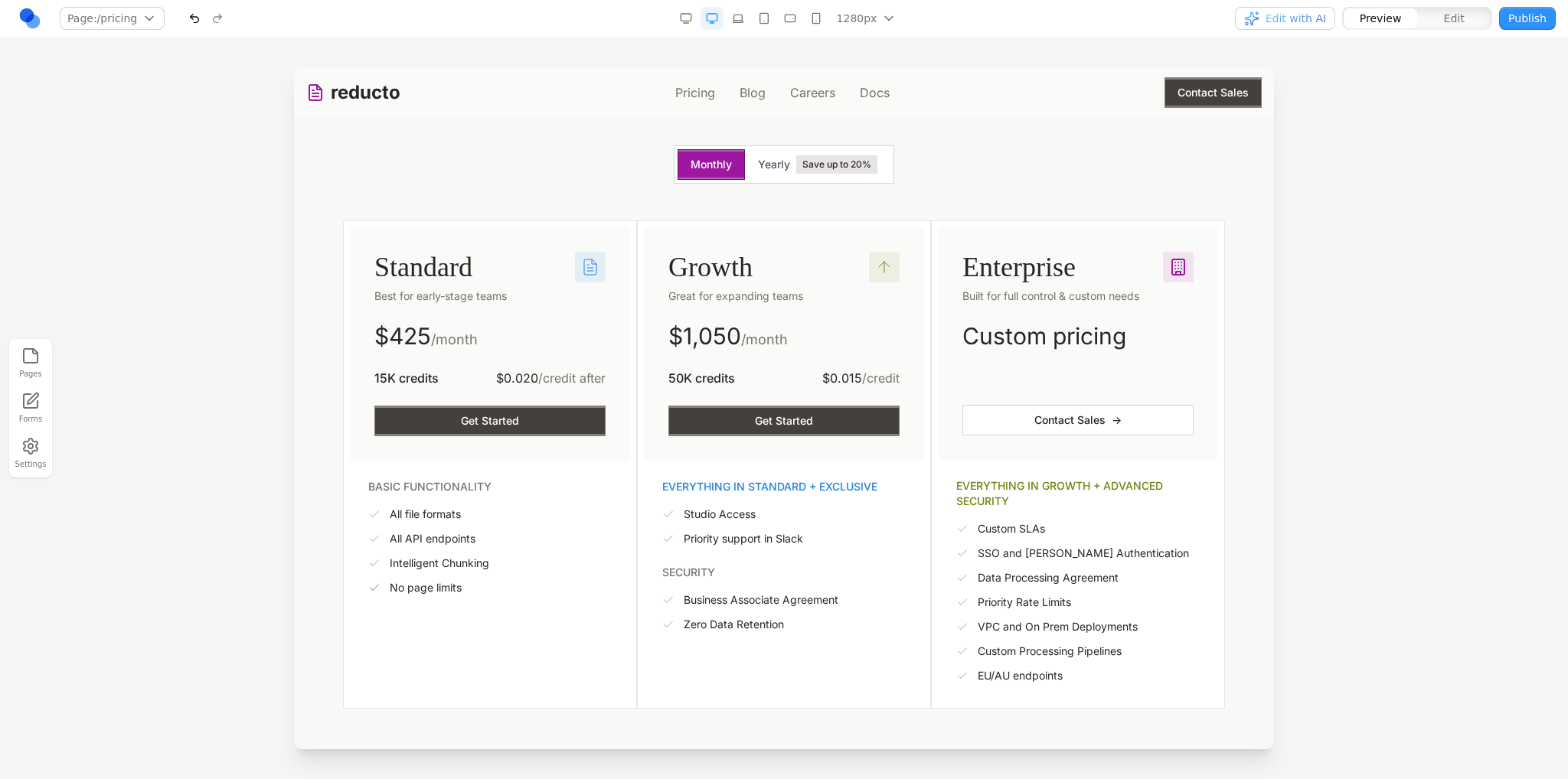
scroll to position [383, 0]
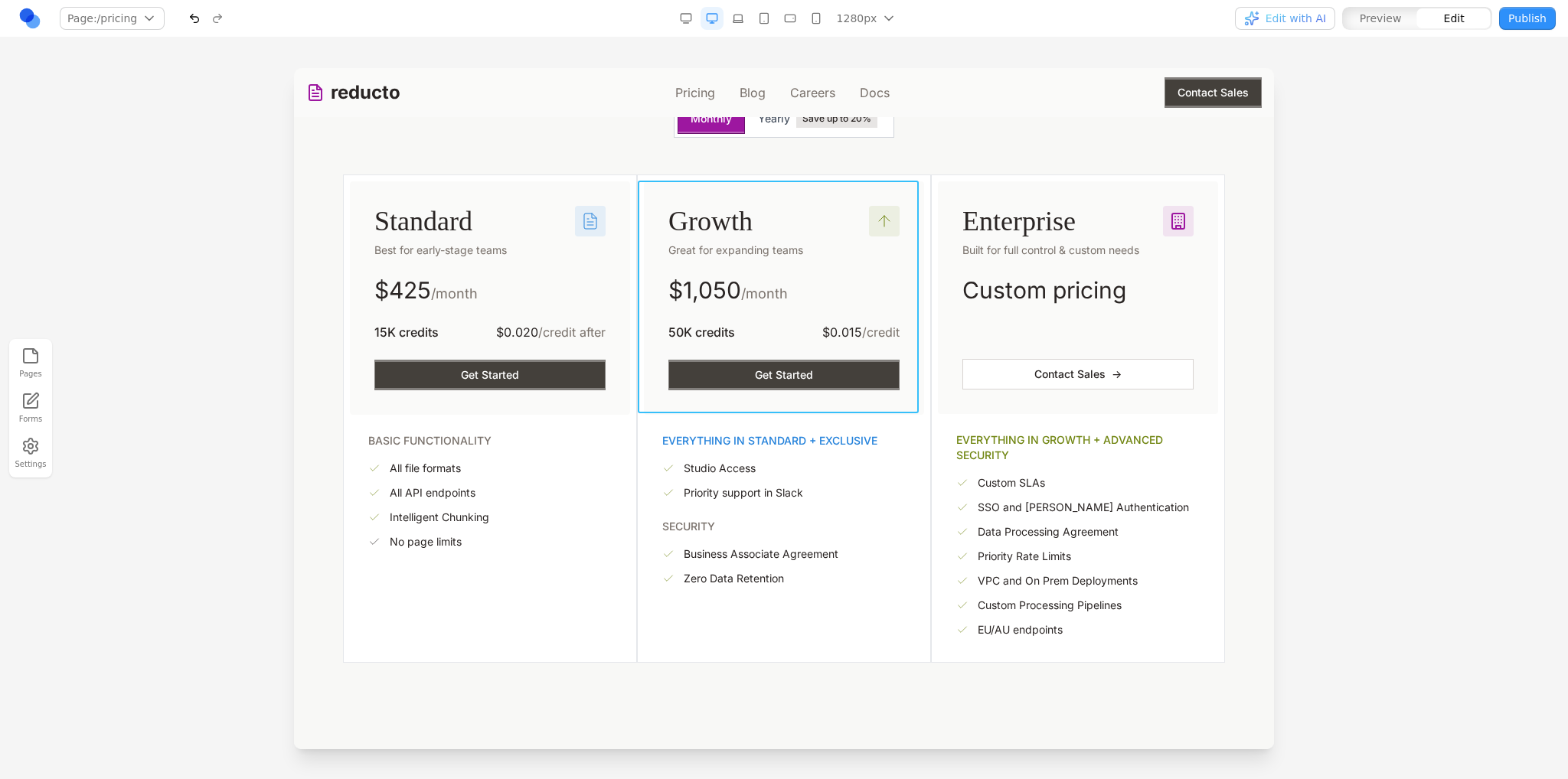
click at [833, 195] on div "Growth Great for expanding teams $ 1,050 /month 50K credits $0.015 /credit Get …" at bounding box center [784, 298] width 280 height 234
click at [708, 162] on icon at bounding box center [708, 156] width 13 height 13
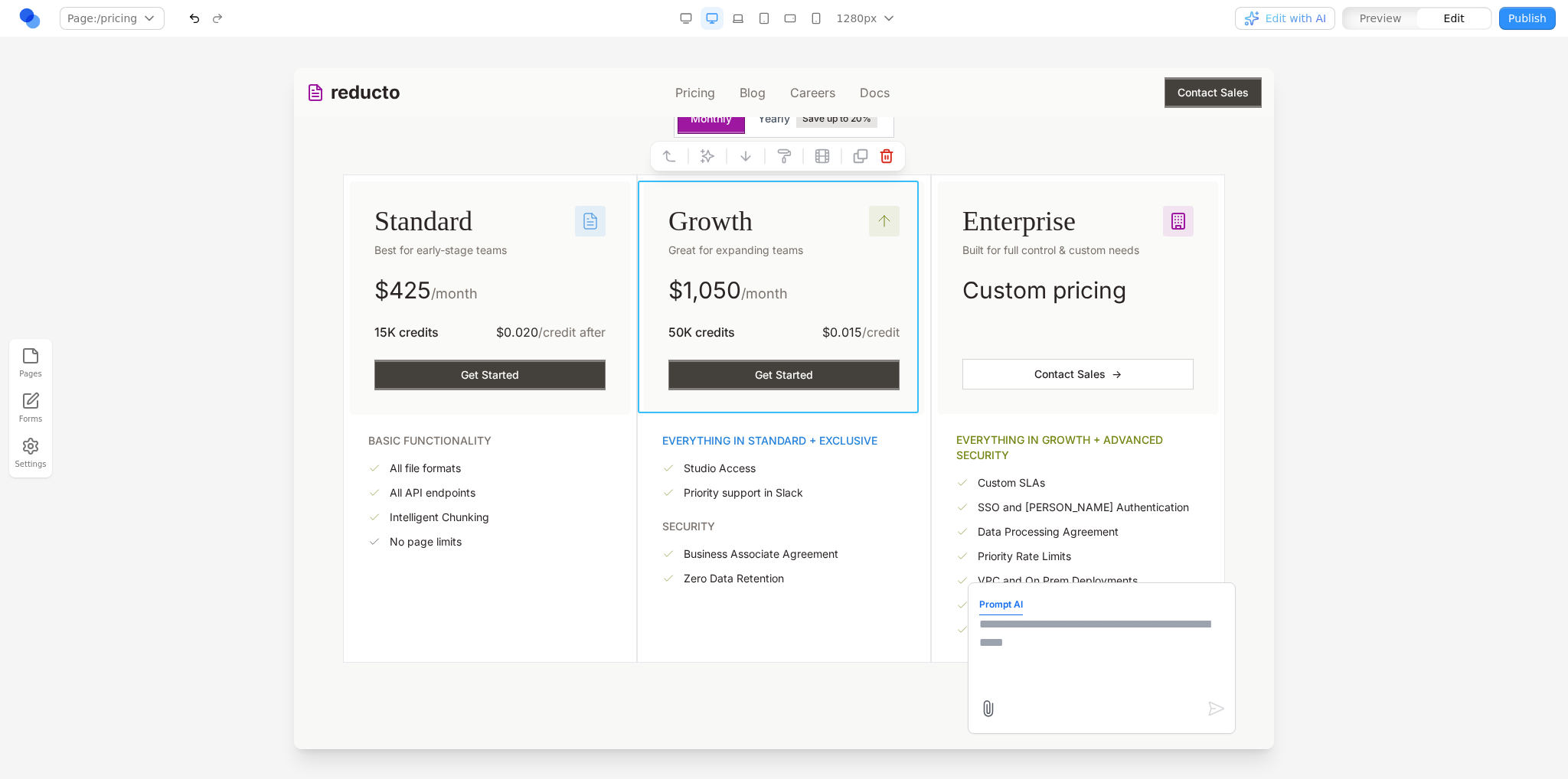
click at [1008, 622] on textarea at bounding box center [1101, 654] width 245 height 77
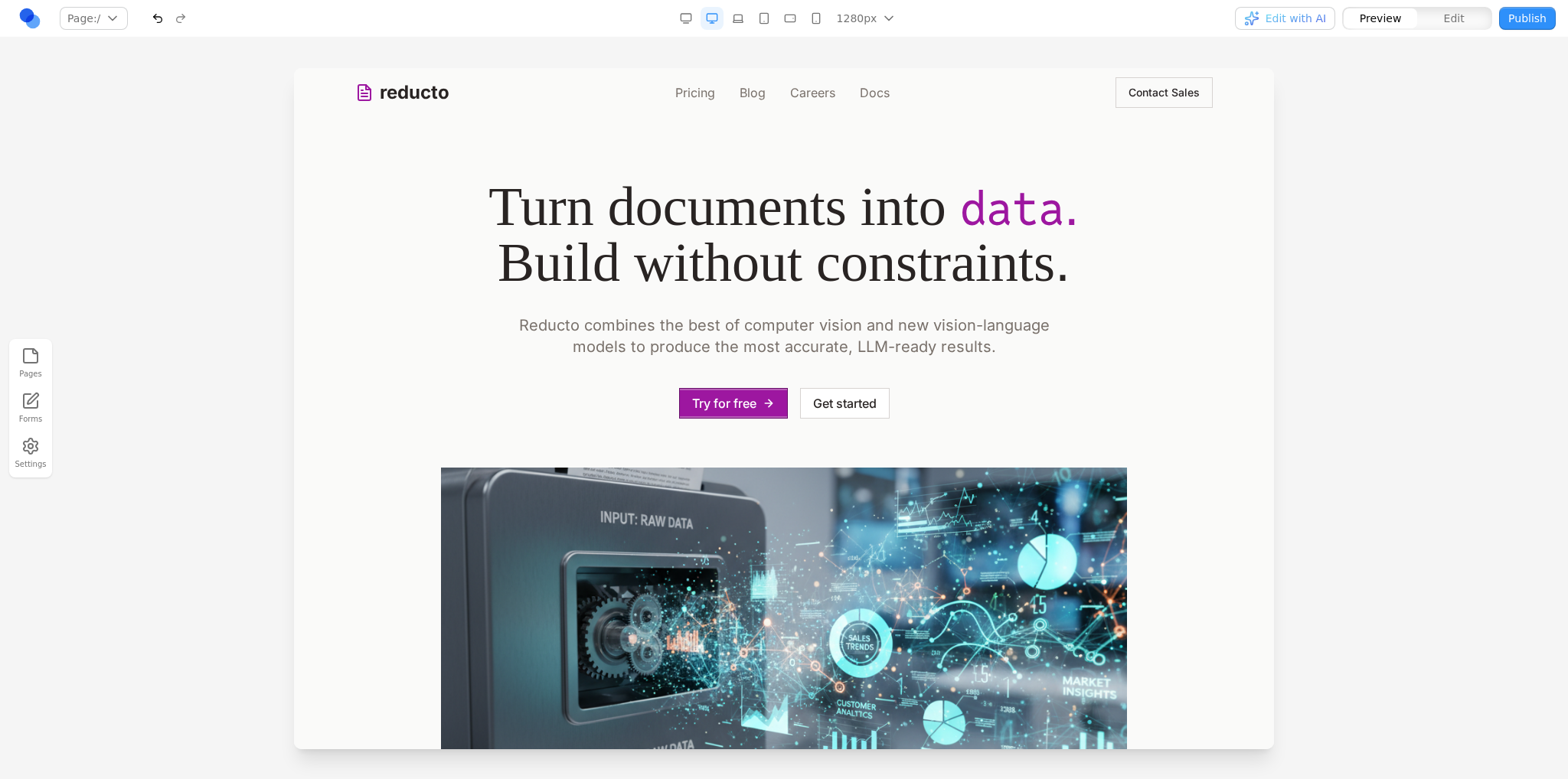
scroll to position [0, 0]
click at [694, 90] on link "Pricing" at bounding box center [695, 92] width 40 height 18
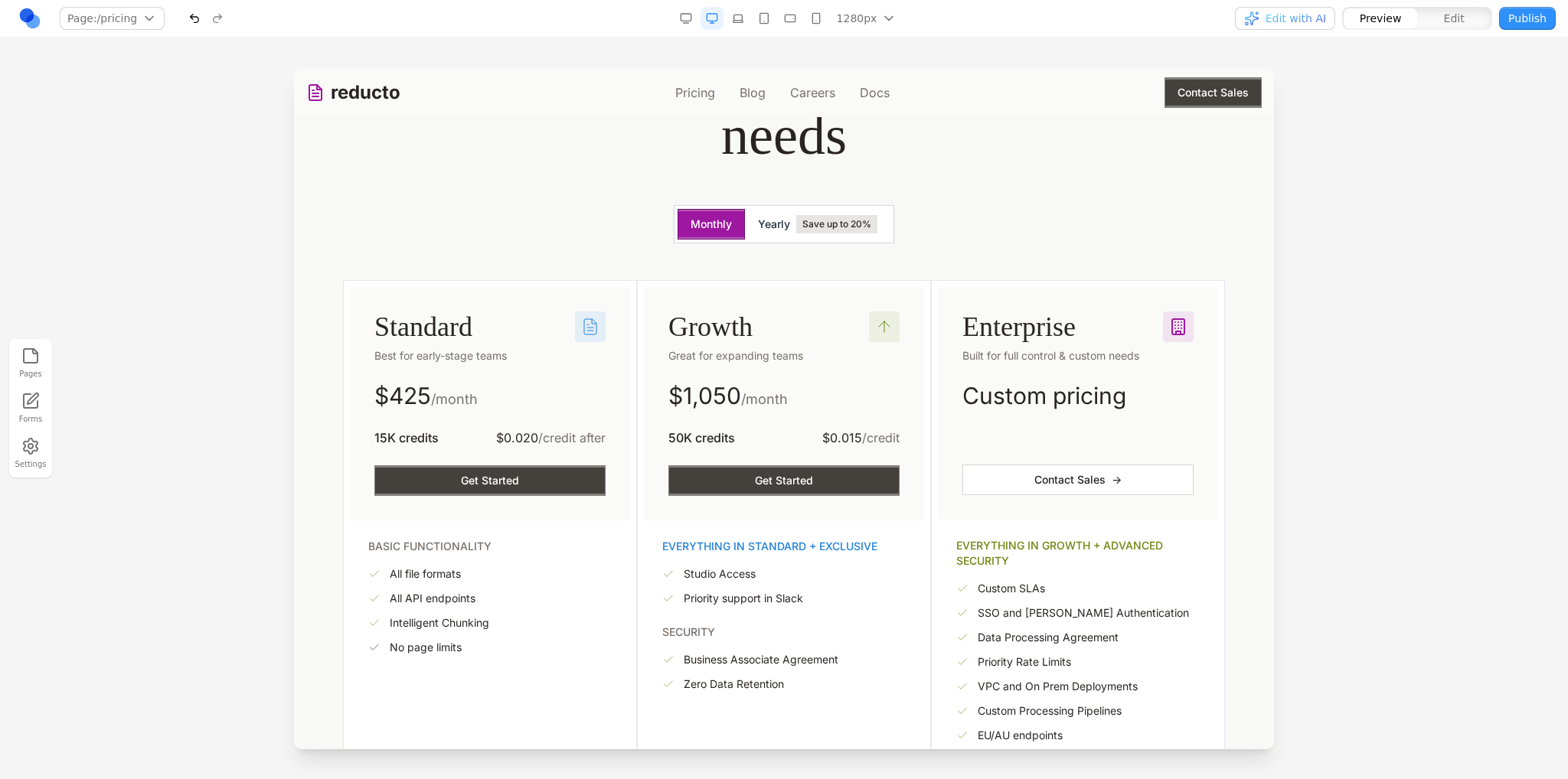
scroll to position [306, 0]
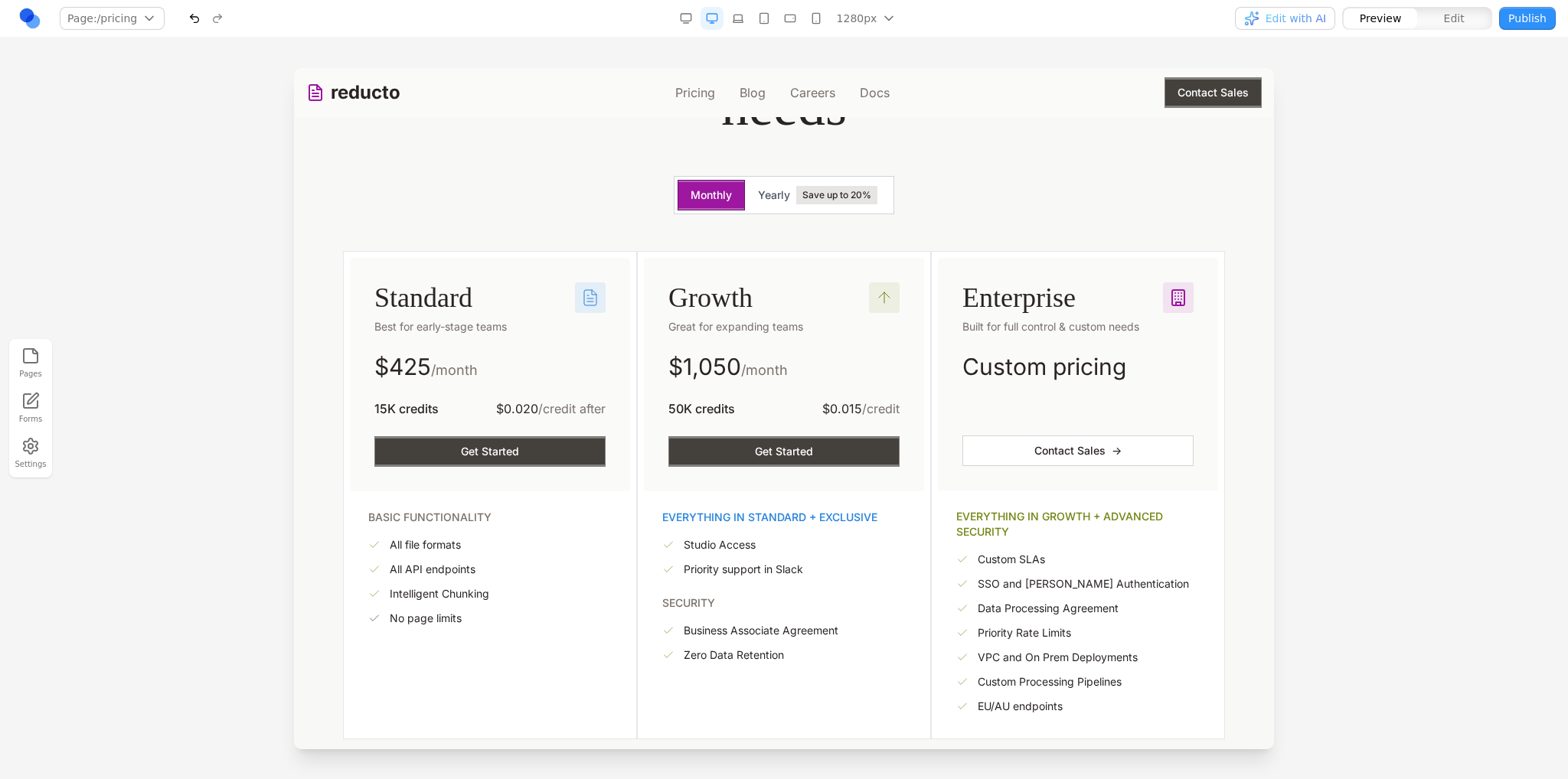
click at [1072, 274] on div "Enterprise Built for full control & custom needs Custom pricing Placeholder Pla…" at bounding box center [1078, 375] width 280 height 233
click at [1073, 270] on div "Enterprise Built for full control & custom needs Custom pricing Placeholder Pla…" at bounding box center [1078, 375] width 280 height 233
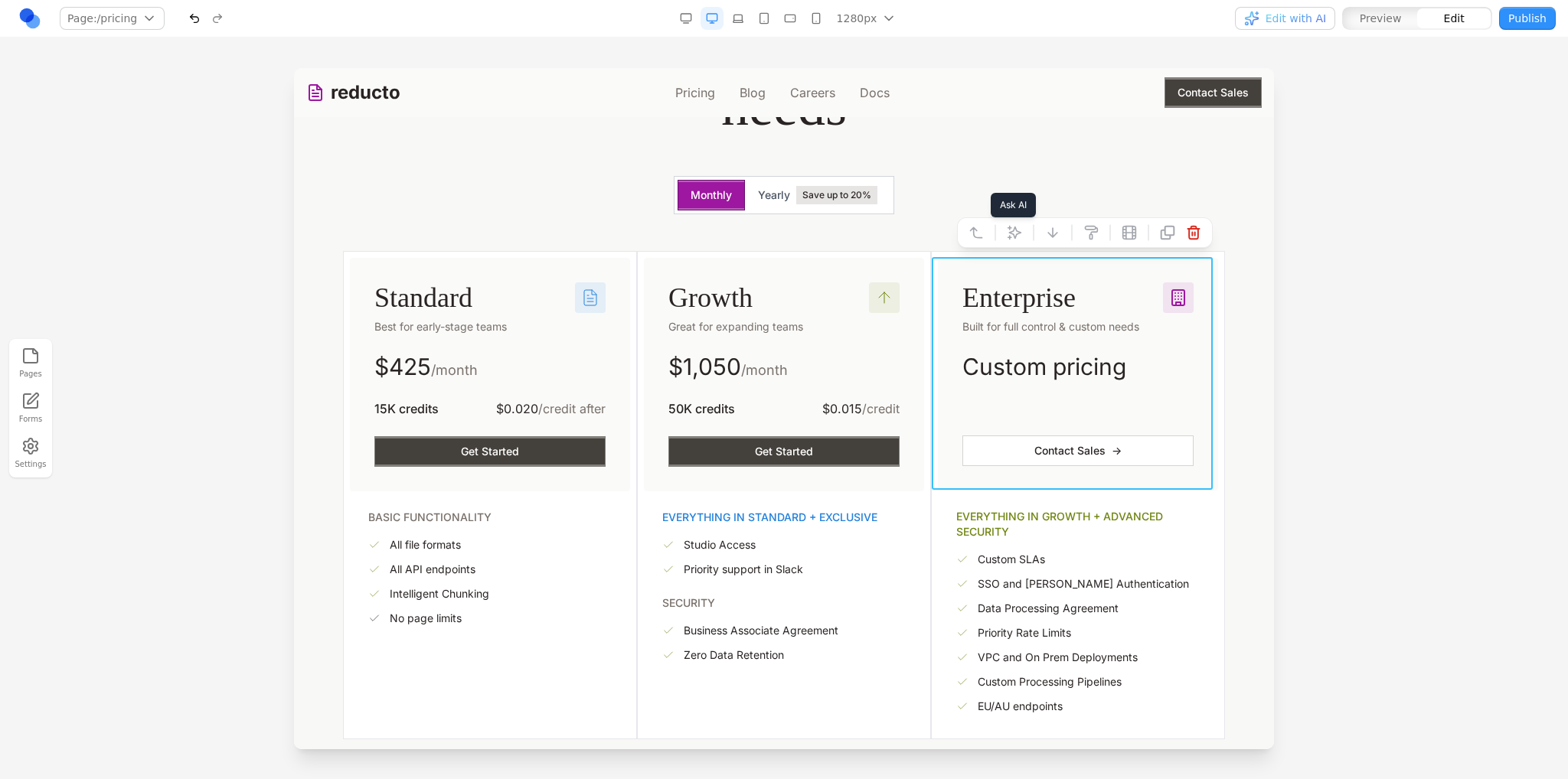
click at [1007, 239] on icon at bounding box center [1014, 232] width 15 height 15
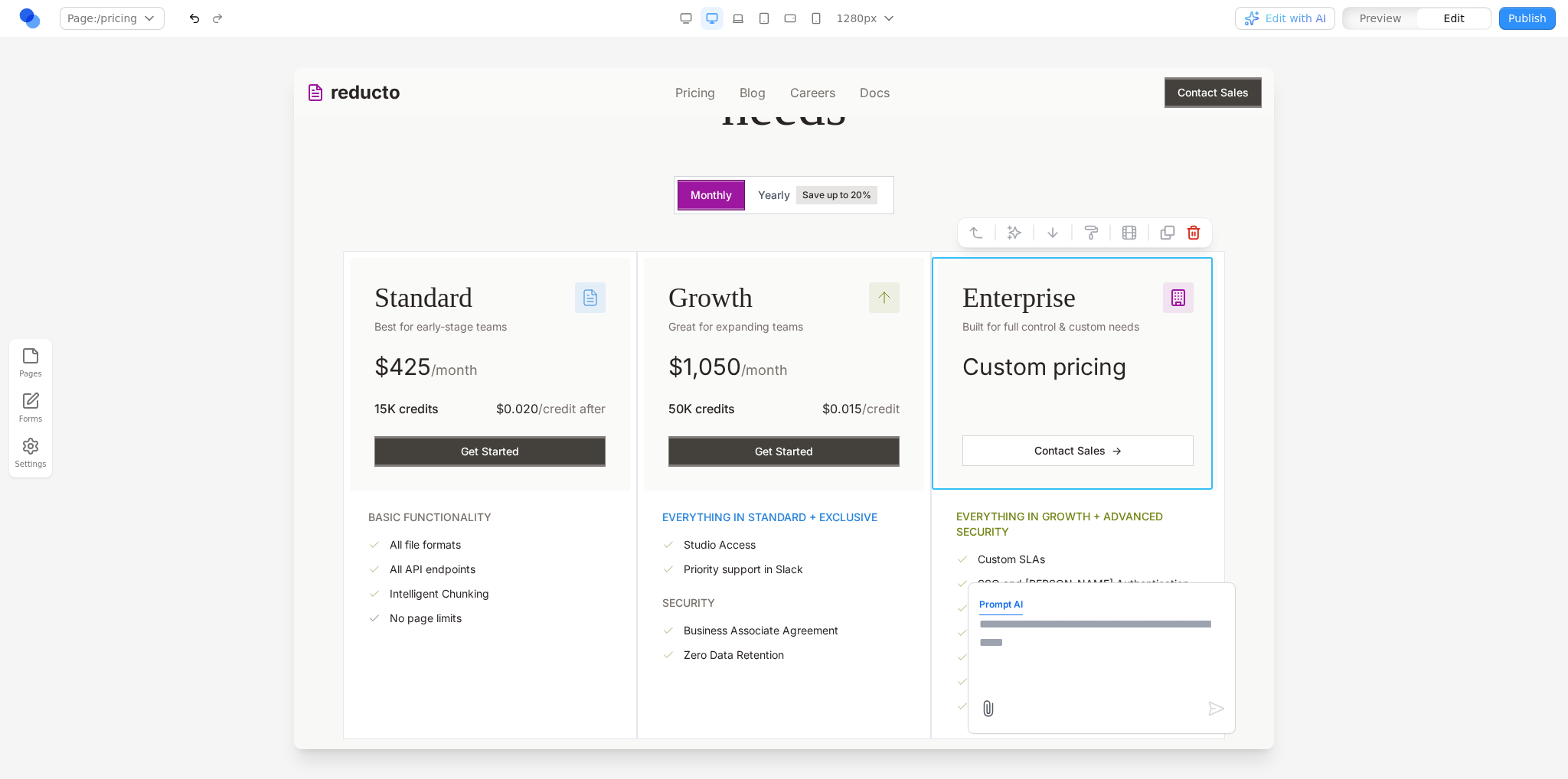
click at [1062, 634] on textarea at bounding box center [1101, 654] width 245 height 77
click at [1304, 17] on span "Edit with AI" at bounding box center [1295, 18] width 60 height 15
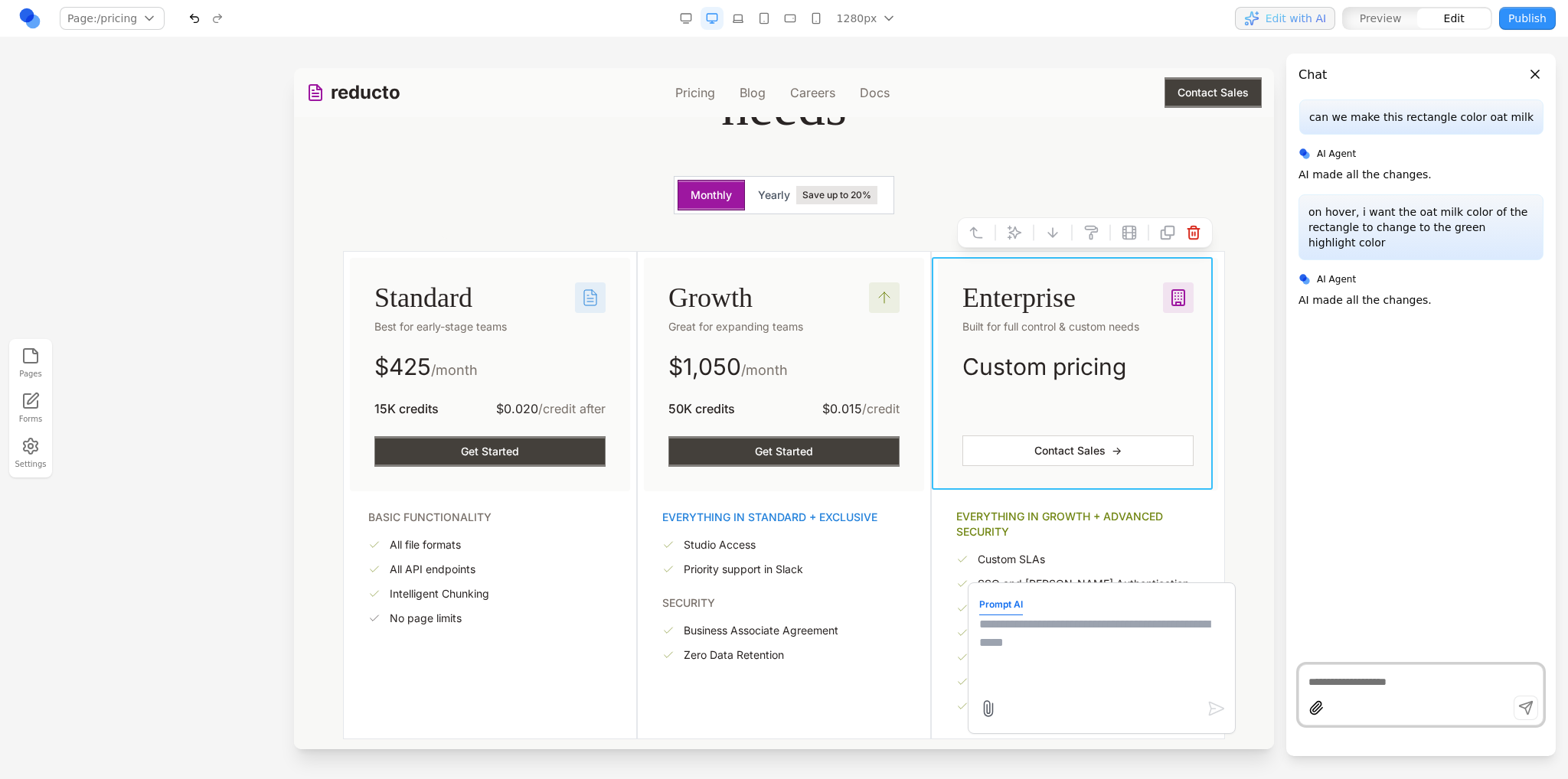
click at [1304, 17] on span "Edit with AI" at bounding box center [1295, 18] width 60 height 15
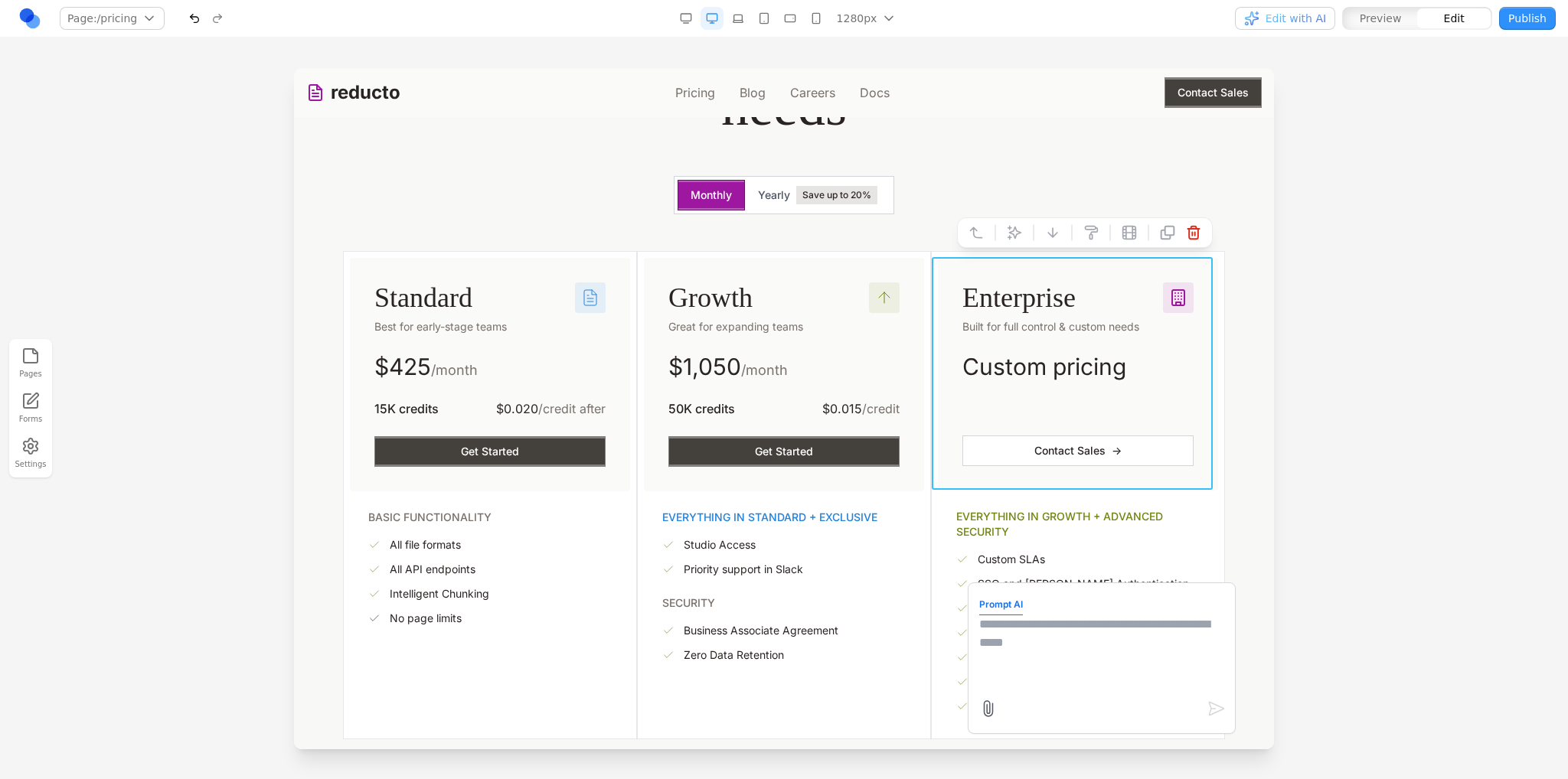
click at [1115, 628] on textarea at bounding box center [1101, 654] width 245 height 77
type textarea "**********"
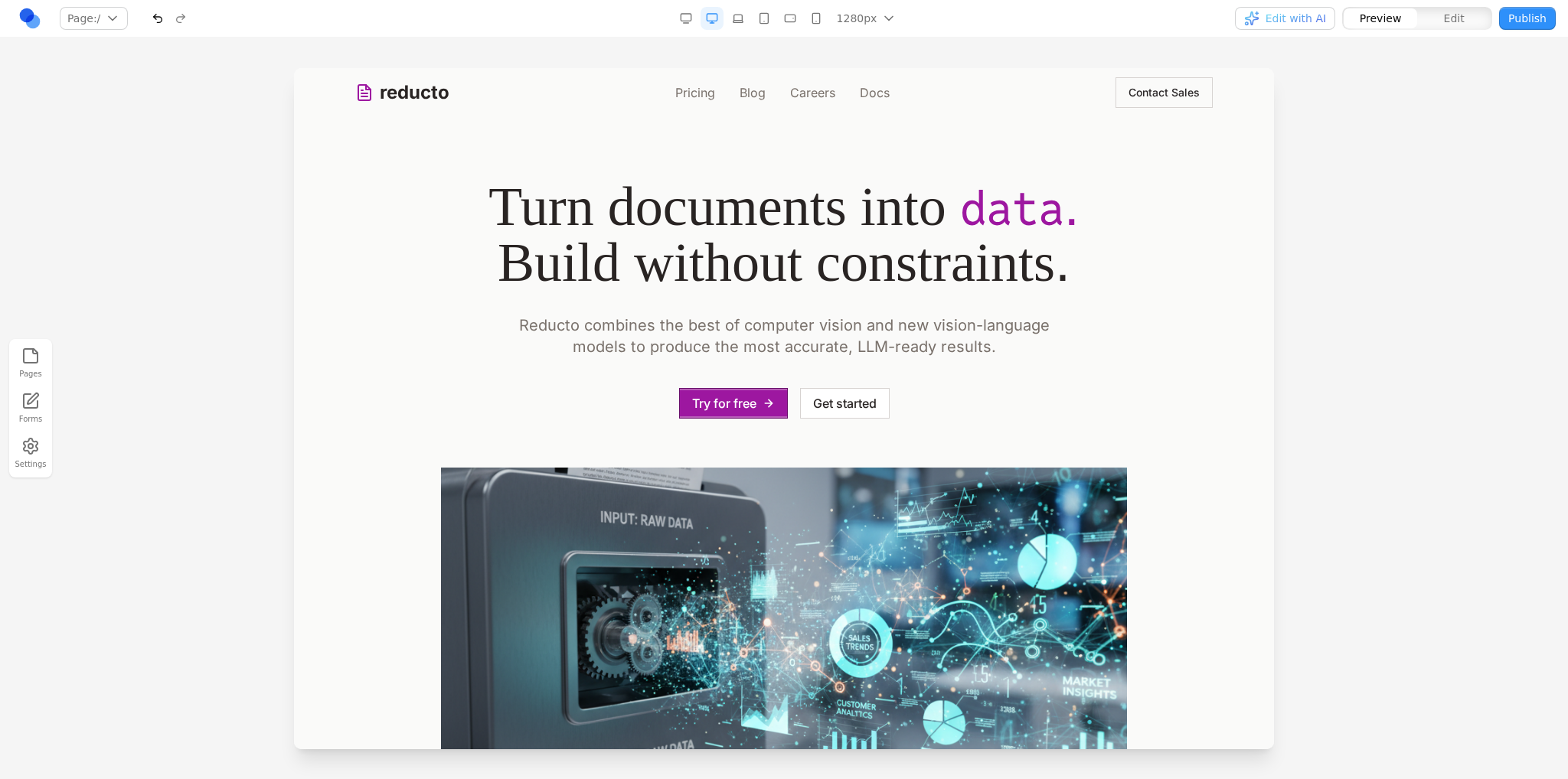
scroll to position [0, 0]
click at [456, 120] on section "Turn documents into data . Build without constraints . Reducto combines the bes…" at bounding box center [784, 495] width 979 height 756
click at [706, 90] on link "Pricing" at bounding box center [695, 92] width 40 height 18
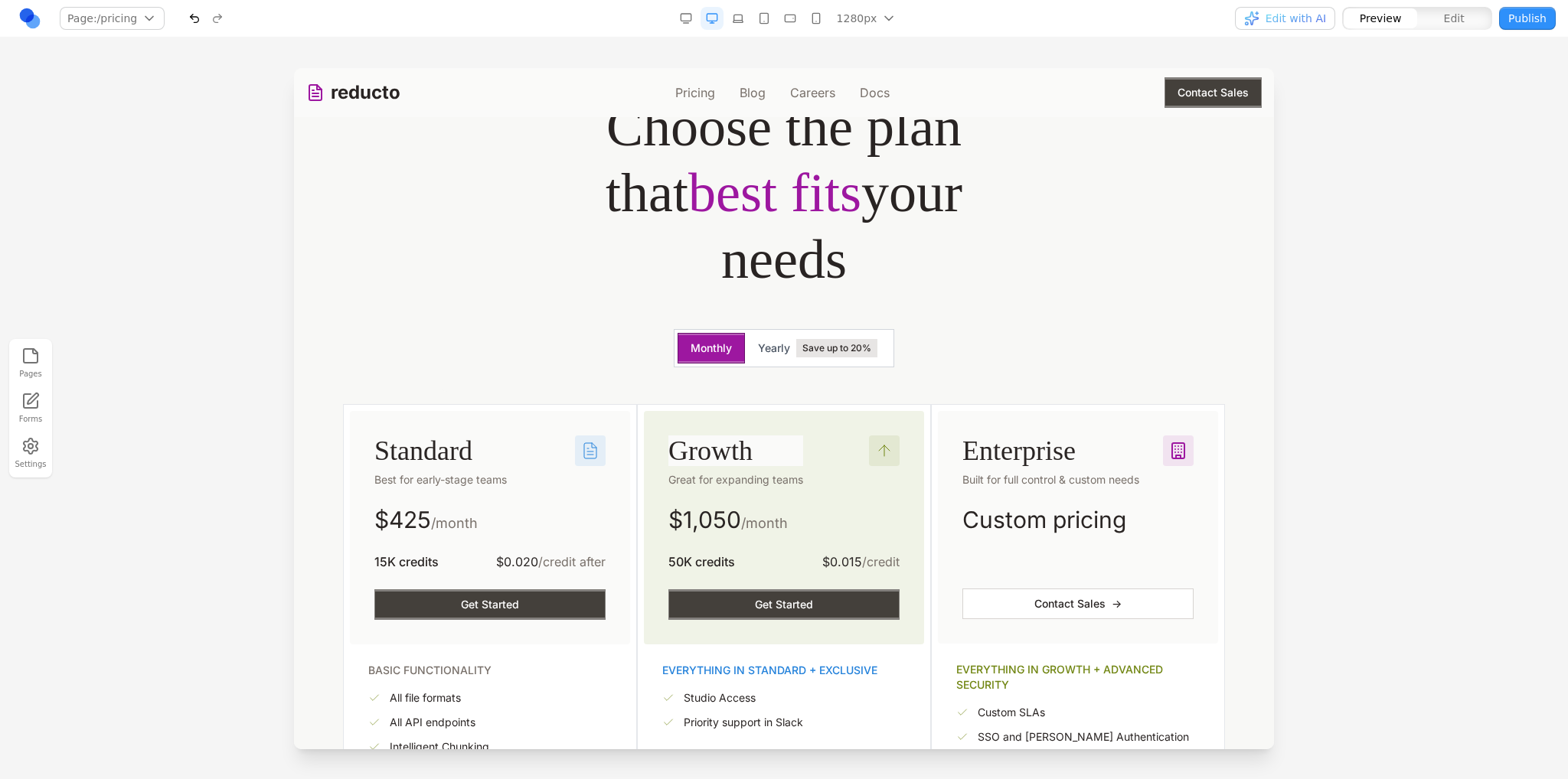
scroll to position [306, 0]
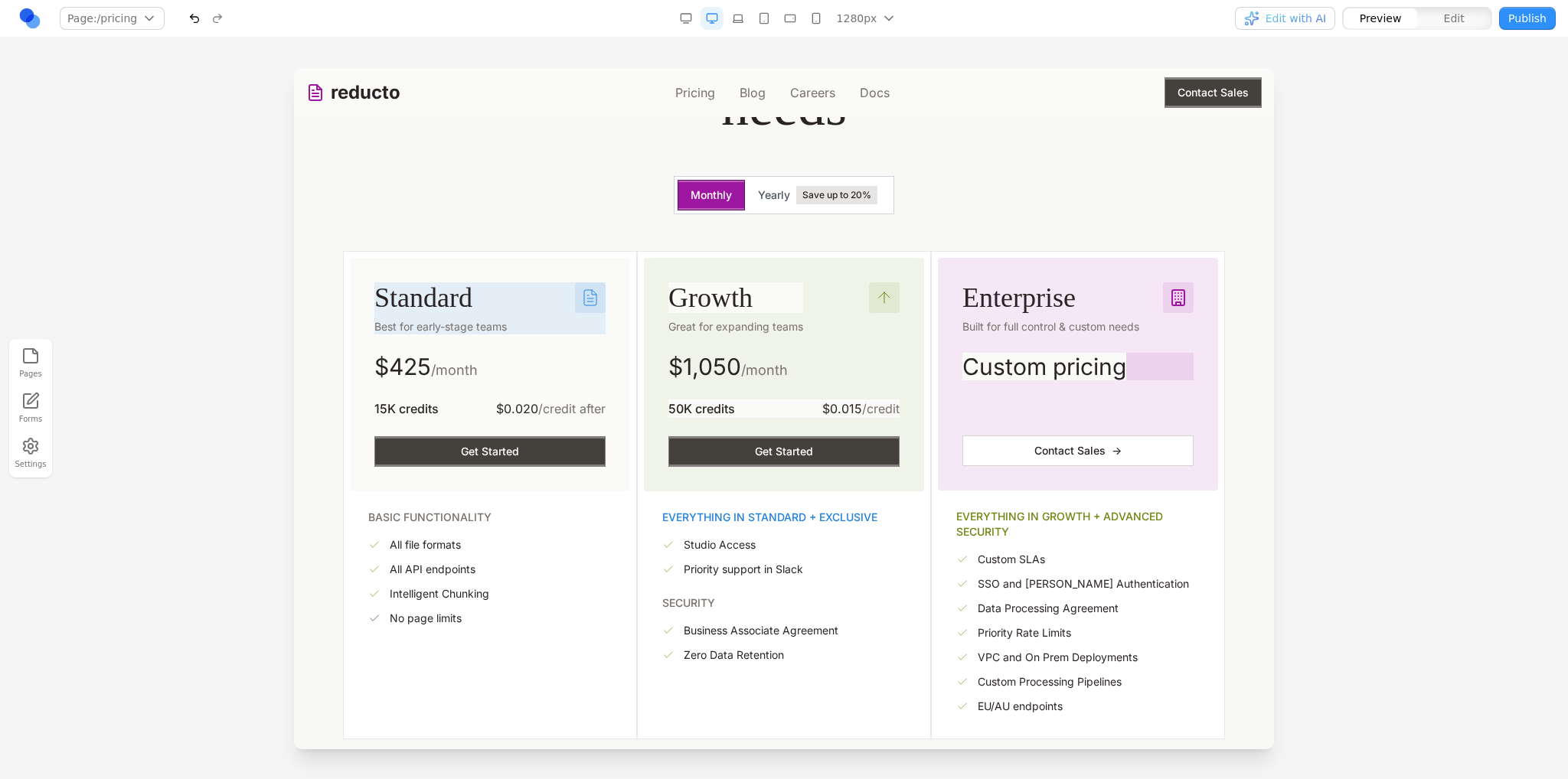
click at [1304, 24] on span "Edit with AI" at bounding box center [1295, 18] width 60 height 15
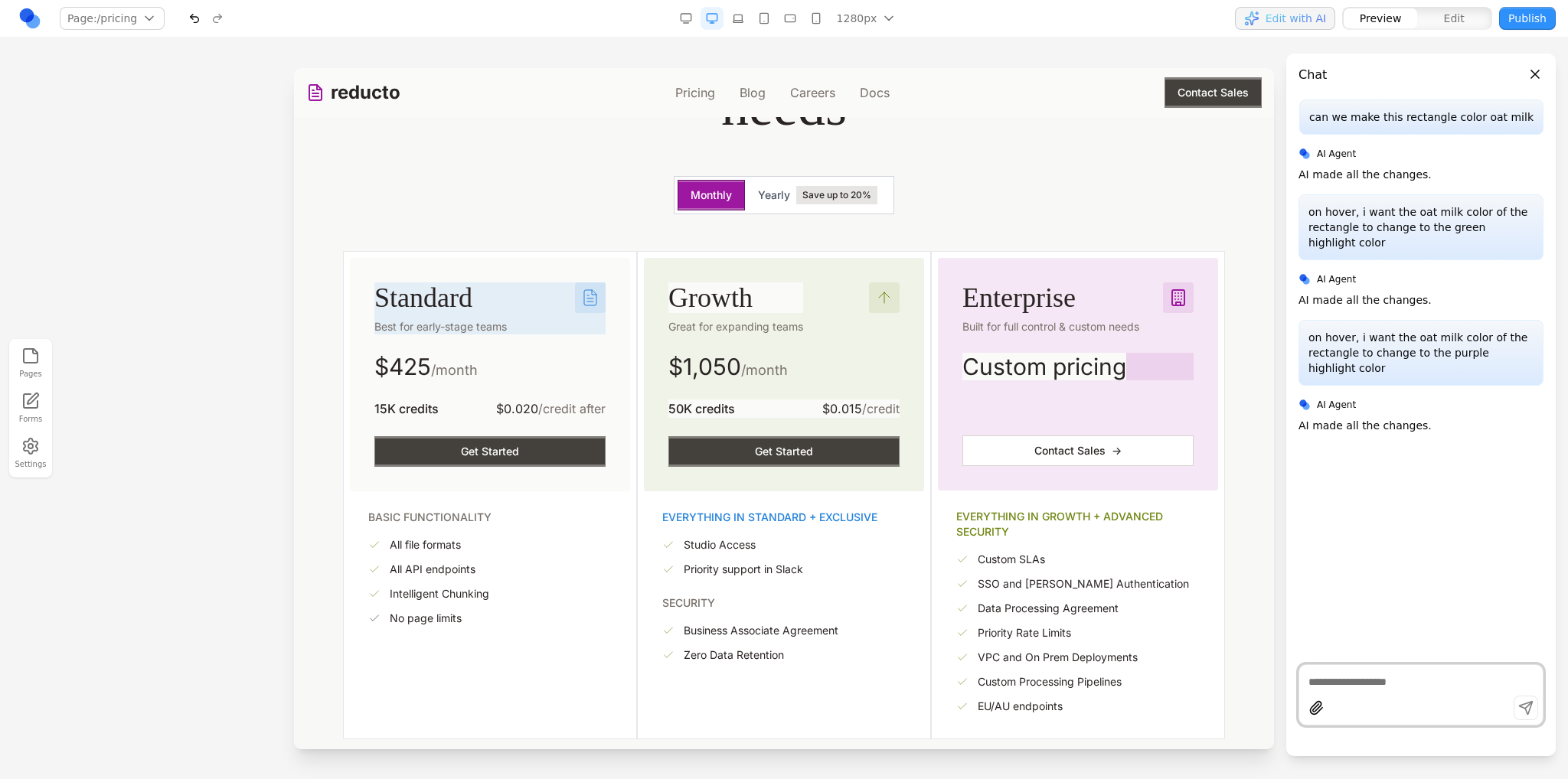
click at [1304, 24] on span "Edit with AI" at bounding box center [1295, 18] width 60 height 15
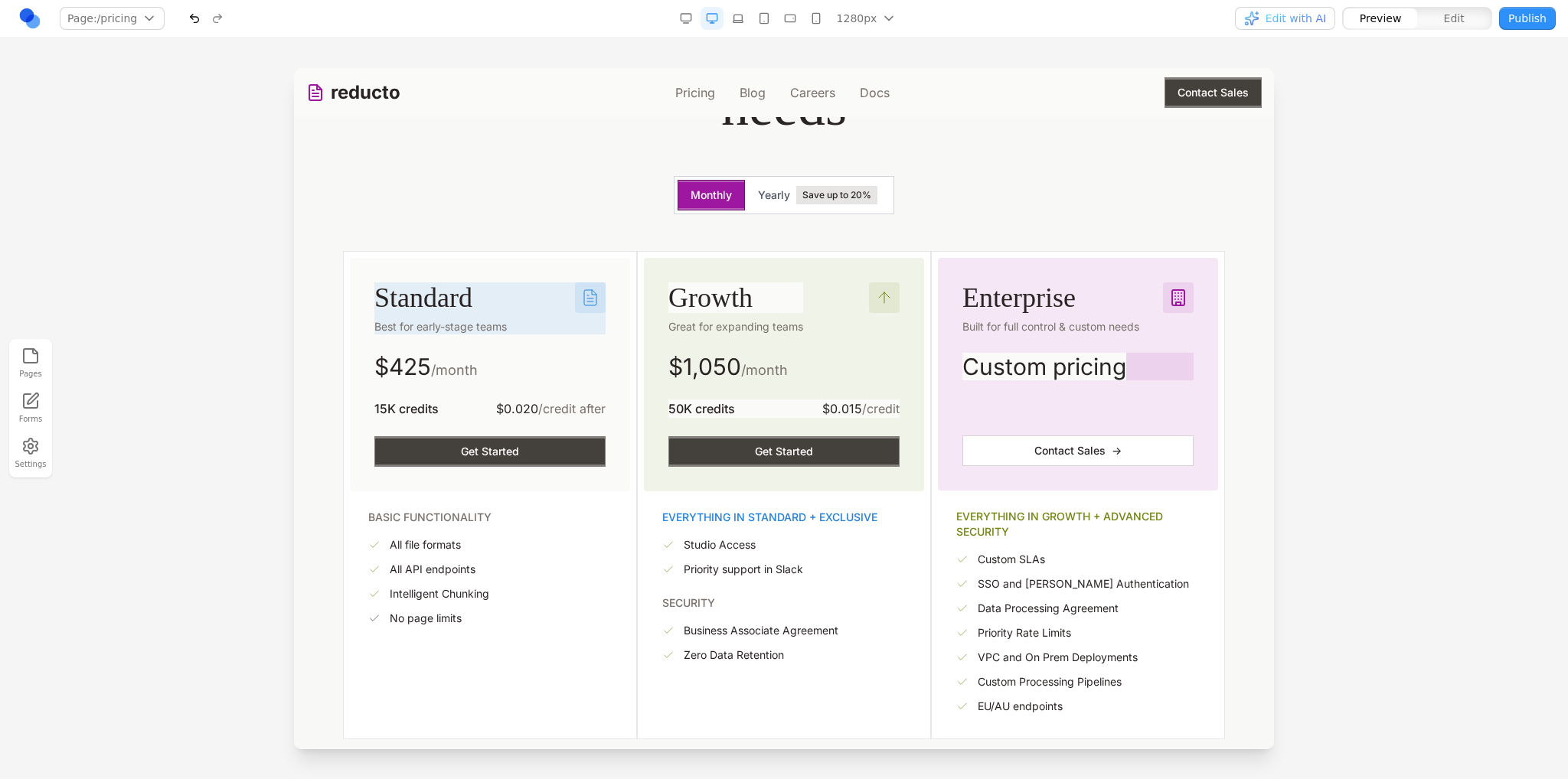
click at [1303, 25] on span "Edit with AI" at bounding box center [1295, 18] width 60 height 15
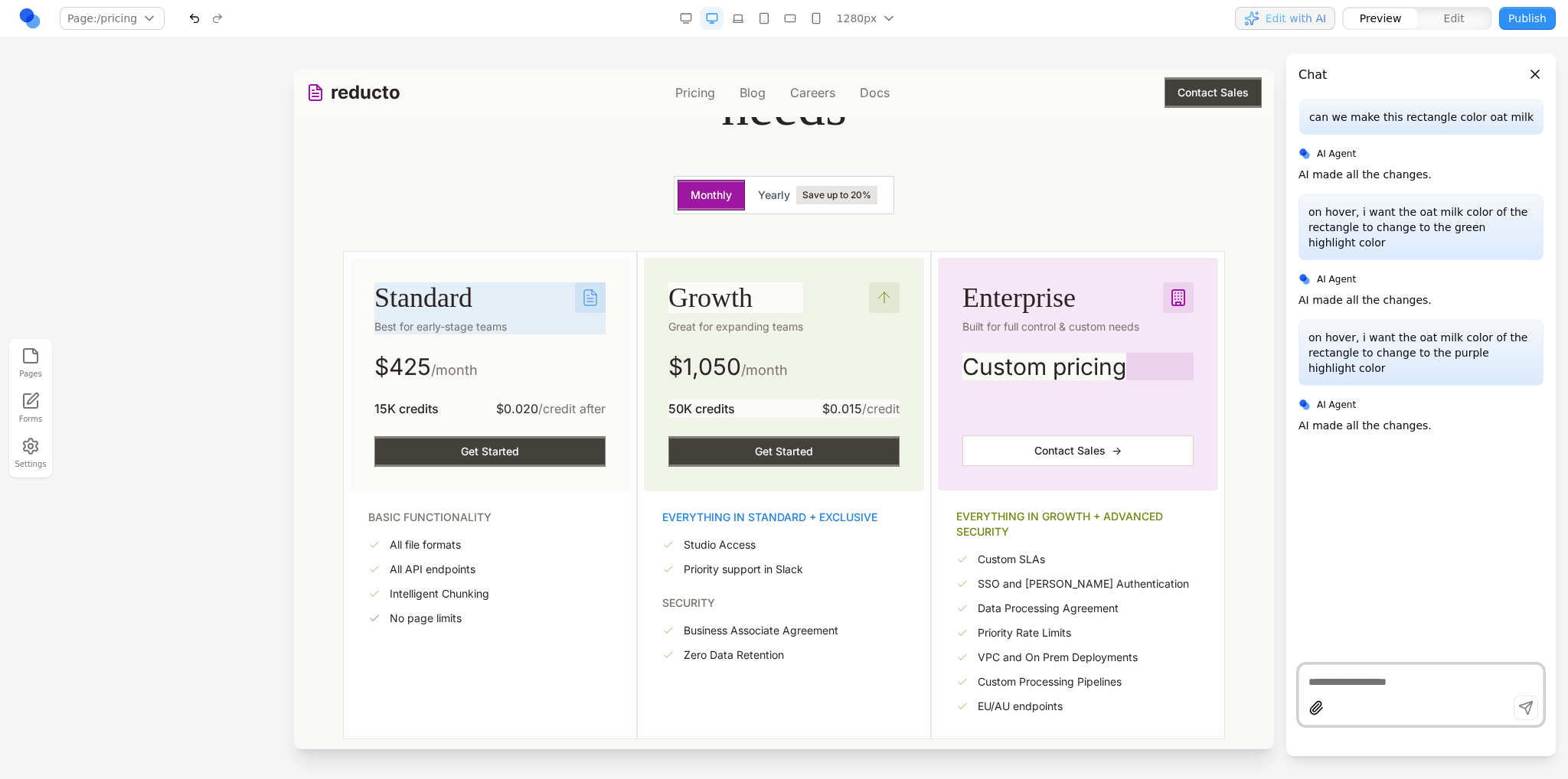
click at [1393, 678] on textarea at bounding box center [1420, 682] width 225 height 15
paste textarea "**"
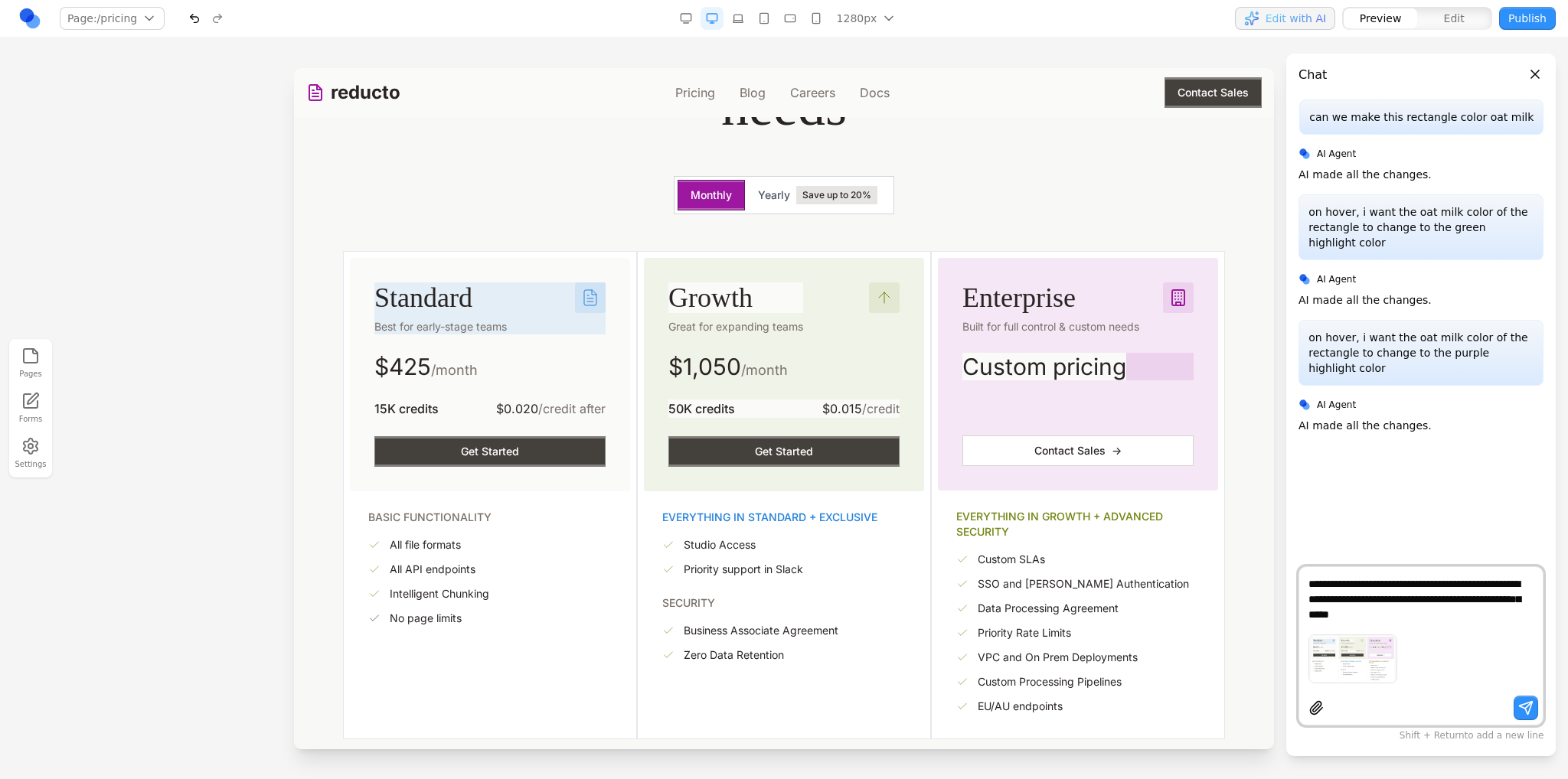
type textarea "**********"
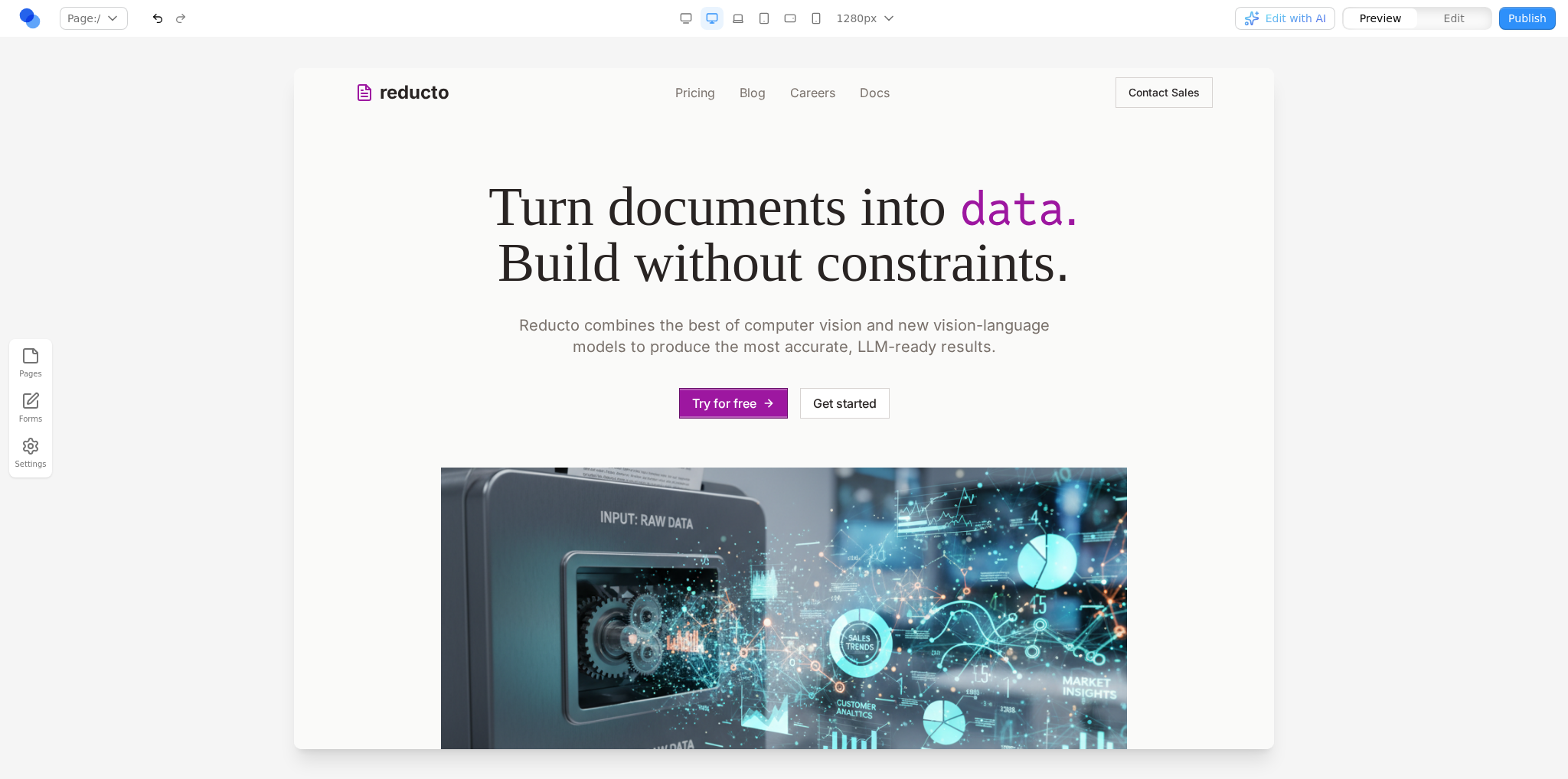
click at [695, 93] on link "Pricing" at bounding box center [695, 92] width 40 height 18
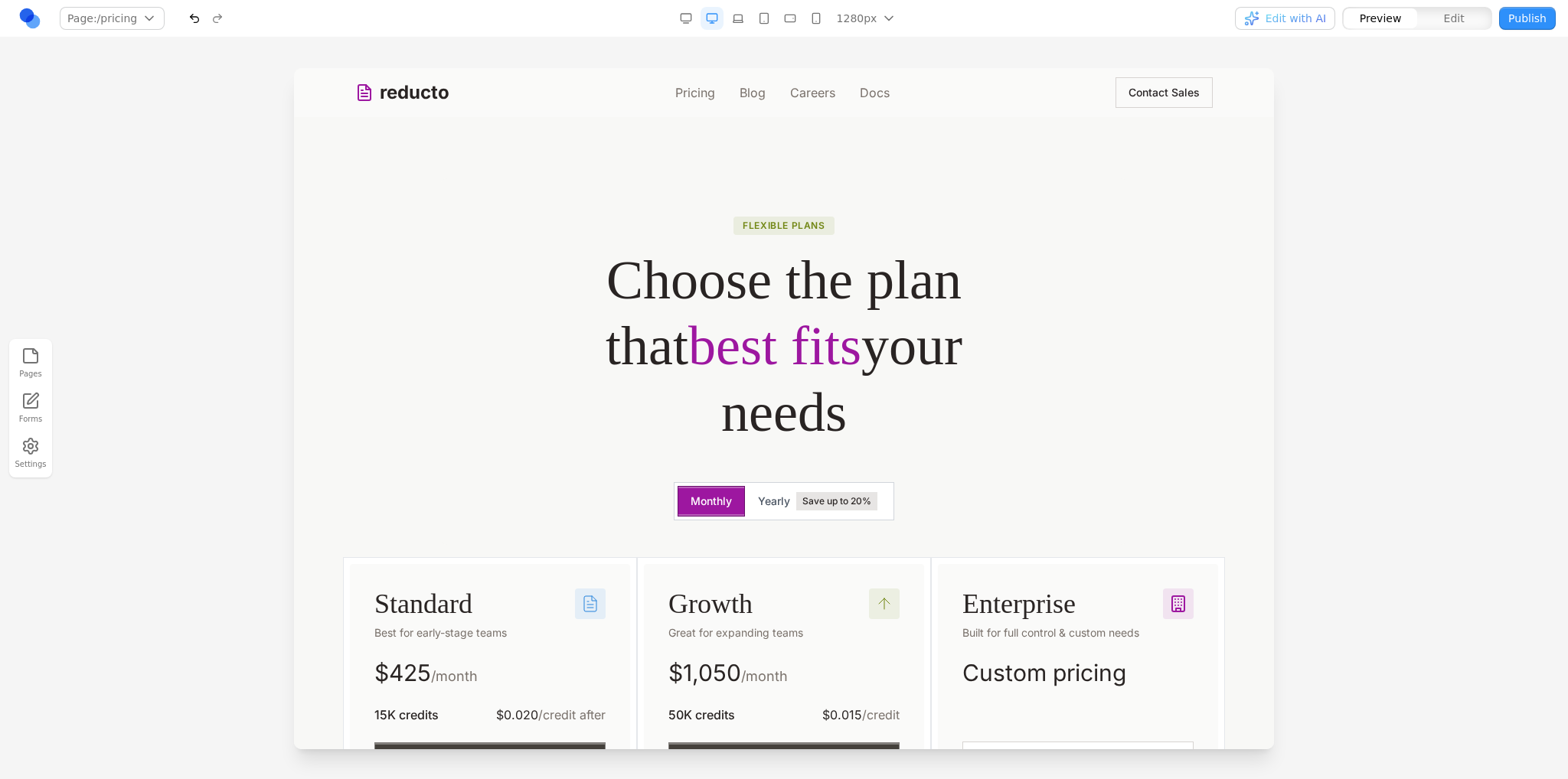
drag, startPoint x: 1241, startPoint y: 16, endPoint x: 1249, endPoint y: 14, distance: 8.2
click at [1242, 15] on div "Edit with AI Preview Edit Publish" at bounding box center [1303, 18] width 505 height 24
click at [1252, 14] on div "button" at bounding box center [1251, 18] width 15 height 15
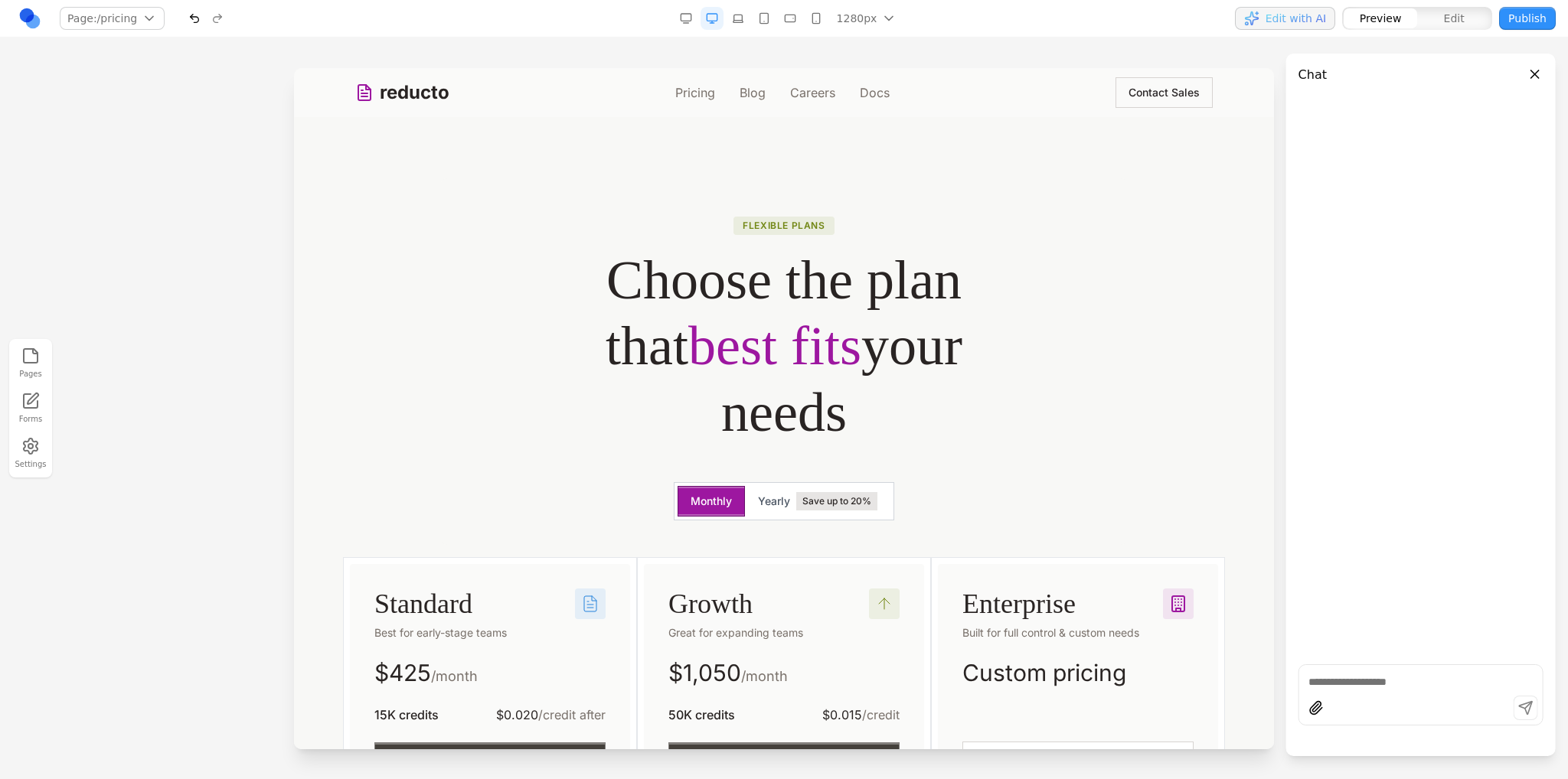
click at [1252, 14] on div "button" at bounding box center [1251, 18] width 15 height 15
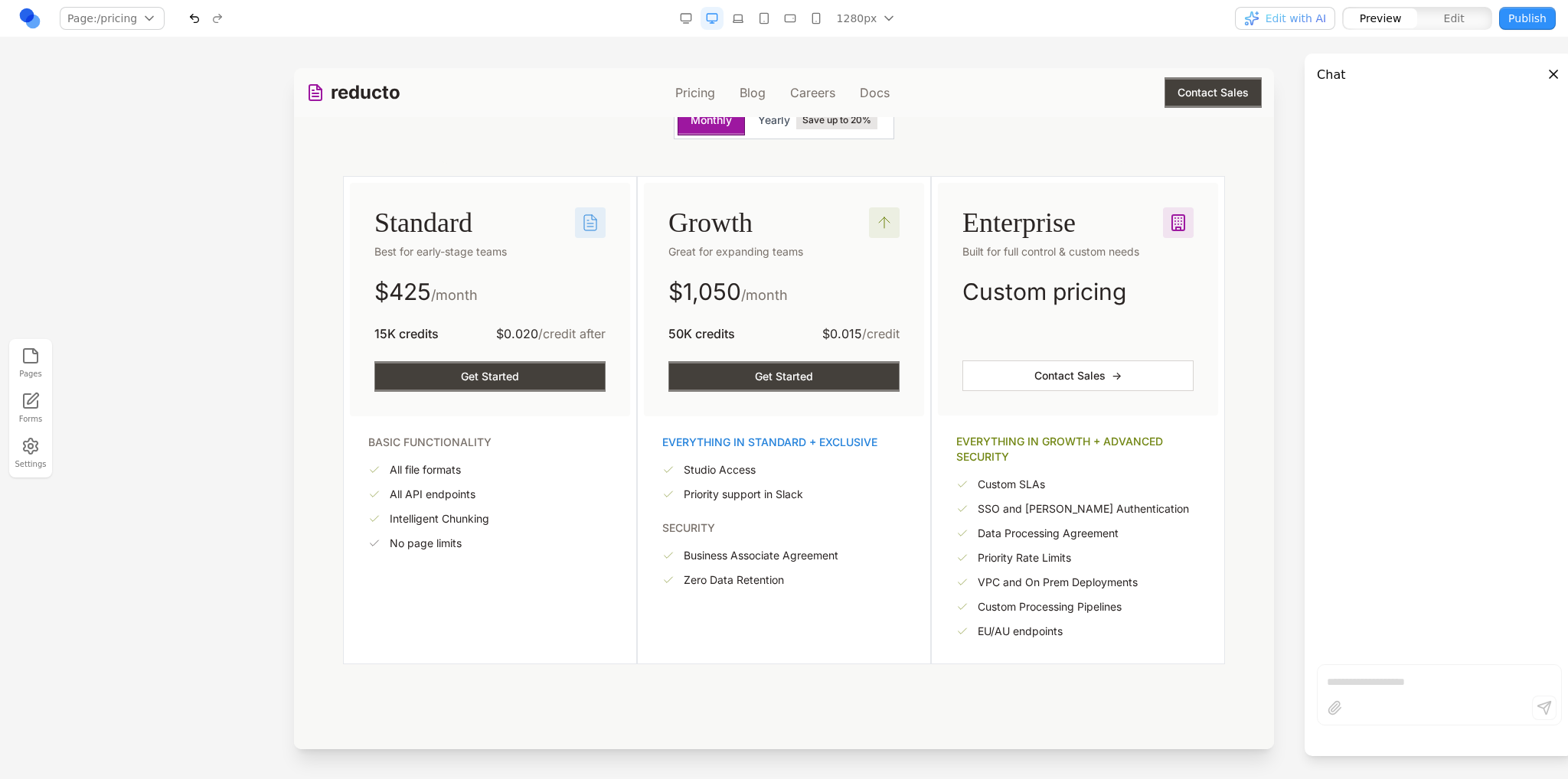
scroll to position [383, 0]
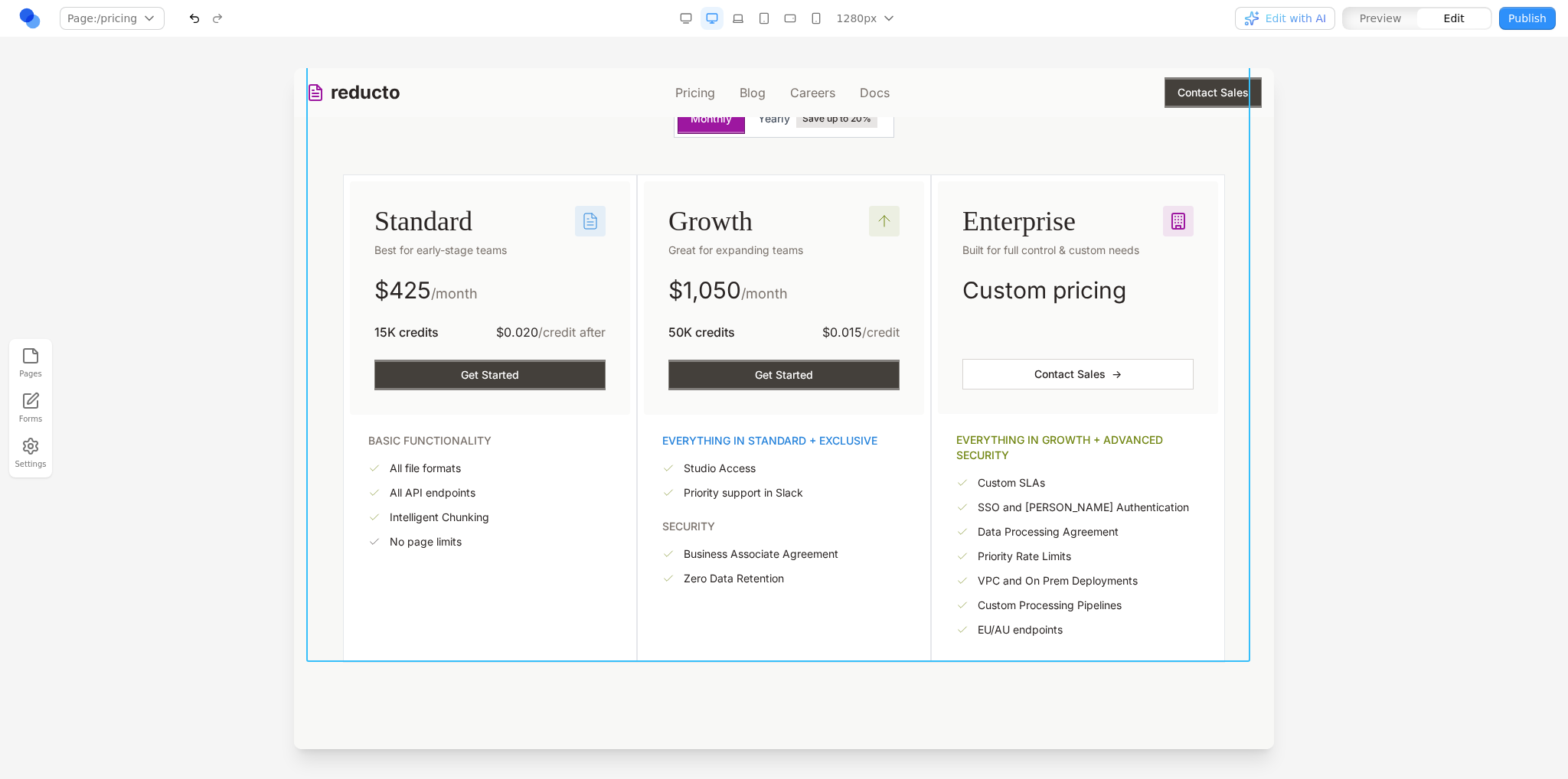
click at [637, 168] on div "Flexible plans Choose the plan that best fits your needs Monthly Yearly Save up…" at bounding box center [784, 229] width 955 height 867
click at [242, 205] on div at bounding box center [784, 422] width 1568 height 710
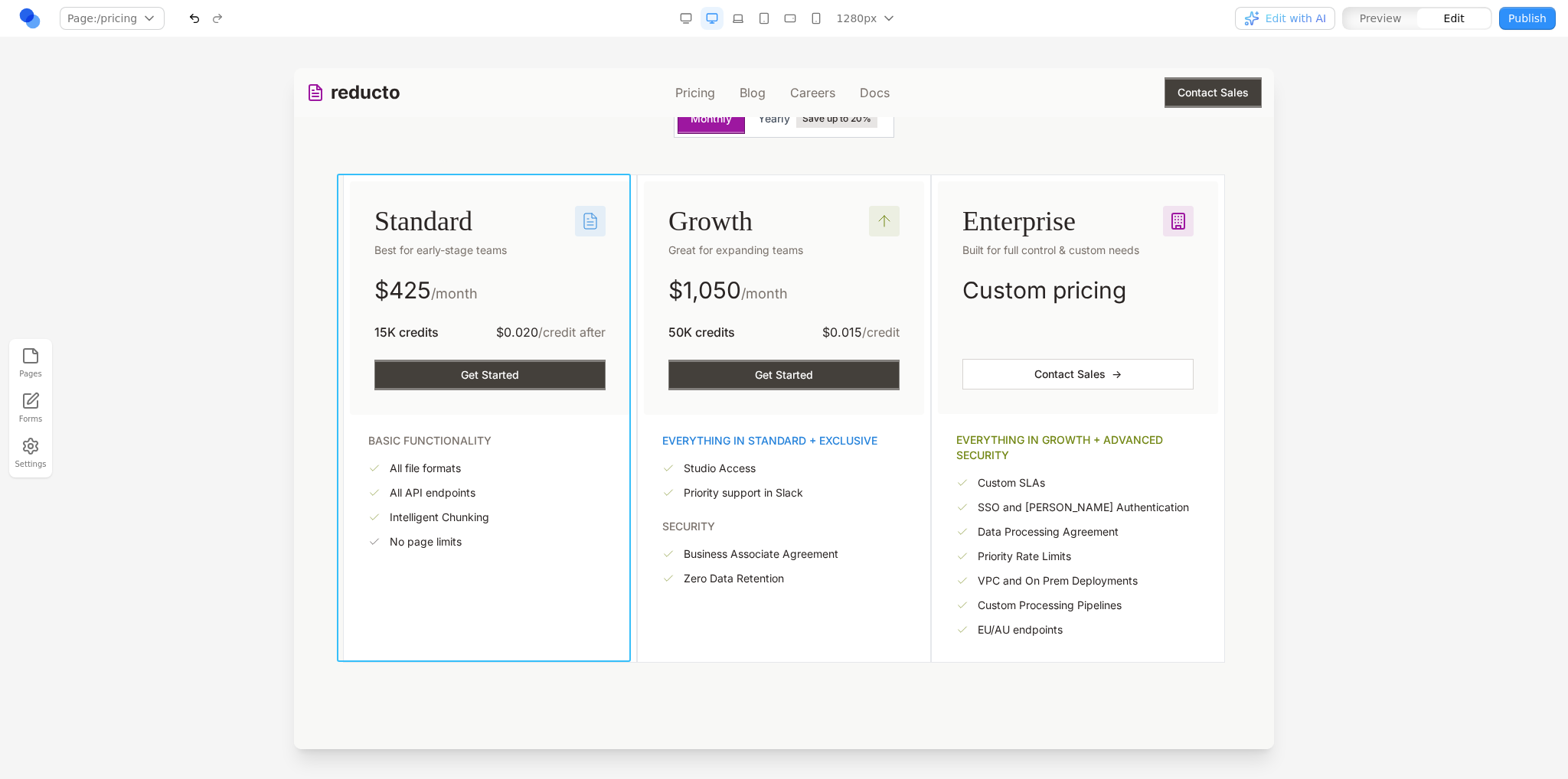
click at [496, 176] on div "Standard Best for early-stage teams $ 425 /month 15K credits $0.020 /credit aft…" at bounding box center [490, 418] width 294 height 488
click at [349, 149] on icon at bounding box center [356, 149] width 15 height 15
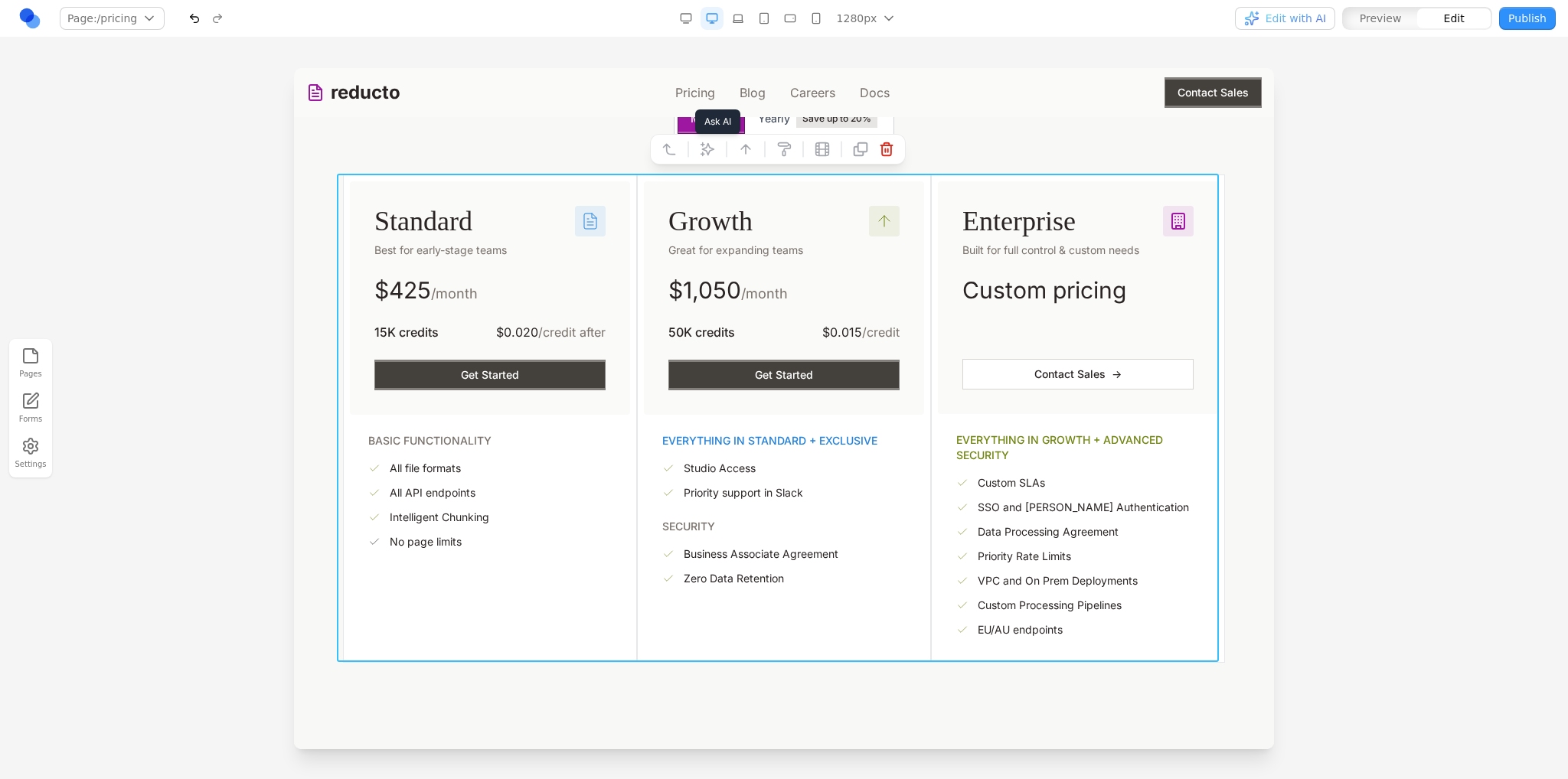
click at [702, 148] on icon at bounding box center [707, 149] width 15 height 15
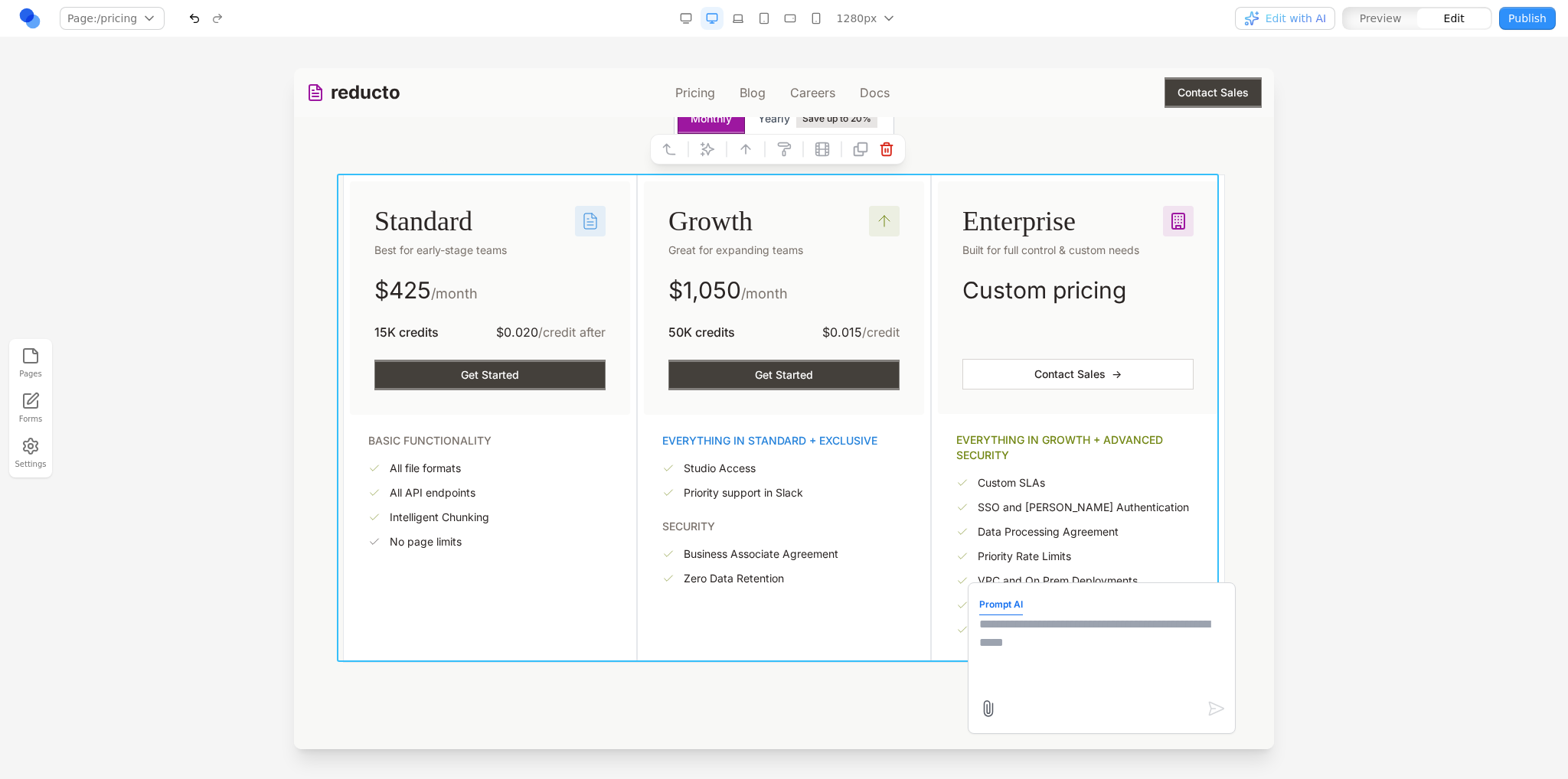
click at [1060, 663] on textarea at bounding box center [1101, 654] width 245 height 77
paste textarea "*"
type textarea "**********"
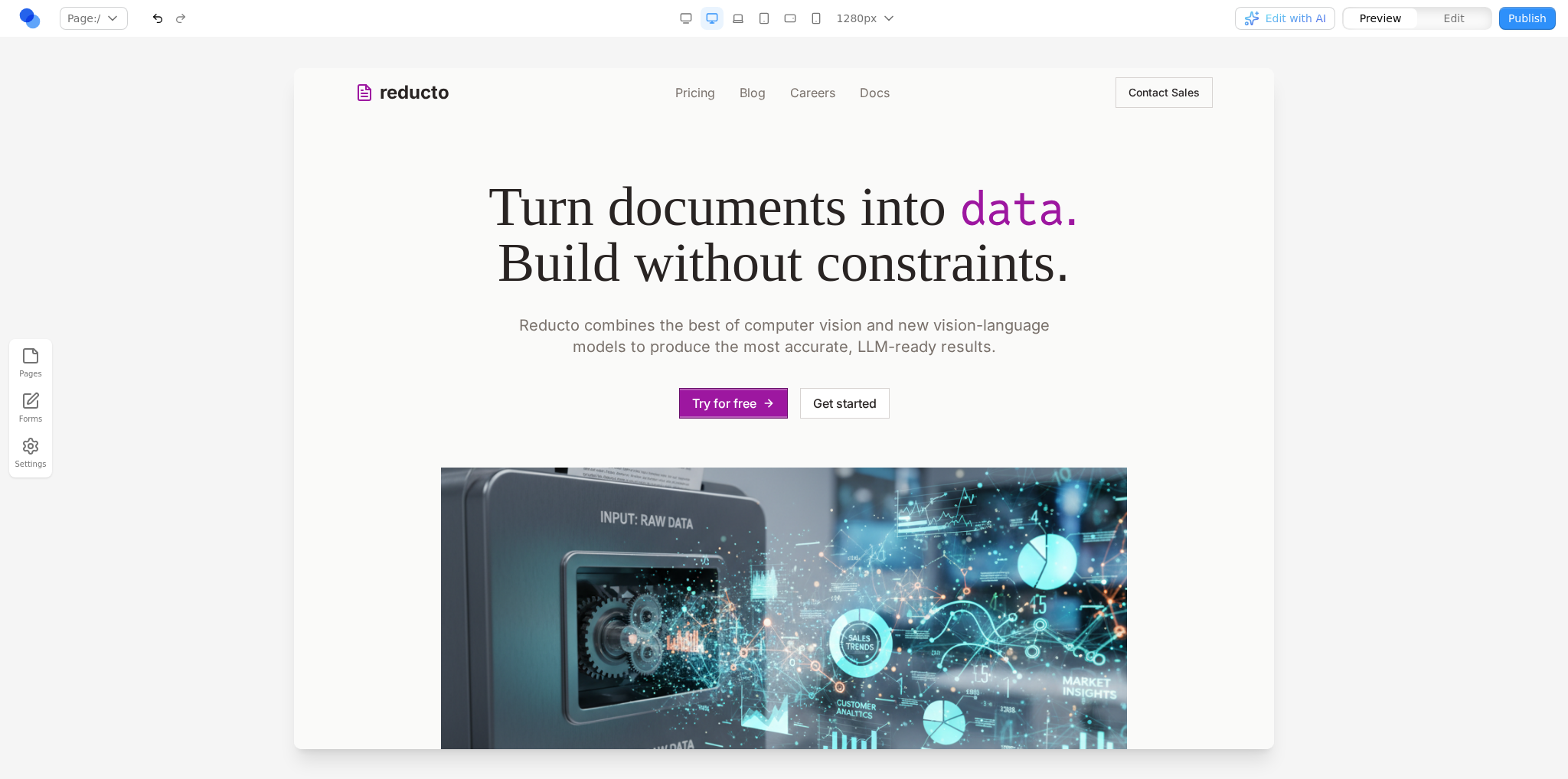
scroll to position [0, 0]
click at [686, 90] on link "Pricing" at bounding box center [695, 92] width 40 height 18
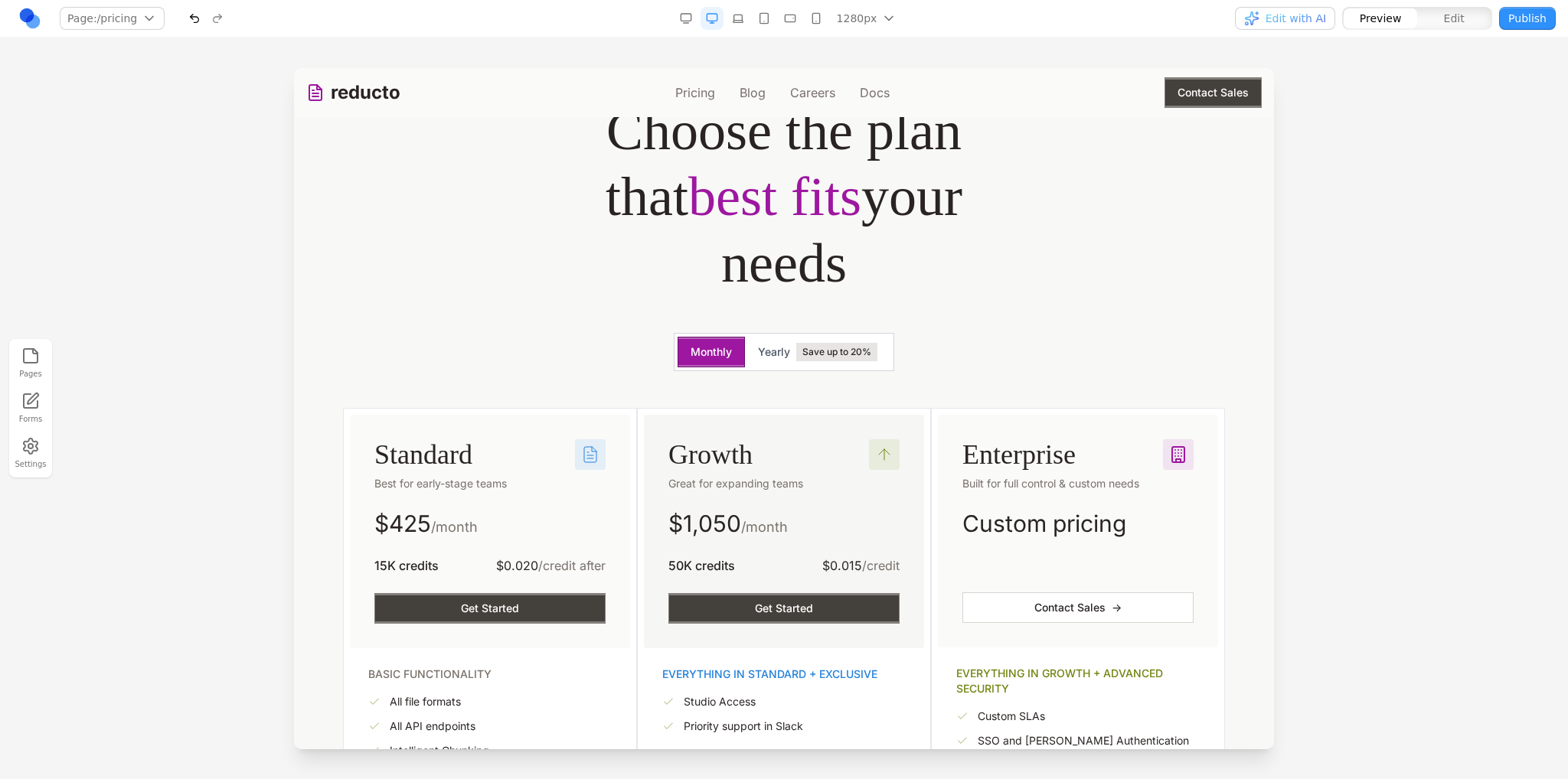
scroll to position [306, 0]
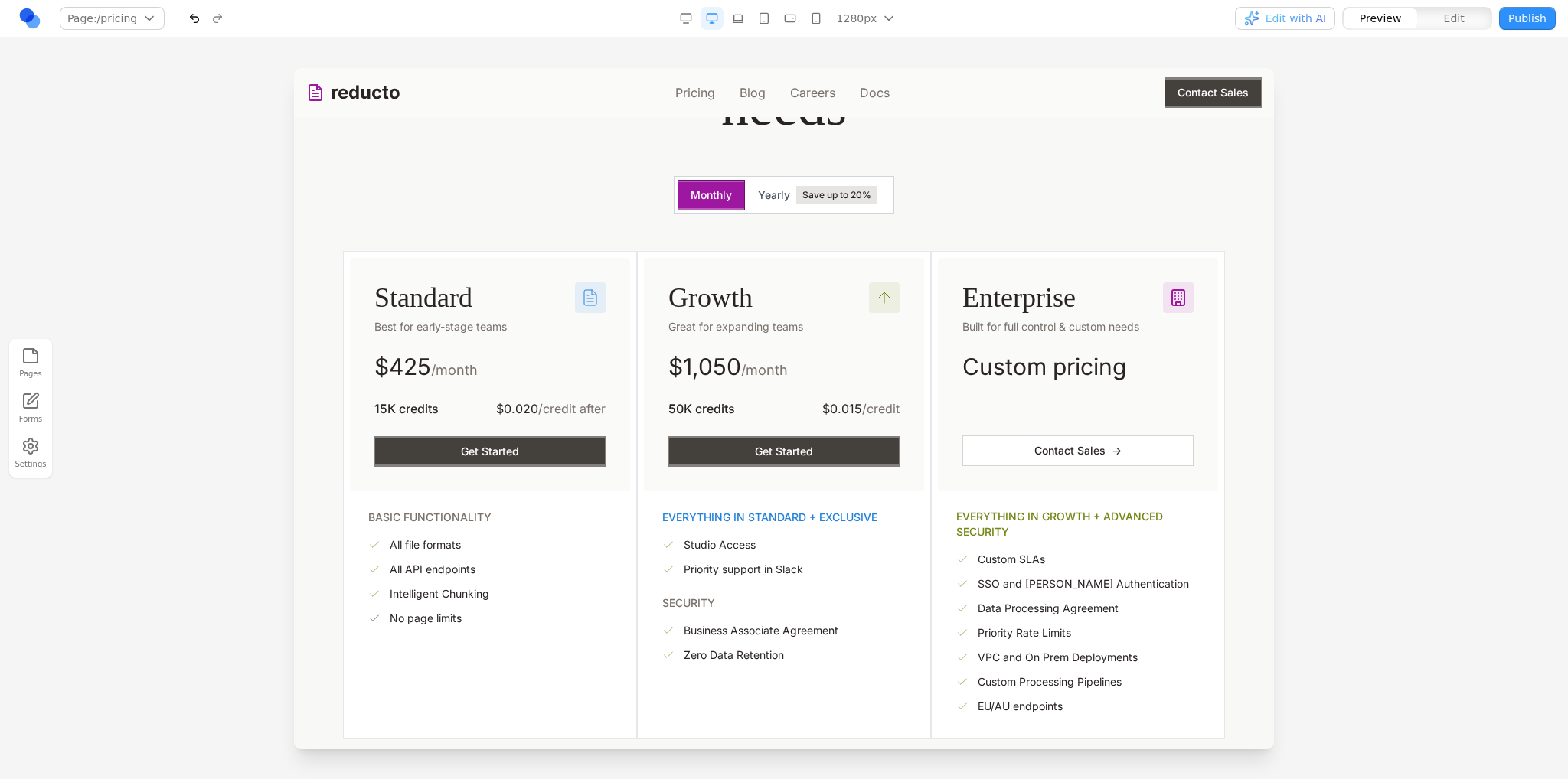
click at [1283, 21] on span "Edit with AI" at bounding box center [1295, 18] width 60 height 15
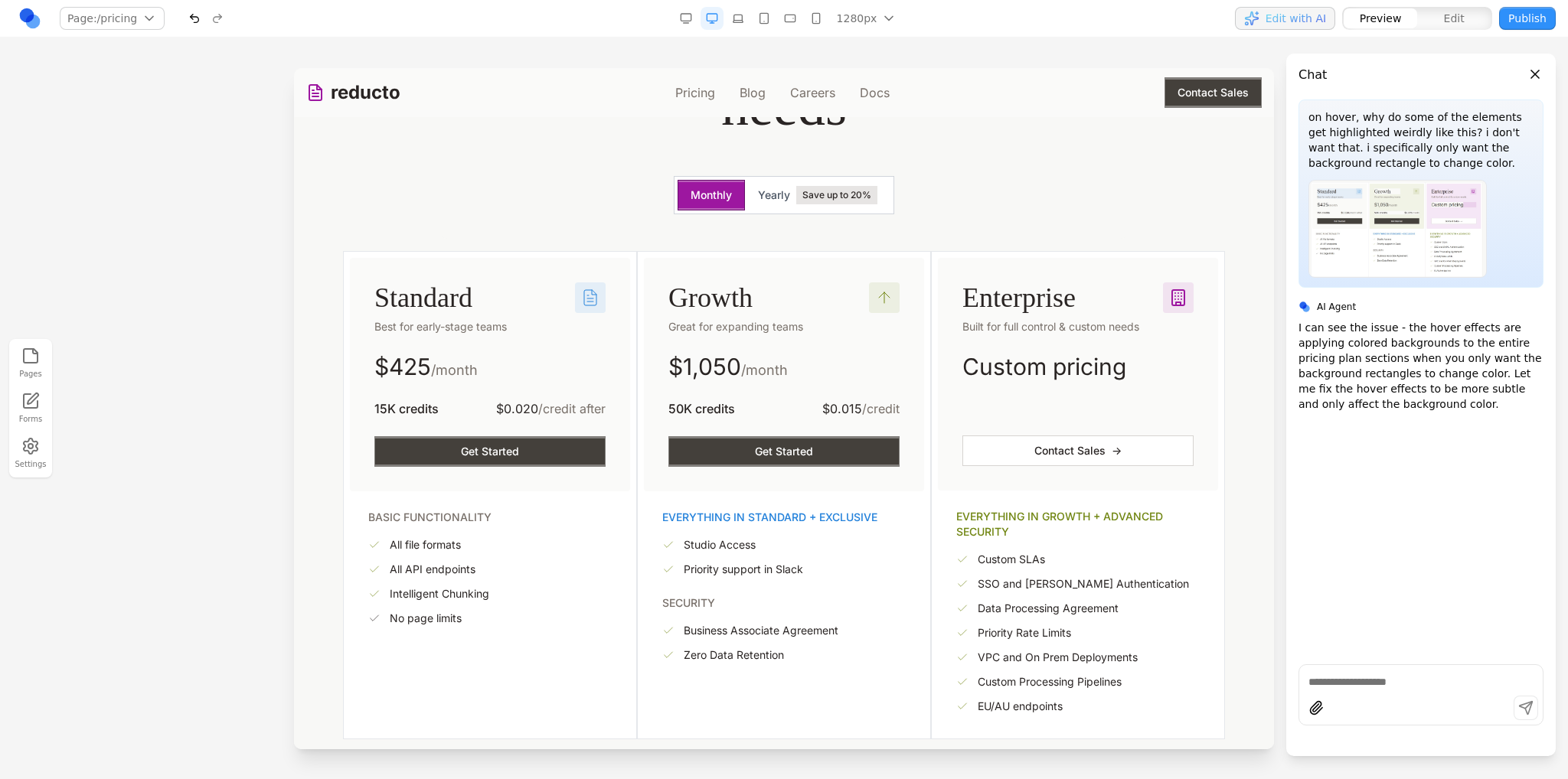
click at [1283, 21] on span "Edit with AI" at bounding box center [1295, 18] width 60 height 15
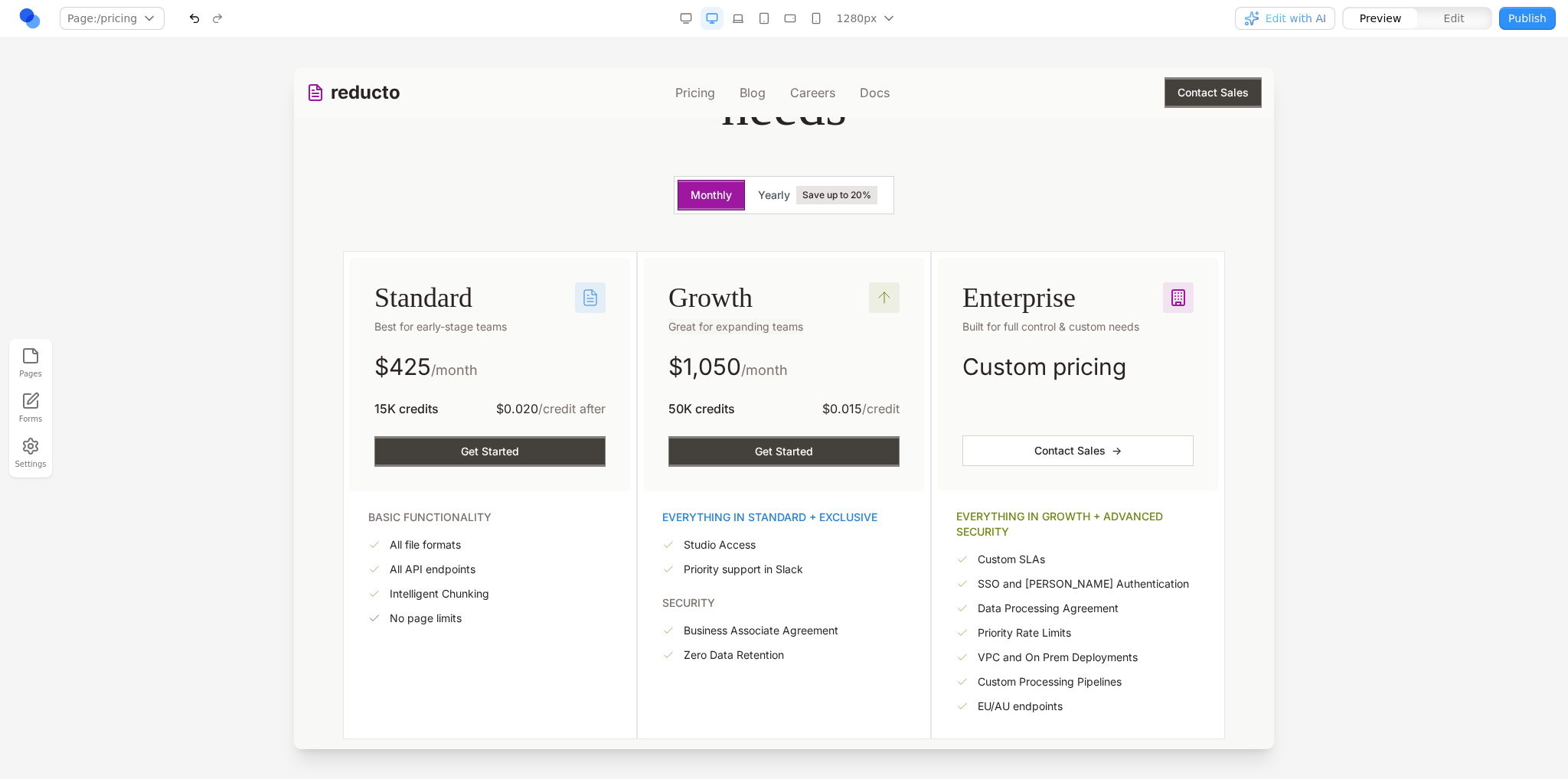
click at [1304, 13] on span "Edit with AI" at bounding box center [1295, 18] width 60 height 15
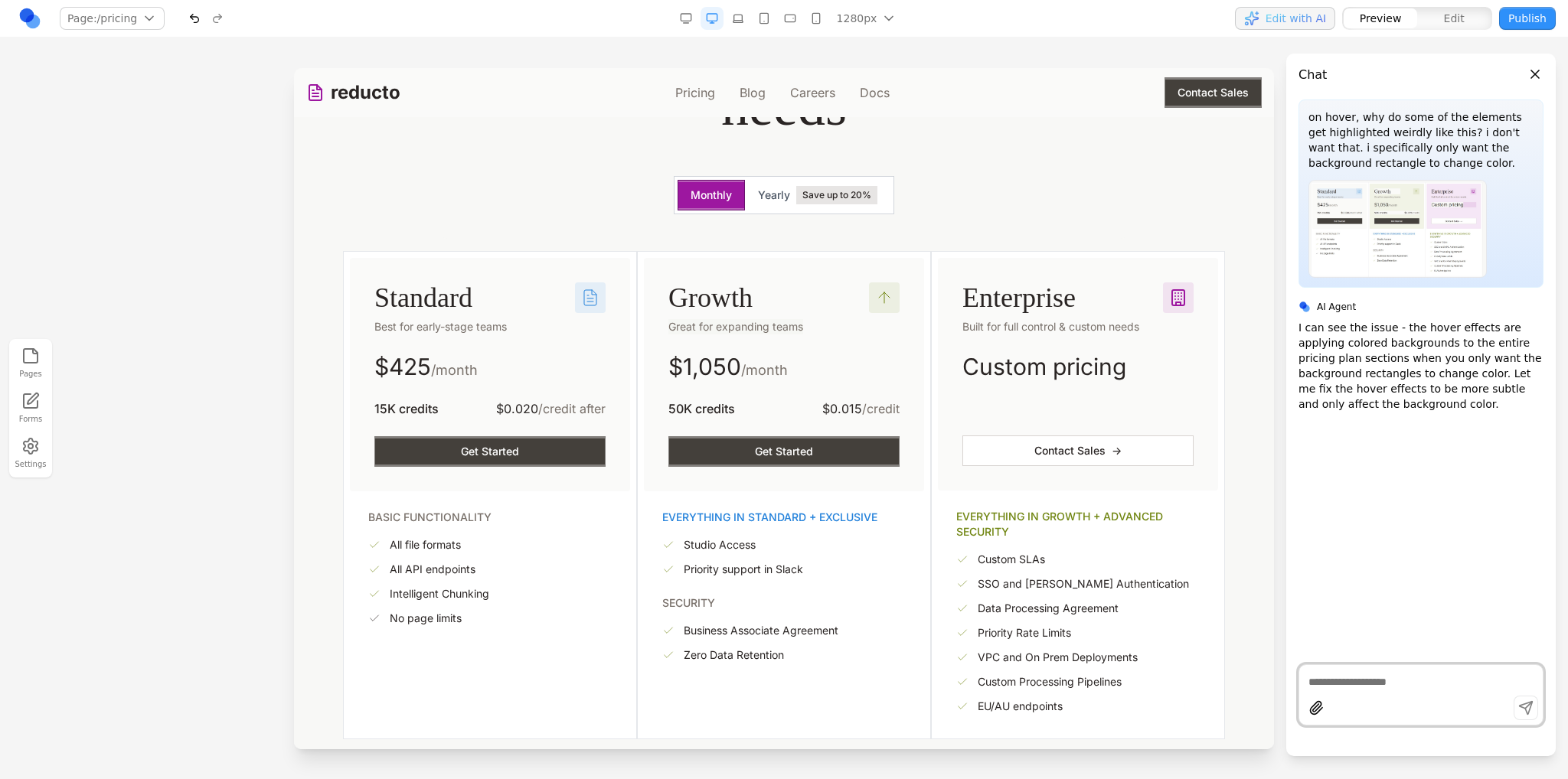
click at [1371, 702] on div at bounding box center [1421, 710] width 244 height 29
drag, startPoint x: 1219, startPoint y: 479, endPoint x: 1235, endPoint y: 441, distance: 41.2
click at [1218, 473] on div "Flexible plans Choose the plan that best fits your needs Monthly Yearly Save up…" at bounding box center [784, 305] width 955 height 867
click at [1226, 277] on div "Flexible plans Choose the plan that best fits your needs Monthly Yearly Save up…" at bounding box center [784, 305] width 955 height 867
click at [1304, 21] on span "Edit with AI" at bounding box center [1295, 18] width 60 height 15
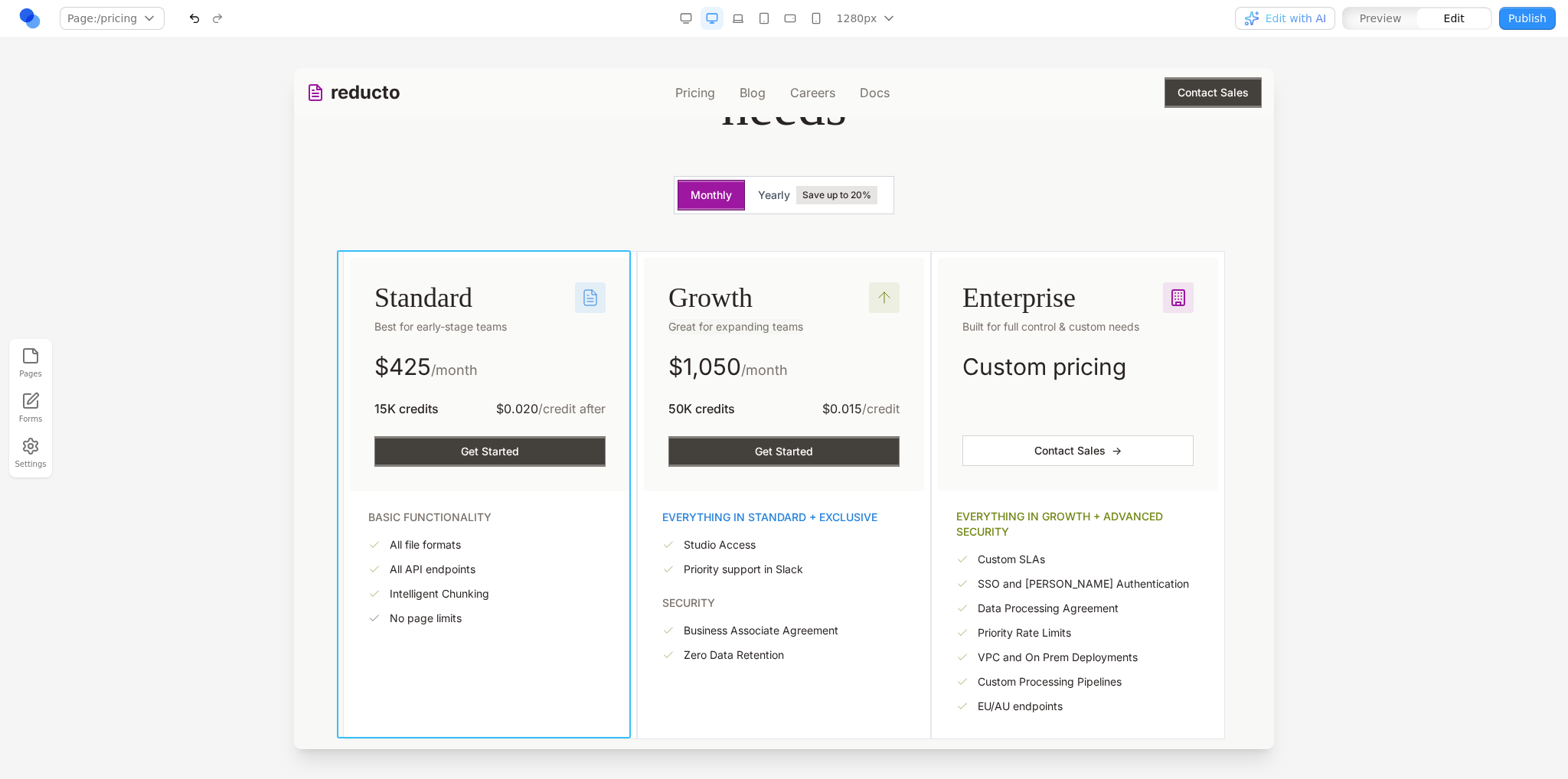
click at [492, 255] on div "Standard Best for early-stage teams $ 425 /month 15K credits $0.020 /credit aft…" at bounding box center [490, 495] width 294 height 488
click at [358, 224] on icon at bounding box center [356, 226] width 15 height 15
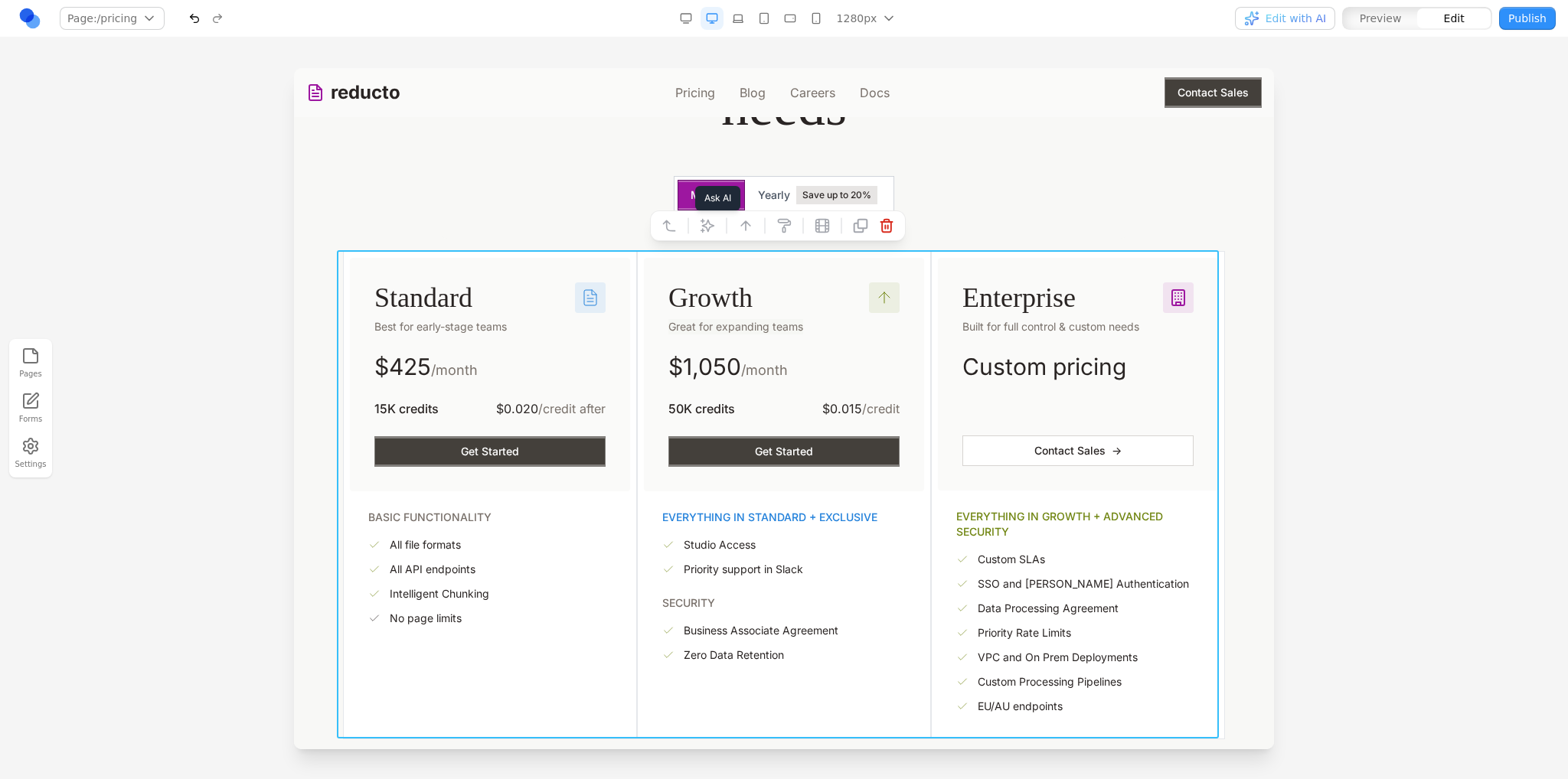
click at [713, 224] on icon at bounding box center [708, 226] width 13 height 13
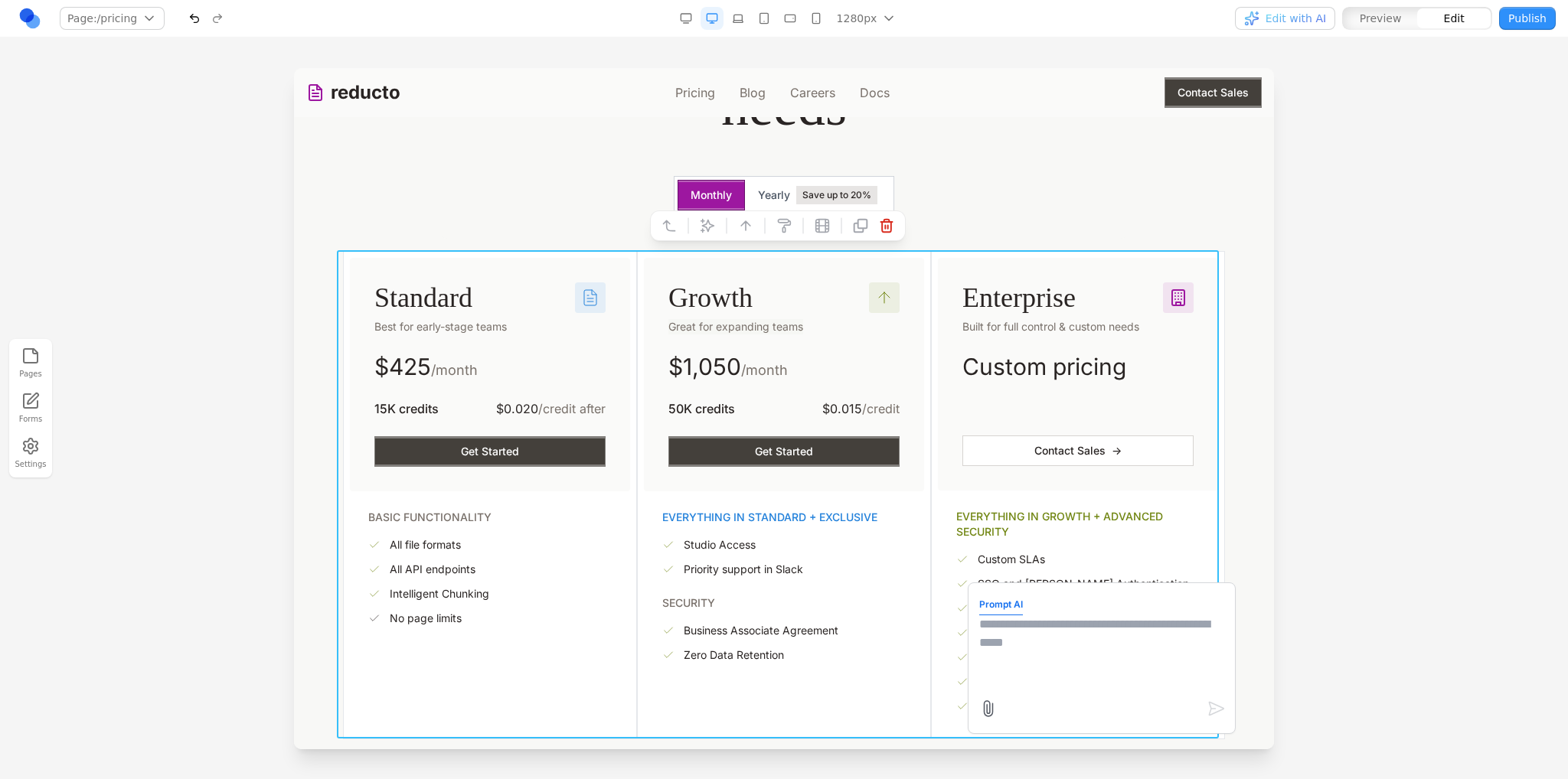
click at [999, 631] on textarea at bounding box center [1101, 654] width 245 height 77
type textarea "**********"
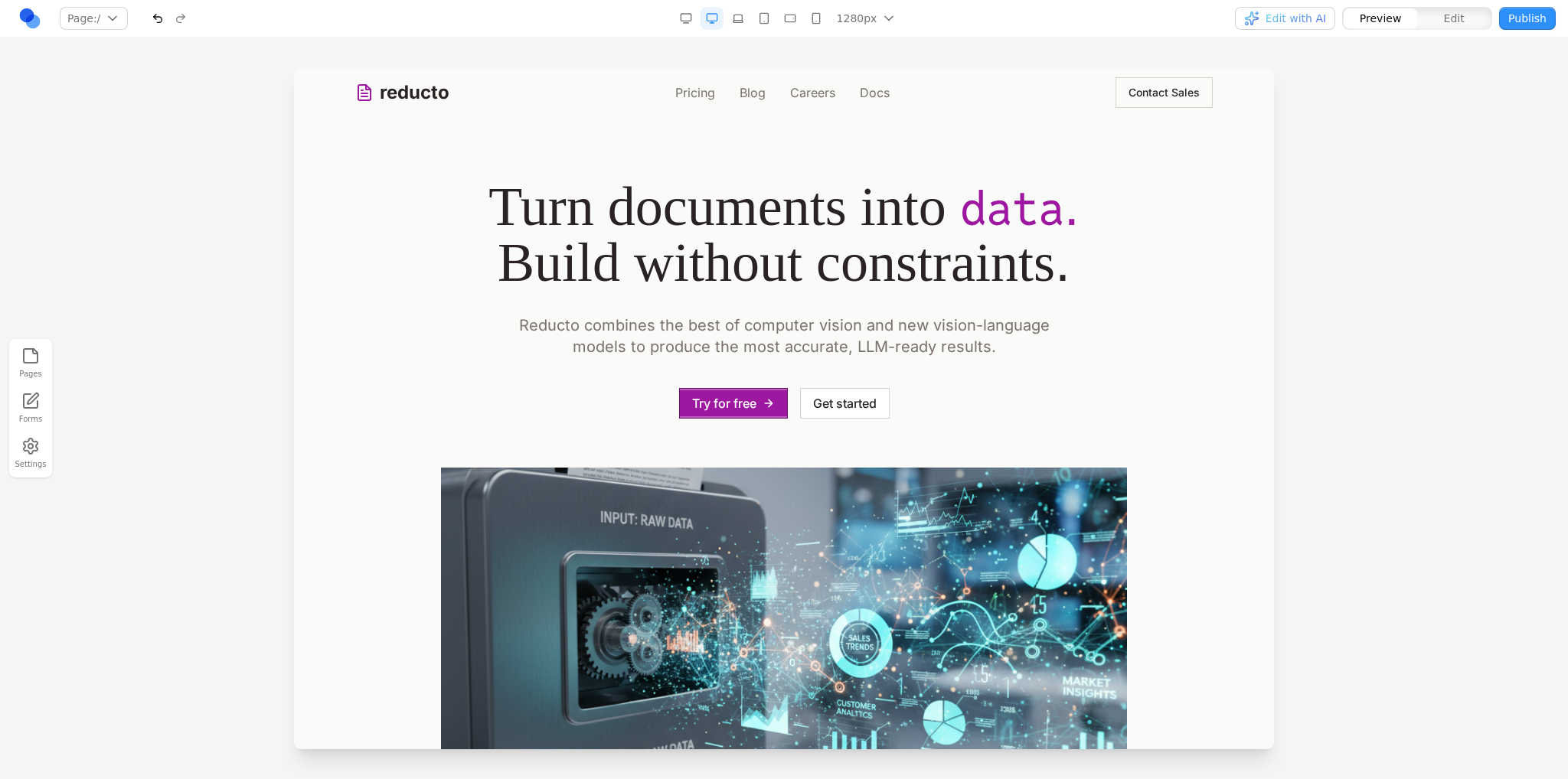
scroll to position [0, 0]
click at [690, 89] on link "Pricing" at bounding box center [695, 92] width 40 height 18
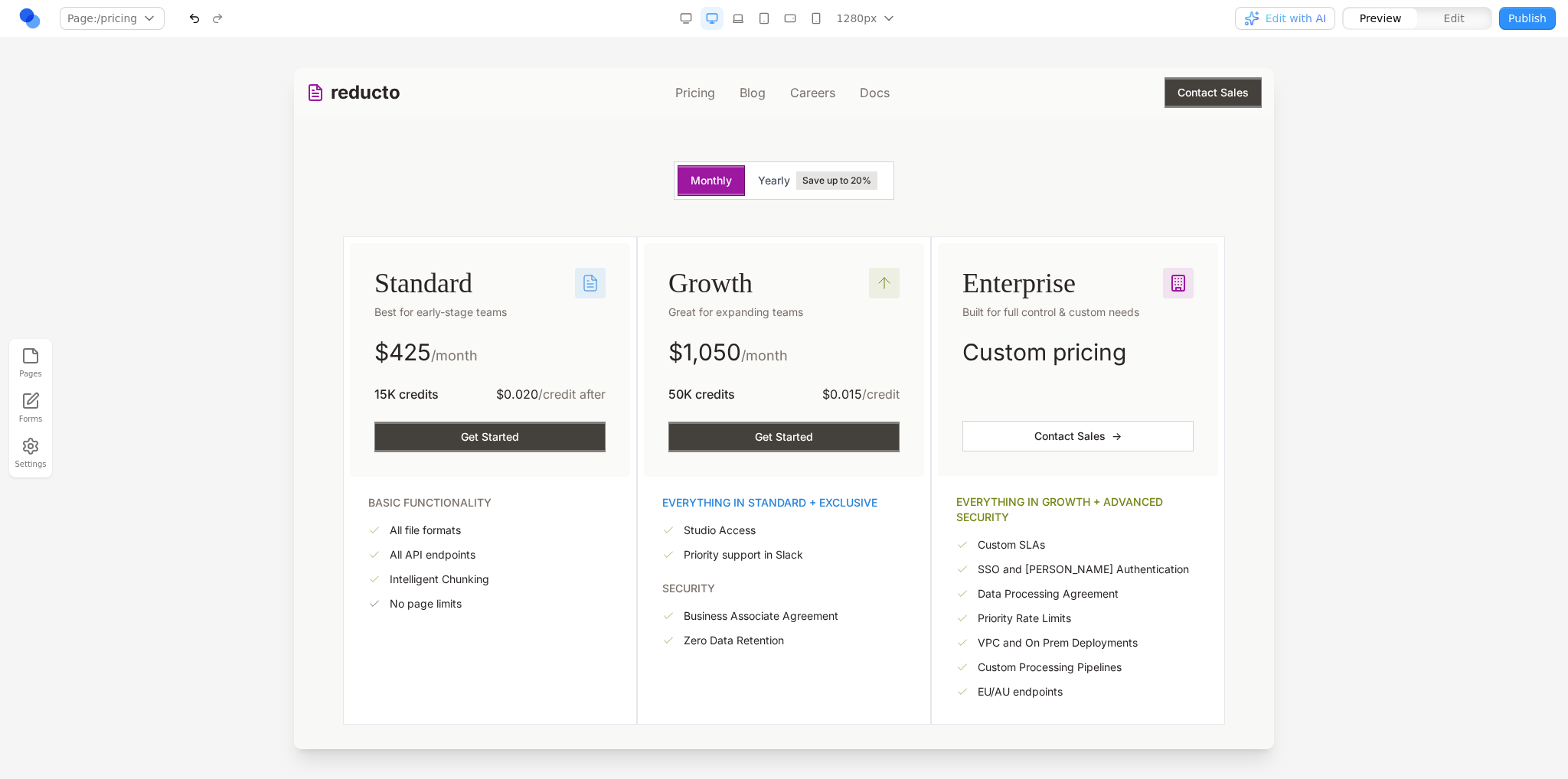
scroll to position [383, 0]
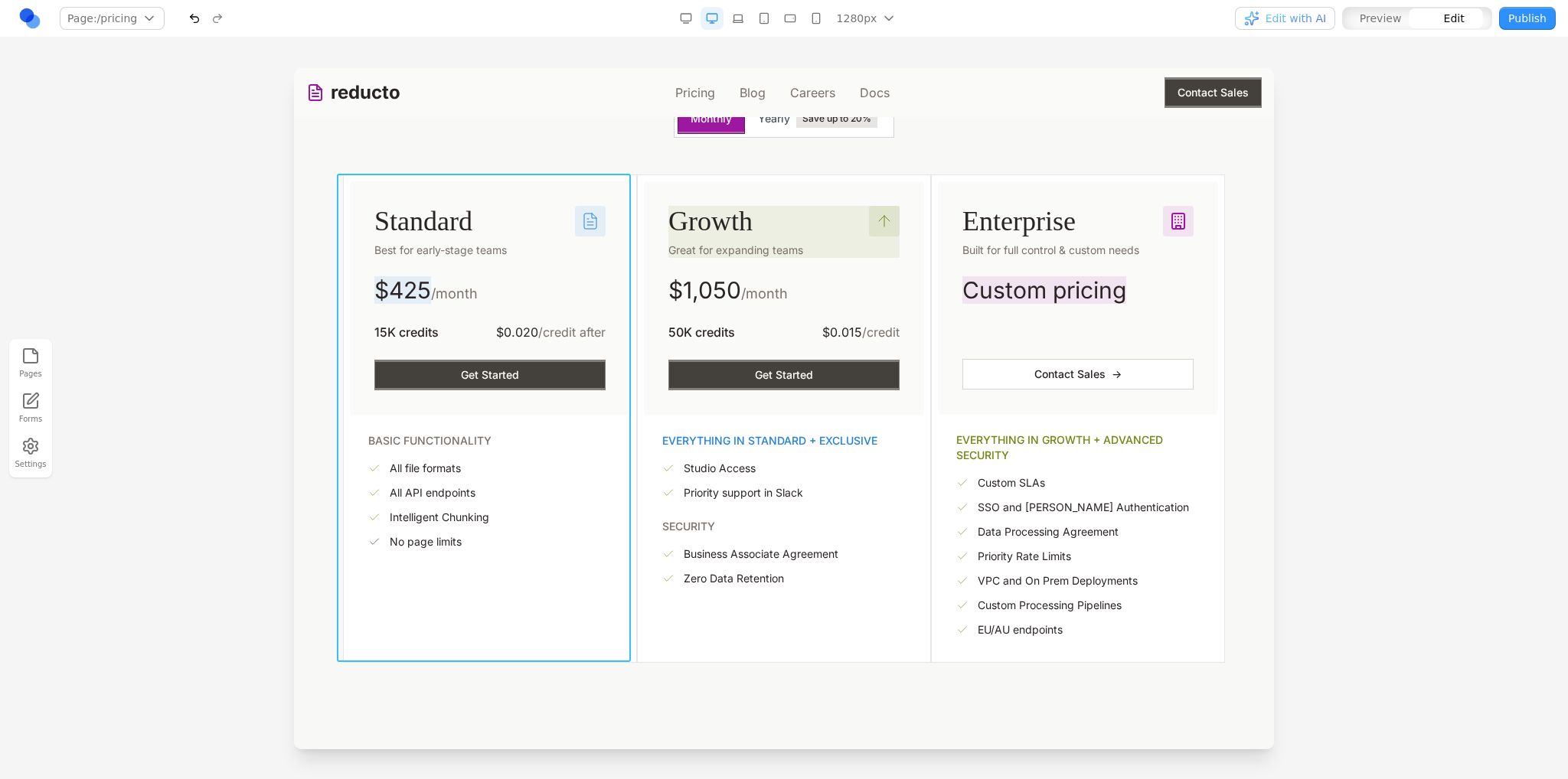
click at [616, 177] on div "Standard Best for early-stage teams $ 425 /month 15K credits $0.020 /credit aft…" at bounding box center [490, 418] width 294 height 488
click at [358, 149] on icon at bounding box center [356, 149] width 15 height 15
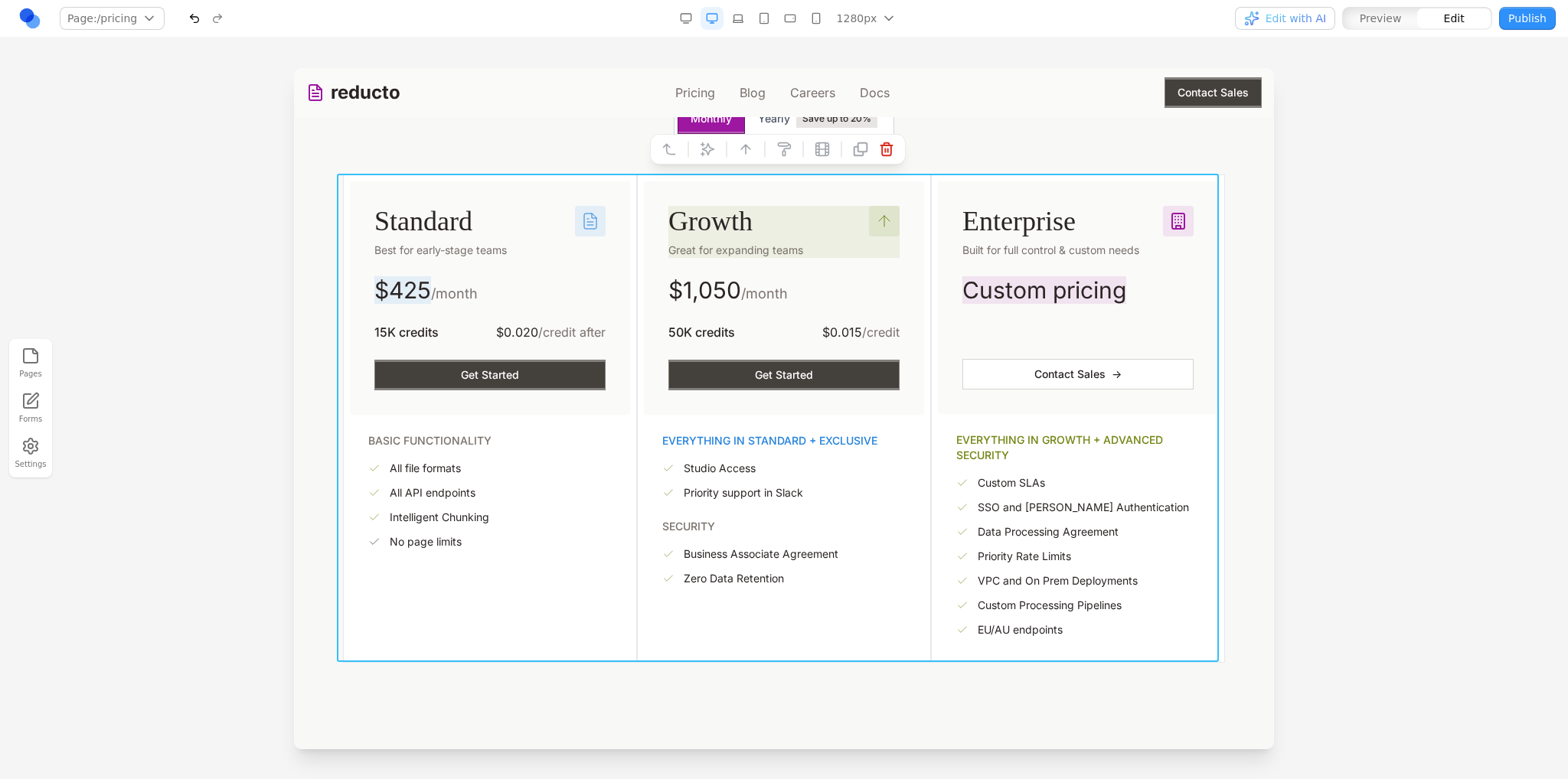
click at [697, 150] on button at bounding box center [707, 149] width 24 height 24
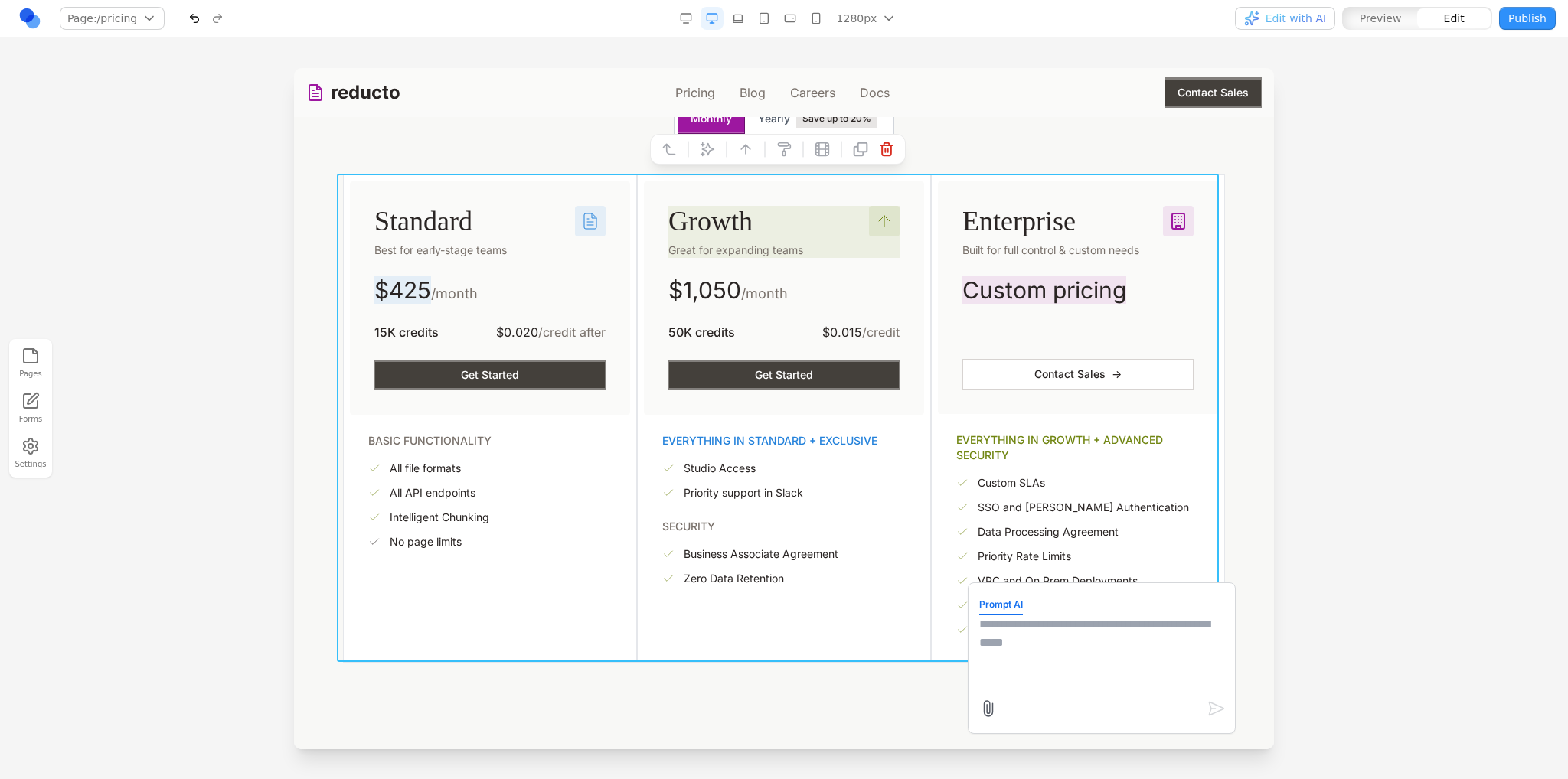
click at [1044, 635] on textarea at bounding box center [1101, 654] width 245 height 77
paste textarea "**"
type textarea "**********"
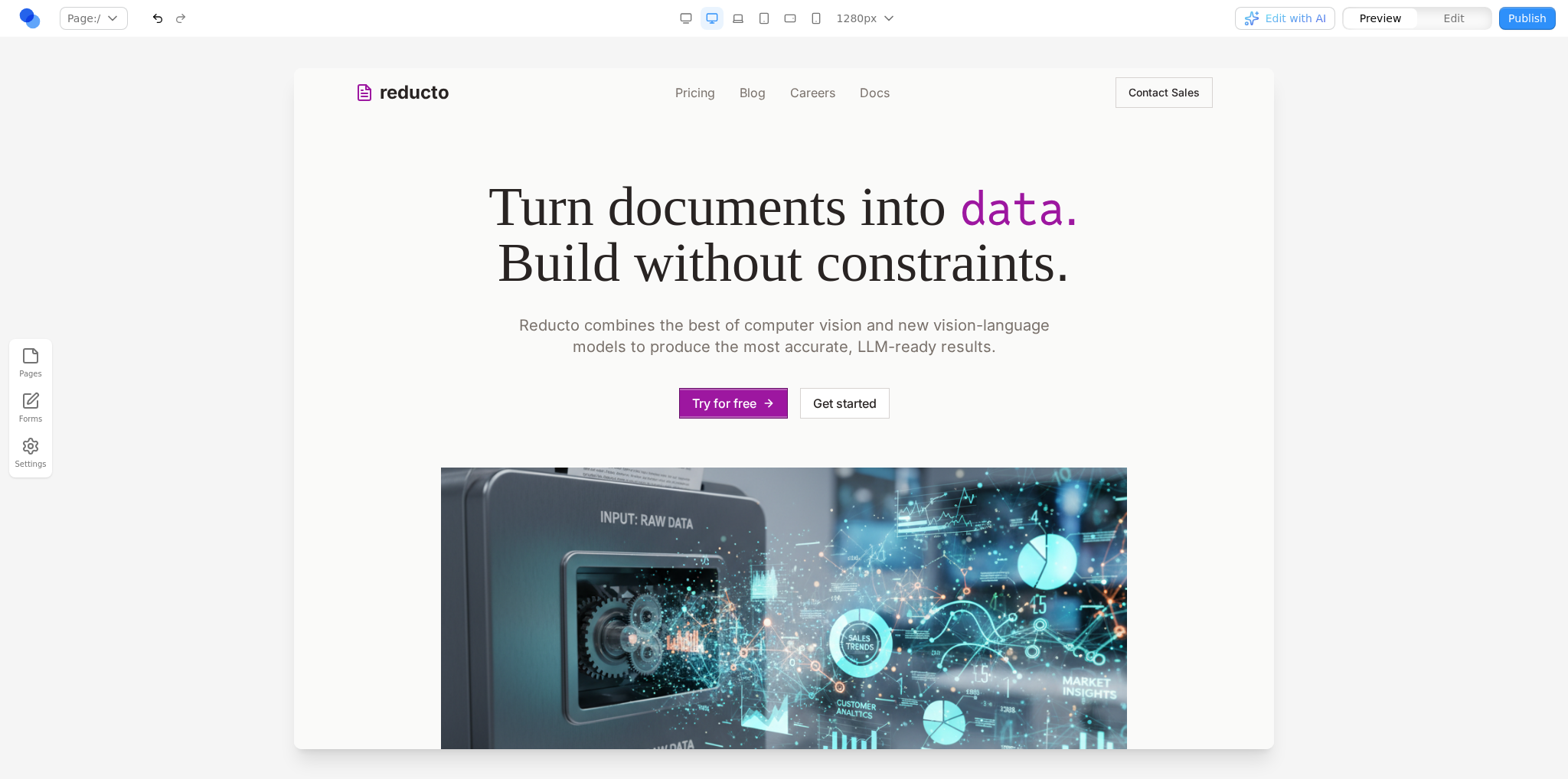
scroll to position [270, 0]
click at [675, 98] on link "Pricing" at bounding box center [695, 92] width 40 height 18
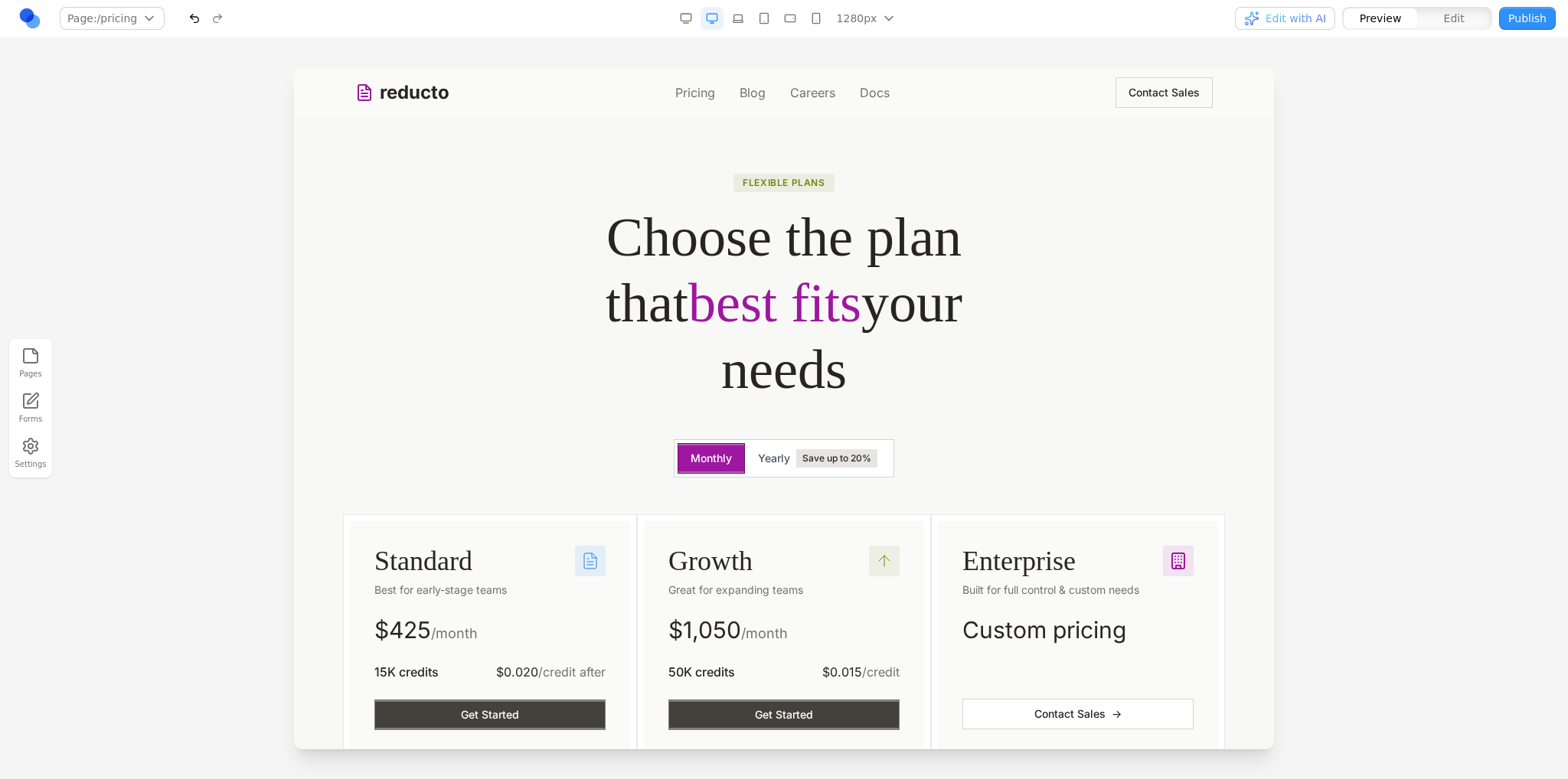
scroll to position [153, 0]
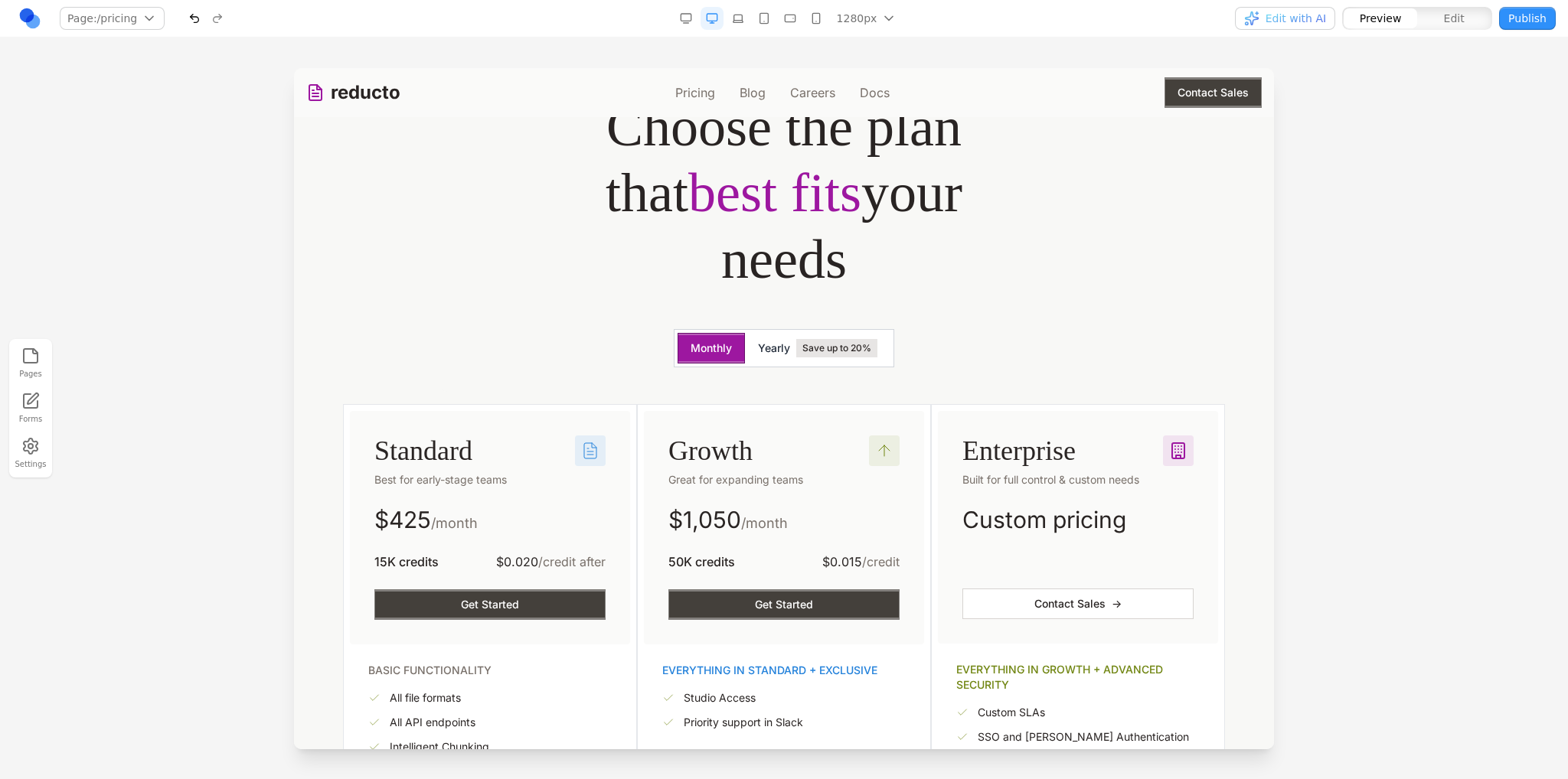
click at [756, 359] on button "Yearly Save up to 20%" at bounding box center [817, 348] width 145 height 31
click at [716, 357] on button "Monthly" at bounding box center [711, 348] width 68 height 31
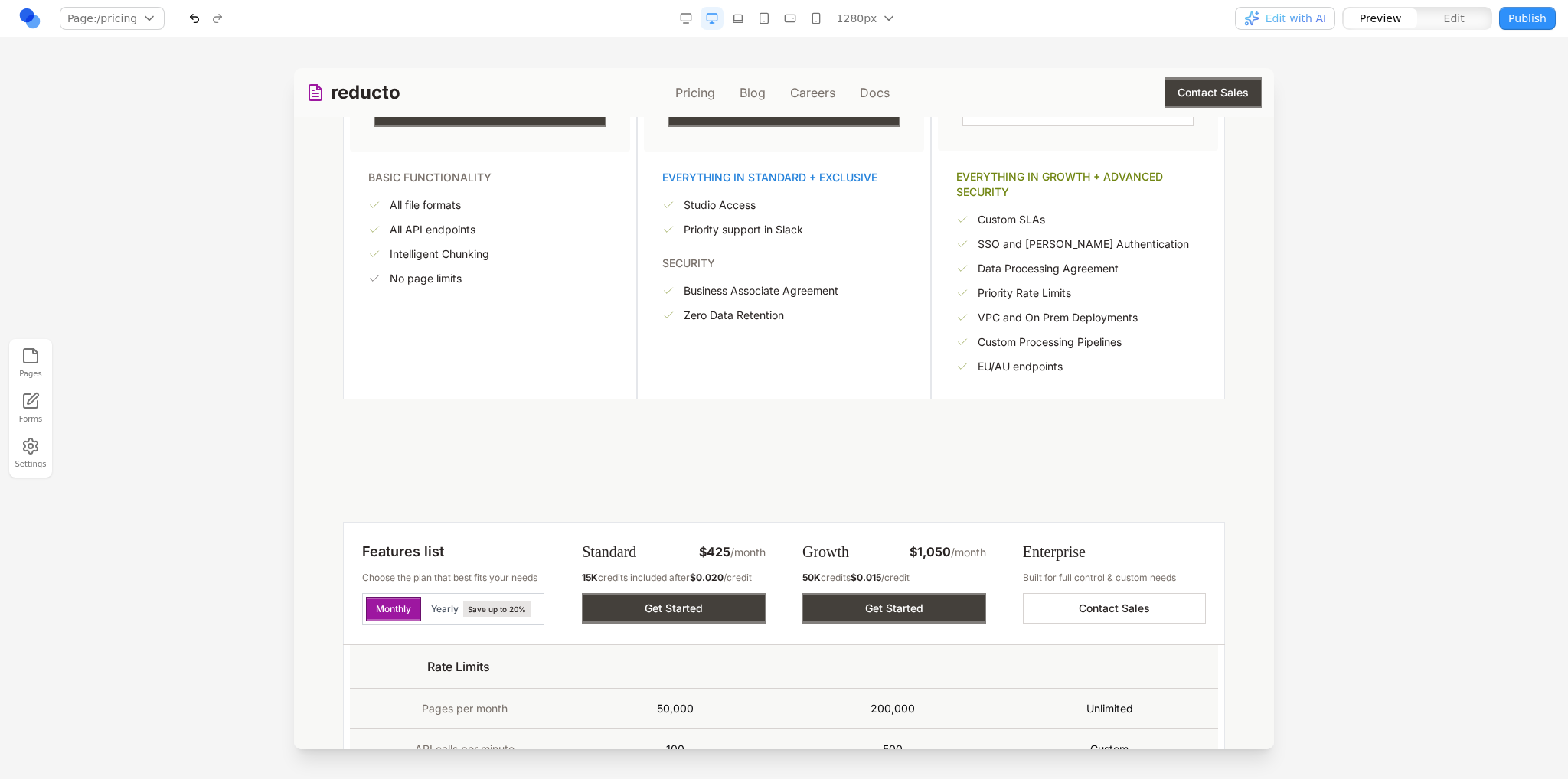
scroll to position [306, 0]
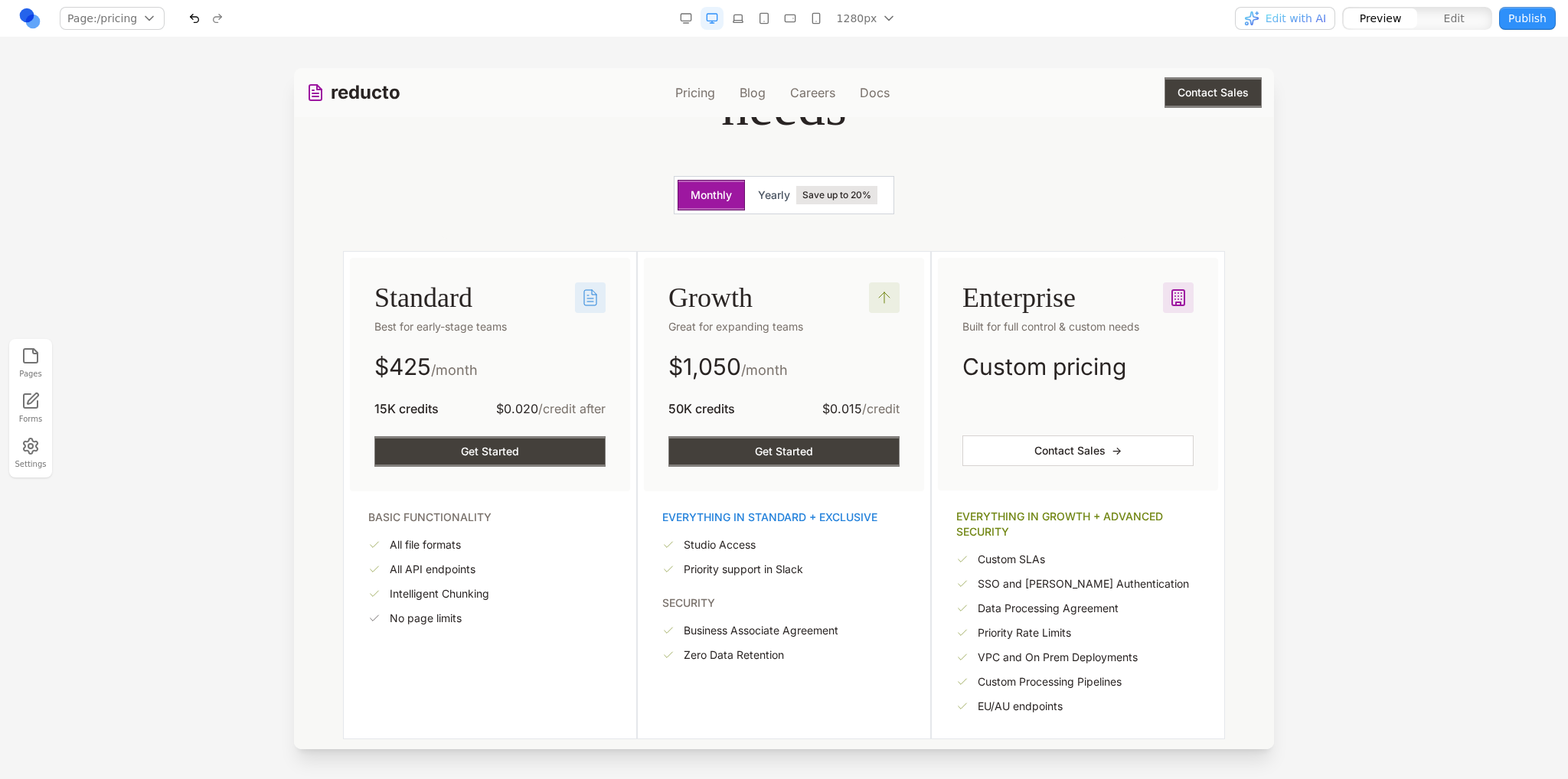
click at [1256, 13] on div "button" at bounding box center [1251, 18] width 15 height 15
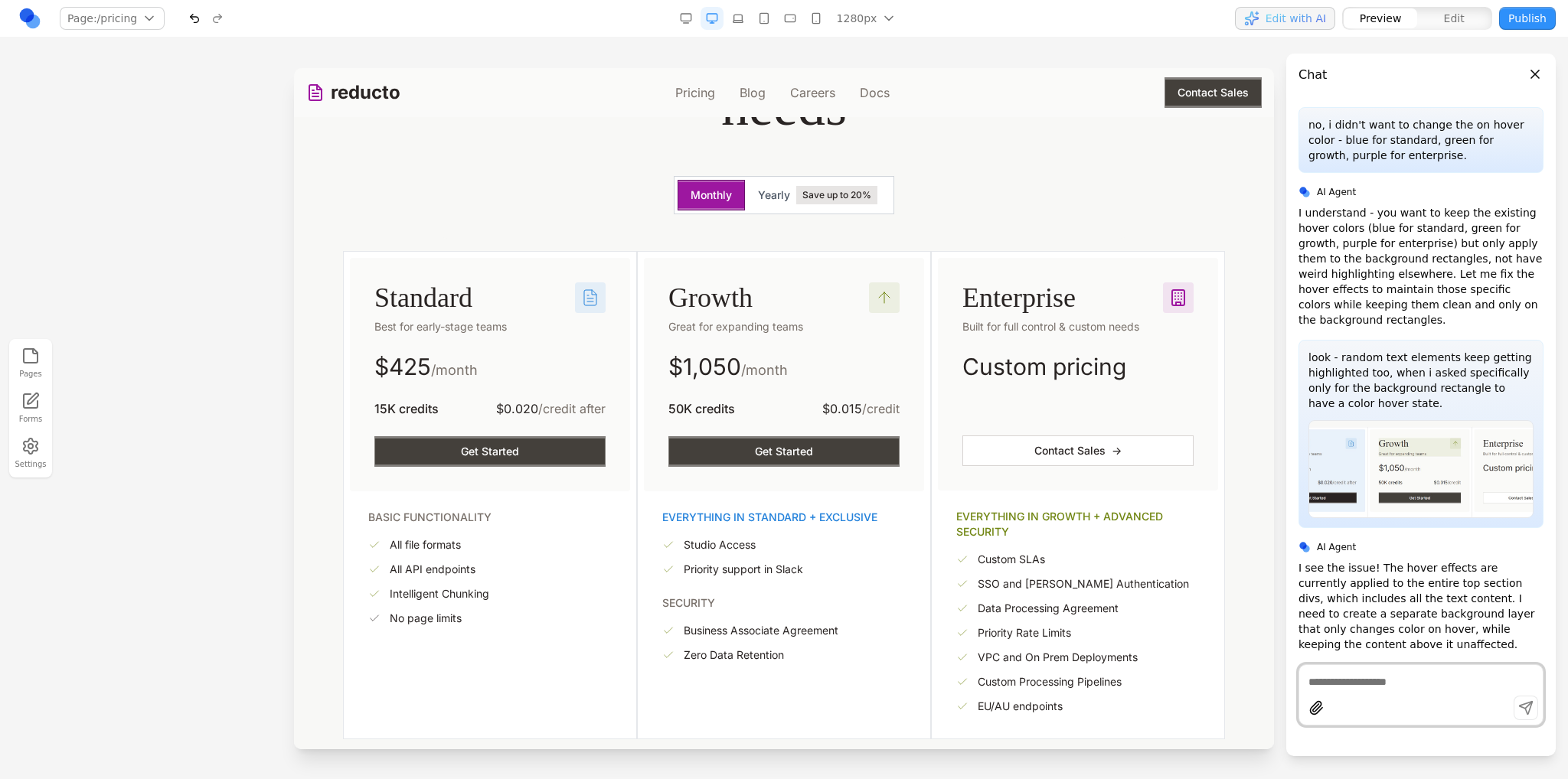
scroll to position [361, 0]
click at [1139, 172] on div "Flexible plans Choose the plan that best fits your needs Monthly Yearly Save up…" at bounding box center [784, 305] width 955 height 867
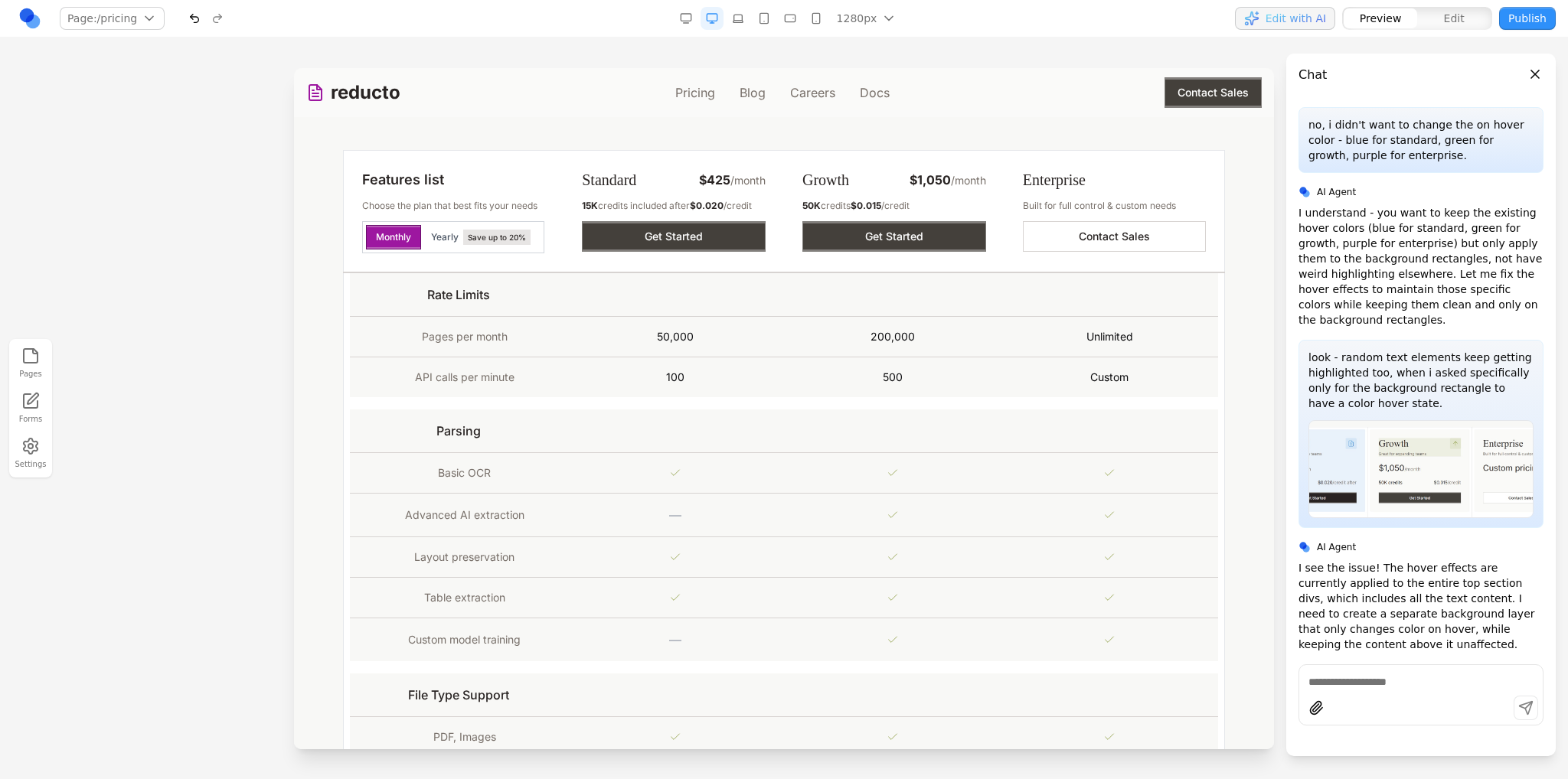
scroll to position [995, 0]
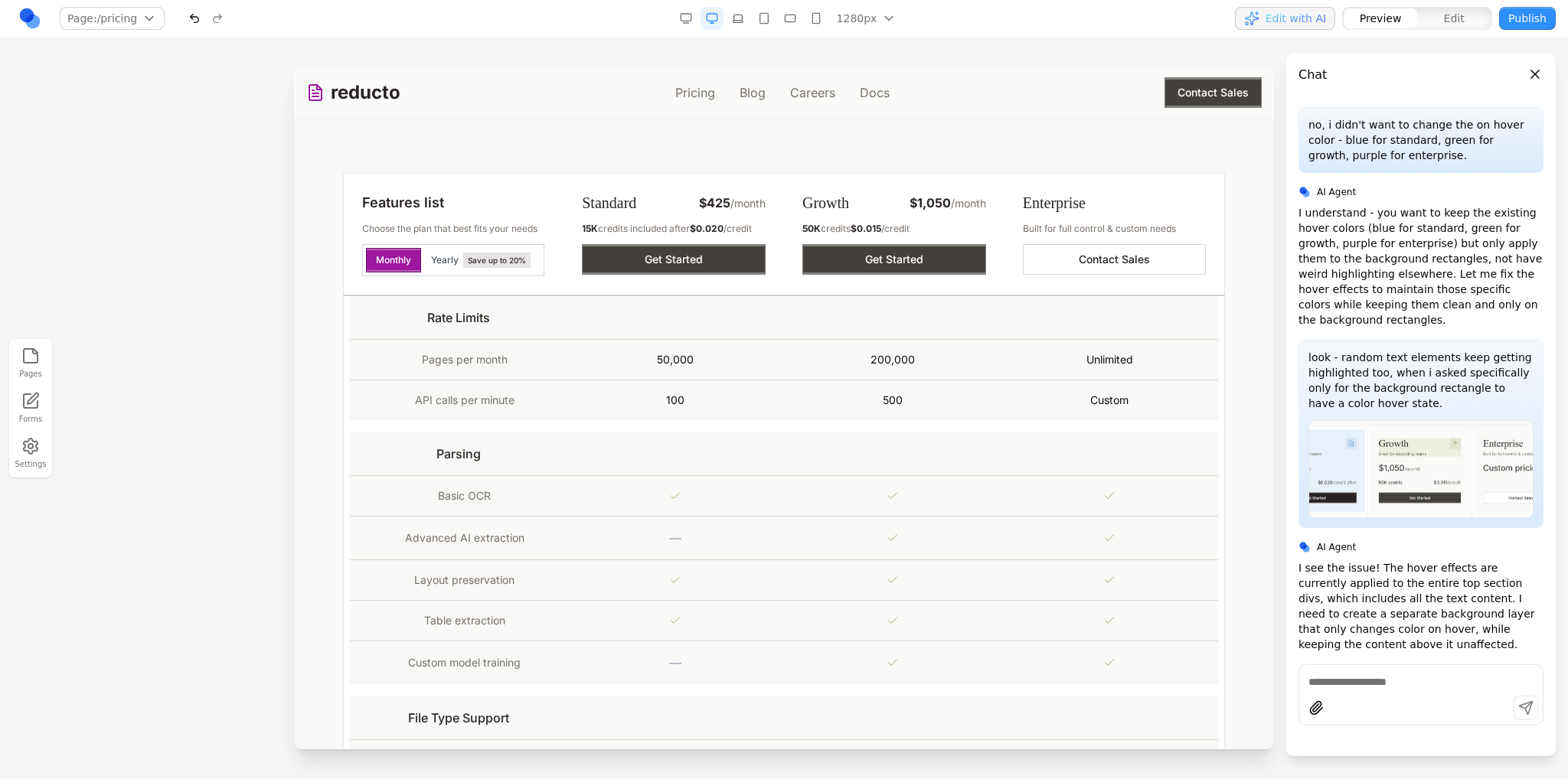
click at [1536, 78] on button "Close panel" at bounding box center [1535, 74] width 17 height 17
